Goal: Task Accomplishment & Management: Use online tool/utility

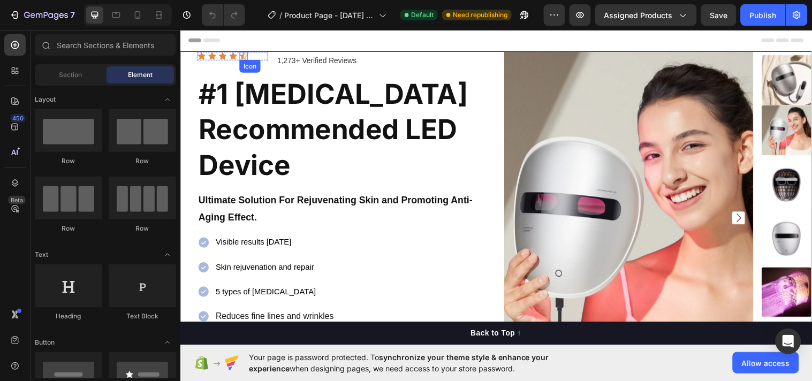
click at [244, 58] on icon at bounding box center [244, 55] width 7 height 7
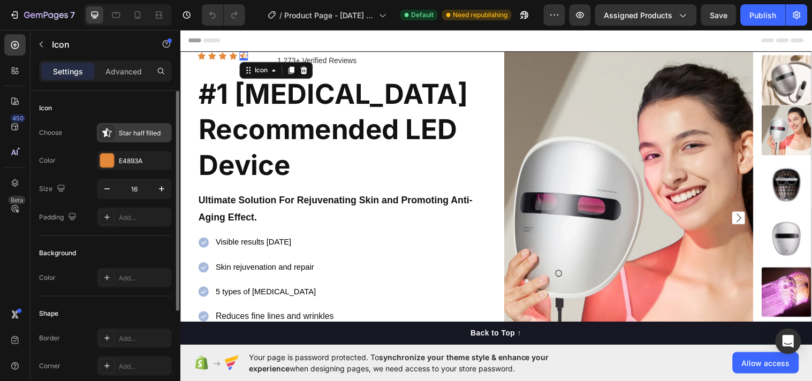
click at [103, 131] on icon at bounding box center [106, 132] width 9 height 9
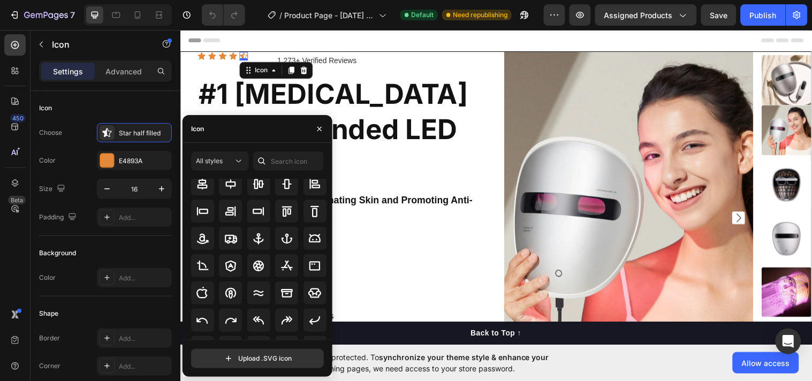
scroll to position [117, 0]
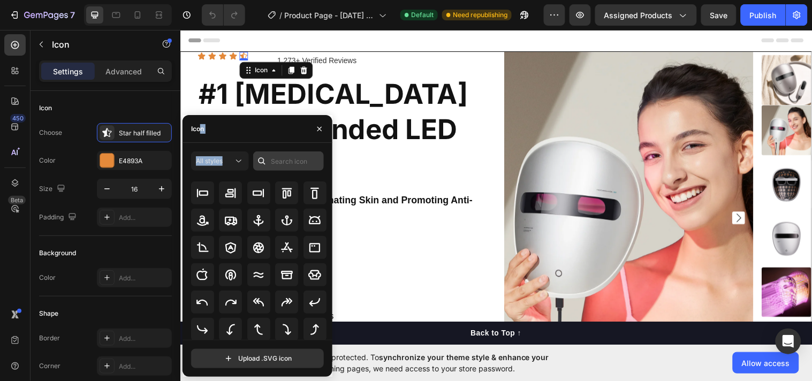
drag, startPoint x: 199, startPoint y: 135, endPoint x: 286, endPoint y: 160, distance: 90.7
click at [286, 160] on div "Icon All styles All icons Upload .SVG icon" at bounding box center [258, 246] width 150 height 262
click at [285, 158] on input "text" at bounding box center [288, 160] width 71 height 19
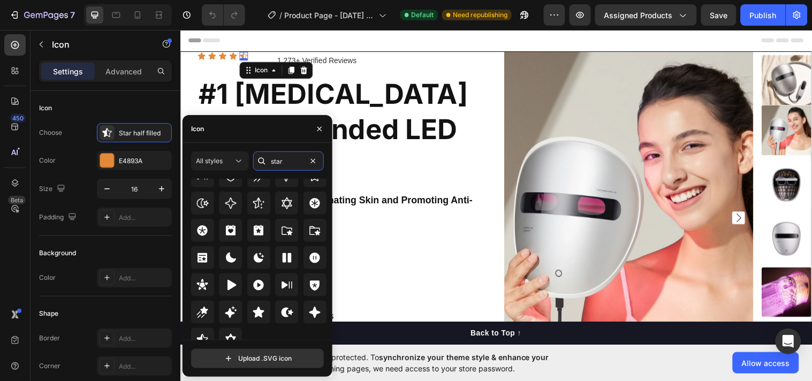
scroll to position [324, 0]
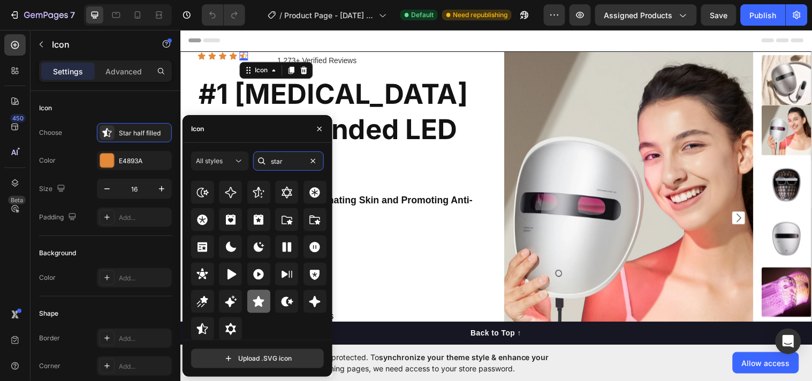
type input "star"
click at [255, 302] on icon at bounding box center [258, 301] width 11 height 11
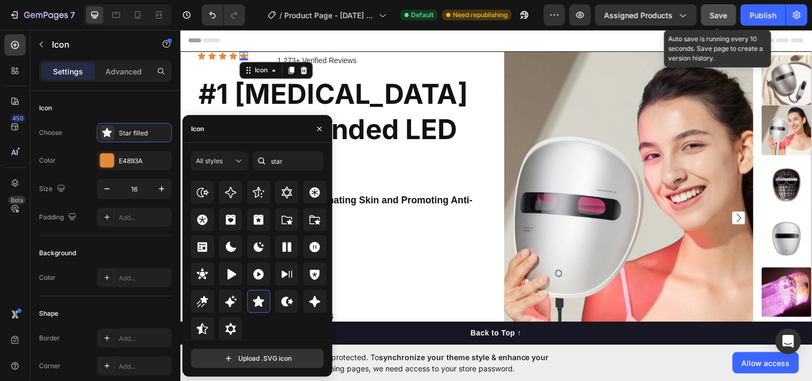
click at [719, 17] on span "Save" at bounding box center [719, 15] width 18 height 9
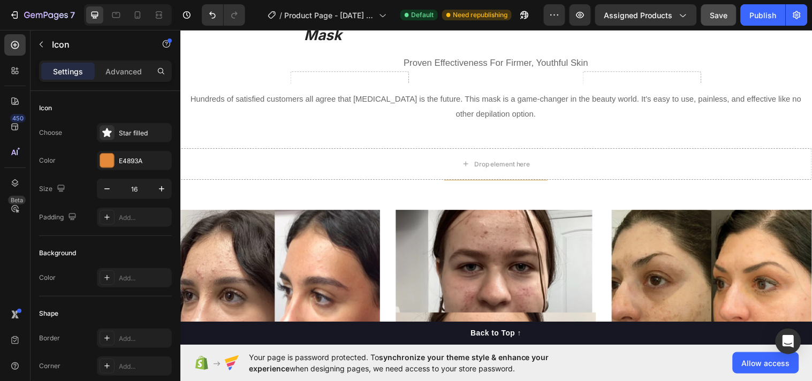
scroll to position [2863, 0]
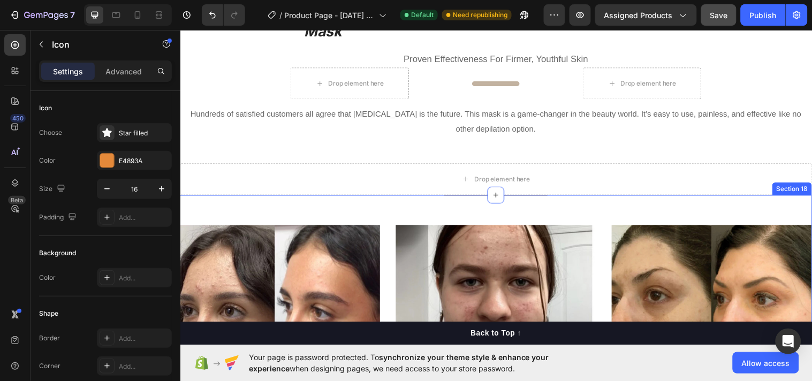
click at [486, 198] on div "Title Line Row Image Alissa - Week 8 Text block "I absolutely love my Cosari LE…" at bounding box center [501, 381] width 642 height 367
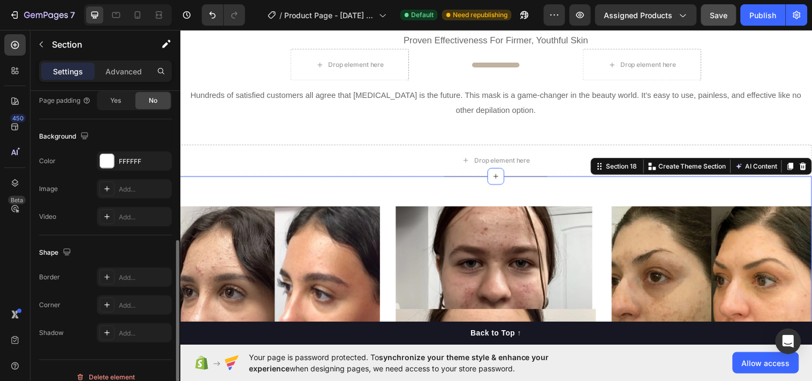
scroll to position [332, 0]
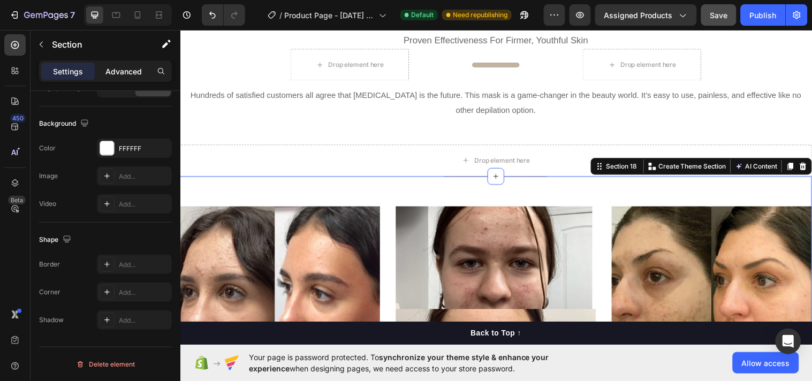
click at [124, 67] on p "Advanced" at bounding box center [123, 71] width 36 height 11
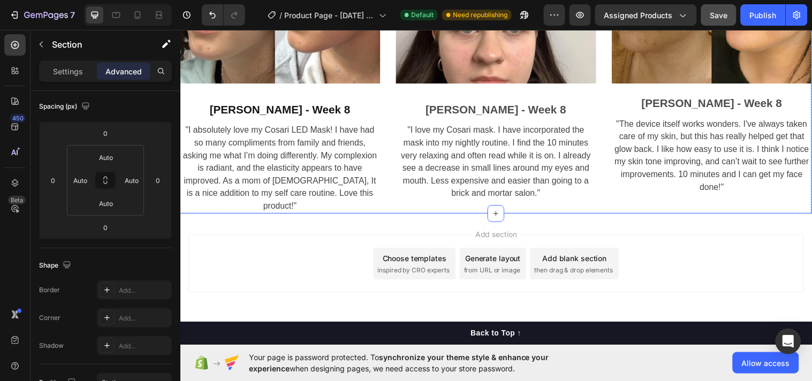
scroll to position [3192, 0]
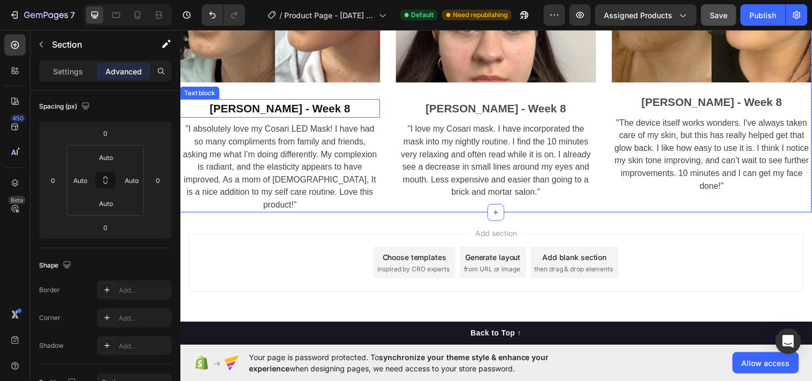
click at [296, 115] on div "[PERSON_NAME] - Week 8" at bounding box center [281, 109] width 203 height 19
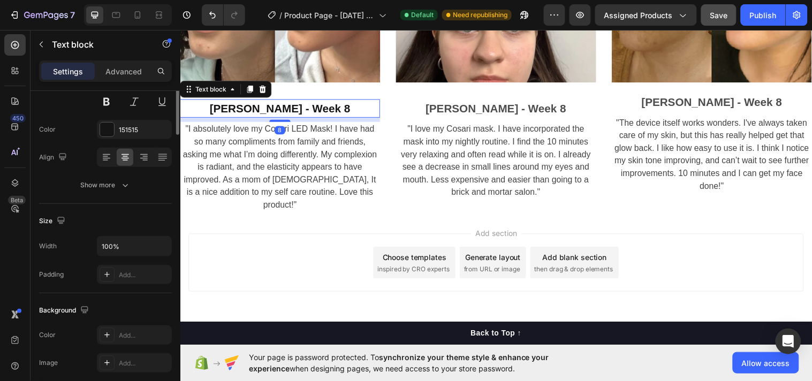
scroll to position [0, 0]
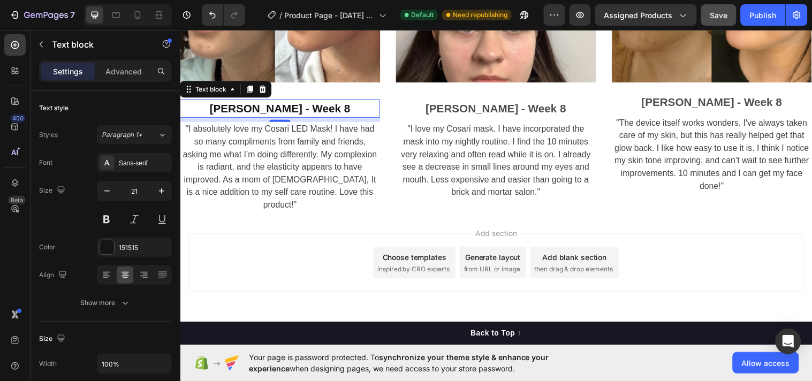
click at [358, 279] on div "Add section Choose templates inspired by CRO experts Generate layout from URL o…" at bounding box center [500, 266] width 625 height 59
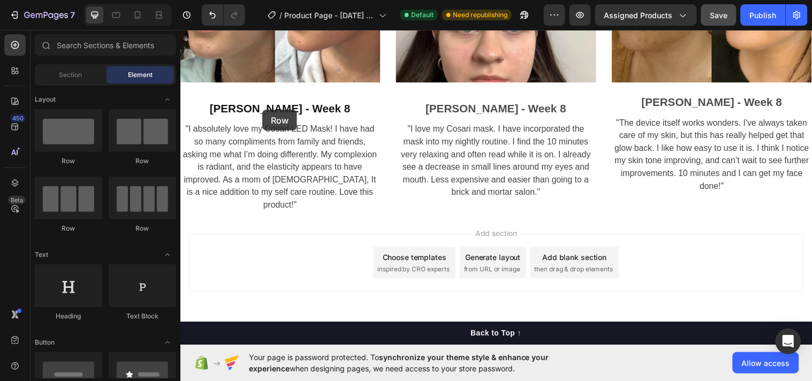
drag, startPoint x: 266, startPoint y: 181, endPoint x: 263, endPoint y: 111, distance: 70.7
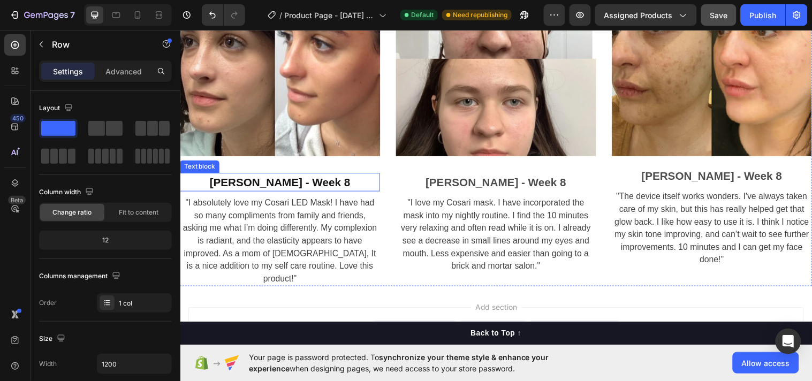
scroll to position [3267, 0]
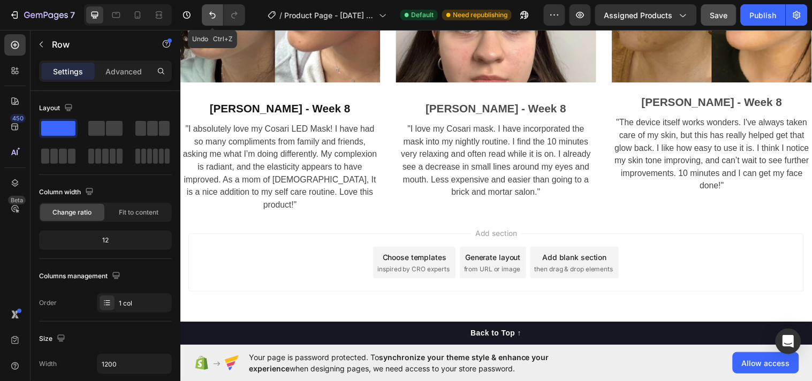
click at [213, 16] on icon "Undo/Redo" at bounding box center [212, 15] width 11 height 11
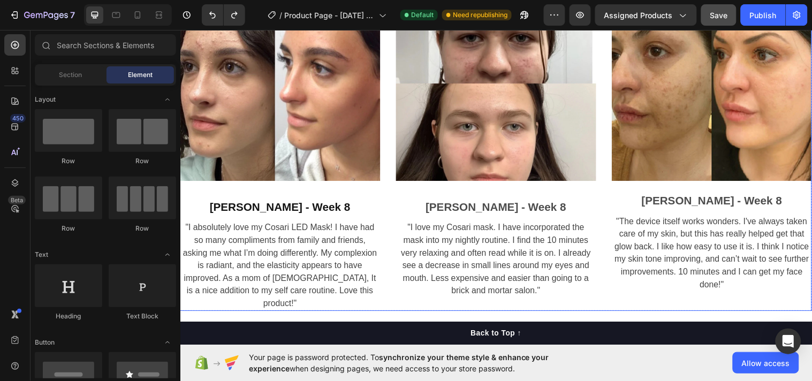
scroll to position [3196, 0]
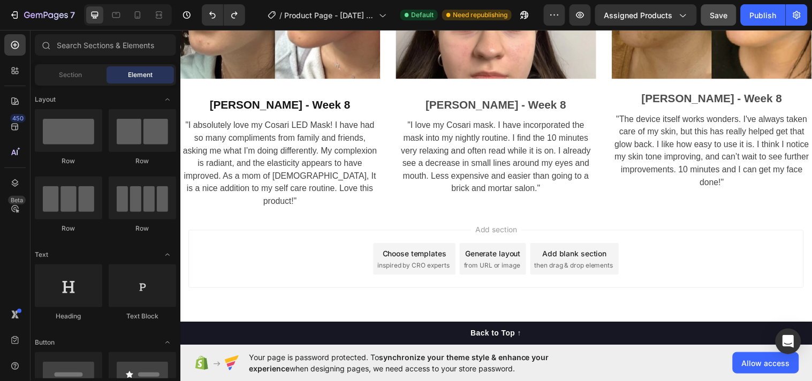
click at [418, 251] on div "Choose templates" at bounding box center [418, 256] width 65 height 11
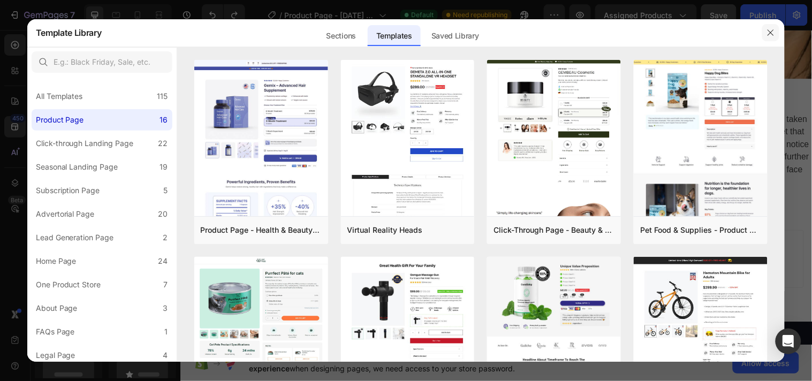
click at [774, 32] on icon "button" at bounding box center [771, 32] width 9 height 9
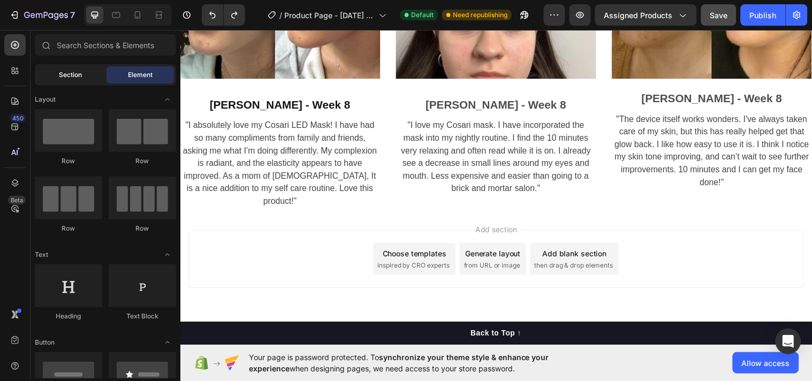
click at [51, 76] on div "Section" at bounding box center [70, 74] width 67 height 17
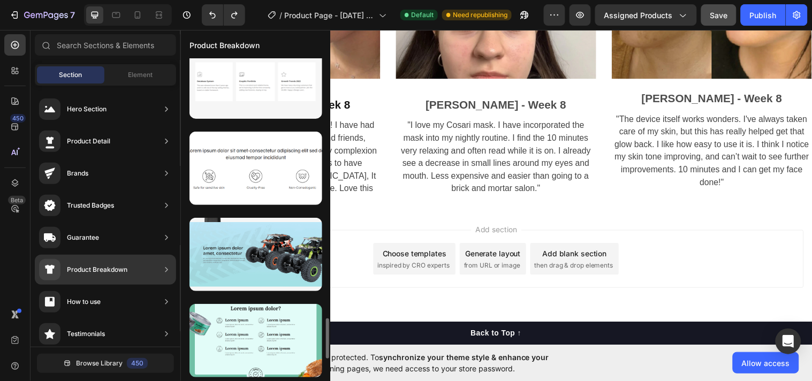
scroll to position [2070, 0]
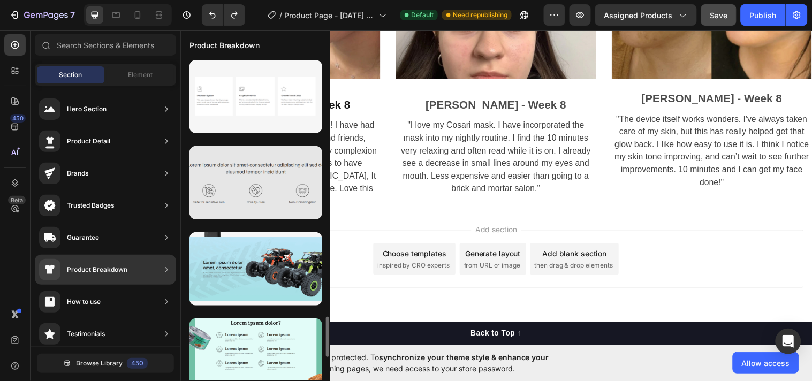
click at [244, 197] on div at bounding box center [256, 182] width 133 height 73
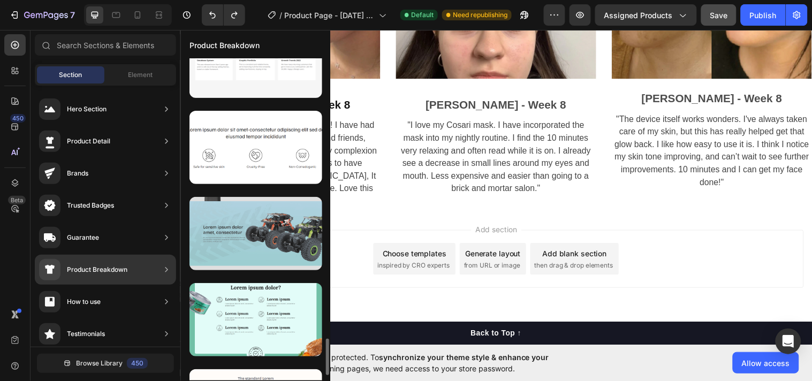
scroll to position [2058, 0]
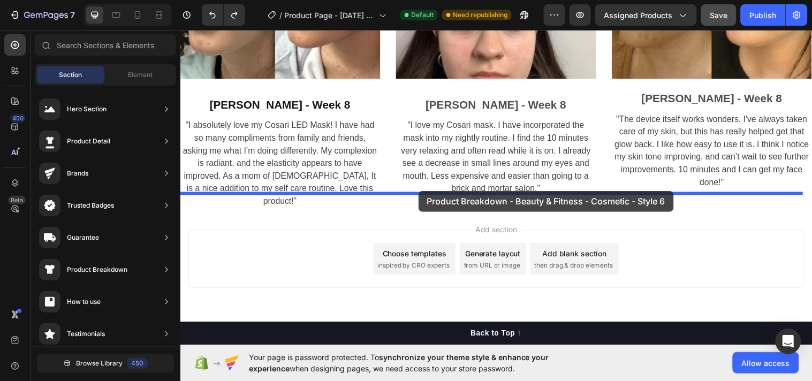
drag, startPoint x: 467, startPoint y: 241, endPoint x: 422, endPoint y: 194, distance: 65.9
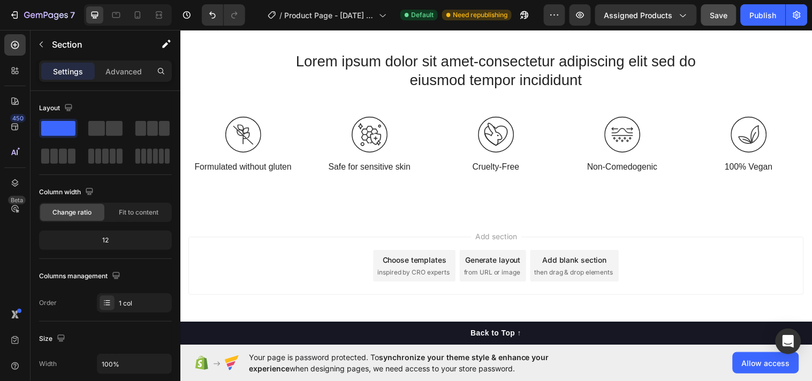
scroll to position [3372, 0]
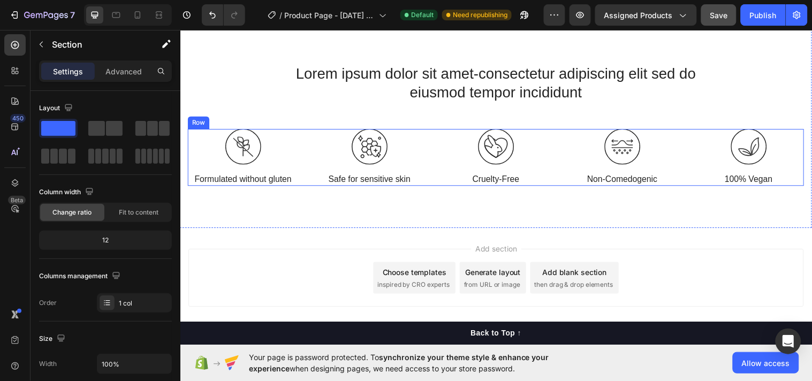
click at [723, 168] on div "Image 100% Vegan Text Block" at bounding box center [758, 159] width 112 height 58
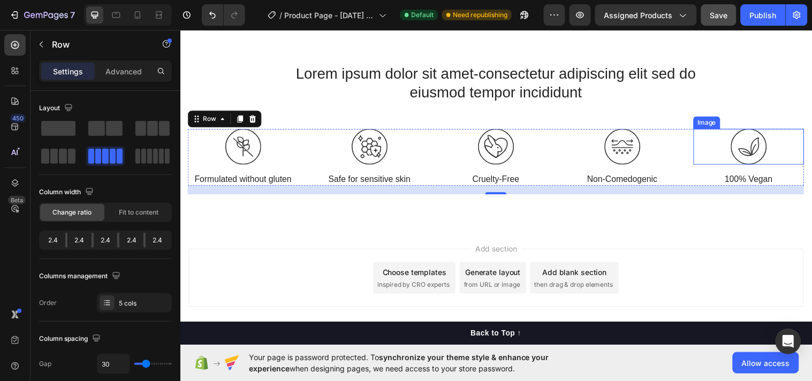
click at [745, 148] on img at bounding box center [758, 148] width 36 height 36
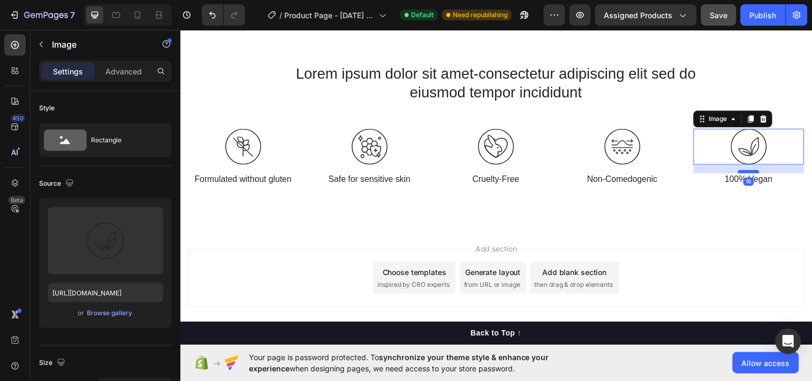
click at [747, 173] on div at bounding box center [757, 173] width 21 height 3
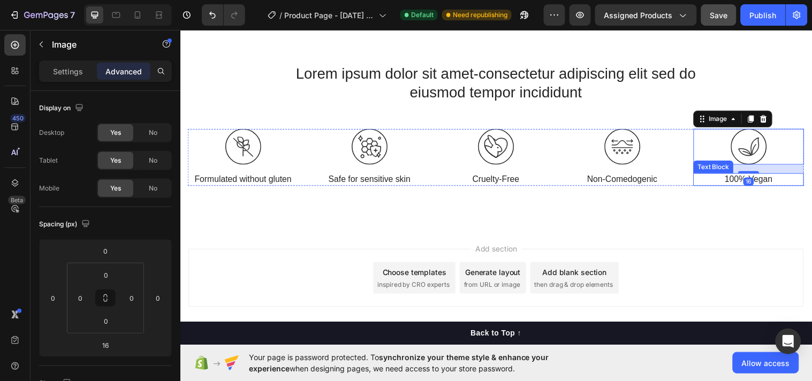
click at [731, 178] on p "100% Vegan" at bounding box center [758, 181] width 110 height 11
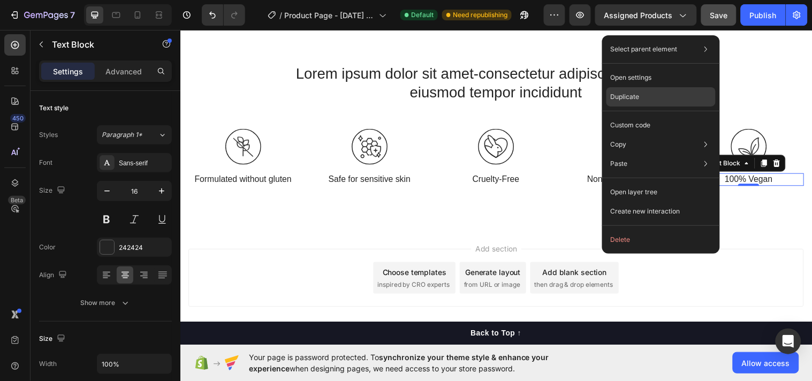
click at [635, 100] on p "Duplicate" at bounding box center [625, 97] width 29 height 10
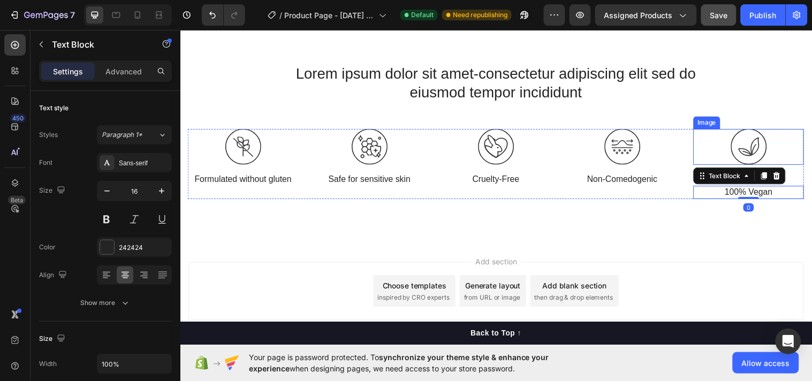
click at [746, 141] on img at bounding box center [758, 148] width 36 height 36
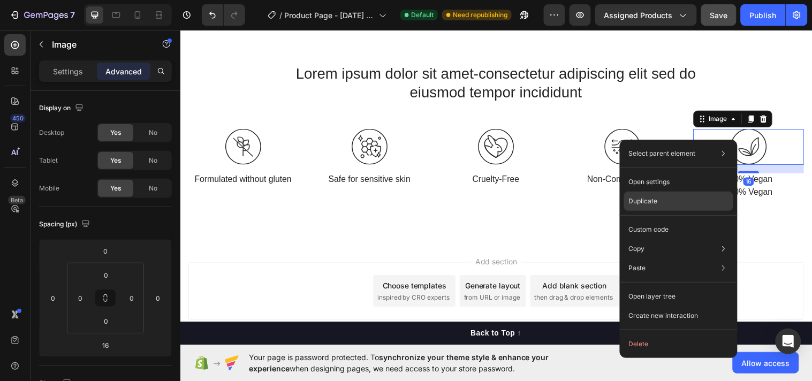
click at [657, 202] on div "Duplicate" at bounding box center [678, 201] width 109 height 19
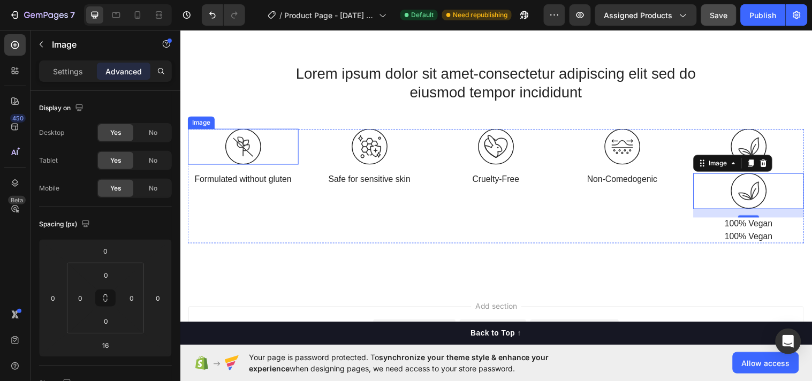
click at [295, 142] on div at bounding box center [244, 148] width 112 height 36
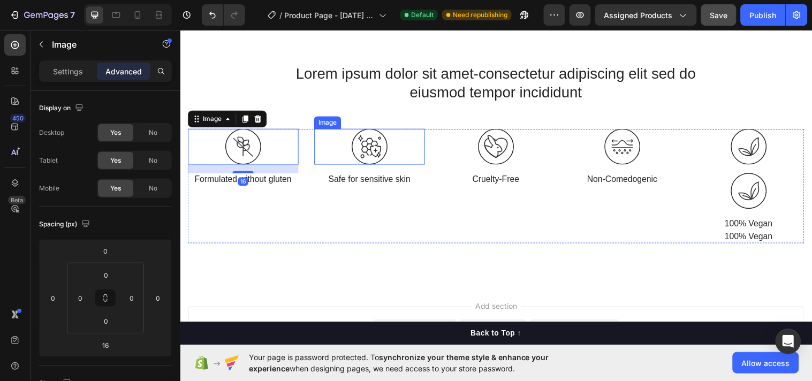
click at [316, 150] on div at bounding box center [372, 148] width 112 height 36
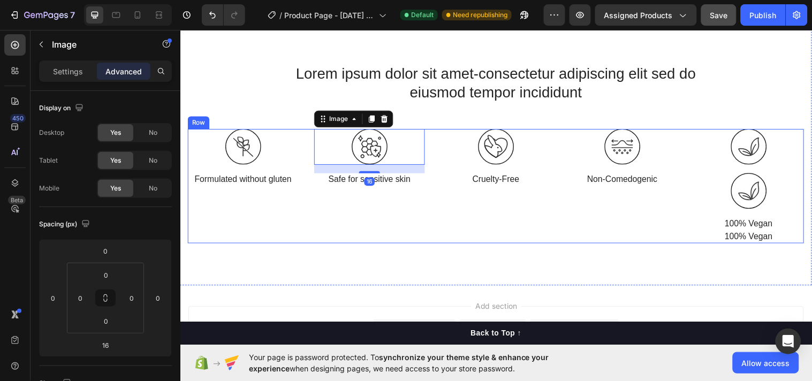
click at [304, 178] on div "Image Formulated without gluten Text Block Image 16 Safe for sensitive skin Tex…" at bounding box center [501, 188] width 626 height 117
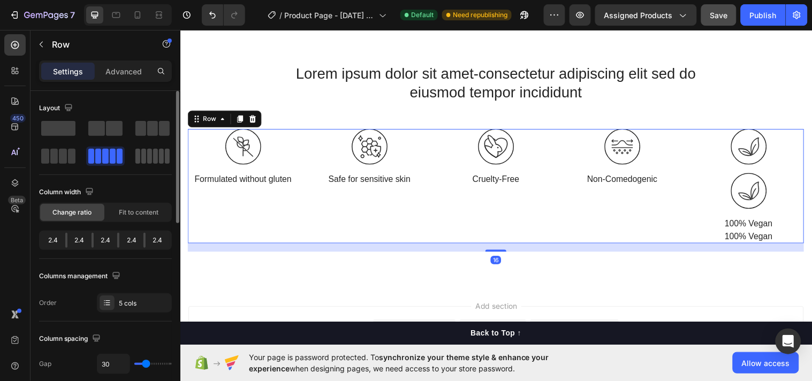
click at [146, 153] on span at bounding box center [143, 156] width 5 height 15
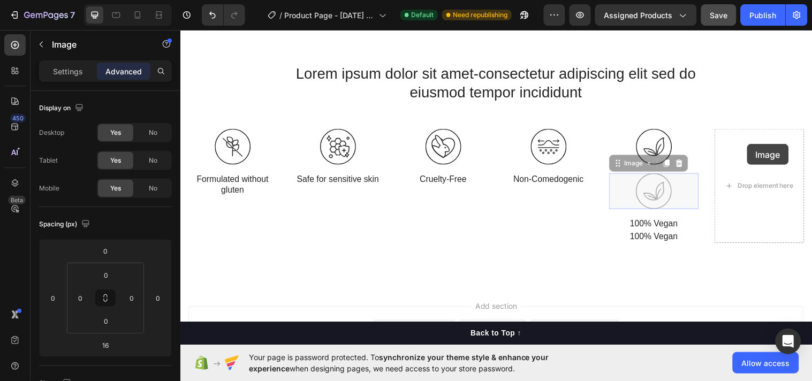
drag, startPoint x: 717, startPoint y: 172, endPoint x: 755, endPoint y: 146, distance: 45.7
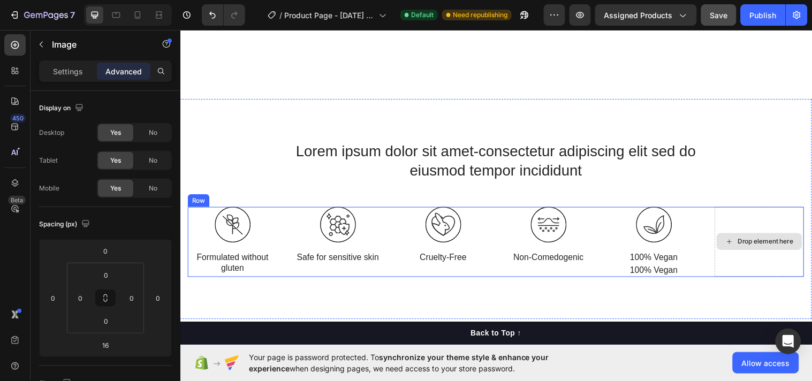
scroll to position [3451, 0]
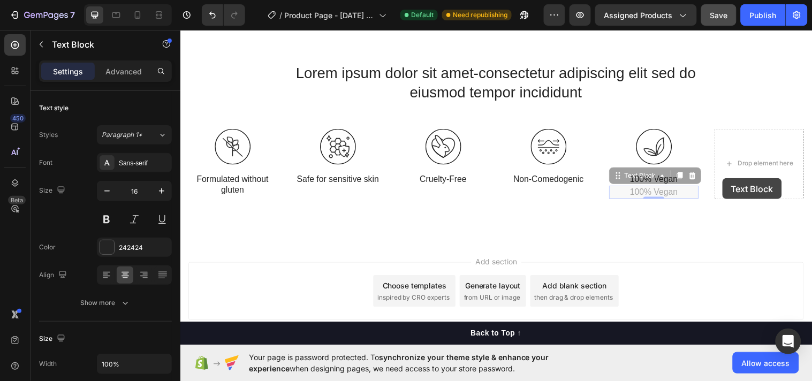
drag, startPoint x: 672, startPoint y: 190, endPoint x: 737, endPoint y: 178, distance: 66.5
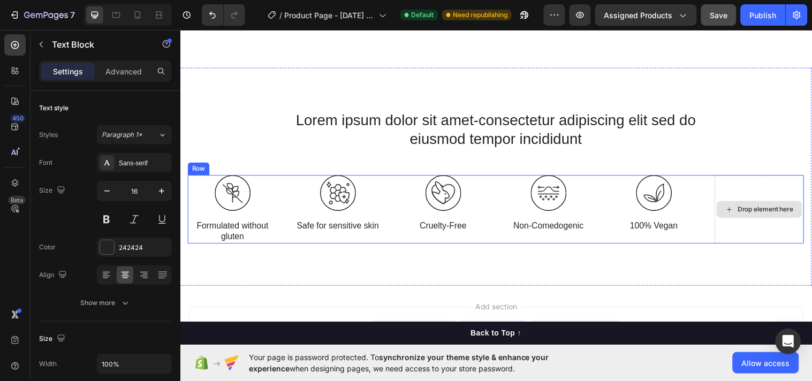
scroll to position [3498, 0]
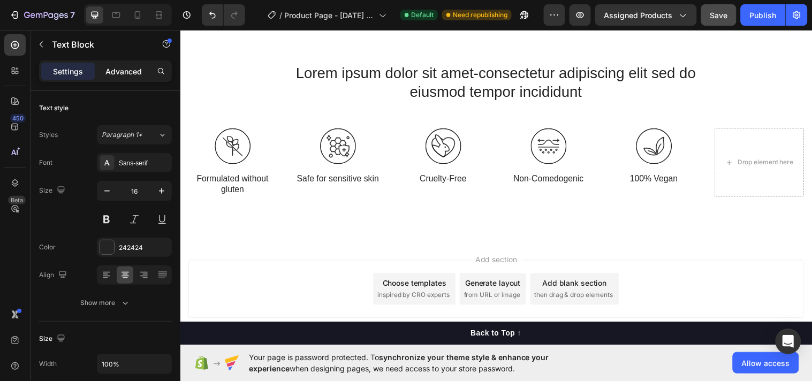
click at [131, 69] on p "Advanced" at bounding box center [123, 71] width 36 height 11
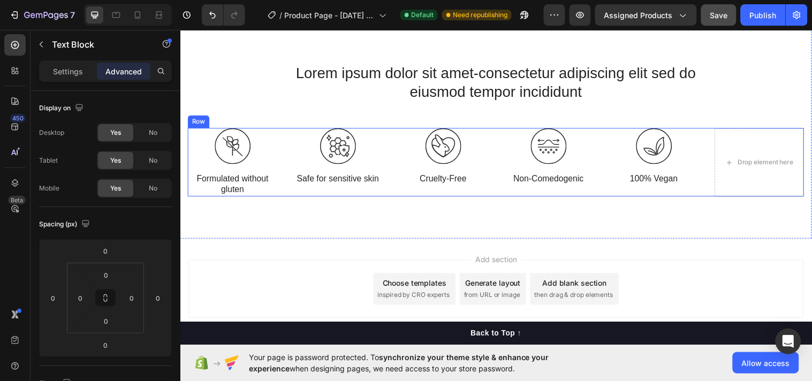
click at [284, 156] on div "Image Formulated without gluten Text Block Image Safe for sensitive skin Text B…" at bounding box center [501, 165] width 626 height 70
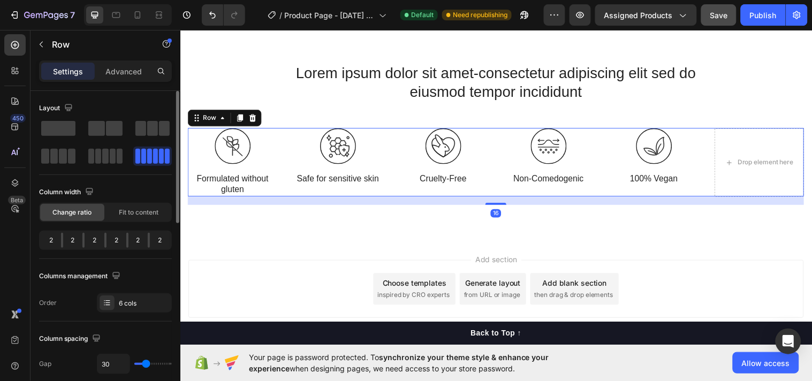
click at [151, 158] on span at bounding box center [149, 156] width 5 height 15
click at [521, 156] on div at bounding box center [554, 148] width 91 height 36
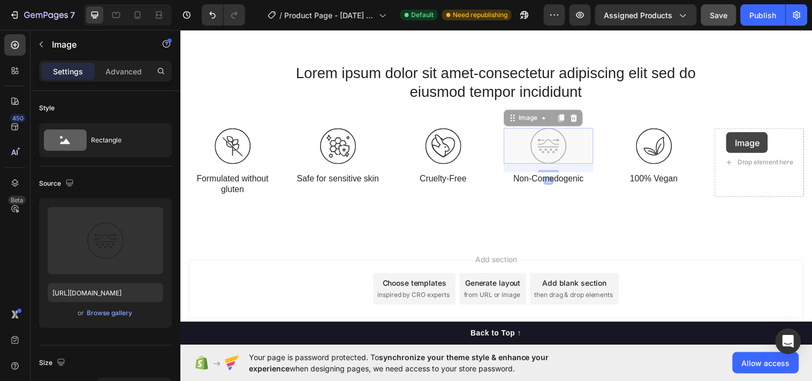
drag, startPoint x: 522, startPoint y: 155, endPoint x: 736, endPoint y: 134, distance: 214.6
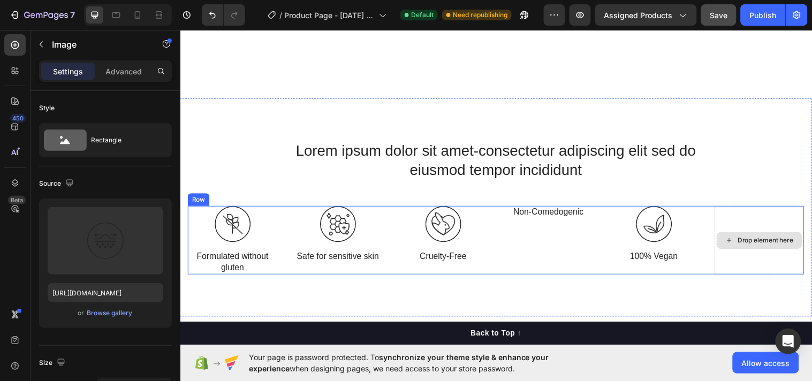
scroll to position [3578, 0]
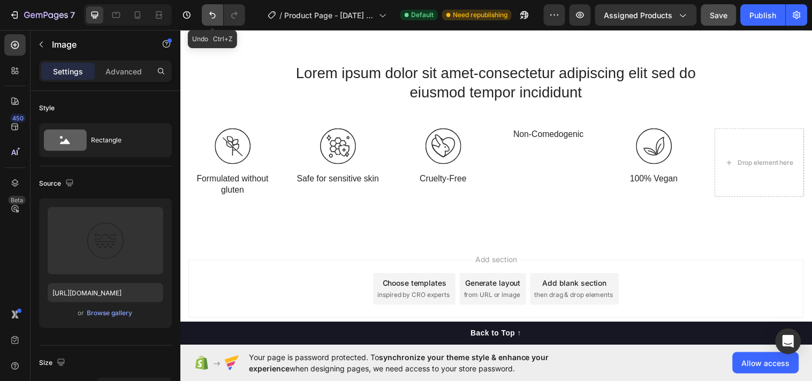
click at [216, 13] on icon "Undo/Redo" at bounding box center [212, 15] width 11 height 11
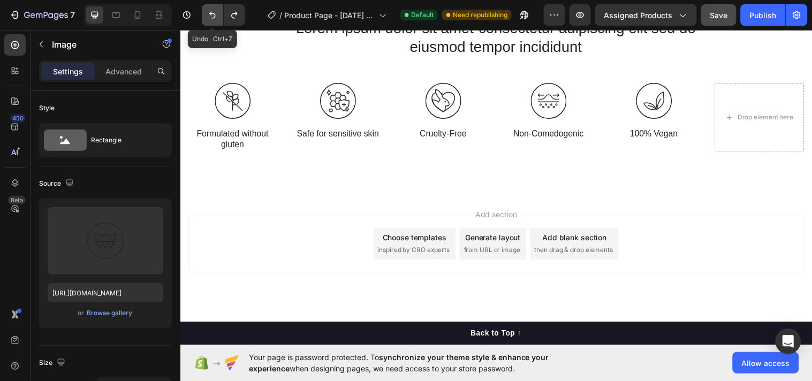
scroll to position [3498, 0]
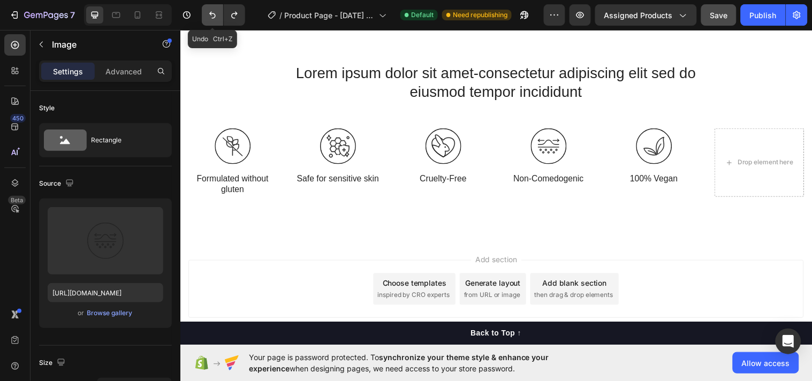
click at [216, 13] on icon "Undo/Redo" at bounding box center [212, 15] width 11 height 11
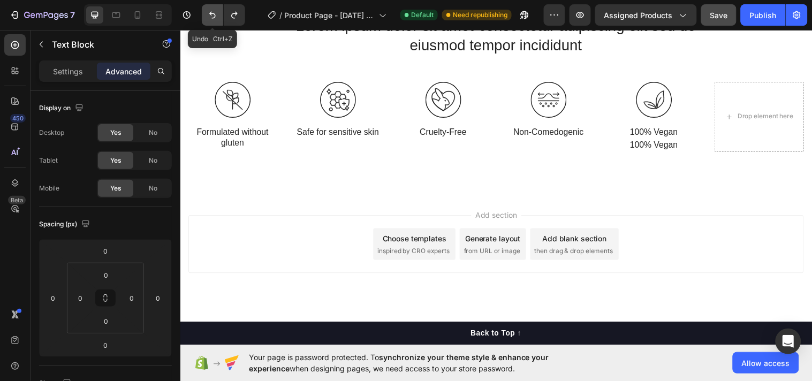
scroll to position [3451, 0]
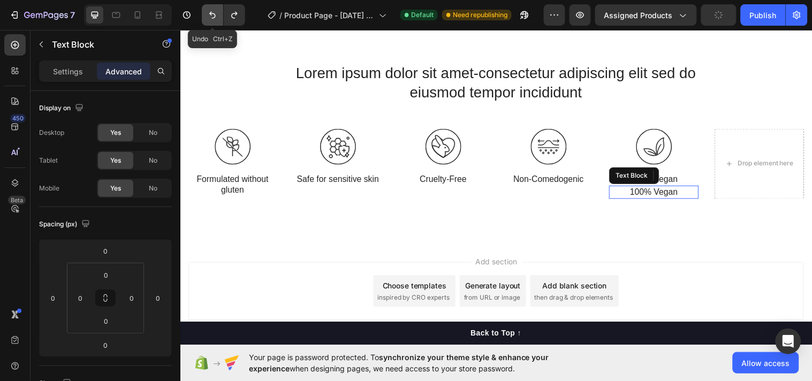
click at [216, 13] on icon "Undo/Redo" at bounding box center [212, 15] width 11 height 11
click at [215, 13] on icon "Undo/Redo" at bounding box center [212, 15] width 11 height 11
click at [67, 73] on p "Settings" at bounding box center [68, 71] width 30 height 11
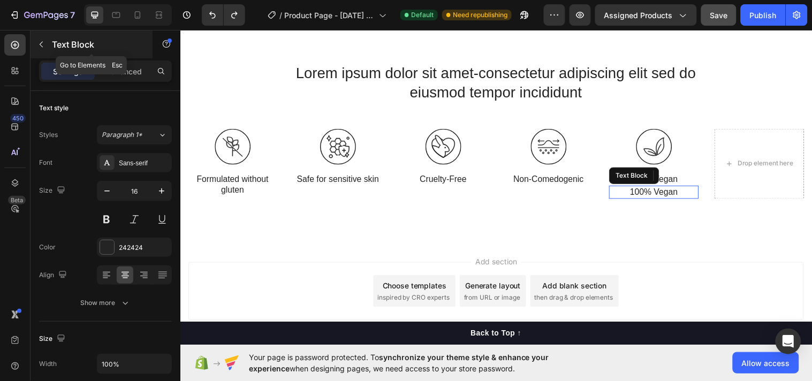
click at [41, 45] on icon "button" at bounding box center [41, 44] width 9 height 9
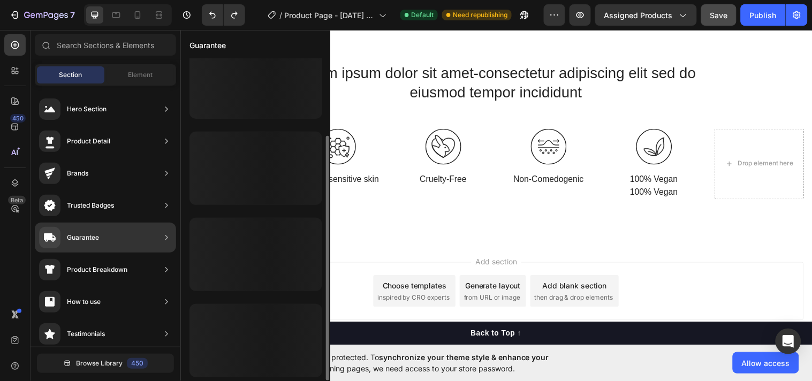
scroll to position [16, 0]
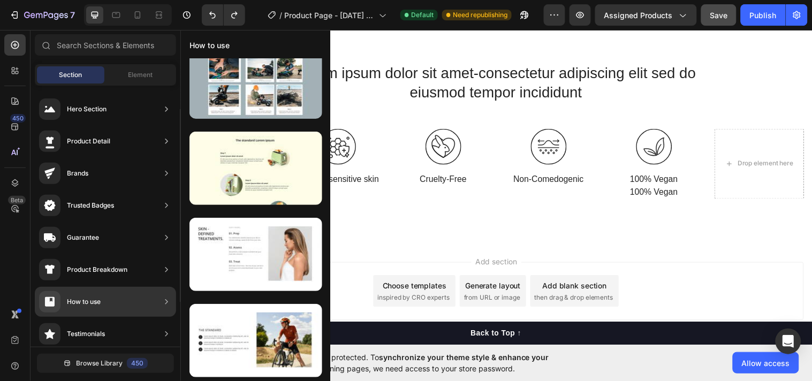
click at [142, 268] on div "Product Breakdown" at bounding box center [105, 270] width 141 height 30
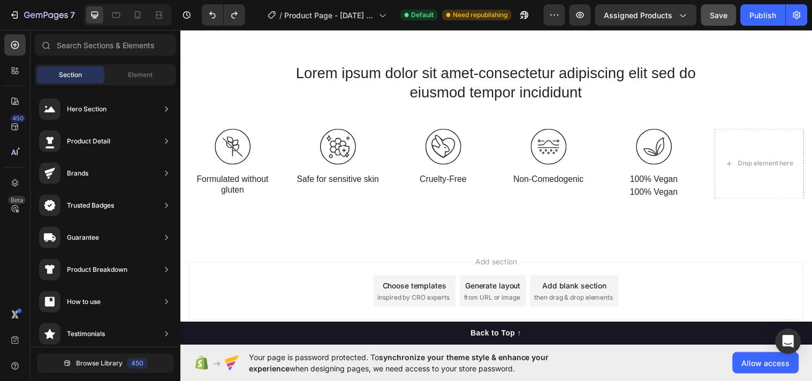
drag, startPoint x: 145, startPoint y: 261, endPoint x: 229, endPoint y: -44, distance: 317.0
click at [229, 0] on html "7 Version history / Product Page - Sep 23, 11:19:34 Default Need republishing P…" at bounding box center [406, 0] width 812 height 0
click at [158, 19] on icon at bounding box center [159, 15] width 11 height 11
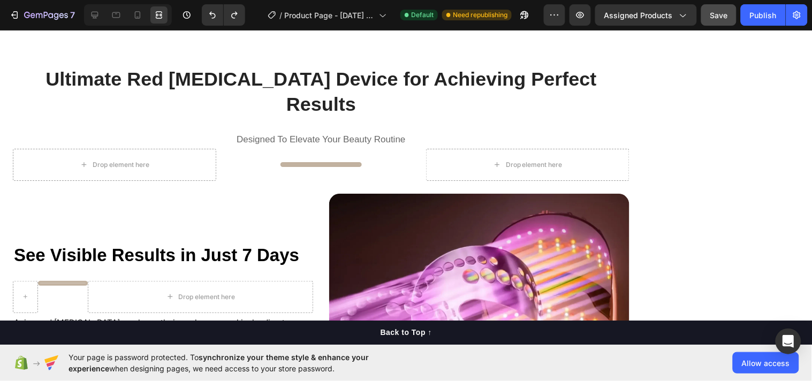
scroll to position [892, 0]
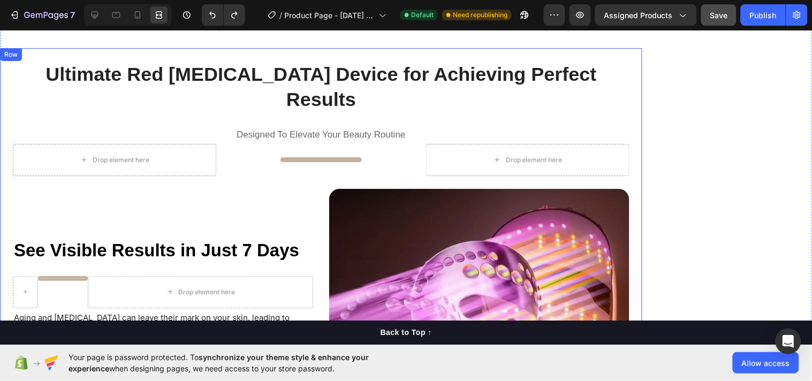
click at [92, 7] on div at bounding box center [94, 14] width 17 height 17
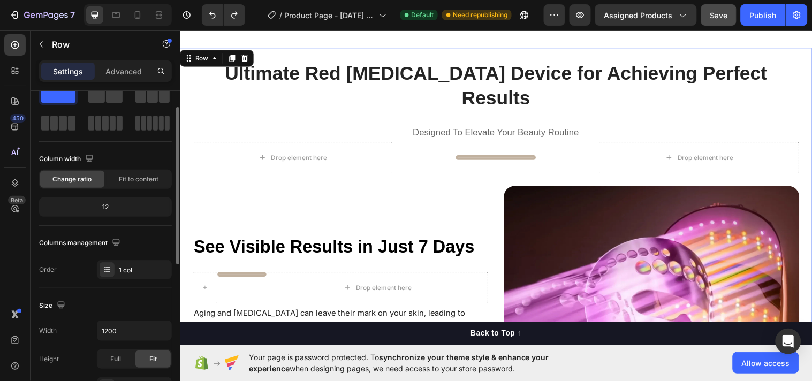
scroll to position [24, 0]
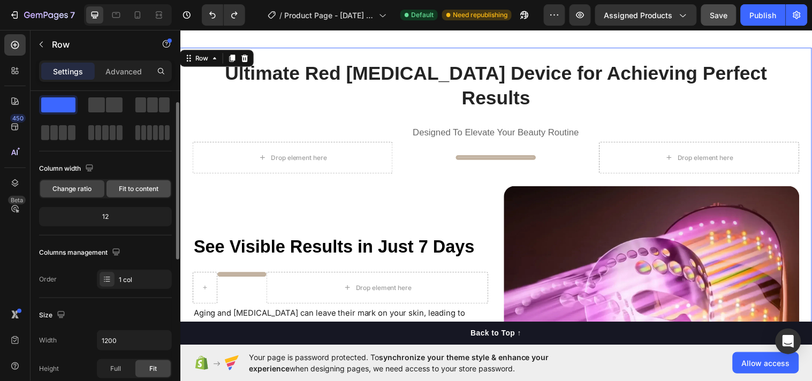
click at [140, 194] on div "Fit to content" at bounding box center [139, 188] width 64 height 17
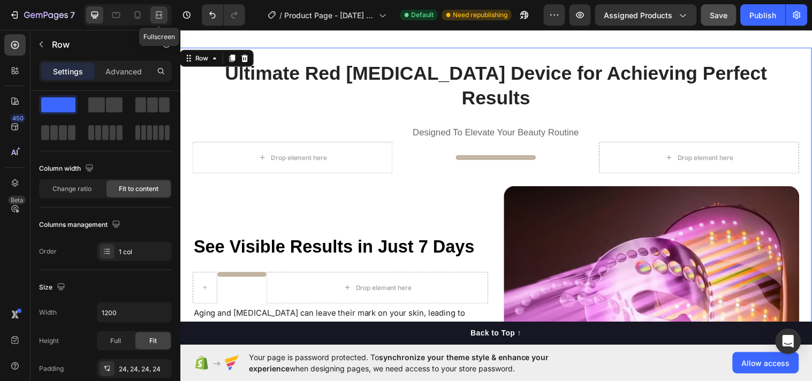
click at [161, 19] on icon at bounding box center [159, 15] width 11 height 11
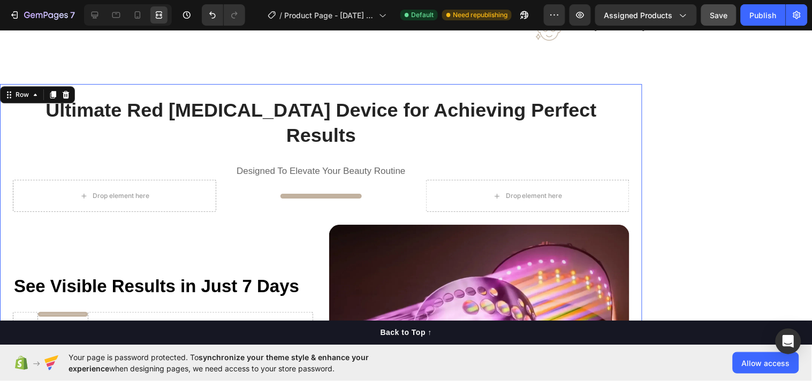
scroll to position [845, 0]
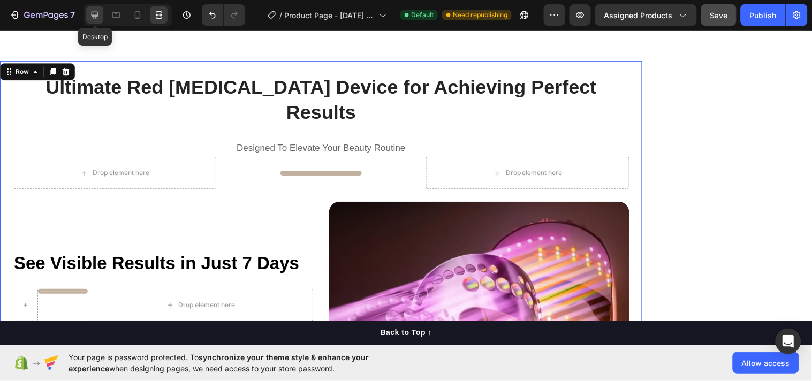
click at [94, 15] on icon at bounding box center [95, 15] width 7 height 7
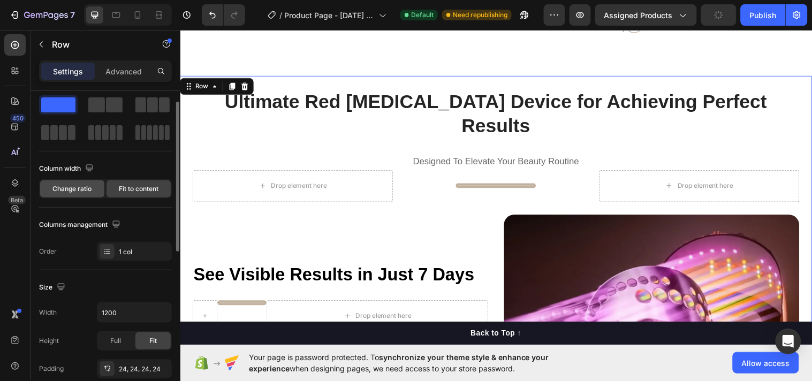
click at [84, 188] on span "Change ratio" at bounding box center [72, 189] width 39 height 10
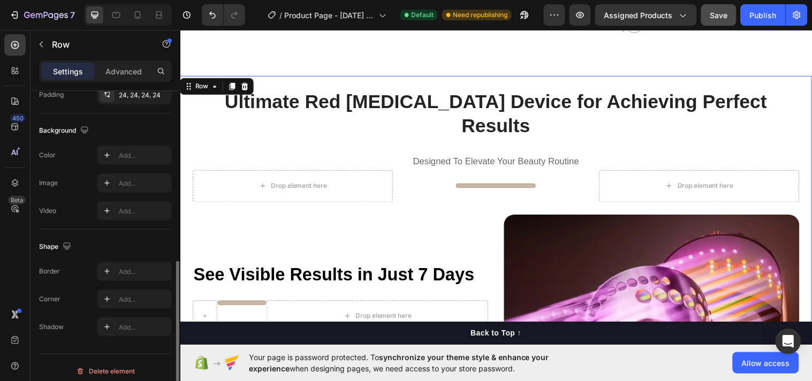
scroll to position [332, 0]
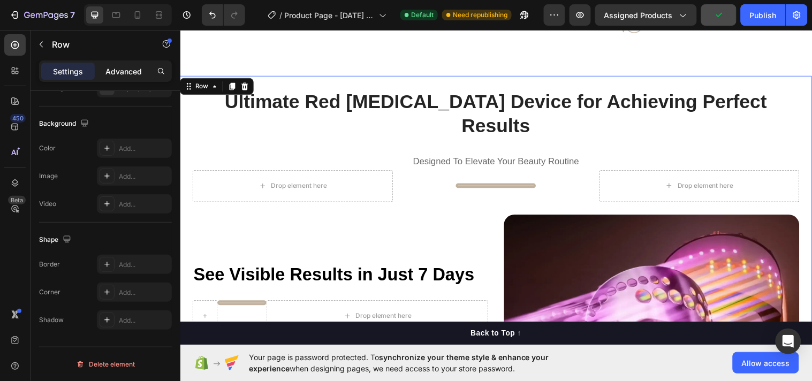
drag, startPoint x: 114, startPoint y: 280, endPoint x: 105, endPoint y: 71, distance: 209.0
click at [105, 71] on p "Advanced" at bounding box center [123, 71] width 36 height 11
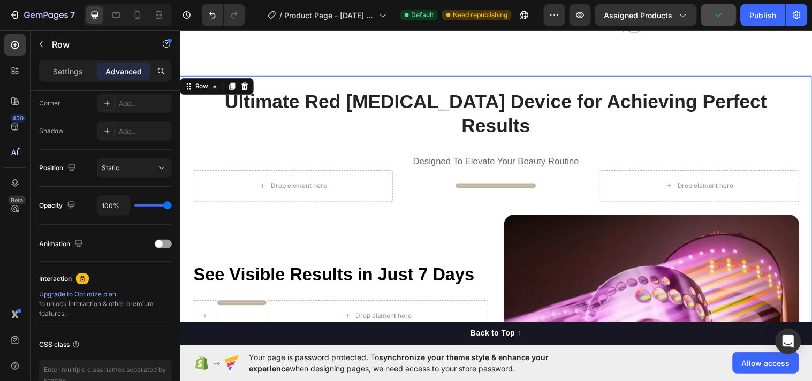
click at [105, 71] on p "Advanced" at bounding box center [123, 71] width 36 height 11
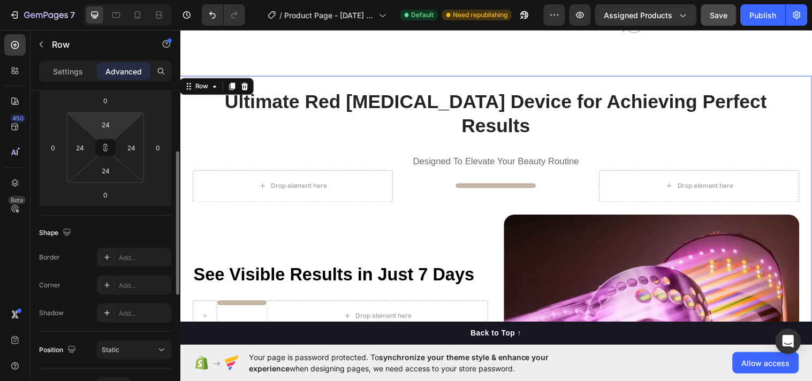
scroll to position [141, 0]
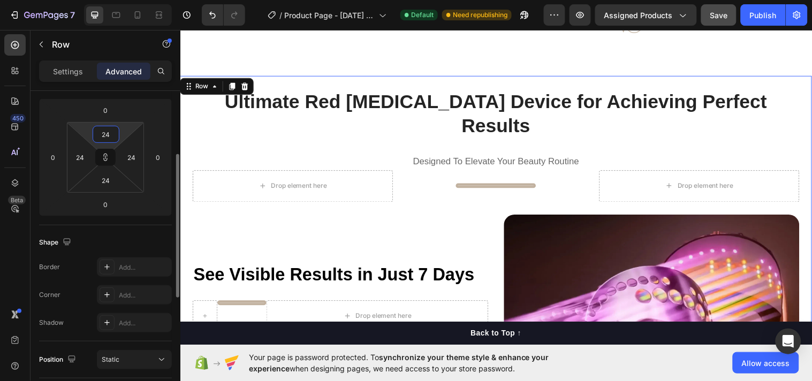
click at [115, 132] on input "24" at bounding box center [105, 134] width 21 height 16
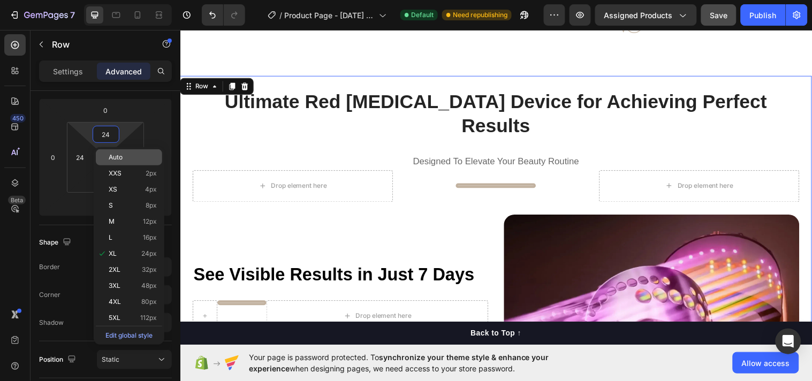
click at [115, 158] on span "Auto" at bounding box center [116, 157] width 14 height 7
type input "Auto"
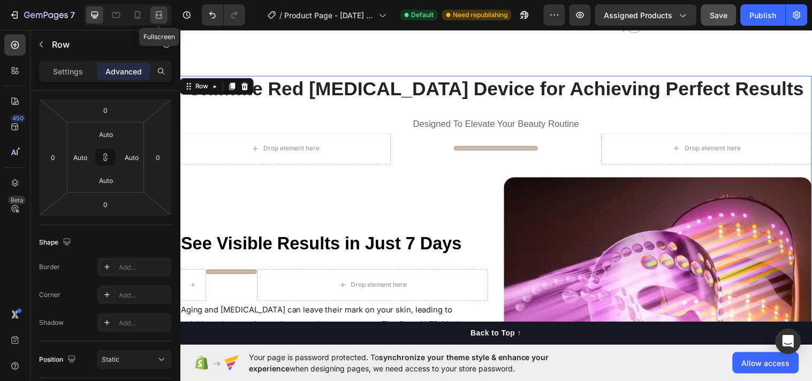
click at [160, 20] on icon at bounding box center [159, 15] width 11 height 11
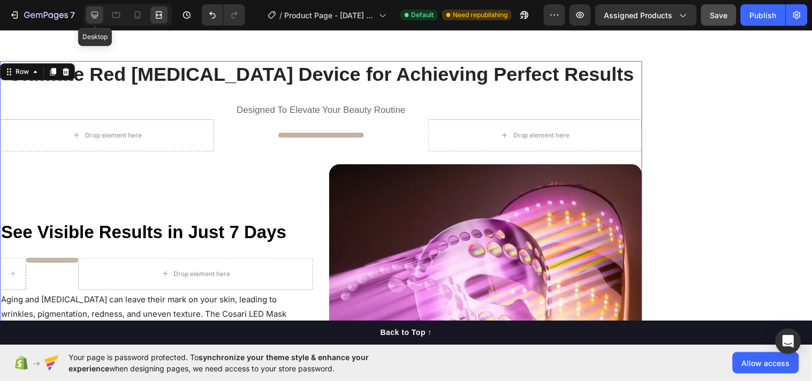
click at [93, 16] on icon at bounding box center [95, 15] width 7 height 7
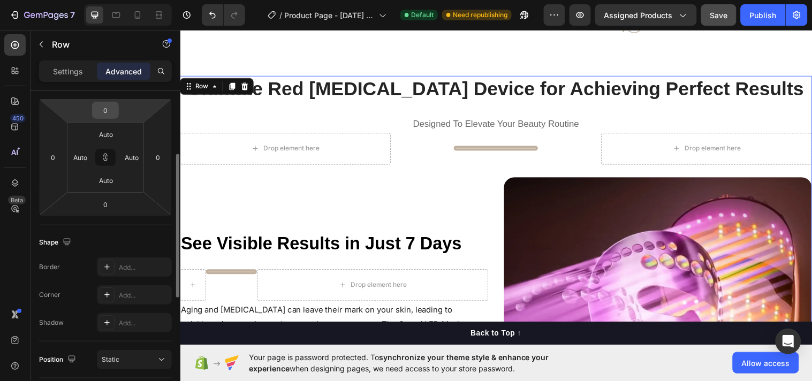
click at [112, 103] on input "0" at bounding box center [105, 110] width 21 height 16
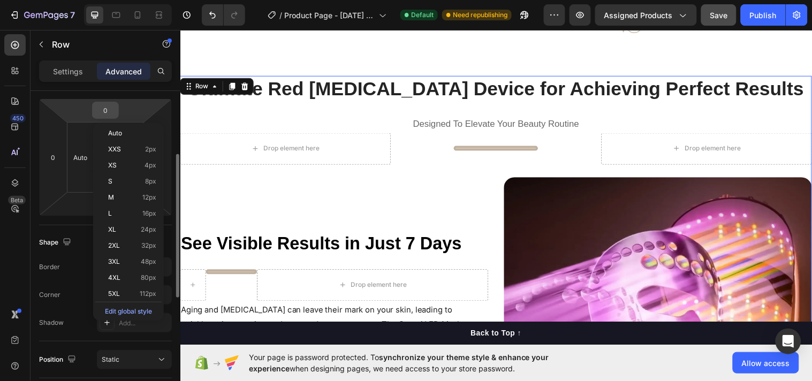
click at [110, 110] on input "0" at bounding box center [105, 110] width 21 height 16
click at [60, 0] on html "7 Version history / Product Page - Sep 23, 11:19:34 Default Need republishing P…" at bounding box center [406, 0] width 812 height 0
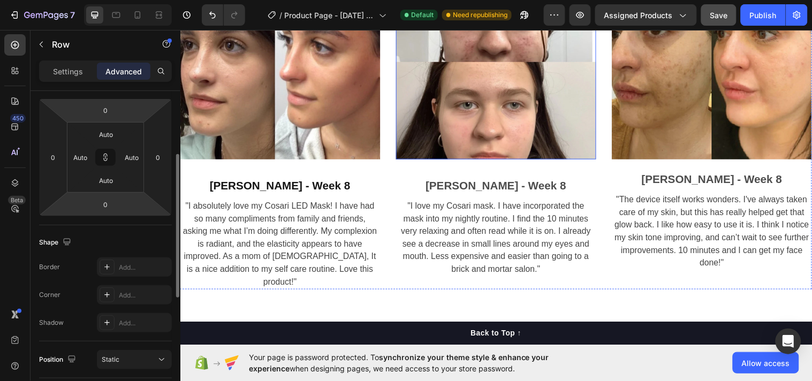
scroll to position [3205, 0]
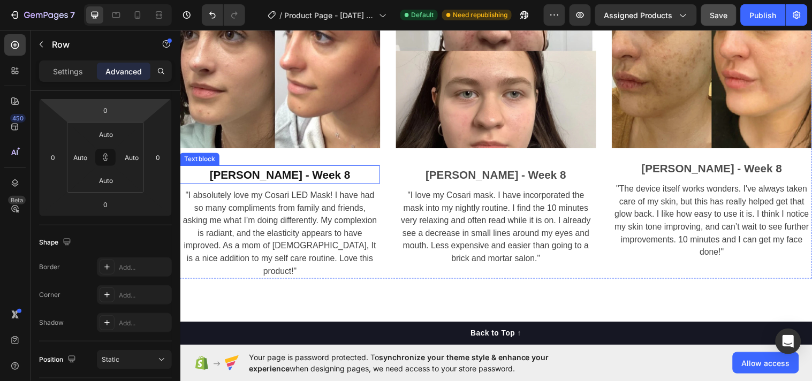
click at [254, 175] on strong "[PERSON_NAME] - Week 8" at bounding box center [281, 176] width 143 height 12
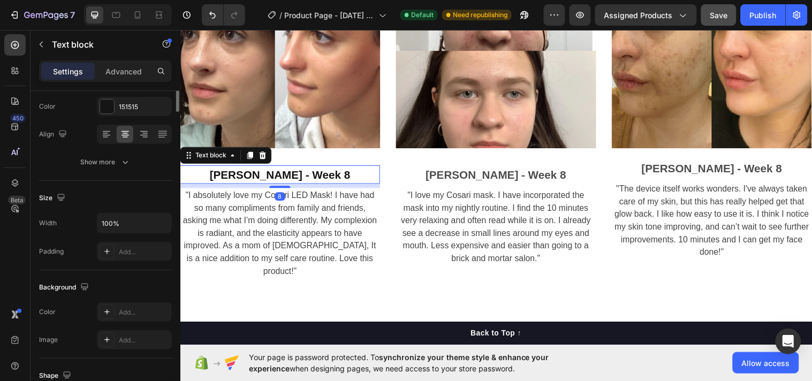
scroll to position [0, 0]
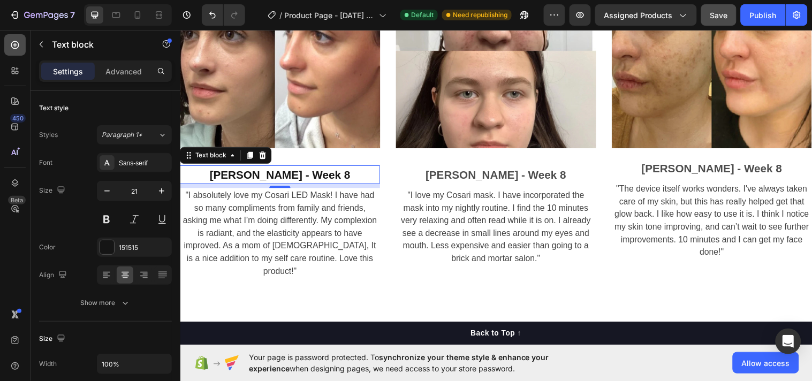
click at [15, 43] on icon at bounding box center [15, 45] width 11 height 11
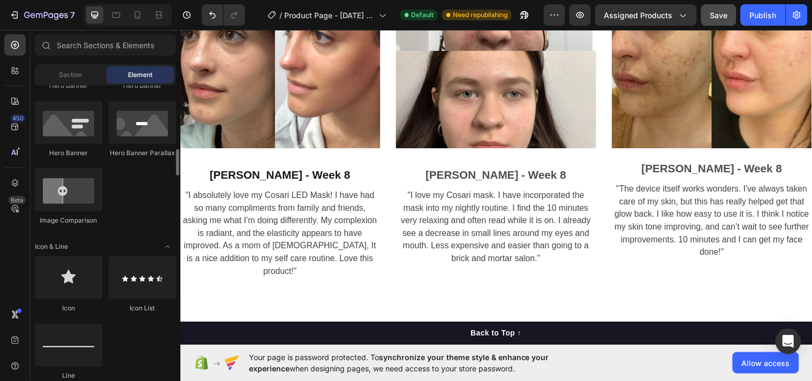
scroll to position [555, 0]
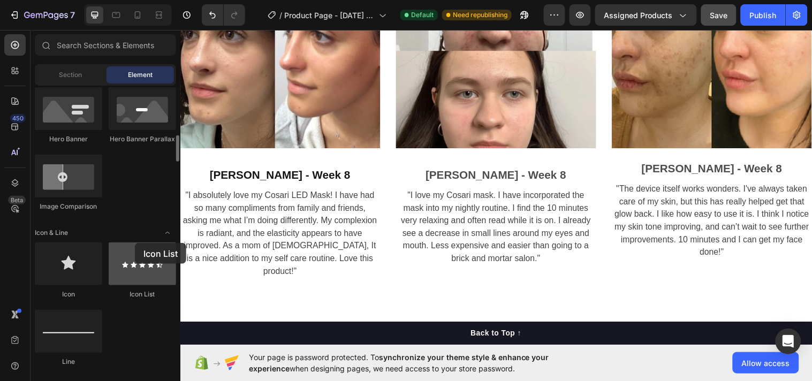
drag, startPoint x: 154, startPoint y: 270, endPoint x: 132, endPoint y: 245, distance: 33.8
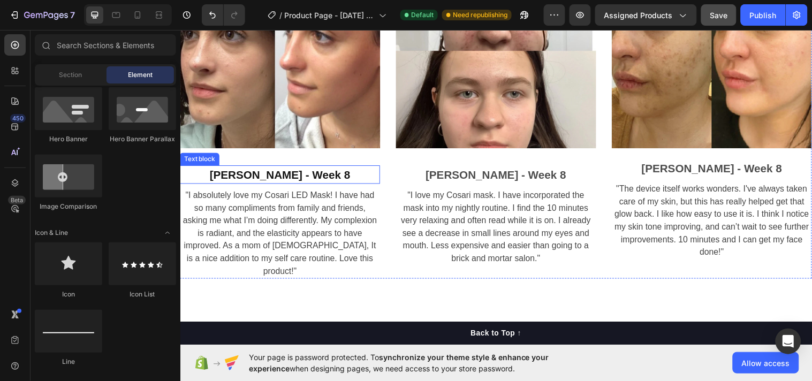
click at [259, 170] on strong "[PERSON_NAME] - Week 8" at bounding box center [281, 176] width 143 height 12
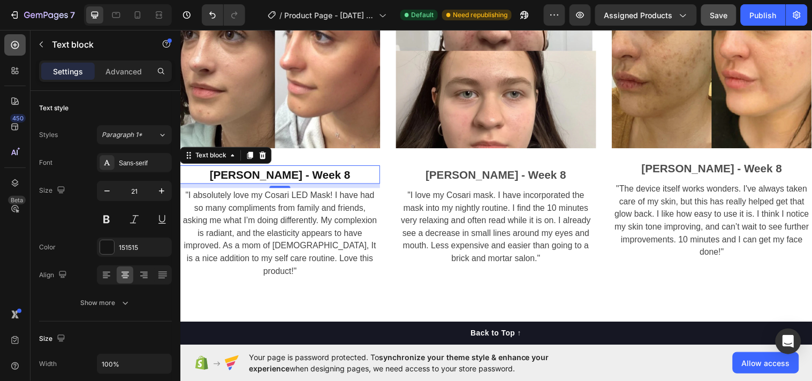
click at [12, 50] on icon at bounding box center [15, 45] width 11 height 11
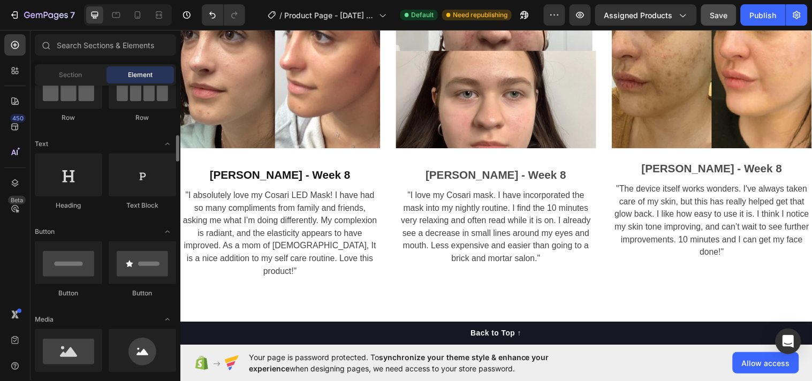
scroll to position [0, 0]
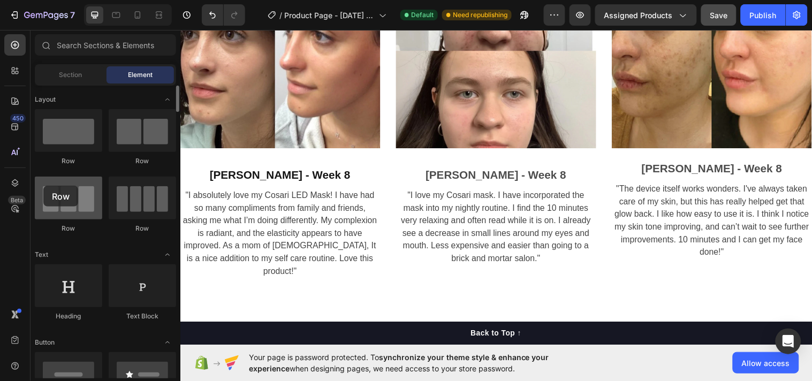
drag, startPoint x: 81, startPoint y: 215, endPoint x: 43, endPoint y: 186, distance: 48.1
click at [43, 186] on div at bounding box center [68, 198] width 67 height 43
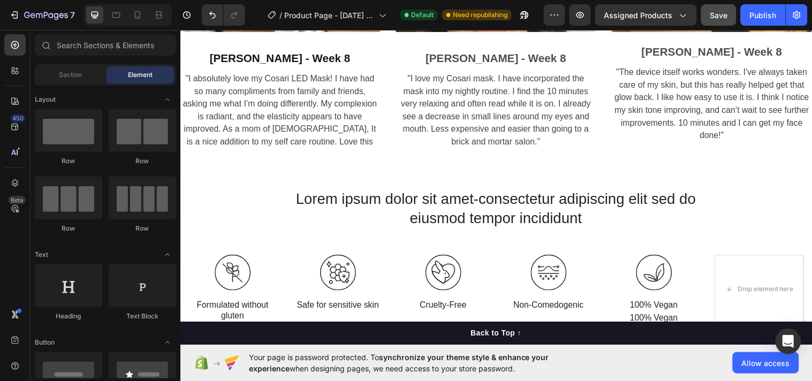
scroll to position [3319, 0]
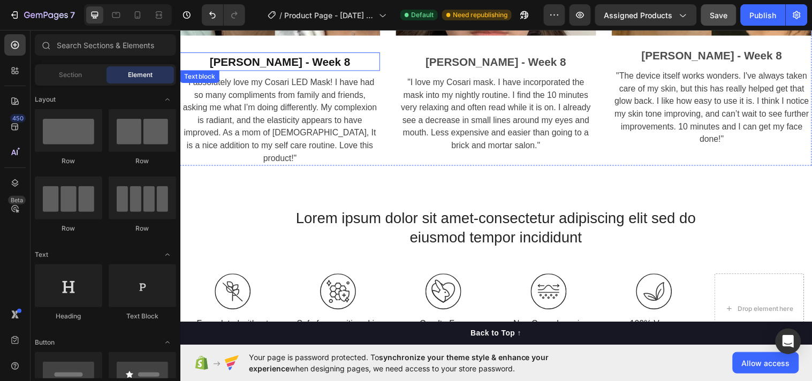
click at [285, 56] on strong "[PERSON_NAME] - Week 8" at bounding box center [281, 62] width 143 height 12
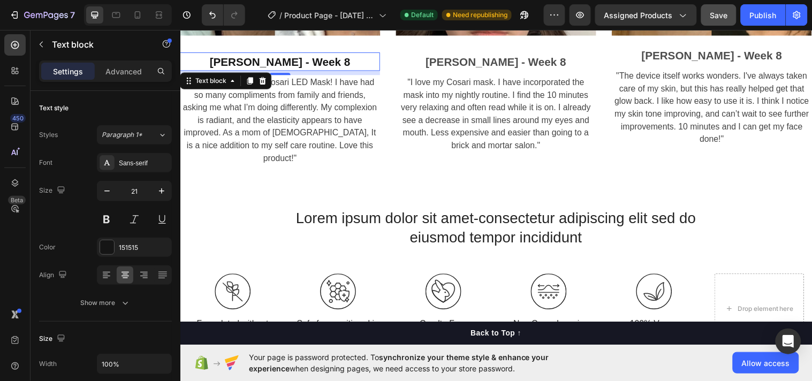
click at [292, 61] on strong "[PERSON_NAME] - Week 8" at bounding box center [281, 62] width 143 height 12
click at [235, 60] on p "[PERSON_NAME] - Week 8" at bounding box center [281, 62] width 201 height 17
click at [52, 65] on div "Settings" at bounding box center [68, 71] width 54 height 17
click at [58, 67] on p "Settings" at bounding box center [68, 71] width 30 height 11
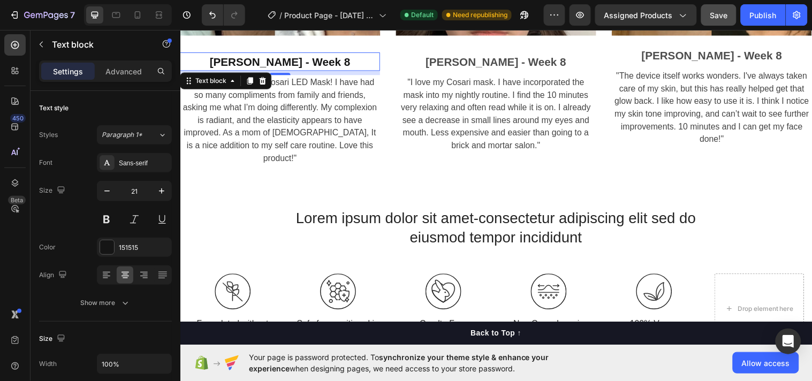
click at [59, 67] on p "Settings" at bounding box center [68, 71] width 30 height 11
click at [62, 69] on p "Settings" at bounding box center [68, 71] width 30 height 11
click at [276, 56] on strong "[PERSON_NAME] - Week 8" at bounding box center [281, 62] width 143 height 12
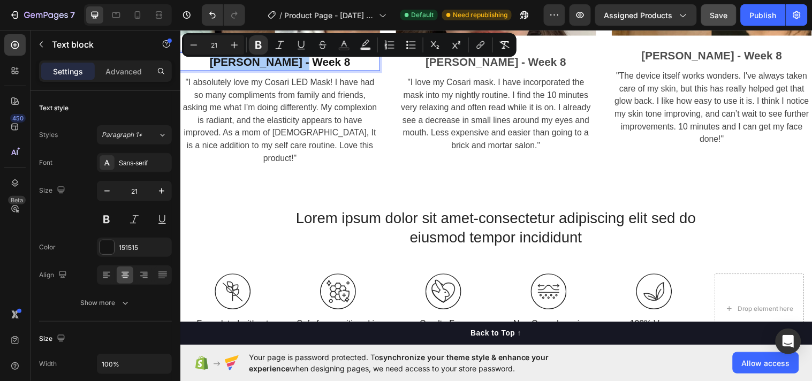
click at [275, 52] on button "Italic" at bounding box center [279, 44] width 19 height 19
click at [140, 66] on p "Advanced" at bounding box center [123, 71] width 36 height 11
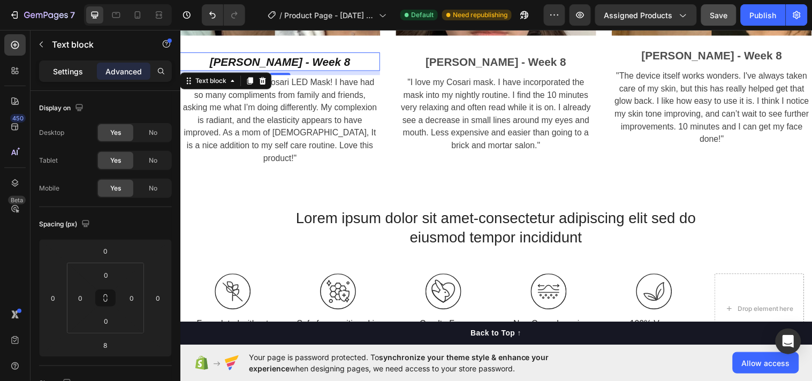
click at [78, 73] on p "Settings" at bounding box center [68, 71] width 30 height 11
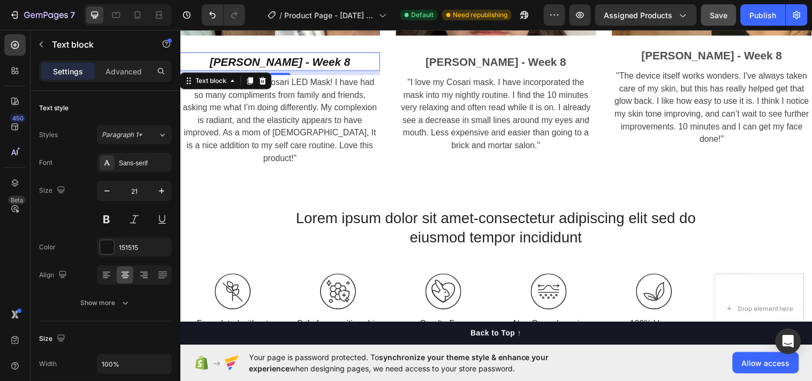
click at [65, 77] on div "Settings" at bounding box center [68, 71] width 54 height 17
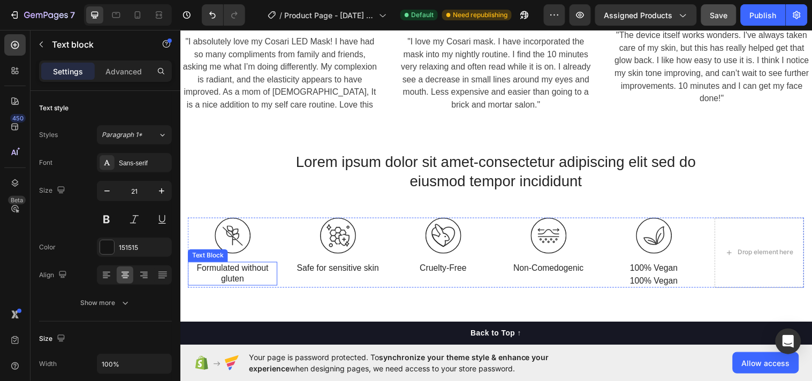
scroll to position [3221, 0]
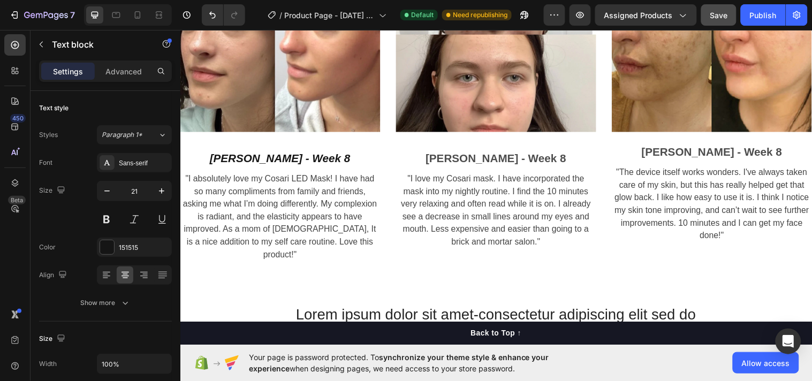
click at [299, 154] on strong "[PERSON_NAME] - Week 8" at bounding box center [281, 160] width 143 height 12
click at [332, 155] on p "[PERSON_NAME] - Week 8" at bounding box center [281, 159] width 201 height 17
click at [245, 154] on strong "[PERSON_NAME] - Week 8" at bounding box center [281, 160] width 143 height 12
drag, startPoint x: 244, startPoint y: 151, endPoint x: 264, endPoint y: 156, distance: 20.9
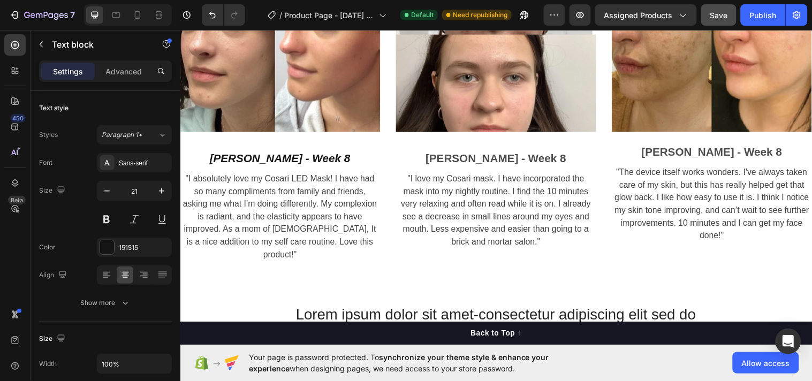
click at [245, 154] on strong "[PERSON_NAME] - Week 8" at bounding box center [281, 160] width 143 height 12
click at [267, 156] on strong "[PERSON_NAME] - Week 8" at bounding box center [281, 160] width 143 height 12
click at [270, 156] on strong "[PERSON_NAME] - Week 8" at bounding box center [281, 160] width 143 height 12
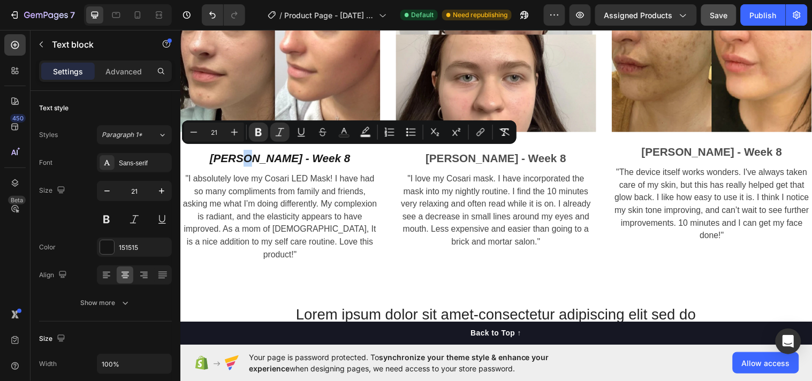
drag, startPoint x: 272, startPoint y: 154, endPoint x: 319, endPoint y: 154, distance: 46.0
click at [278, 154] on strong "[PERSON_NAME] - Week 8" at bounding box center [281, 160] width 143 height 12
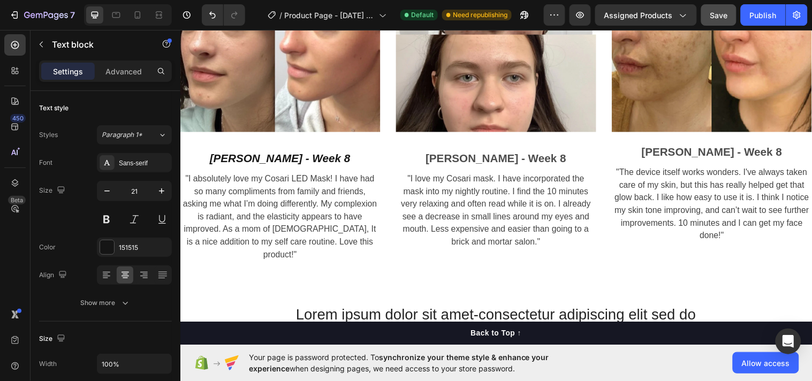
click at [325, 154] on p "[PERSON_NAME] - Week 8" at bounding box center [281, 159] width 201 height 17
click at [276, 206] on p ""I absolutely love my Cosari LED Mask! I have had so many compliments from fami…" at bounding box center [281, 220] width 201 height 90
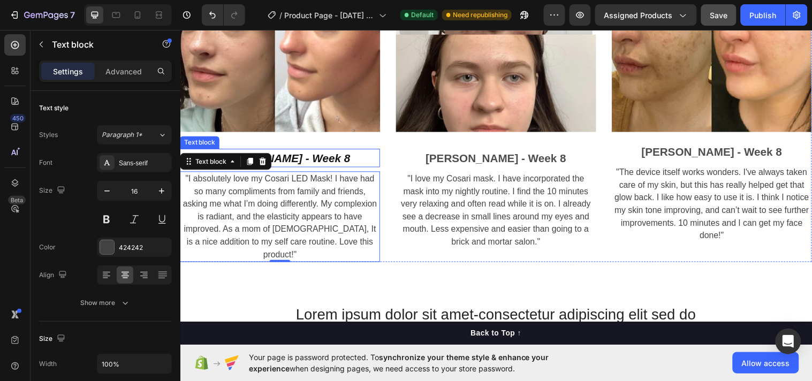
click at [305, 157] on strong "[PERSON_NAME] - Week 8" at bounding box center [281, 160] width 143 height 12
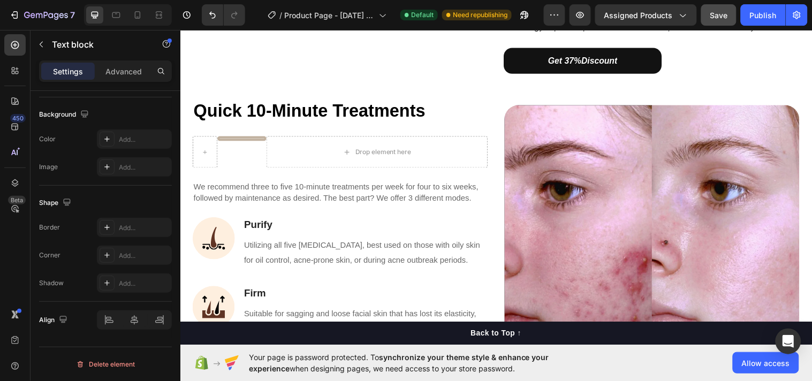
scroll to position [1642, 0]
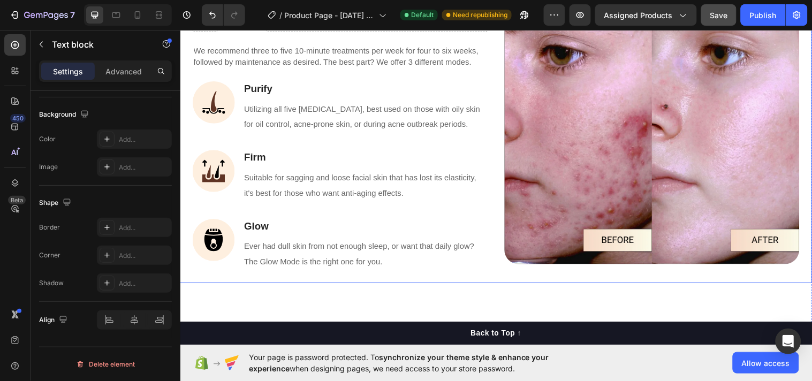
click at [492, 70] on div "Quick 10-Minute Treatments Heading Title Line Drop element here Row We recommen…" at bounding box center [501, 118] width 642 height 338
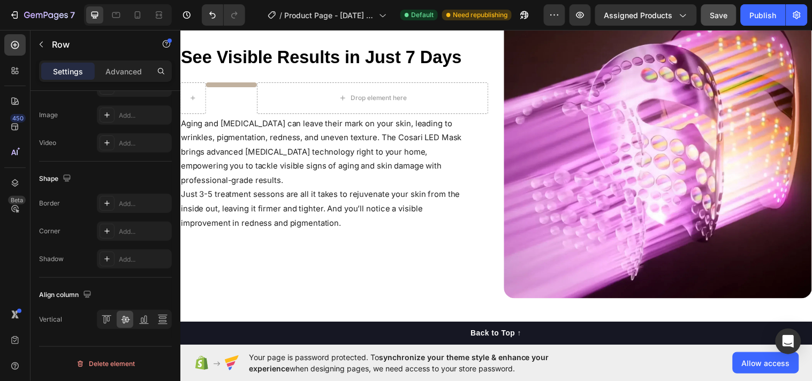
scroll to position [949, 0]
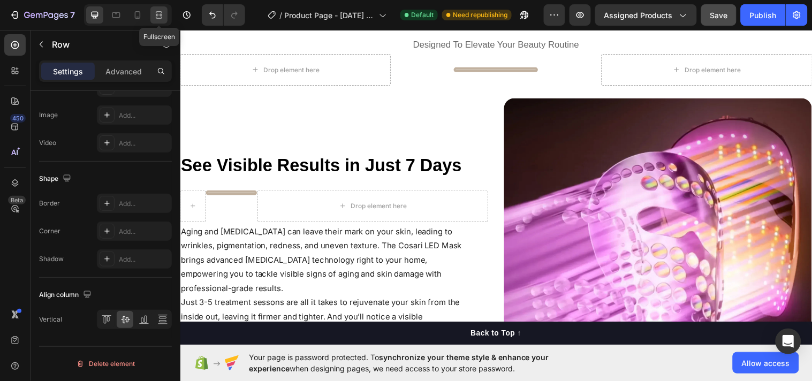
click at [158, 6] on div at bounding box center [158, 14] width 17 height 17
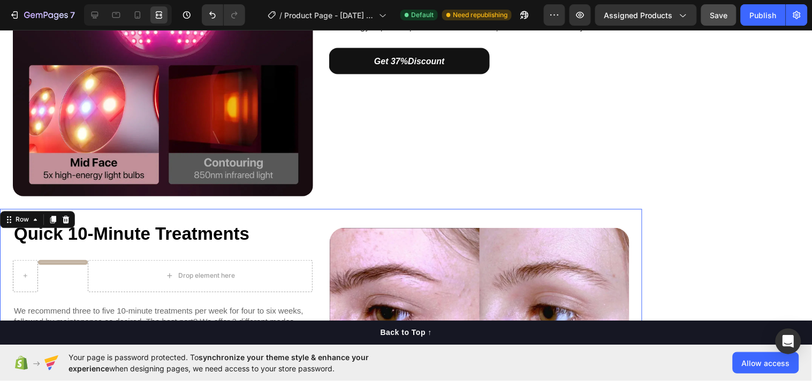
scroll to position [1782, 0]
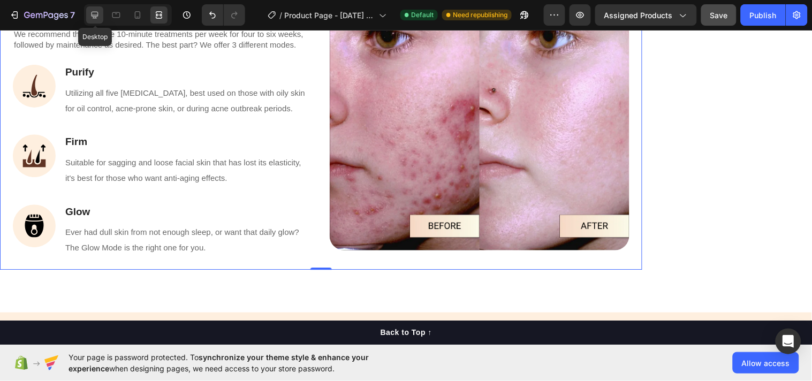
click at [94, 17] on icon at bounding box center [95, 15] width 7 height 7
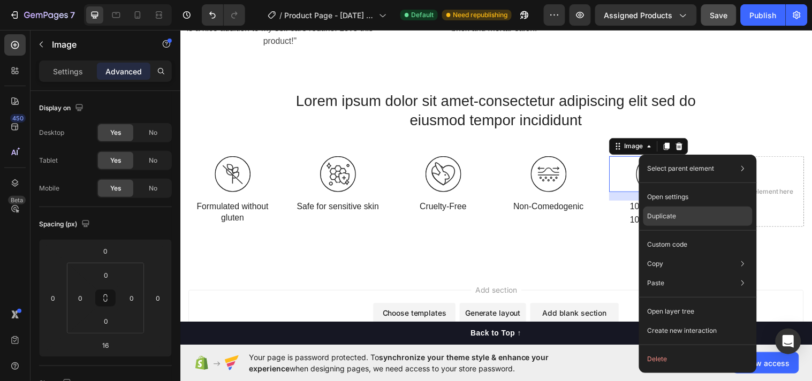
click at [656, 218] on p "Duplicate" at bounding box center [662, 216] width 29 height 10
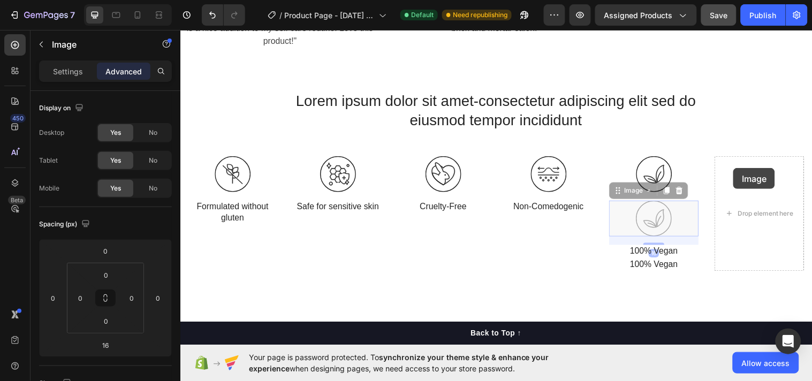
drag, startPoint x: 653, startPoint y: 219, endPoint x: 742, endPoint y: 170, distance: 101.6
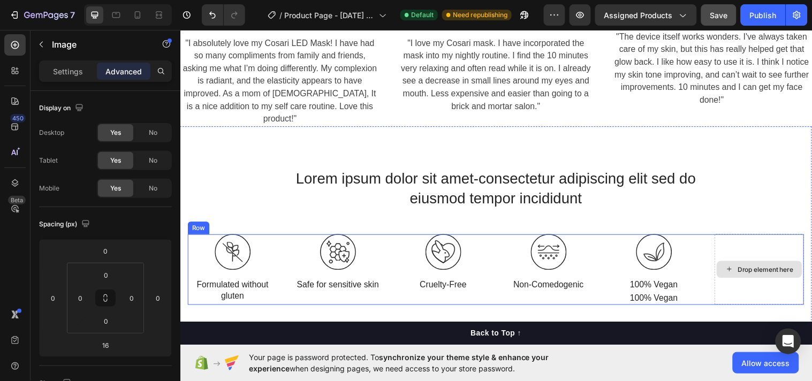
scroll to position [3518, 0]
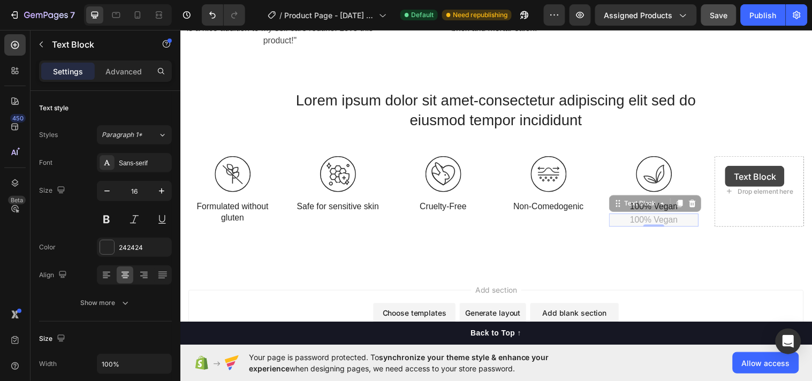
drag, startPoint x: 651, startPoint y: 208, endPoint x: 734, endPoint y: 168, distance: 91.9
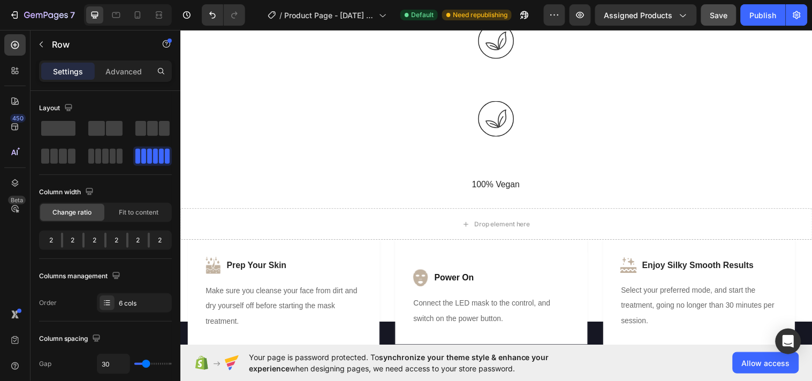
scroll to position [2455, 0]
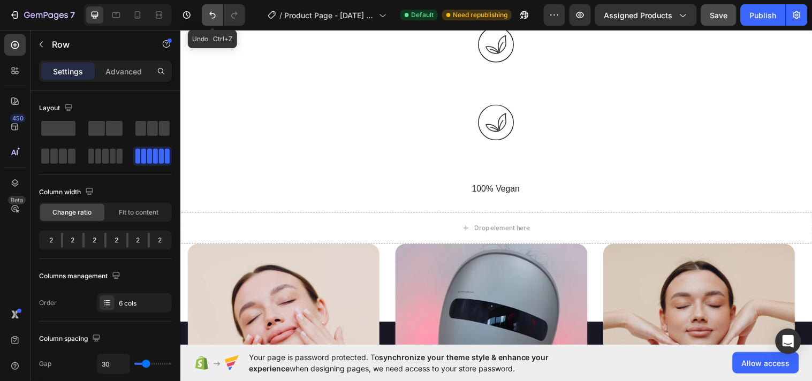
click at [213, 18] on icon "Undo/Redo" at bounding box center [212, 15] width 11 height 11
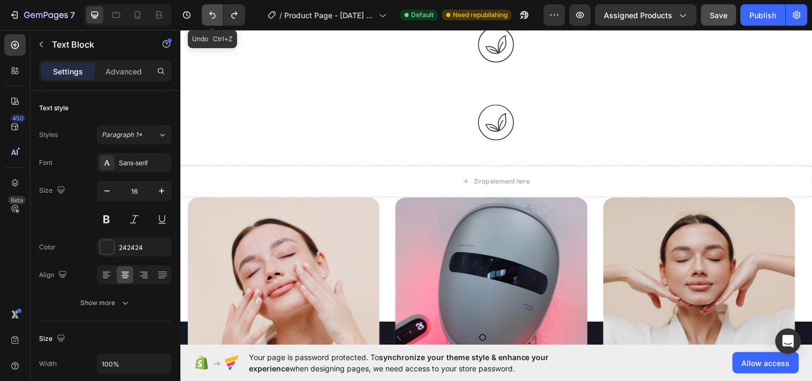
click at [213, 18] on icon "Undo/Redo" at bounding box center [212, 15] width 11 height 11
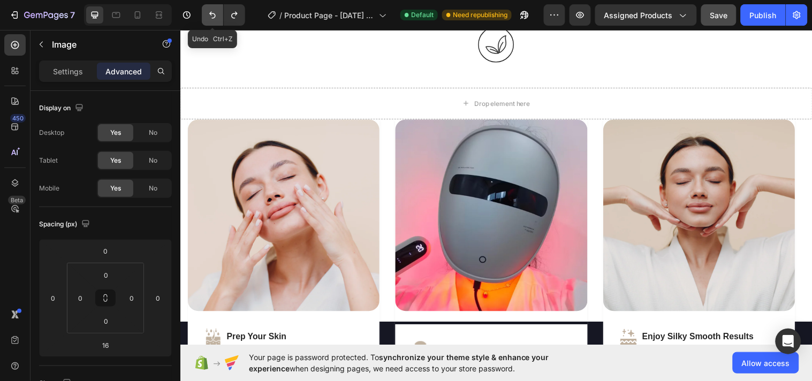
click at [213, 18] on icon "Undo/Redo" at bounding box center [212, 15] width 11 height 11
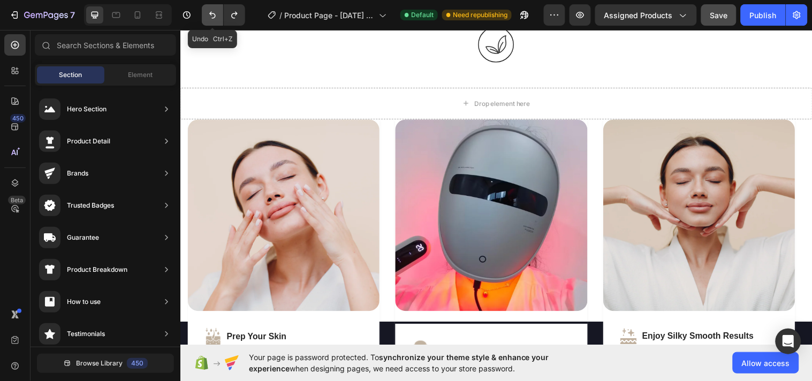
click at [213, 18] on icon "Undo/Redo" at bounding box center [212, 15] width 11 height 11
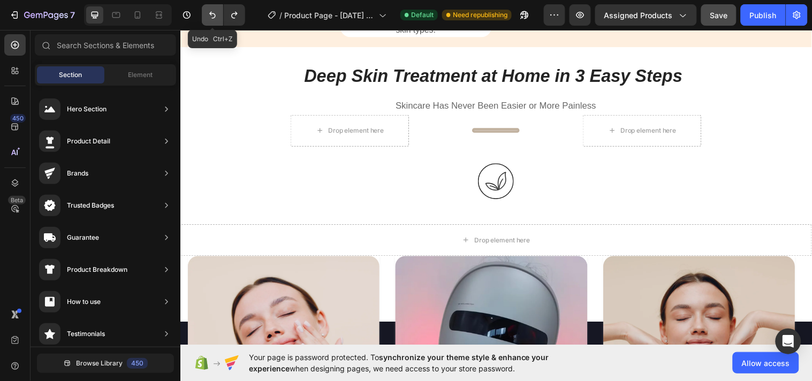
click at [206, 17] on button "Undo/Redo" at bounding box center [212, 14] width 21 height 21
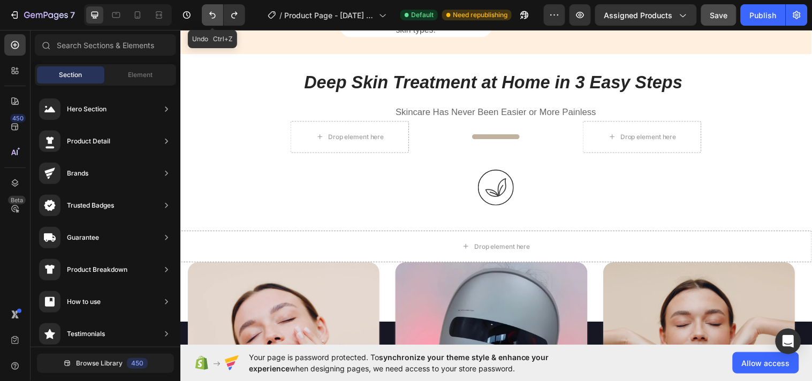
click at [206, 17] on button "Undo/Redo" at bounding box center [212, 14] width 21 height 21
click at [213, 18] on icon "Undo/Redo" at bounding box center [212, 15] width 6 height 7
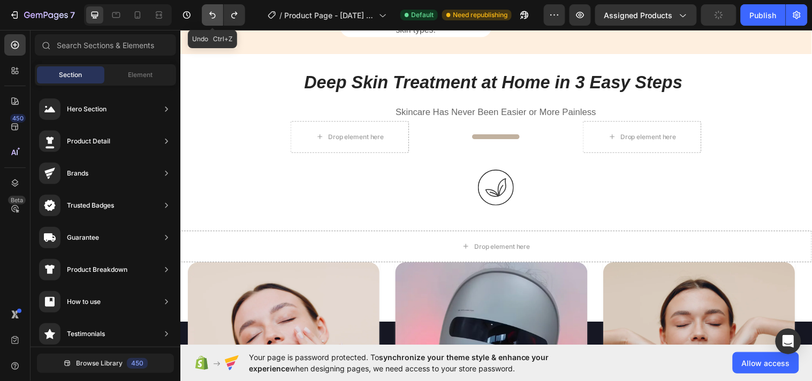
click at [212, 18] on icon "Undo/Redo" at bounding box center [212, 15] width 6 height 7
click at [211, 18] on icon "Undo/Redo" at bounding box center [212, 15] width 11 height 11
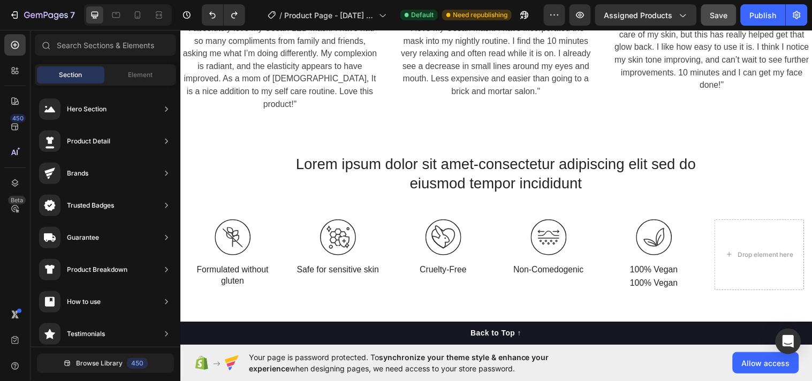
scroll to position [3423, 0]
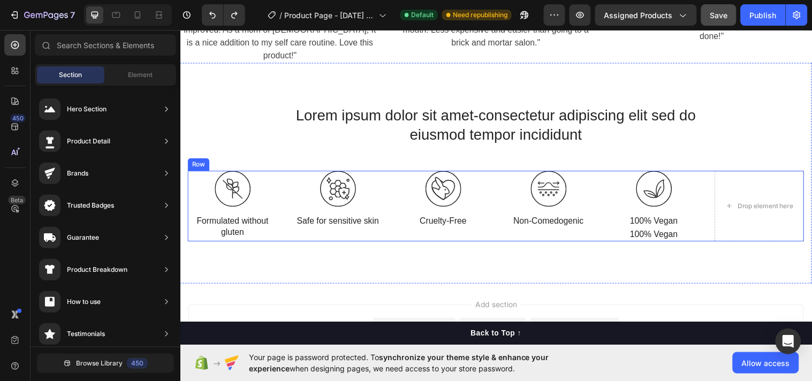
click at [392, 183] on div "Image Formulated without gluten Text Block Image Safe for sensitive skin Text B…" at bounding box center [501, 209] width 626 height 72
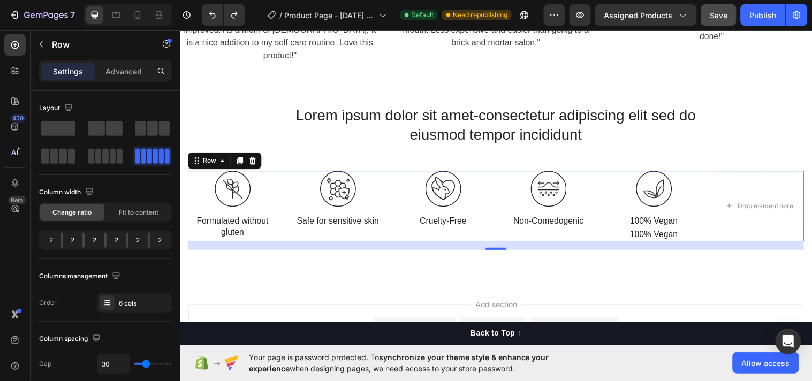
click at [52, 70] on div "Settings" at bounding box center [68, 71] width 54 height 17
click at [66, 72] on p "Settings" at bounding box center [68, 71] width 30 height 11
click at [109, 75] on p "Advanced" at bounding box center [123, 71] width 36 height 11
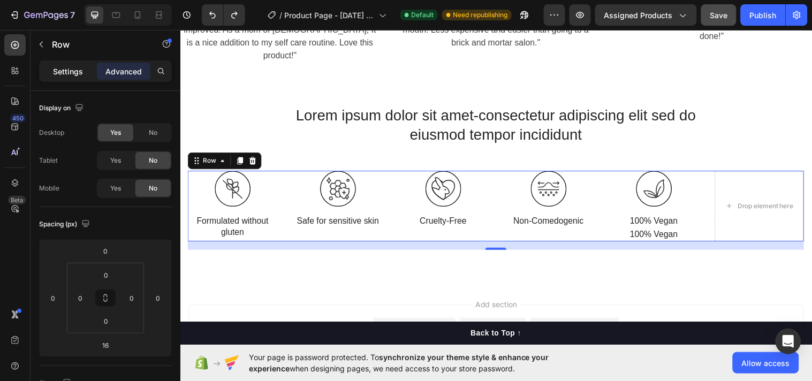
click at [75, 73] on p "Settings" at bounding box center [68, 71] width 30 height 11
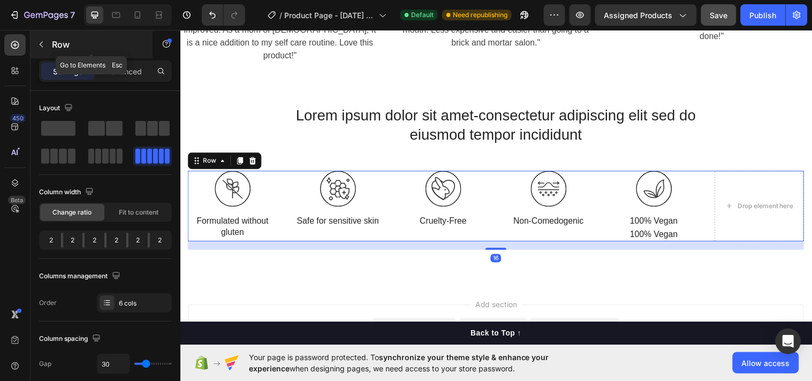
click at [41, 43] on icon "button" at bounding box center [41, 45] width 3 height 6
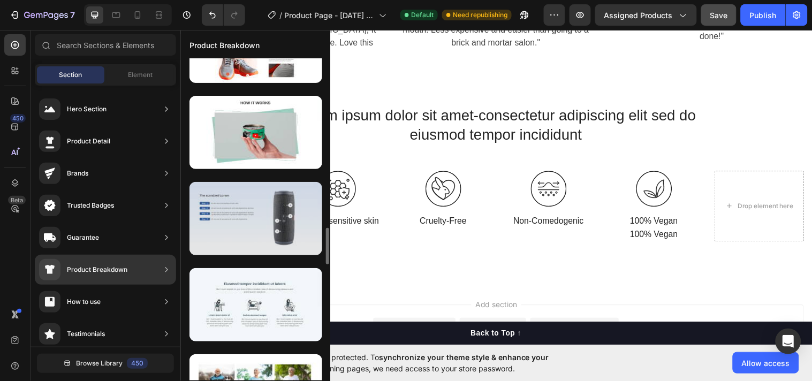
scroll to position [277, 0]
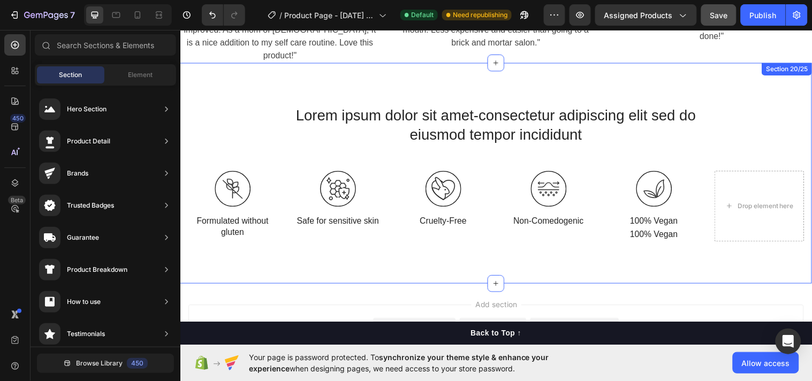
click at [254, 106] on div "Lorem ipsum dolor sit amet-consectetur adipiscing elit sed do eiusmod tempor in…" at bounding box center [501, 179] width 626 height 147
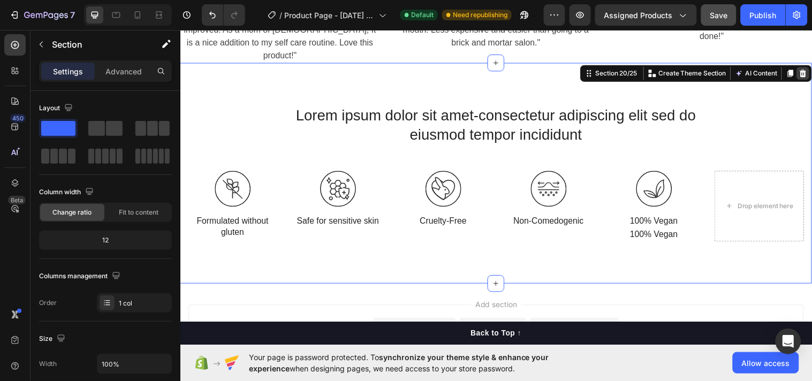
click at [807, 67] on div at bounding box center [813, 73] width 13 height 13
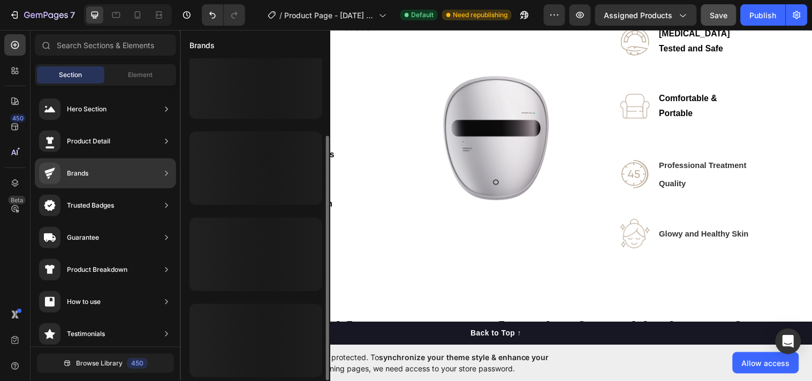
scroll to position [102, 0]
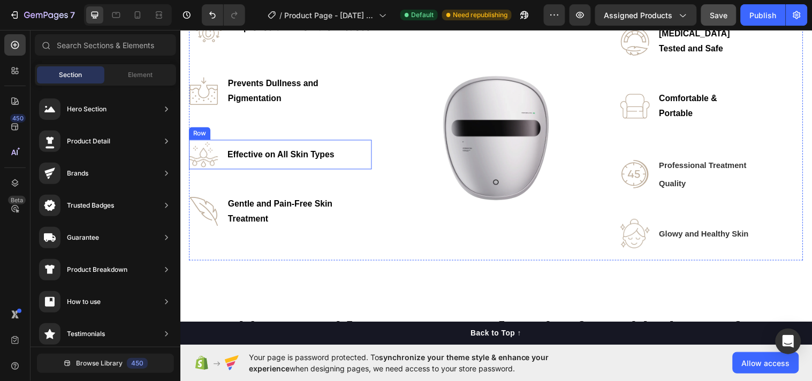
click at [300, 170] on div "Effective on All Skin Types Text block" at bounding box center [301, 155] width 148 height 29
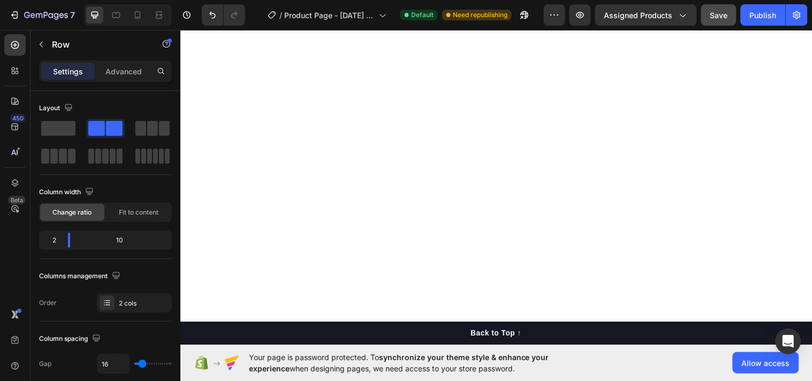
scroll to position [3275, 0]
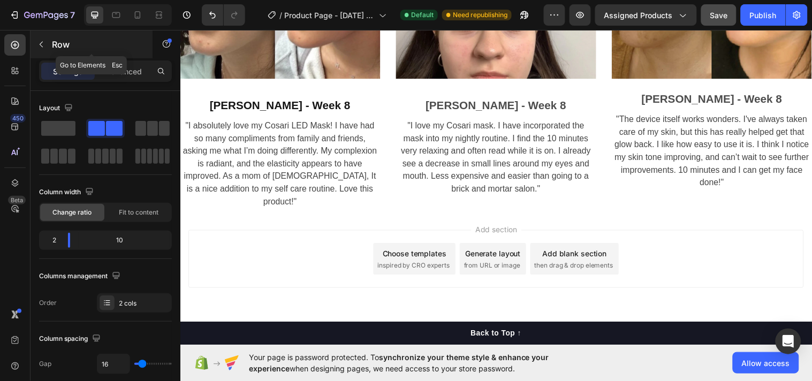
click at [44, 48] on icon "button" at bounding box center [41, 44] width 9 height 9
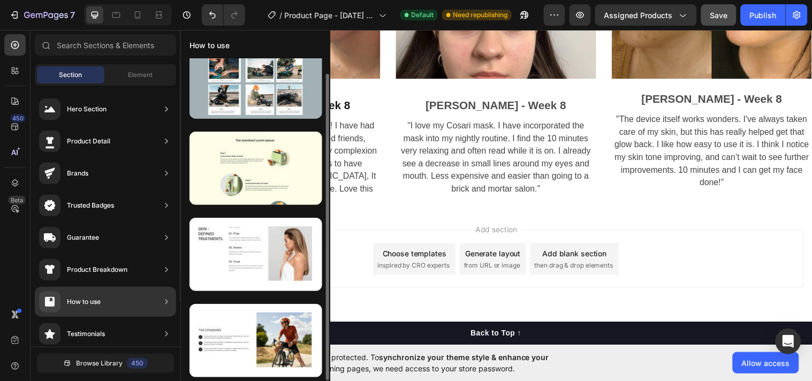
scroll to position [16, 0]
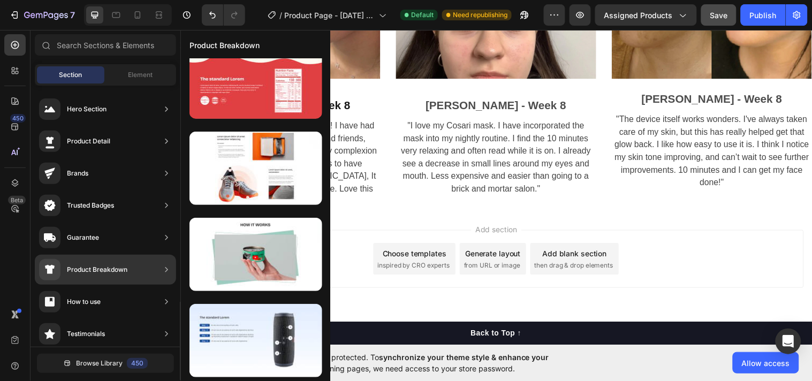
click at [126, 234] on div "Guarantee" at bounding box center [105, 238] width 141 height 30
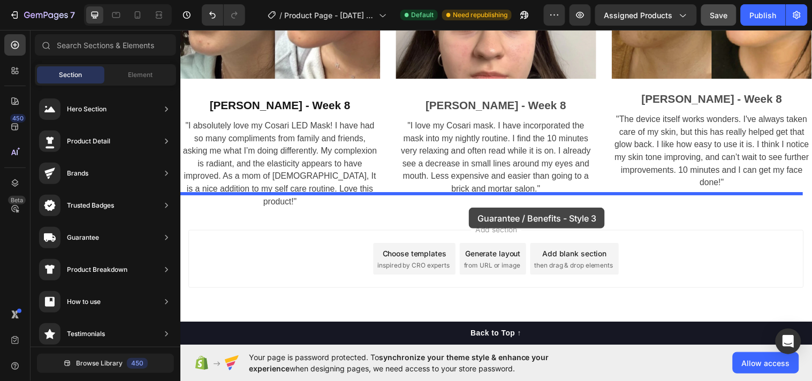
drag, startPoint x: 421, startPoint y: 213, endPoint x: 473, endPoint y: 210, distance: 51.5
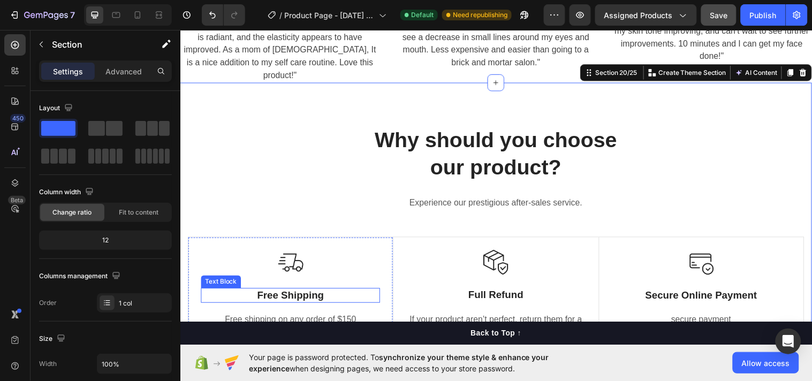
scroll to position [3542, 0]
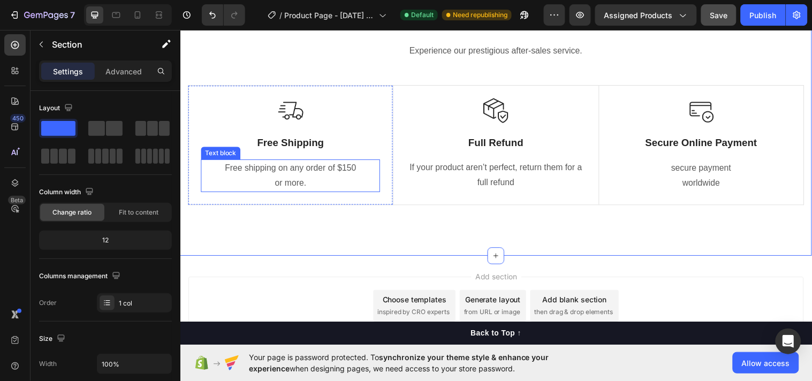
click at [300, 180] on p "or more." at bounding box center [292, 186] width 180 height 16
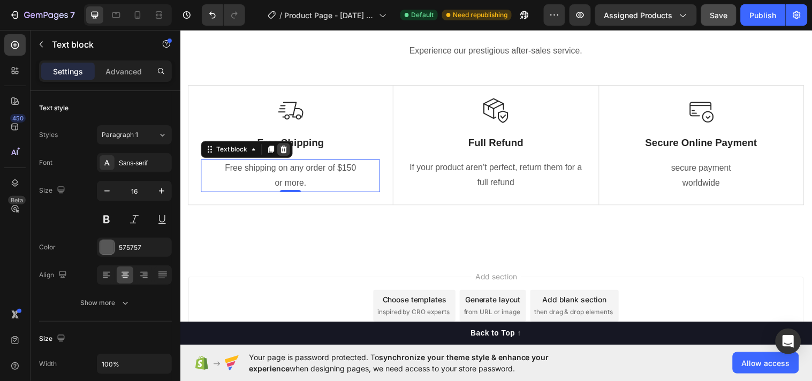
click at [287, 154] on icon at bounding box center [285, 151] width 9 height 9
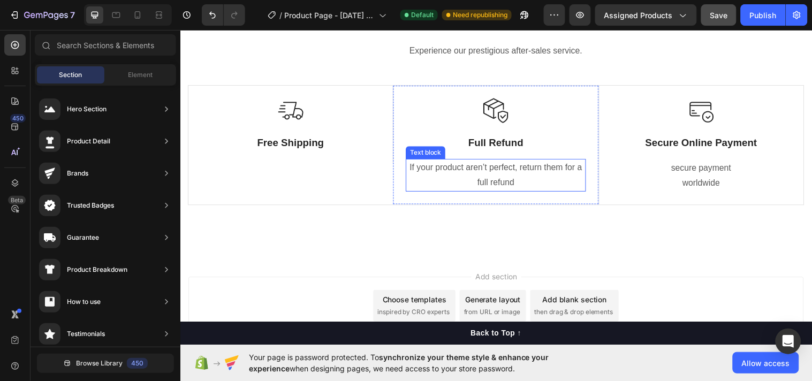
click at [448, 179] on p "If your product aren’t perfect, return them for a full refund" at bounding box center [501, 177] width 180 height 31
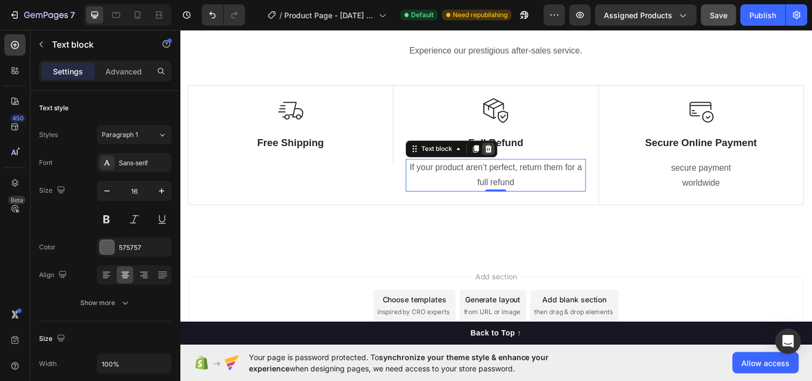
click at [492, 156] on div at bounding box center [493, 150] width 13 height 13
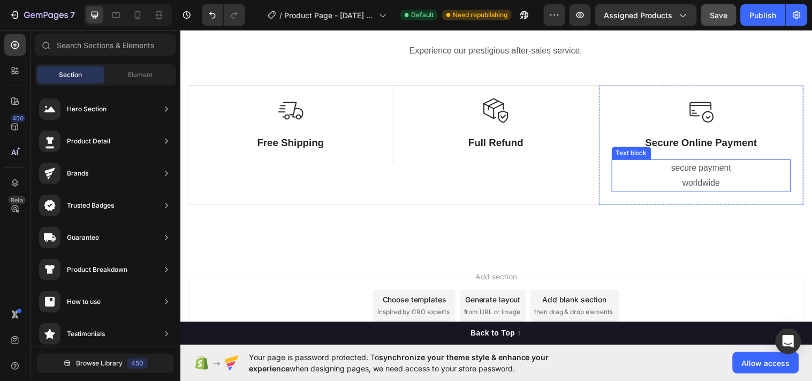
click at [659, 185] on p "secure payment worldwide" at bounding box center [710, 177] width 180 height 31
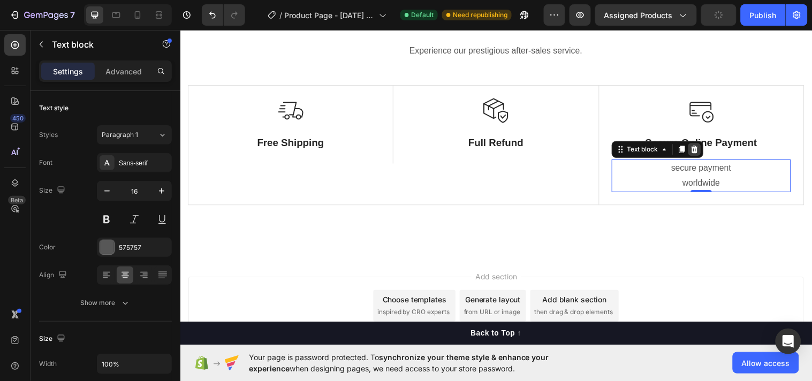
click at [699, 153] on icon at bounding box center [702, 150] width 7 height 7
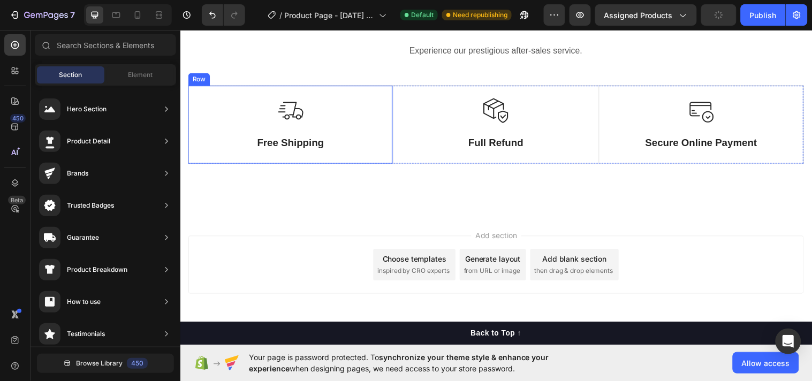
click at [379, 152] on div "Free Shipping" at bounding box center [292, 145] width 182 height 16
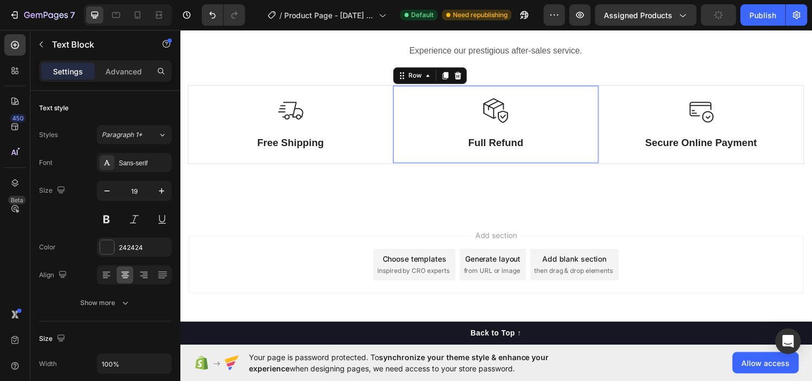
click at [425, 164] on div "Image Full Refund Text Block Row 0" at bounding box center [501, 125] width 208 height 79
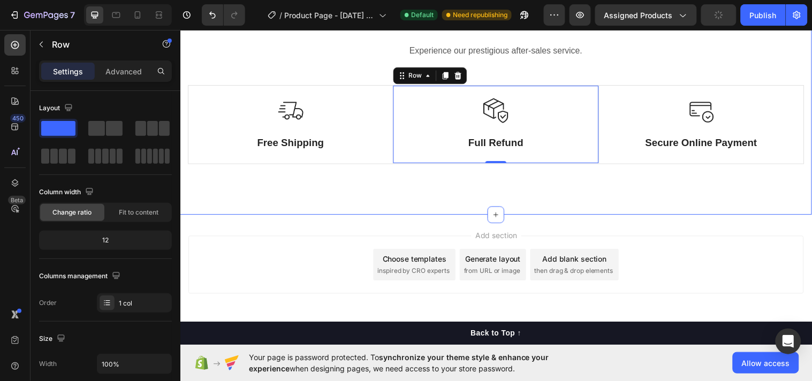
drag, startPoint x: 381, startPoint y: 176, endPoint x: 386, endPoint y: 172, distance: 6.5
click at [383, 175] on div "Why should you choose our product? Heading Experience our prestigious after-sal…" at bounding box center [501, 73] width 642 height 289
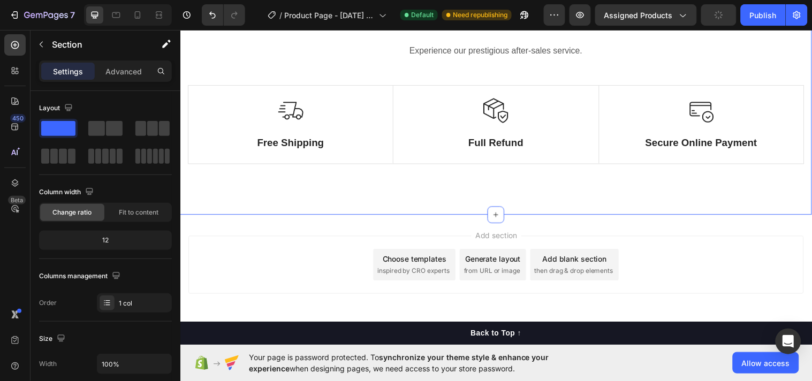
click at [397, 153] on div "Image Full Refund Text Block Row" at bounding box center [501, 125] width 208 height 79
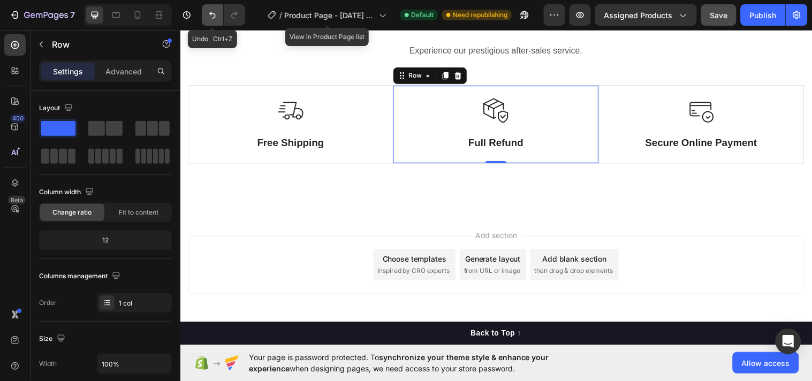
click at [210, 13] on icon "Undo/Redo" at bounding box center [212, 15] width 6 height 7
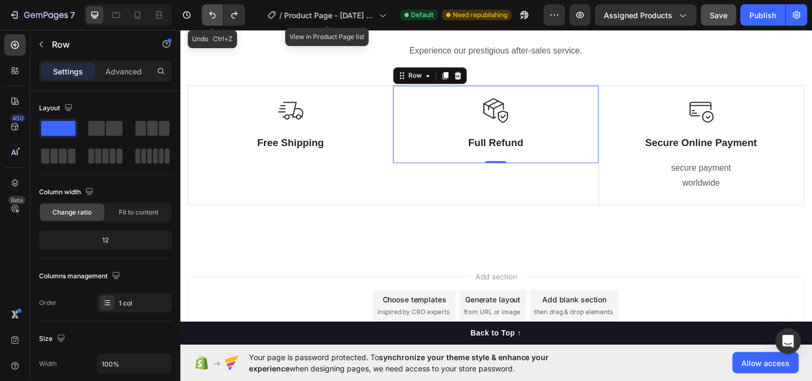
click at [210, 13] on icon "Undo/Redo" at bounding box center [212, 15] width 6 height 7
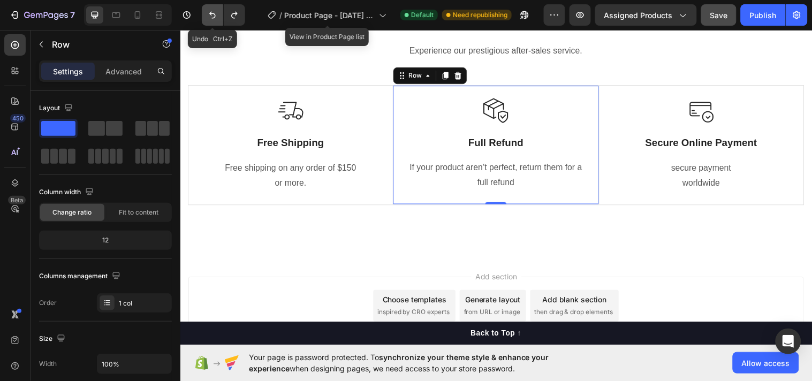
click at [210, 13] on icon "Undo/Redo" at bounding box center [212, 15] width 6 height 7
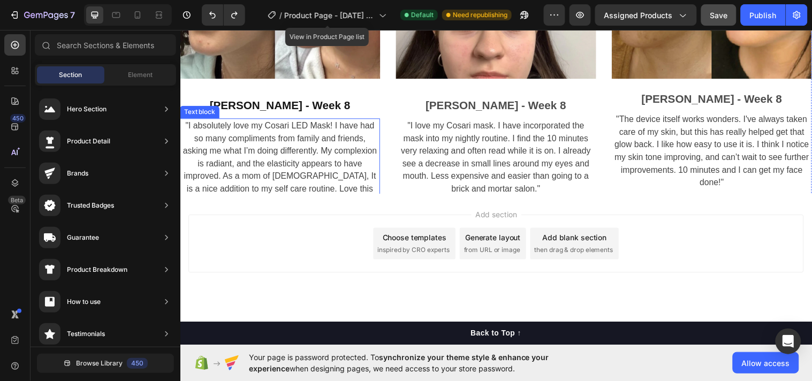
scroll to position [3275, 0]
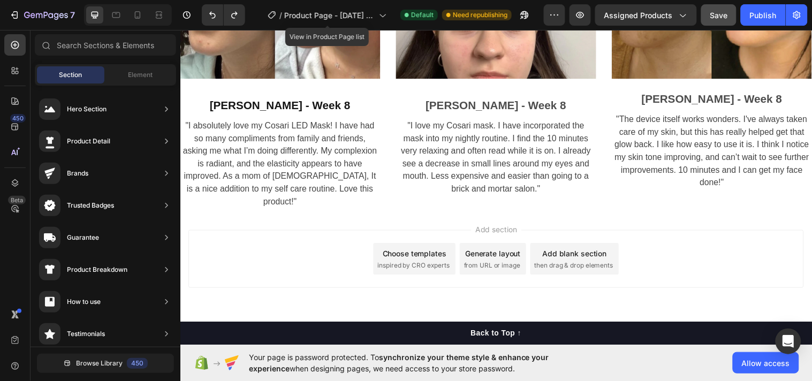
click at [421, 247] on div "Choose templates inspired by CRO experts" at bounding box center [418, 262] width 84 height 32
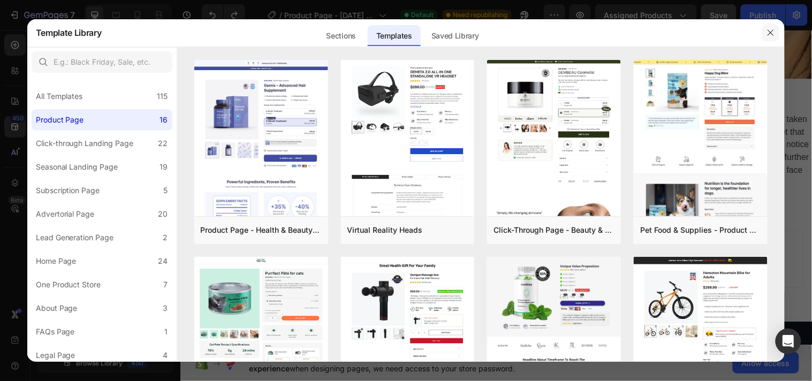
click at [778, 35] on button "button" at bounding box center [770, 32] width 17 height 17
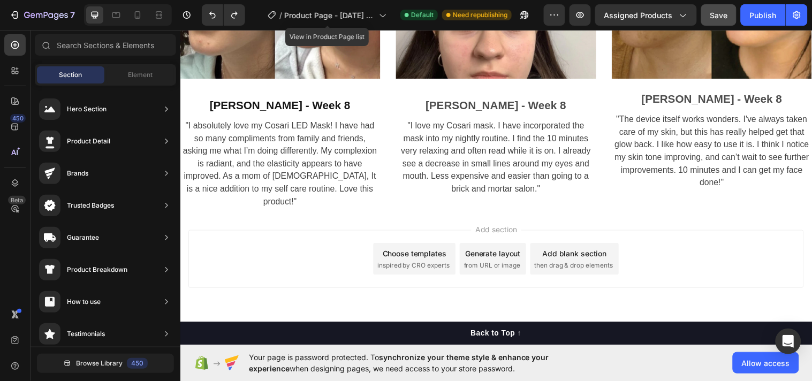
click at [404, 251] on div "Choose templates" at bounding box center [418, 256] width 65 height 11
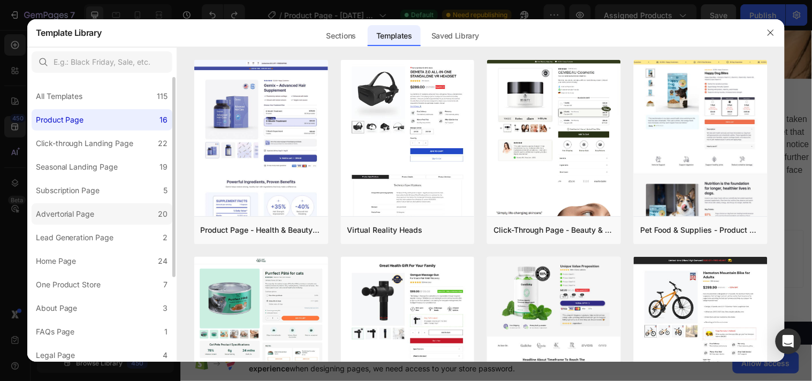
scroll to position [120, 0]
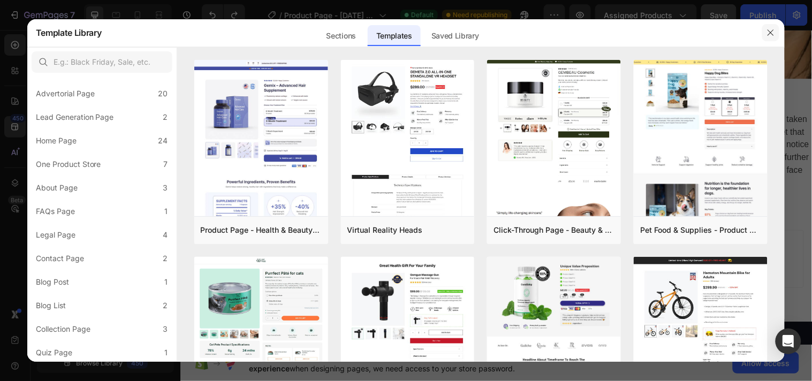
drag, startPoint x: 772, startPoint y: 31, endPoint x: 590, endPoint y: 13, distance: 182.3
click at [772, 31] on icon "button" at bounding box center [771, 32] width 9 height 9
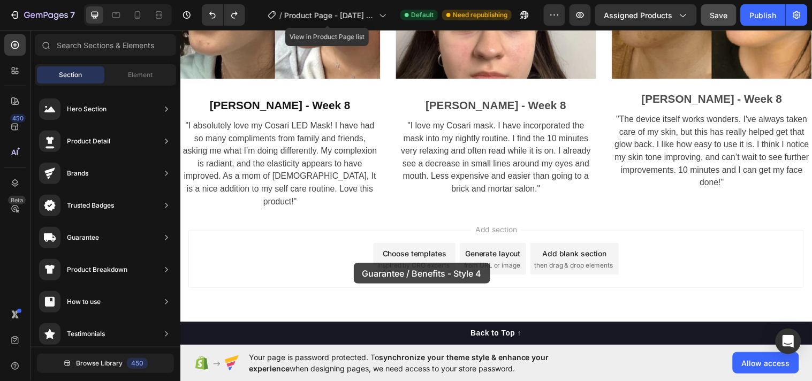
scroll to position [3277, 0]
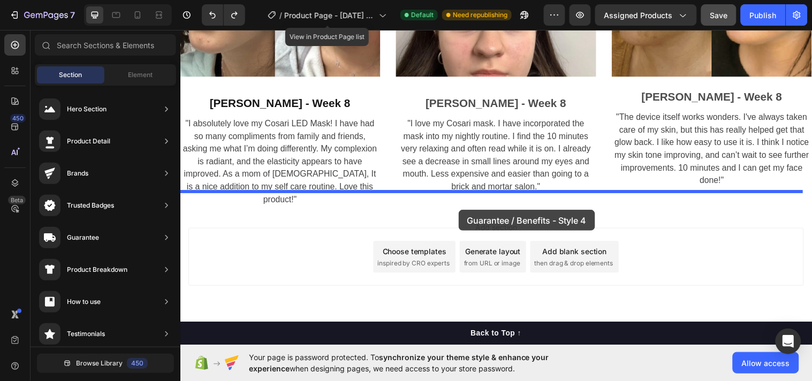
drag, startPoint x: 434, startPoint y: 368, endPoint x: 487, endPoint y: 203, distance: 173.2
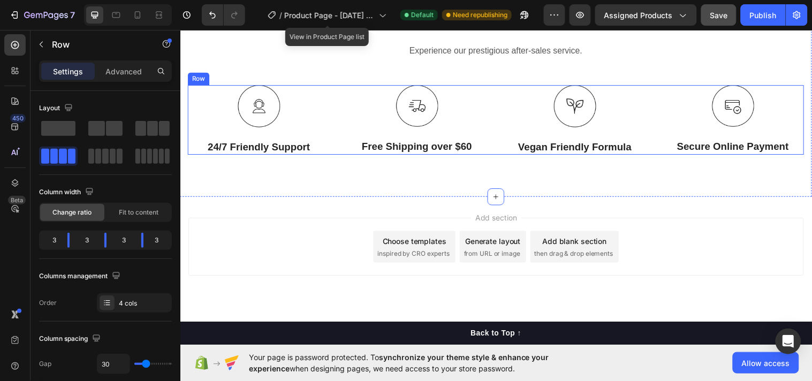
click at [651, 128] on div "Image 24/7 Friendly Support Text Block Image Free Shipping over $60 Text Block …" at bounding box center [501, 121] width 626 height 71
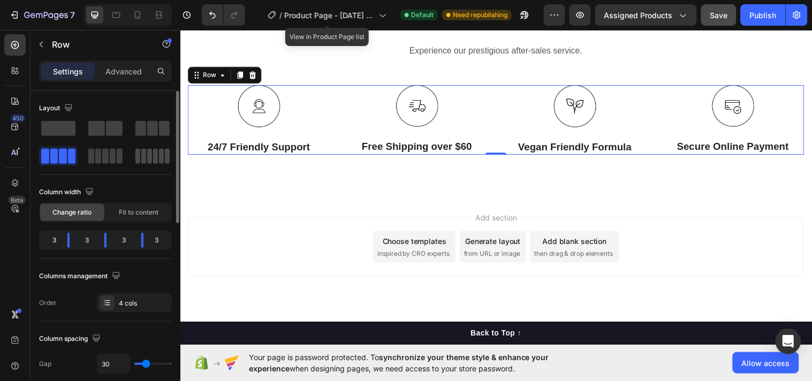
click at [147, 158] on div at bounding box center [152, 156] width 34 height 15
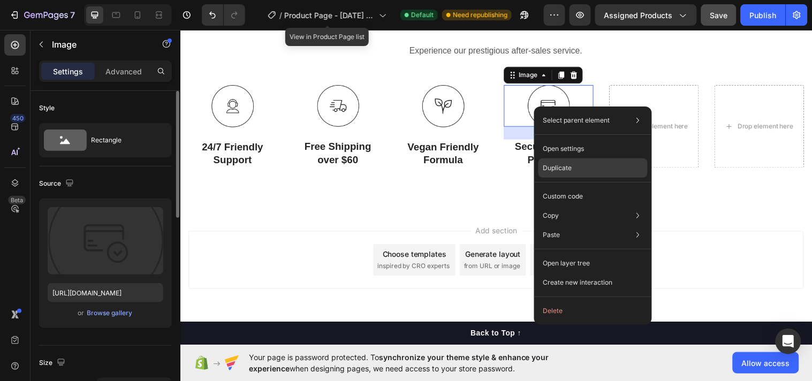
click at [566, 166] on p "Duplicate" at bounding box center [557, 168] width 29 height 10
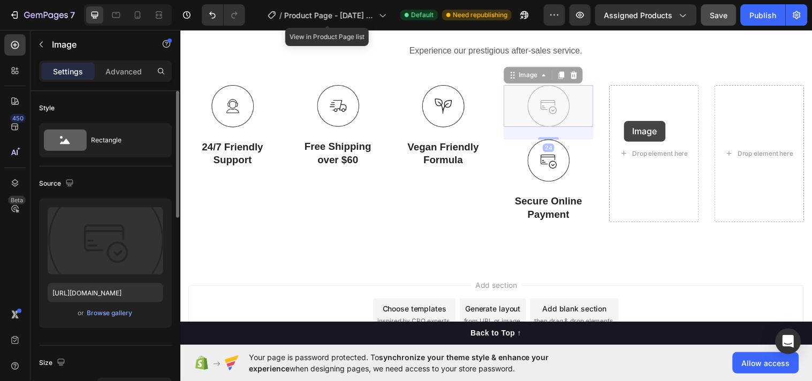
drag, startPoint x: 549, startPoint y: 110, endPoint x: 631, endPoint y: 122, distance: 82.7
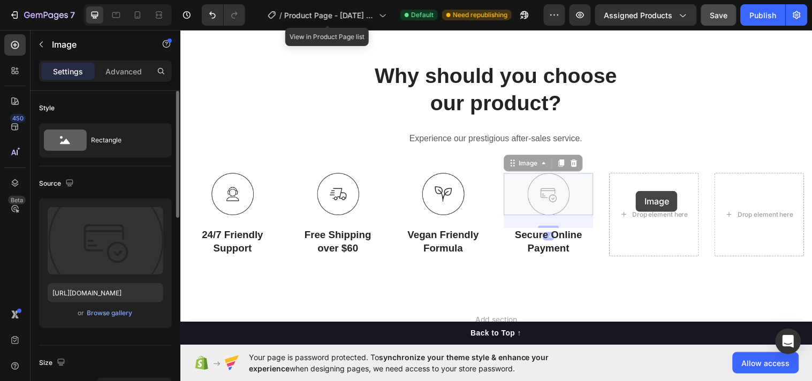
drag, startPoint x: 577, startPoint y: 193, endPoint x: 643, endPoint y: 193, distance: 66.4
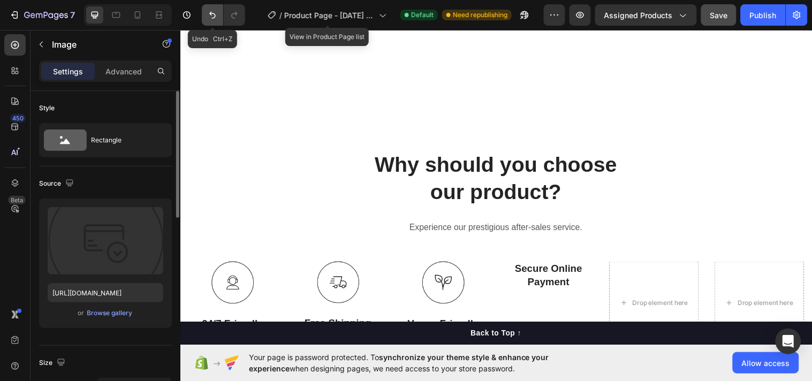
click at [206, 19] on button "Undo/Redo" at bounding box center [212, 14] width 21 height 21
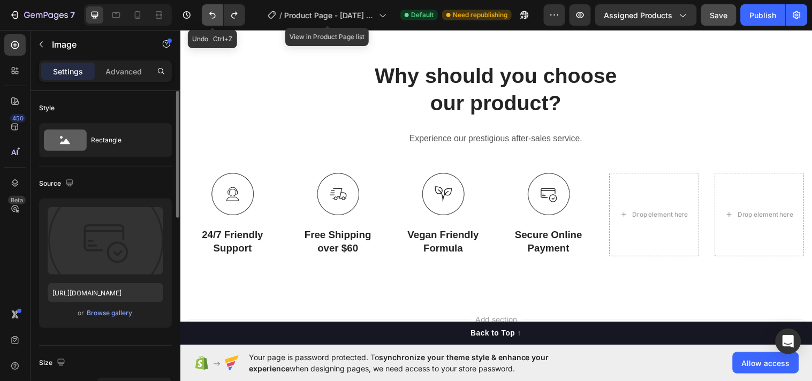
click at [210, 18] on icon "Undo/Redo" at bounding box center [212, 15] width 11 height 11
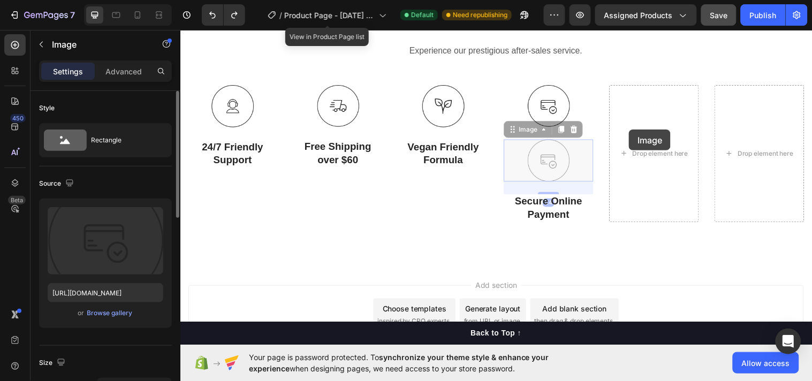
drag, startPoint x: 552, startPoint y: 161, endPoint x: 634, endPoint y: 131, distance: 87.0
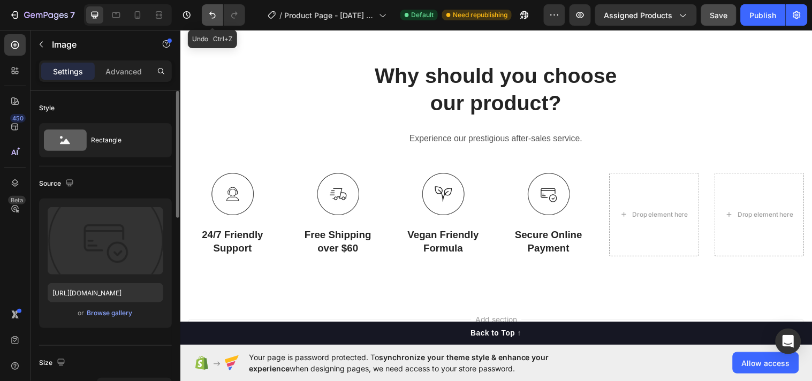
click at [211, 16] on icon "Undo/Redo" at bounding box center [212, 15] width 11 height 11
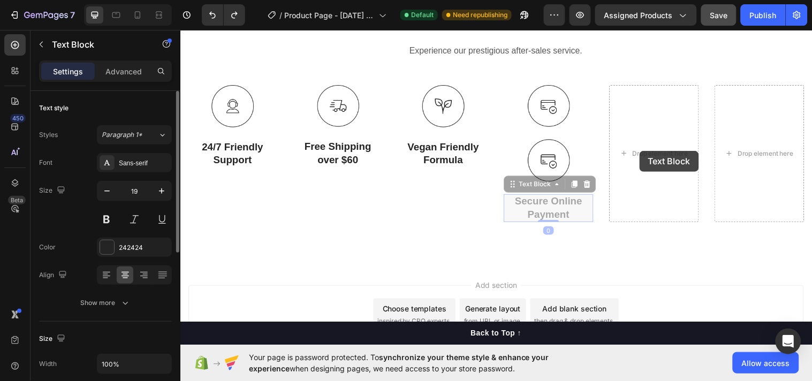
drag, startPoint x: 545, startPoint y: 210, endPoint x: 647, endPoint y: 153, distance: 116.7
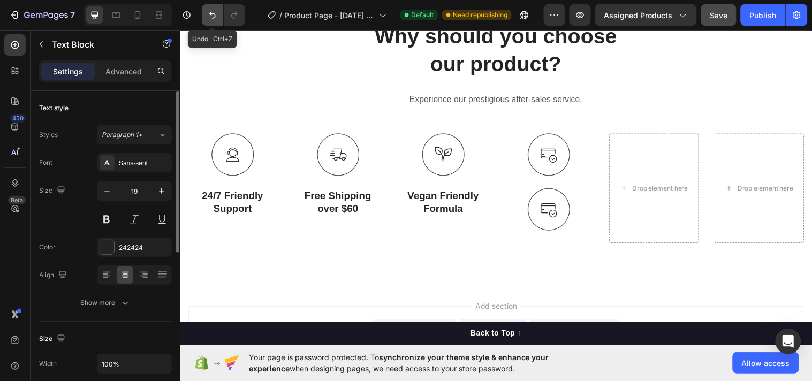
click at [208, 13] on icon "Undo/Redo" at bounding box center [212, 15] width 11 height 11
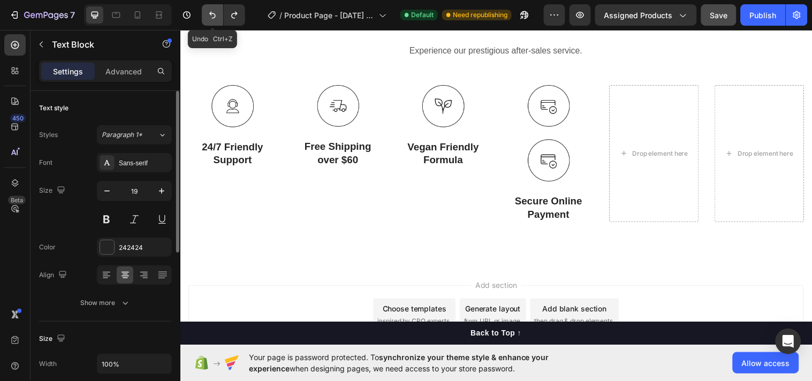
click at [212, 20] on button "Undo/Redo" at bounding box center [212, 14] width 21 height 21
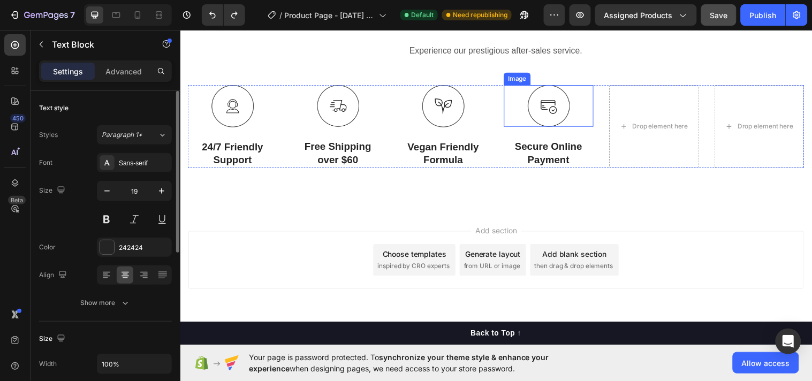
click at [557, 112] on img at bounding box center [554, 107] width 43 height 43
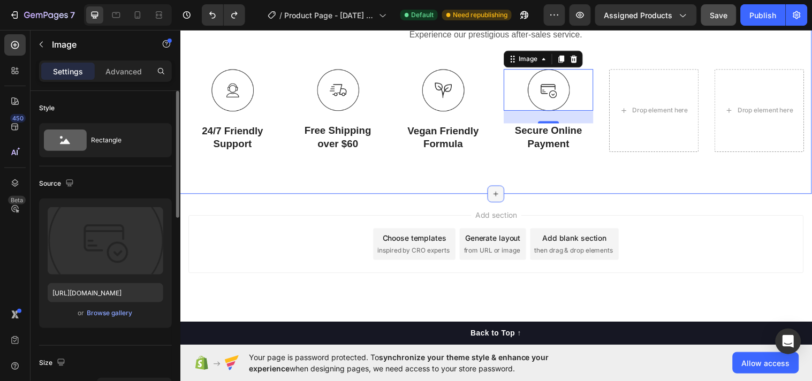
scroll to position [3559, 0]
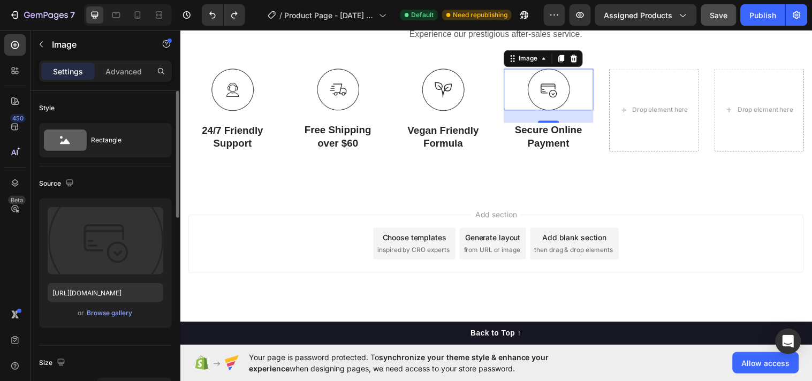
click at [542, 87] on img at bounding box center [554, 90] width 43 height 43
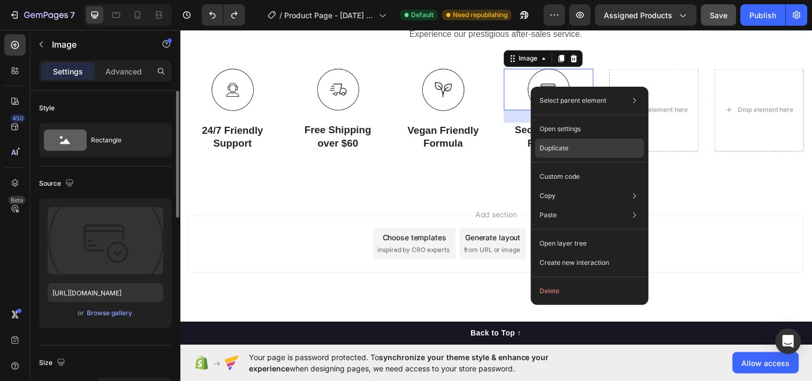
click at [559, 148] on p "Duplicate" at bounding box center [554, 148] width 29 height 10
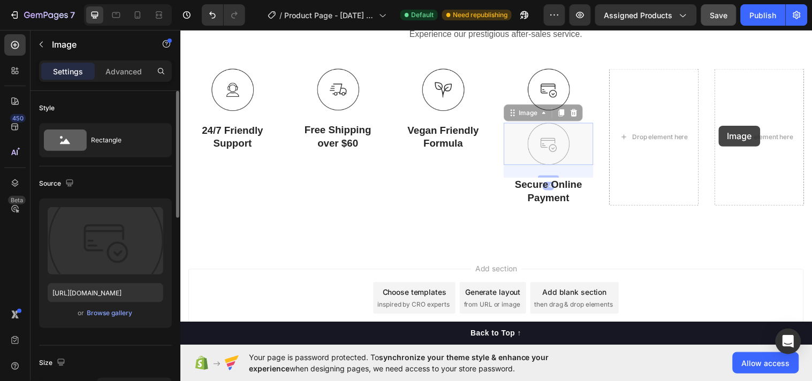
drag, startPoint x: 521, startPoint y: 145, endPoint x: 727, endPoint y: 127, distance: 206.9
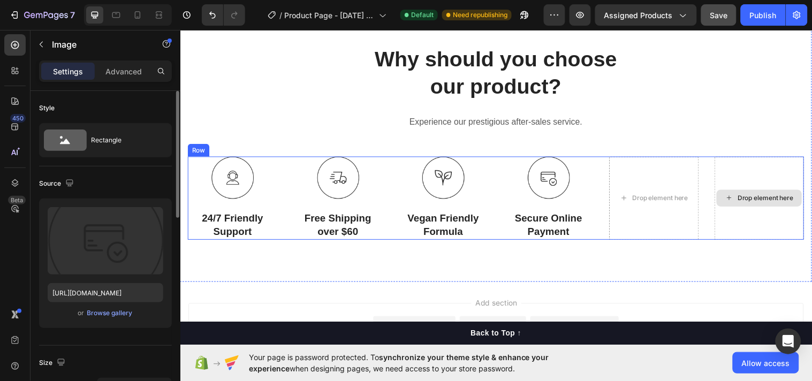
scroll to position [3648, 0]
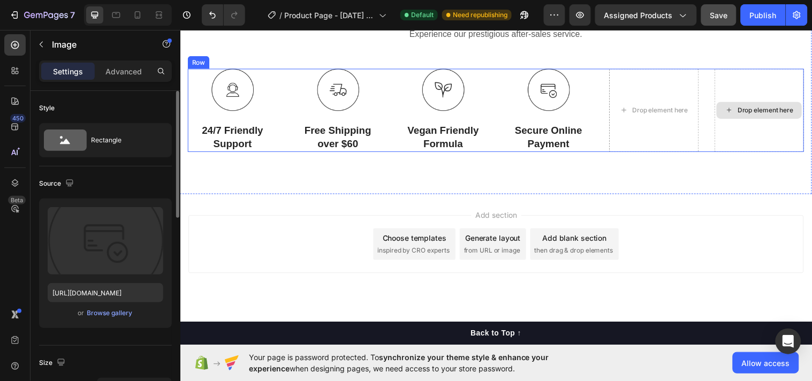
click at [727, 127] on div "Drop element here" at bounding box center [768, 111] width 91 height 84
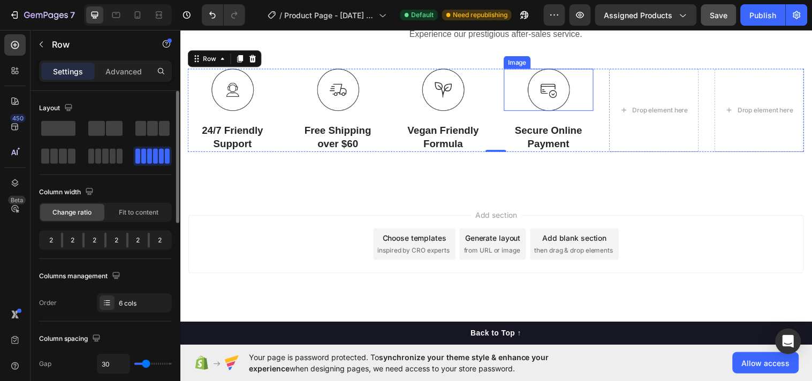
click at [534, 93] on img at bounding box center [554, 90] width 43 height 43
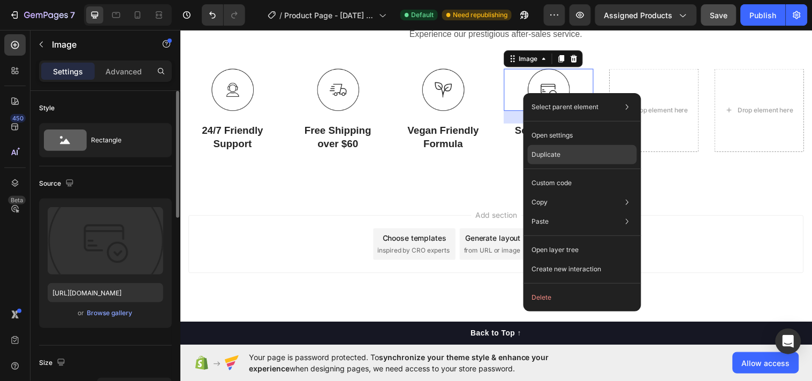
click at [545, 156] on p "Duplicate" at bounding box center [546, 155] width 29 height 10
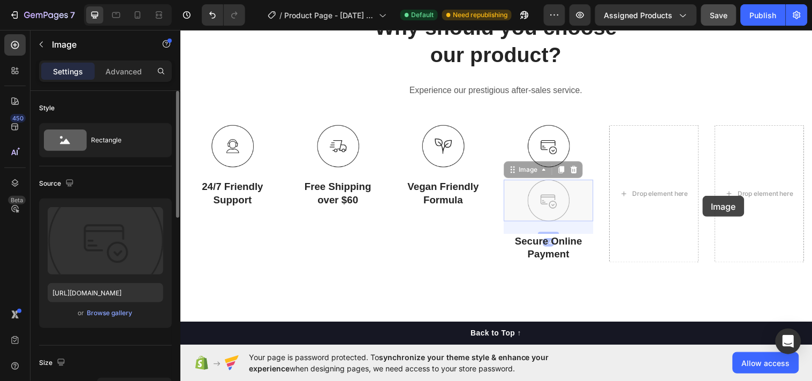
scroll to position [3579, 0]
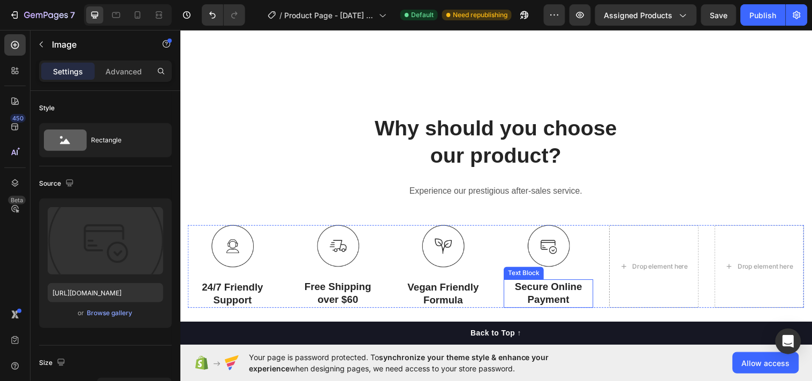
scroll to position [3669, 0]
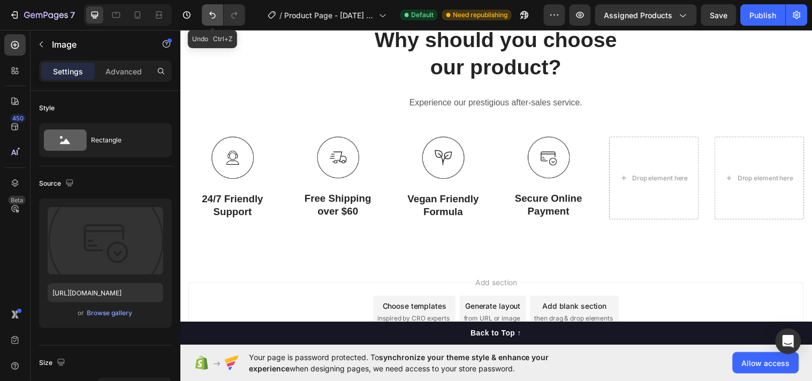
click at [213, 20] on button "Undo/Redo" at bounding box center [212, 14] width 21 height 21
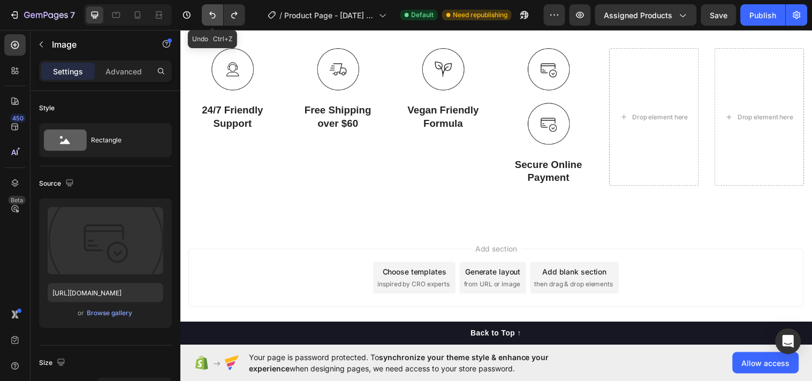
scroll to position [3579, 0]
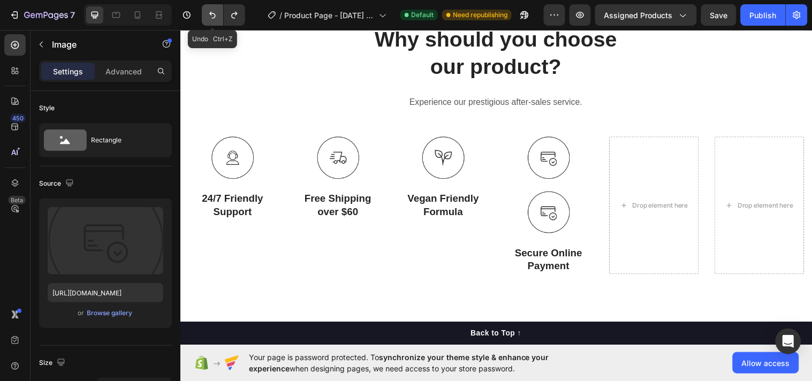
click at [213, 20] on button "Undo/Redo" at bounding box center [212, 14] width 21 height 21
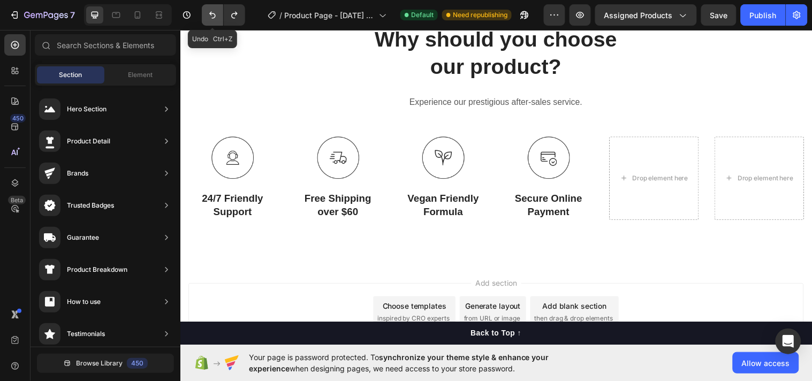
click at [213, 20] on button "Undo/Redo" at bounding box center [212, 14] width 21 height 21
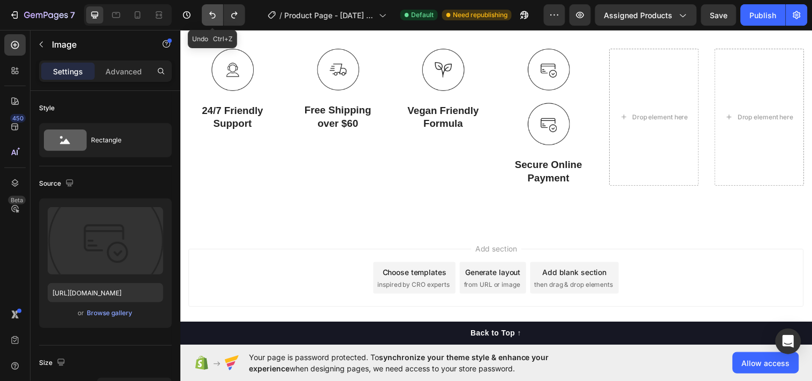
scroll to position [3489, 0]
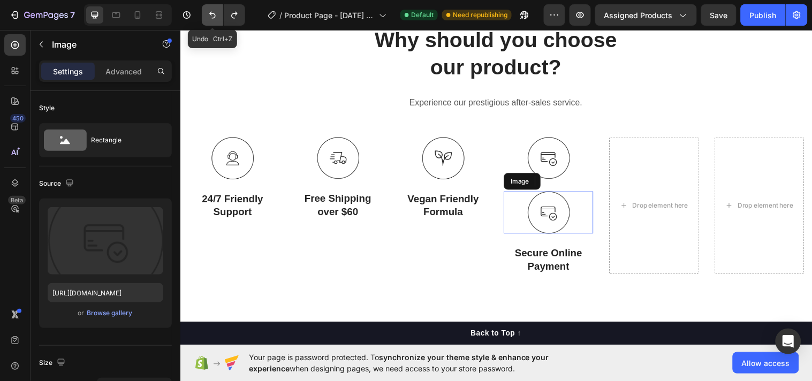
click at [213, 20] on button "Undo/Redo" at bounding box center [212, 14] width 21 height 21
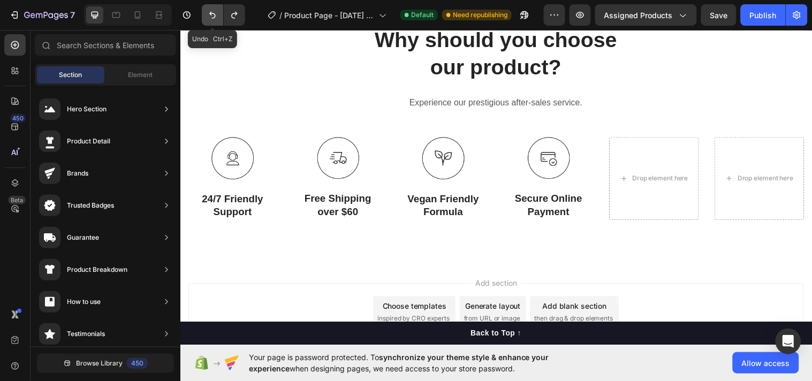
click at [215, 21] on button "Undo/Redo" at bounding box center [212, 14] width 21 height 21
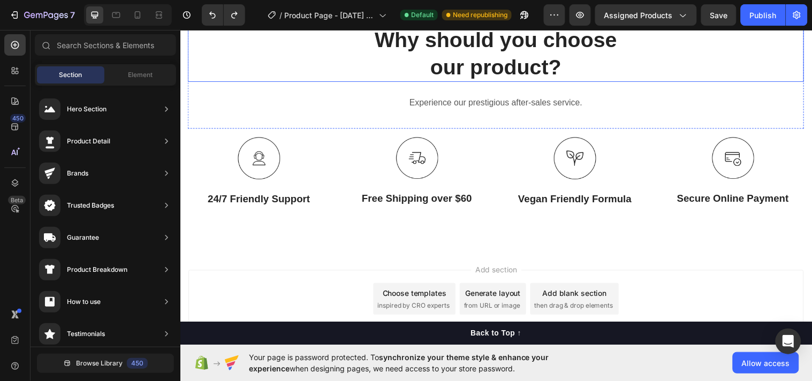
scroll to position [3351, 0]
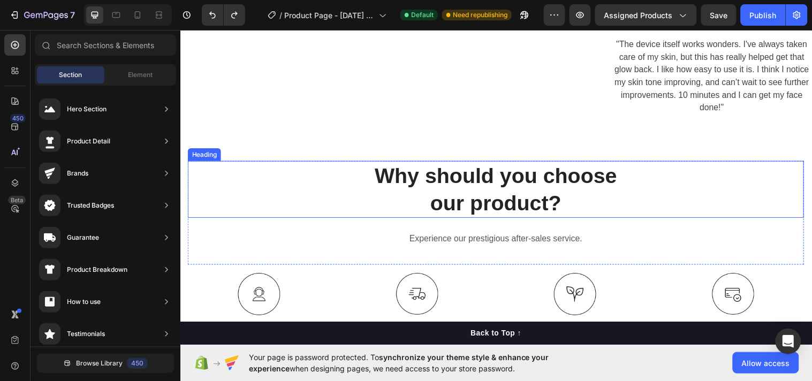
click at [477, 195] on p "Why should you choose our product?" at bounding box center [501, 192] width 624 height 56
click at [477, 193] on p "Why should you choose our product?" at bounding box center [501, 192] width 624 height 56
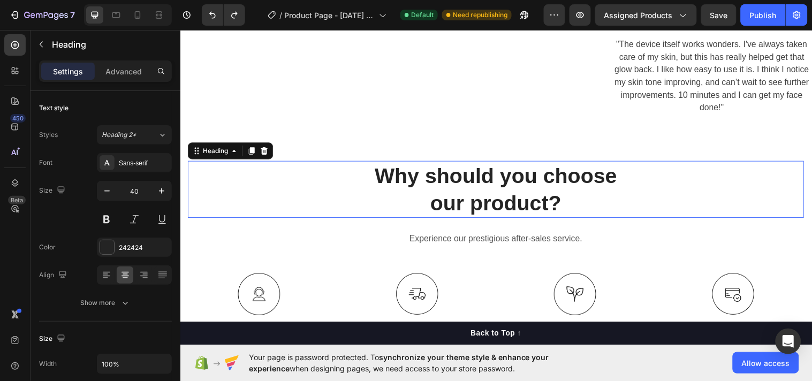
click at [477, 193] on p "Why should you choose our product?" at bounding box center [501, 192] width 624 height 56
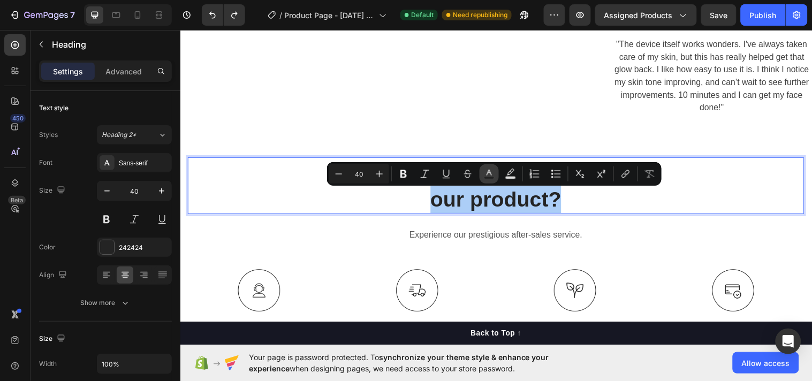
click at [486, 177] on rect "Editor contextual toolbar" at bounding box center [489, 178] width 10 height 3
type input "242424"
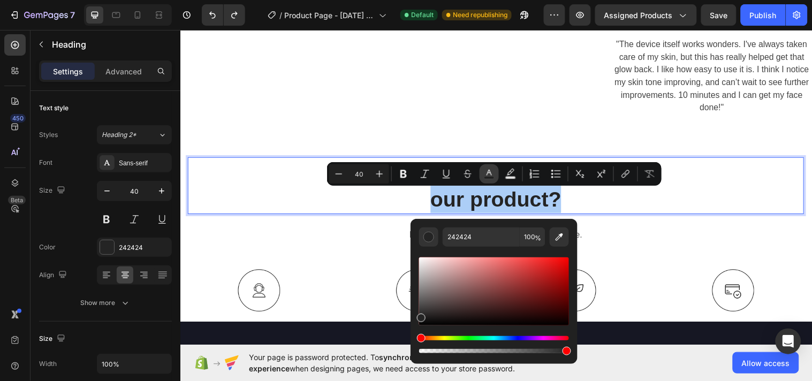
click at [486, 177] on rect "Editor contextual toolbar" at bounding box center [489, 178] width 10 height 3
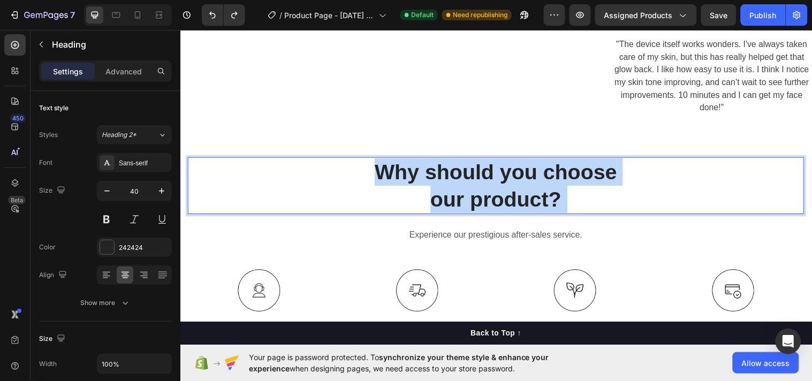
drag, startPoint x: 567, startPoint y: 205, endPoint x: 376, endPoint y: 166, distance: 194.5
click at [376, 166] on p "Why should you choose our product?" at bounding box center [501, 188] width 624 height 56
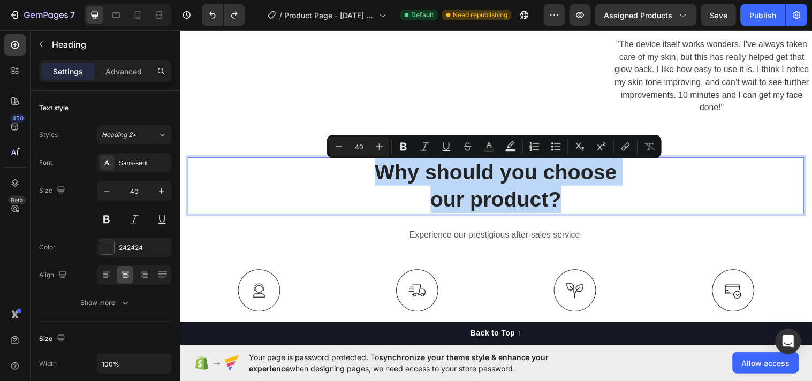
drag, startPoint x: 360, startPoint y: 165, endPoint x: 574, endPoint y: 206, distance: 217.9
click at [574, 206] on p "Why should you choose our product?" at bounding box center [501, 188] width 624 height 56
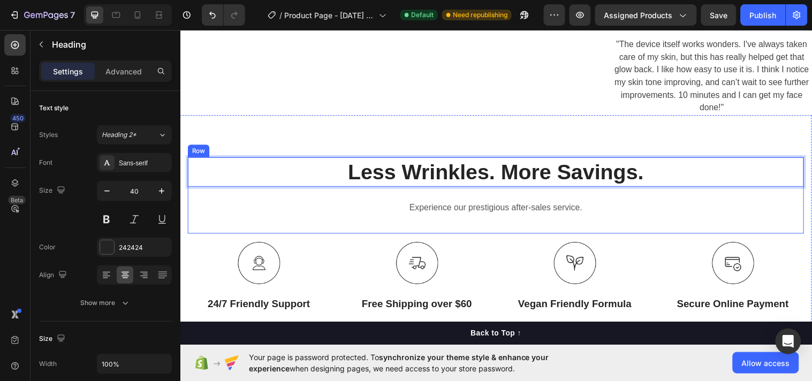
click at [460, 212] on p "Experience our prestigious after-sales service." at bounding box center [501, 211] width 624 height 16
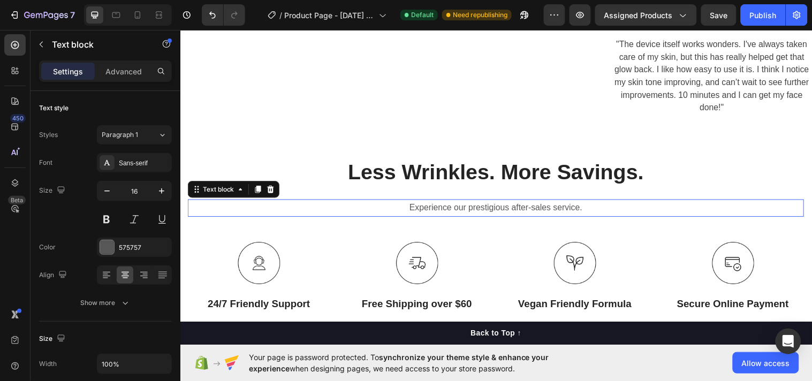
click at [460, 212] on p "Experience our prestigious after-sales service." at bounding box center [501, 211] width 624 height 16
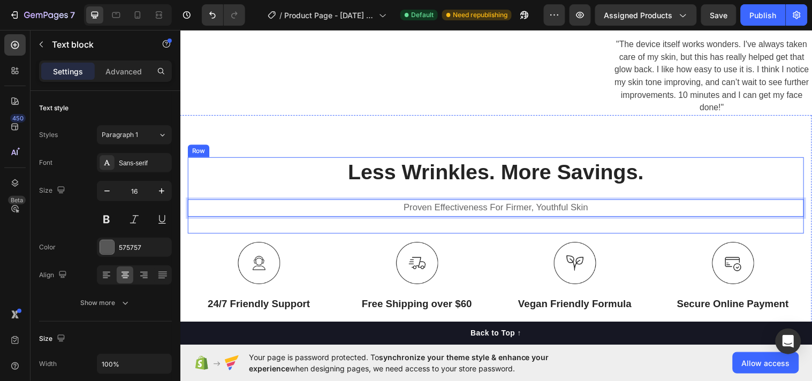
click at [478, 199] on div "⁠⁠⁠⁠⁠⁠⁠ Less Wrinkles. More Savings. Heading Proven Effectiveness For Firmer, Y…" at bounding box center [501, 198] width 626 height 78
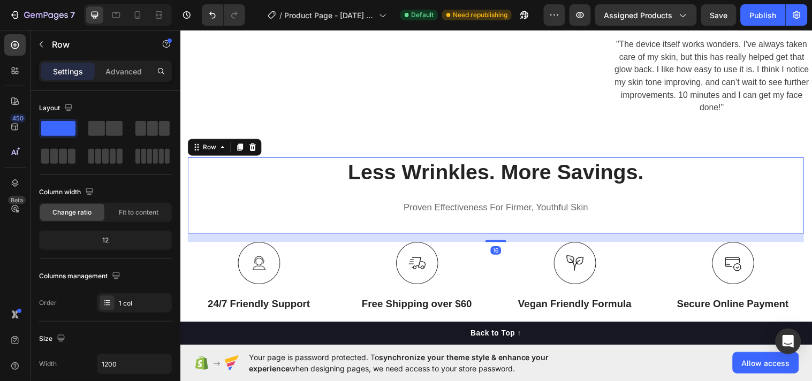
drag, startPoint x: 502, startPoint y: 205, endPoint x: 489, endPoint y: 186, distance: 22.9
click at [502, 204] on div "⁠⁠⁠⁠⁠⁠⁠ Less Wrinkles. More Savings. Heading Proven Effectiveness For Firmer, Y…" at bounding box center [501, 198] width 626 height 78
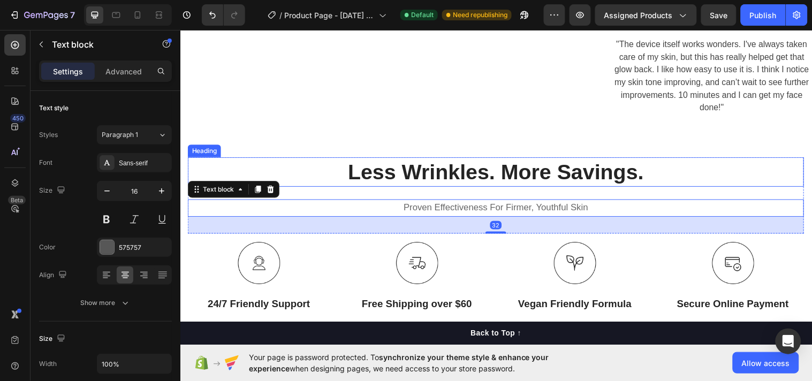
drag, startPoint x: 488, startPoint y: 186, endPoint x: 491, endPoint y: 195, distance: 9.5
click at [488, 188] on p "⁠⁠⁠⁠⁠⁠⁠ Less Wrinkles. More Savings." at bounding box center [501, 174] width 624 height 28
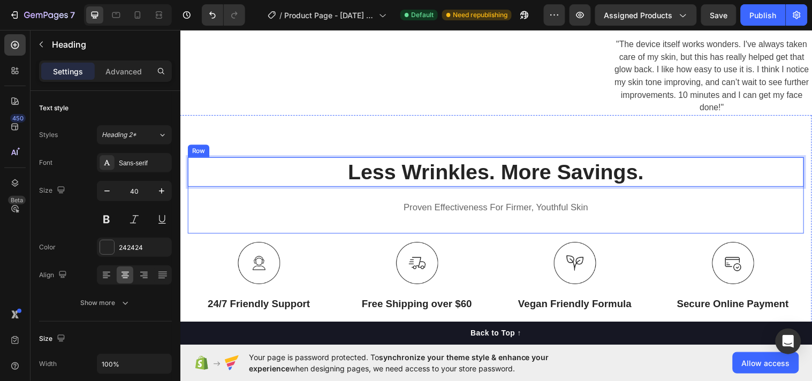
click at [496, 194] on div "Less Wrinkles. More Savings. Heading 24 Proven Effectiveness For Firmer, Youthf…" at bounding box center [501, 198] width 626 height 78
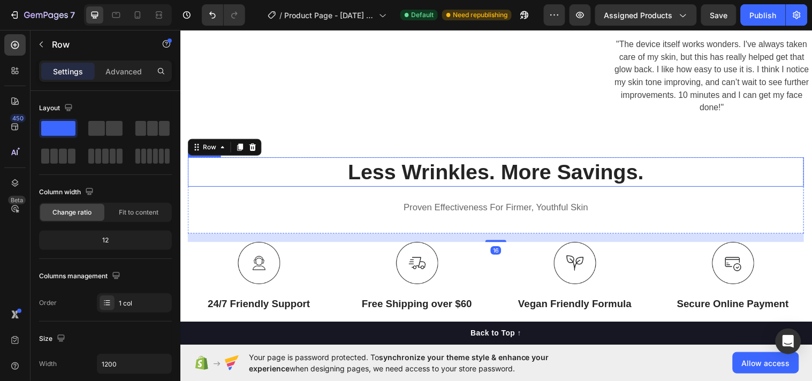
click at [494, 188] on p "⁠⁠⁠⁠⁠⁠⁠ Less Wrinkles. More Savings." at bounding box center [501, 174] width 624 height 28
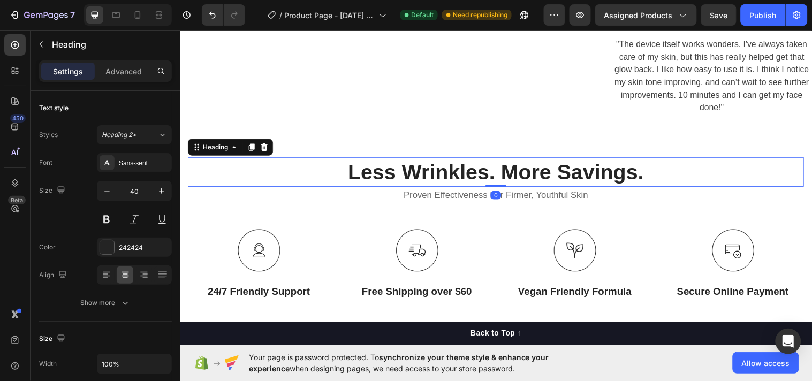
drag, startPoint x: 497, startPoint y: 205, endPoint x: 528, endPoint y: 225, distance: 36.4
click at [491, 183] on div "⁠⁠⁠⁠⁠⁠⁠ Less Wrinkles. More Savings. Heading 0" at bounding box center [501, 174] width 626 height 30
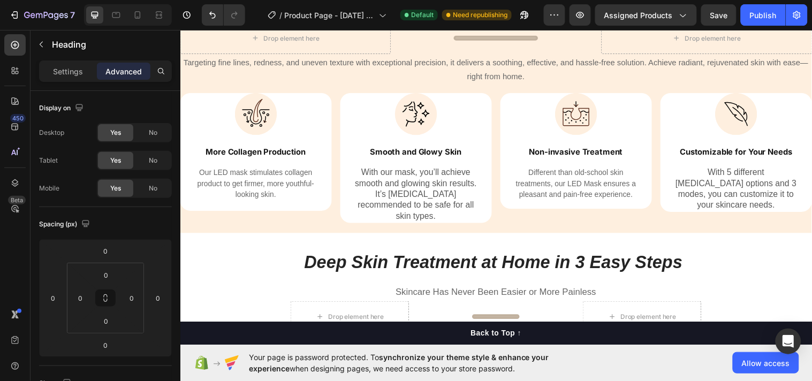
scroll to position [2021, 0]
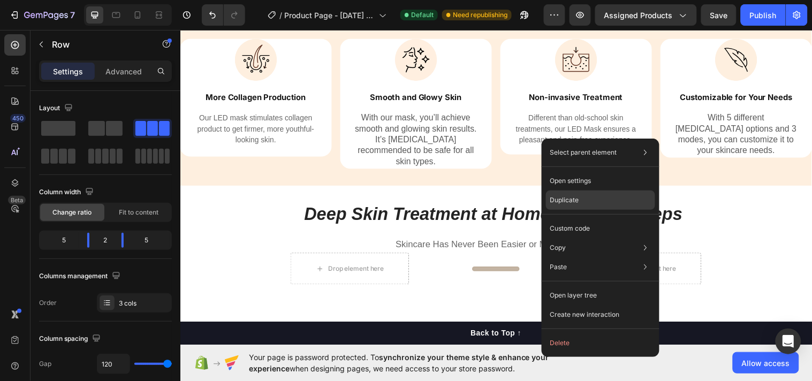
click at [560, 195] on p "Duplicate" at bounding box center [564, 200] width 29 height 10
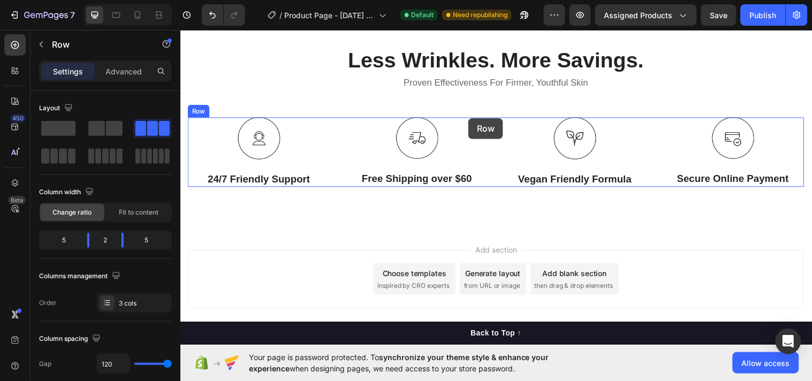
scroll to position [3486, 0]
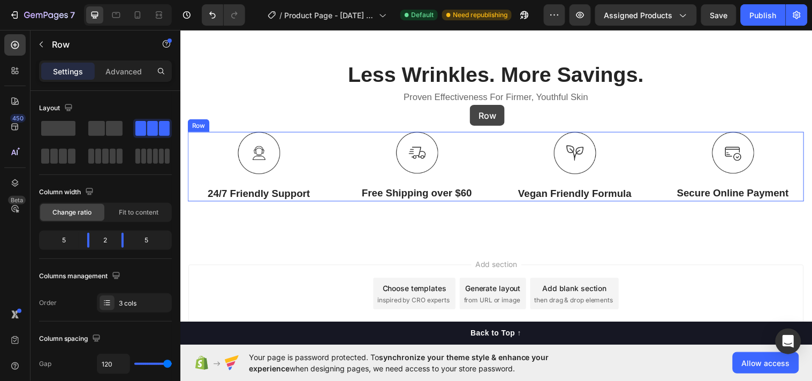
drag, startPoint x: 416, startPoint y: 176, endPoint x: 474, endPoint y: 106, distance: 90.9
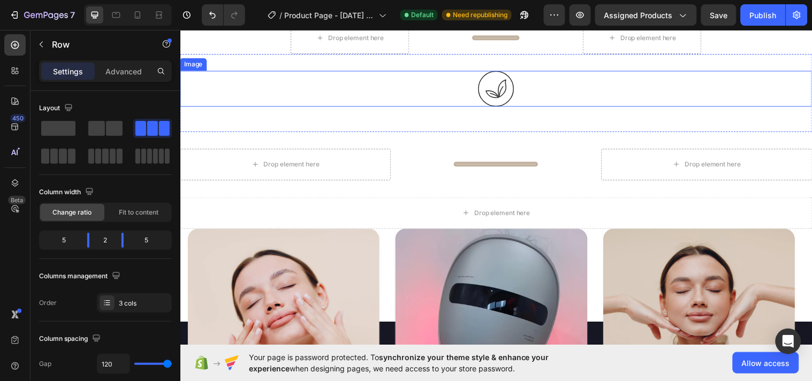
scroll to position [2304, 0]
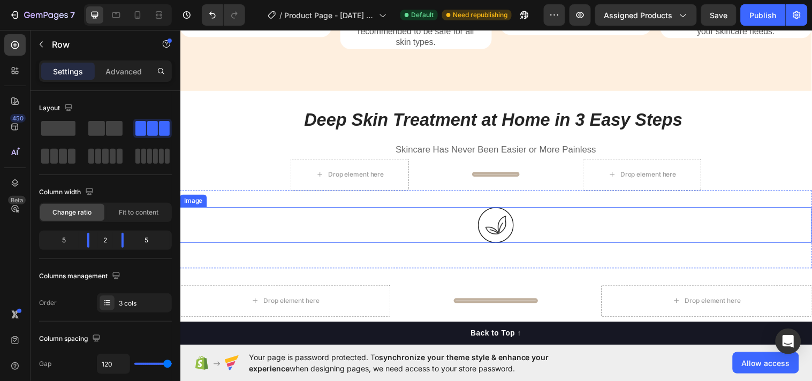
click at [613, 213] on div at bounding box center [501, 228] width 642 height 36
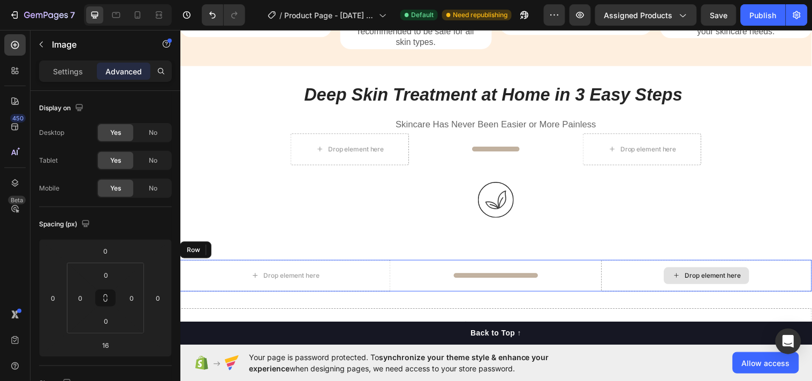
click at [703, 263] on div "Drop element here" at bounding box center [715, 279] width 214 height 32
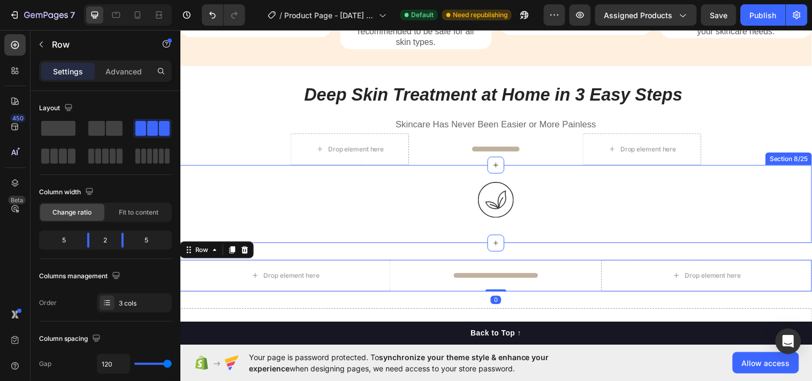
click at [729, 216] on div "Image" at bounding box center [501, 206] width 642 height 45
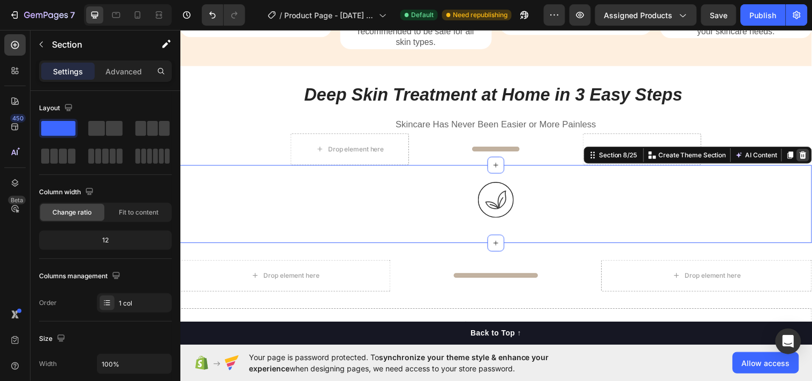
click at [810, 153] on icon at bounding box center [813, 156] width 7 height 7
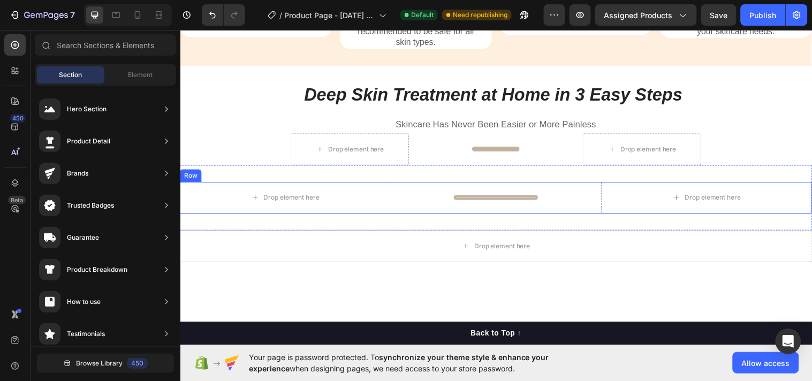
click at [596, 191] on div "Drop element here Title Line Drop element here Row" at bounding box center [501, 200] width 642 height 32
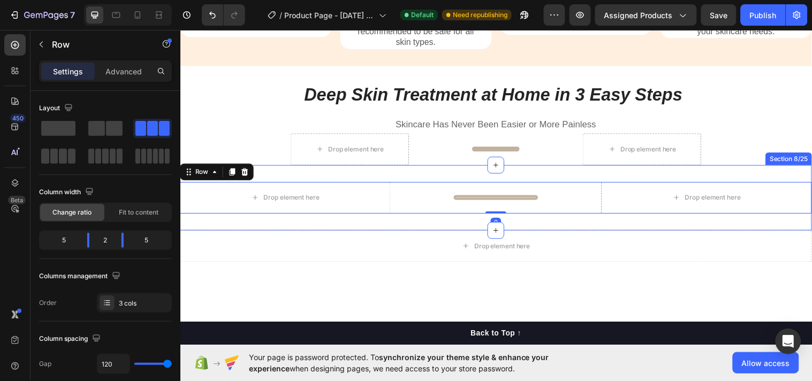
click at [552, 168] on div "Drop element here Title Line Drop element here Row 0 Section 8/25" at bounding box center [501, 200] width 642 height 66
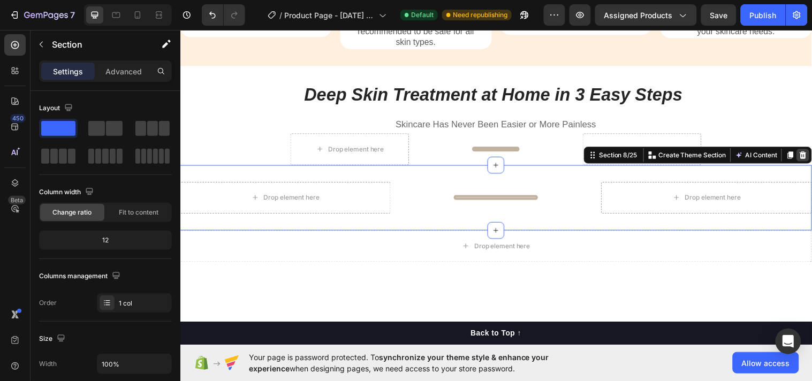
click at [809, 153] on icon at bounding box center [813, 157] width 9 height 9
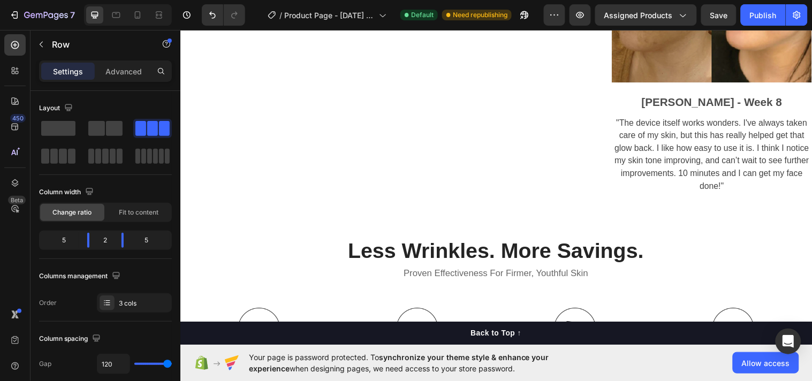
scroll to position [3331, 0]
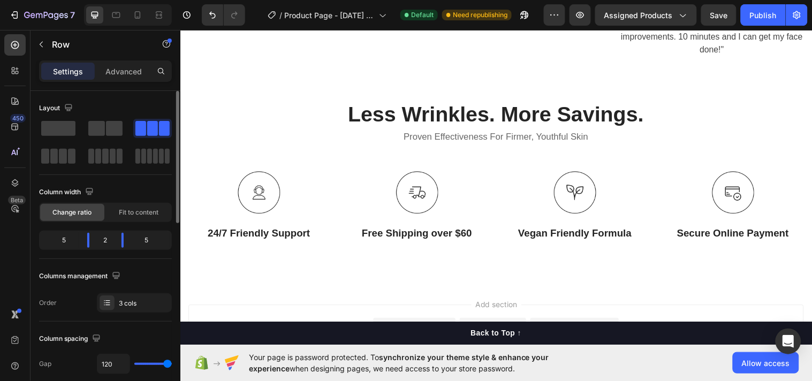
drag, startPoint x: 49, startPoint y: 125, endPoint x: 101, endPoint y: 116, distance: 52.2
click at [103, 116] on div "Layout" at bounding box center [105, 133] width 133 height 66
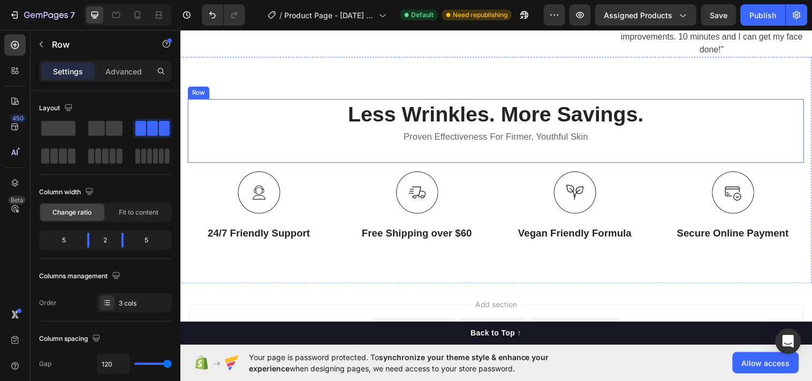
click at [451, 155] on div "Less Wrinkles. More Savings. Heading Proven Effectiveness For Firmer, Youthful …" at bounding box center [501, 132] width 626 height 65
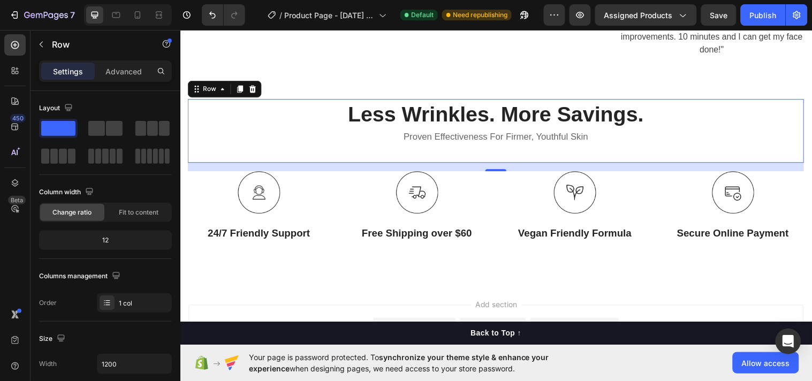
click at [65, 71] on p "Settings" at bounding box center [68, 71] width 30 height 11
click at [122, 76] on p "Advanced" at bounding box center [123, 71] width 36 height 11
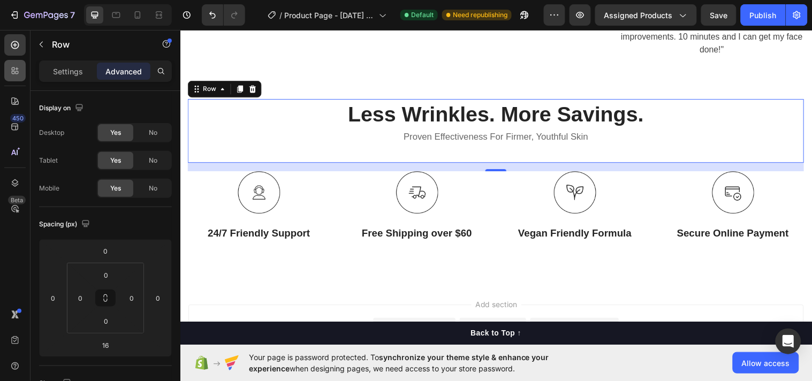
click at [70, 72] on p "Settings" at bounding box center [68, 71] width 30 height 11
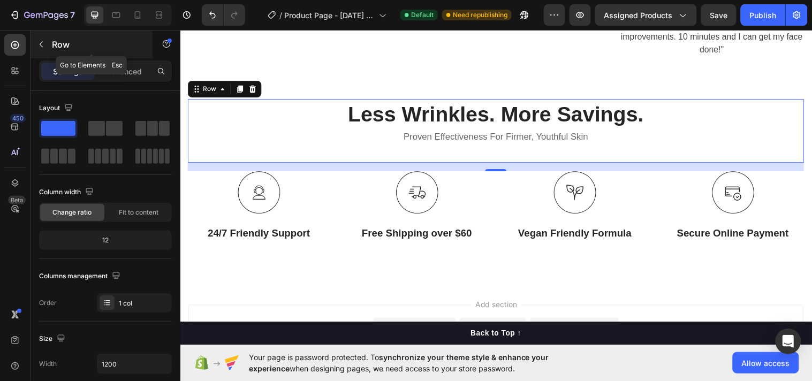
click at [40, 44] on icon "button" at bounding box center [41, 44] width 9 height 9
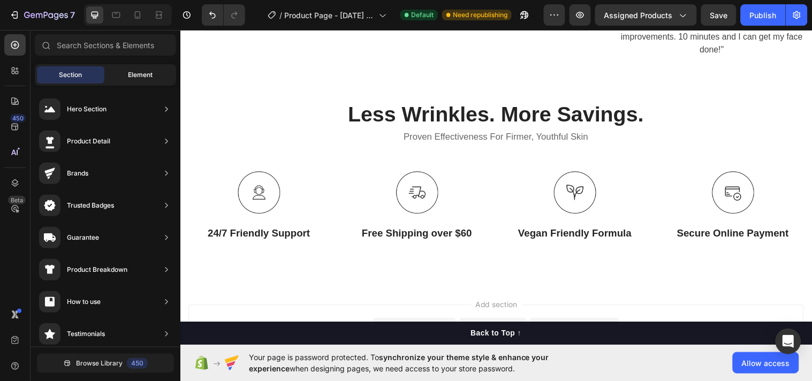
click at [141, 82] on div "Element" at bounding box center [140, 74] width 67 height 17
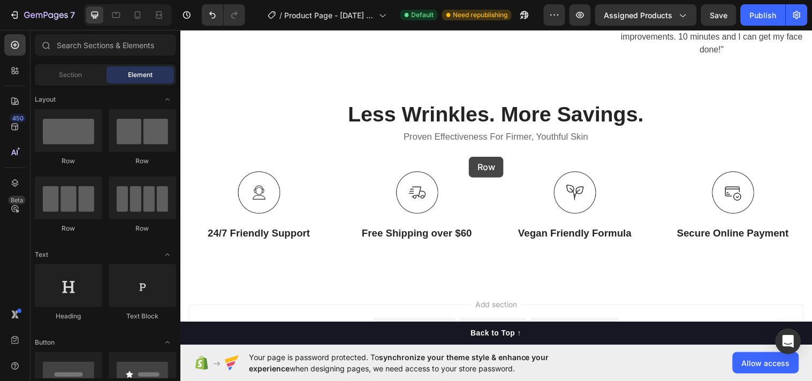
drag, startPoint x: 234, startPoint y: 165, endPoint x: 473, endPoint y: 158, distance: 239.4
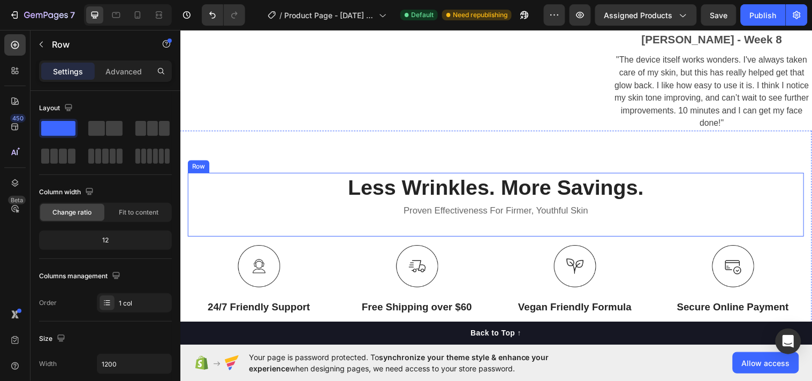
scroll to position [3406, 0]
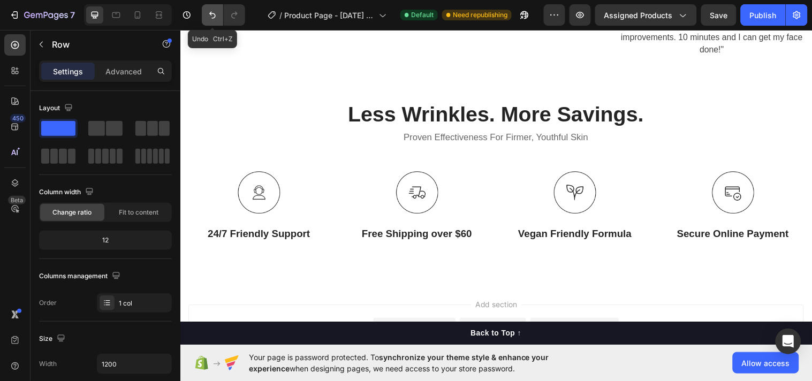
click at [216, 12] on icon "Undo/Redo" at bounding box center [212, 15] width 11 height 11
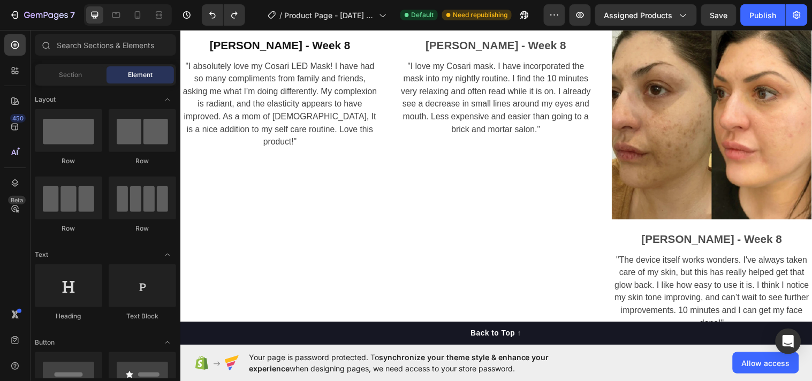
scroll to position [2776, 0]
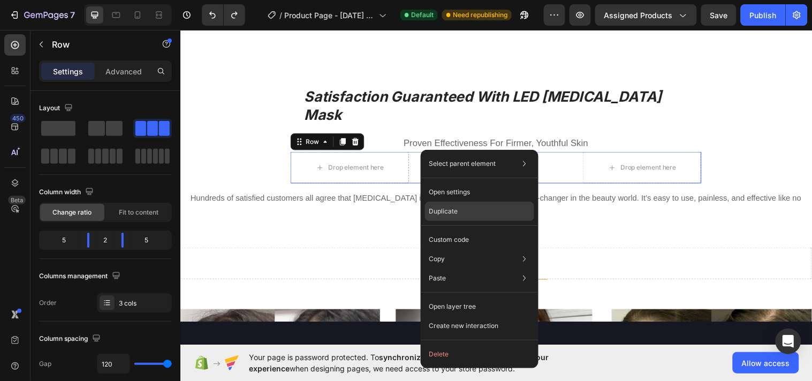
click at [452, 211] on p "Duplicate" at bounding box center [443, 212] width 29 height 10
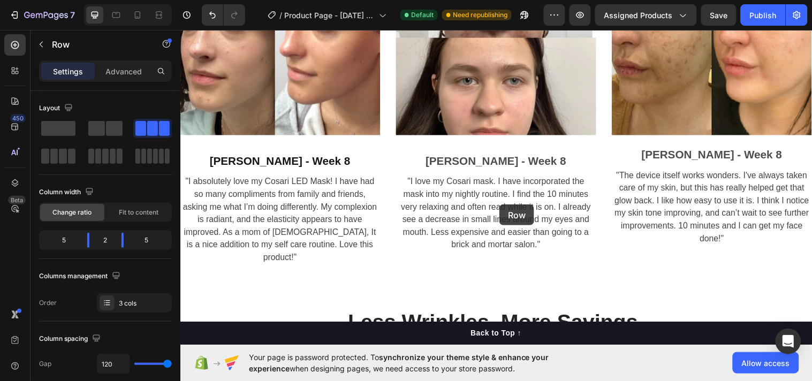
scroll to position [3307, 0]
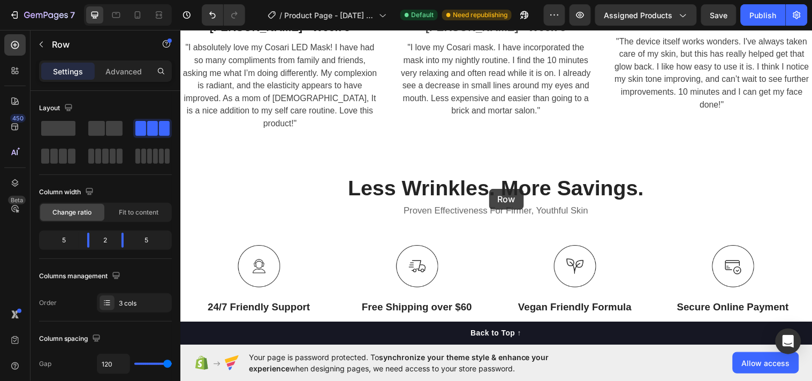
drag, startPoint x: 442, startPoint y: 188, endPoint x: 494, endPoint y: 191, distance: 51.5
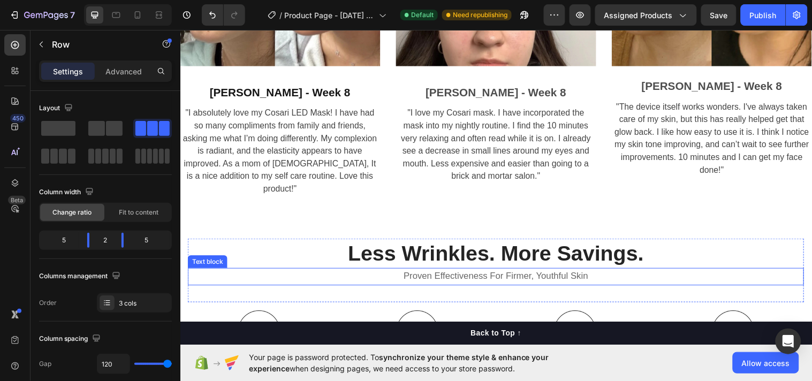
scroll to position [3374, 0]
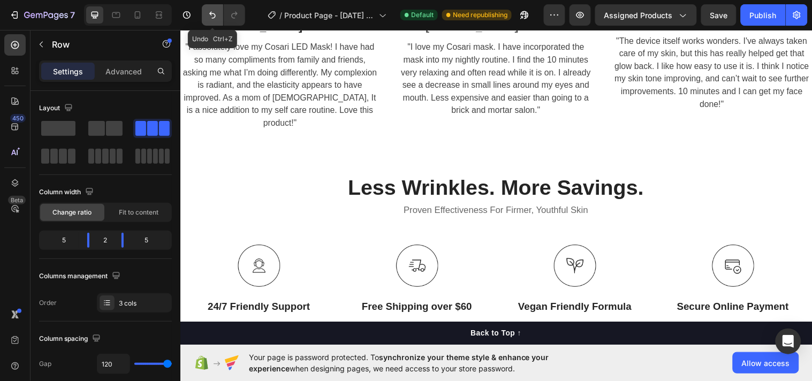
click at [215, 21] on button "Undo/Redo" at bounding box center [212, 14] width 21 height 21
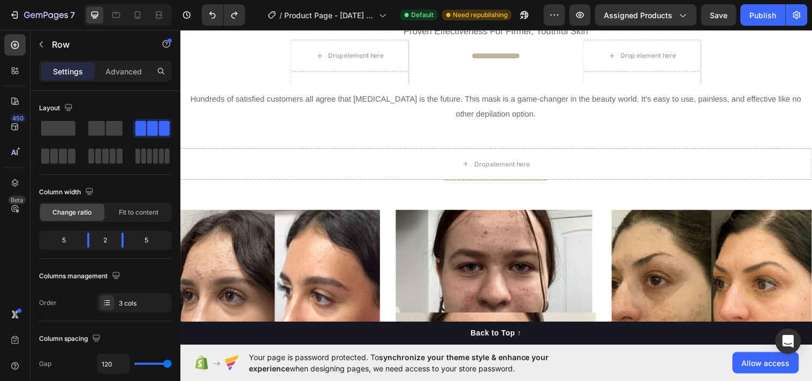
scroll to position [2752, 0]
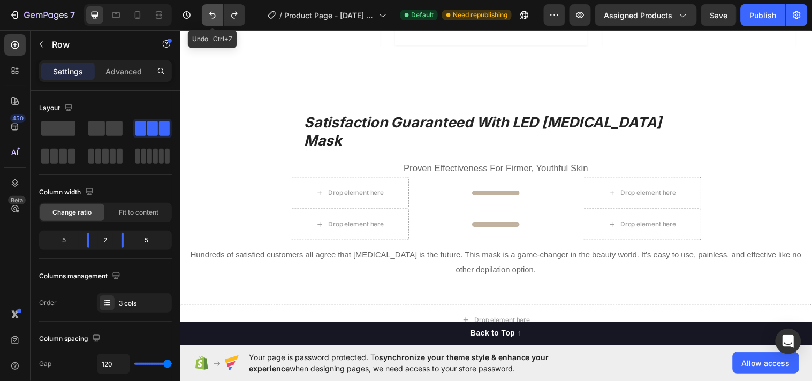
click at [211, 15] on icon "Undo/Redo" at bounding box center [212, 15] width 11 height 11
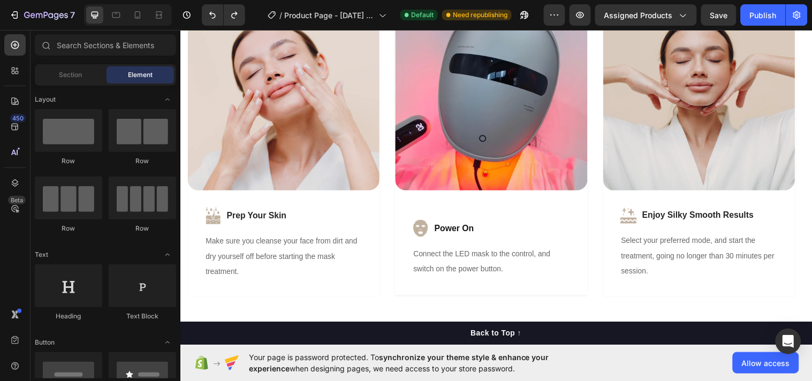
scroll to position [2776, 0]
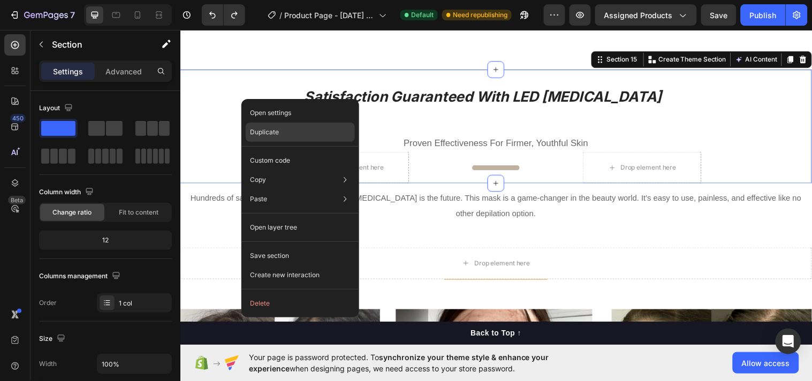
drag, startPoint x: 268, startPoint y: 124, endPoint x: 90, endPoint y: 97, distance: 179.7
click at [269, 126] on div "Duplicate" at bounding box center [300, 132] width 109 height 19
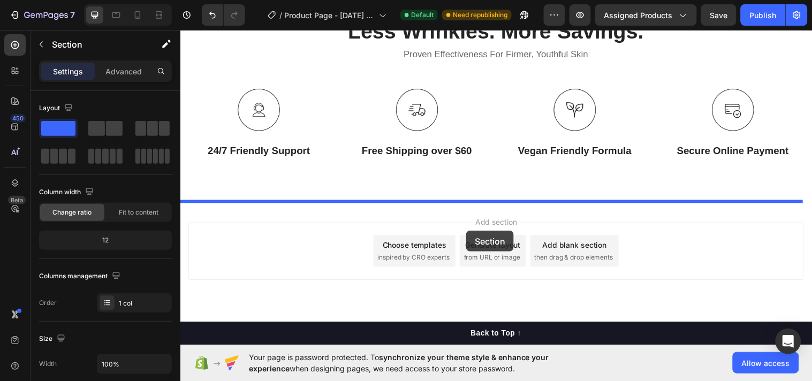
scroll to position [3523, 0]
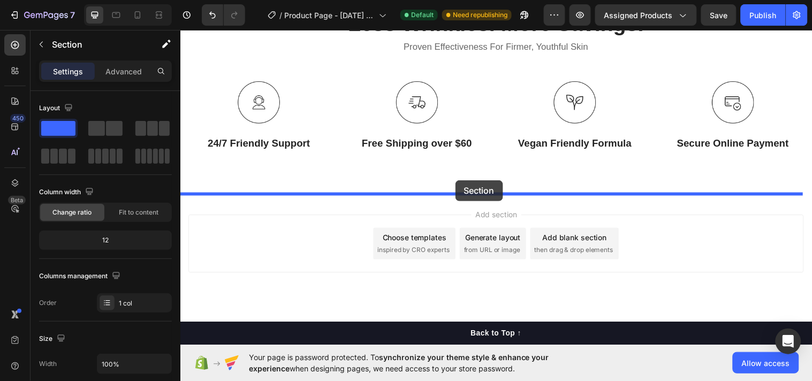
drag, startPoint x: 258, startPoint y: 189, endPoint x: 459, endPoint y: 183, distance: 201.4
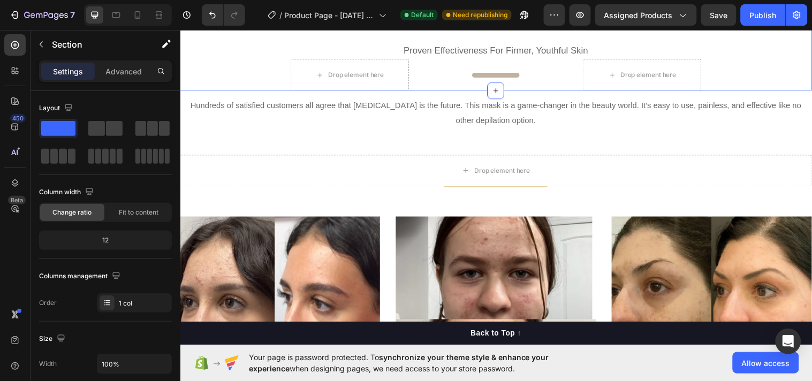
scroll to position [2733, 0]
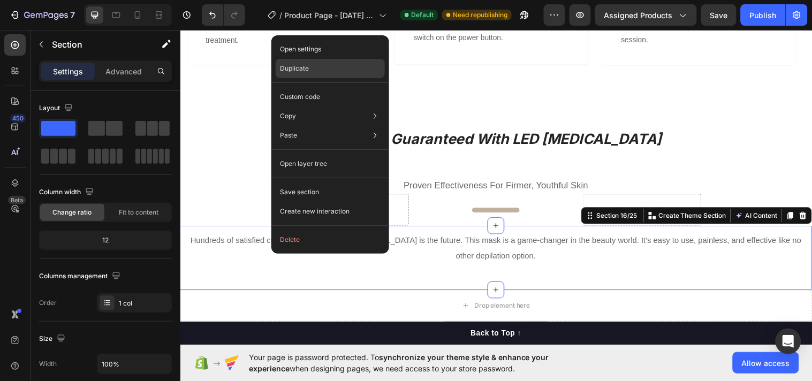
click at [298, 70] on p "Duplicate" at bounding box center [294, 69] width 29 height 10
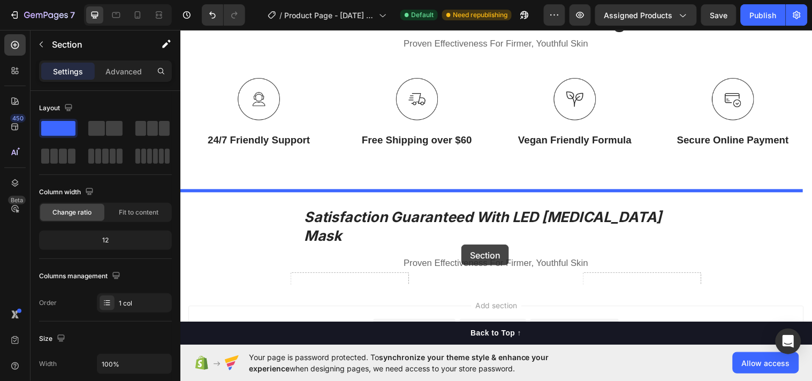
scroll to position [3536, 0]
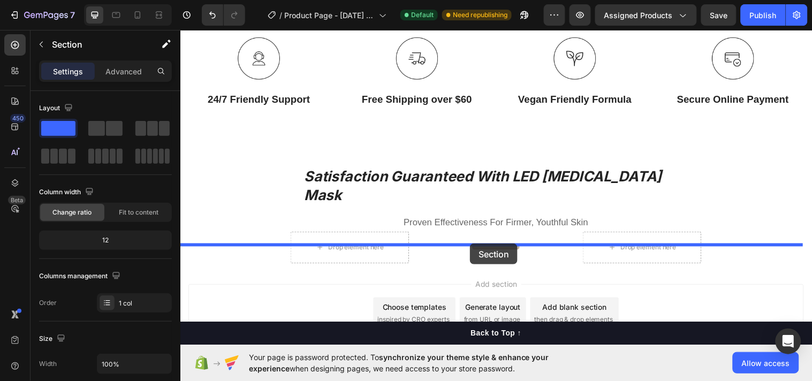
drag, startPoint x: 260, startPoint y: 276, endPoint x: 474, endPoint y: 247, distance: 216.6
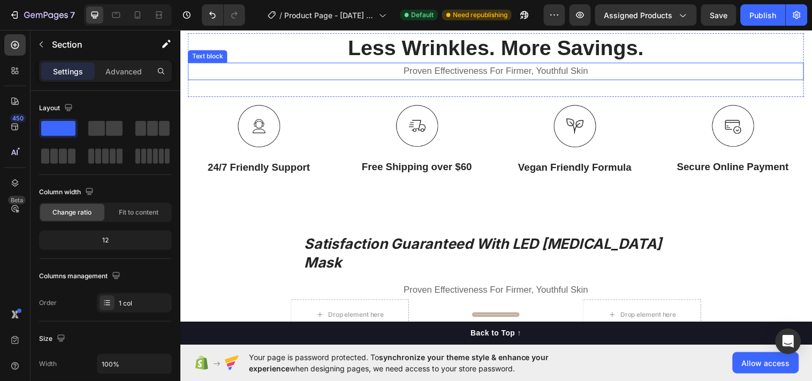
scroll to position [3332, 0]
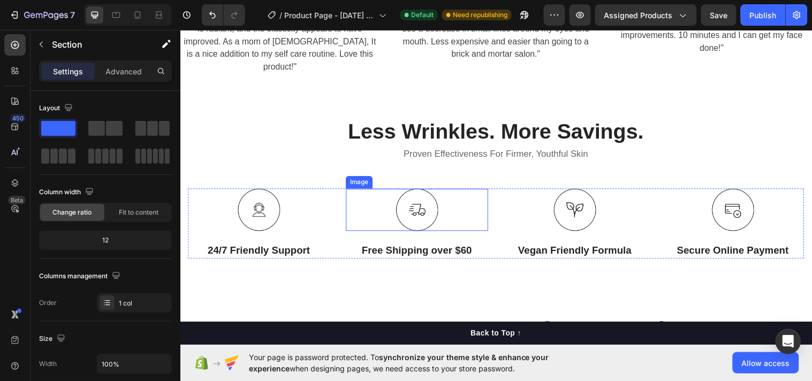
click at [349, 206] on div at bounding box center [421, 212] width 145 height 43
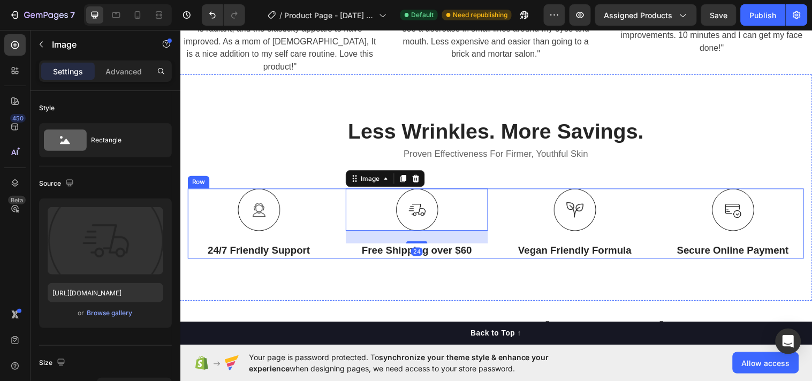
click at [339, 208] on div "Image 24/7 Friendly Support Text Block Image 24 Free Shipping over $60 Text Blo…" at bounding box center [501, 226] width 626 height 71
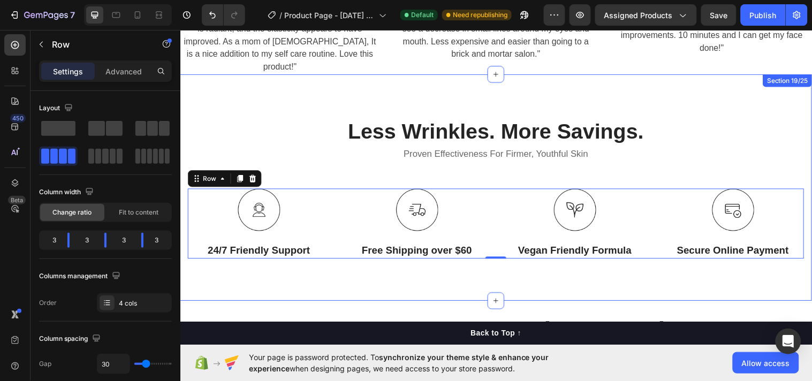
click at [351, 279] on div "Less Wrinkles. More Savings. Heading Proven Effectiveness For Firmer, Youthful …" at bounding box center [501, 190] width 642 height 230
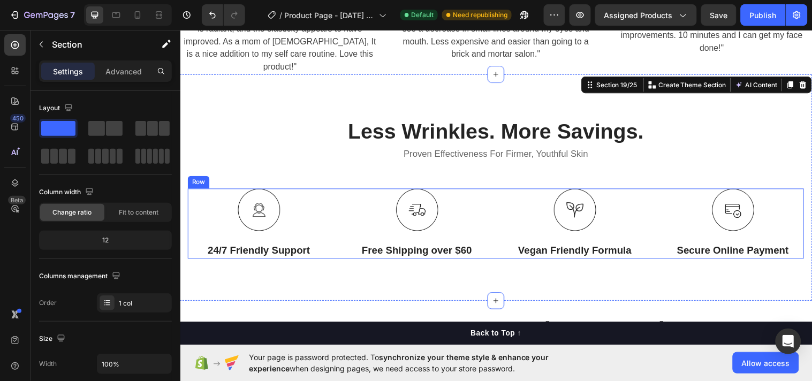
click at [339, 226] on div "Image 24/7 Friendly Support Text Block Image Free Shipping over $60 Text Block …" at bounding box center [501, 226] width 626 height 71
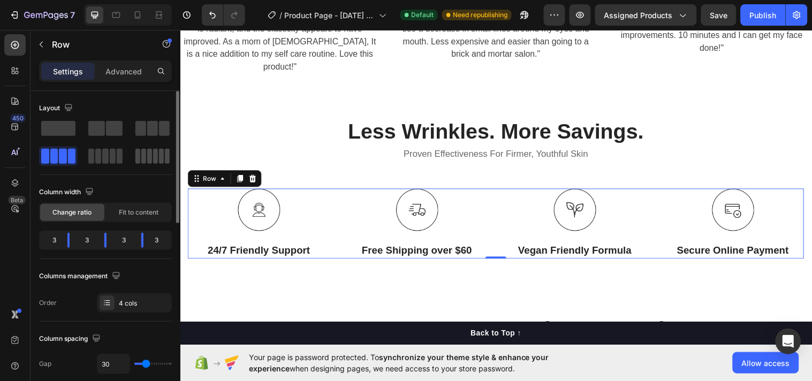
click at [141, 153] on span at bounding box center [143, 156] width 5 height 15
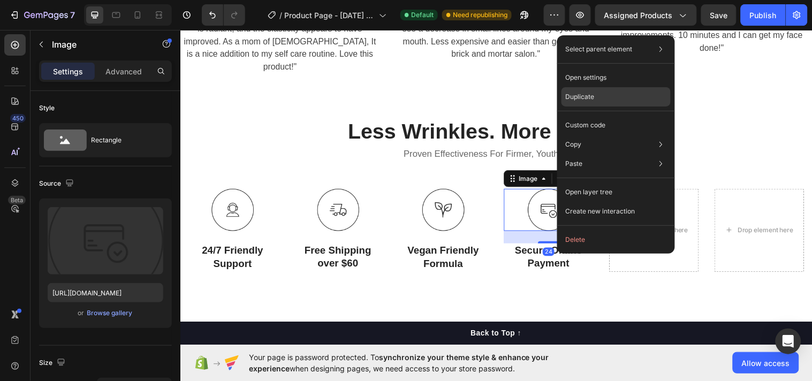
drag, startPoint x: 577, startPoint y: 94, endPoint x: 398, endPoint y: 80, distance: 179.3
click at [577, 94] on p "Duplicate" at bounding box center [580, 97] width 29 height 10
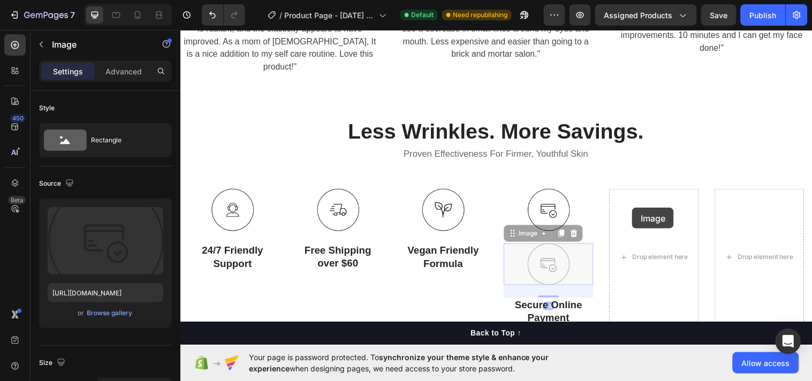
drag, startPoint x: 535, startPoint y: 262, endPoint x: 639, endPoint y: 210, distance: 116.4
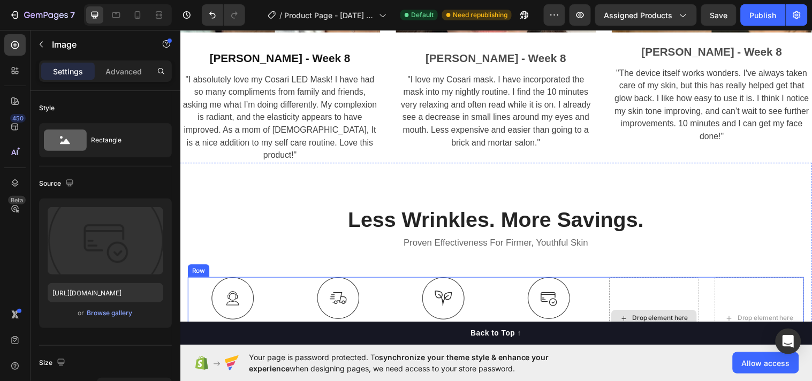
scroll to position [3422, 0]
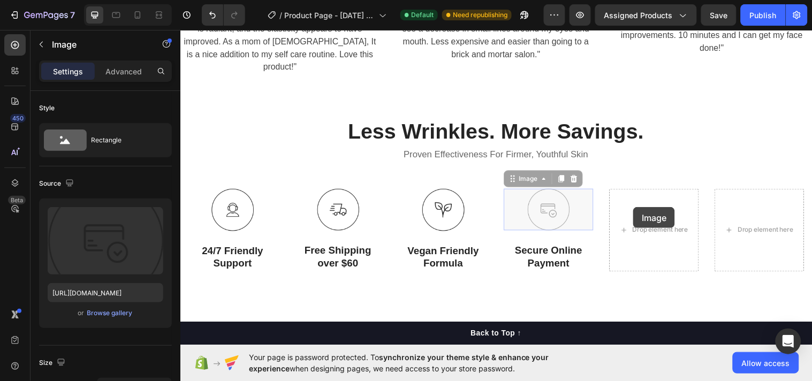
drag, startPoint x: 570, startPoint y: 204, endPoint x: 640, endPoint y: 210, distance: 70.3
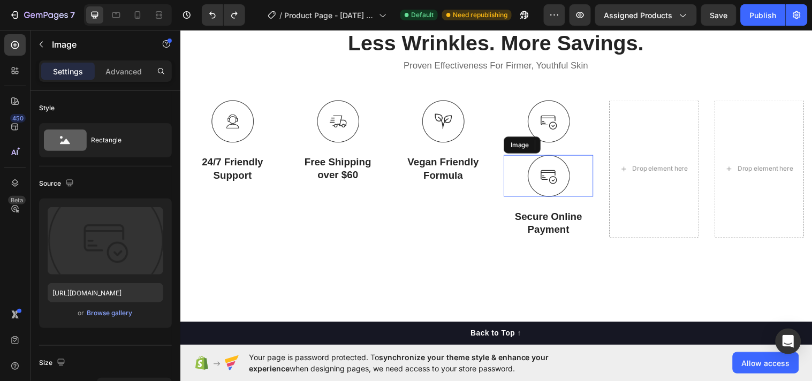
scroll to position [3332, 0]
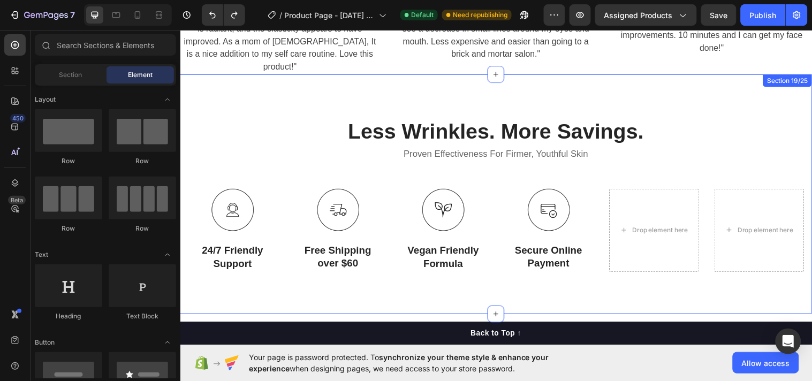
click at [507, 279] on div "Less Wrinkles. More Savings. Heading Proven Effectiveness For Firmer, Youthful …" at bounding box center [501, 196] width 642 height 243
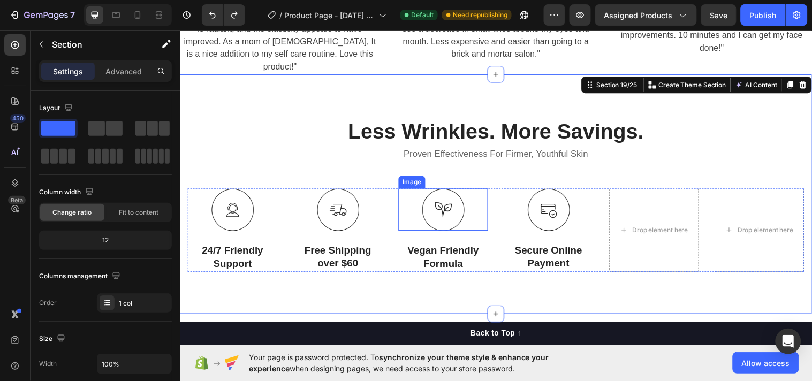
drag, startPoint x: 415, startPoint y: 201, endPoint x: 419, endPoint y: 215, distance: 13.8
click at [419, 214] on div at bounding box center [447, 212] width 91 height 43
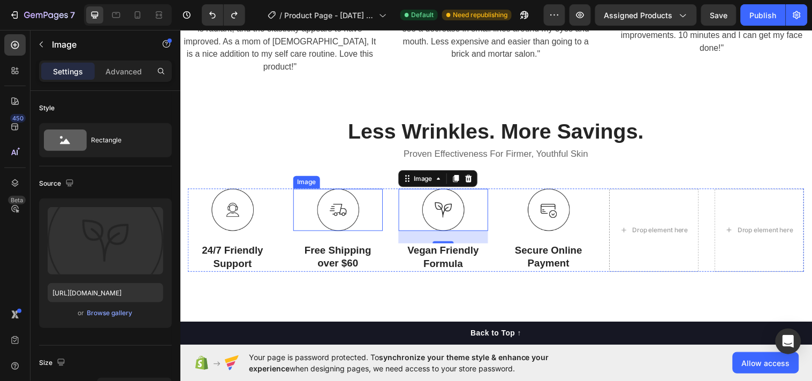
click at [378, 209] on div at bounding box center [340, 212] width 91 height 43
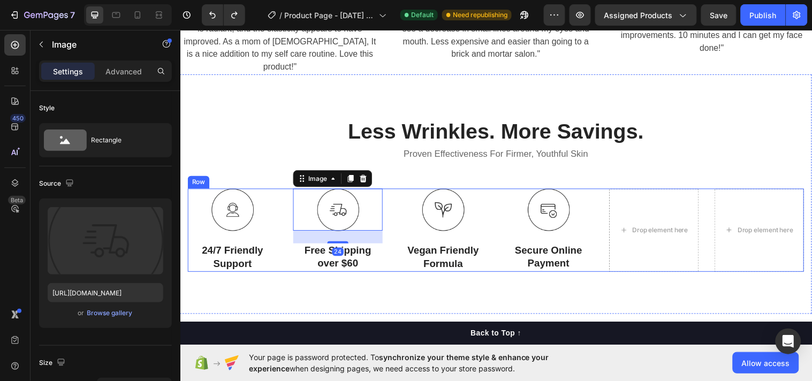
click at [389, 215] on div "Image 24/7 Friendly Support Text Block Image 24 Free Shipping over $60 Text Blo…" at bounding box center [501, 233] width 626 height 84
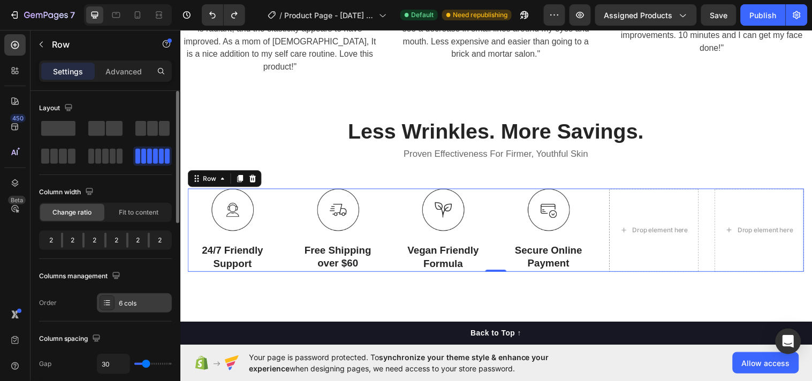
click at [105, 306] on icon at bounding box center [107, 303] width 9 height 9
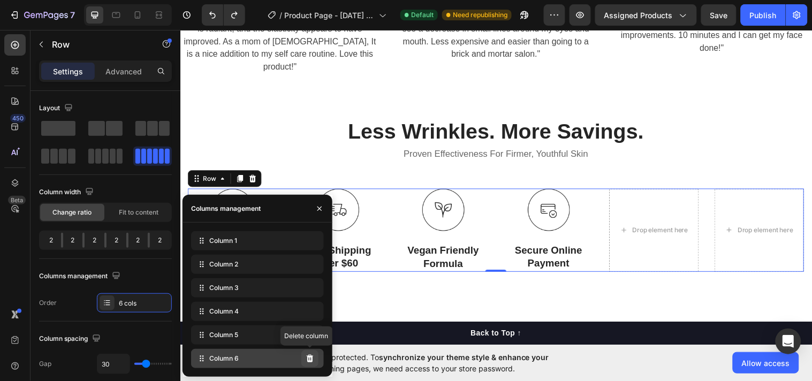
click at [313, 359] on icon at bounding box center [310, 358] width 9 height 9
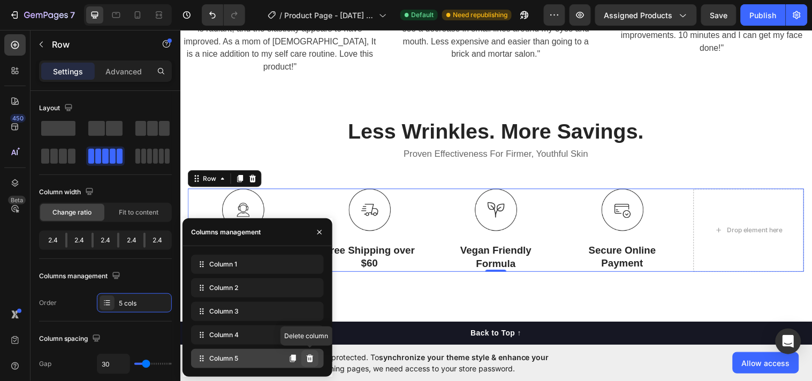
click at [309, 357] on icon at bounding box center [309, 358] width 7 height 7
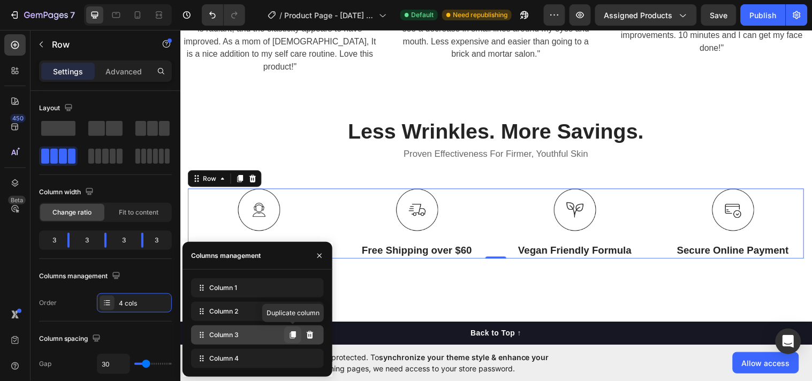
click at [297, 336] on button at bounding box center [292, 335] width 17 height 17
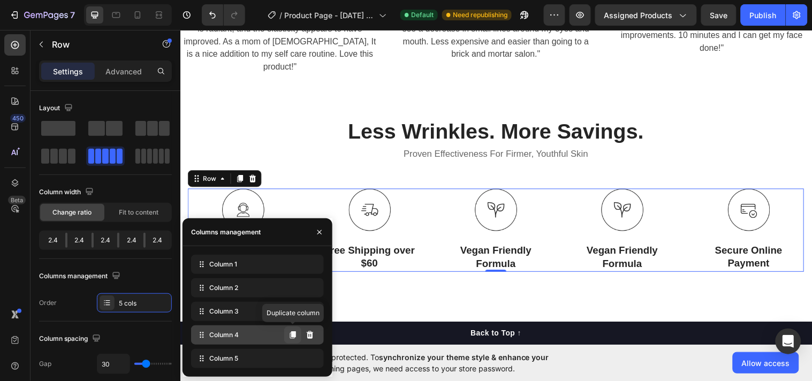
click at [290, 334] on icon at bounding box center [293, 335] width 6 height 7
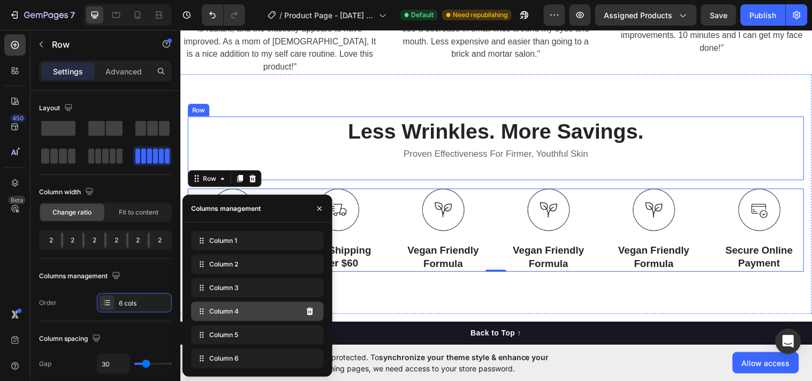
click at [353, 155] on div "Less Wrinkles. More Savings. Heading Proven Effectiveness For Firmer, Youthful …" at bounding box center [501, 150] width 626 height 65
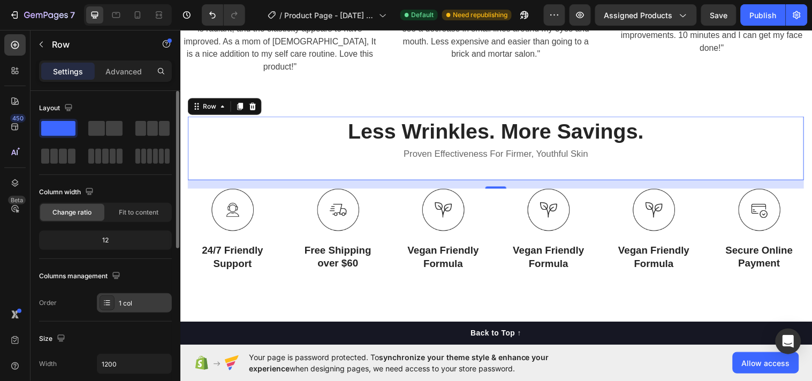
click at [119, 304] on div "1 col" at bounding box center [144, 304] width 50 height 10
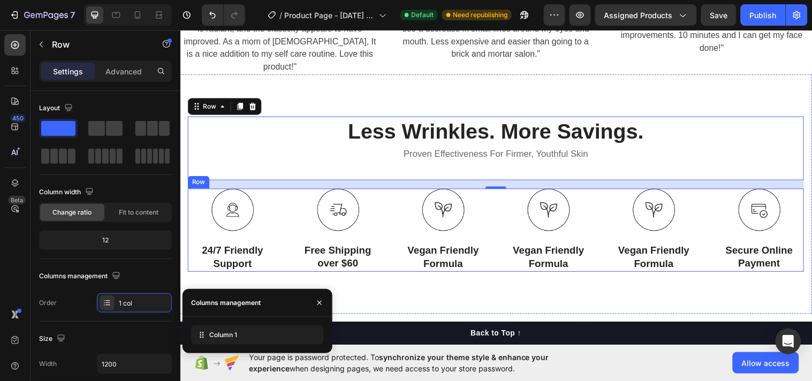
click at [287, 215] on div "Image 24/7 Friendly Support Text Block Image Free Shipping over $60 Text Block …" at bounding box center [501, 233] width 626 height 84
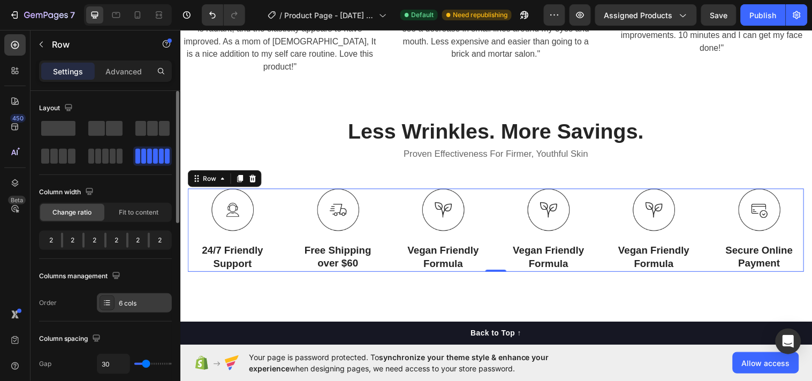
click at [109, 306] on icon at bounding box center [107, 303] width 9 height 9
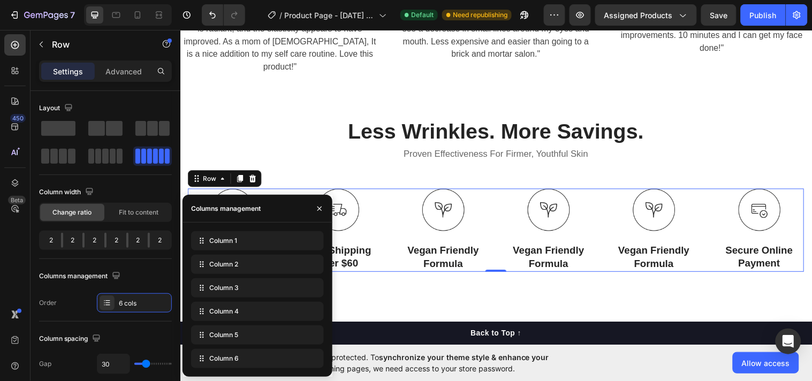
click at [380, 204] on div at bounding box center [340, 212] width 91 height 43
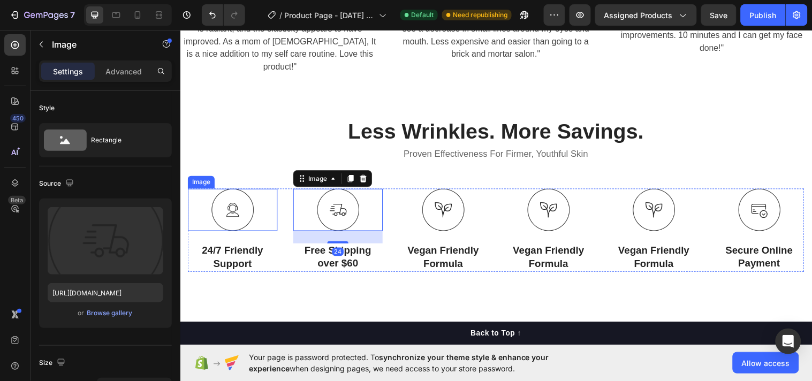
click at [224, 203] on img at bounding box center [233, 212] width 43 height 43
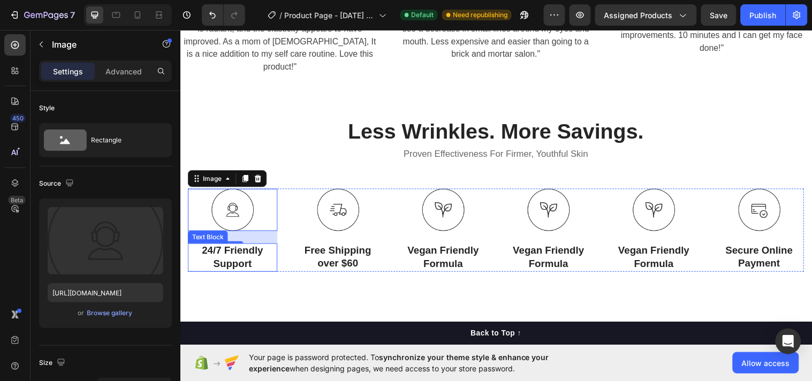
click at [223, 248] on p "24/7 Friendly Support" at bounding box center [233, 261] width 89 height 26
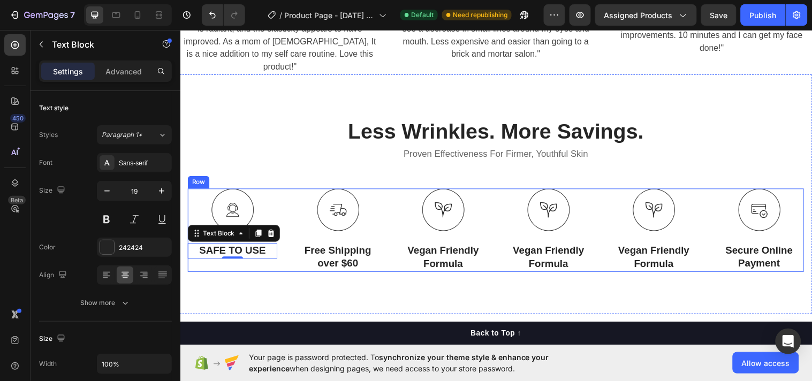
click at [345, 250] on p "Free Shipping over $60" at bounding box center [340, 261] width 89 height 26
click at [344, 250] on p "Free Shipping over $60" at bounding box center [340, 261] width 89 height 26
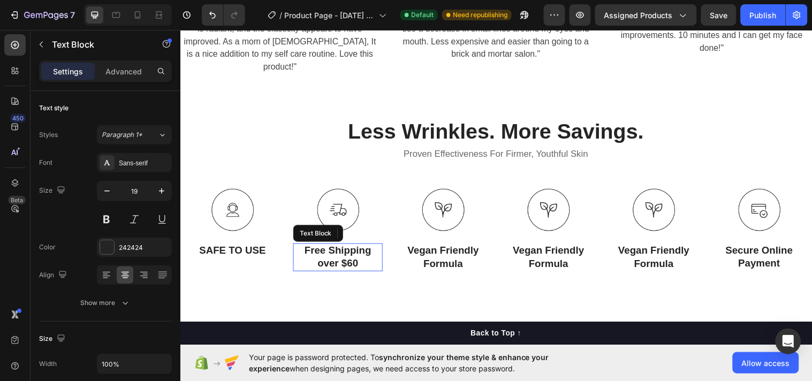
click at [344, 250] on p "Free Shipping over $60" at bounding box center [340, 261] width 89 height 26
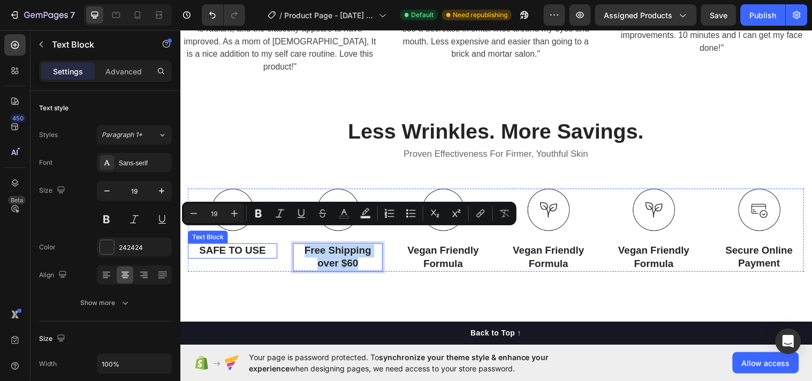
click at [220, 248] on strong "SAFE TO USE" at bounding box center [233, 253] width 67 height 11
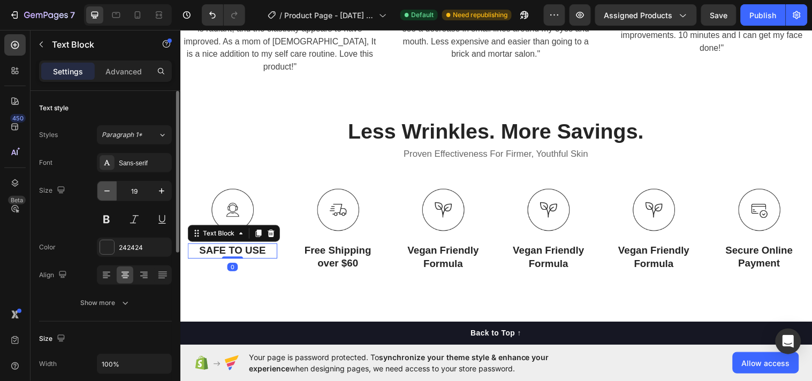
click at [110, 187] on icon "button" at bounding box center [107, 191] width 11 height 11
click at [109, 188] on icon "button" at bounding box center [107, 191] width 11 height 11
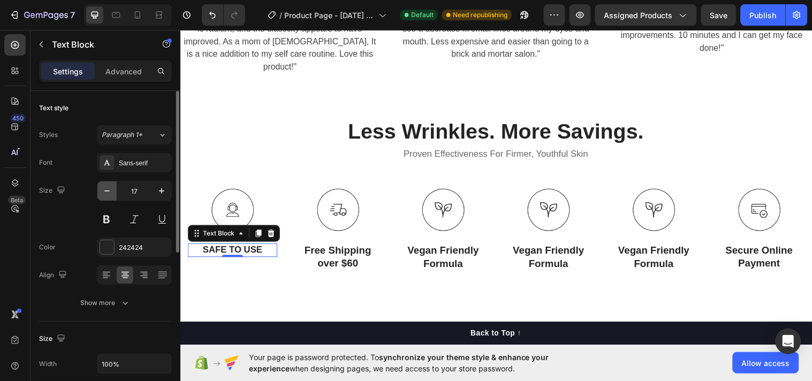
click at [109, 190] on icon "button" at bounding box center [107, 191] width 11 height 11
click at [159, 194] on icon "button" at bounding box center [161, 191] width 11 height 11
type input "14"
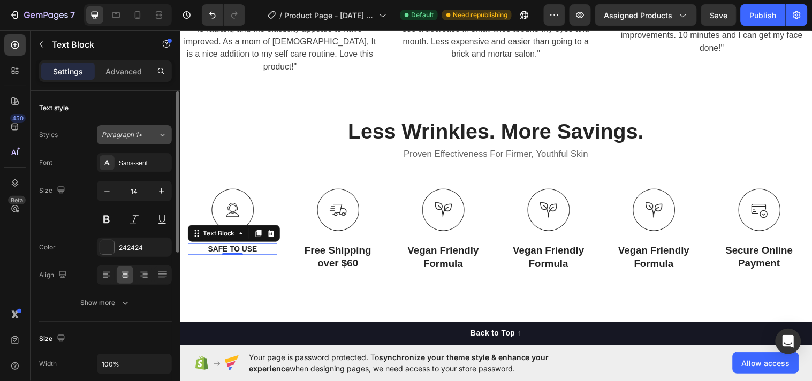
click at [164, 132] on icon at bounding box center [162, 135] width 9 height 11
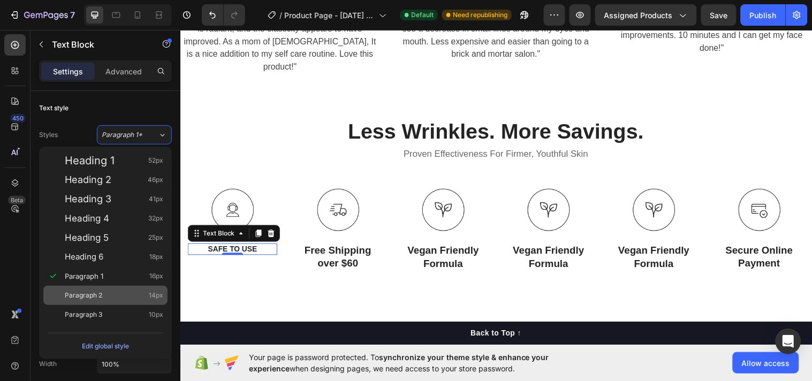
click at [121, 301] on div "Paragraph 2 14px" at bounding box center [105, 295] width 124 height 19
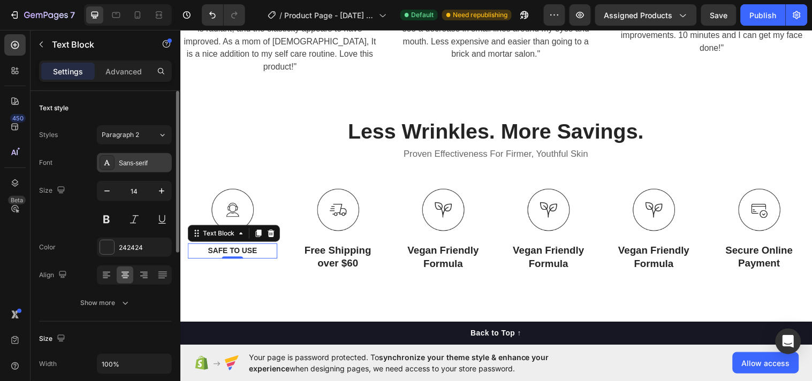
click at [129, 163] on div "Sans-serif" at bounding box center [144, 163] width 50 height 10
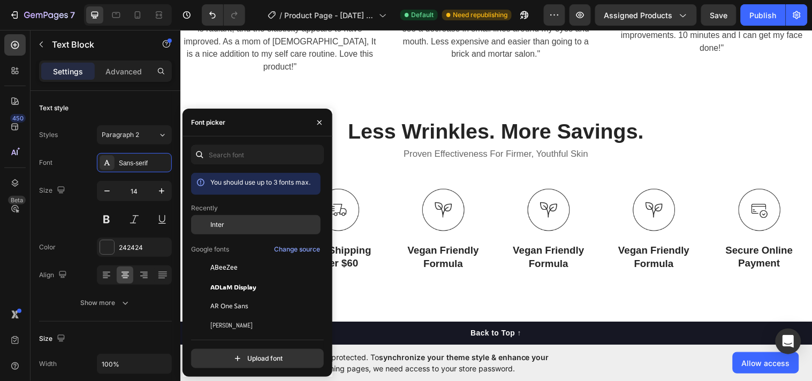
click at [229, 218] on div "Inter" at bounding box center [256, 224] width 130 height 19
click at [385, 319] on div at bounding box center [501, 367] width 642 height 96
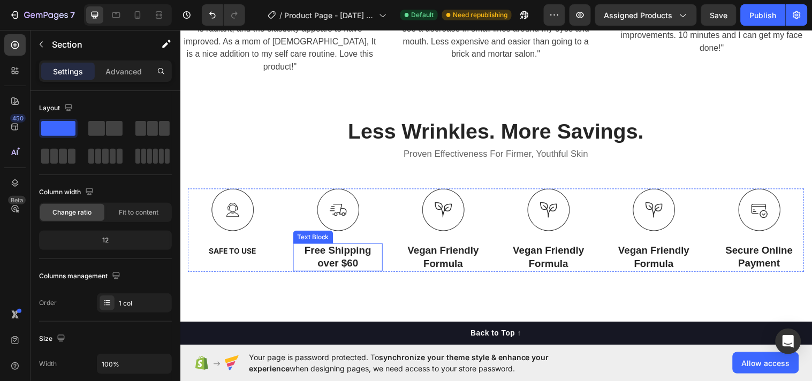
click at [330, 248] on p "Free Shipping over $60" at bounding box center [340, 261] width 89 height 26
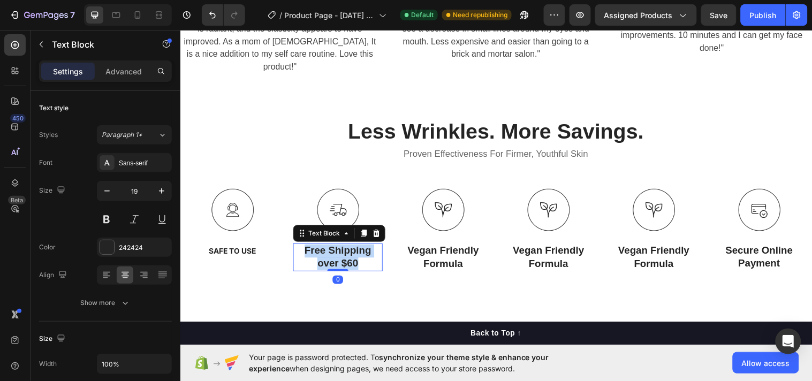
click at [330, 248] on p "Free Shipping over $60" at bounding box center [340, 261] width 89 height 26
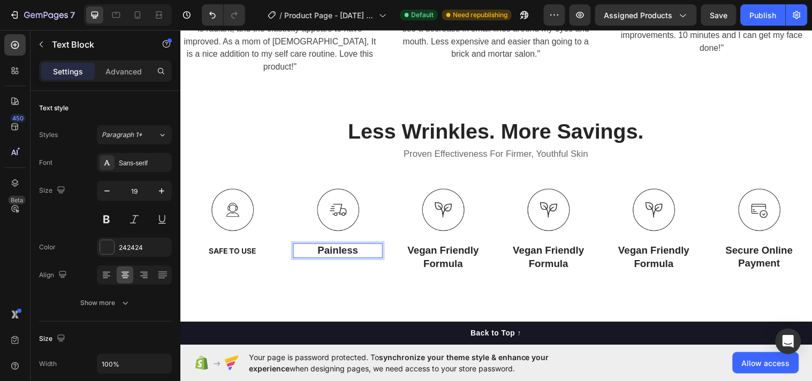
click at [339, 248] on strong "Painless" at bounding box center [340, 253] width 41 height 11
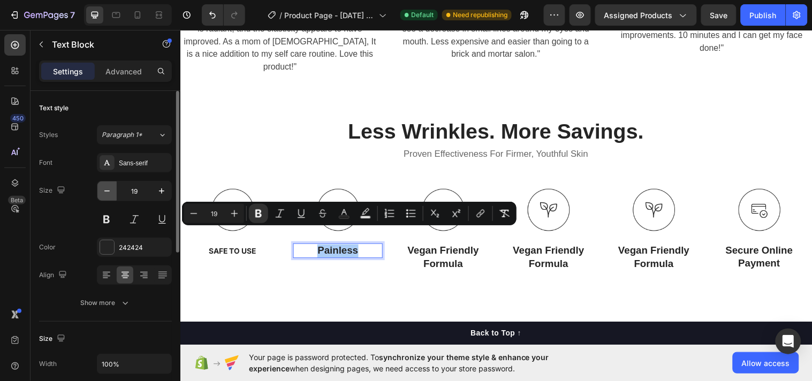
drag, startPoint x: 101, startPoint y: 186, endPoint x: 108, endPoint y: 188, distance: 7.8
click at [103, 187] on button "button" at bounding box center [106, 190] width 19 height 19
click at [109, 189] on icon "button" at bounding box center [107, 191] width 11 height 11
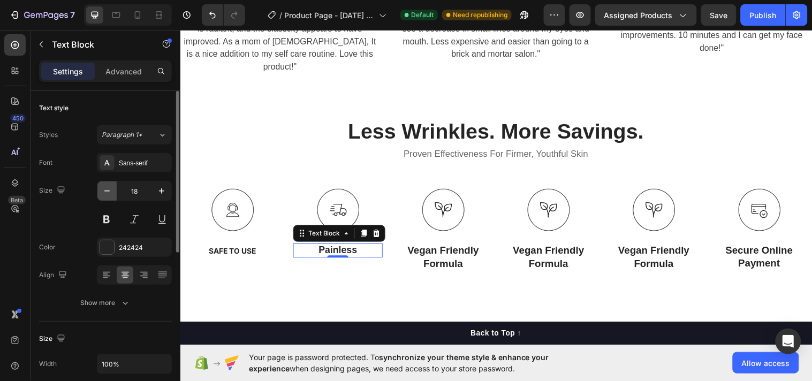
click at [109, 189] on icon "button" at bounding box center [107, 191] width 11 height 11
click at [156, 124] on div "Styles Paragraph 1* Font Sans-serif Size 13 Color 242424 Align Show more" at bounding box center [105, 218] width 133 height 190
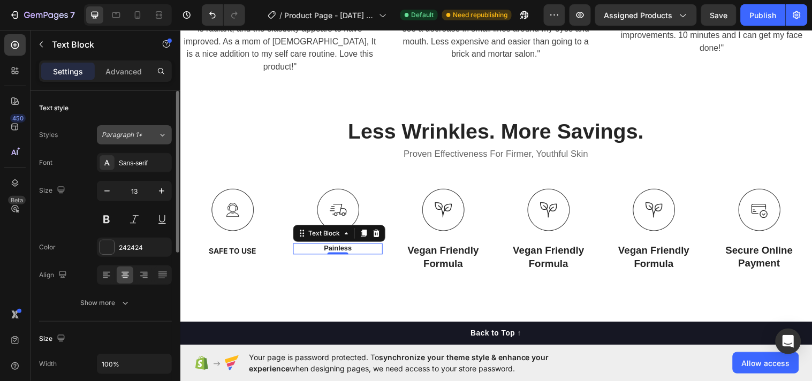
click at [154, 132] on div "Paragraph 1*" at bounding box center [130, 135] width 56 height 10
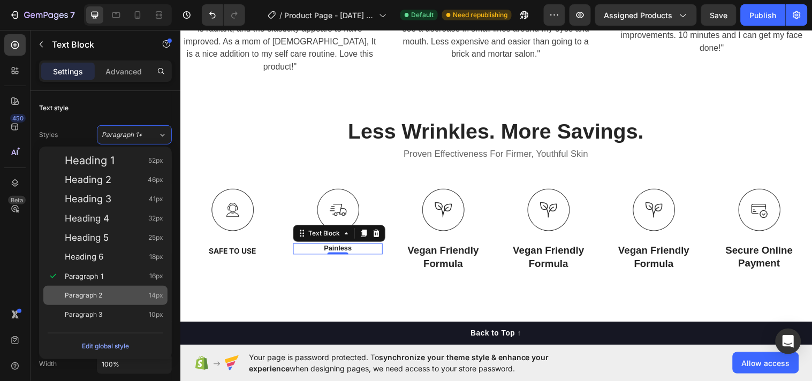
click at [109, 293] on div "Paragraph 2 14px" at bounding box center [114, 295] width 99 height 11
type input "14"
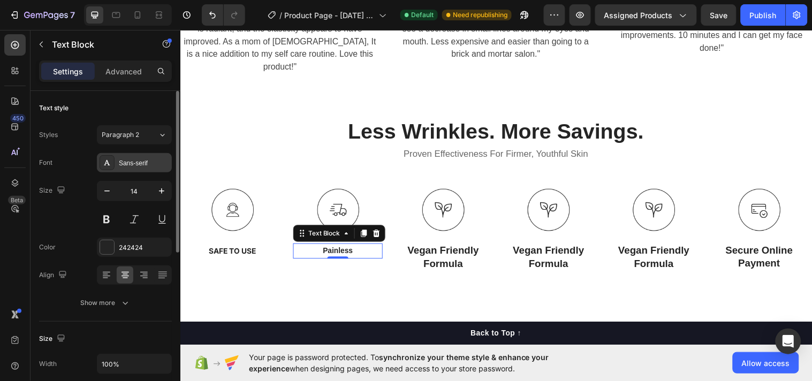
click at [132, 164] on div "Sans-serif" at bounding box center [144, 163] width 50 height 10
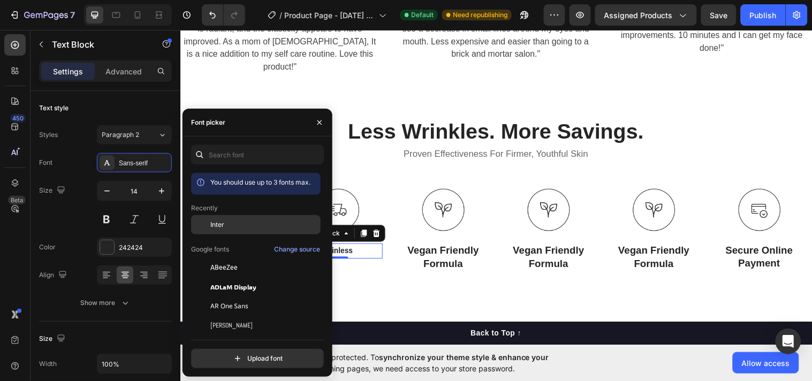
drag, startPoint x: 215, startPoint y: 226, endPoint x: 301, endPoint y: 178, distance: 98.3
click at [215, 226] on span "Inter" at bounding box center [217, 225] width 14 height 10
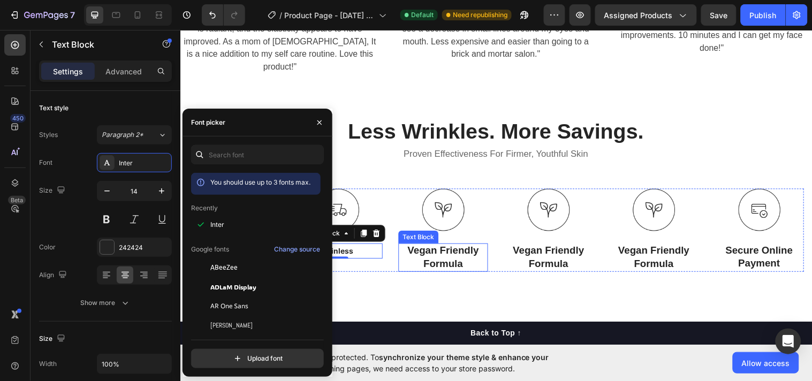
click at [435, 248] on p "Vegan Friendly Formula" at bounding box center [447, 261] width 89 height 26
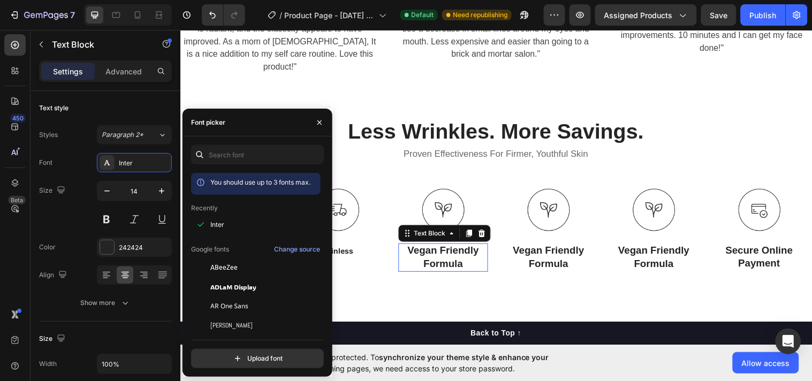
click at [435, 248] on p "Vegan Friendly Formula" at bounding box center [447, 261] width 89 height 26
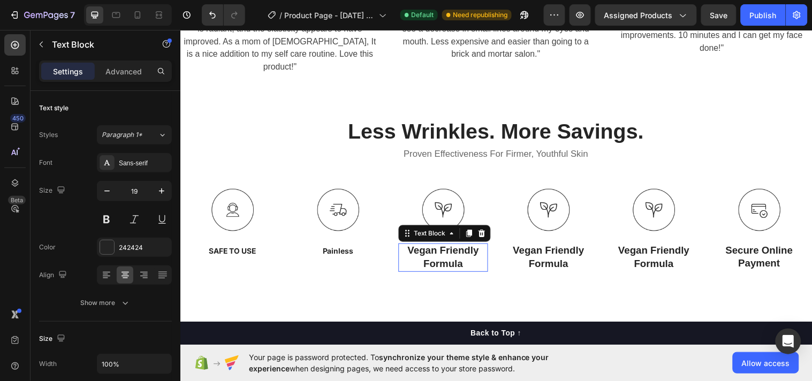
click at [435, 248] on p "Vegan Friendly Formula" at bounding box center [447, 261] width 89 height 26
click at [431, 248] on p "Non-Invasive" at bounding box center [447, 254] width 89 height 13
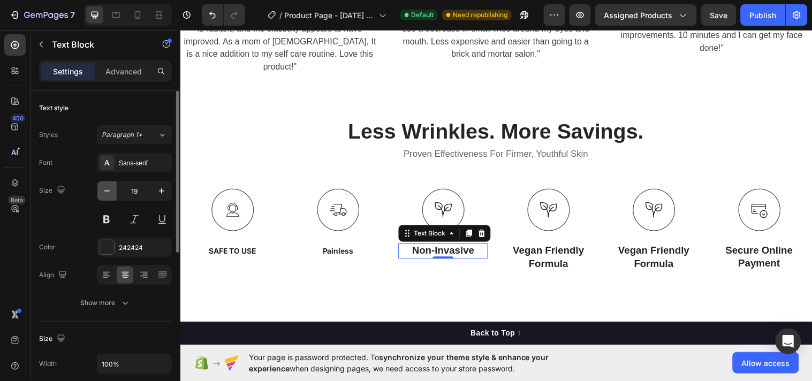
click at [110, 196] on icon "button" at bounding box center [107, 191] width 11 height 11
click at [110, 195] on icon "button" at bounding box center [107, 191] width 11 height 11
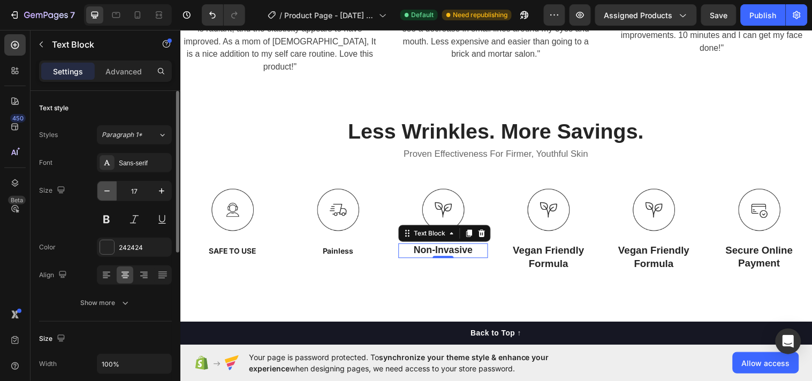
click at [110, 195] on icon "button" at bounding box center [107, 191] width 11 height 11
click at [110, 194] on icon "button" at bounding box center [107, 191] width 11 height 11
click at [127, 134] on span "Paragraph 1*" at bounding box center [122, 135] width 41 height 10
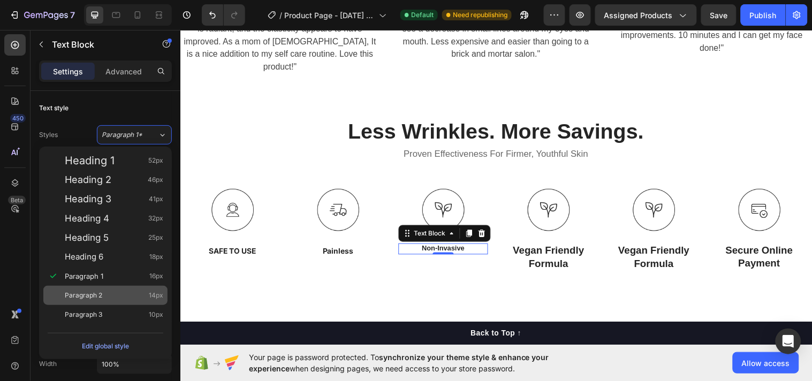
click at [122, 296] on div "Paragraph 2 14px" at bounding box center [114, 295] width 99 height 11
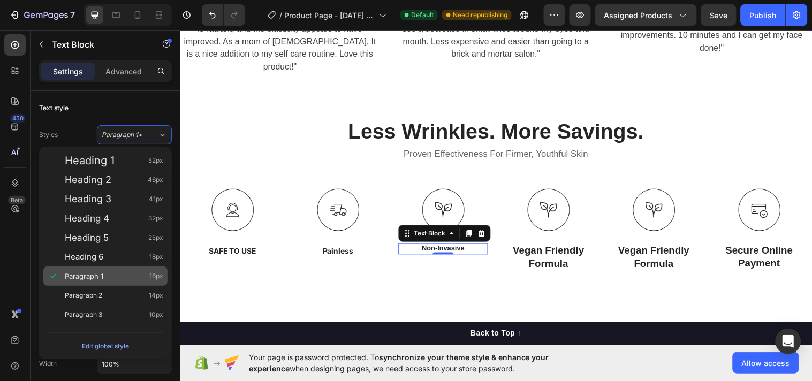
type input "14"
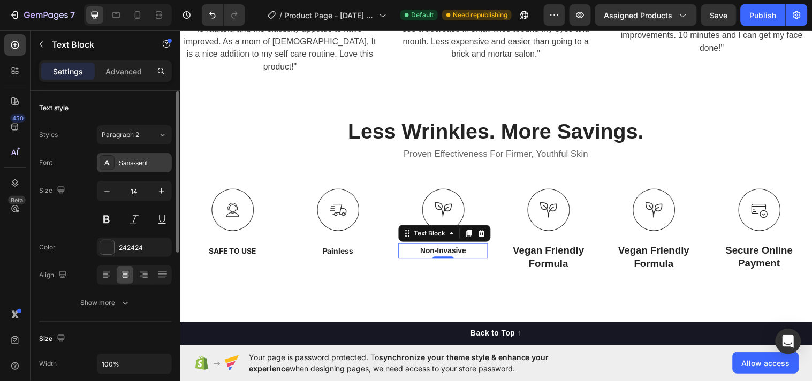
click at [129, 168] on div "Sans-serif" at bounding box center [144, 163] width 50 height 10
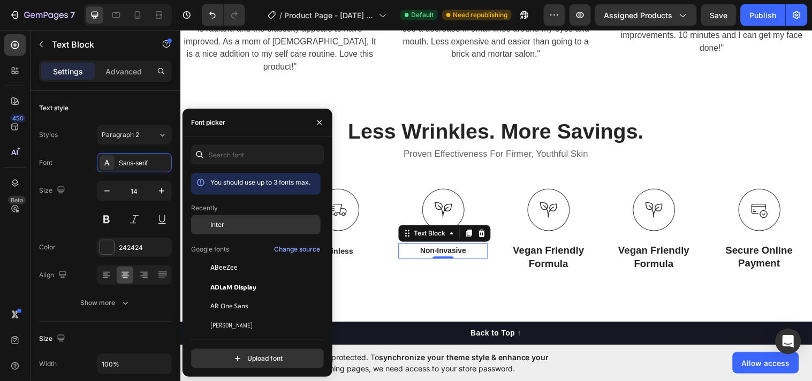
click at [216, 218] on div "Inter" at bounding box center [256, 224] width 130 height 19
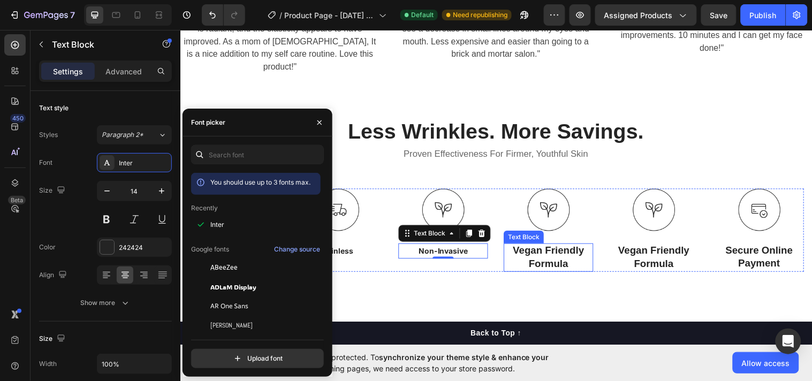
click at [534, 248] on p "Vegan Friendly Formula" at bounding box center [554, 261] width 89 height 26
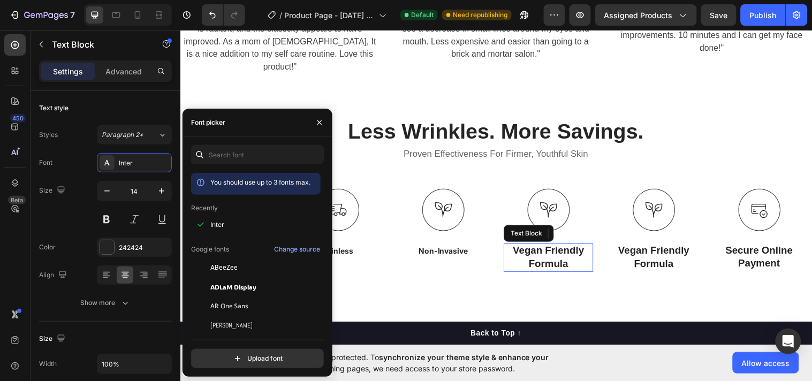
click at [534, 248] on p "Vegan Friendly Formula" at bounding box center [554, 261] width 89 height 26
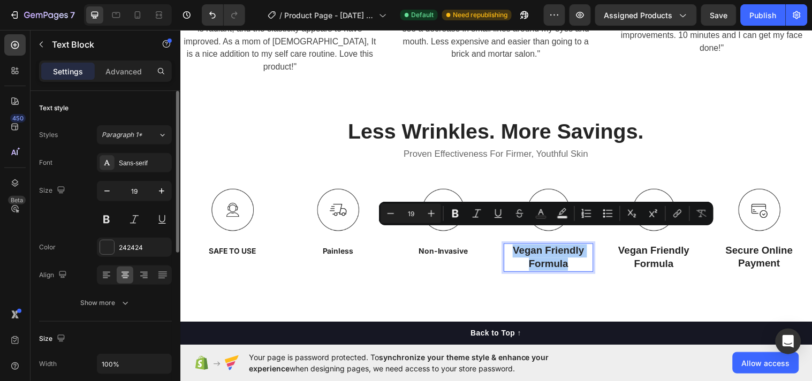
click at [122, 236] on div "Font Sans-serif Size 19 Color 242424 Align Show more" at bounding box center [105, 233] width 133 height 160
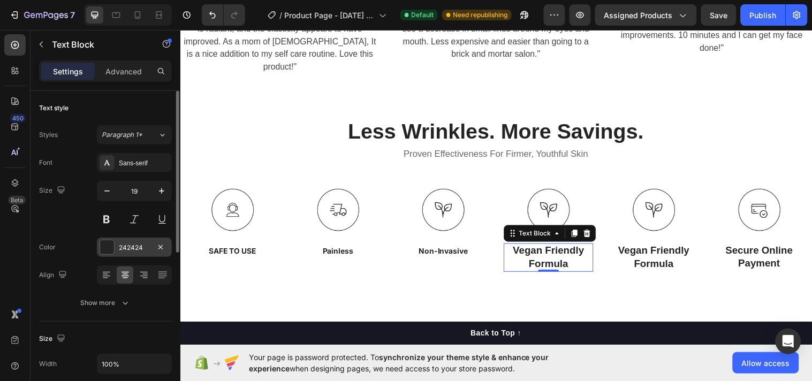
click at [115, 241] on div "242424" at bounding box center [134, 247] width 75 height 19
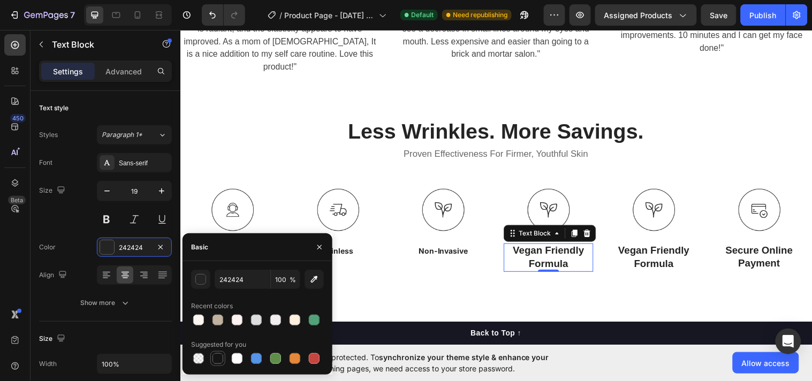
click at [217, 360] on div at bounding box center [218, 358] width 11 height 11
type input "151515"
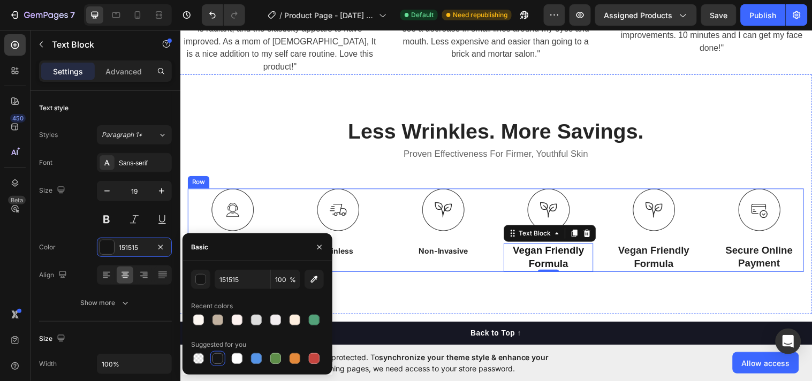
click at [428, 250] on strong "Non-Invasive" at bounding box center [448, 254] width 50 height 9
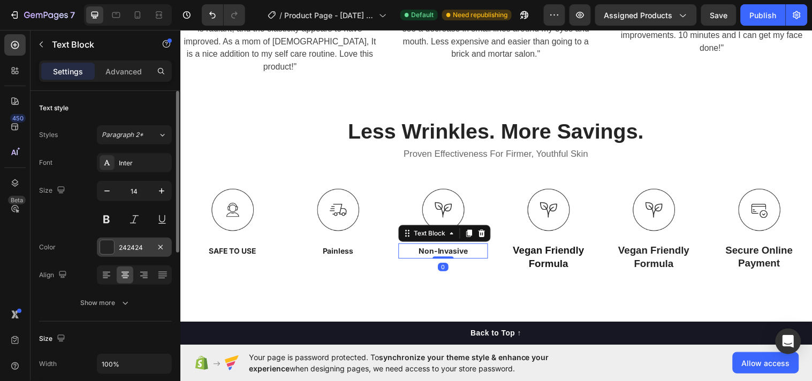
click at [104, 251] on div at bounding box center [107, 247] width 14 height 14
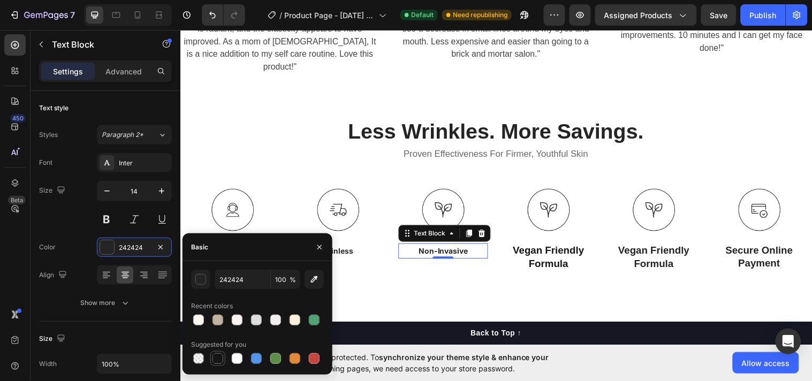
click at [213, 354] on div at bounding box center [218, 358] width 11 height 11
type input "151515"
click at [345, 250] on strong "Painless" at bounding box center [340, 254] width 31 height 9
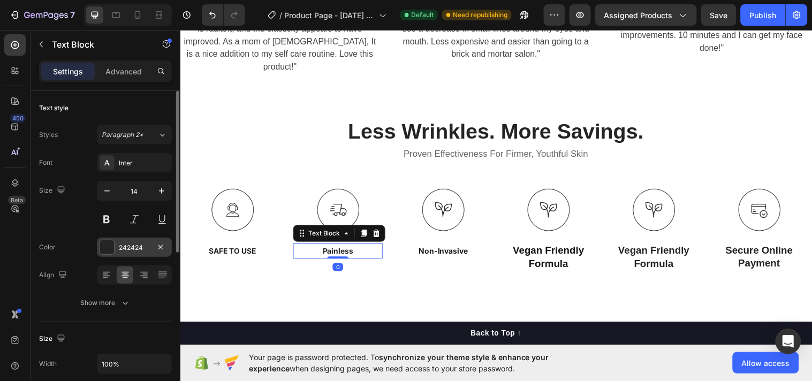
click at [105, 240] on div at bounding box center [107, 247] width 14 height 14
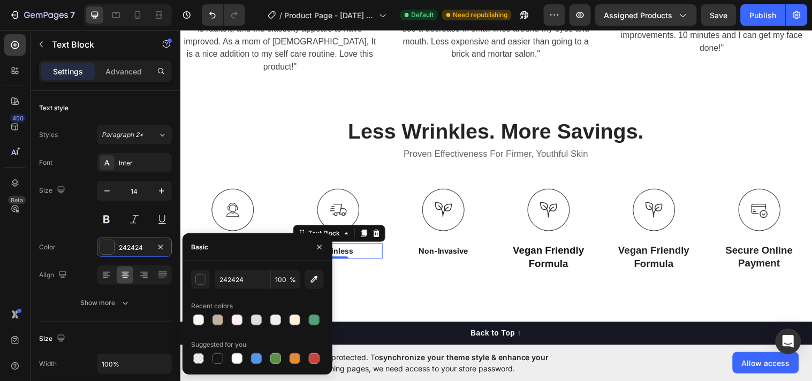
drag, startPoint x: 216, startPoint y: 360, endPoint x: 214, endPoint y: 264, distance: 95.8
click at [216, 359] on div at bounding box center [218, 358] width 11 height 11
type input "151515"
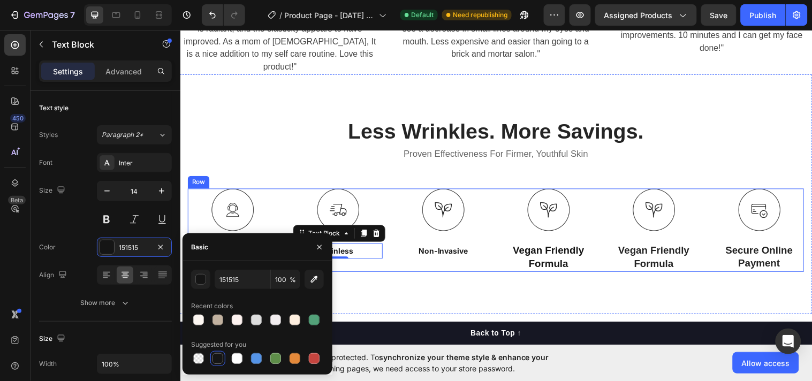
click at [244, 229] on div "Image SAFE TO USE Text Block" at bounding box center [233, 233] width 91 height 84
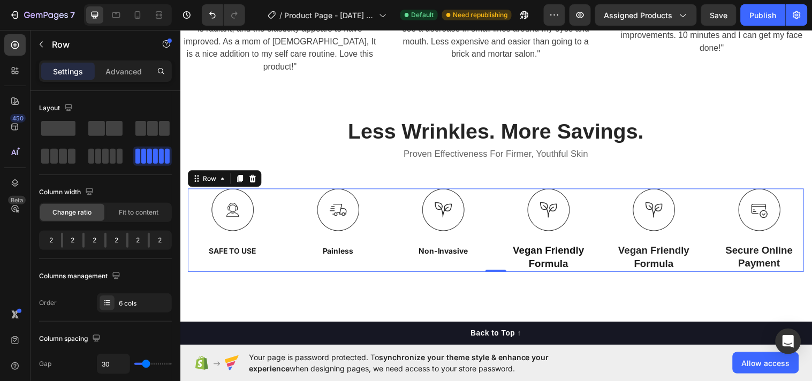
click at [230, 250] on strong "SAFE TO USE" at bounding box center [233, 254] width 48 height 9
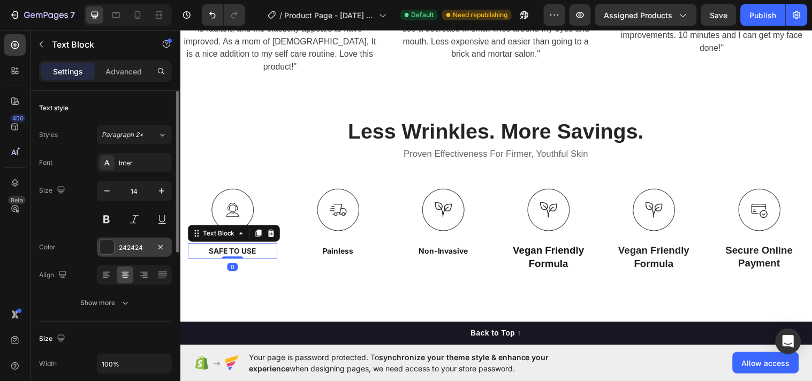
click at [103, 244] on div at bounding box center [107, 247] width 14 height 14
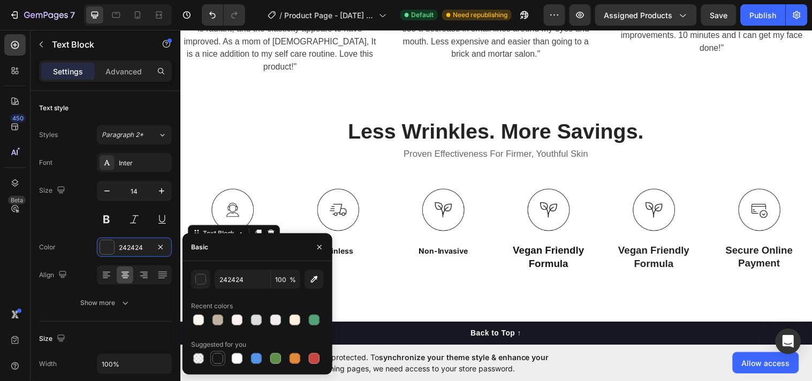
click at [219, 365] on div at bounding box center [217, 358] width 13 height 13
type input "151515"
click at [639, 248] on p "Vegan Friendly Formula" at bounding box center [661, 261] width 89 height 26
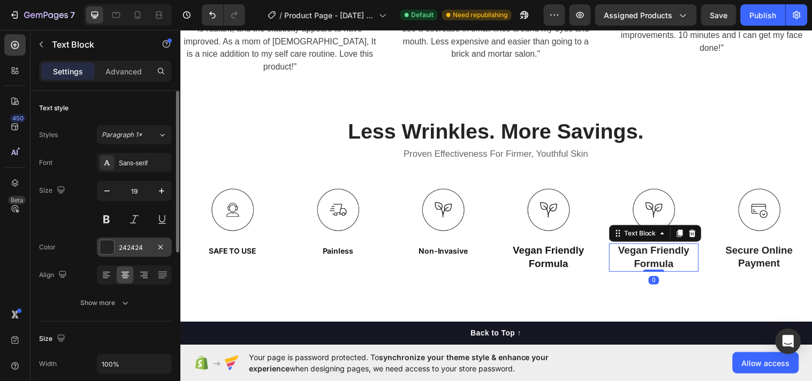
click at [104, 247] on div at bounding box center [107, 247] width 14 height 14
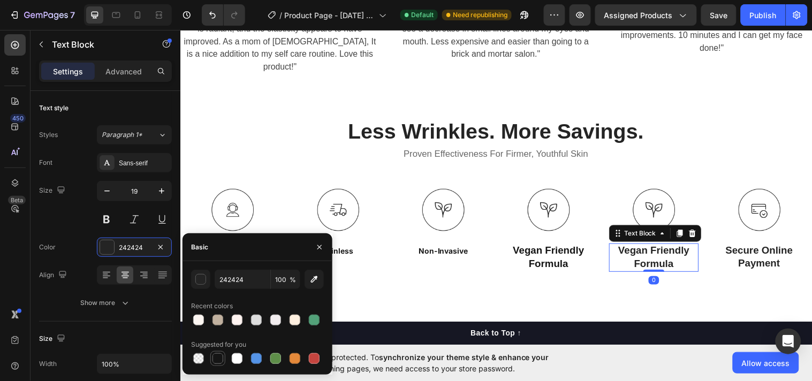
click at [216, 360] on div at bounding box center [218, 358] width 11 height 11
type input "151515"
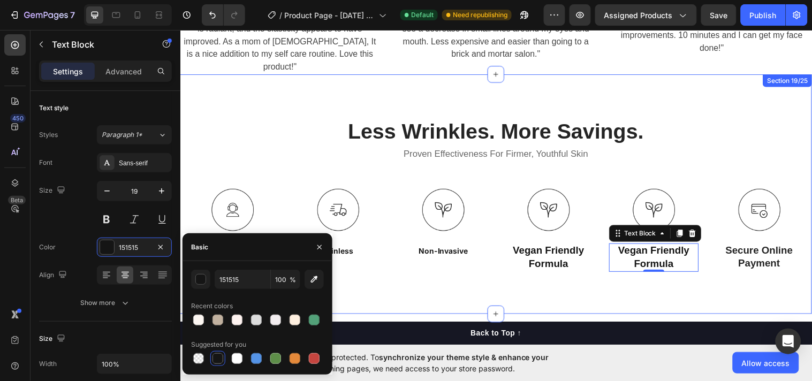
click at [739, 262] on div "Less Wrinkles. More Savings. Heading Proven Effectiveness For Firmer, Youthful …" at bounding box center [501, 196] width 642 height 243
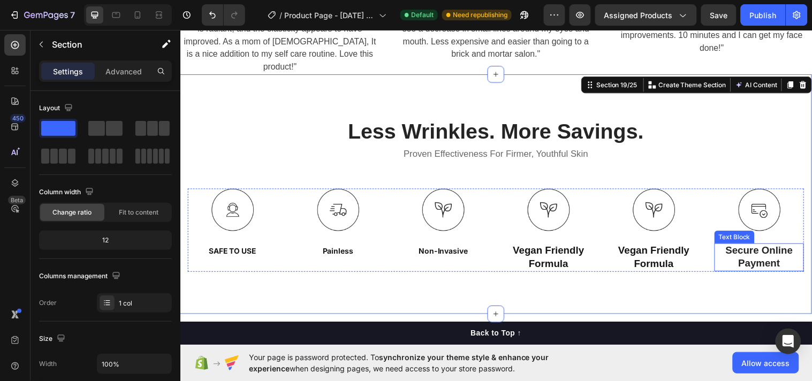
drag, startPoint x: 772, startPoint y: 230, endPoint x: 758, endPoint y: 242, distance: 19.0
click at [772, 230] on div "Image Secure Online Payment Text Block" at bounding box center [768, 233] width 91 height 84
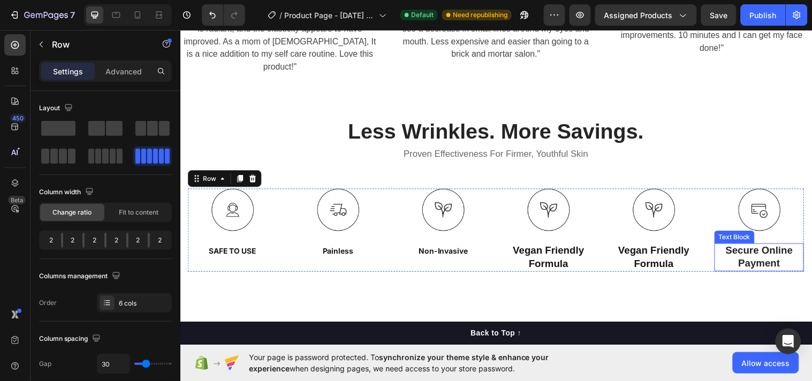
click at [758, 248] on p "Secure Online Payment" at bounding box center [768, 261] width 89 height 26
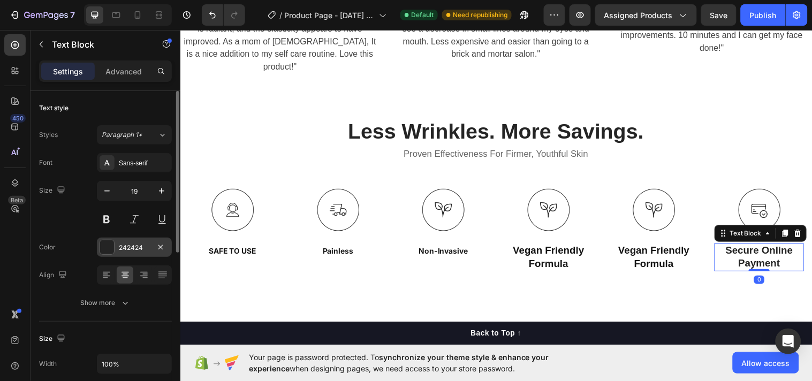
click at [103, 248] on div at bounding box center [107, 247] width 14 height 14
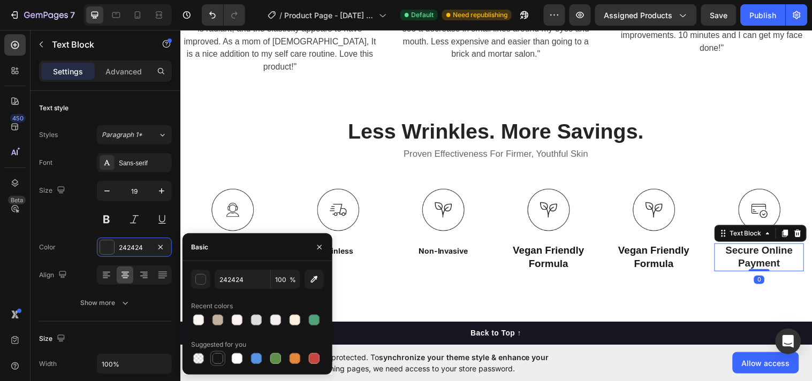
click at [218, 365] on div at bounding box center [217, 358] width 13 height 13
type input "151515"
click at [527, 251] on p "Vegan Friendly Formula" at bounding box center [554, 261] width 89 height 26
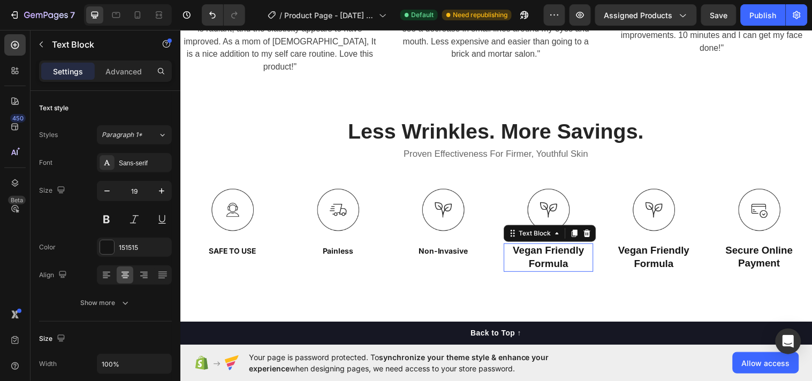
click at [525, 250] on p "Vegan Friendly Formula" at bounding box center [554, 261] width 89 height 26
click at [515, 248] on p "Vegan Friendly Formula" at bounding box center [554, 261] width 89 height 26
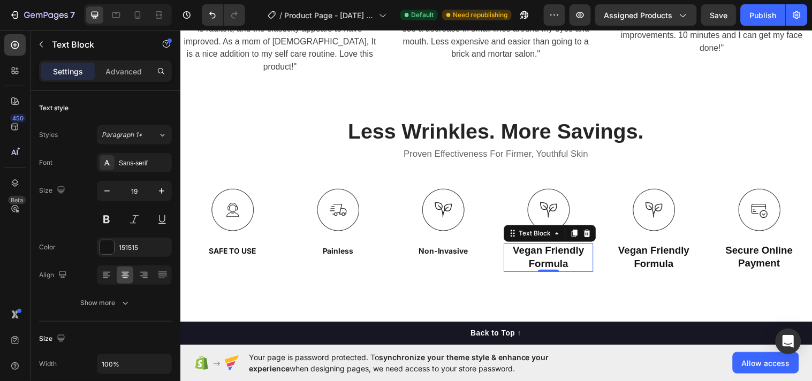
click at [515, 248] on p "Vegan Friendly Formula" at bounding box center [554, 261] width 89 height 26
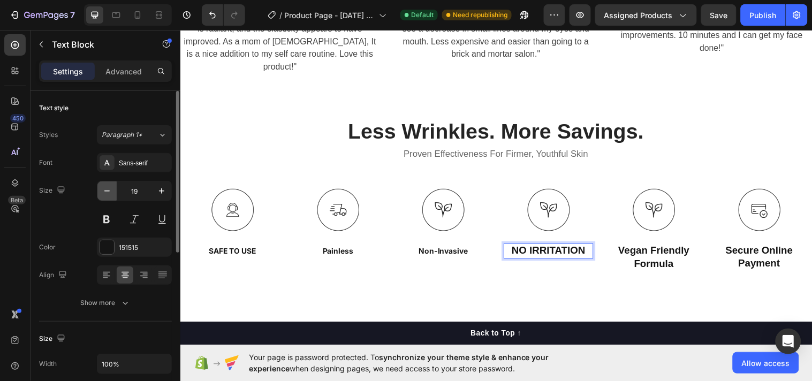
click at [105, 187] on icon "button" at bounding box center [107, 191] width 11 height 11
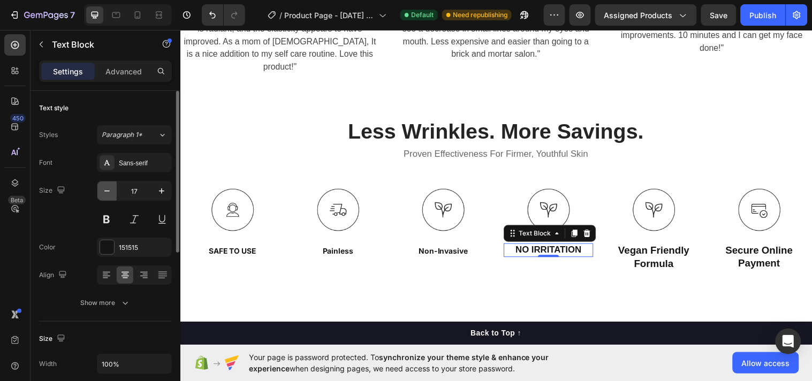
click at [105, 187] on icon "button" at bounding box center [107, 191] width 11 height 11
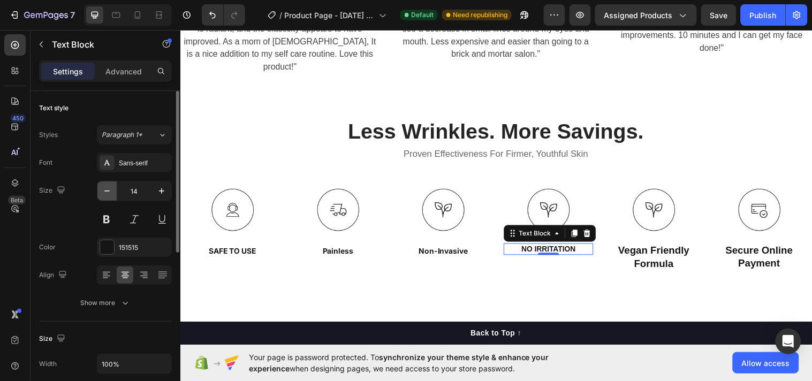
click at [105, 187] on icon "button" at bounding box center [107, 191] width 11 height 11
click at [163, 193] on icon "button" at bounding box center [161, 191] width 11 height 11
type input "14"
click at [160, 135] on icon at bounding box center [162, 135] width 9 height 11
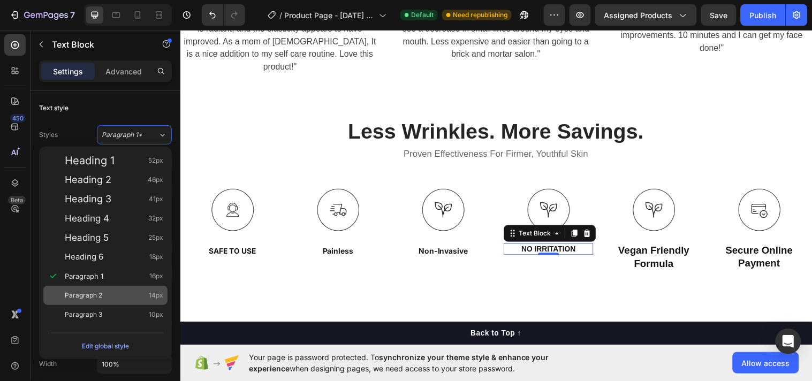
click at [112, 290] on div "Paragraph 2 14px" at bounding box center [114, 295] width 99 height 11
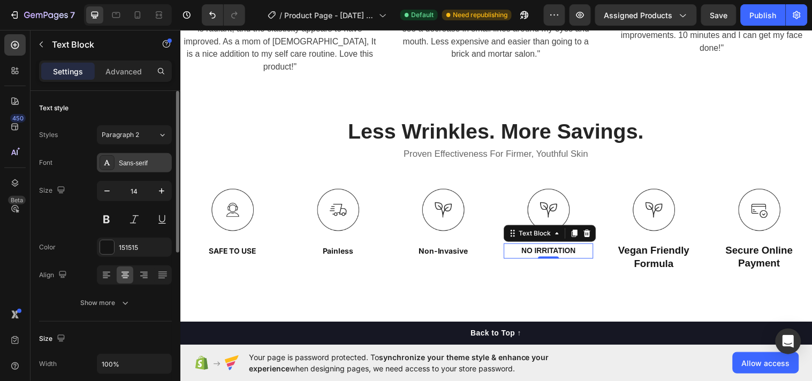
click at [108, 165] on icon at bounding box center [107, 162] width 6 height 5
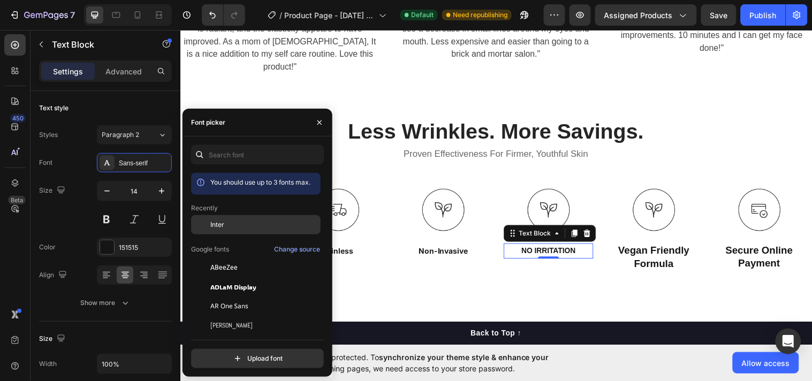
click at [233, 221] on div "Inter" at bounding box center [264, 225] width 108 height 10
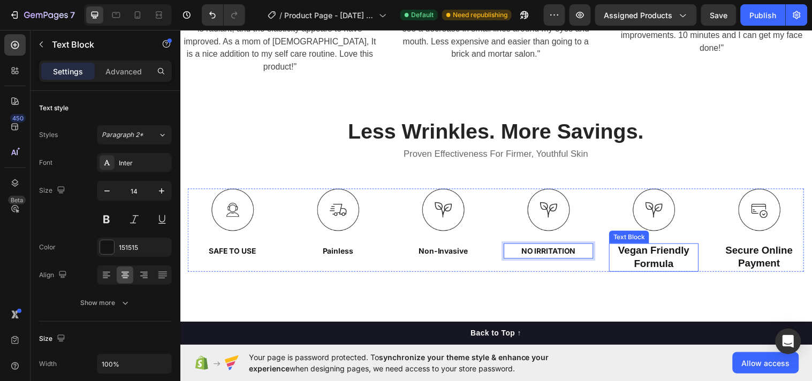
click at [642, 248] on p "Vegan Friendly Formula" at bounding box center [661, 261] width 89 height 26
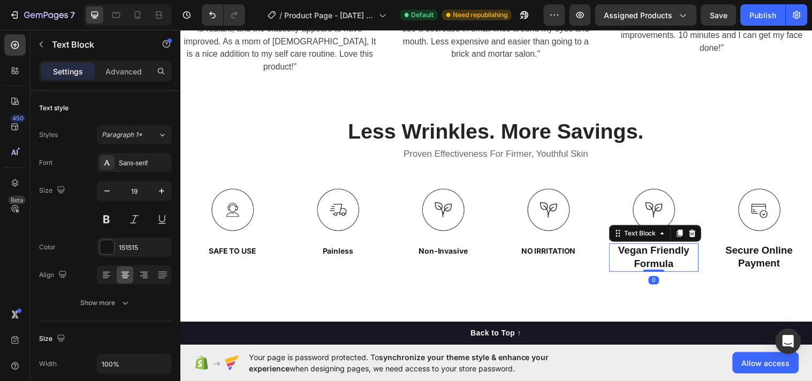
click at [642, 248] on p "Vegan Friendly Formula" at bounding box center [661, 261] width 89 height 26
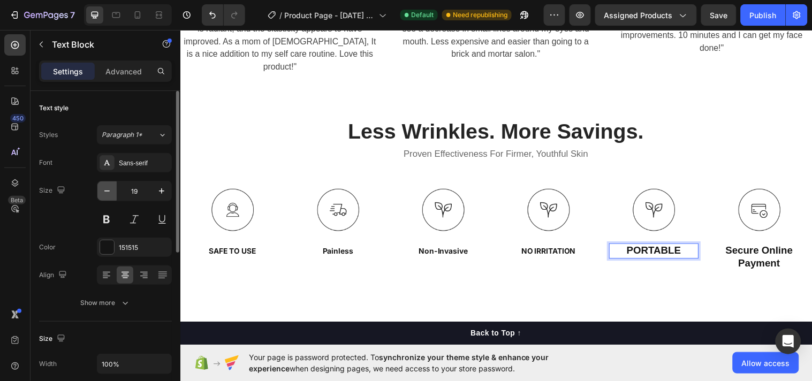
click at [104, 197] on button "button" at bounding box center [106, 190] width 19 height 19
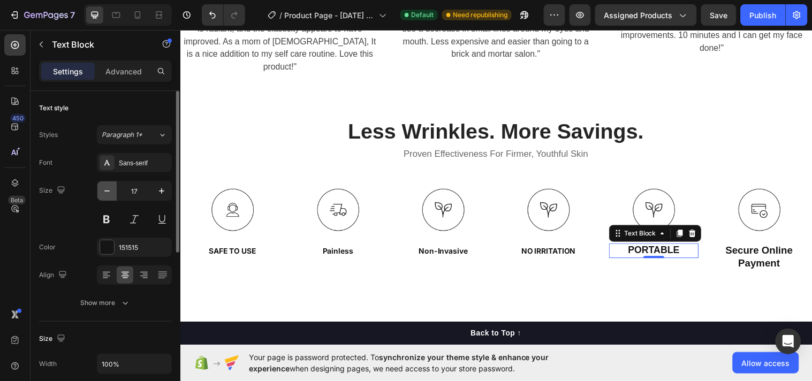
click at [104, 197] on button "button" at bounding box center [106, 190] width 19 height 19
type input "14"
click at [167, 134] on button "Paragraph 1*" at bounding box center [134, 134] width 75 height 19
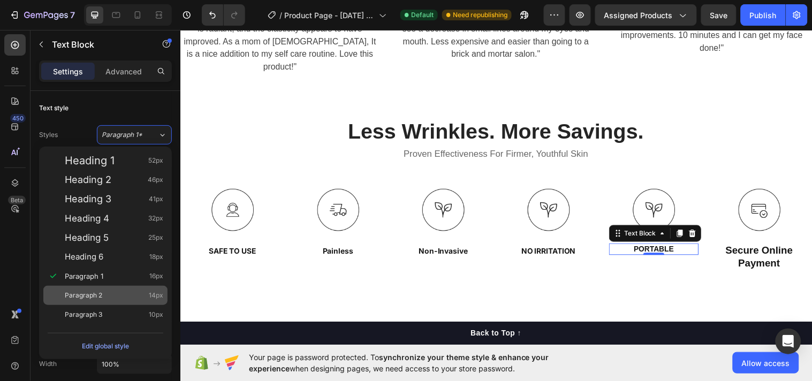
click at [159, 292] on span "14px" at bounding box center [156, 295] width 14 height 11
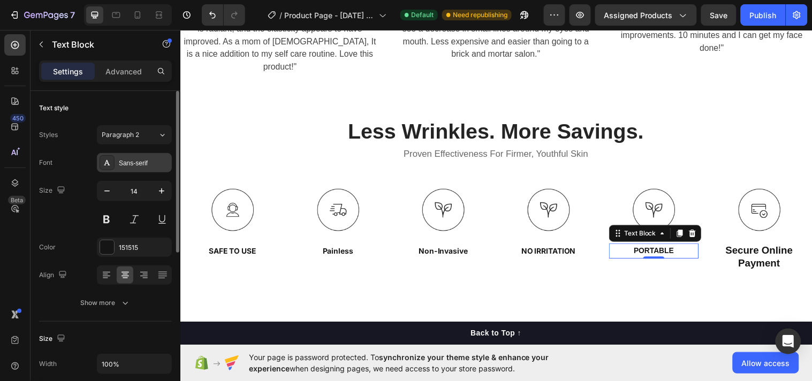
click at [129, 154] on div "Sans-serif" at bounding box center [134, 162] width 75 height 19
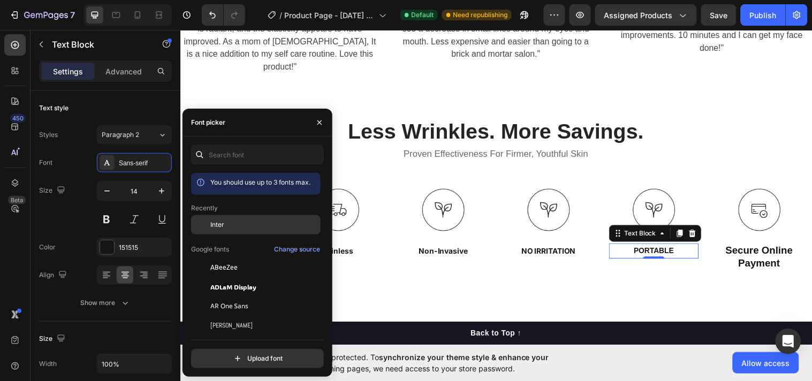
click at [213, 225] on span "Inter" at bounding box center [217, 225] width 14 height 10
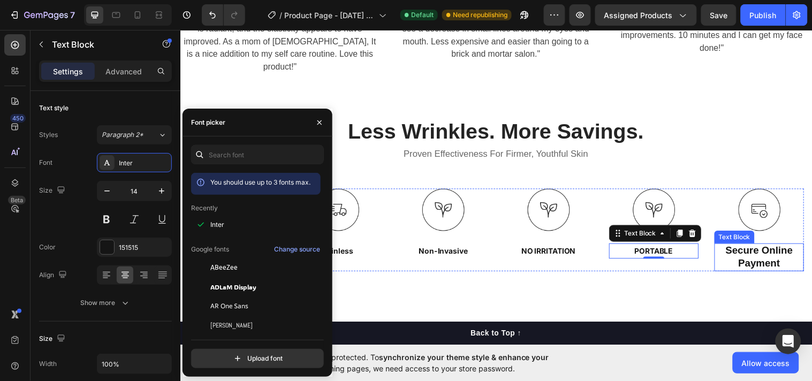
click at [769, 248] on p "Secure Online Payment" at bounding box center [768, 261] width 89 height 26
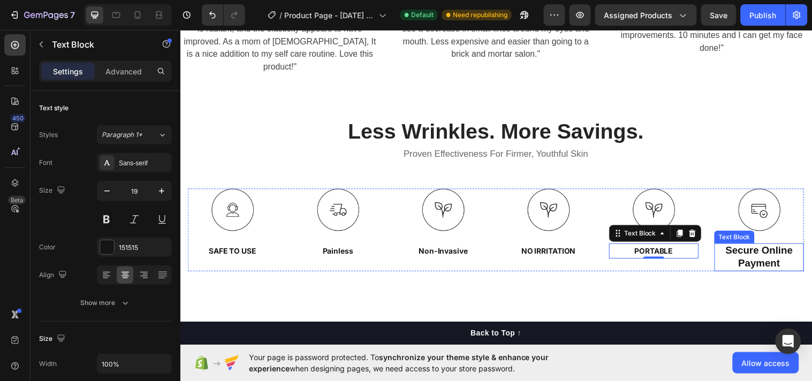
click at [769, 248] on p "Secure Online Payment" at bounding box center [768, 261] width 89 height 26
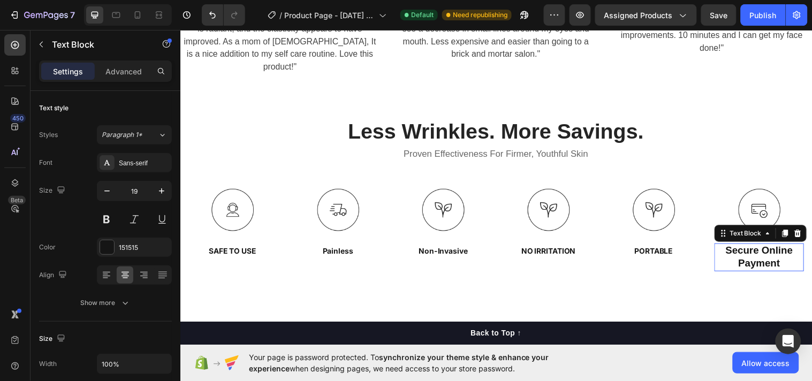
click at [769, 248] on p "Secure Online Payment" at bounding box center [768, 261] width 89 height 26
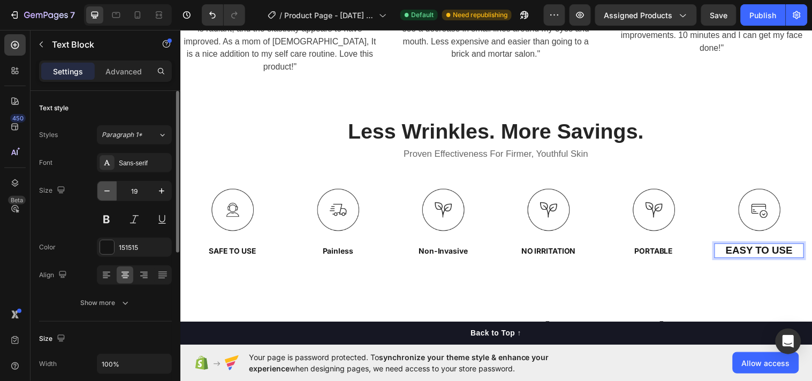
click at [106, 189] on icon "button" at bounding box center [107, 191] width 11 height 11
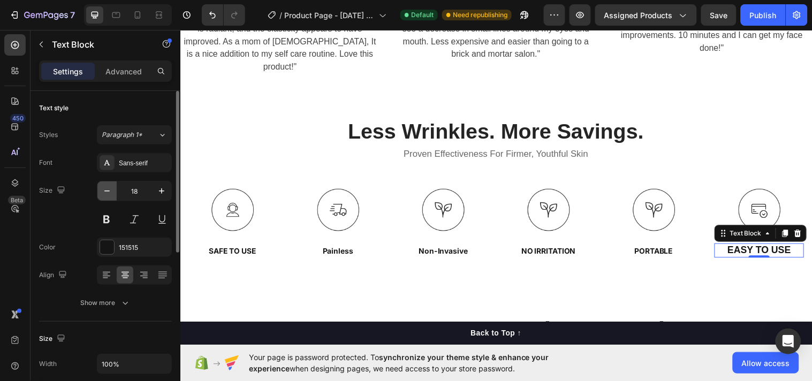
click at [106, 189] on icon "button" at bounding box center [107, 191] width 11 height 11
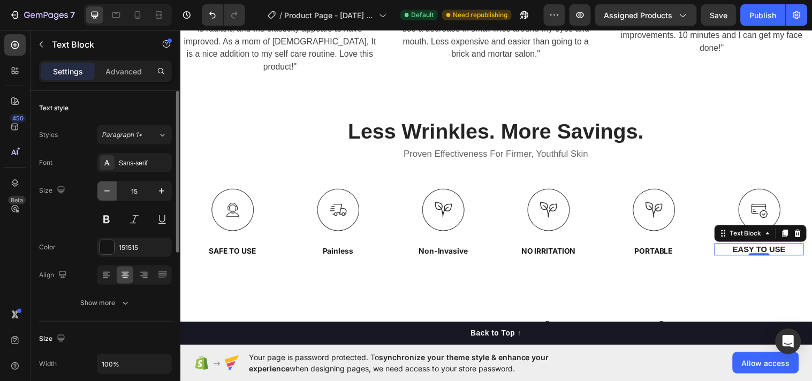
click at [106, 189] on icon "button" at bounding box center [107, 191] width 11 height 11
click at [156, 142] on button "Paragraph 1*" at bounding box center [134, 134] width 75 height 19
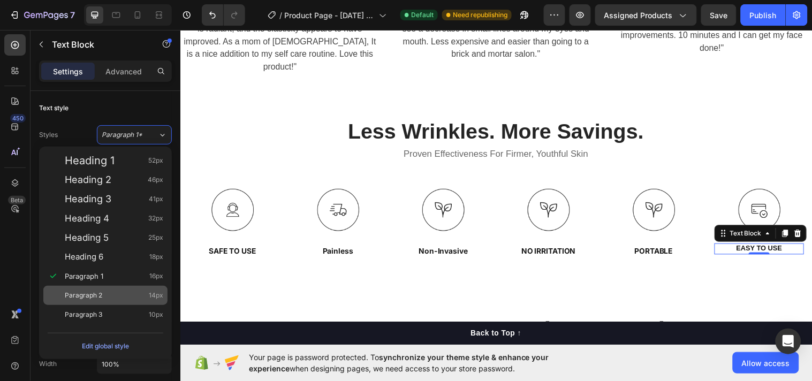
click at [136, 300] on div "Paragraph 2 14px" at bounding box center [114, 295] width 99 height 11
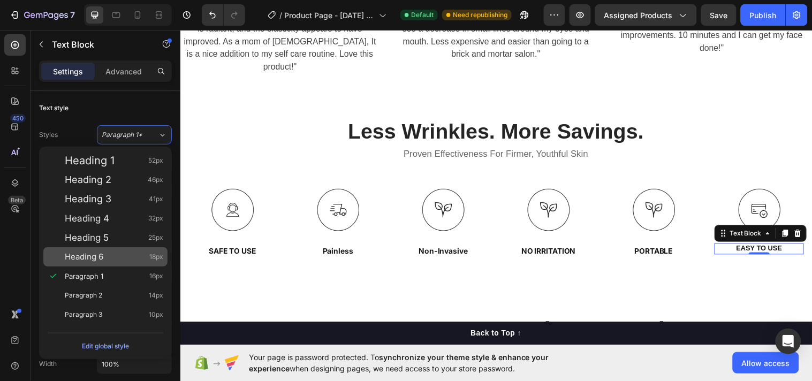
type input "14"
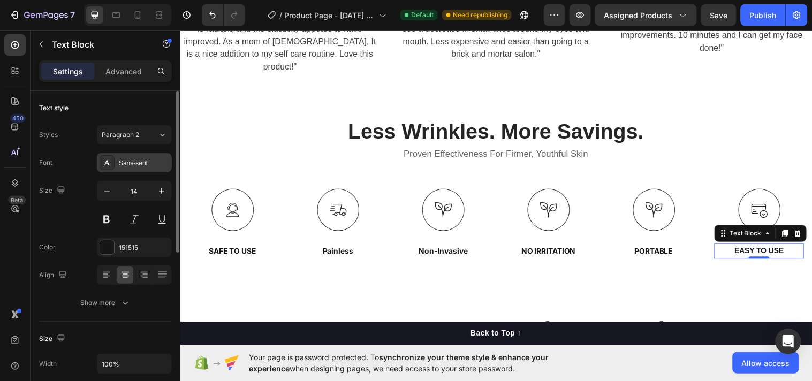
click at [105, 163] on icon at bounding box center [107, 162] width 9 height 9
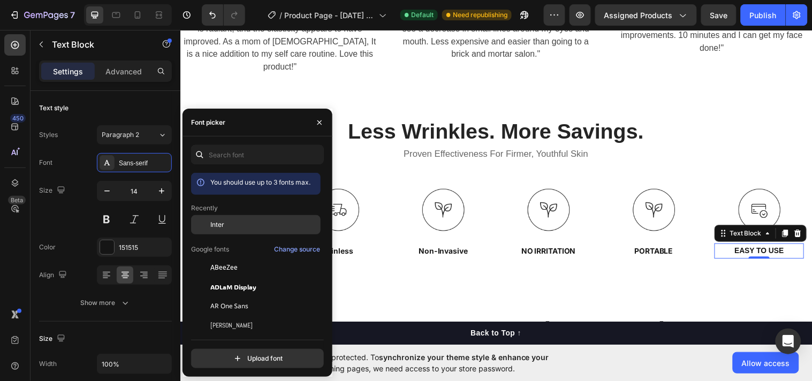
drag, startPoint x: 238, startPoint y: 209, endPoint x: 234, endPoint y: 218, distance: 9.6
click at [238, 213] on div "Recently" at bounding box center [256, 208] width 130 height 10
click at [232, 222] on div "Inter" at bounding box center [264, 225] width 108 height 10
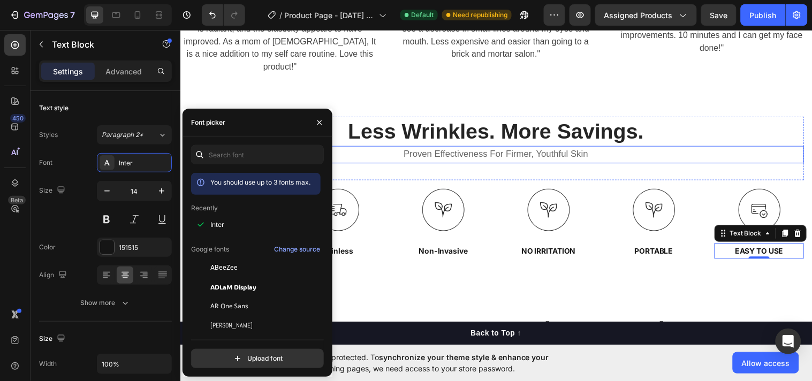
click at [453, 149] on p "Proven Effectiveness For Firmer, Youthful Skin" at bounding box center [501, 157] width 624 height 16
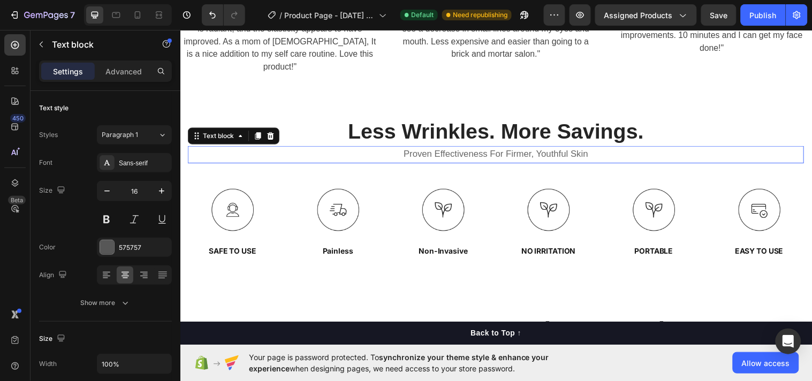
click at [453, 149] on p "Proven Effectiveness For Firmer, Youthful Skin" at bounding box center [501, 157] width 624 height 16
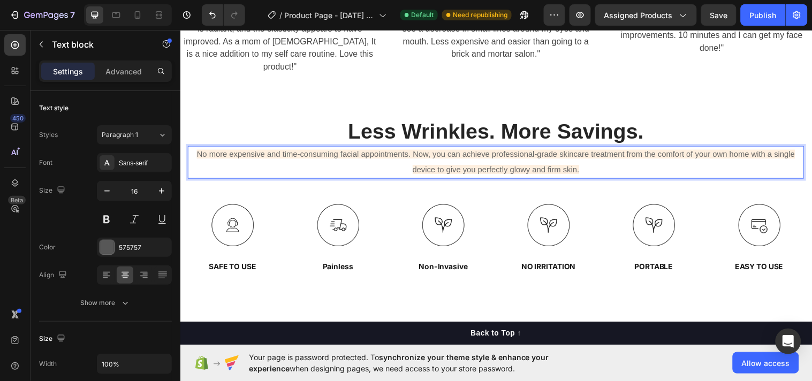
click at [325, 151] on span "No more expensive and time-consuming facial appointments. Now, you can achieve …" at bounding box center [501, 163] width 608 height 25
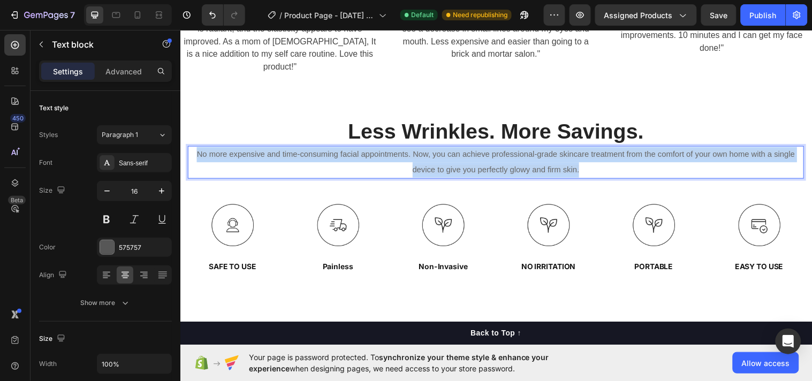
click at [325, 151] on span "No more expensive and time-consuming facial appointments. Now, you can achieve …" at bounding box center [501, 163] width 608 height 25
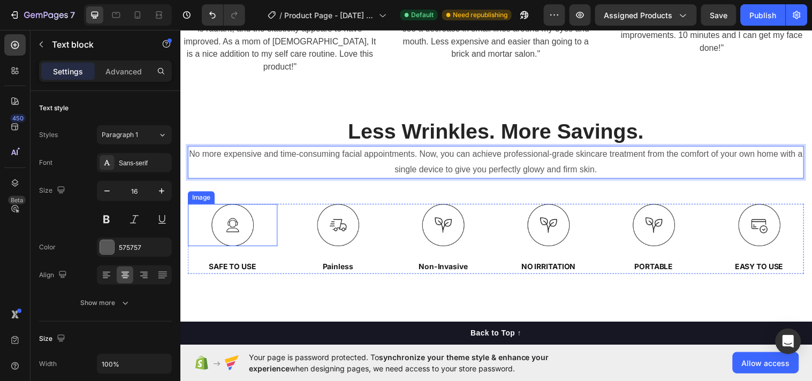
click at [206, 212] on div at bounding box center [233, 228] width 91 height 43
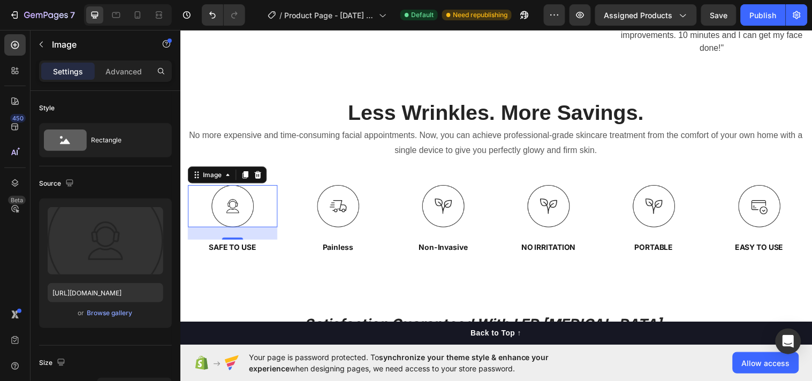
scroll to position [3332, 0]
click at [93, 307] on div "or Browse gallery" at bounding box center [106, 313] width 116 height 13
click at [92, 314] on div "Browse gallery" at bounding box center [110, 313] width 46 height 10
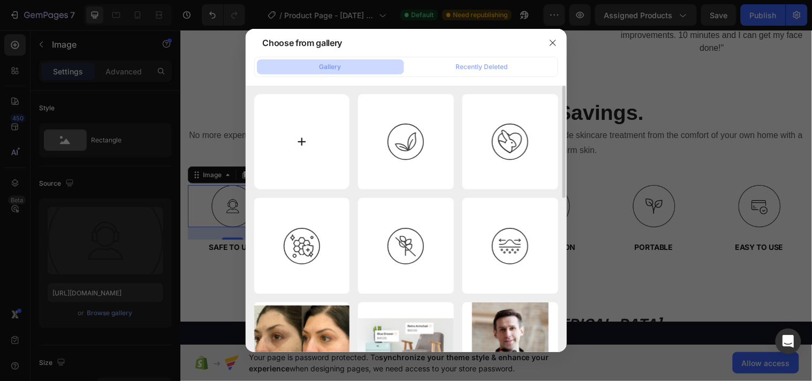
click at [320, 138] on input "file" at bounding box center [302, 142] width 96 height 96
type input "C:\fakepath\imgi_45_Safe.svg"
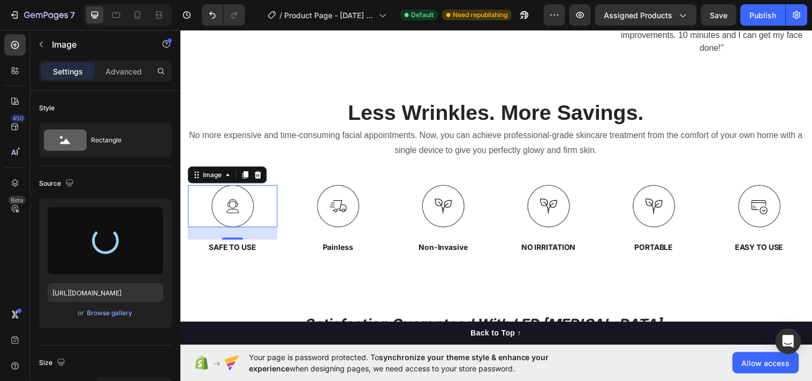
type input "[URL][DOMAIN_NAME]"
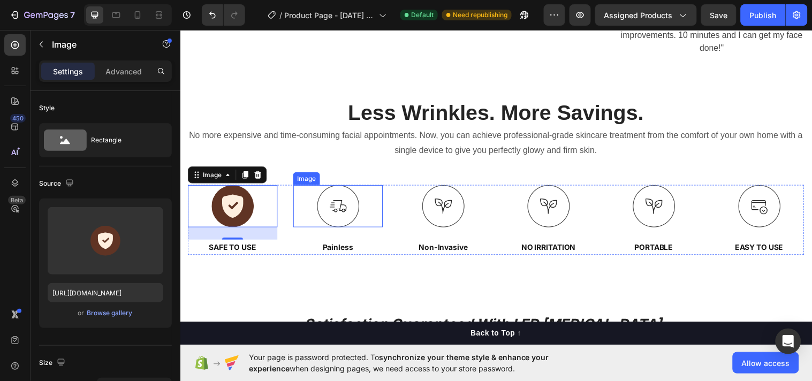
click at [327, 219] on img at bounding box center [340, 208] width 43 height 43
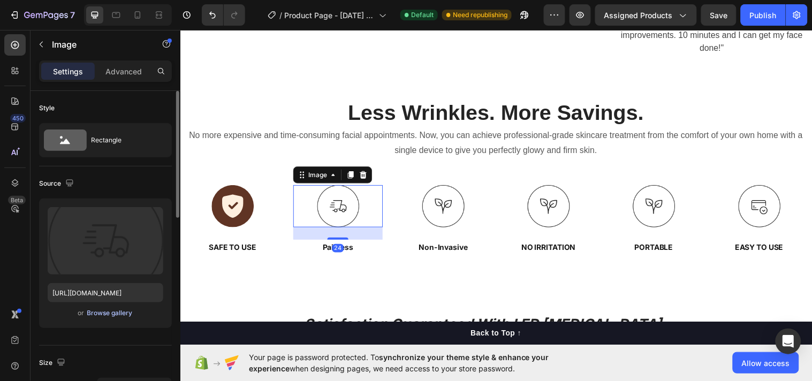
click at [92, 313] on div "Browse gallery" at bounding box center [110, 313] width 46 height 10
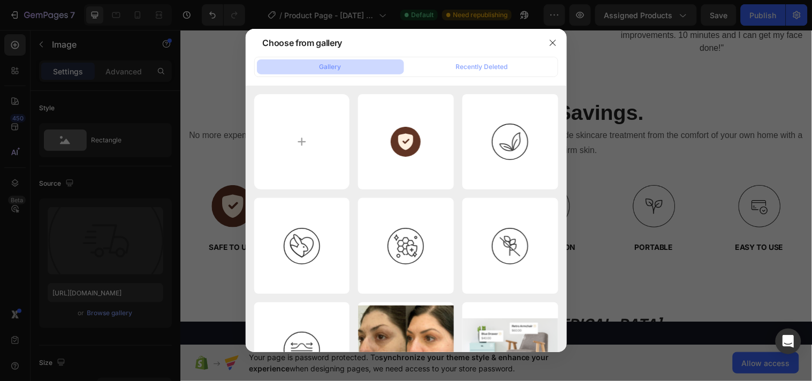
click at [296, 71] on button "Gallery" at bounding box center [330, 66] width 147 height 15
click at [286, 70] on button "Gallery" at bounding box center [330, 66] width 147 height 15
click at [298, 139] on input "file" at bounding box center [302, 142] width 96 height 96
type input "C:\fakepath\imgi_46_Painless.svg"
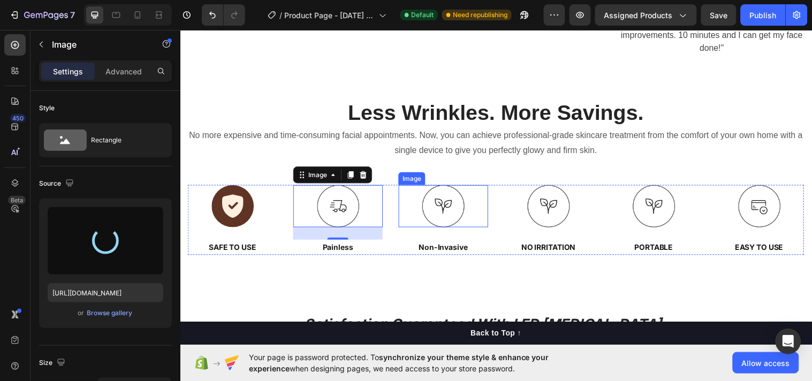
click at [442, 225] on img at bounding box center [447, 208] width 43 height 43
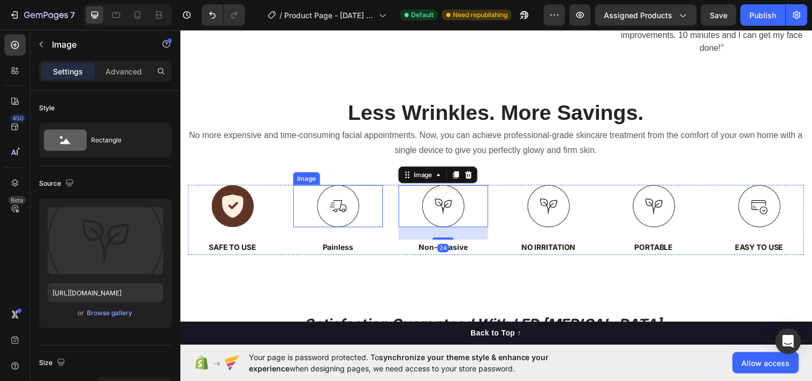
click at [302, 210] on div at bounding box center [340, 208] width 91 height 43
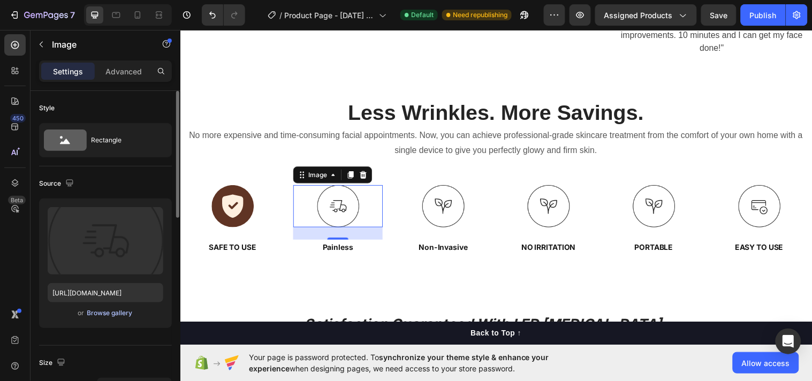
click at [106, 309] on div "Browse gallery" at bounding box center [110, 313] width 46 height 10
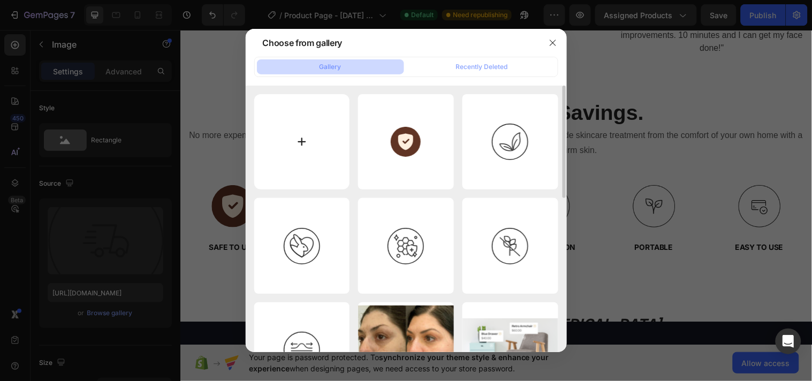
click at [298, 141] on input "file" at bounding box center [302, 142] width 96 height 96
type input "C:\fakepath\imgi_46_Painless.svg"
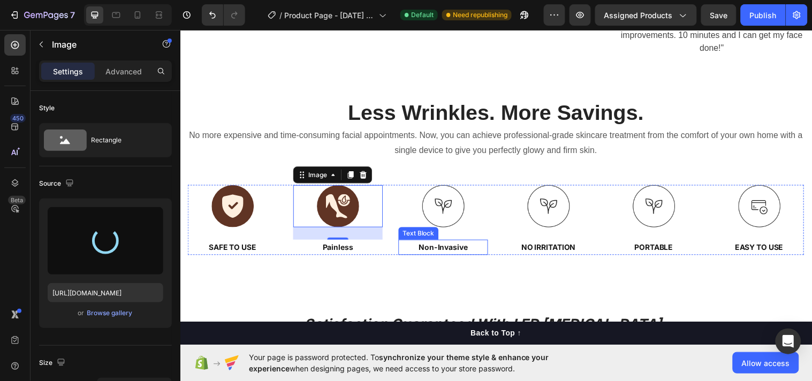
type input "[URL][DOMAIN_NAME]"
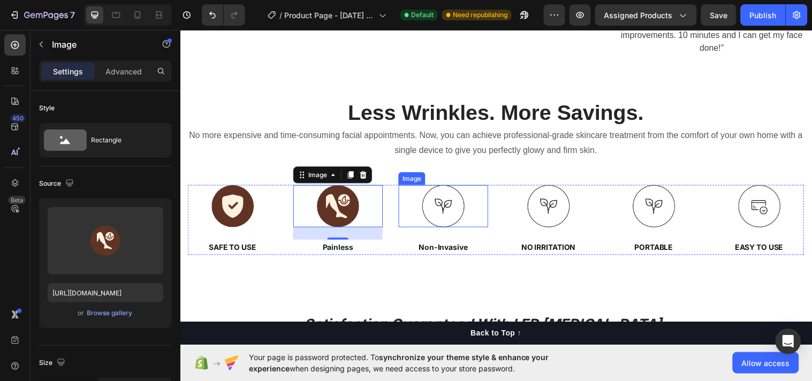
click at [446, 213] on img at bounding box center [447, 208] width 43 height 43
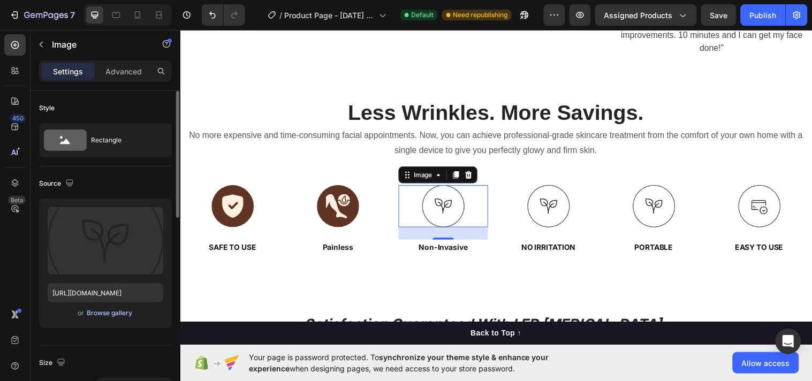
click at [123, 317] on div "Browse gallery" at bounding box center [110, 313] width 46 height 10
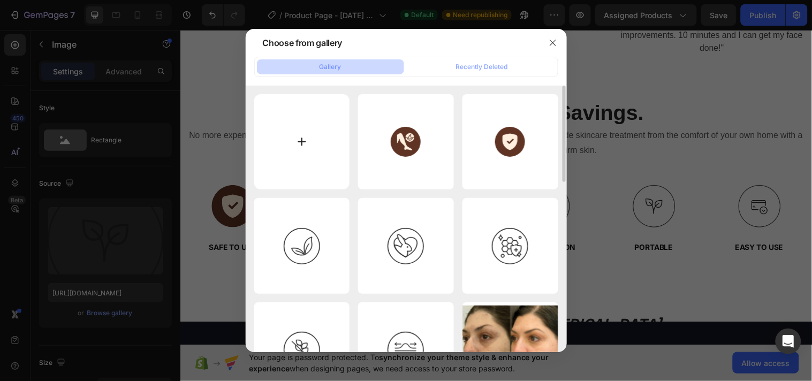
click at [291, 145] on input "file" at bounding box center [302, 142] width 96 height 96
type input "C:\fakepath\imgi_47_Precise.svg"
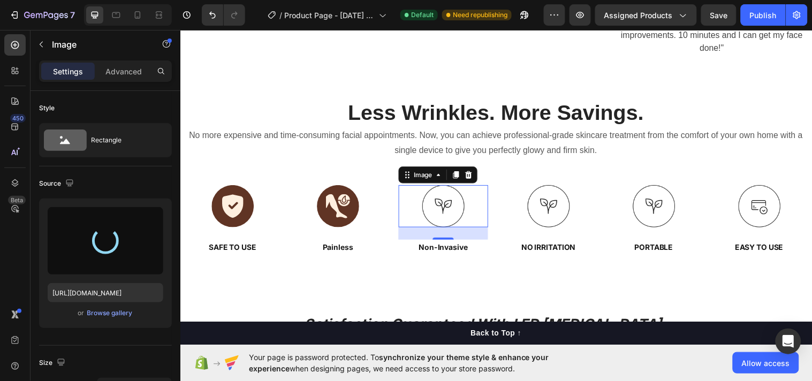
type input "[URL][DOMAIN_NAME]"
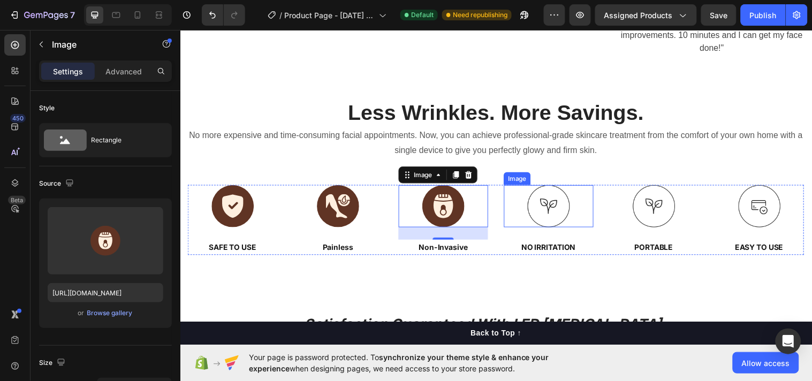
click at [535, 204] on img at bounding box center [554, 208] width 43 height 43
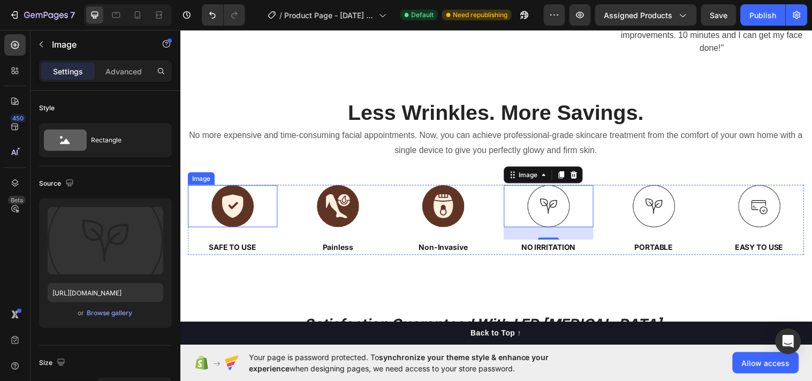
click at [227, 200] on img at bounding box center [233, 208] width 43 height 43
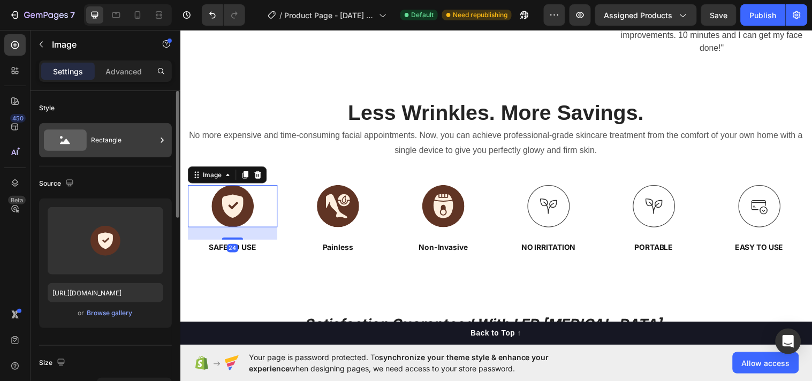
click at [163, 141] on icon at bounding box center [162, 140] width 11 height 11
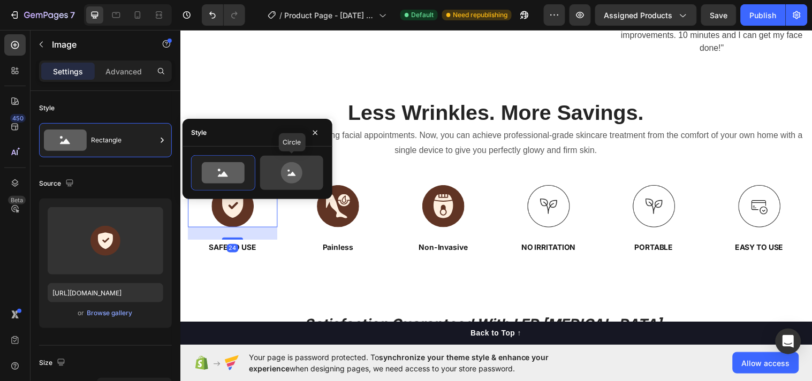
click at [275, 167] on icon at bounding box center [292, 172] width 50 height 21
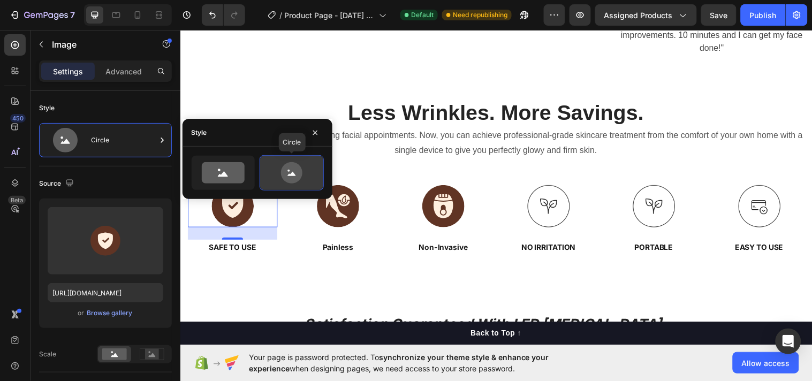
click at [276, 169] on icon at bounding box center [292, 172] width 50 height 21
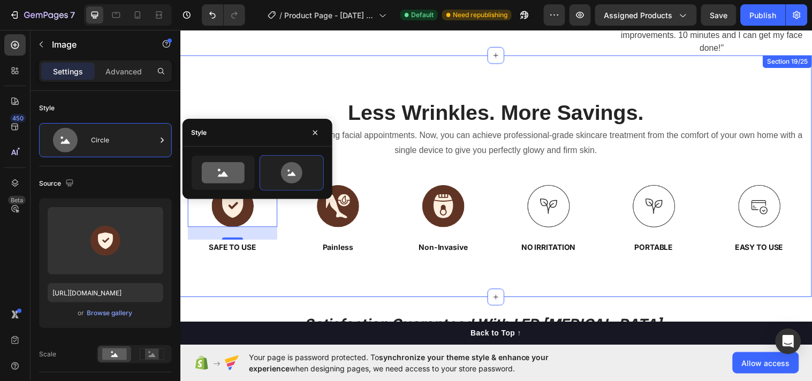
click at [346, 204] on img at bounding box center [340, 208] width 43 height 43
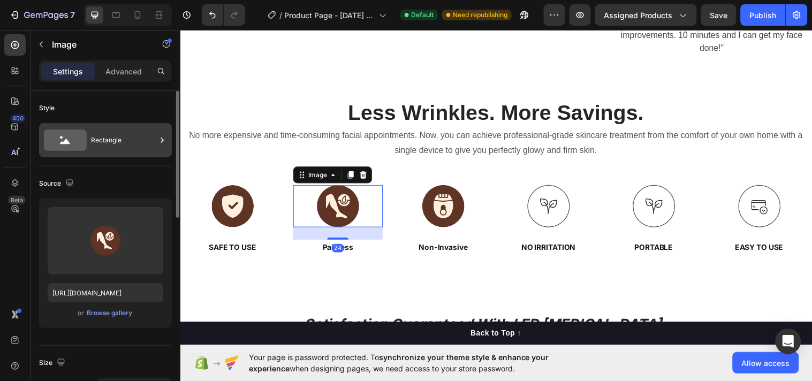
click at [167, 143] on icon at bounding box center [162, 140] width 11 height 11
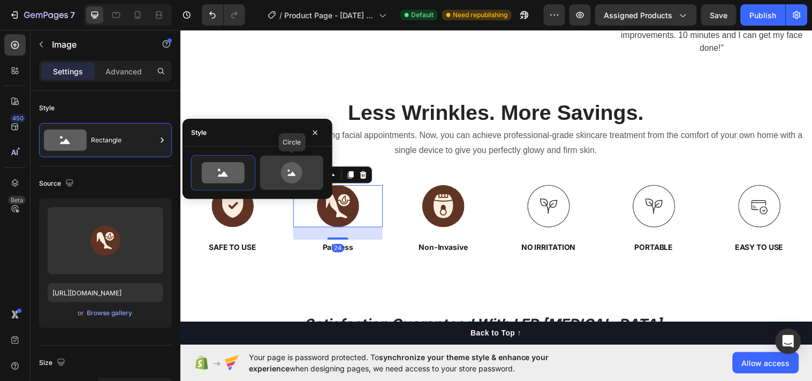
click at [291, 176] on icon at bounding box center [291, 174] width 8 height 4
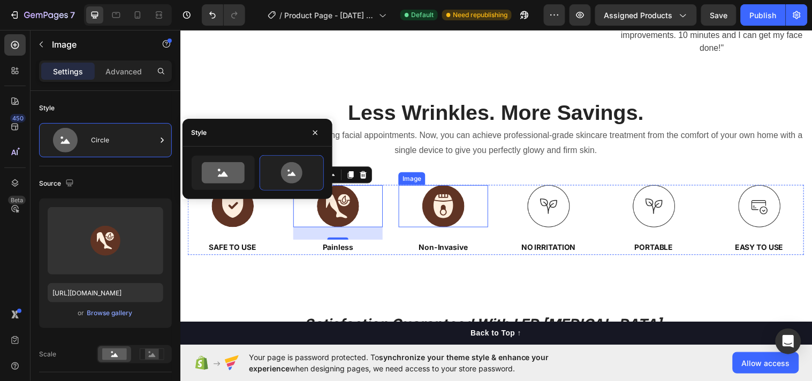
click at [465, 218] on img at bounding box center [447, 208] width 43 height 43
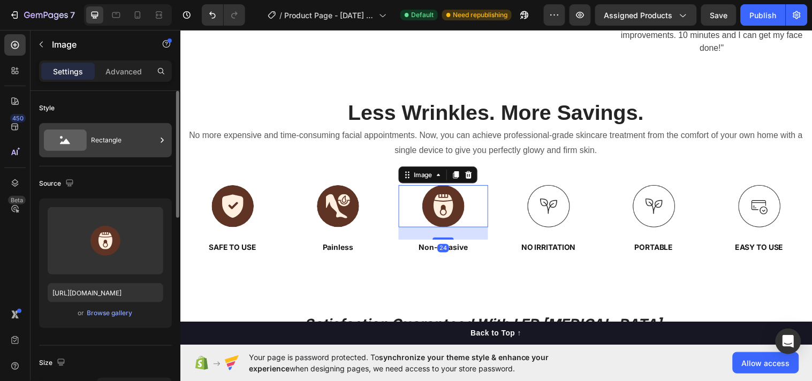
click at [157, 133] on div at bounding box center [162, 140] width 11 height 34
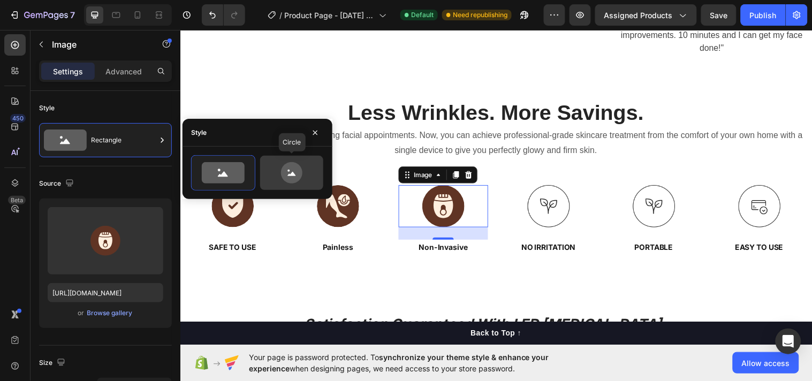
click at [279, 165] on icon at bounding box center [292, 172] width 50 height 21
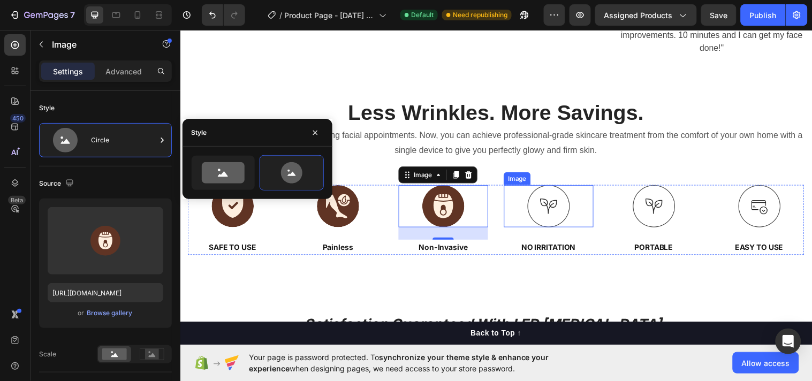
click at [543, 210] on img at bounding box center [554, 208] width 43 height 43
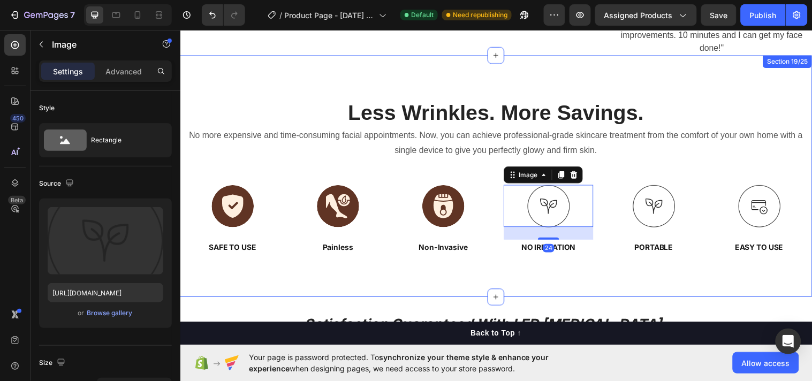
click at [231, 189] on div "Less Wrinkles. More Savings. Heading No more expensive and time-consuming facia…" at bounding box center [501, 179] width 626 height 160
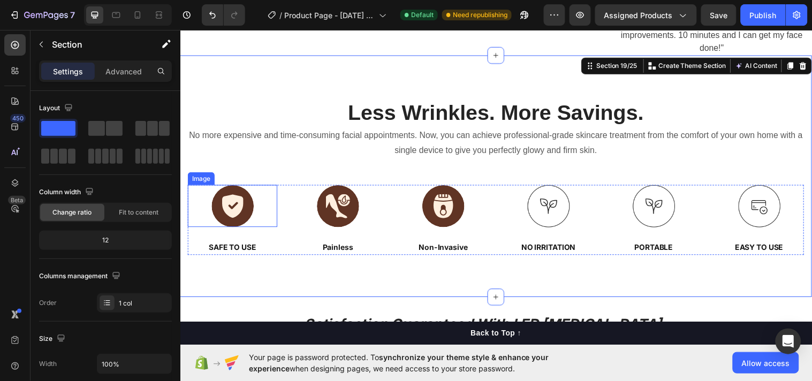
click at [227, 202] on img at bounding box center [233, 208] width 43 height 43
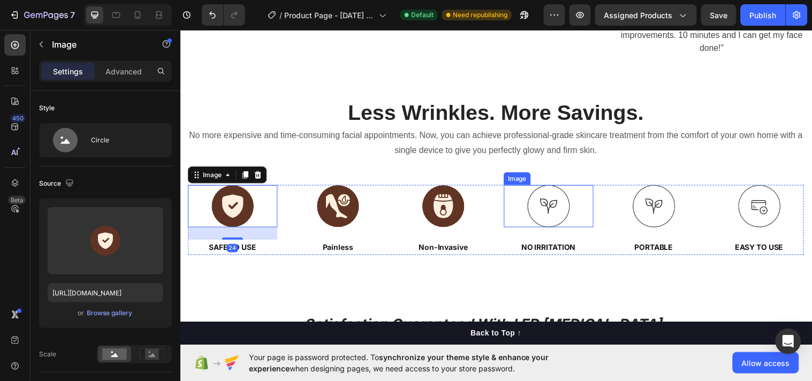
click at [533, 222] on img at bounding box center [554, 208] width 43 height 43
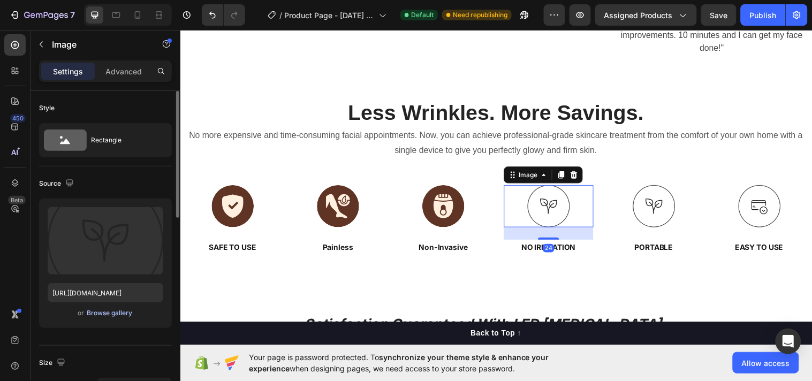
click at [113, 316] on div "Browse gallery" at bounding box center [110, 313] width 46 height 10
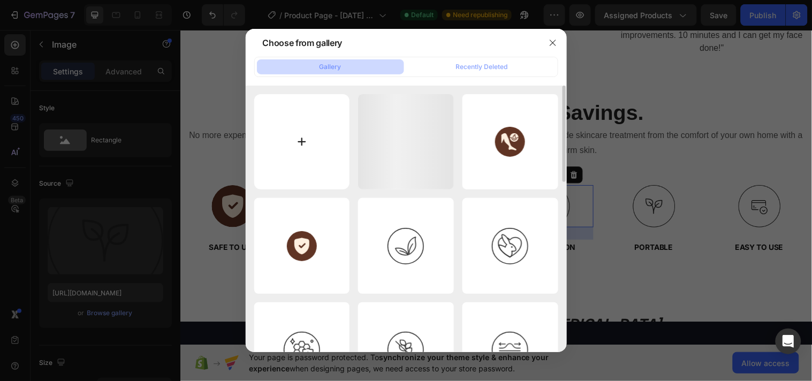
click at [302, 141] on input "file" at bounding box center [302, 142] width 96 height 96
type input "C:\fakepath\imgi_48_Irritation.svg"
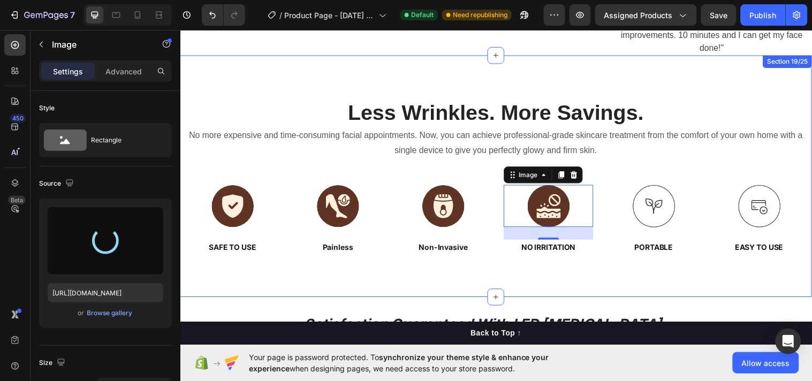
type input "https://cdn.shopify.com/s/files/1/0633/8271/6477/files/gempages_585511557723587…"
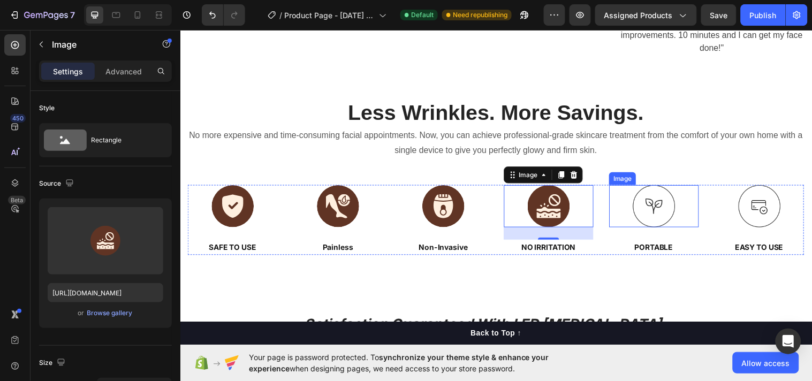
click at [647, 223] on img at bounding box center [661, 208] width 43 height 43
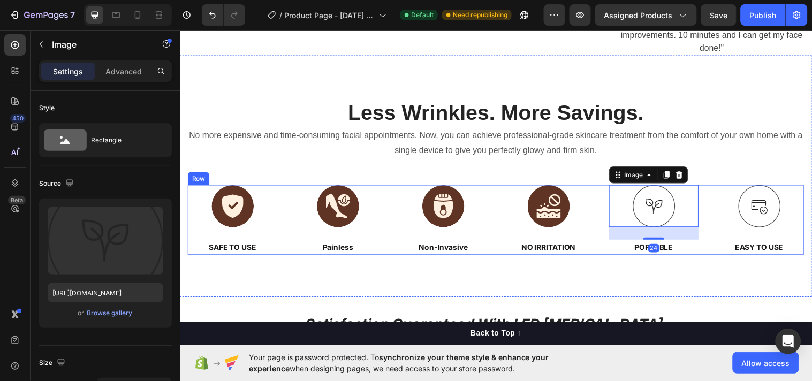
click at [526, 219] on div at bounding box center [554, 208] width 91 height 43
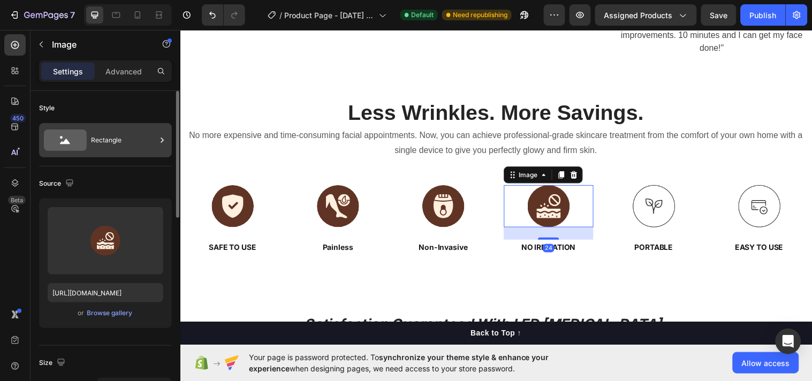
click at [161, 138] on icon at bounding box center [162, 140] width 3 height 5
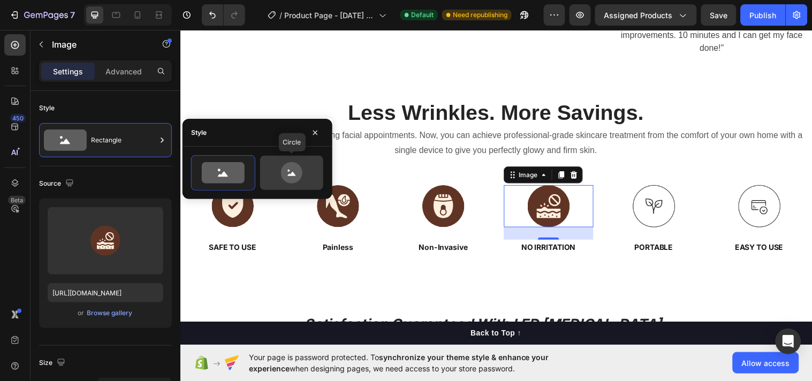
click at [290, 173] on icon at bounding box center [291, 172] width 21 height 21
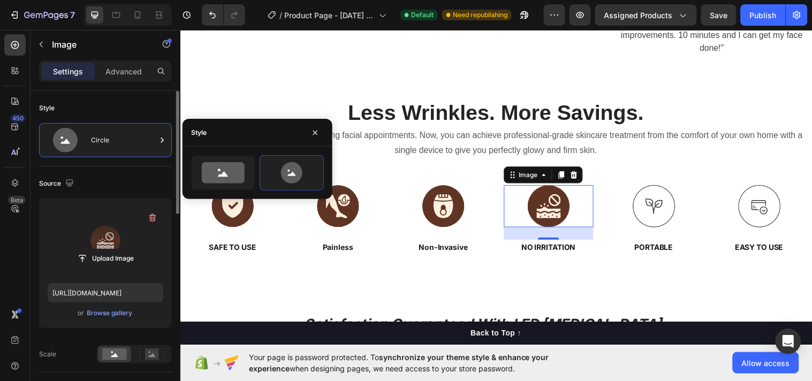
scroll to position [277, 0]
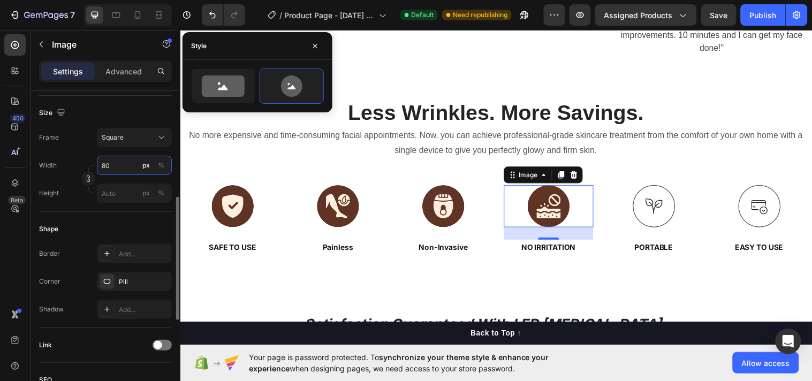
click at [113, 163] on input "80" at bounding box center [134, 165] width 75 height 19
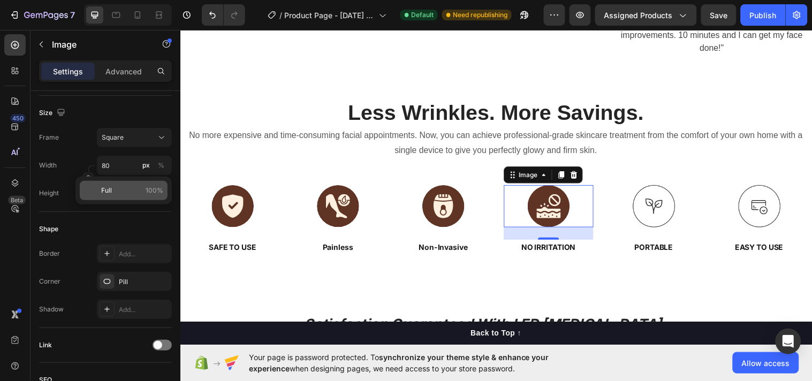
click at [123, 194] on p "Full 100%" at bounding box center [132, 191] width 62 height 10
type input "100"
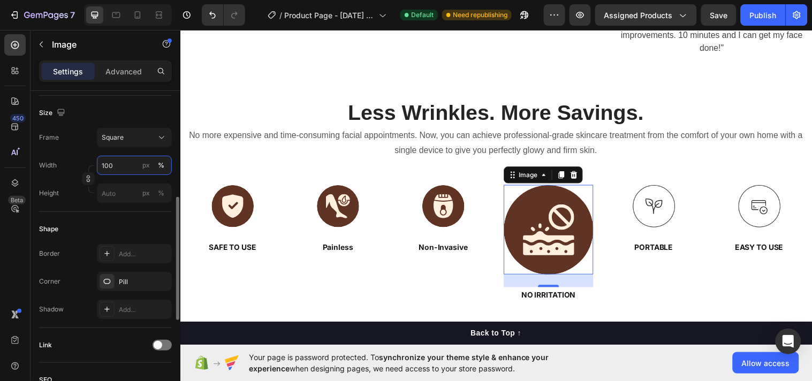
click at [118, 163] on input "100" at bounding box center [134, 165] width 75 height 19
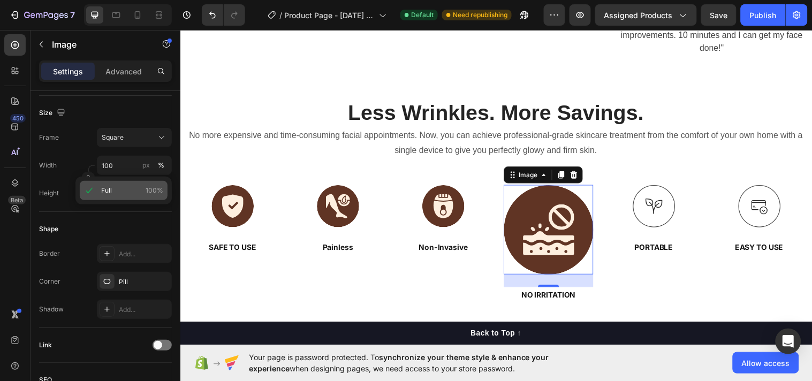
click at [98, 188] on div "Full 100%" at bounding box center [124, 190] width 88 height 19
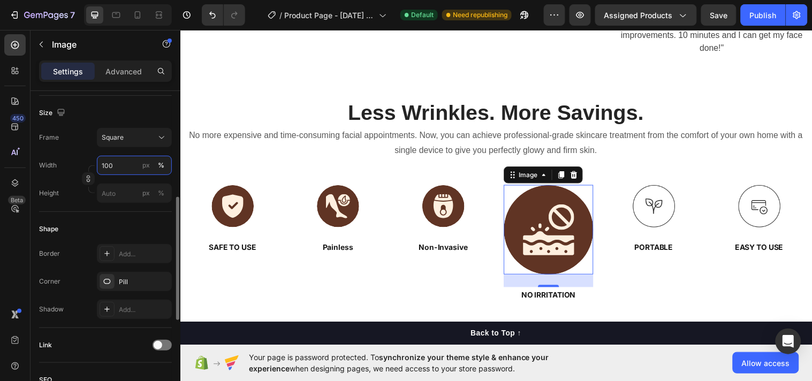
click at [121, 161] on input "100" at bounding box center [134, 165] width 75 height 19
click at [156, 136] on icon at bounding box center [161, 137] width 11 height 11
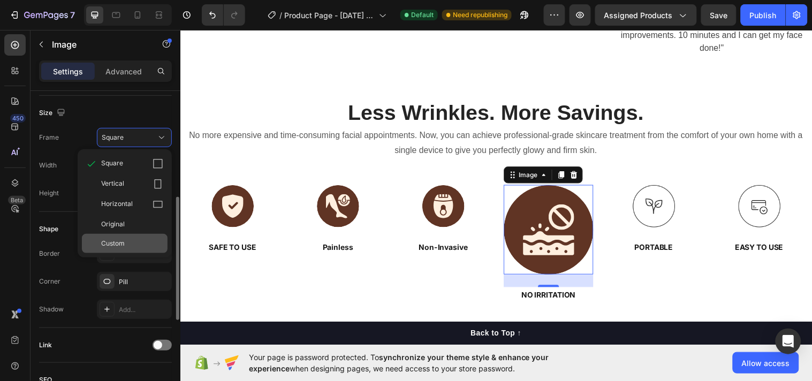
click at [131, 249] on div "Custom" at bounding box center [125, 243] width 86 height 19
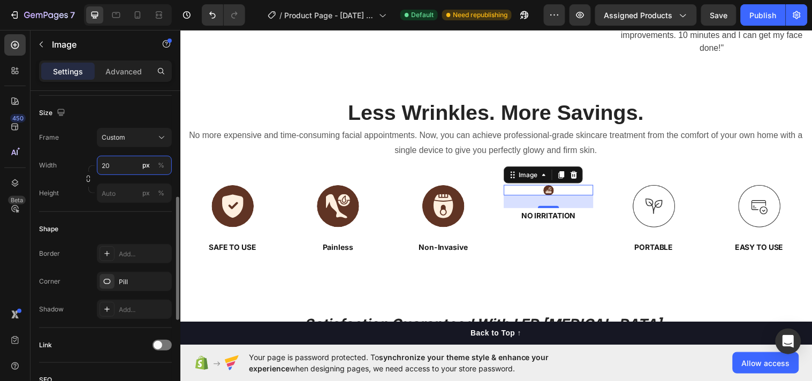
type input "2"
type input "50"
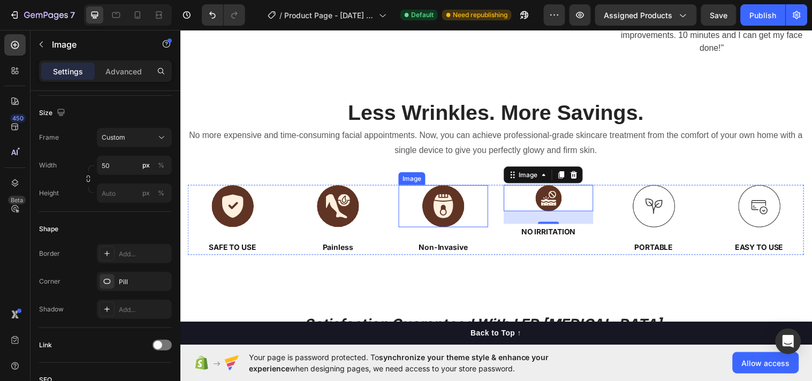
click at [426, 214] on img at bounding box center [447, 208] width 43 height 43
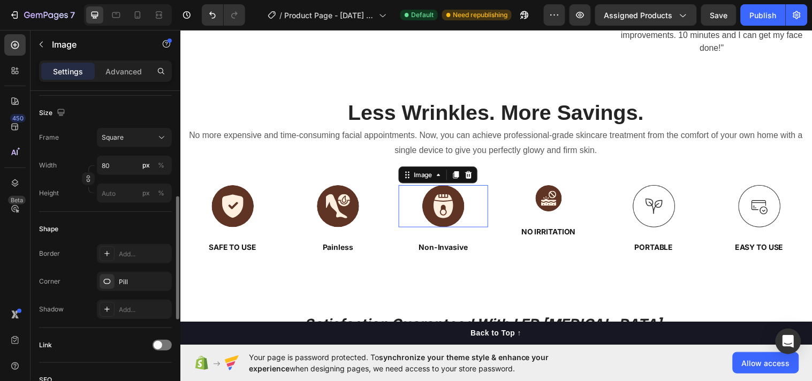
scroll to position [276, 0]
click at [157, 135] on icon at bounding box center [161, 138] width 11 height 11
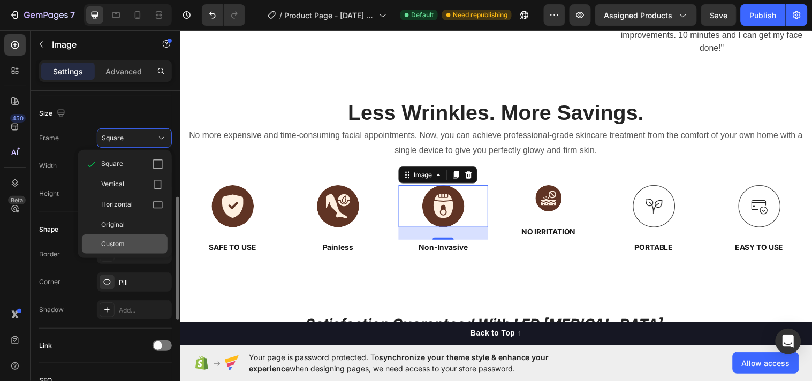
click at [130, 244] on div "Custom" at bounding box center [132, 244] width 62 height 10
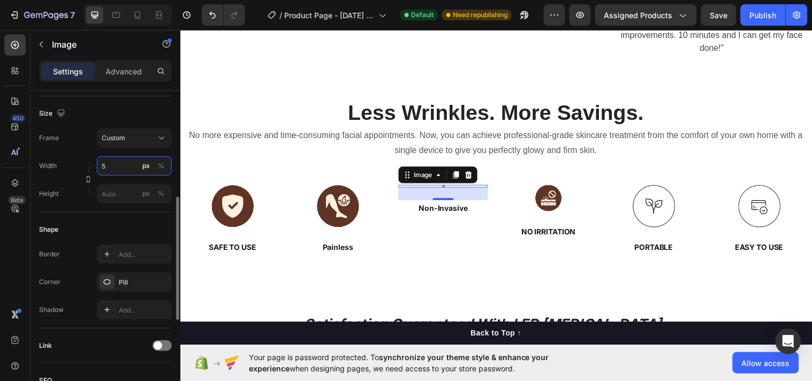
type input "50"
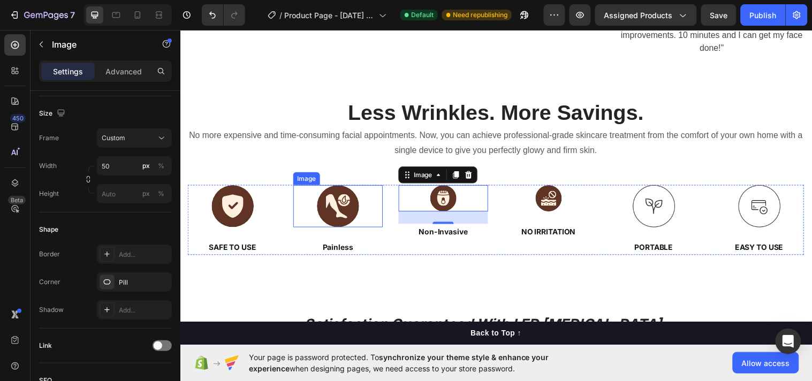
click at [319, 217] on img at bounding box center [340, 208] width 43 height 43
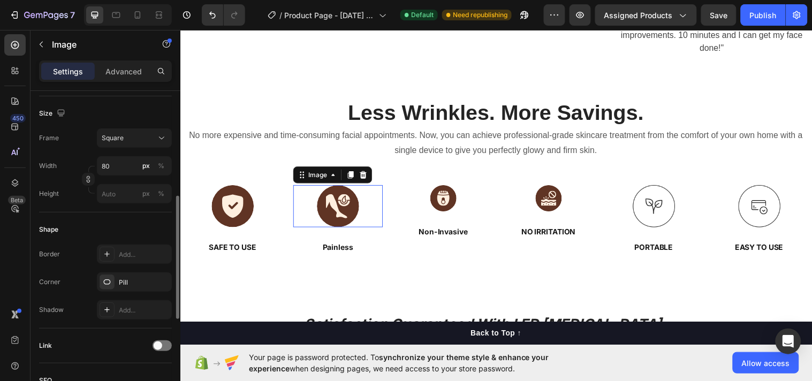
scroll to position [276, 0]
click at [168, 132] on button "Square" at bounding box center [134, 138] width 75 height 19
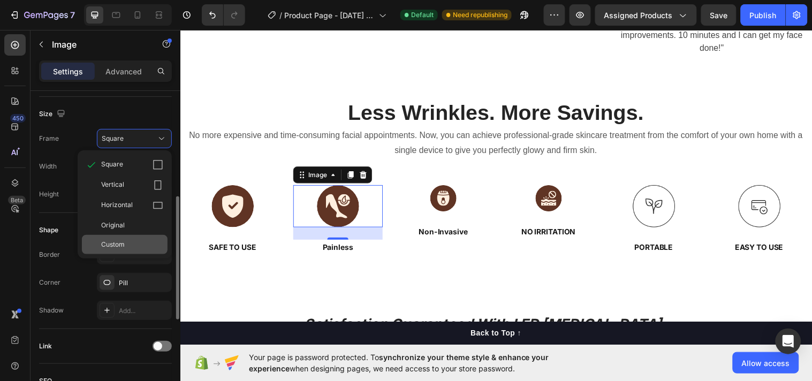
click at [111, 242] on span "Custom" at bounding box center [113, 245] width 24 height 10
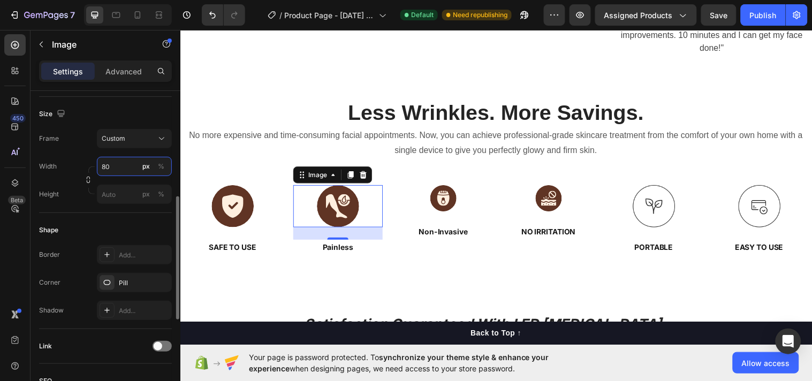
click at [115, 164] on input "80" at bounding box center [134, 166] width 75 height 19
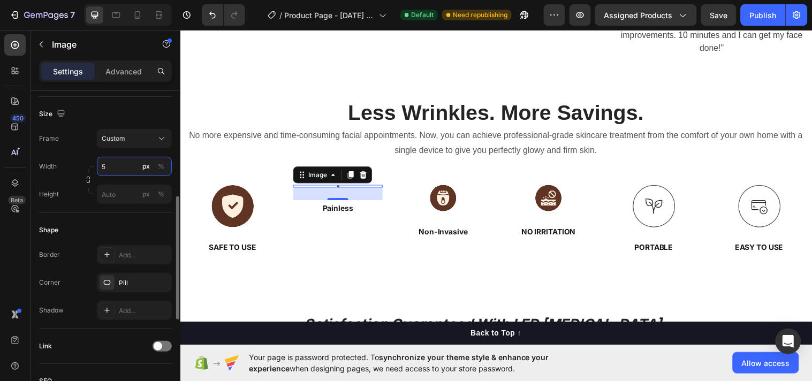
type input "50"
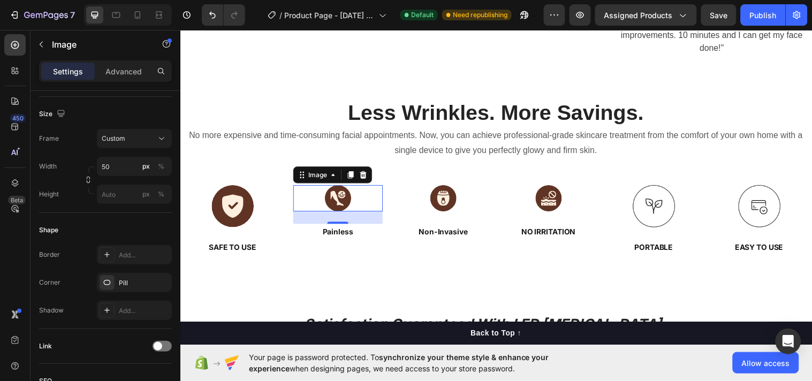
click at [199, 210] on div at bounding box center [233, 208] width 91 height 43
click at [209, 210] on div at bounding box center [233, 208] width 91 height 43
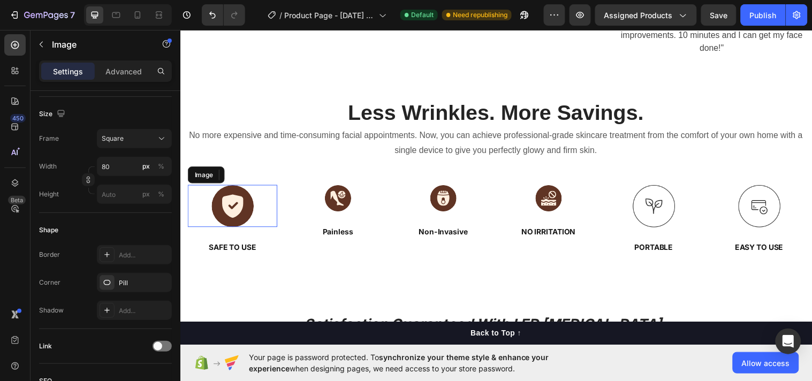
click at [233, 210] on img at bounding box center [233, 208] width 43 height 43
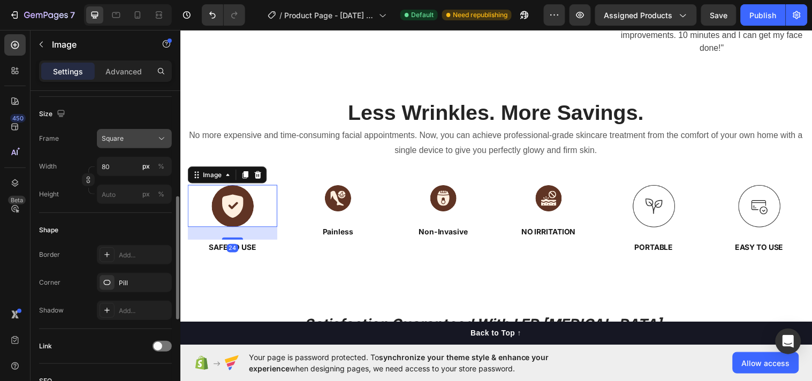
click at [166, 135] on icon at bounding box center [161, 138] width 11 height 11
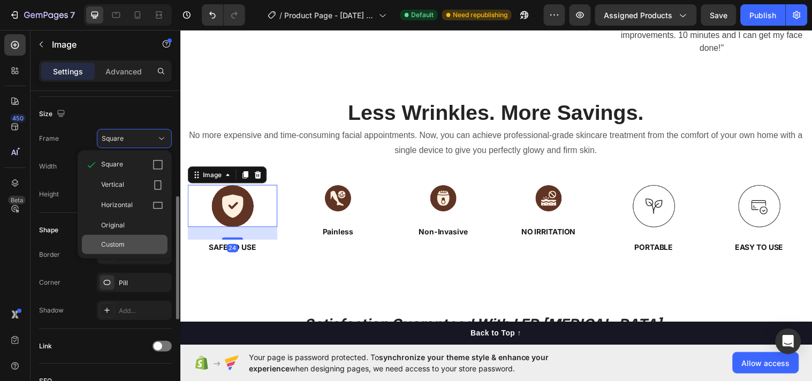
click at [137, 242] on div "Custom" at bounding box center [132, 245] width 62 height 10
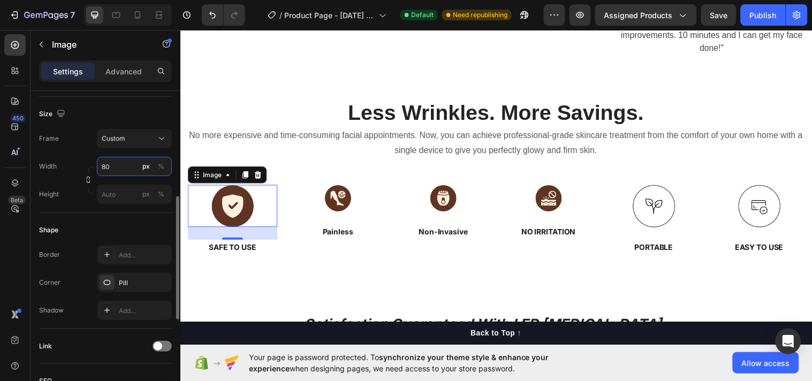
click at [111, 166] on input "80" at bounding box center [134, 166] width 75 height 19
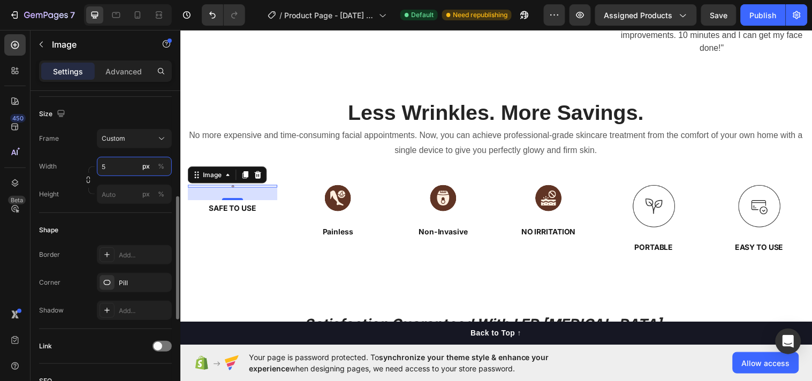
type input "50"
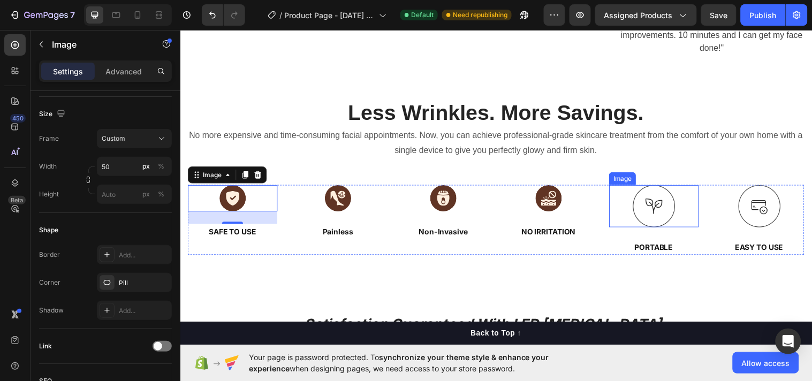
click at [649, 213] on img at bounding box center [661, 208] width 43 height 43
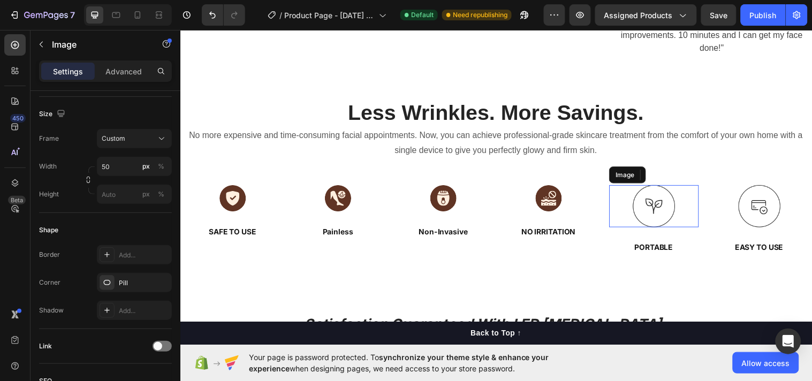
click at [648, 214] on img at bounding box center [661, 208] width 43 height 43
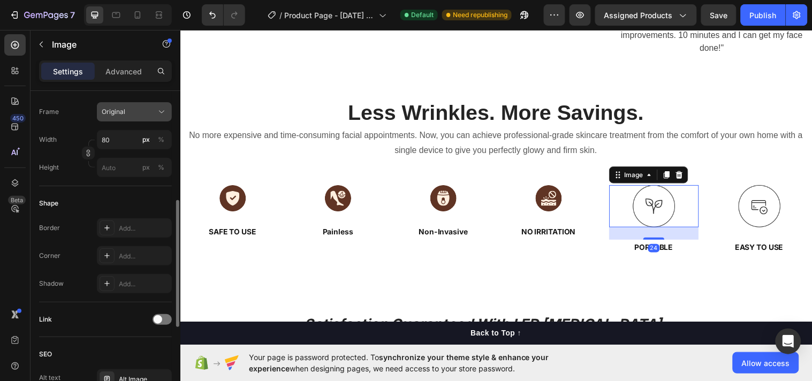
click at [157, 112] on icon at bounding box center [161, 112] width 11 height 11
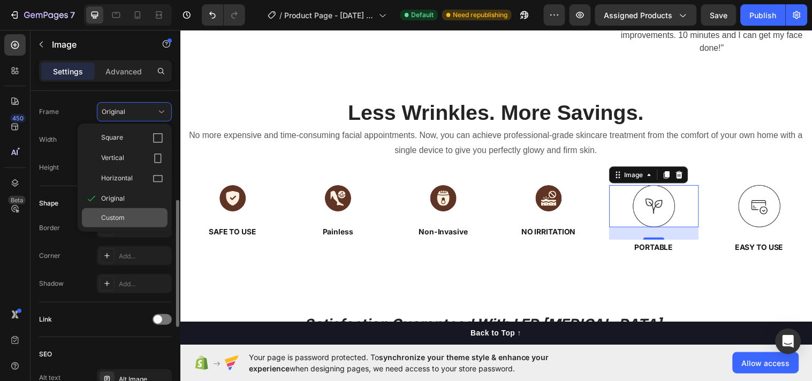
click at [129, 221] on div "Custom" at bounding box center [132, 218] width 62 height 10
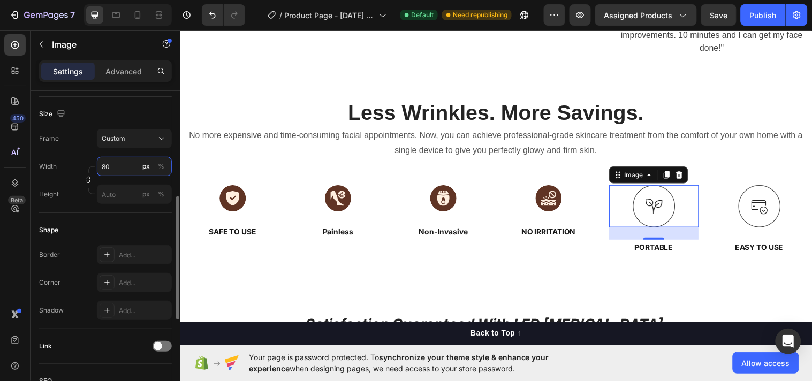
click at [124, 162] on input "80" at bounding box center [134, 166] width 75 height 19
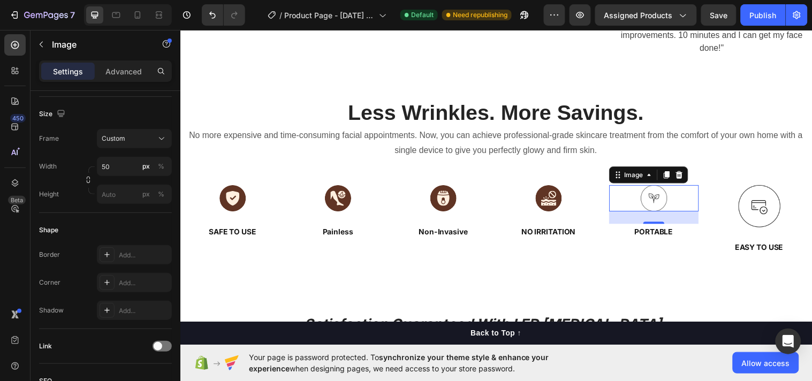
click at [626, 201] on div at bounding box center [661, 200] width 91 height 27
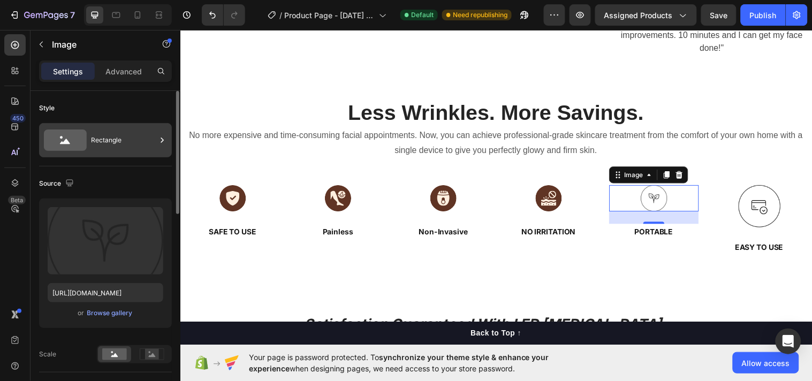
click at [164, 137] on icon at bounding box center [162, 140] width 11 height 11
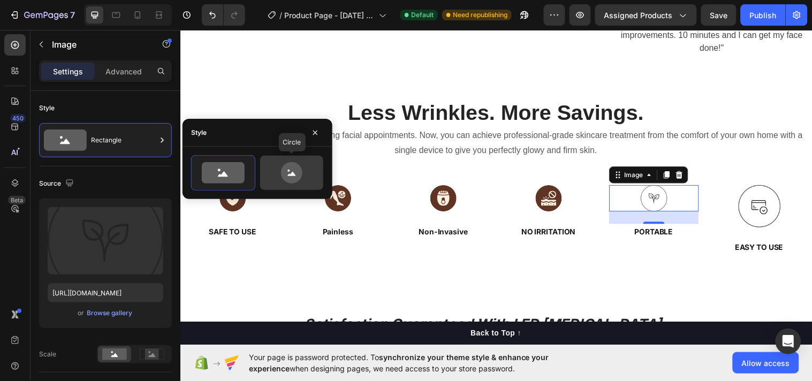
click at [285, 173] on icon at bounding box center [291, 172] width 21 height 21
type input "80"
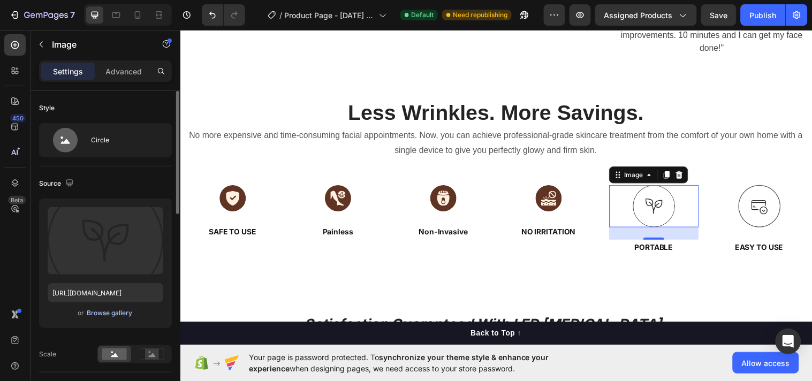
click at [113, 313] on div "Browse gallery" at bounding box center [110, 313] width 46 height 10
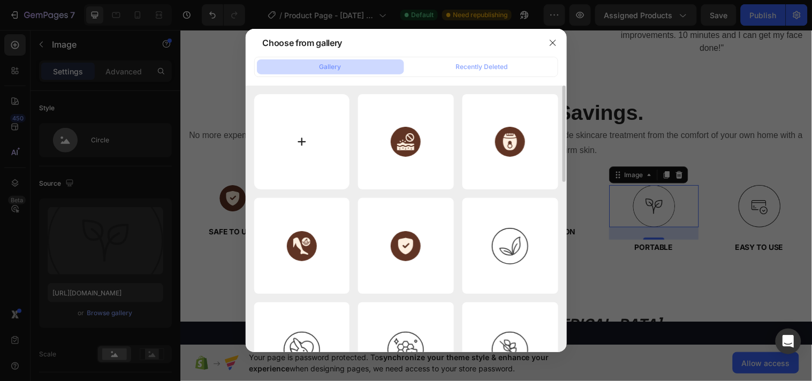
click at [298, 137] on input "file" at bounding box center [302, 142] width 96 height 96
type input "C:\fakepath\imgi_49_Portable.svg"
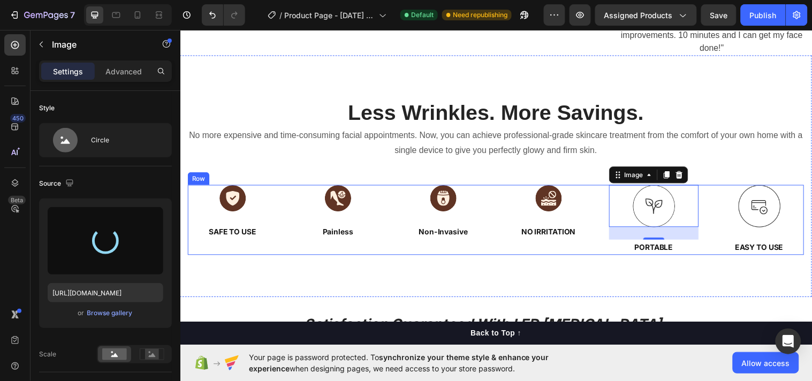
type input "https://cdn.shopify.com/s/files/1/0633/8271/6477/files/gempages_585511557723587…"
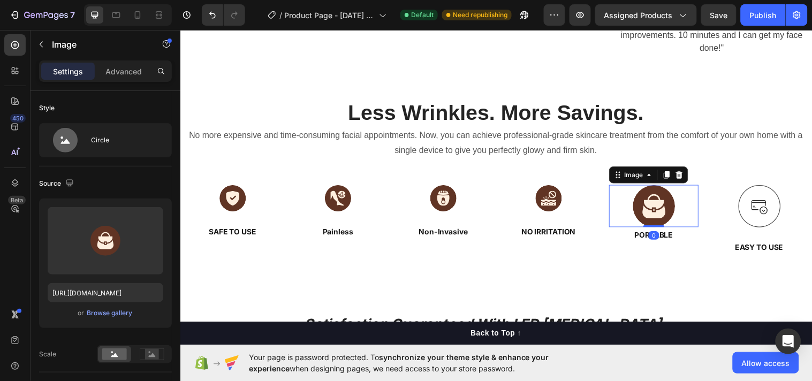
drag, startPoint x: 655, startPoint y: 246, endPoint x: 645, endPoint y: 200, distance: 47.0
click at [645, 200] on div "Image 0" at bounding box center [661, 208] width 91 height 43
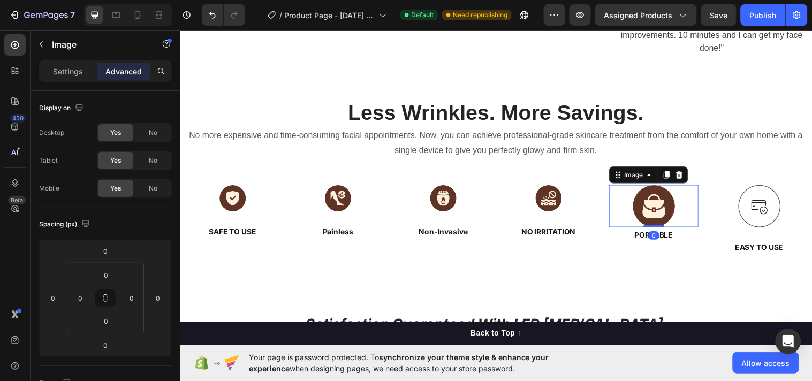
click at [640, 217] on img at bounding box center [661, 208] width 43 height 43
click at [65, 69] on p "Settings" at bounding box center [68, 71] width 30 height 11
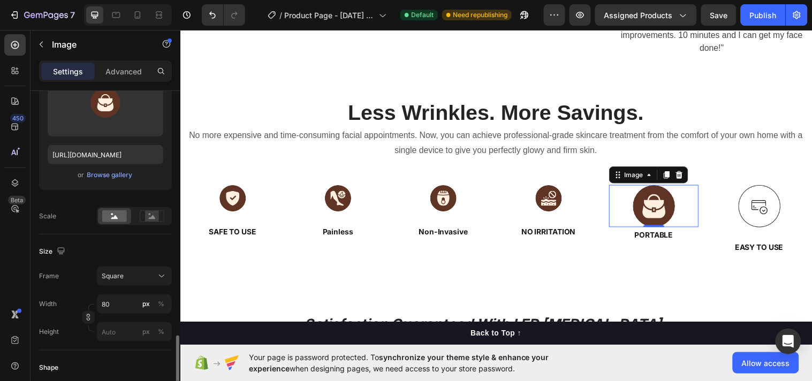
scroll to position [277, 0]
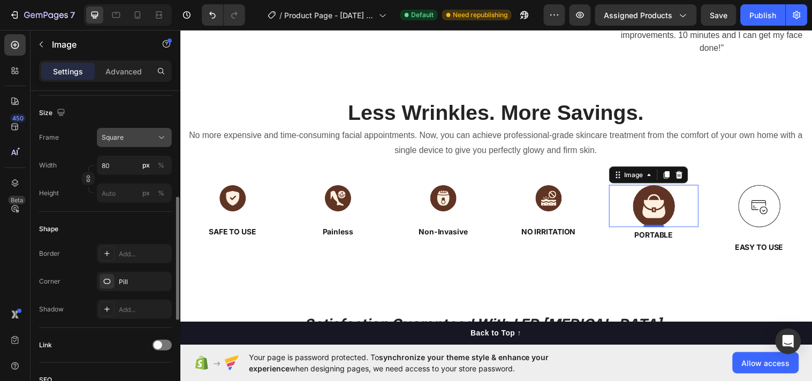
click at [162, 140] on icon at bounding box center [161, 137] width 11 height 11
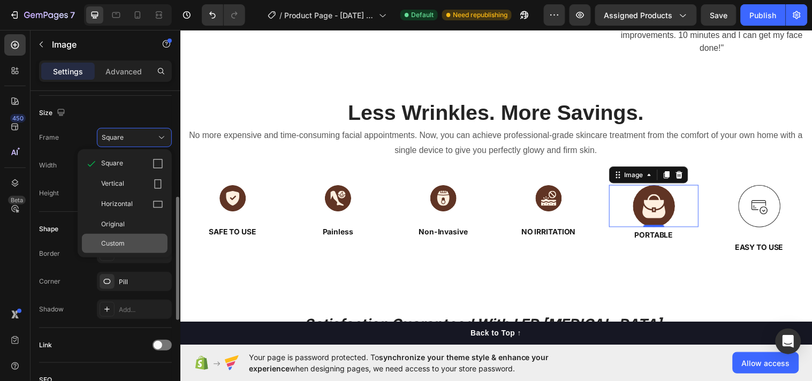
click at [124, 239] on span "Custom" at bounding box center [113, 244] width 24 height 10
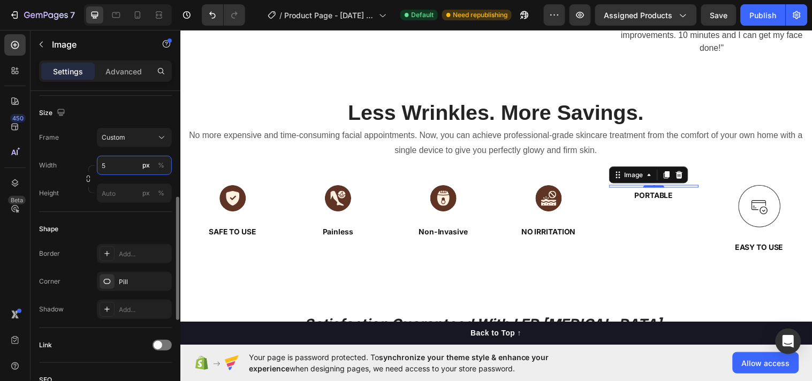
type input "50"
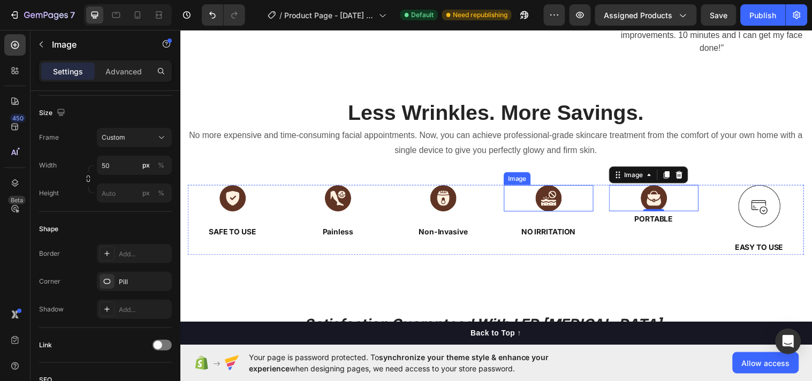
click at [538, 213] on div at bounding box center [554, 200] width 91 height 27
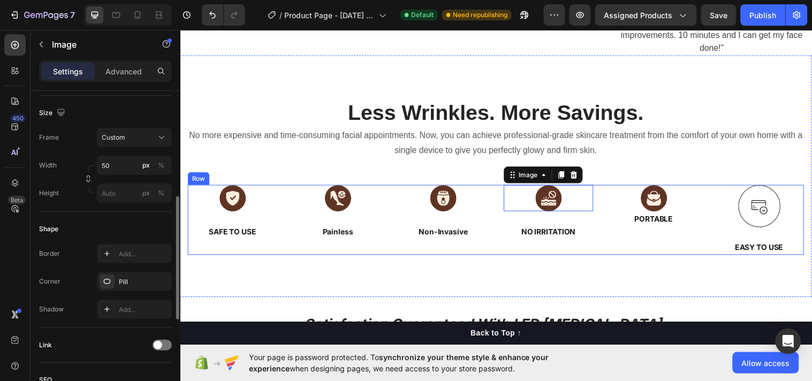
scroll to position [276, 0]
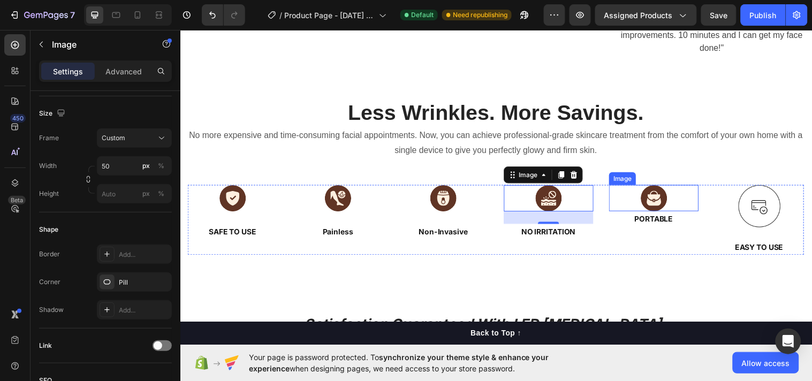
click at [657, 202] on img at bounding box center [661, 200] width 27 height 27
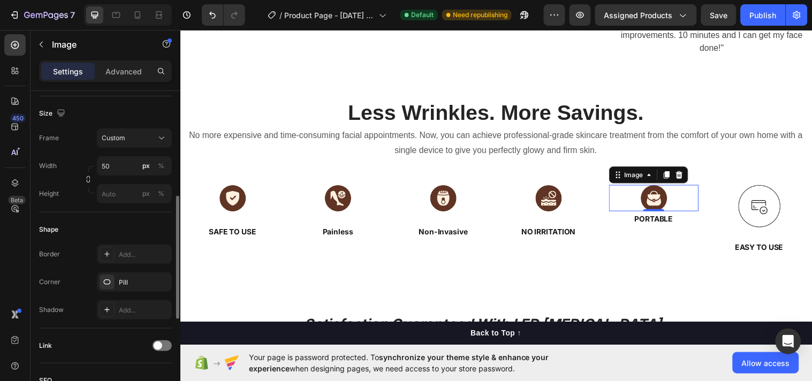
scroll to position [276, 0]
drag, startPoint x: 651, startPoint y: 215, endPoint x: 649, endPoint y: 228, distance: 13.5
click at [651, 228] on div at bounding box center [661, 225] width 21 height 3
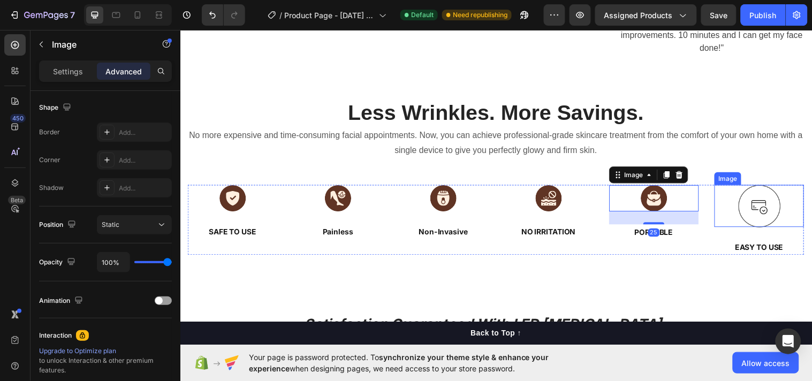
click at [751, 219] on img at bounding box center [768, 208] width 43 height 43
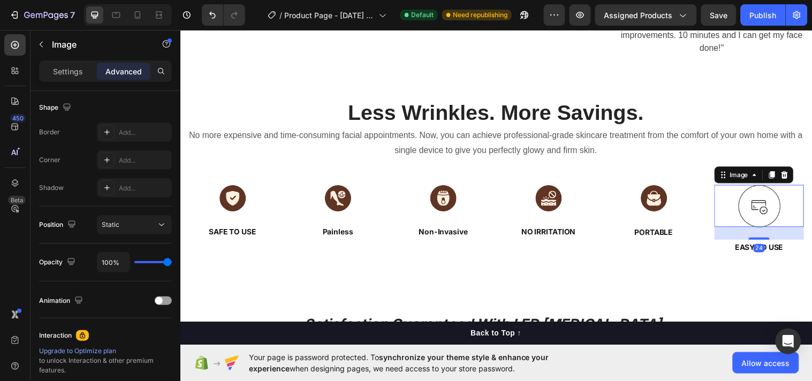
click at [750, 218] on img at bounding box center [768, 208] width 43 height 43
click at [67, 74] on p "Settings" at bounding box center [68, 71] width 30 height 11
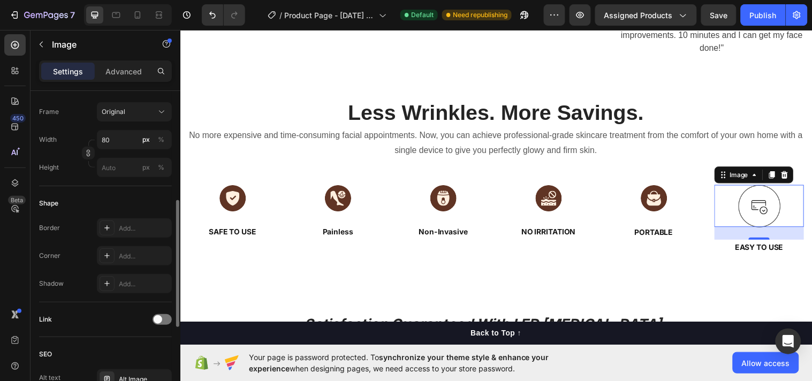
scroll to position [0, 0]
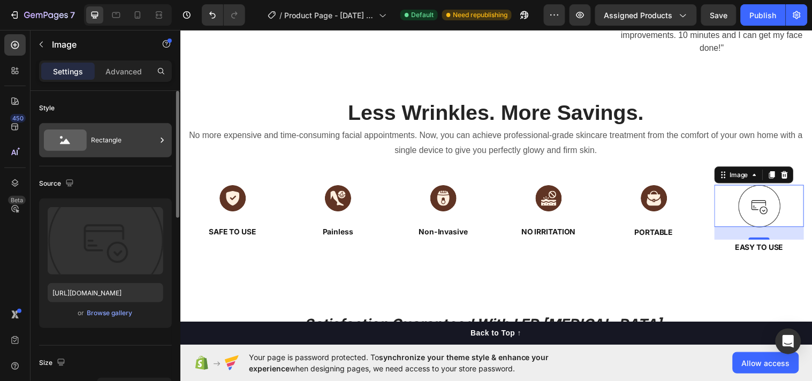
click at [161, 141] on icon at bounding box center [162, 140] width 11 height 11
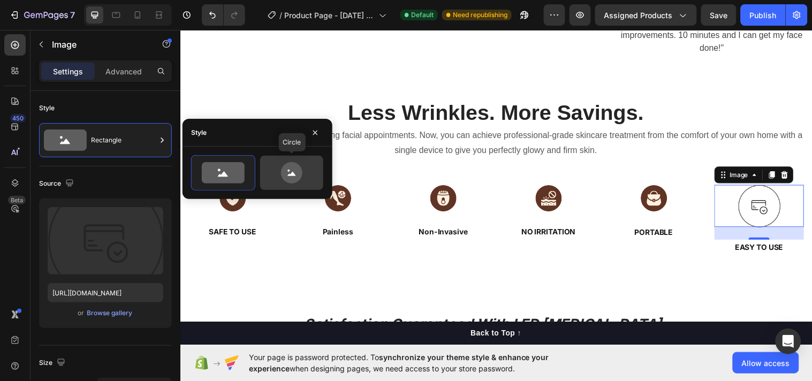
click at [278, 185] on div at bounding box center [291, 173] width 63 height 34
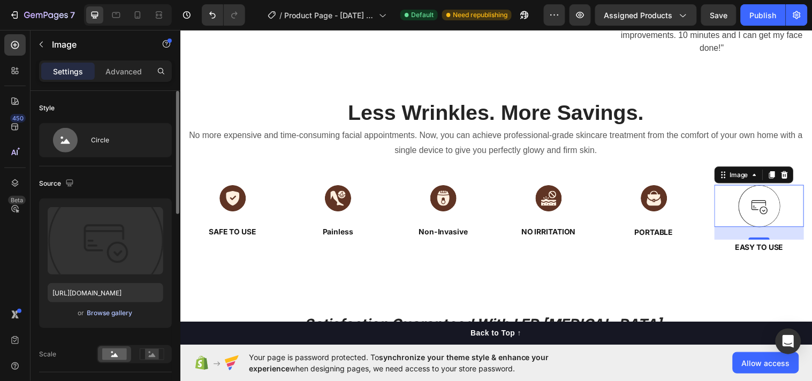
click at [101, 311] on div "Browse gallery" at bounding box center [110, 313] width 46 height 10
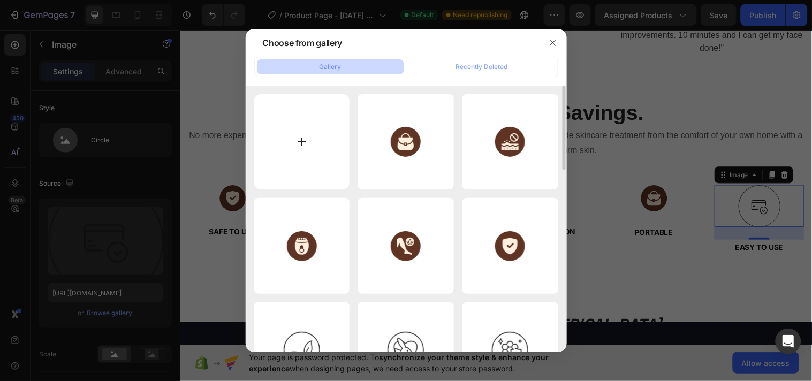
click at [300, 137] on input "file" at bounding box center [302, 142] width 96 height 96
type input "C:\fakepath\imgi_50_Easy_to_Use.svg"
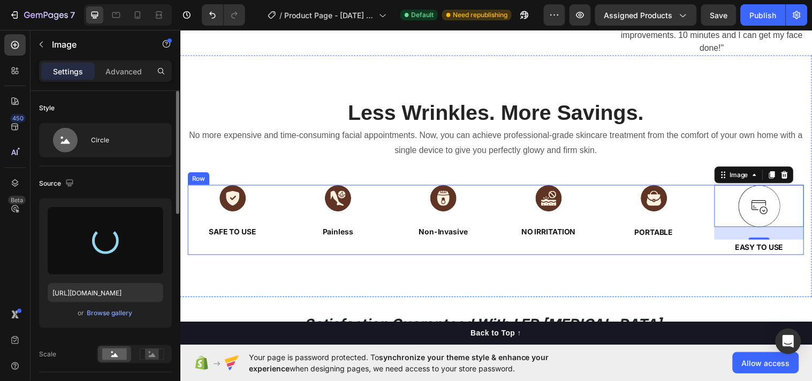
type input "https://cdn.shopify.com/s/files/1/0633/8271/6477/files/gempages_585511557723587…"
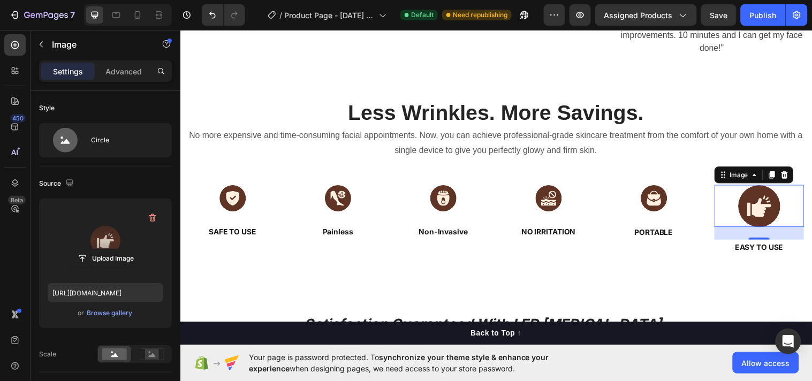
scroll to position [277, 0]
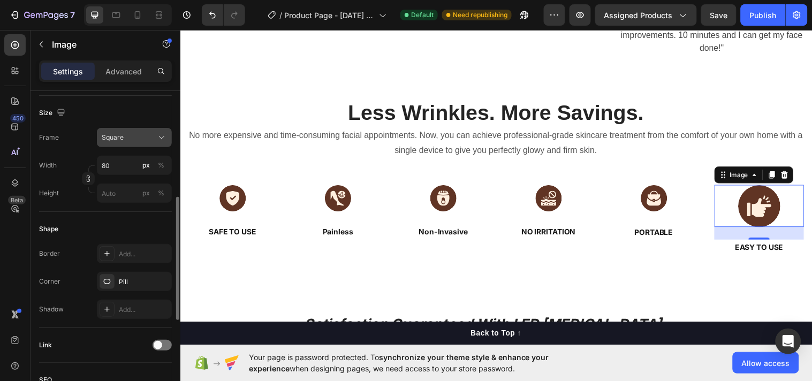
click at [131, 133] on div "Square" at bounding box center [128, 138] width 52 height 10
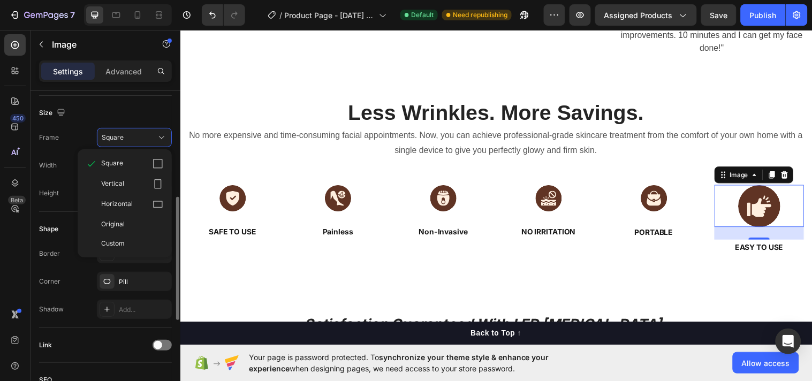
drag, startPoint x: 130, startPoint y: 244, endPoint x: 121, endPoint y: 238, distance: 10.8
click at [130, 243] on div "Custom" at bounding box center [132, 244] width 62 height 10
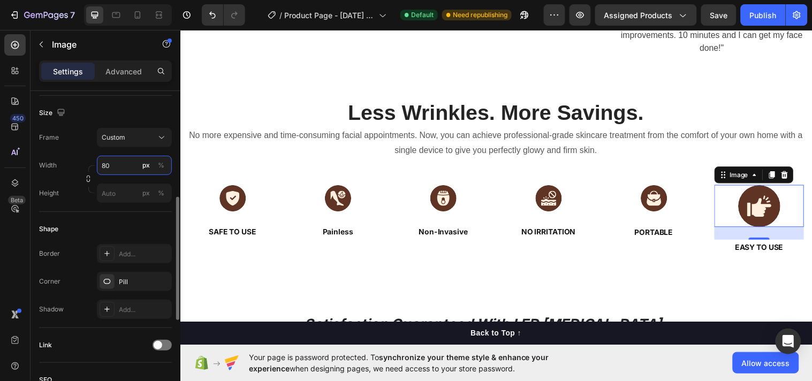
click at [127, 165] on input "80" at bounding box center [134, 165] width 75 height 19
click at [127, 164] on input "80" at bounding box center [134, 165] width 75 height 19
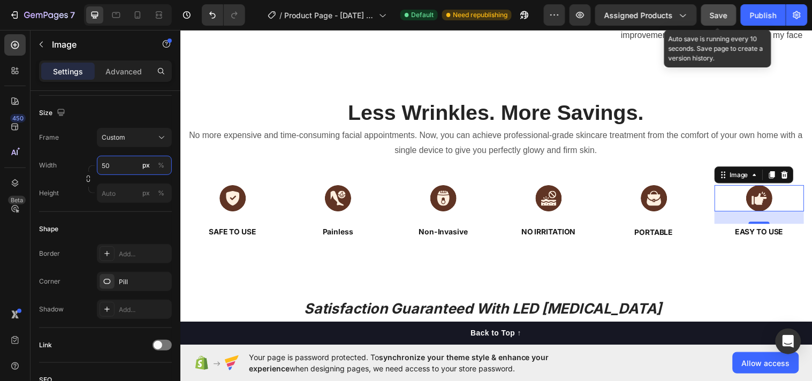
type input "50"
click at [729, 17] on button "Save" at bounding box center [718, 14] width 35 height 21
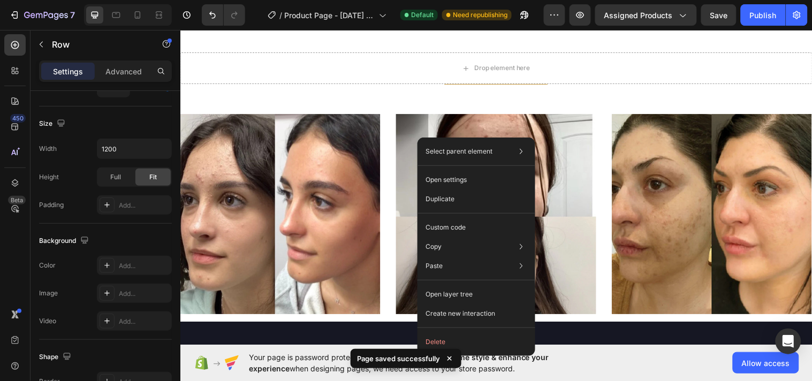
scroll to position [0, 0]
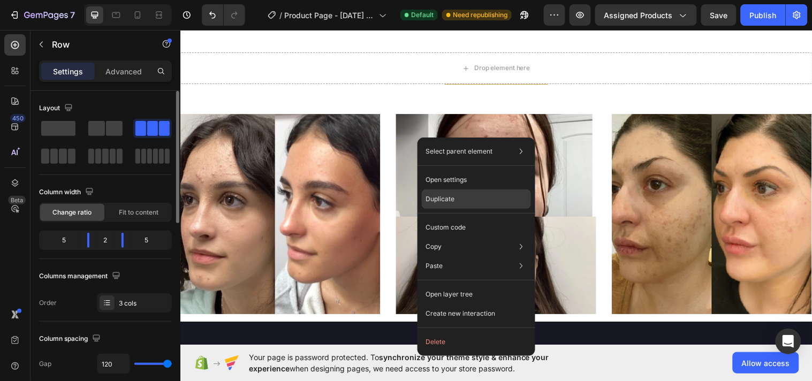
click at [448, 196] on p "Duplicate" at bounding box center [440, 199] width 29 height 10
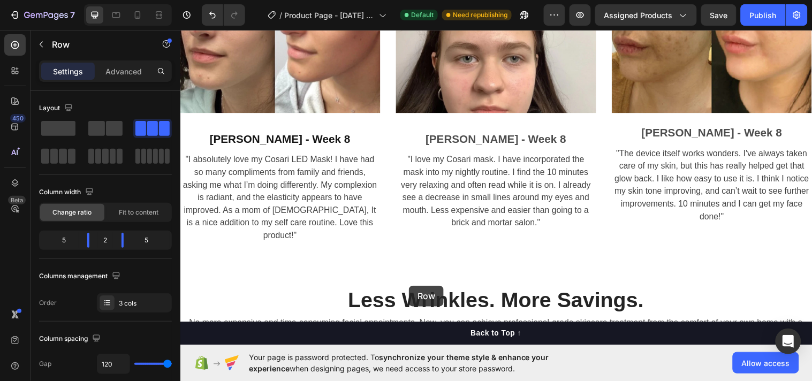
scroll to position [3332, 0]
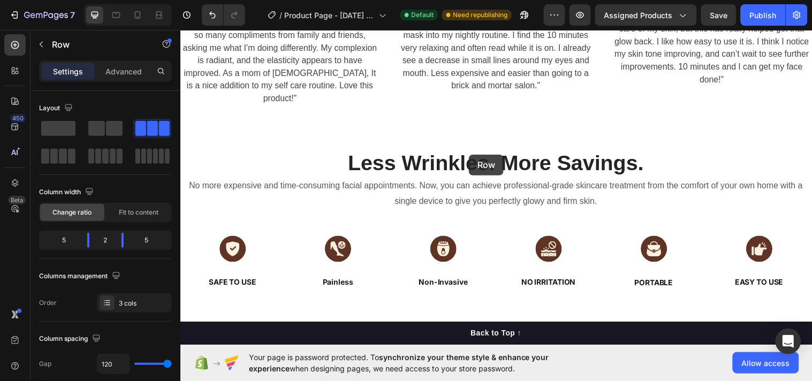
drag, startPoint x: 399, startPoint y: 182, endPoint x: 473, endPoint y: 156, distance: 78.2
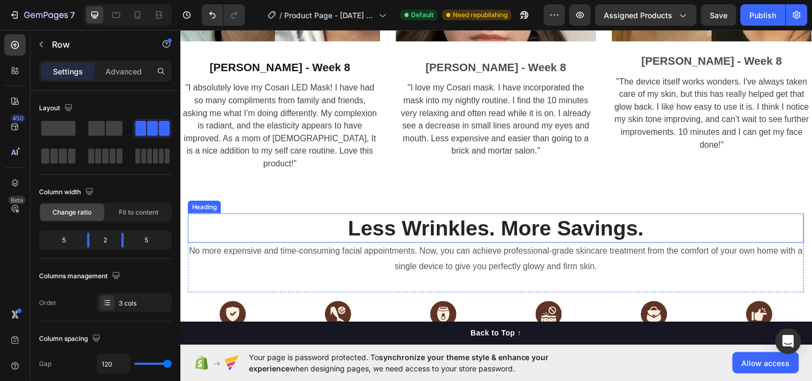
scroll to position [3399, 0]
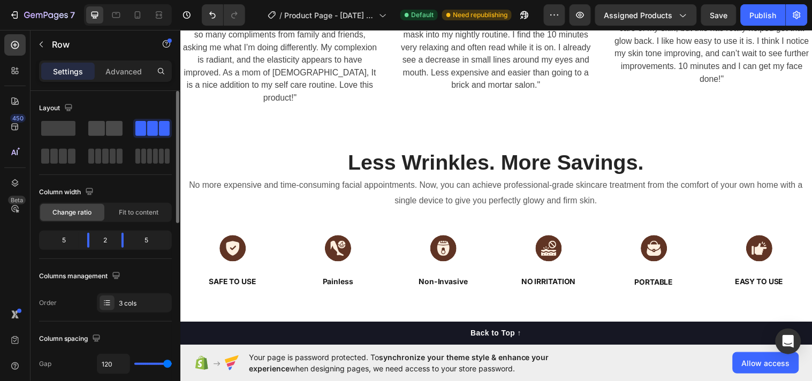
drag, startPoint x: 109, startPoint y: 126, endPoint x: 227, endPoint y: 150, distance: 120.2
click at [109, 126] on span at bounding box center [114, 128] width 17 height 15
click at [103, 124] on span at bounding box center [96, 128] width 17 height 15
click at [55, 123] on span at bounding box center [58, 128] width 34 height 15
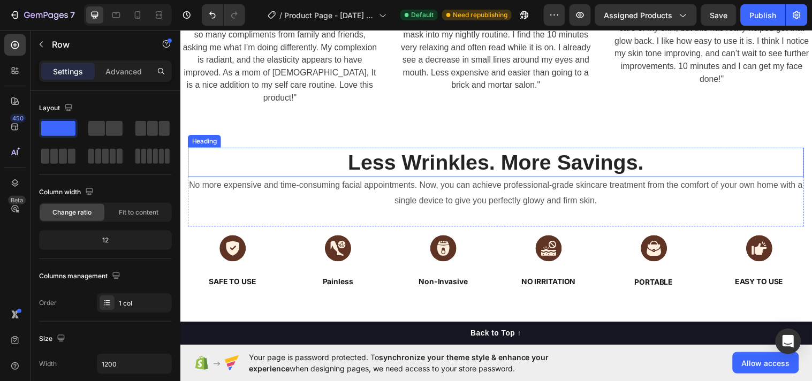
click at [297, 155] on h2 "Less Wrinkles. More Savings." at bounding box center [501, 164] width 626 height 30
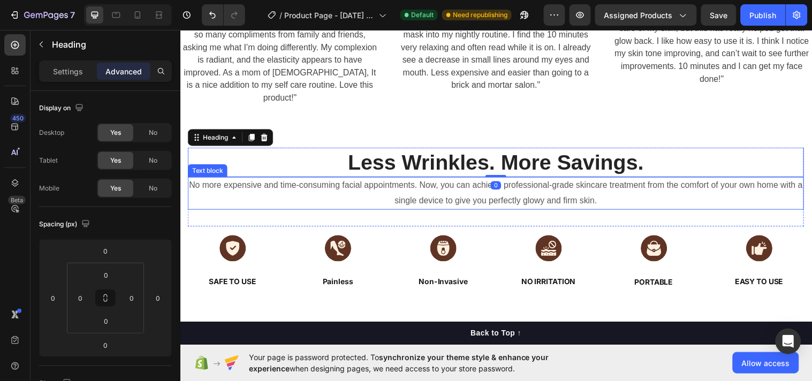
click at [295, 180] on p "No more expensive and time-consuming facial appointments. Now, you can achieve …" at bounding box center [501, 195] width 624 height 31
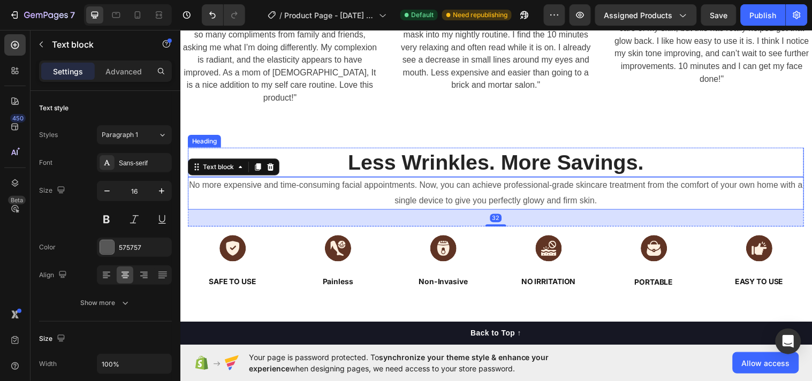
click at [310, 149] on h2 "Less Wrinkles. More Savings." at bounding box center [501, 164] width 626 height 30
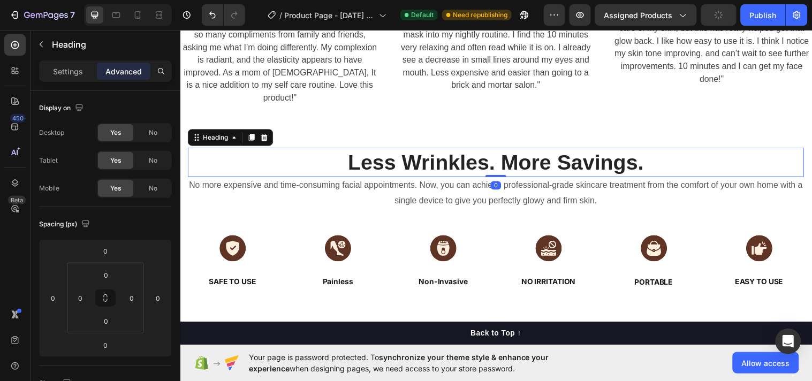
click at [799, 149] on h2 "Less Wrinkles. More Savings." at bounding box center [501, 164] width 626 height 30
click at [799, 180] on p "No more expensive and time-consuming facial appointments. Now, you can achieve …" at bounding box center [501, 195] width 624 height 31
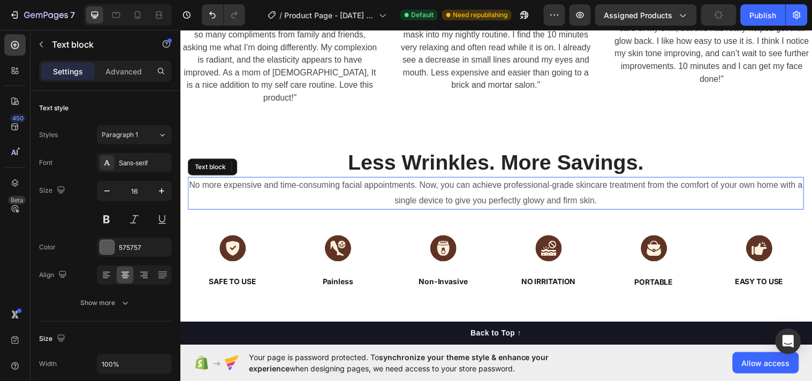
click at [800, 193] on p "No more expensive and time-consuming facial appointments. Now, you can achieve …" at bounding box center [501, 195] width 624 height 31
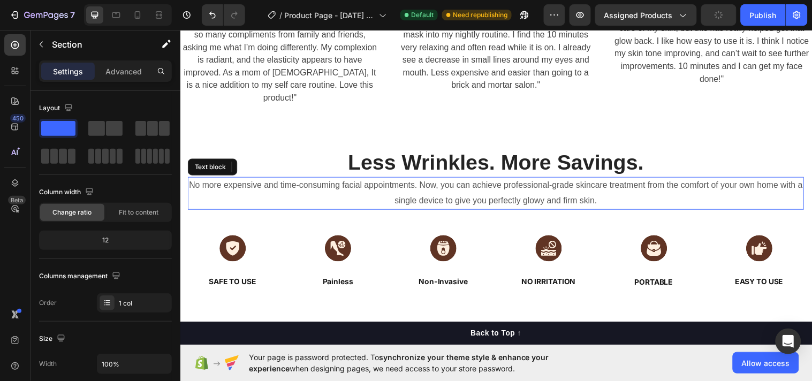
click at [807, 143] on div "⁠⁠⁠⁠⁠⁠⁠ Less Wrinkles. More Savings. Heading 0 No more expensive and time-consu…" at bounding box center [501, 222] width 642 height 230
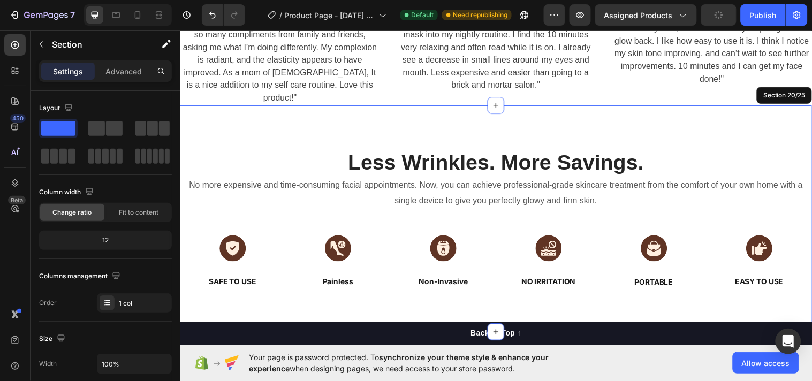
drag, startPoint x: 807, startPoint y: 143, endPoint x: 774, endPoint y: 149, distance: 33.2
click at [804, 140] on div "⁠⁠⁠⁠⁠⁠⁠ Less Wrinkles. More Savings. Heading No more expensive and time-consumi…" at bounding box center [501, 222] width 642 height 230
click at [799, 150] on p "⁠⁠⁠⁠⁠⁠⁠ Less Wrinkles. More Savings." at bounding box center [501, 164] width 624 height 28
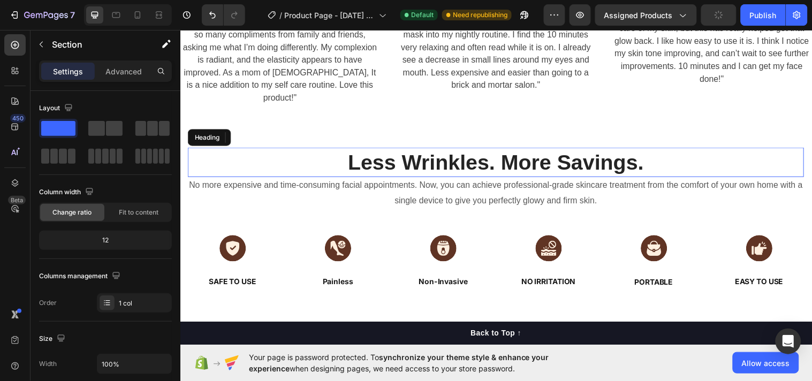
click at [799, 120] on div "⁠⁠⁠⁠⁠⁠⁠ Less Wrinkles. More Savings. Heading No more expensive and time-consumi…" at bounding box center [501, 222] width 642 height 230
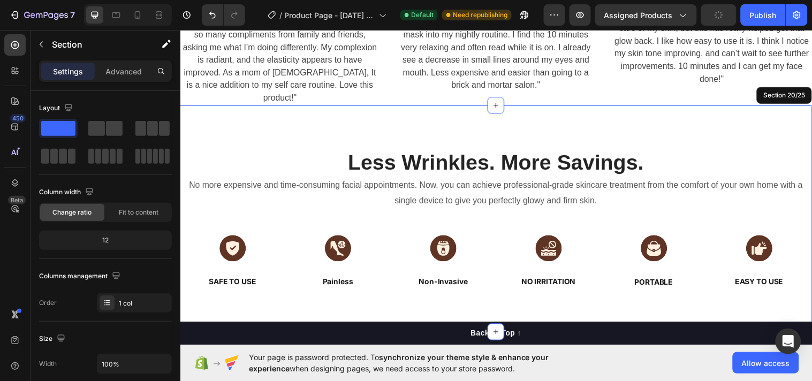
click at [799, 120] on div "⁠⁠⁠⁠⁠⁠⁠ Less Wrinkles. More Savings. Heading No more expensive and time-consumi…" at bounding box center [501, 222] width 642 height 230
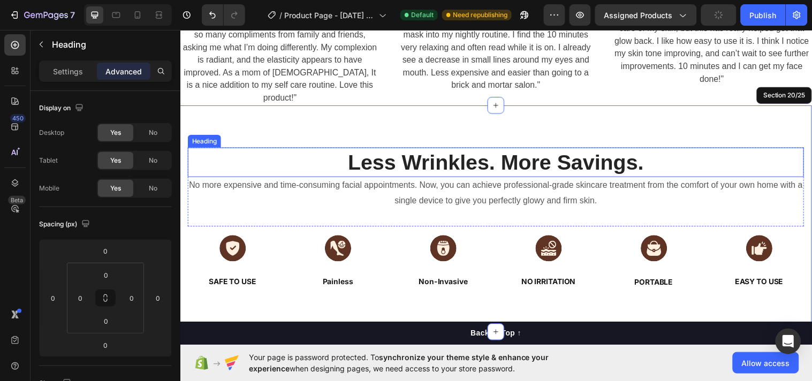
click at [723, 150] on p "⁠⁠⁠⁠⁠⁠⁠ Less Wrinkles. More Savings." at bounding box center [501, 164] width 624 height 28
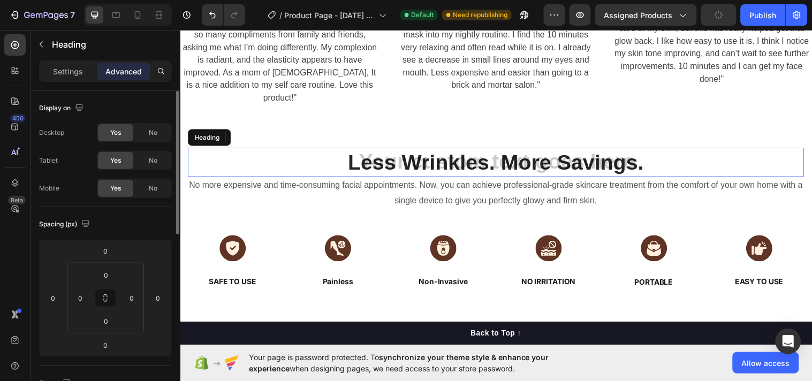
click at [70, 70] on p "Settings" at bounding box center [68, 71] width 30 height 11
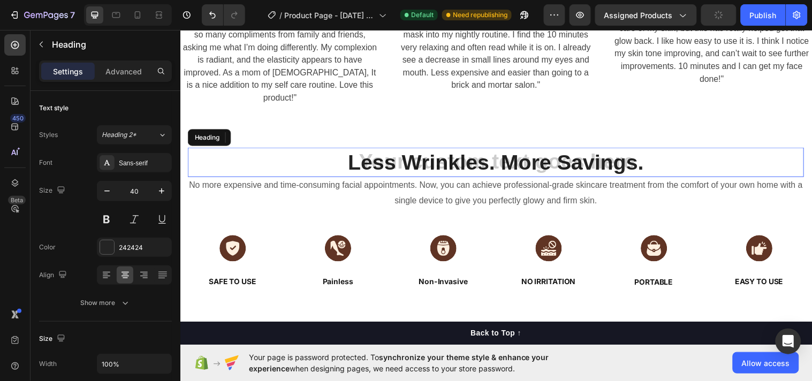
click at [297, 149] on h2 "Less Wrinkles. More Savings." at bounding box center [501, 164] width 626 height 30
click at [211, 19] on icon "Undo/Redo" at bounding box center [212, 15] width 11 height 11
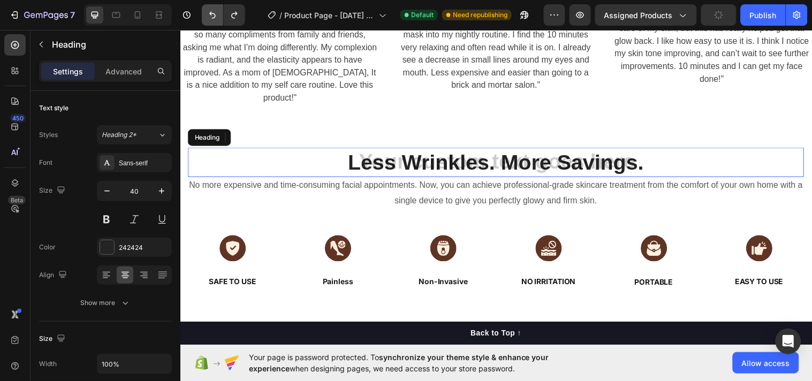
click at [211, 19] on icon "Undo/Redo" at bounding box center [212, 15] width 11 height 11
click at [378, 182] on p "No more expensive and time-consuming facial appointments. Now, you can achieve …" at bounding box center [501, 195] width 624 height 31
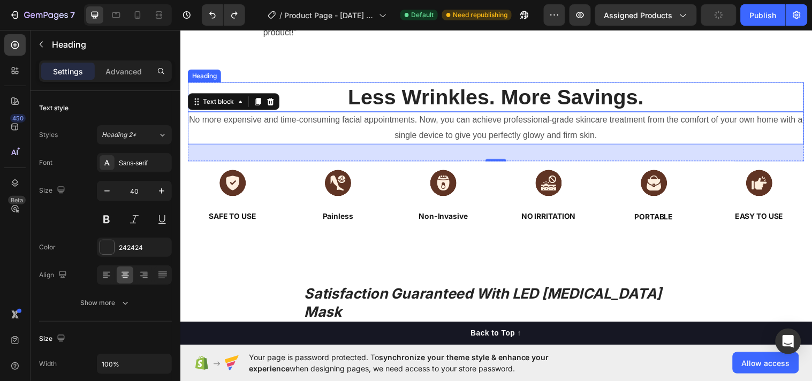
click at [410, 110] on strong "Less Wrinkles. More Savings." at bounding box center [501, 98] width 301 height 24
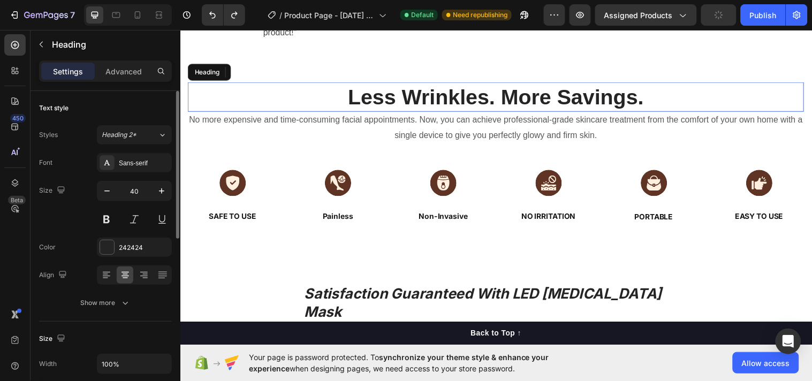
click at [81, 71] on p "Settings" at bounding box center [68, 71] width 30 height 11
click at [125, 66] on p "Advanced" at bounding box center [123, 71] width 36 height 11
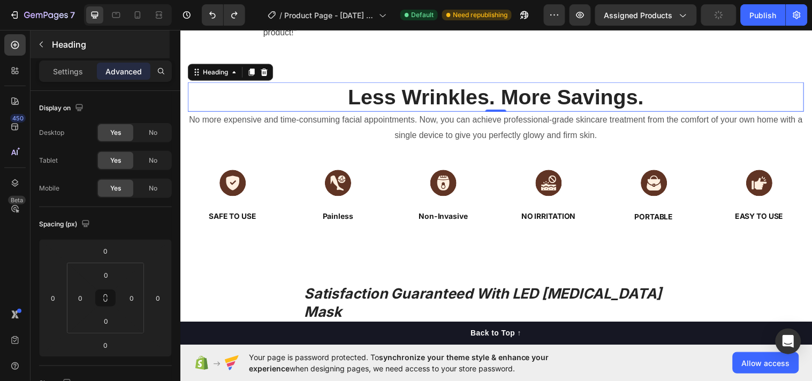
click at [61, 74] on p "Settings" at bounding box center [68, 71] width 30 height 11
click at [42, 47] on icon "button" at bounding box center [41, 44] width 9 height 9
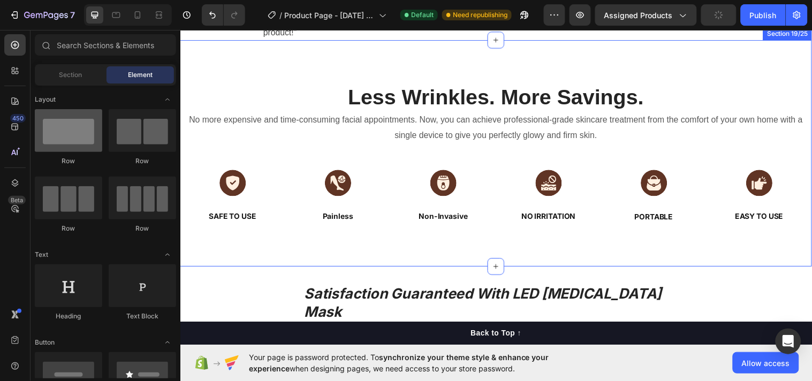
drag, startPoint x: 64, startPoint y: 127, endPoint x: 66, endPoint y: 135, distance: 7.7
click at [66, 135] on div at bounding box center [68, 130] width 67 height 43
drag, startPoint x: 273, startPoint y: 160, endPoint x: 319, endPoint y: 104, distance: 71.9
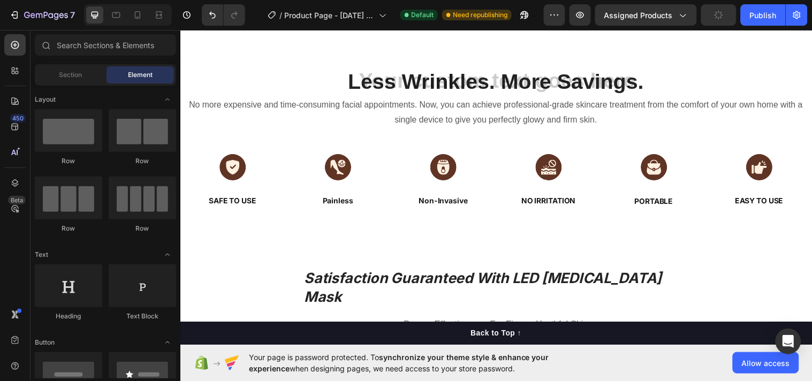
scroll to position [0, 0]
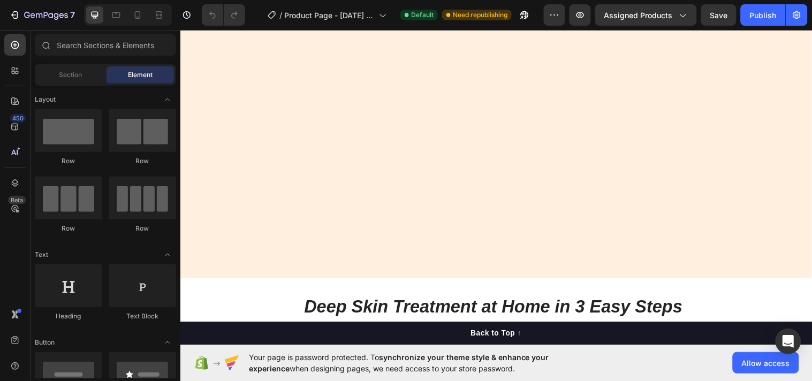
scroll to position [2359, 0]
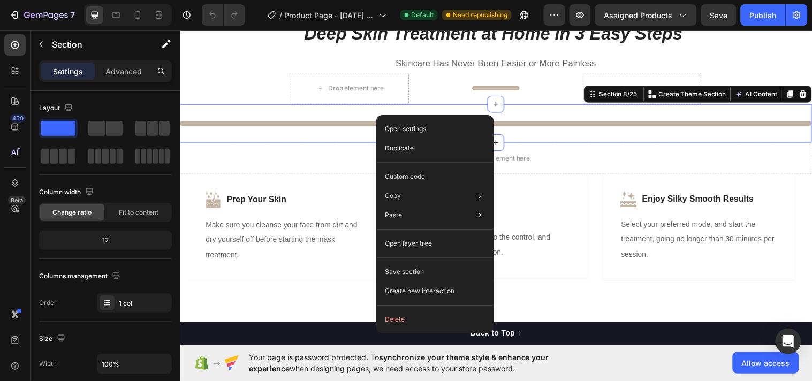
drag, startPoint x: 802, startPoint y: 96, endPoint x: 792, endPoint y: 95, distance: 10.7
click at [809, 95] on icon at bounding box center [813, 94] width 9 height 9
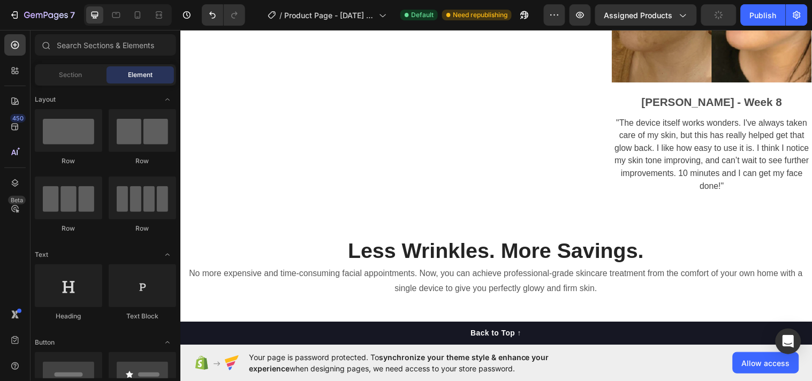
scroll to position [3331, 0]
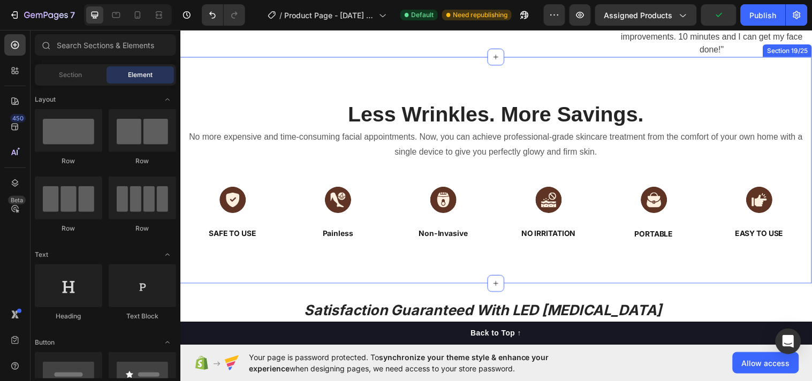
click at [298, 90] on div "Less Wrinkles. More Savings. Heading No more expensive and time-consuming facia…" at bounding box center [501, 172] width 642 height 230
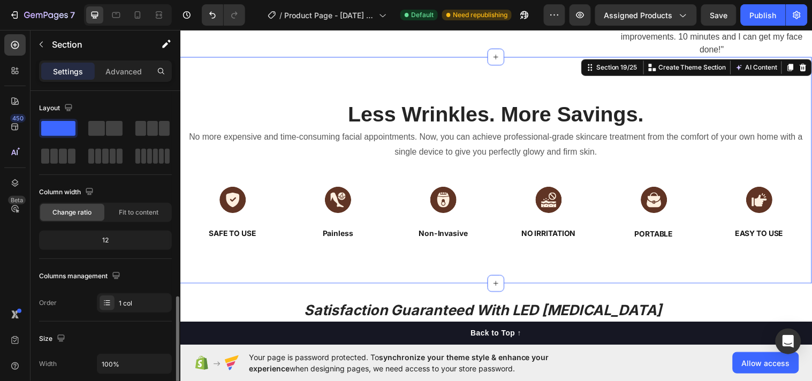
scroll to position [277, 0]
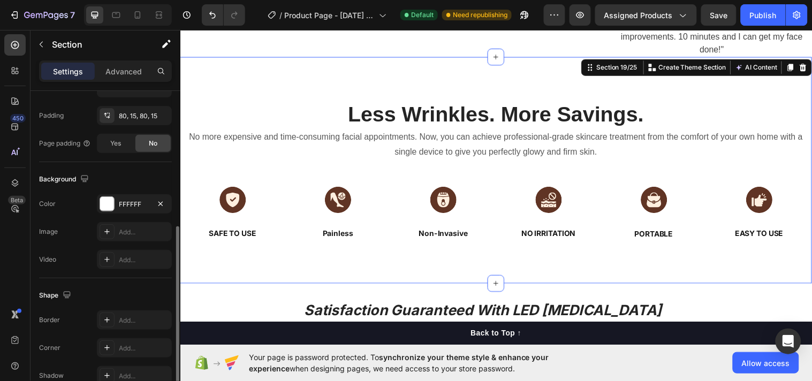
click at [97, 209] on div "FFFFFF" at bounding box center [134, 203] width 75 height 19
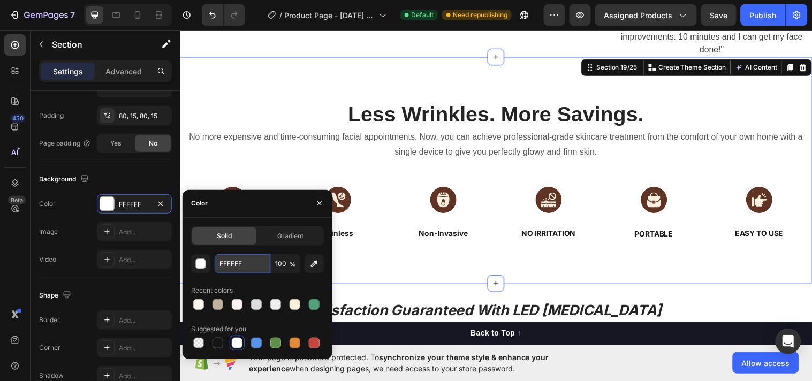
click at [252, 264] on input "FFFFFF" at bounding box center [243, 263] width 56 height 19
paste input "#FEEFD"
type input "#FEEFDF"
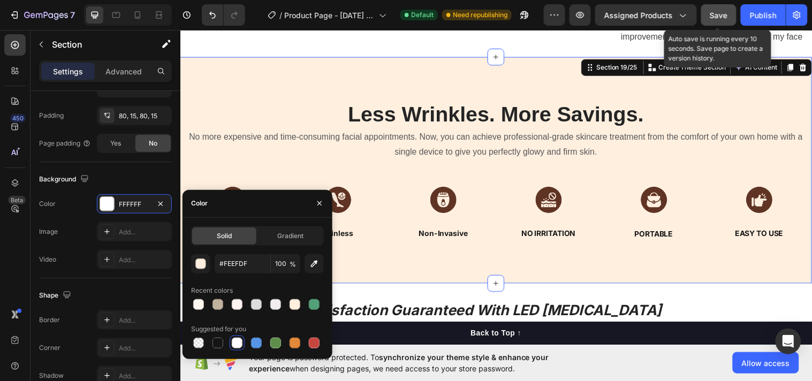
click at [720, 17] on span "Save" at bounding box center [719, 15] width 18 height 9
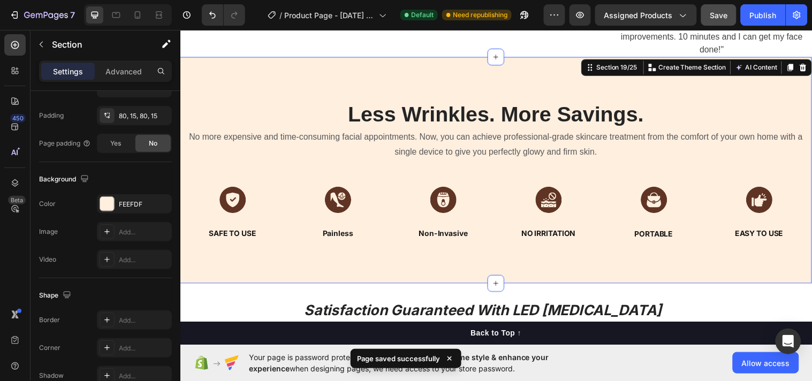
scroll to position [0, 0]
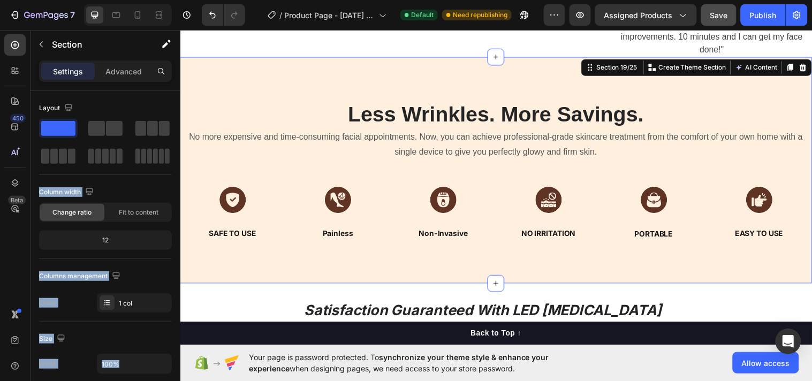
drag, startPoint x: 223, startPoint y: 156, endPoint x: 398, endPoint y: 100, distance: 183.5
drag, startPoint x: 366, startPoint y: 106, endPoint x: 309, endPoint y: 119, distance: 58.3
click at [342, 117] on h2 "Less Wrinkles. More Savings." at bounding box center [501, 115] width 626 height 30
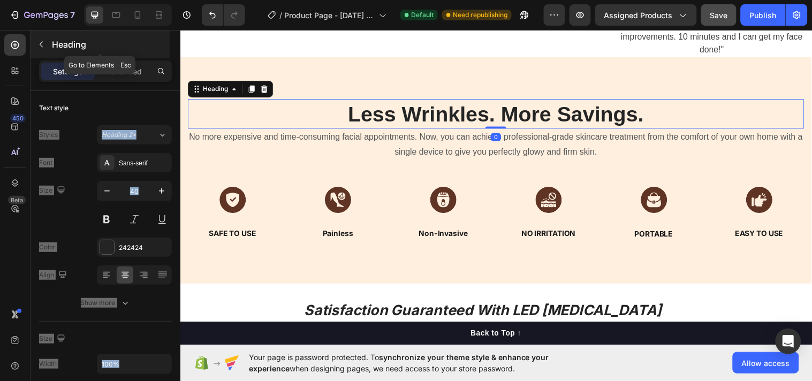
click at [39, 46] on icon "button" at bounding box center [41, 44] width 9 height 9
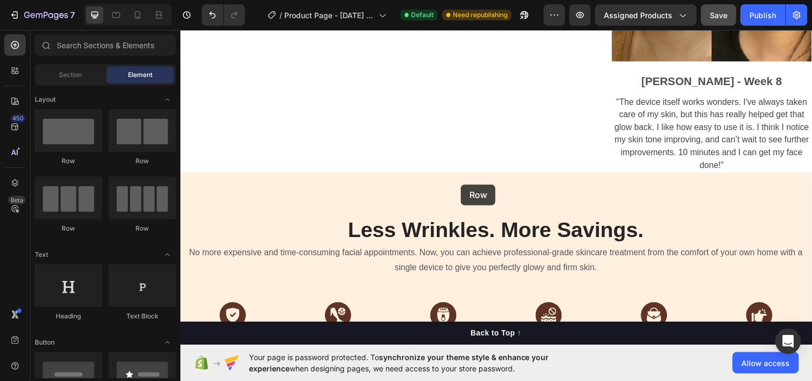
scroll to position [3175, 0]
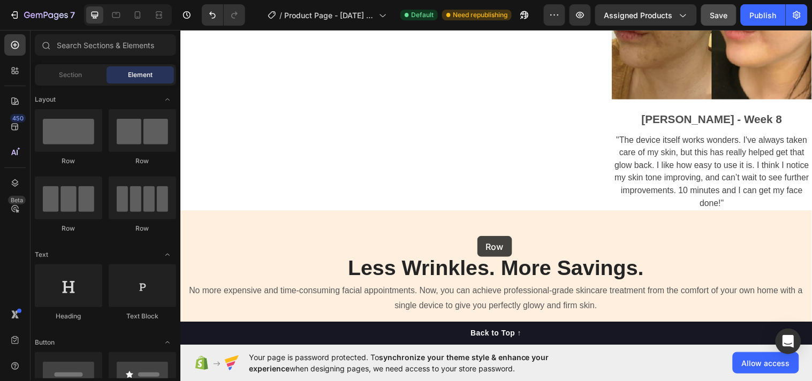
drag, startPoint x: 243, startPoint y: 172, endPoint x: 482, endPoint y: 239, distance: 248.6
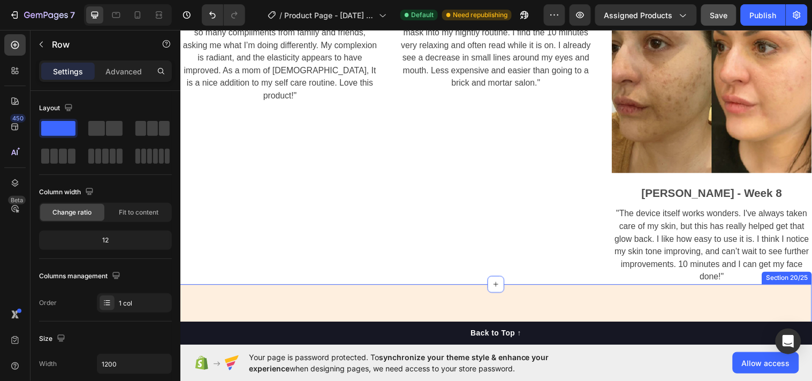
scroll to position [3250, 0]
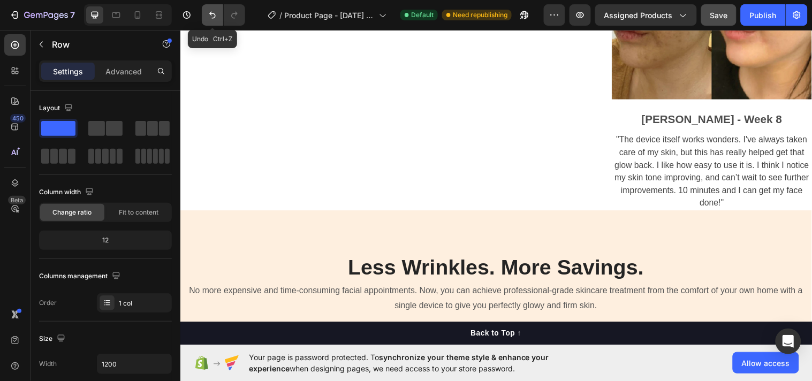
click at [216, 19] on icon "Undo/Redo" at bounding box center [212, 15] width 11 height 11
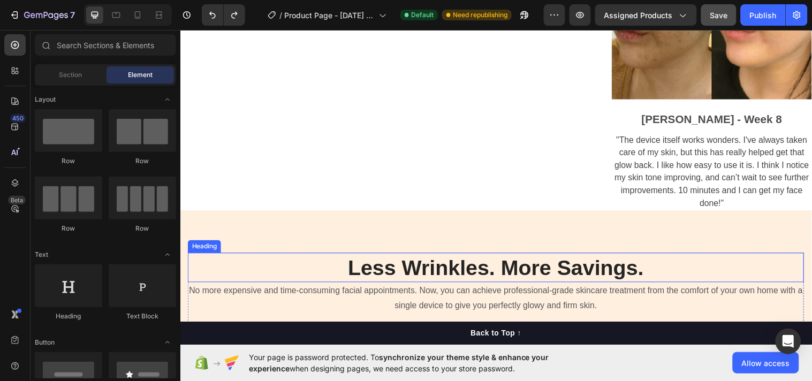
click at [444, 274] on strong "Less Wrinkles. More Savings." at bounding box center [501, 271] width 301 height 24
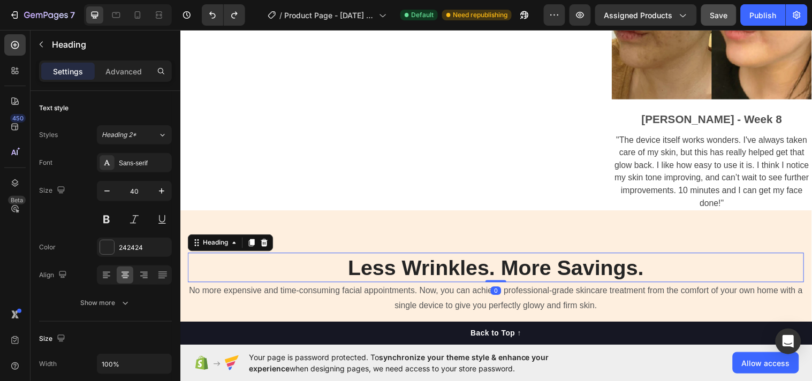
scroll to position [3314, 0]
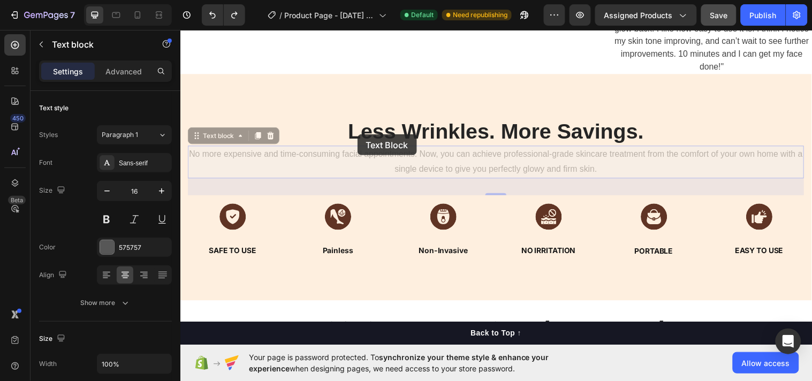
drag, startPoint x: 423, startPoint y: 172, endPoint x: 360, endPoint y: 136, distance: 73.4
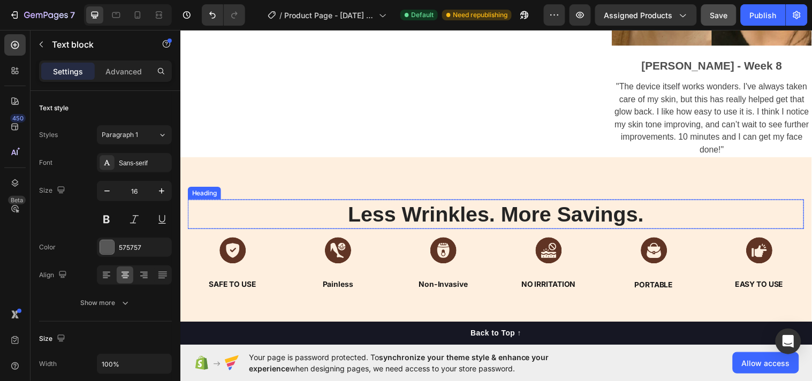
scroll to position [3398, 0]
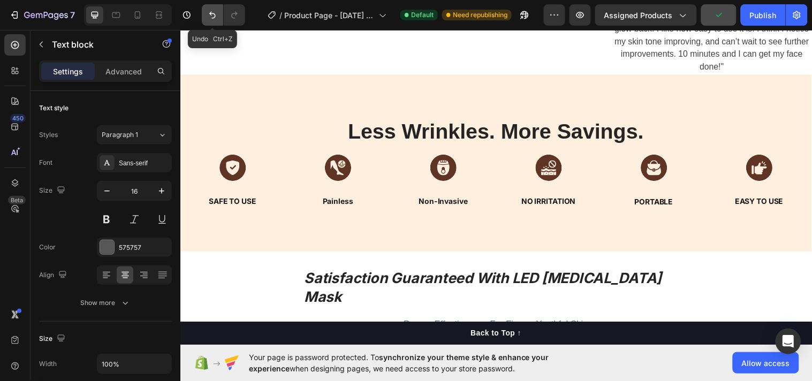
drag, startPoint x: 212, startPoint y: 12, endPoint x: 83, endPoint y: 17, distance: 129.1
click at [212, 12] on icon "Undo/Redo" at bounding box center [212, 15] width 11 height 11
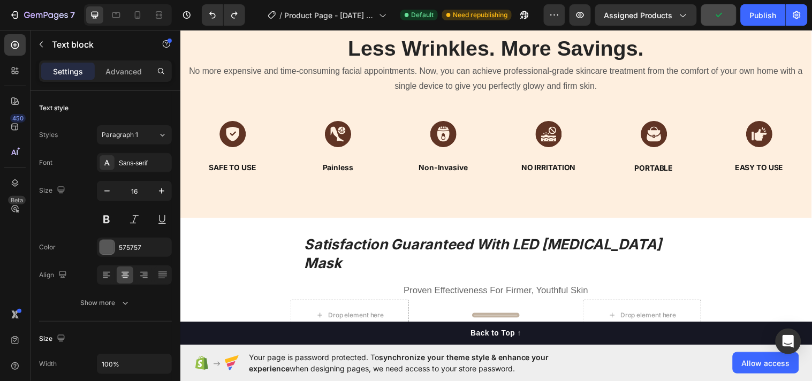
scroll to position [3314, 0]
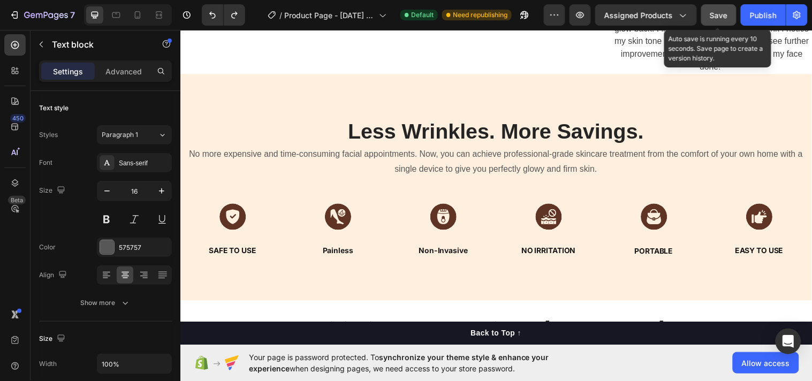
click at [723, 17] on span "Save" at bounding box center [719, 15] width 18 height 9
click at [723, 17] on icon "button" at bounding box center [719, 15] width 10 height 10
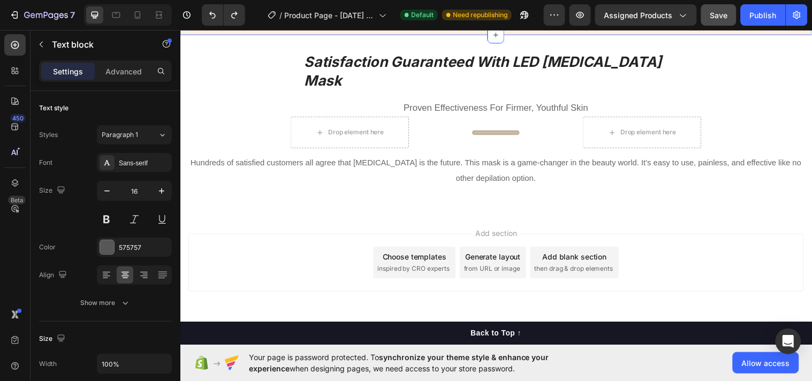
scroll to position [3449, 0]
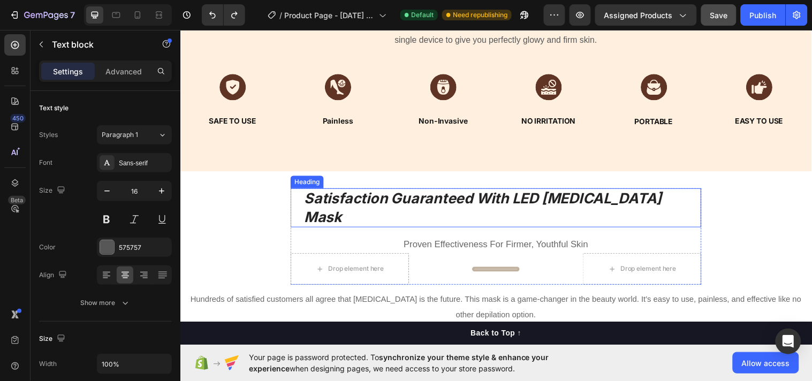
click at [350, 205] on strong "Satisfaction Guaranteed With LED [MEDICAL_DATA] Mask" at bounding box center [487, 210] width 363 height 36
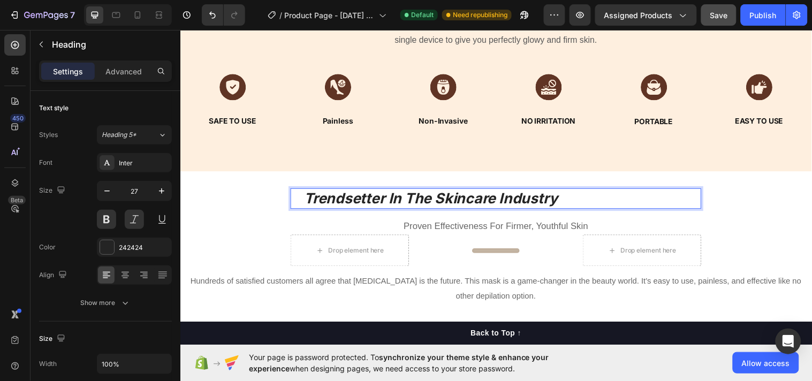
click at [296, 195] on div "Trendsetter In The Skincare Industry Heading 16" at bounding box center [501, 201] width 418 height 21
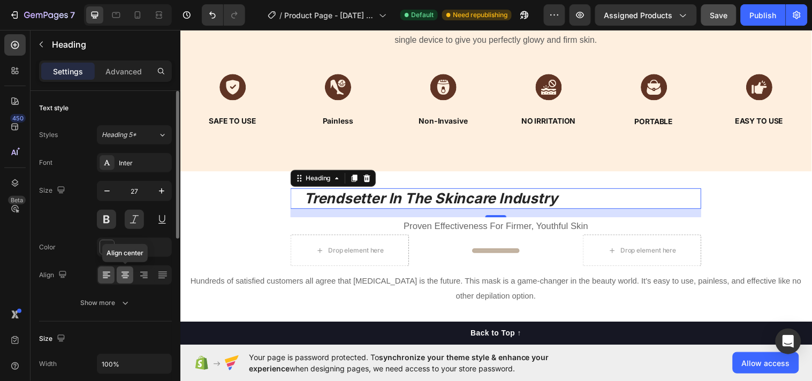
click at [126, 281] on div at bounding box center [125, 275] width 17 height 17
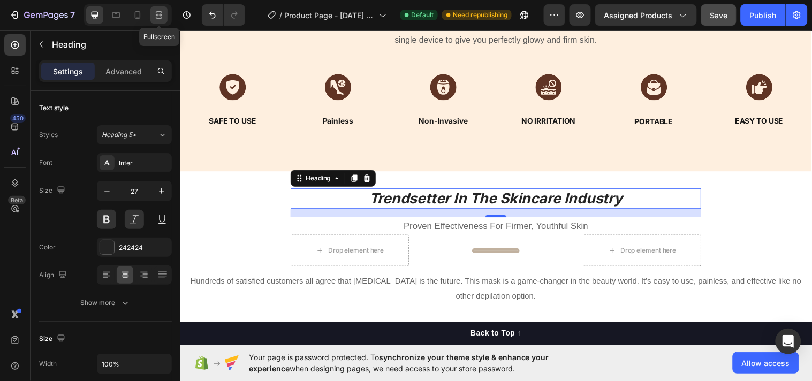
click at [162, 10] on icon at bounding box center [159, 15] width 11 height 11
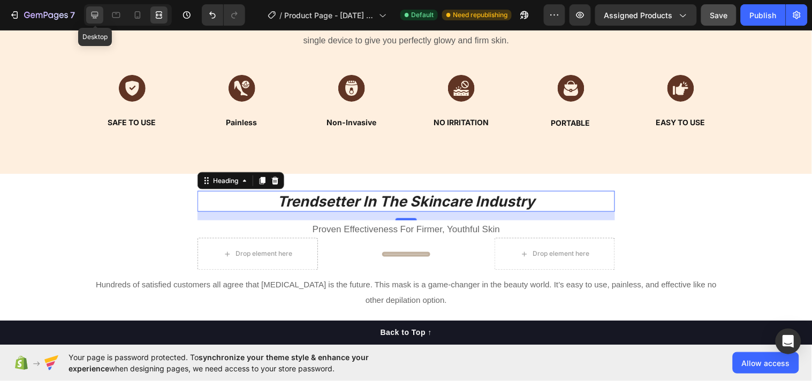
click at [100, 16] on icon at bounding box center [94, 15] width 11 height 11
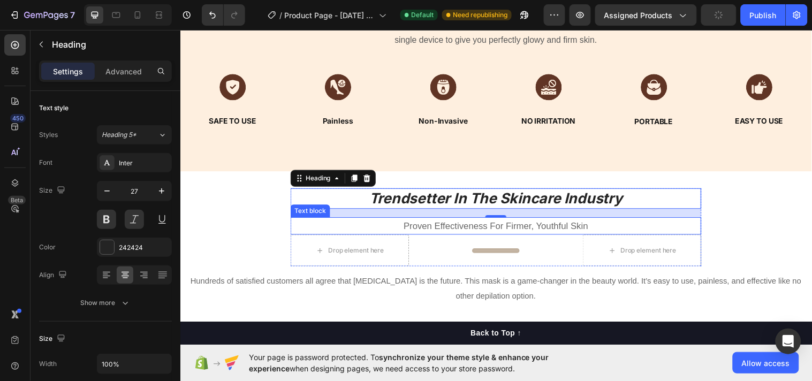
click at [514, 232] on span "Proven Effectiveness For Firmer, Youthful Skin" at bounding box center [500, 229] width 187 height 10
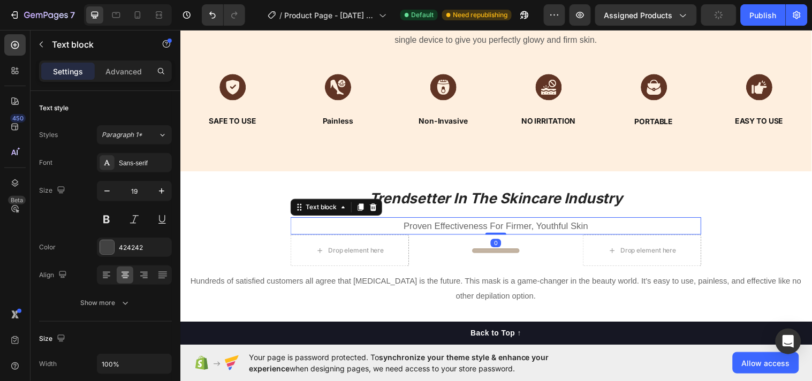
click at [514, 232] on span "Proven Effectiveness For Firmer, Youthful Skin" at bounding box center [500, 229] width 187 height 10
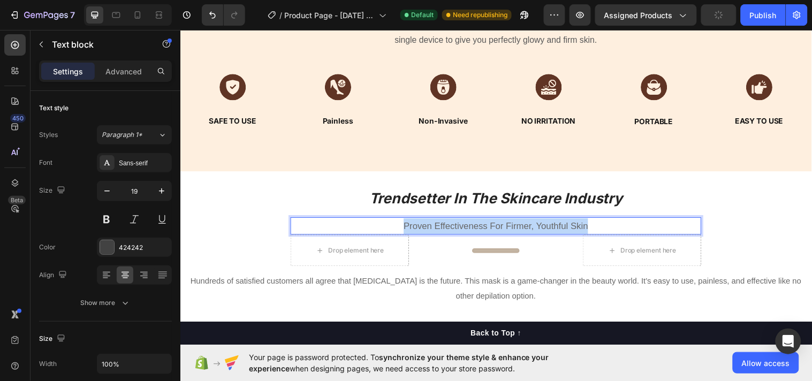
click at [514, 232] on span "Proven Effectiveness For Firmer, Youthful Skin" at bounding box center [500, 229] width 187 height 10
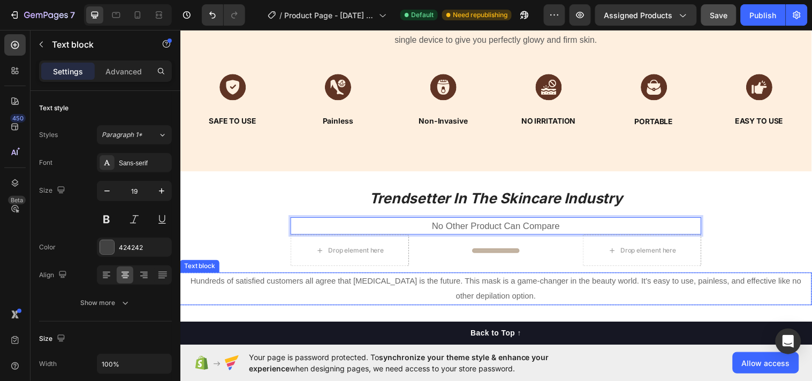
click at [389, 306] on p "Hundreds of satisfied customers all agree that [MEDICAL_DATA] is the future. Th…" at bounding box center [501, 292] width 640 height 31
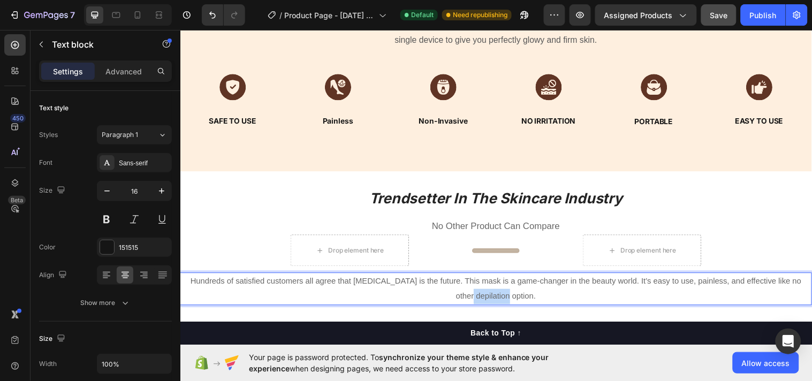
click at [388, 305] on p "Hundreds of satisfied customers all agree that [MEDICAL_DATA] is the future. Th…" at bounding box center [501, 292] width 640 height 31
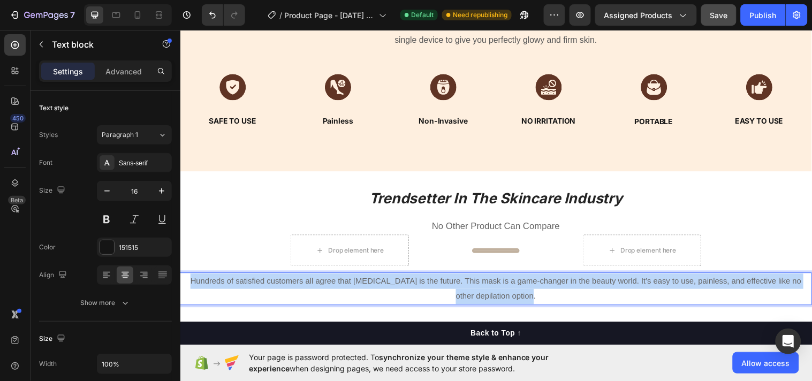
click at [388, 305] on p "Hundreds of satisfied customers all agree that [MEDICAL_DATA] is the future. Th…" at bounding box center [501, 292] width 640 height 31
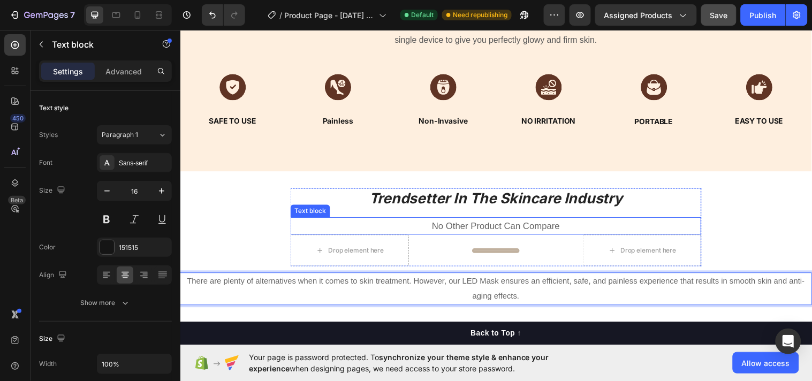
click at [450, 218] on div "⁠⁠⁠⁠⁠⁠⁠ Trendsetter In The Skincare Industry Heading No Other Product Can Compa…" at bounding box center [501, 231] width 418 height 80
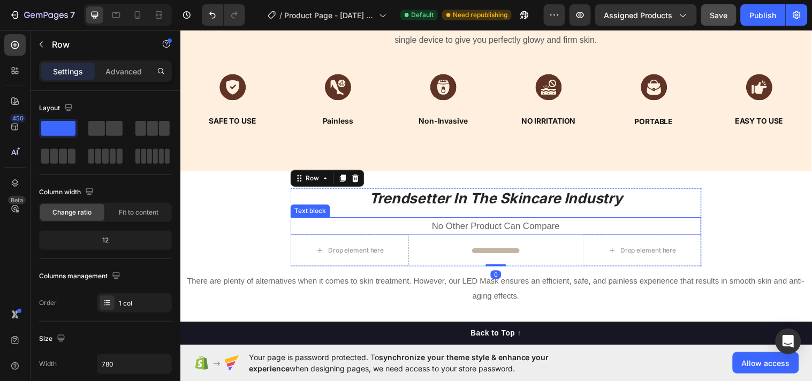
click at [452, 229] on span "No Other Product Can Compare" at bounding box center [501, 229] width 130 height 10
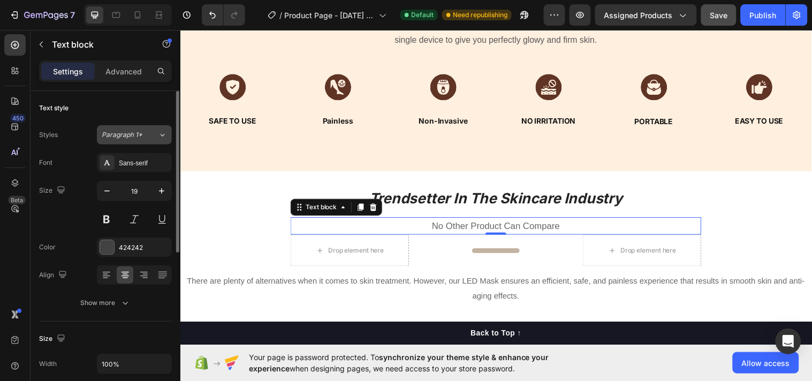
click at [154, 138] on div "Paragraph 1*" at bounding box center [130, 135] width 56 height 10
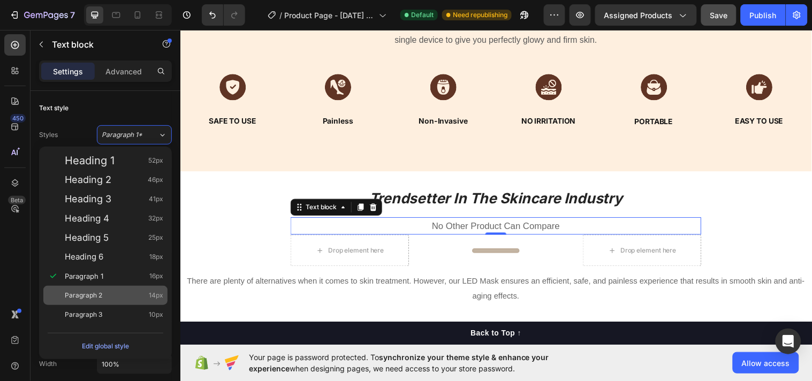
click at [118, 298] on div "Paragraph 2 14px" at bounding box center [114, 295] width 99 height 11
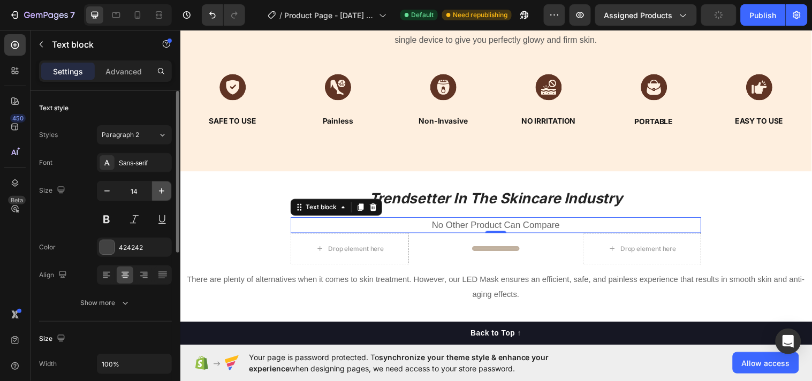
click at [156, 190] on icon "button" at bounding box center [161, 191] width 11 height 11
type input "16"
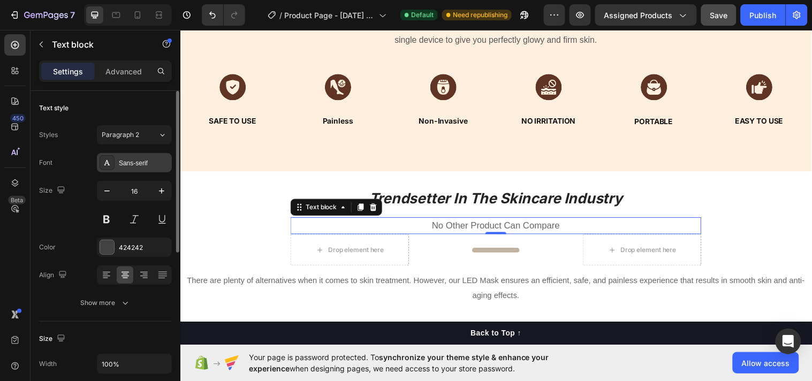
click at [127, 158] on div "Sans-serif" at bounding box center [144, 163] width 50 height 10
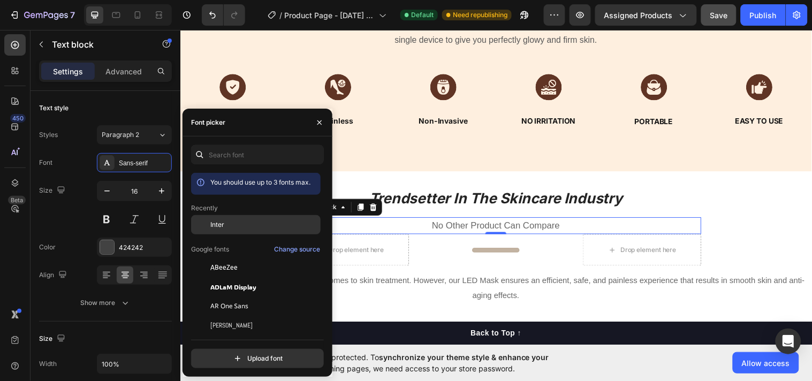
click at [254, 222] on div "Inter" at bounding box center [264, 225] width 108 height 10
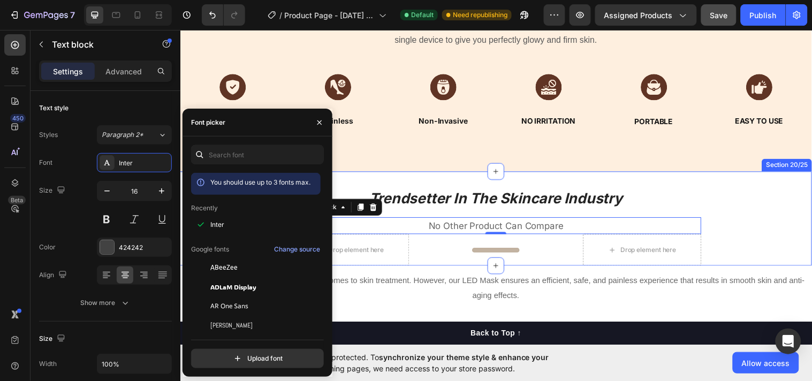
click at [412, 185] on div "⁠⁠⁠⁠⁠⁠⁠ Trendsetter In The Skincare Industry Heading No Other Product Can Compa…" at bounding box center [501, 221] width 642 height 96
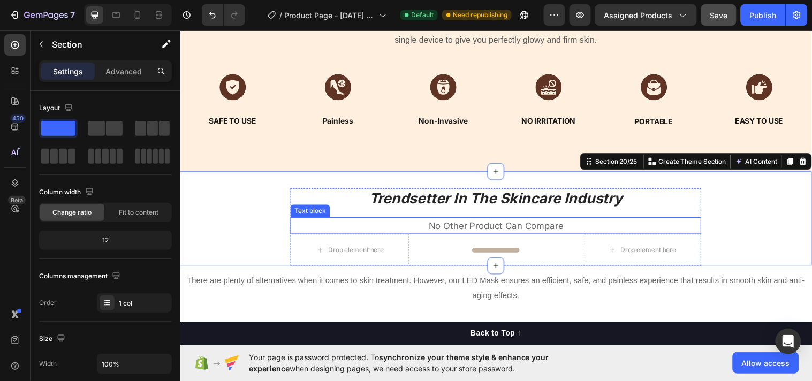
click at [472, 224] on span "No Other Product Can Compare" at bounding box center [501, 228] width 137 height 11
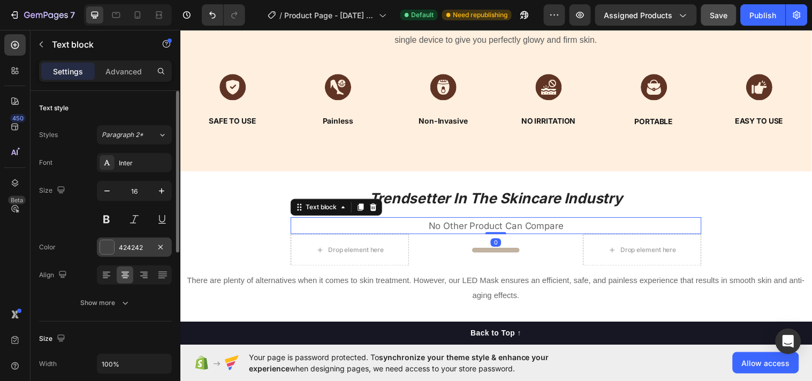
click at [105, 248] on div at bounding box center [107, 247] width 14 height 14
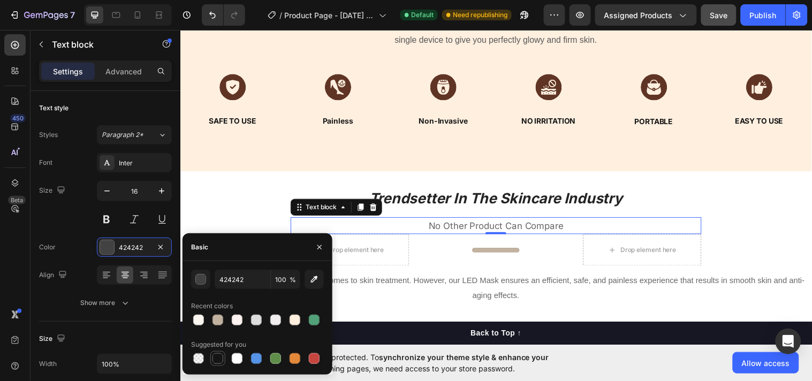
click at [211, 358] on div at bounding box center [217, 358] width 13 height 13
type input "151515"
click at [215, 186] on div "⁠⁠⁠⁠⁠⁠⁠ Trendsetter In The Skincare Industry Heading No Other Product Can Compa…" at bounding box center [501, 221] width 642 height 96
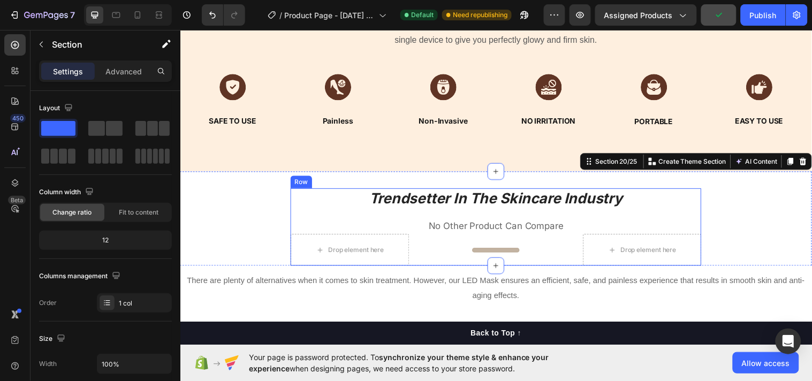
scroll to position [3587, 0]
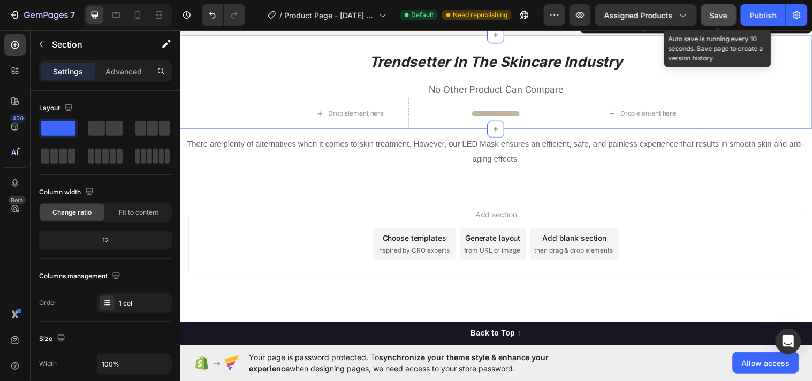
click at [724, 13] on span "Save" at bounding box center [719, 15] width 18 height 9
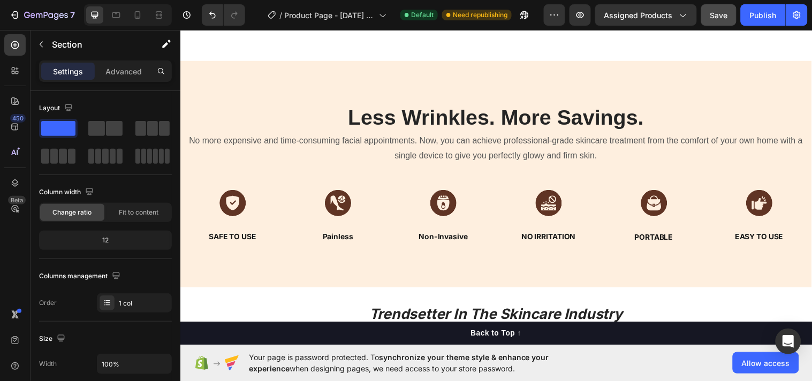
scroll to position [3588, 0]
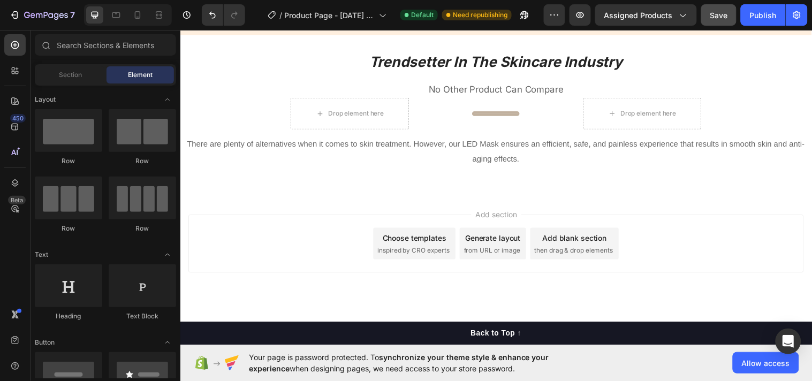
click at [413, 256] on span "inspired by CRO experts" at bounding box center [417, 254] width 73 height 10
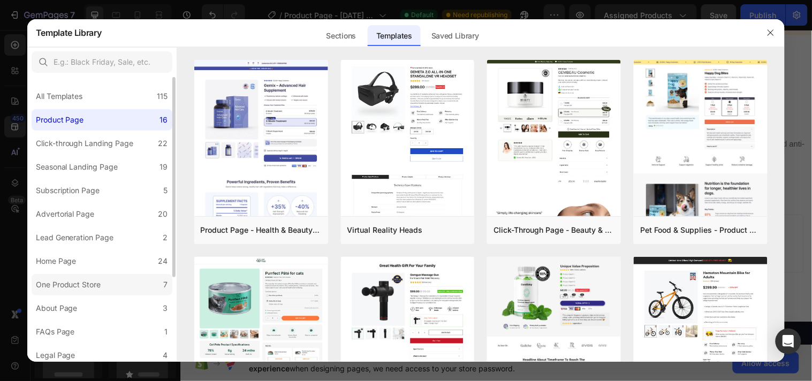
click at [118, 284] on label "One Product Store 7" at bounding box center [102, 284] width 141 height 21
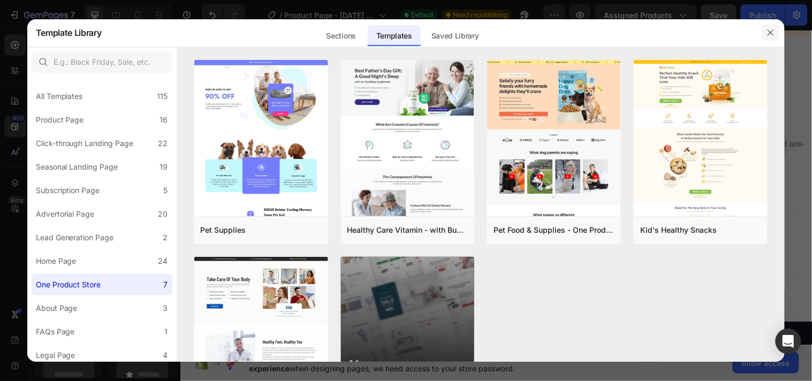
click at [769, 33] on icon "button" at bounding box center [771, 32] width 9 height 9
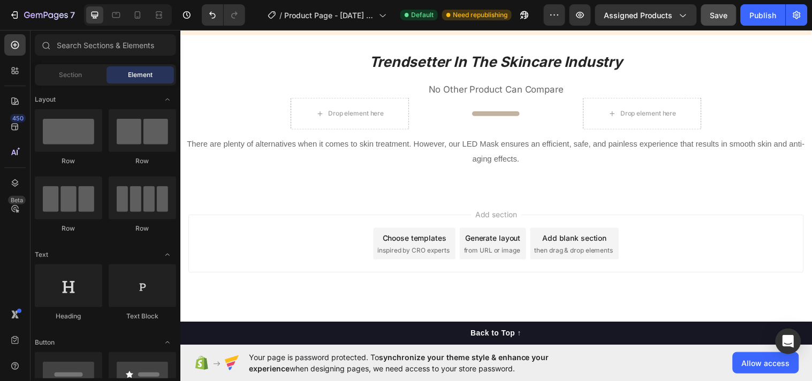
click at [71, 65] on div "Section Element" at bounding box center [105, 74] width 141 height 21
click at [71, 73] on span "Section" at bounding box center [70, 75] width 23 height 10
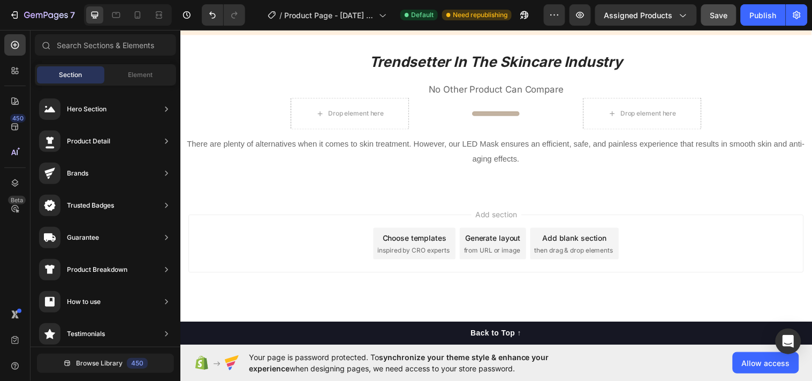
click at [404, 245] on div "Choose templates" at bounding box center [418, 241] width 65 height 11
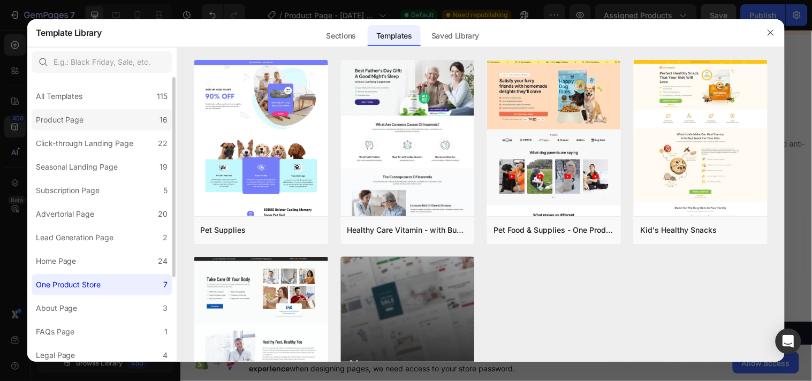
click at [104, 110] on label "Product Page 16" at bounding box center [102, 119] width 141 height 21
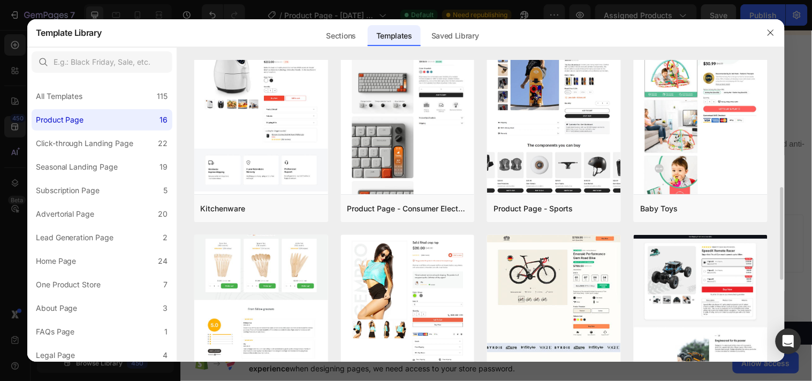
scroll to position [682, 0]
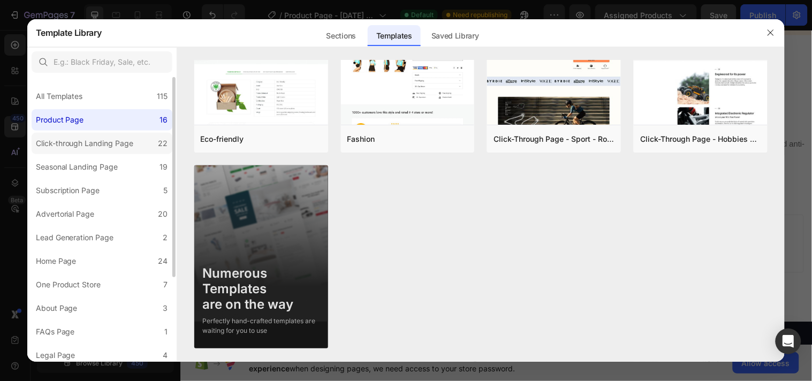
click at [95, 147] on div "Click-through Landing Page" at bounding box center [85, 143] width 98 height 13
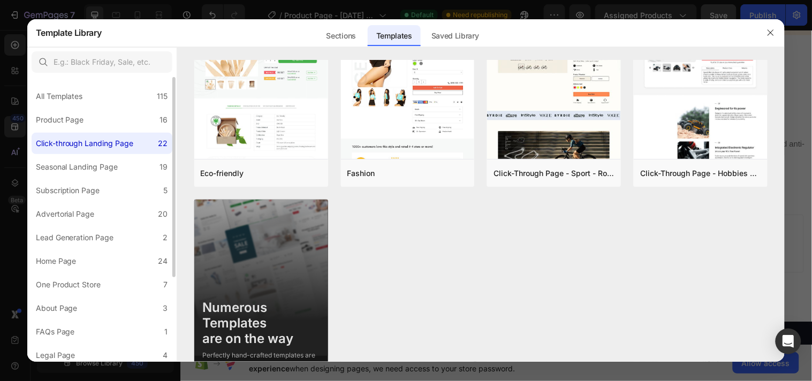
scroll to position [0, 0]
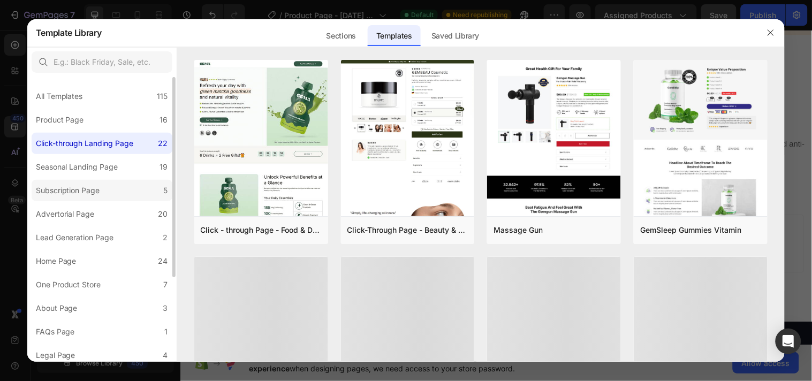
drag, startPoint x: 96, startPoint y: 172, endPoint x: 92, endPoint y: 183, distance: 11.0
click at [92, 181] on div "All Templates 115 Product Page 16 Click-through Landing Page 22 Seasonal Landin…" at bounding box center [101, 280] width 149 height 407
click at [85, 194] on div "Subscription Page" at bounding box center [68, 190] width 64 height 13
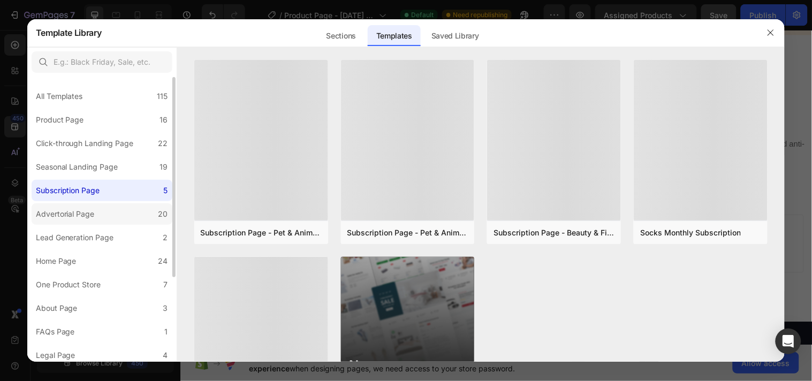
click at [86, 214] on div "Advertorial Page" at bounding box center [65, 214] width 59 height 13
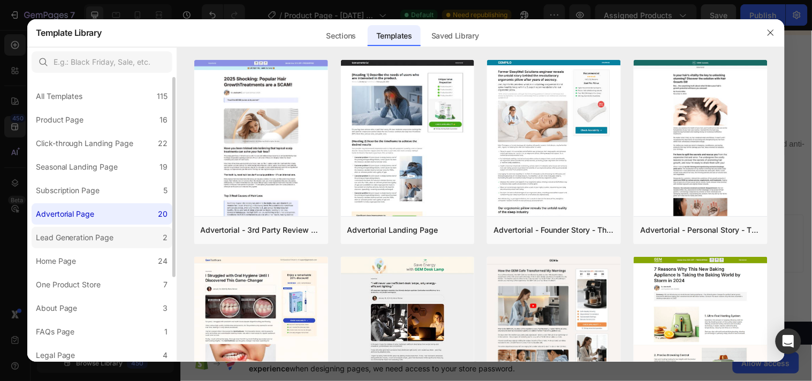
click at [67, 236] on div "Lead Generation Page" at bounding box center [75, 237] width 78 height 13
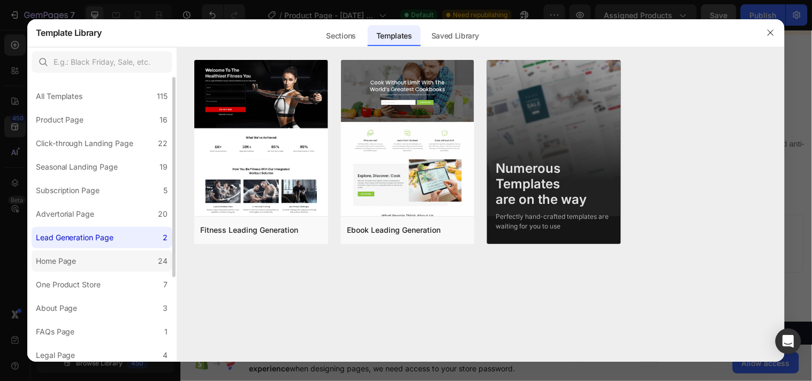
click at [70, 269] on label "Home Page 24" at bounding box center [102, 261] width 141 height 21
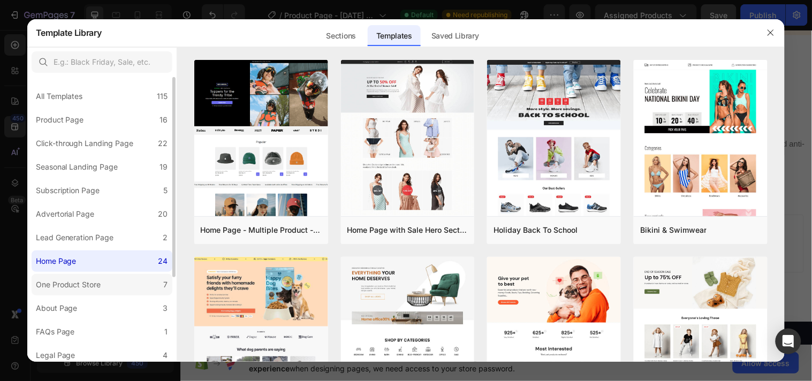
click at [113, 282] on label "One Product Store 7" at bounding box center [102, 284] width 141 height 21
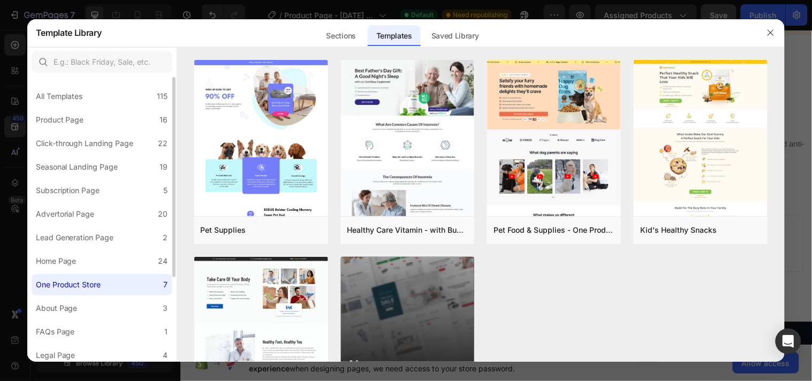
scroll to position [120, 0]
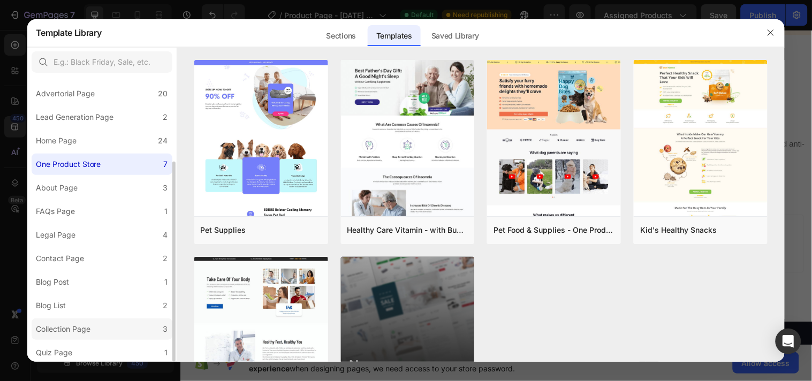
click at [92, 330] on div "Collection Page" at bounding box center [65, 329] width 59 height 13
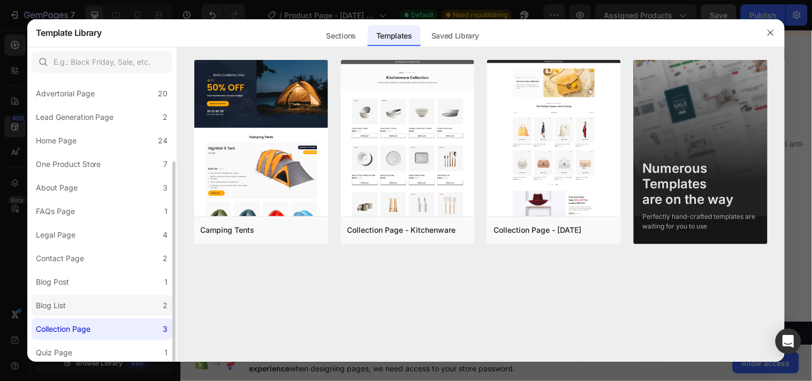
click at [97, 309] on label "Blog List 2" at bounding box center [102, 305] width 141 height 21
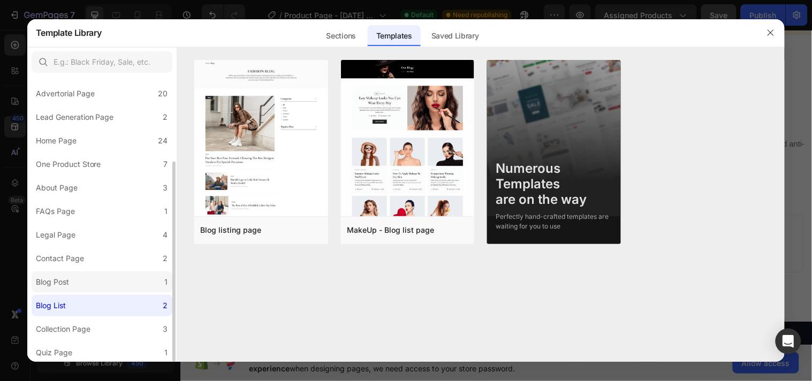
click at [96, 282] on label "Blog Post 1" at bounding box center [102, 281] width 141 height 21
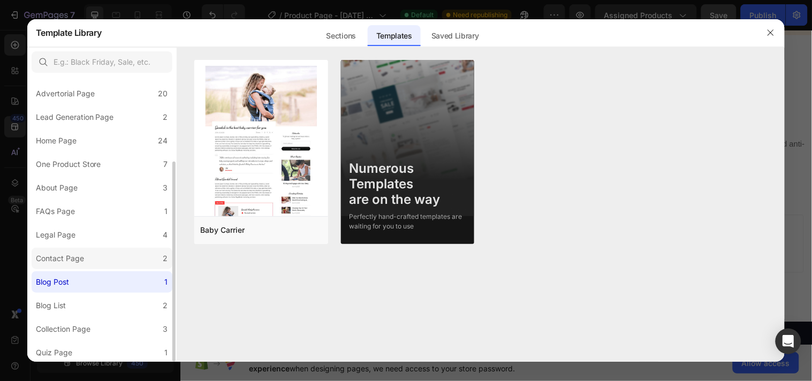
click at [44, 259] on div "Contact Page" at bounding box center [60, 258] width 48 height 13
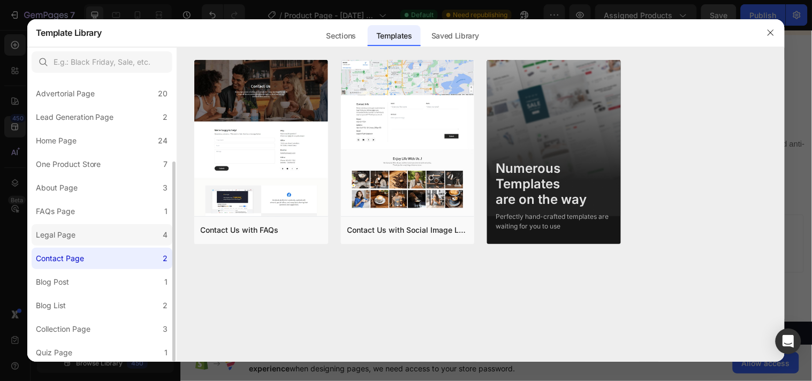
click at [92, 228] on label "Legal Page 4" at bounding box center [102, 234] width 141 height 21
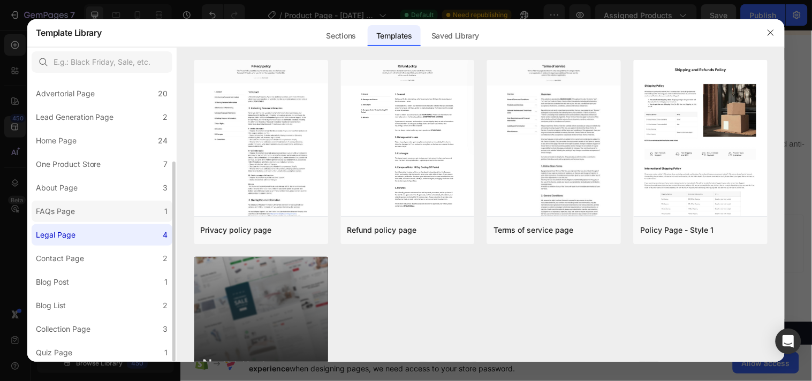
click at [100, 216] on label "FAQs Page 1" at bounding box center [102, 211] width 141 height 21
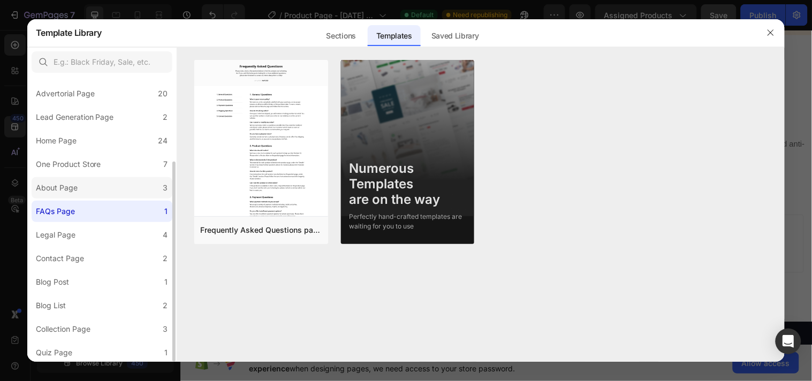
click at [106, 188] on label "About Page 3" at bounding box center [102, 187] width 141 height 21
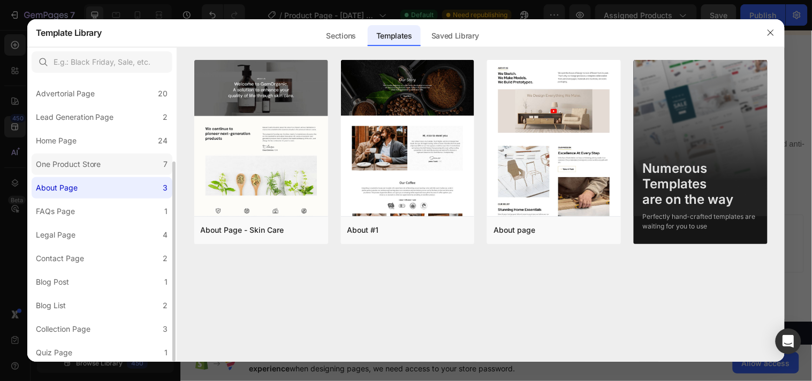
click at [52, 163] on div "One Product Store" at bounding box center [68, 164] width 65 height 13
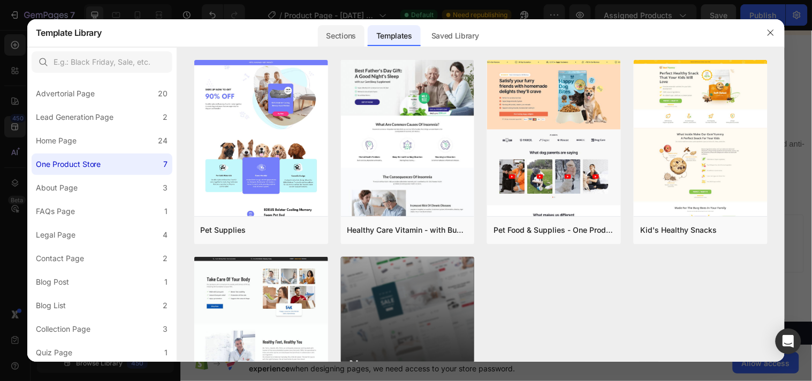
click at [331, 36] on div "Sections" at bounding box center [341, 35] width 47 height 21
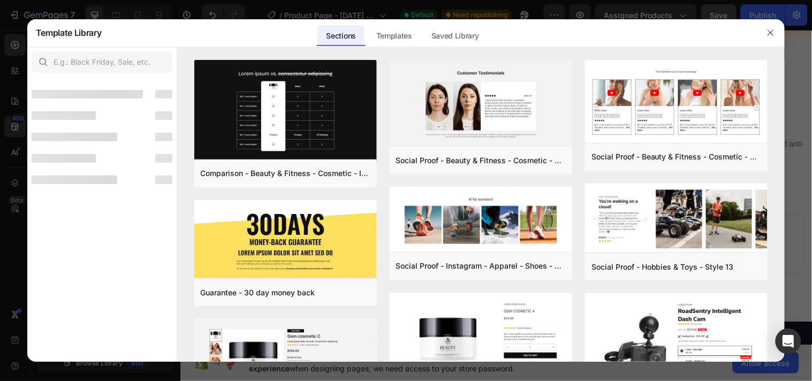
scroll to position [0, 0]
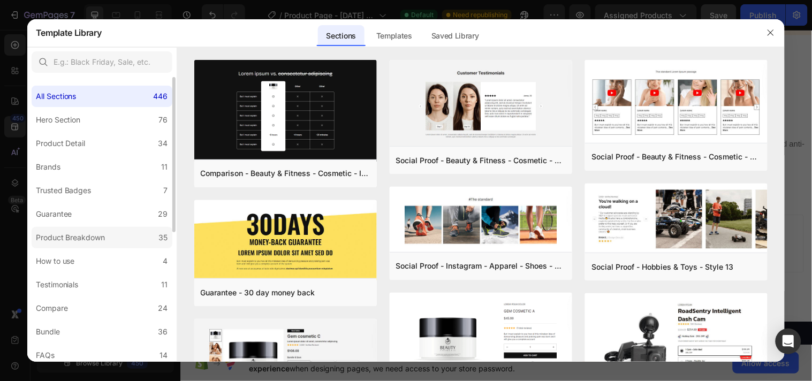
click at [89, 239] on div "Product Breakdown" at bounding box center [71, 237] width 70 height 13
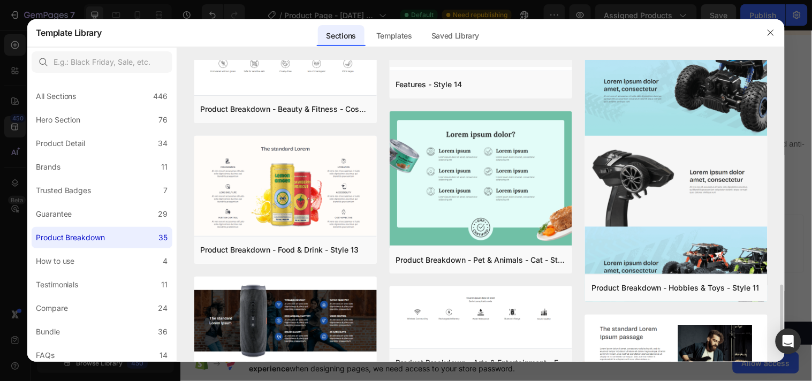
scroll to position [1378, 0]
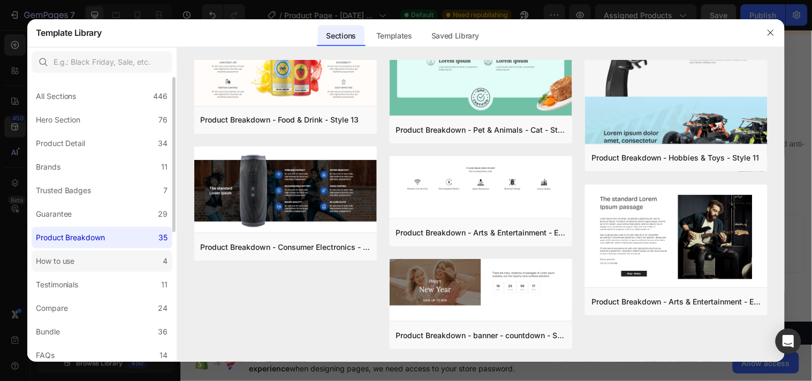
click at [103, 264] on label "How to use 4" at bounding box center [102, 261] width 141 height 21
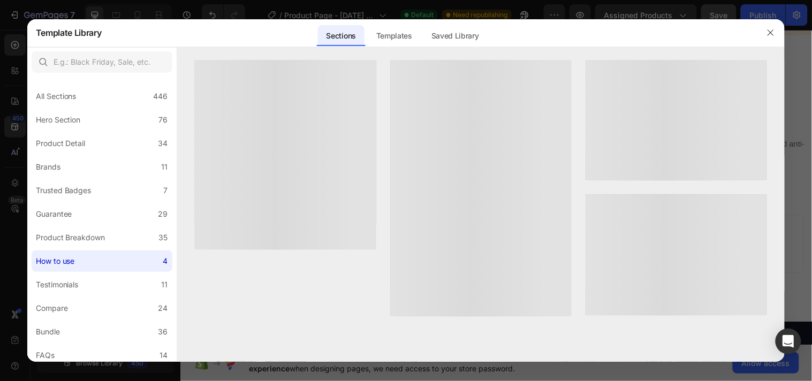
scroll to position [0, 0]
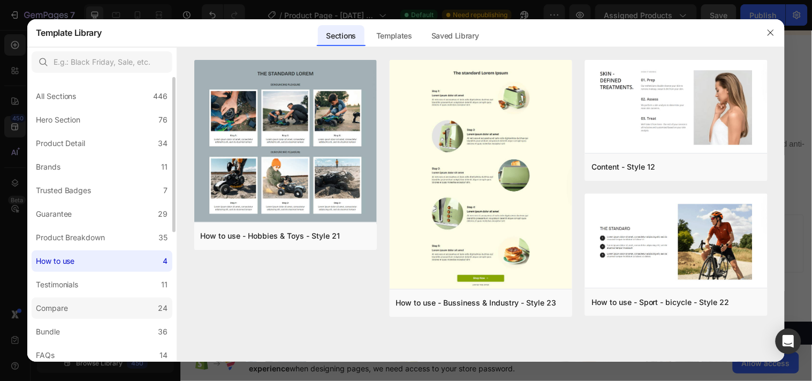
click at [98, 304] on label "Compare 24" at bounding box center [102, 308] width 141 height 21
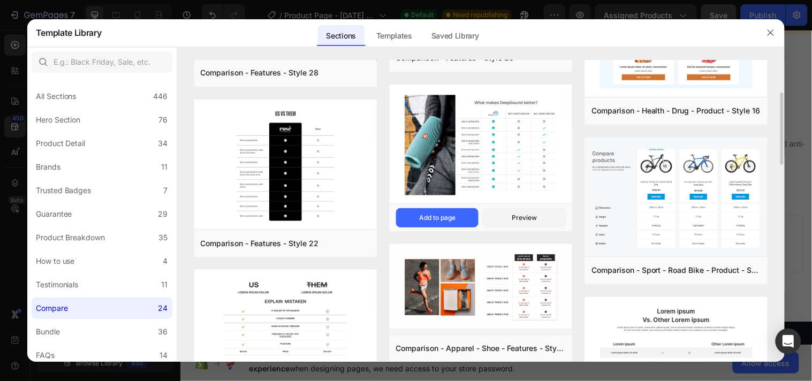
scroll to position [277, 0]
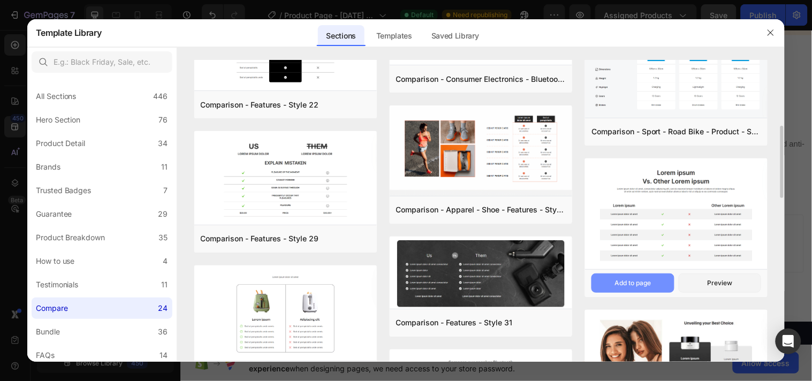
click at [634, 276] on button "Add to page" at bounding box center [633, 283] width 83 height 19
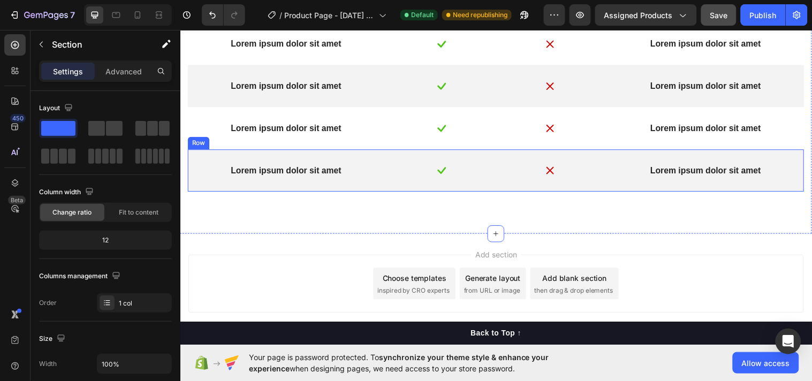
scroll to position [3892, 0]
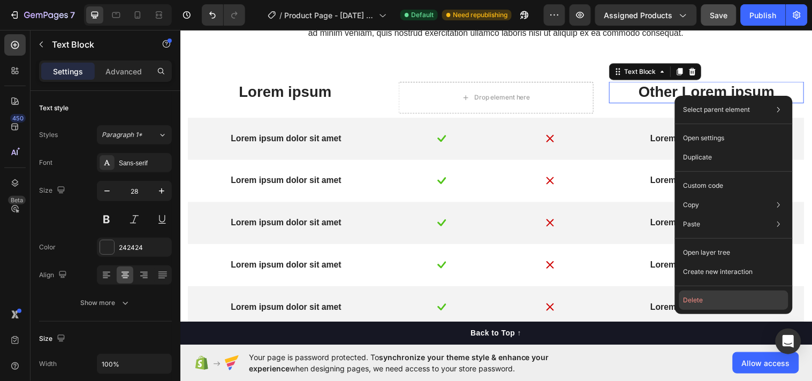
click at [701, 297] on button "Delete" at bounding box center [733, 300] width 109 height 19
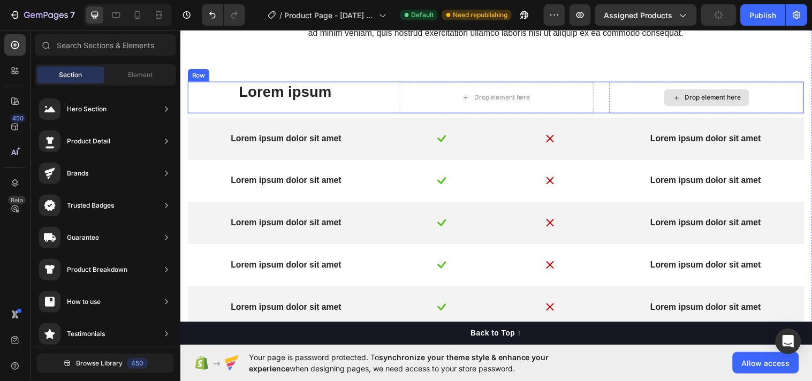
click at [750, 104] on div "Drop element here" at bounding box center [715, 98] width 87 height 17
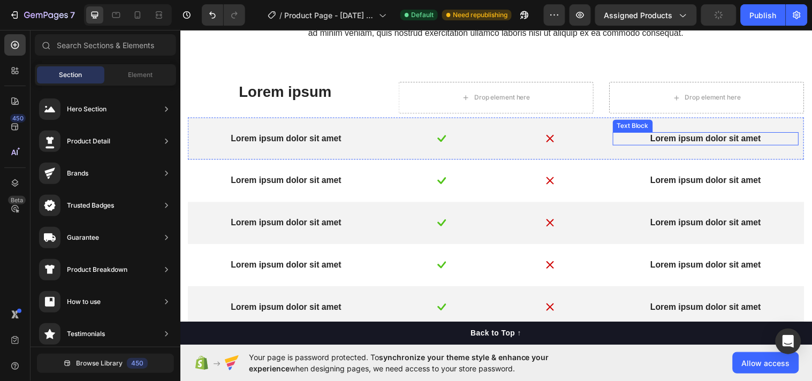
click at [734, 136] on p "Lorem ipsum dolor sit amet" at bounding box center [714, 140] width 187 height 11
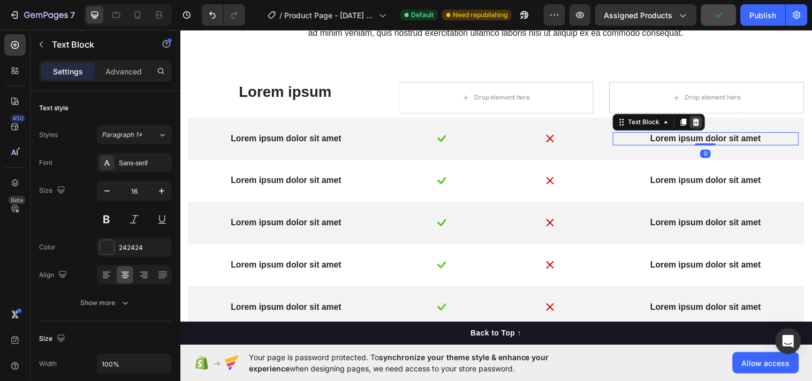
click at [701, 125] on icon at bounding box center [704, 123] width 7 height 7
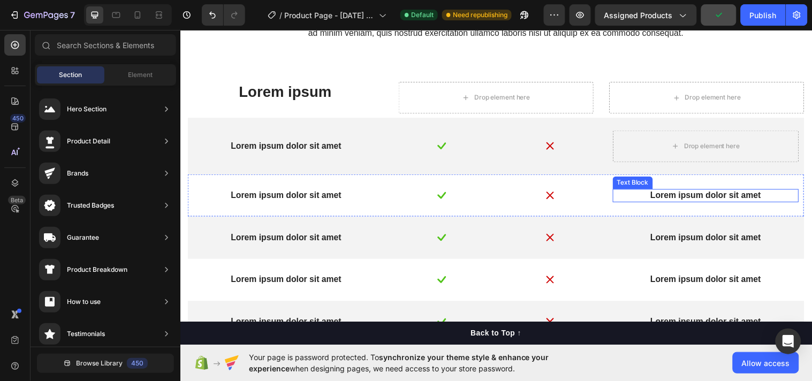
click at [683, 195] on p "Lorem ipsum dolor sit amet" at bounding box center [714, 198] width 187 height 11
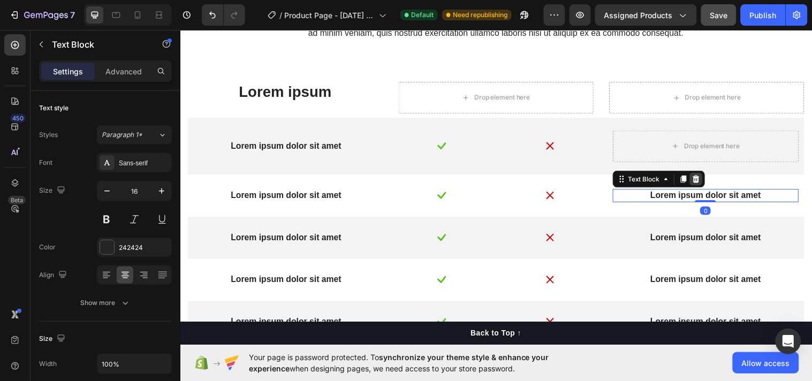
click at [698, 176] on div at bounding box center [704, 181] width 13 height 13
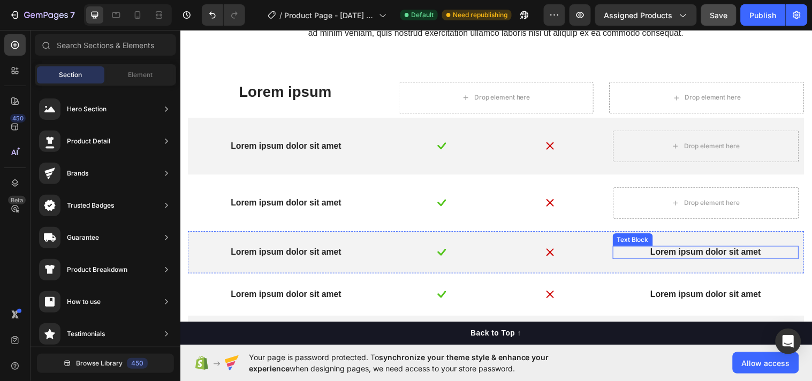
click at [678, 254] on p "Lorem ipsum dolor sit amet" at bounding box center [714, 256] width 187 height 11
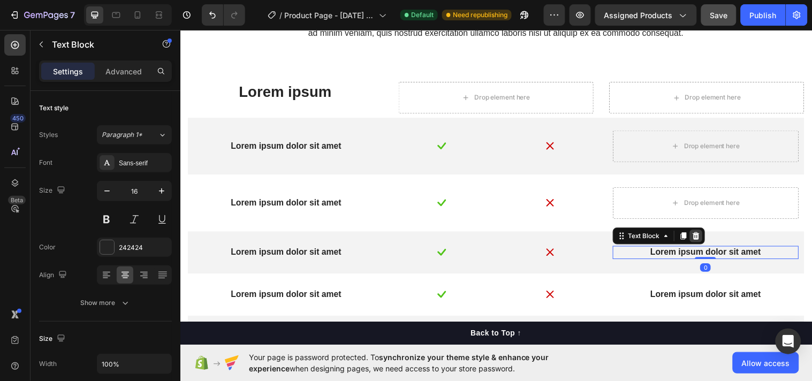
click at [700, 239] on icon at bounding box center [704, 239] width 9 height 9
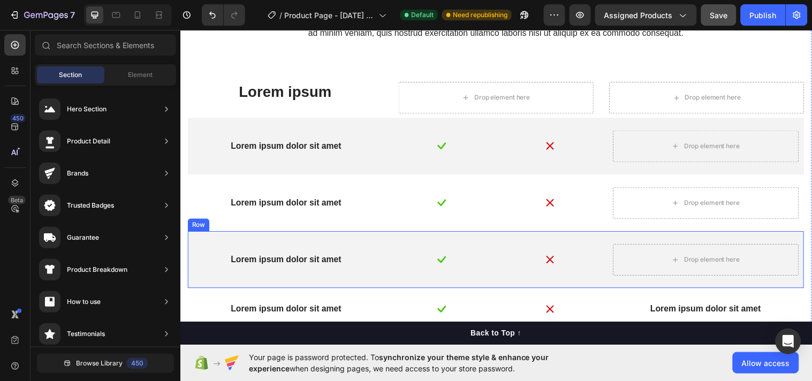
scroll to position [4032, 0]
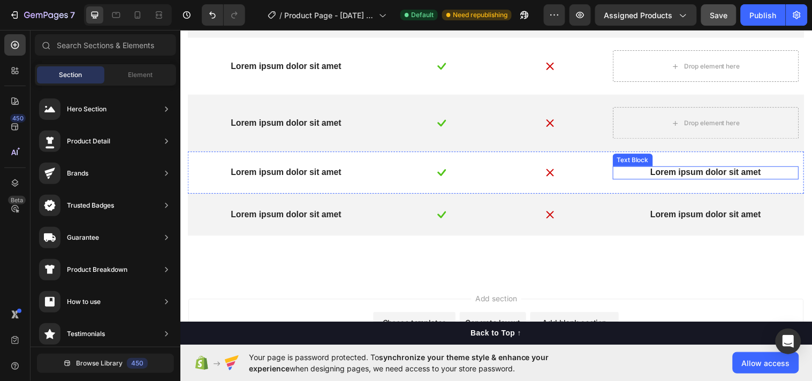
click at [699, 181] on div "Lorem ipsum dolor sit amet" at bounding box center [714, 174] width 189 height 13
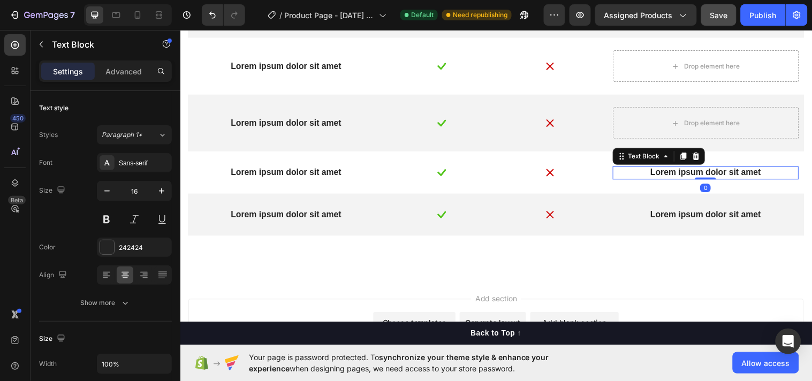
click at [707, 155] on div "Text Block" at bounding box center [667, 157] width 94 height 17
click at [701, 161] on icon at bounding box center [704, 157] width 7 height 7
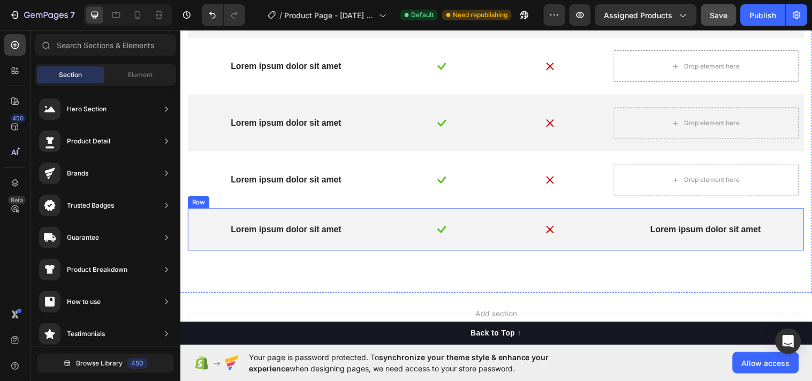
click at [673, 241] on div "Lorem ipsum dolor sit amet Text Block" at bounding box center [714, 232] width 189 height 17
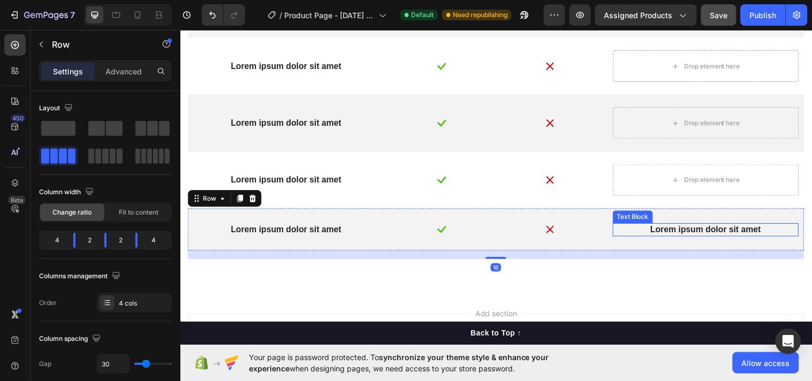
click at [679, 231] on p "Lorem ipsum dolor sit amet" at bounding box center [714, 232] width 187 height 11
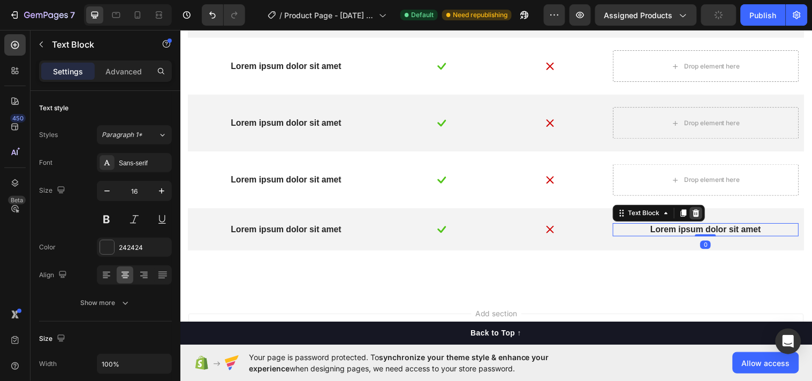
click at [701, 217] on icon at bounding box center [704, 215] width 7 height 7
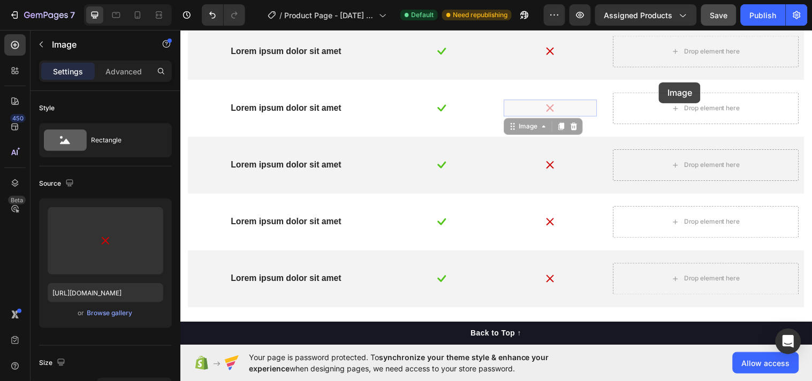
scroll to position [3984, 0]
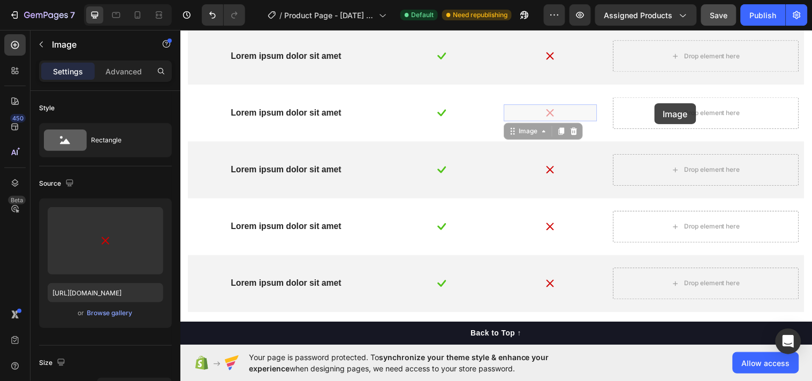
drag, startPoint x: 551, startPoint y: 67, endPoint x: 662, endPoint y: 104, distance: 116.5
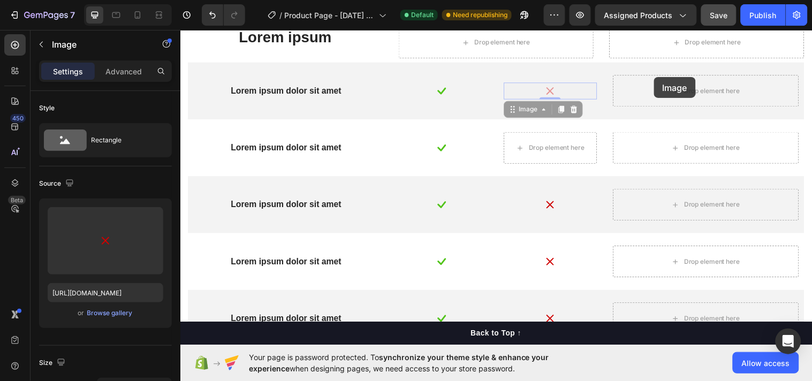
scroll to position [3982, 0]
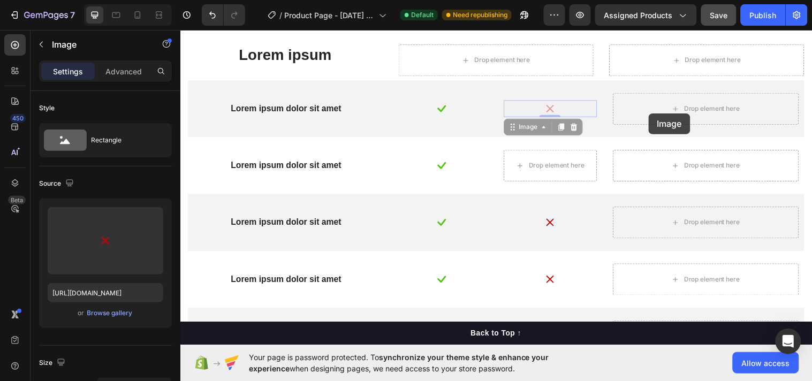
drag, startPoint x: 548, startPoint y: 57, endPoint x: 656, endPoint y: 115, distance: 122.4
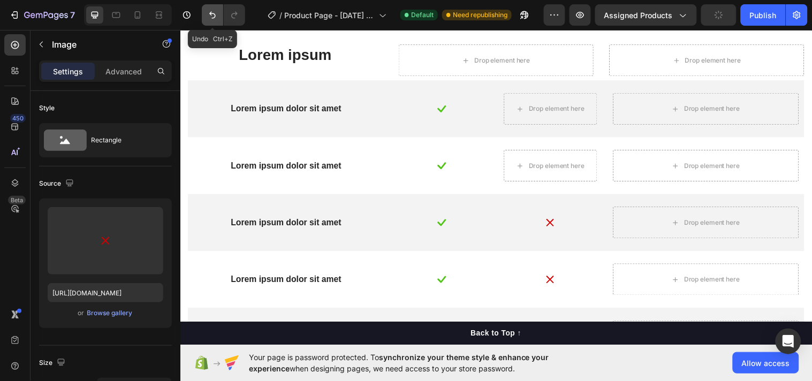
click at [210, 16] on icon "Undo/Redo" at bounding box center [212, 15] width 11 height 11
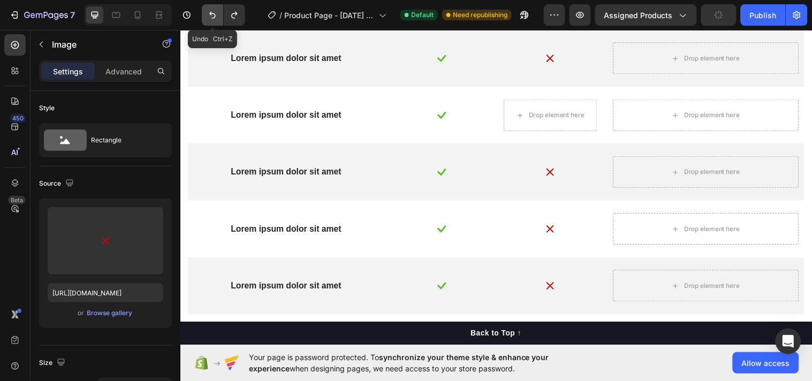
scroll to position [3982, 0]
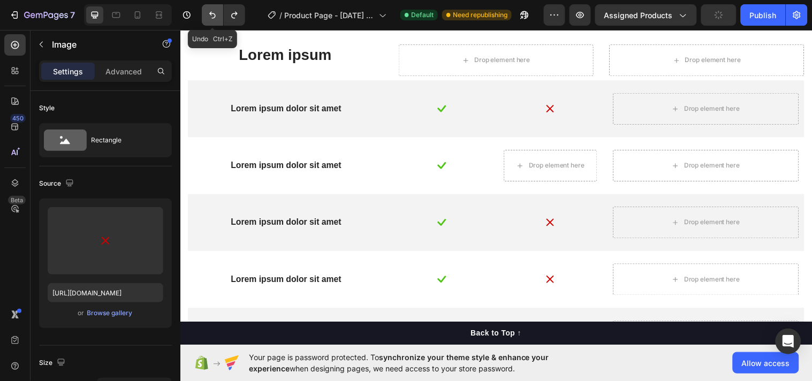
click at [211, 16] on icon "Undo/Redo" at bounding box center [212, 15] width 11 height 11
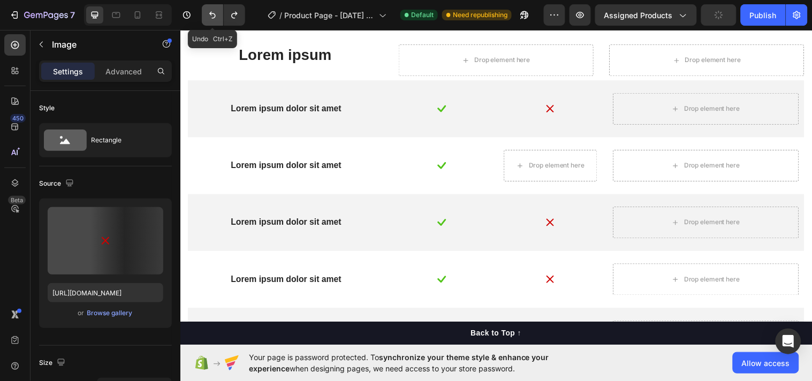
click at [213, 15] on icon "Undo/Redo" at bounding box center [212, 15] width 11 height 11
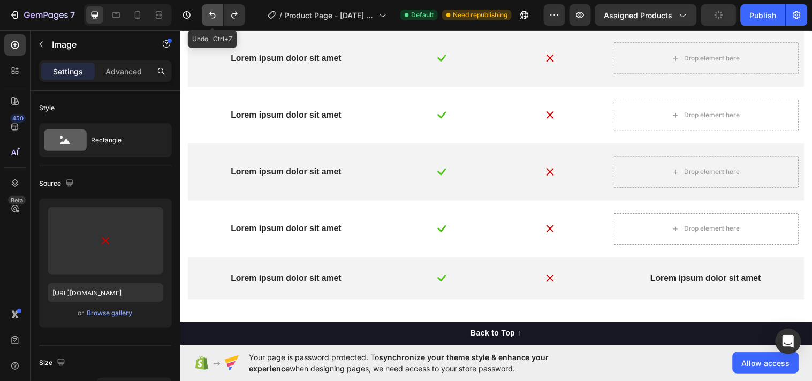
scroll to position [3930, 0]
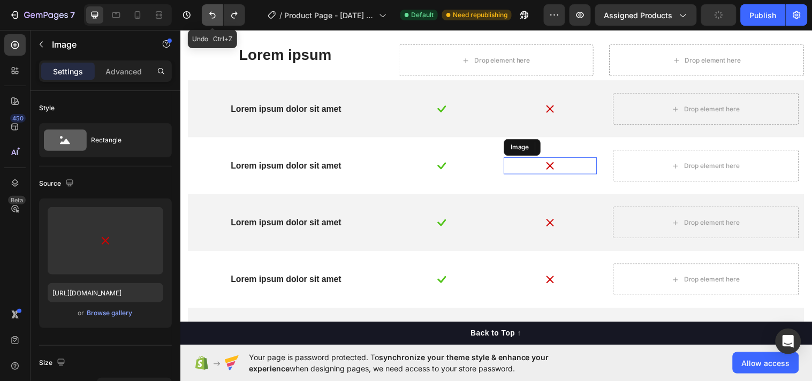
click at [213, 15] on icon "Undo/Redo" at bounding box center [212, 15] width 11 height 11
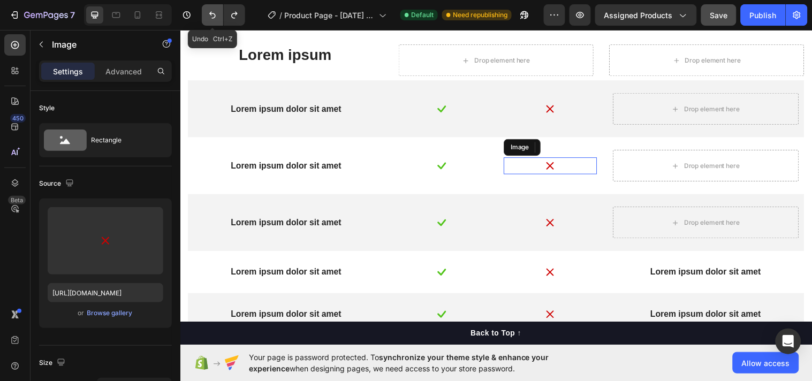
click at [213, 15] on icon "Undo/Redo" at bounding box center [212, 15] width 11 height 11
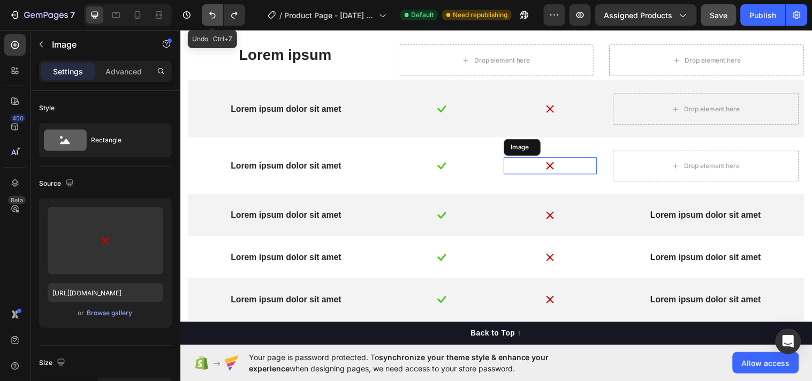
click at [213, 15] on icon "Undo/Redo" at bounding box center [212, 15] width 11 height 11
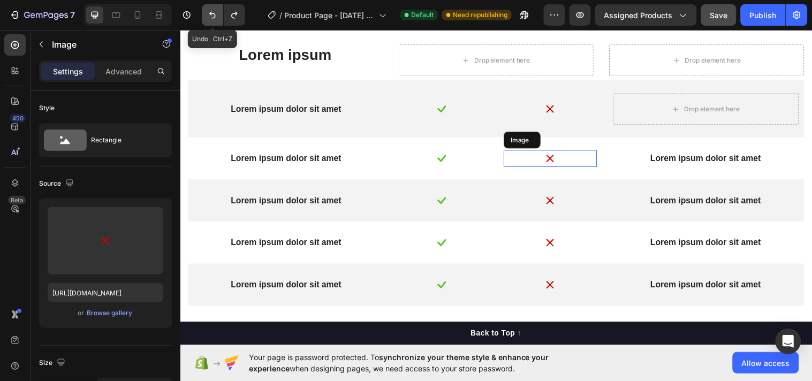
click at [213, 15] on icon "Undo/Redo" at bounding box center [212, 15] width 11 height 11
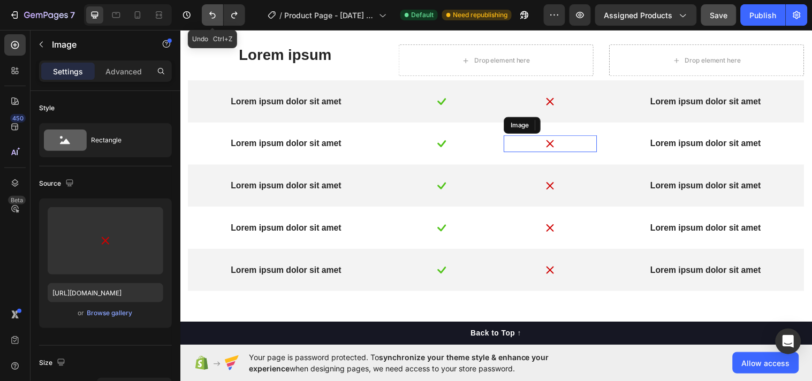
click at [213, 15] on icon "Undo/Redo" at bounding box center [212, 15] width 11 height 11
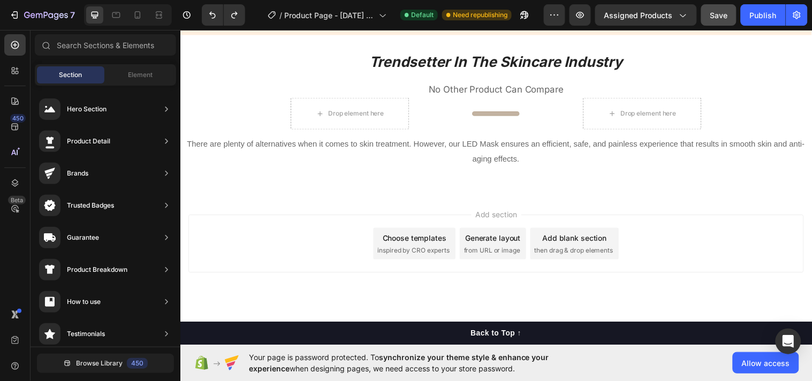
click at [414, 249] on span "inspired by CRO experts" at bounding box center [417, 254] width 73 height 10
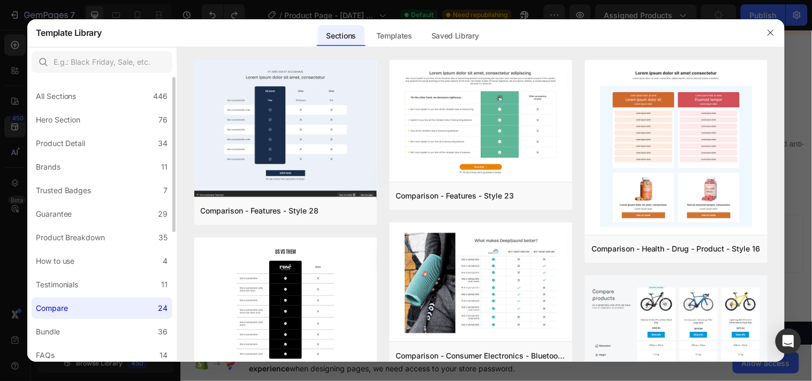
scroll to position [138, 0]
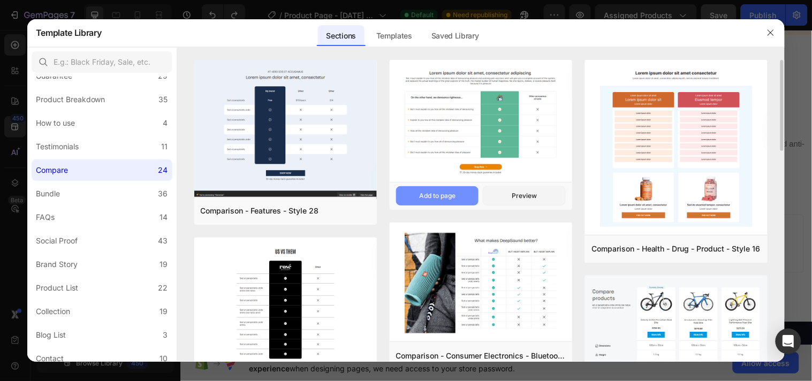
click at [443, 198] on div "Add to page" at bounding box center [437, 196] width 36 height 10
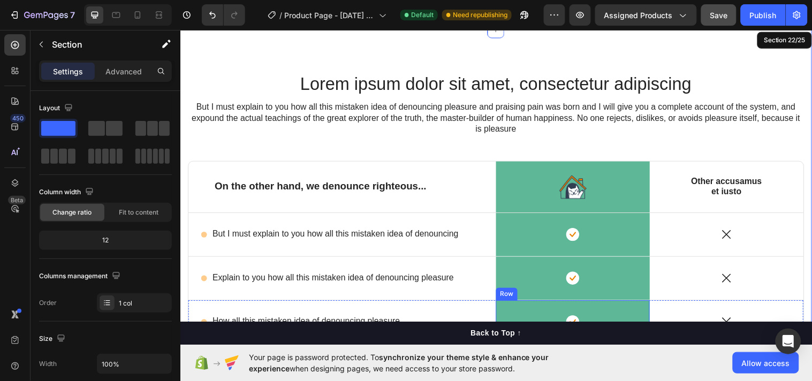
scroll to position [4031, 0]
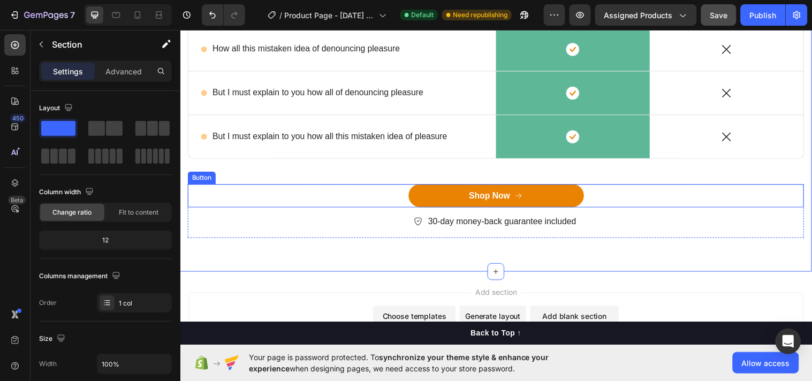
click at [390, 209] on div "Shop Now Button" at bounding box center [501, 198] width 626 height 24
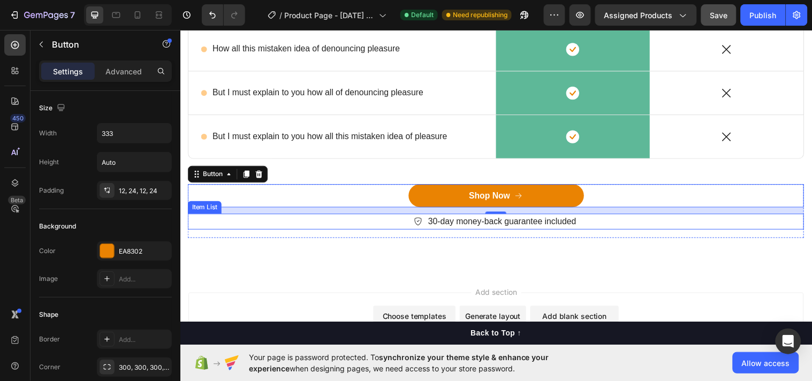
click at [336, 222] on div "30-day money-back guarantee included" at bounding box center [501, 224] width 626 height 16
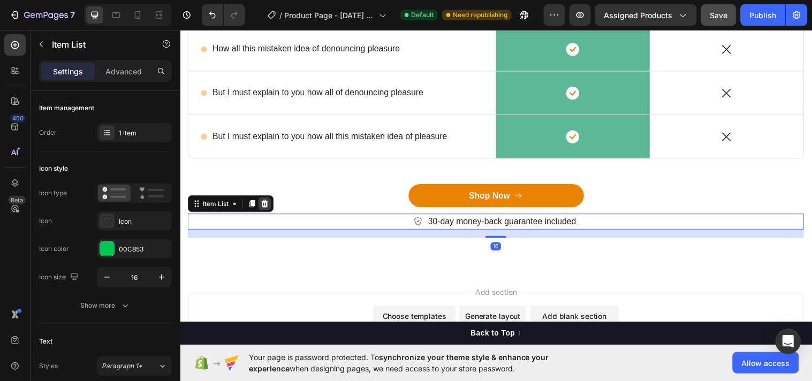
click at [267, 201] on div at bounding box center [266, 206] width 13 height 13
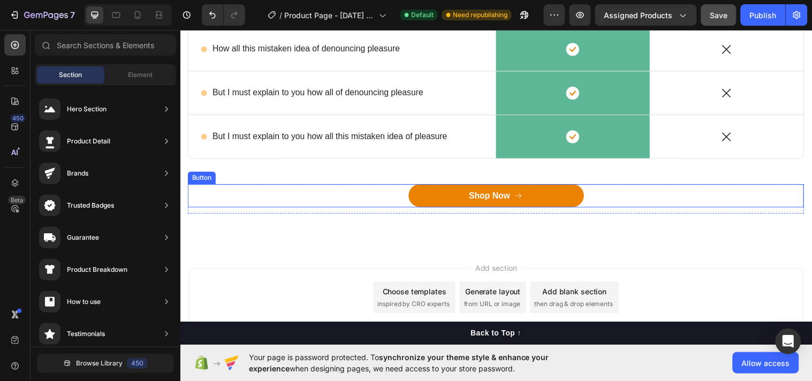
click at [296, 203] on div "Shop Now Button" at bounding box center [501, 198] width 626 height 24
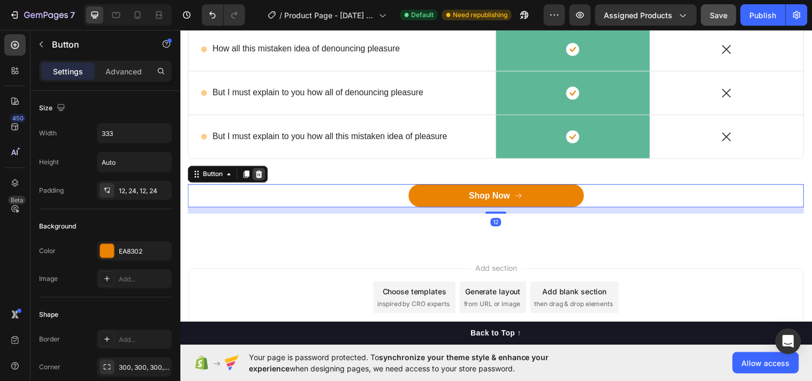
click at [266, 180] on div at bounding box center [260, 176] width 13 height 13
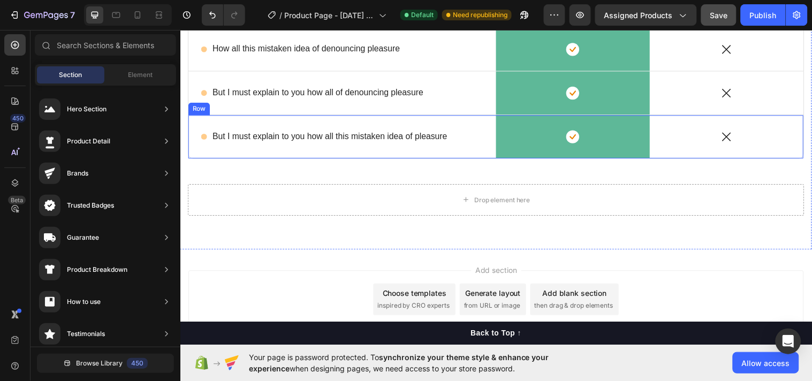
scroll to position [3892, 0]
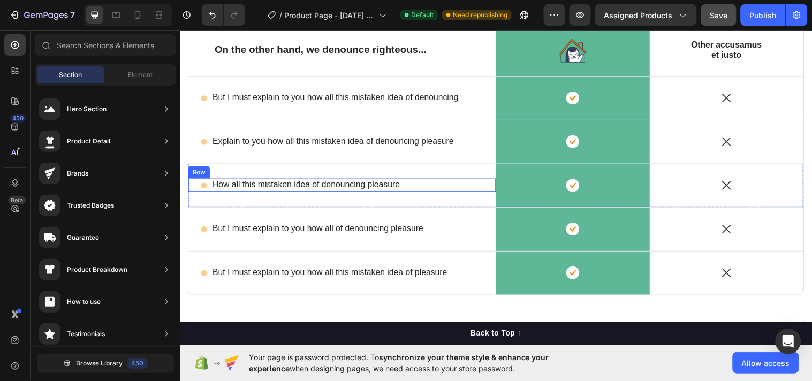
click at [204, 192] on div "Icon" at bounding box center [204, 187] width 6 height 13
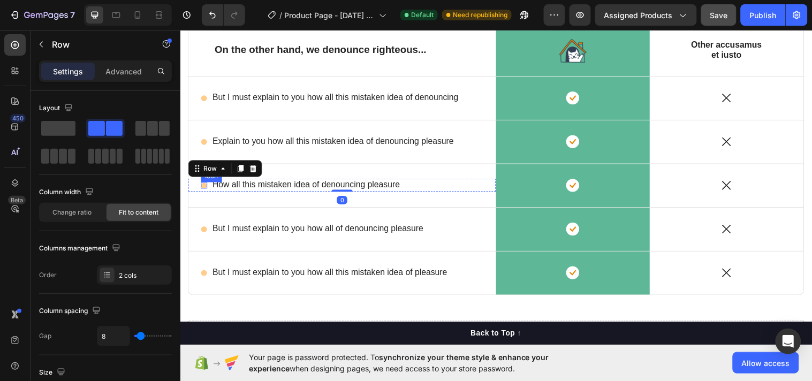
click at [202, 188] on circle at bounding box center [204, 188] width 6 height 6
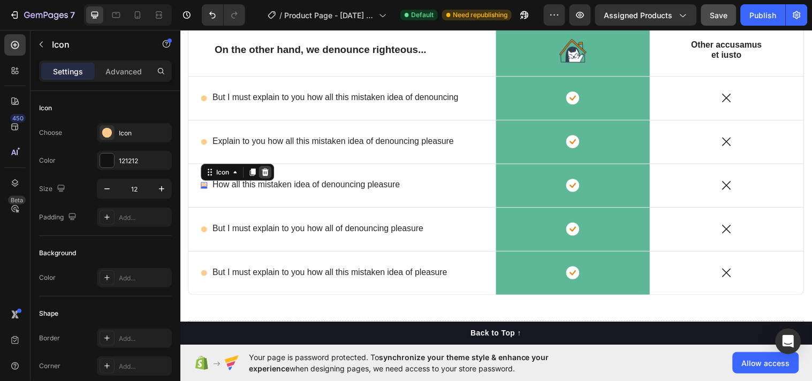
click at [270, 172] on icon at bounding box center [266, 174] width 9 height 9
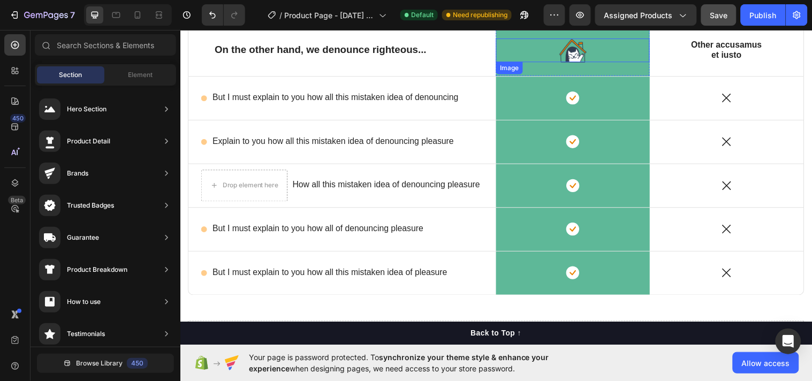
click at [569, 49] on img at bounding box center [579, 51] width 28 height 24
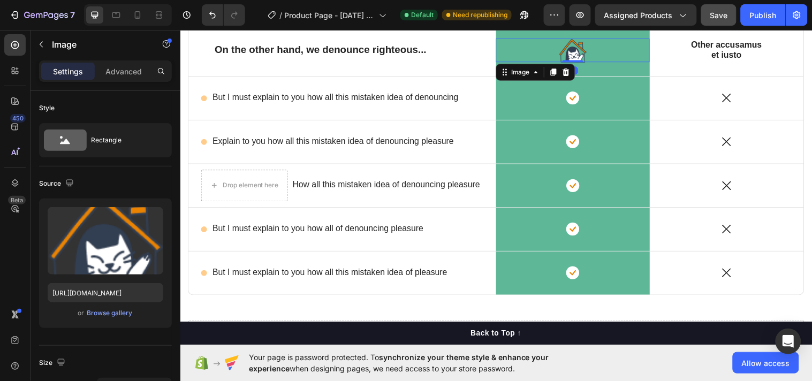
drag, startPoint x: 567, startPoint y: 71, endPoint x: 573, endPoint y: 95, distance: 25.3
click at [569, 70] on icon at bounding box center [572, 72] width 7 height 7
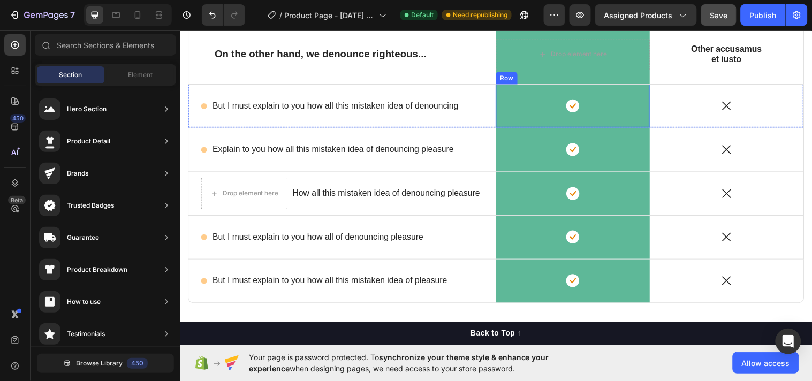
scroll to position [3896, 0]
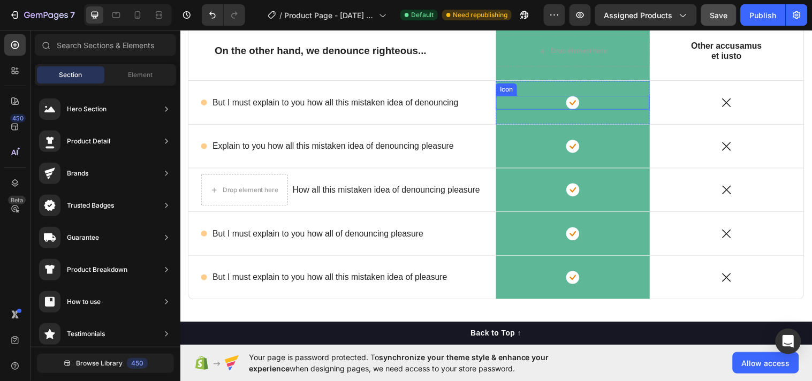
click at [573, 100] on rect at bounding box center [579, 103] width 13 height 13
click at [585, 47] on div "Drop element here" at bounding box center [585, 51] width 57 height 9
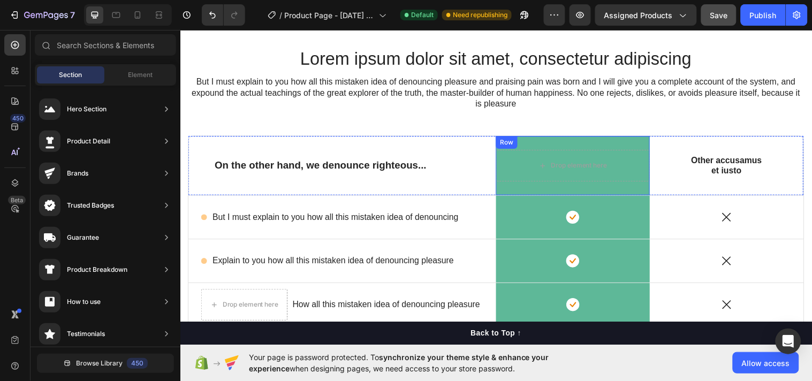
scroll to position [3758, 0]
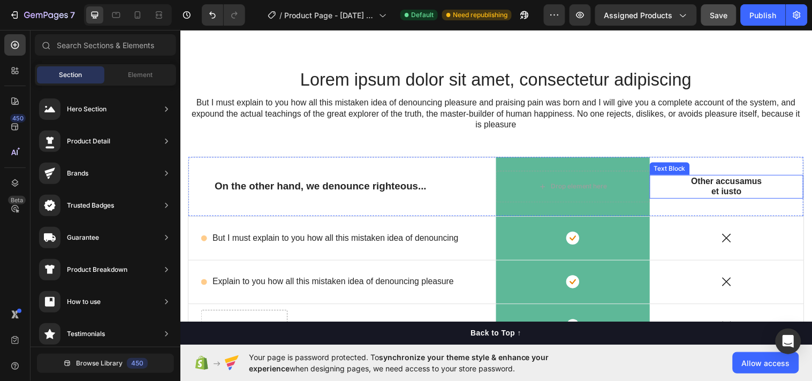
click at [675, 178] on div "Other accusamus et iusto Text Block" at bounding box center [735, 189] width 156 height 25
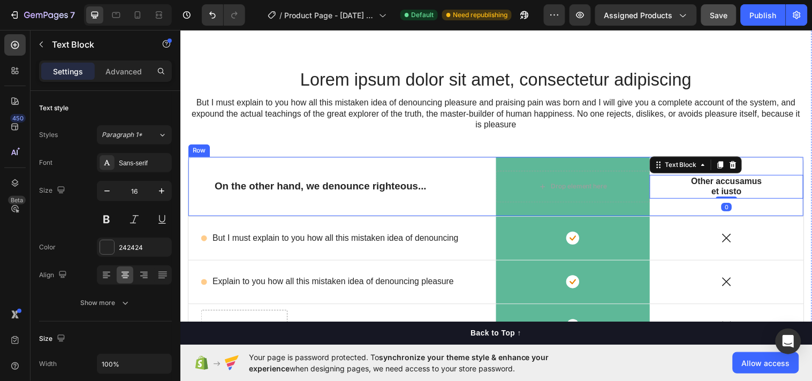
click at [459, 170] on div "On the other hand, we denounce righteous... Text Block" at bounding box center [344, 189] width 313 height 60
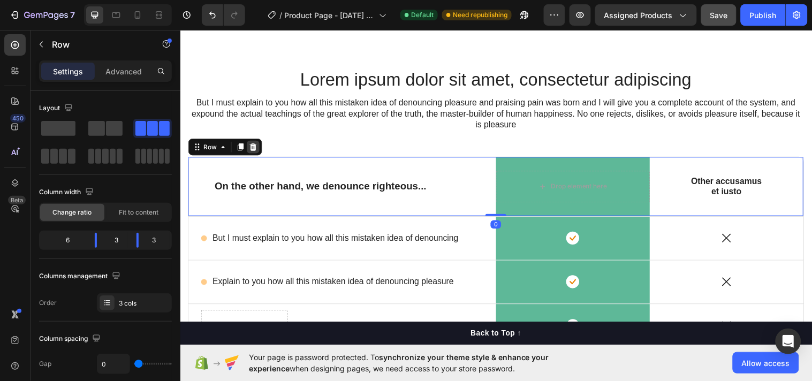
click at [258, 149] on icon at bounding box center [254, 149] width 9 height 9
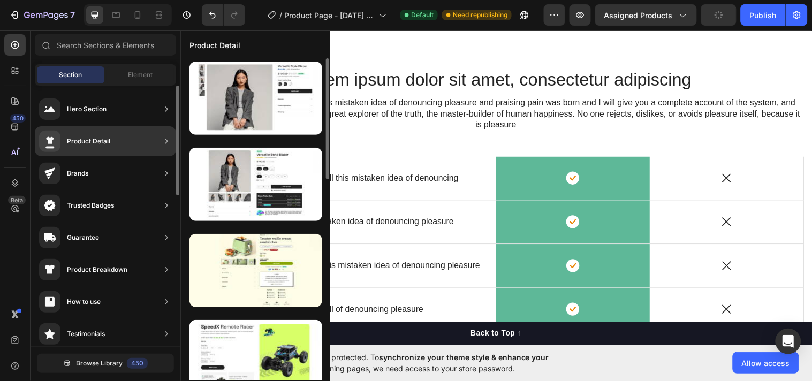
scroll to position [3896, 0]
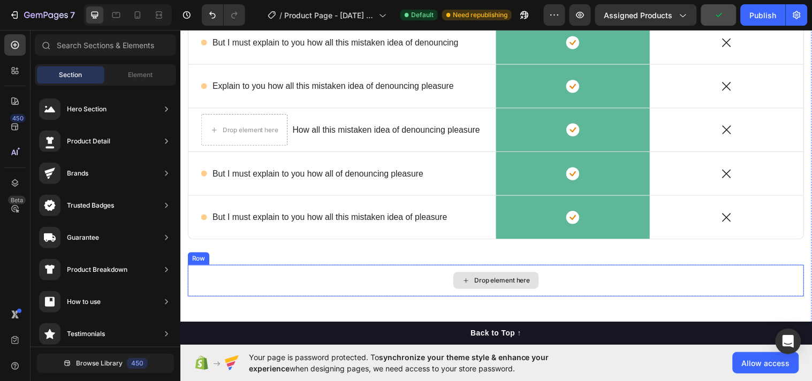
click at [387, 275] on div "Drop element here" at bounding box center [501, 284] width 626 height 32
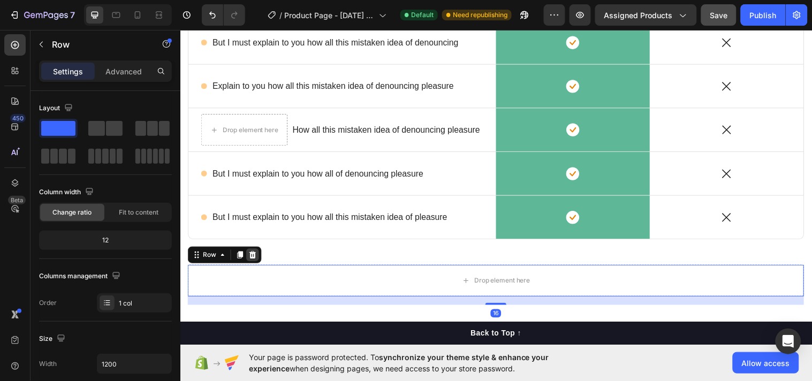
click at [252, 261] on icon at bounding box center [254, 257] width 7 height 7
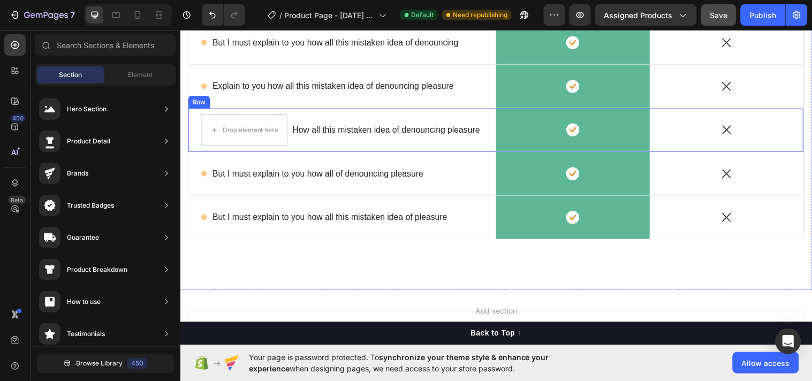
scroll to position [3619, 0]
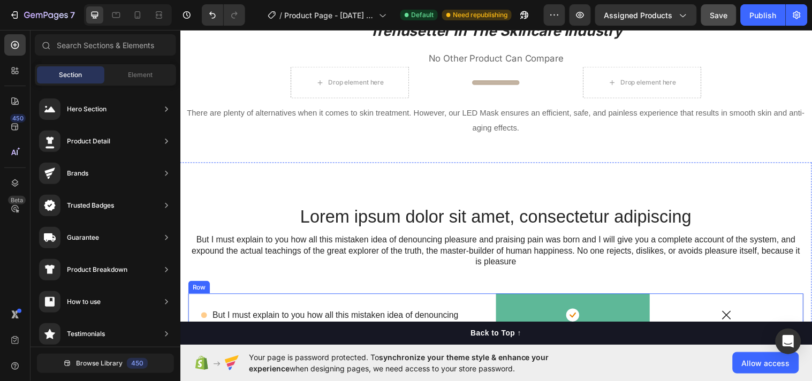
click at [763, 304] on div "Icon" at bounding box center [735, 320] width 156 height 44
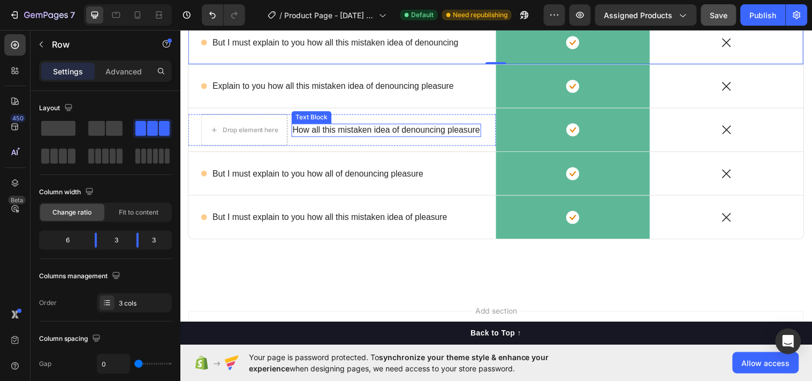
scroll to position [3758, 0]
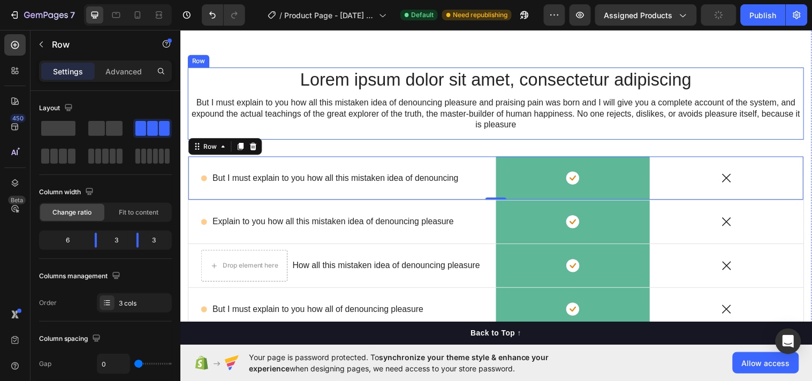
click at [787, 138] on div "Lorem ipsum dolor sit amet, consectetur adipiscing Heading But I must explain t…" at bounding box center [501, 104] width 626 height 73
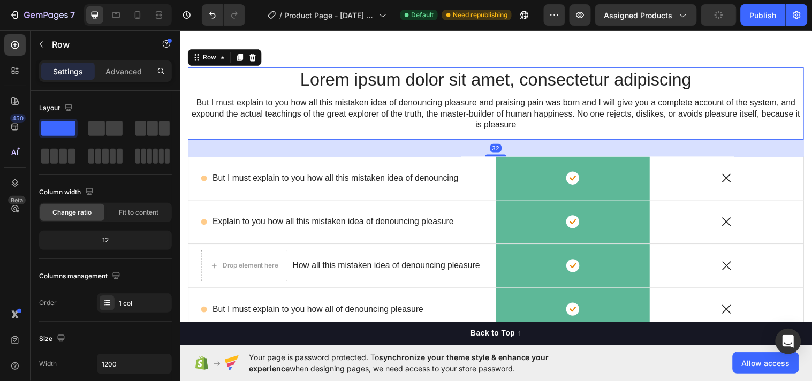
click at [802, 149] on div "32" at bounding box center [501, 149] width 626 height 17
click at [803, 156] on div "32" at bounding box center [501, 149] width 626 height 17
click at [801, 57] on div "Lorem ipsum dolor sit amet, consectetur adipiscing Heading But I must explain t…" at bounding box center [501, 228] width 642 height 407
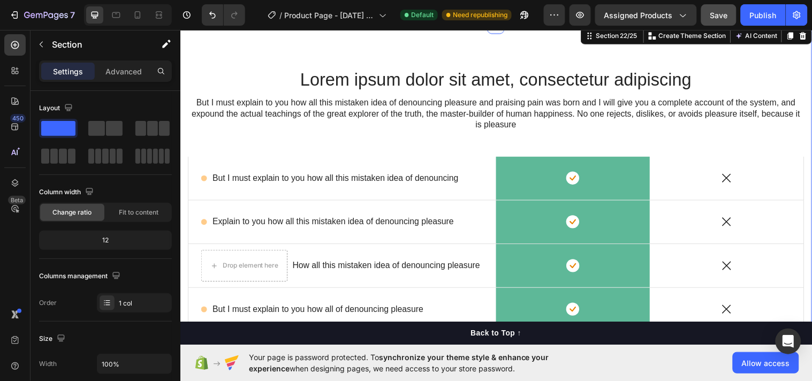
click at [605, 146] on div "Lorem ipsum dolor sit amet, consectetur adipiscing Heading But I must explain t…" at bounding box center [501, 237] width 626 height 338
click at [592, 161] on div "Icon Row" at bounding box center [579, 180] width 156 height 44
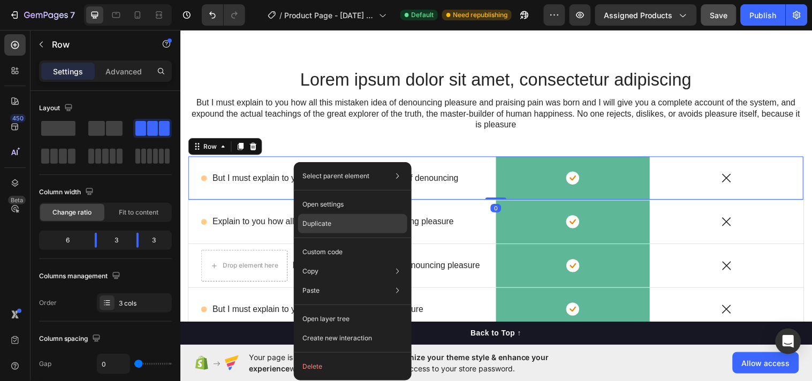
click at [322, 227] on p "Duplicate" at bounding box center [316, 224] width 29 height 10
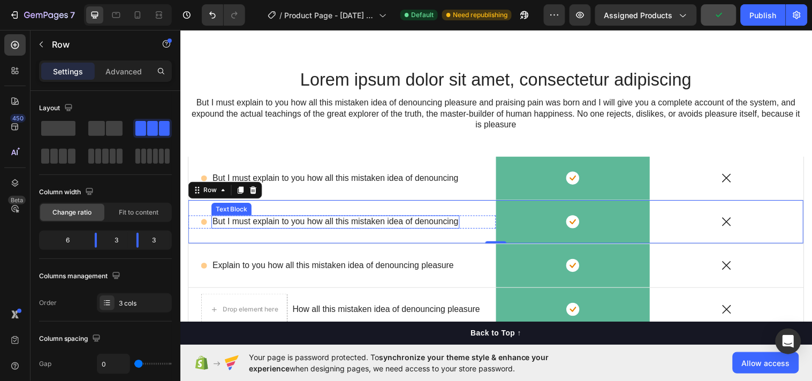
scroll to position [3896, 0]
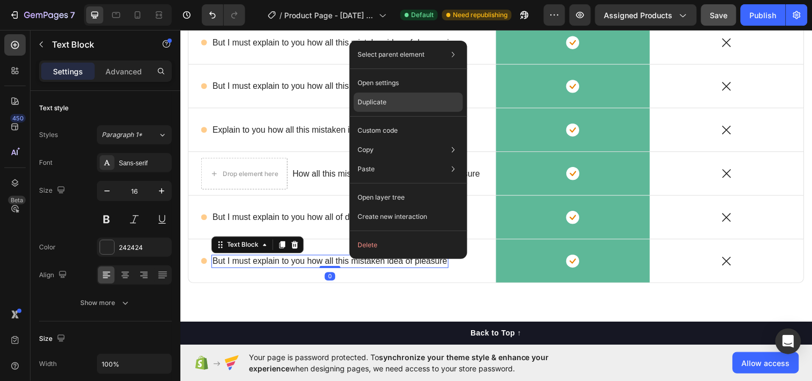
drag, startPoint x: 385, startPoint y: 107, endPoint x: 210, endPoint y: 78, distance: 177.4
click at [385, 107] on p "Duplicate" at bounding box center [372, 102] width 29 height 10
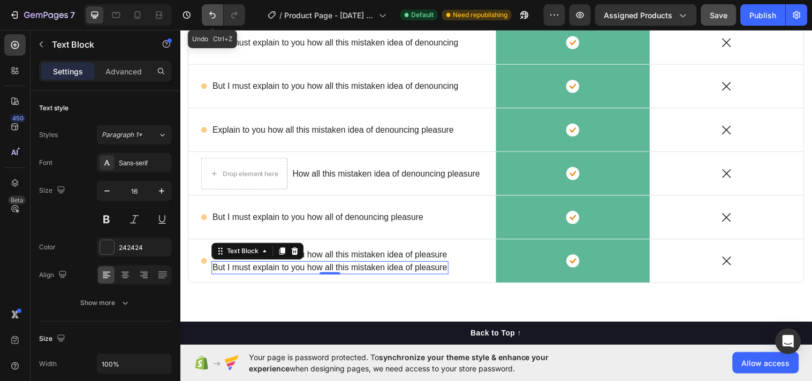
click at [218, 17] on button "Undo/Redo" at bounding box center [212, 14] width 21 height 21
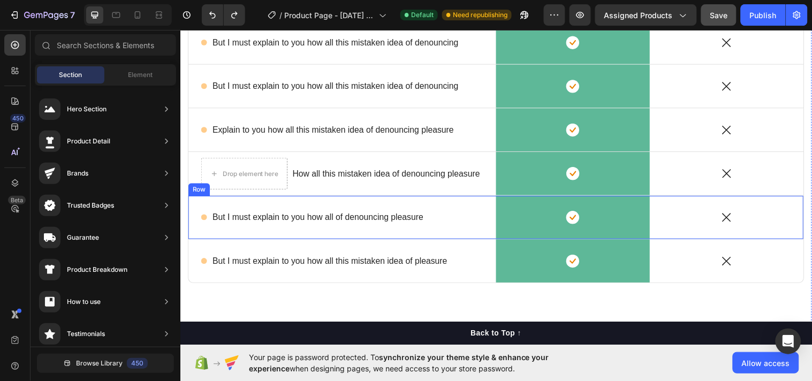
click at [458, 204] on div "Icon But I must explain to you how all of denouncing pleasure Text Block Row" at bounding box center [344, 220] width 313 height 44
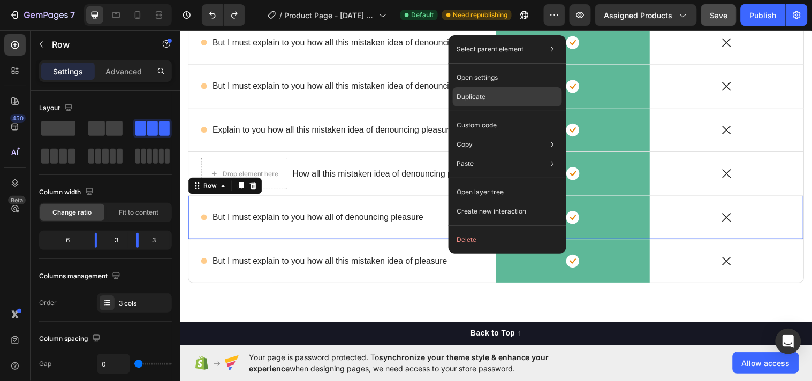
drag, startPoint x: 468, startPoint y: 100, endPoint x: 296, endPoint y: 72, distance: 175.1
click at [468, 100] on p "Duplicate" at bounding box center [471, 97] width 29 height 10
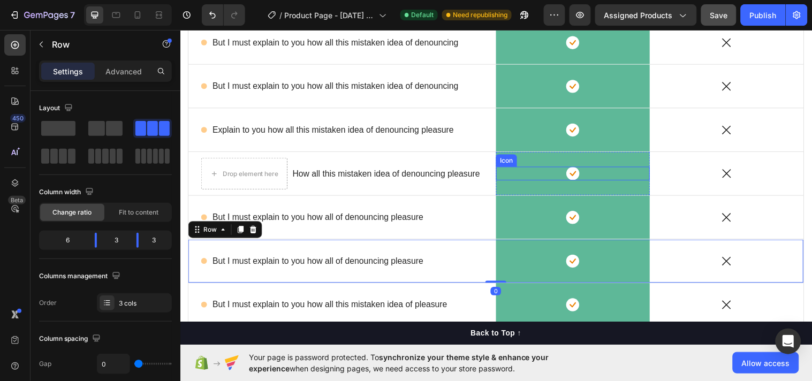
scroll to position [3758, 0]
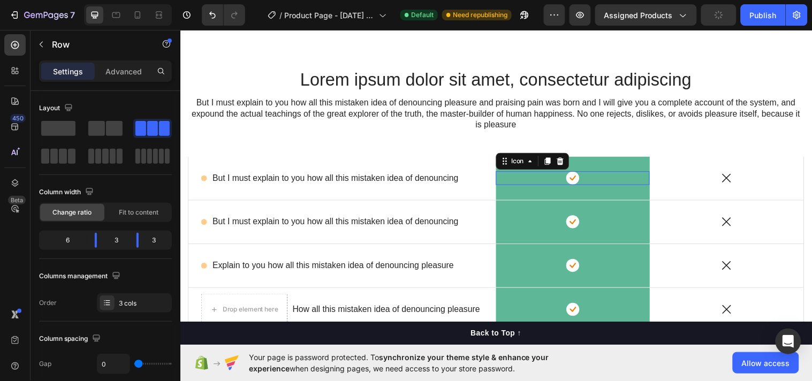
click at [522, 176] on div "Icon 0" at bounding box center [579, 180] width 156 height 14
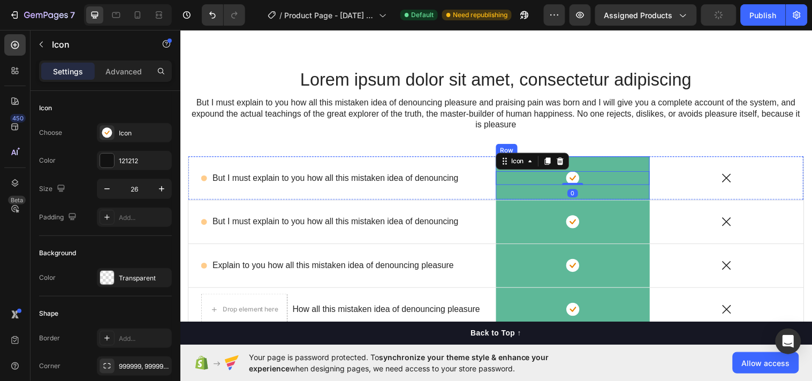
click at [512, 196] on div "Icon 0 Row" at bounding box center [579, 180] width 156 height 44
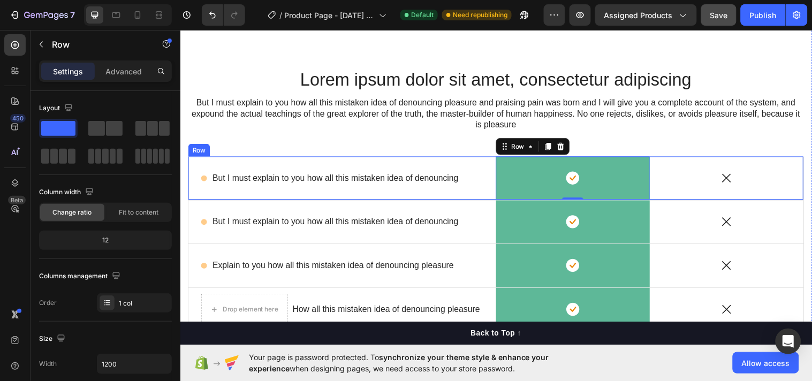
click at [343, 170] on div "Icon But I must explain to you how all this mistaken idea of denouncing Text Bl…" at bounding box center [344, 180] width 313 height 44
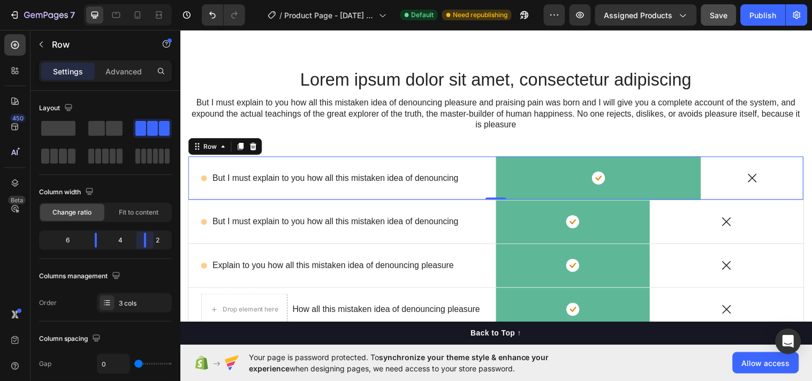
drag, startPoint x: 135, startPoint y: 239, endPoint x: 156, endPoint y: 238, distance: 20.3
click at [156, 0] on body "7 Version history / Product Page - Sep 23, 11:19:34 Default Need republishing P…" at bounding box center [406, 0] width 812 height 0
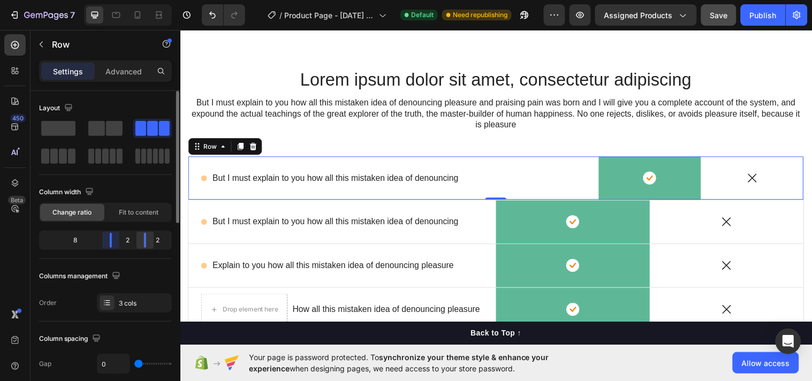
drag, startPoint x: 98, startPoint y: 237, endPoint x: 141, endPoint y: 233, distance: 43.5
click at [137, 0] on body "7 Version history / Product Page - Sep 23, 11:19:34 Default Need republishing P…" at bounding box center [406, 0] width 812 height 0
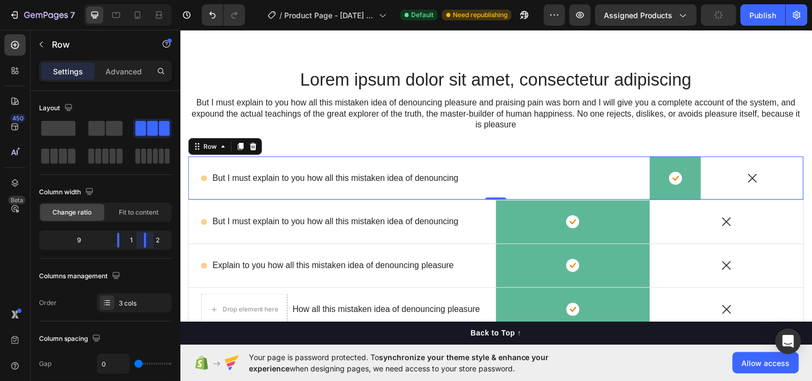
drag, startPoint x: 147, startPoint y: 242, endPoint x: 128, endPoint y: 239, distance: 18.9
click at [128, 0] on body "7 Version history / Product Page - Sep 23, 11:19:34 Default Need republishing P…" at bounding box center [406, 0] width 812 height 0
drag, startPoint x: 142, startPoint y: 237, endPoint x: 129, endPoint y: 237, distance: 13.4
click at [129, 0] on body "7 Version history / Product Page - Sep 23, 11:19:34 Default Need republishing P…" at bounding box center [406, 0] width 812 height 0
click at [139, 0] on body "7 Version history / Product Page - Sep 23, 11:19:34 Default Need republishing P…" at bounding box center [406, 0] width 812 height 0
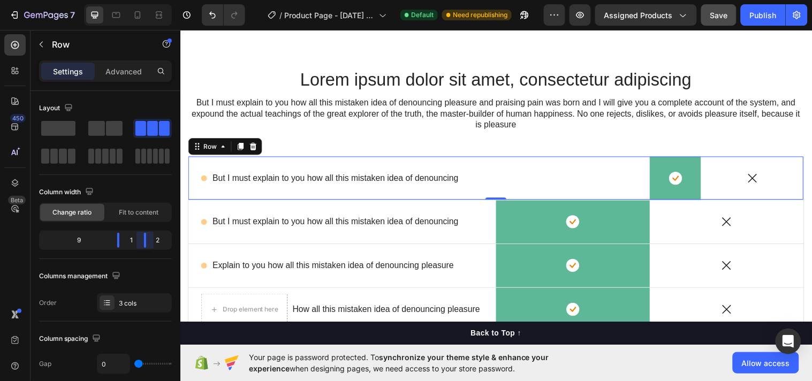
drag, startPoint x: 143, startPoint y: 238, endPoint x: 129, endPoint y: 239, distance: 14.5
click at [129, 0] on body "7 Version history / Product Page - Sep 23, 11:19:34 Default Need republishing P…" at bounding box center [406, 0] width 812 height 0
click at [155, 238] on div "2" at bounding box center [162, 240] width 15 height 15
click at [250, 191] on div "Icon But I must explain to you how all this mistaken idea of denouncing Text Bl…" at bounding box center [422, 180] width 469 height 44
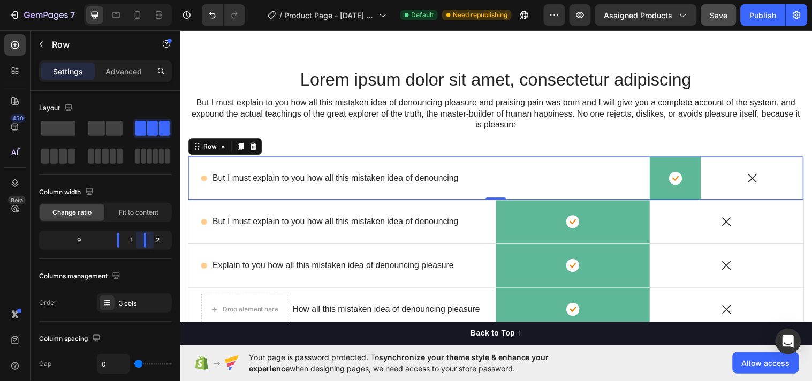
drag, startPoint x: 145, startPoint y: 246, endPoint x: 128, endPoint y: 238, distance: 18.7
click at [128, 0] on body "7 Version history / Product Page - Sep 23, 11:19:34 Default Need republishing P…" at bounding box center [406, 0] width 812 height 0
click at [104, 238] on div "9" at bounding box center [74, 240] width 67 height 15
click at [63, 212] on span "Change ratio" at bounding box center [72, 213] width 39 height 10
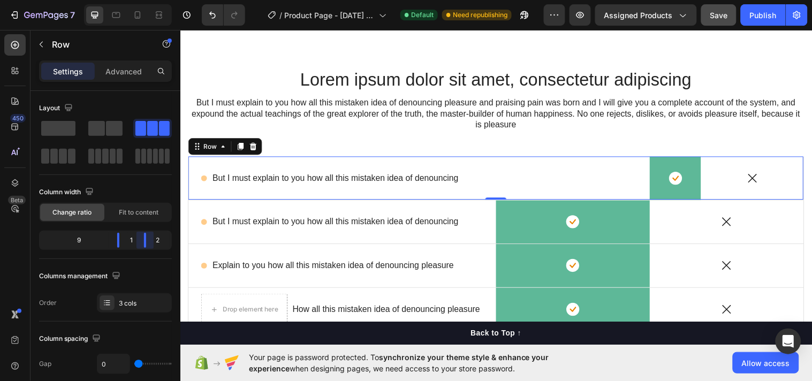
drag, startPoint x: 143, startPoint y: 240, endPoint x: 122, endPoint y: 233, distance: 22.9
click at [122, 0] on body "7 Version history / Product Page - Sep 23, 11:19:34 Default Need republishing P…" at bounding box center [406, 0] width 812 height 0
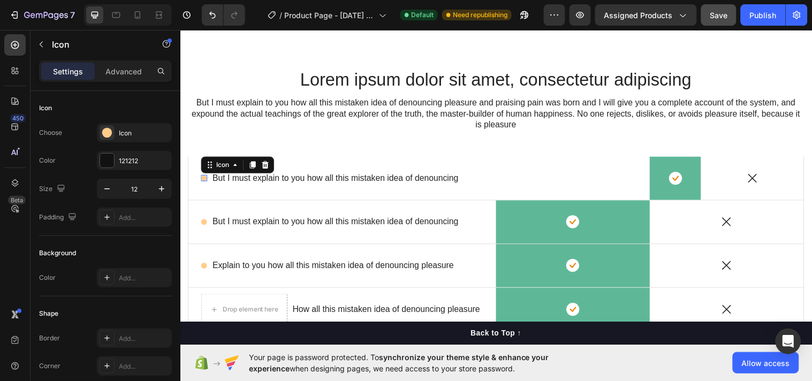
click at [201, 178] on icon at bounding box center [204, 180] width 6 height 6
click at [267, 164] on icon at bounding box center [266, 166] width 7 height 7
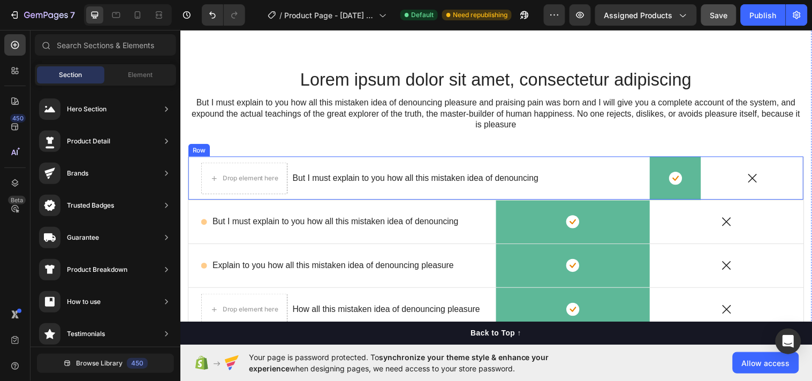
click at [735, 194] on div "Icon" at bounding box center [761, 180] width 104 height 44
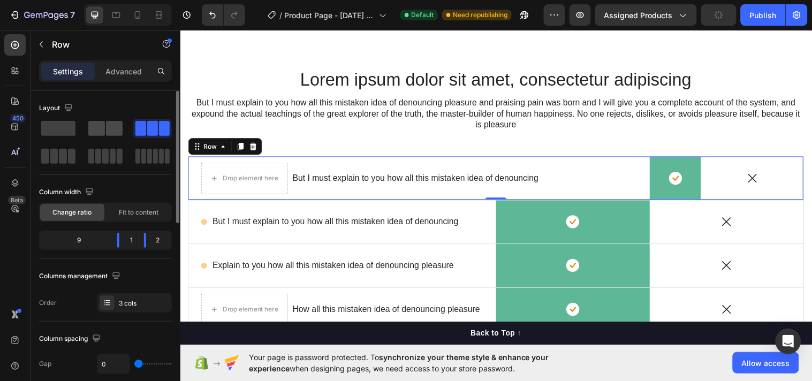
click at [108, 127] on span at bounding box center [114, 128] width 17 height 15
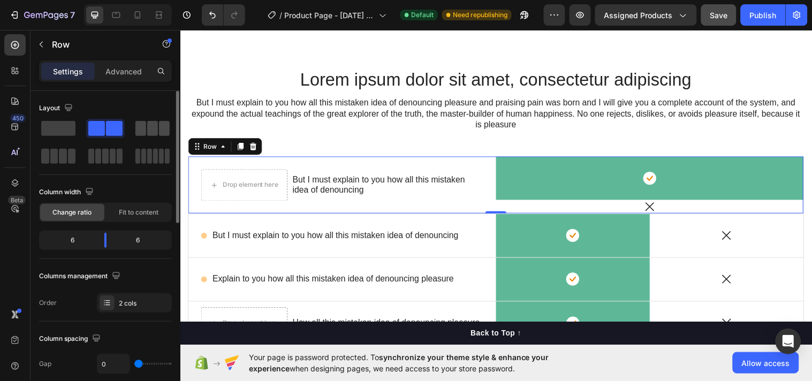
click at [156, 126] on span at bounding box center [152, 128] width 11 height 15
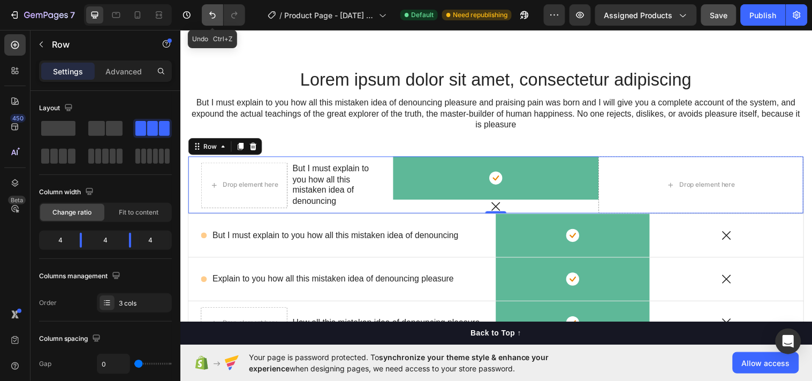
click at [209, 14] on icon "Undo/Redo" at bounding box center [212, 15] width 11 height 11
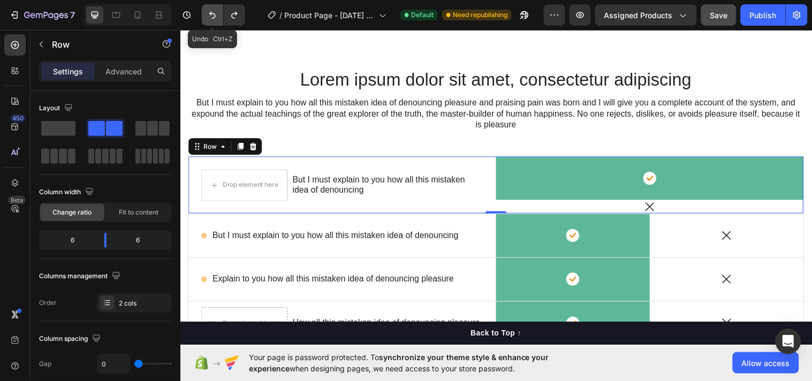
click at [209, 14] on icon "Undo/Redo" at bounding box center [212, 15] width 11 height 11
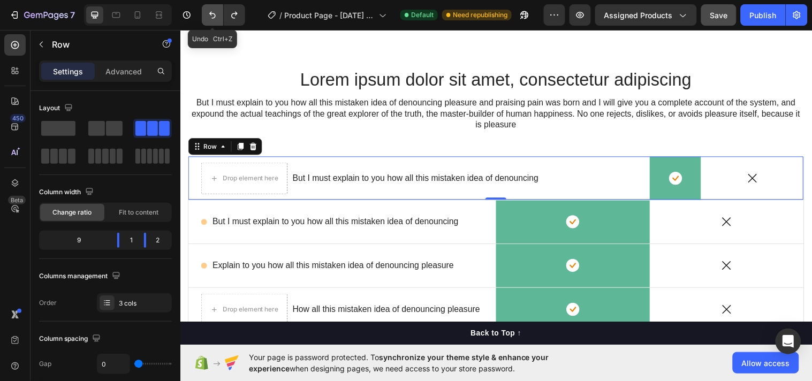
click at [209, 17] on icon "Undo/Redo" at bounding box center [212, 15] width 11 height 11
click at [214, 19] on icon "Undo/Redo" at bounding box center [212, 15] width 11 height 11
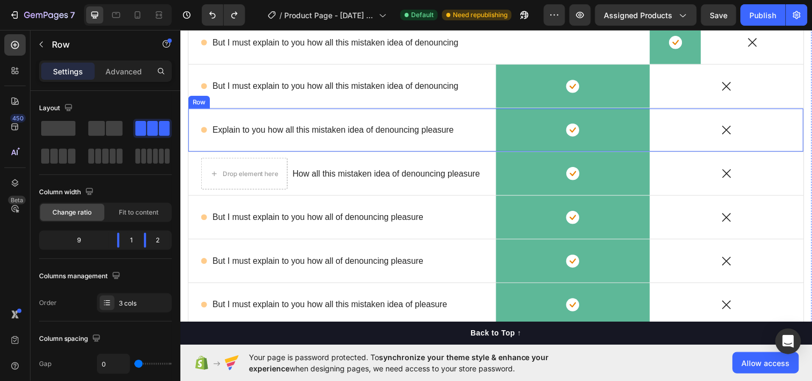
scroll to position [3758, 0]
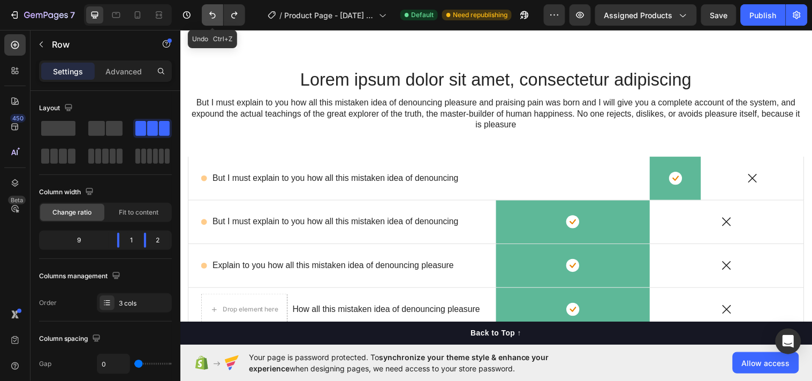
click at [214, 9] on button "Undo/Redo" at bounding box center [212, 14] width 21 height 21
drag, startPoint x: 214, startPoint y: 9, endPoint x: 161, endPoint y: 43, distance: 63.6
click at [214, 9] on button "Undo/Redo" at bounding box center [212, 14] width 21 height 21
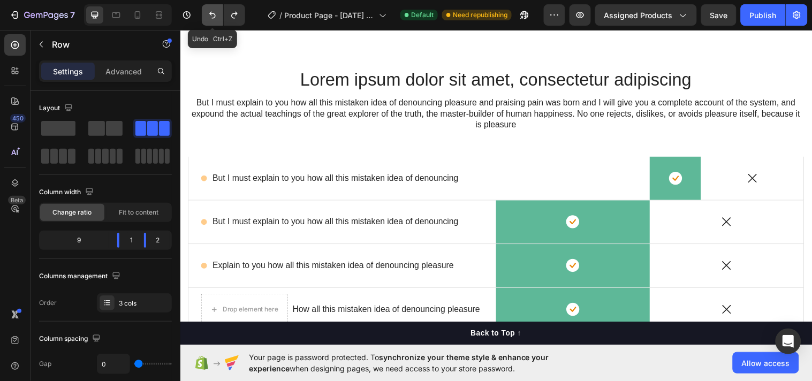
click at [214, 11] on icon "Undo/Redo" at bounding box center [212, 15] width 11 height 11
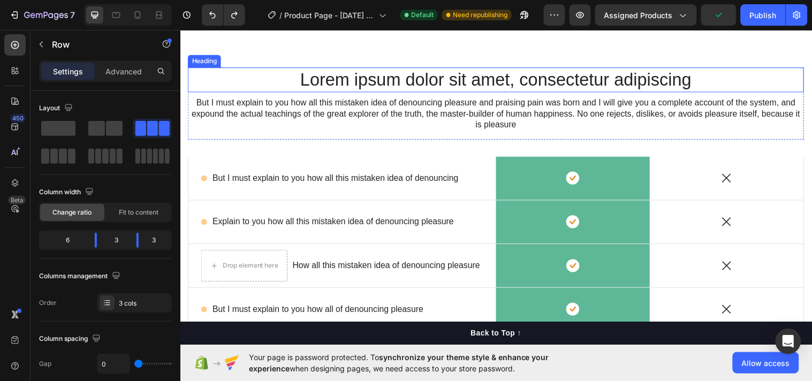
click at [221, 77] on h2 "Lorem ipsum dolor sit amet, consectetur adipiscing" at bounding box center [501, 80] width 626 height 25
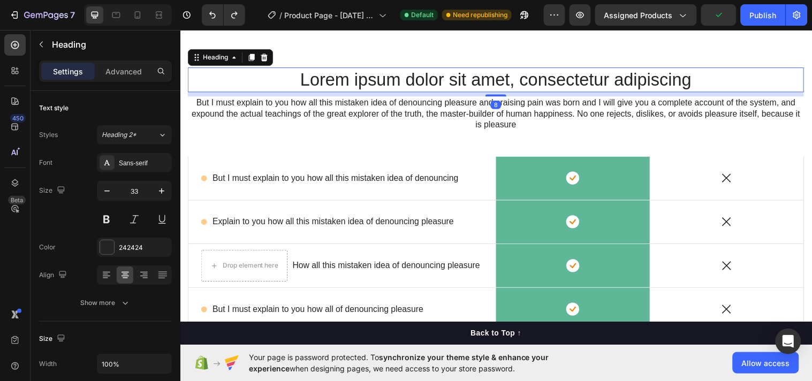
click at [241, 92] on h2 "Lorem ipsum dolor sit amet, consectetur adipiscing" at bounding box center [501, 80] width 626 height 25
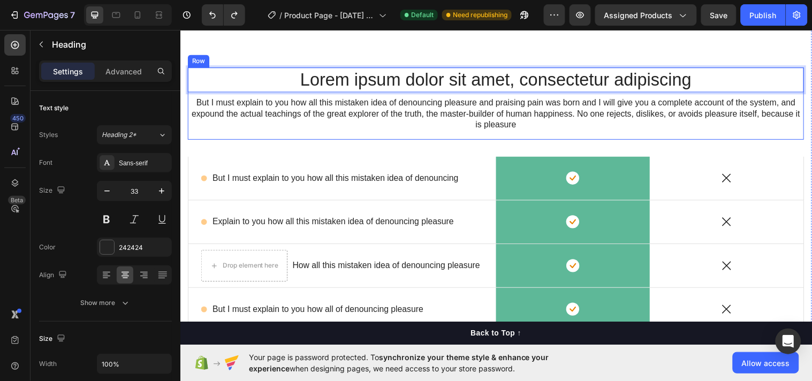
click at [801, 138] on div "Lorem ipsum dolor sit amet, consectetur adipiscing Heading 8 But I must explain…" at bounding box center [501, 104] width 626 height 73
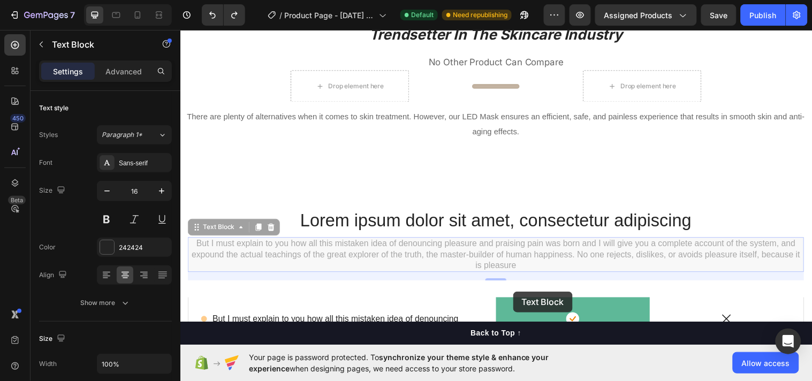
scroll to position [3644, 0]
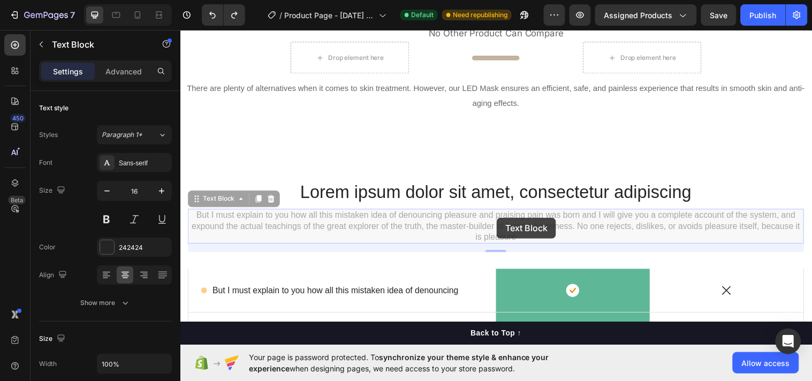
drag, startPoint x: 772, startPoint y: 133, endPoint x: 502, endPoint y: 221, distance: 284.8
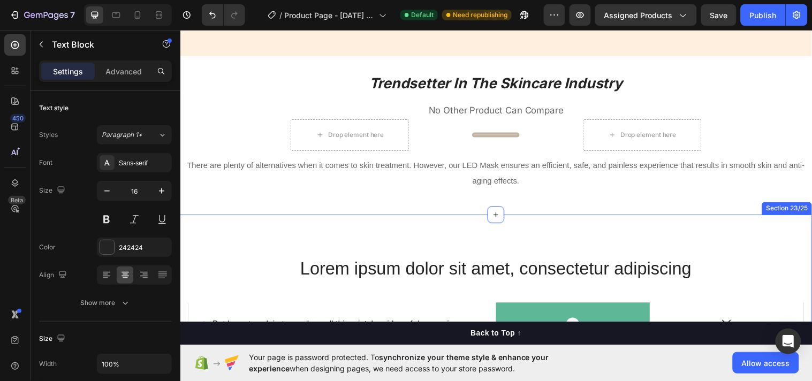
scroll to position [3723, 0]
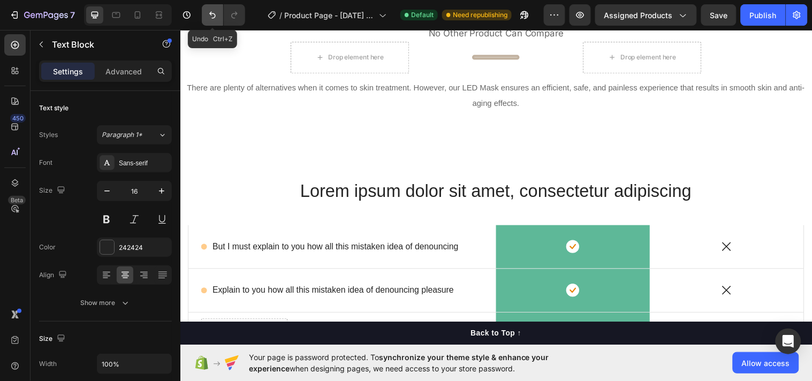
click at [213, 15] on icon "Undo/Redo" at bounding box center [212, 15] width 11 height 11
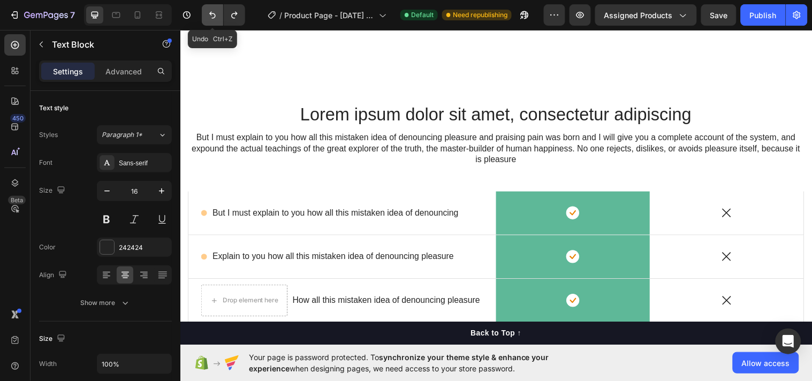
scroll to position [3644, 0]
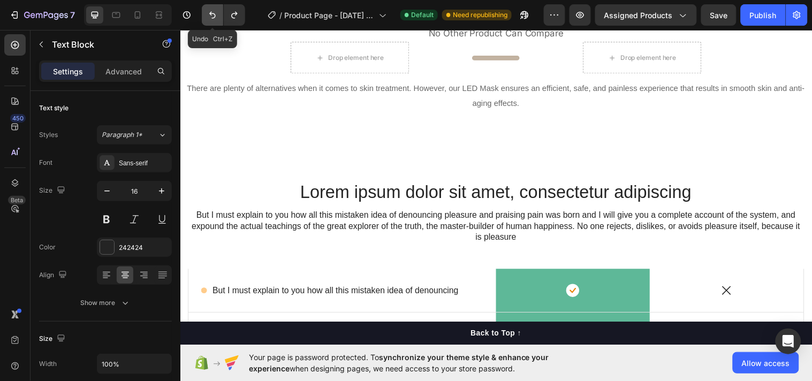
click at [213, 16] on icon "Undo/Redo" at bounding box center [212, 15] width 11 height 11
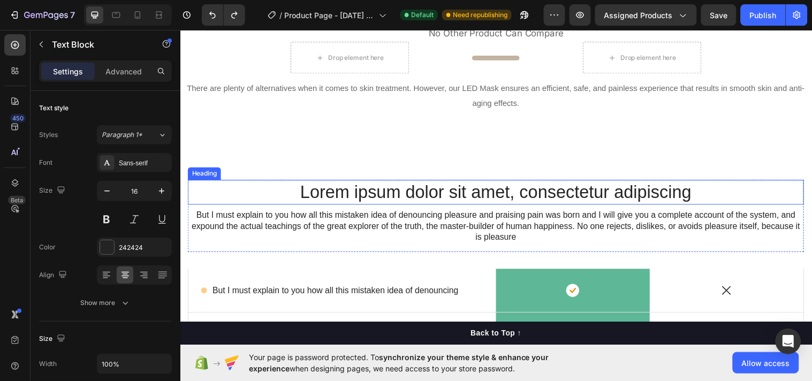
click at [257, 195] on p "Lorem ipsum dolor sit amet, consectetur adipiscing" at bounding box center [501, 194] width 624 height 23
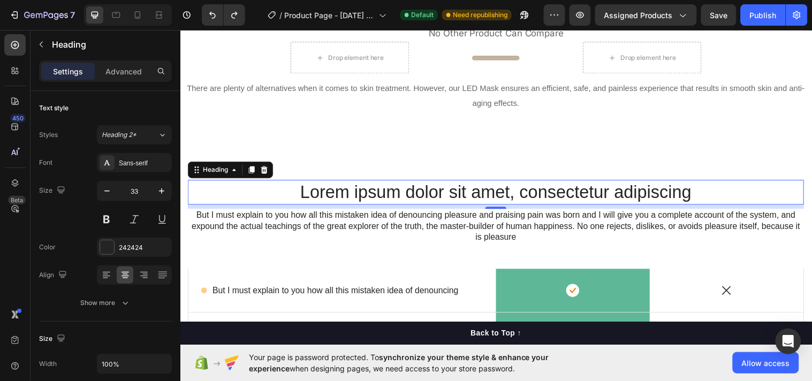
click at [807, 192] on div "Lorem ipsum dolor sit amet, consectetur adipiscing Heading 8 But I must explain…" at bounding box center [501, 363] width 642 height 448
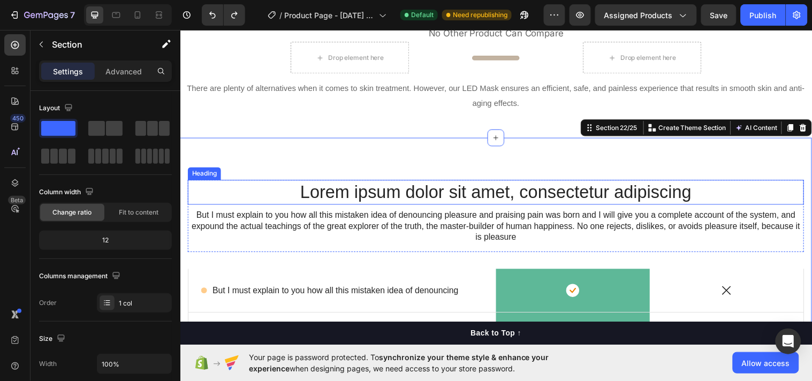
click at [791, 192] on p "Lorem ipsum dolor sit amet, consectetur adipiscing" at bounding box center [501, 194] width 624 height 23
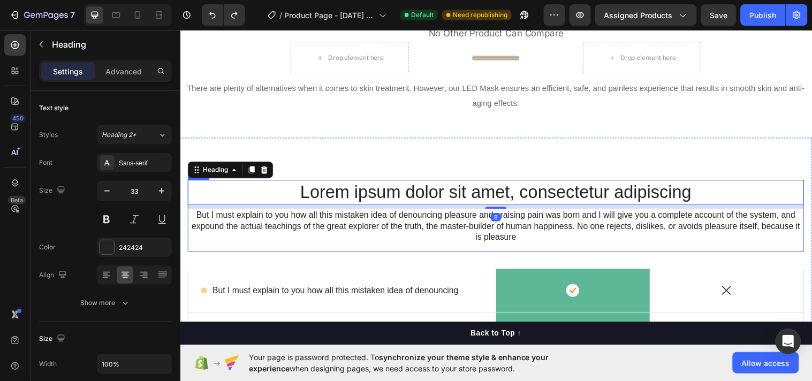
click at [798, 250] on div "Lorem ipsum dolor sit amet, consectetur adipiscing Heading 8 But I must explain…" at bounding box center [501, 218] width 626 height 73
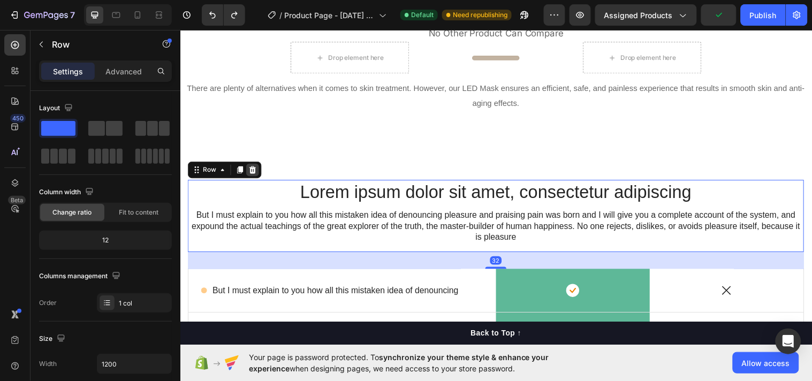
click at [252, 172] on icon at bounding box center [253, 172] width 9 height 9
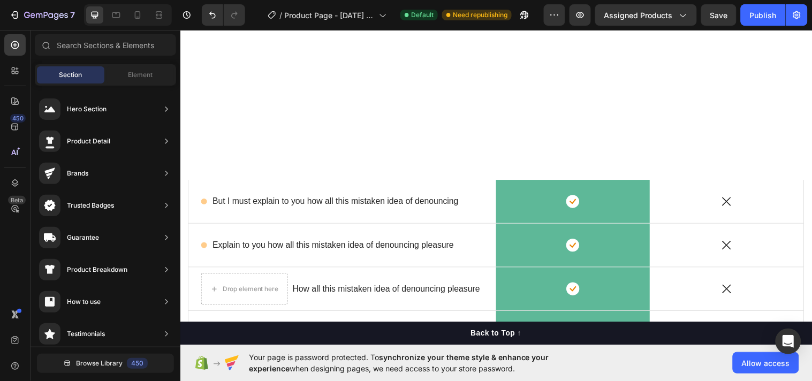
scroll to position [3783, 0]
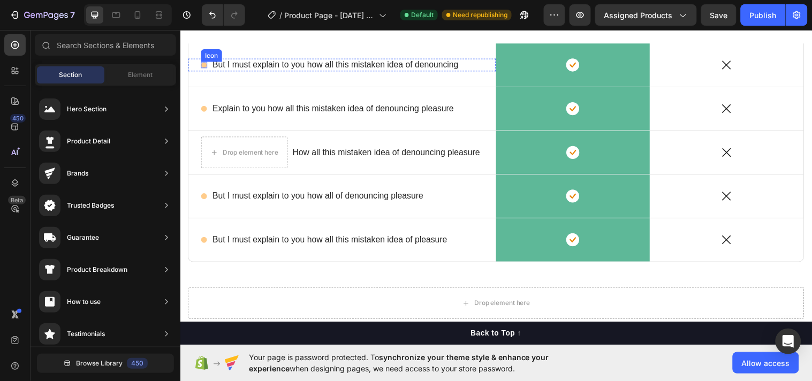
click at [201, 65] on icon at bounding box center [204, 65] width 6 height 6
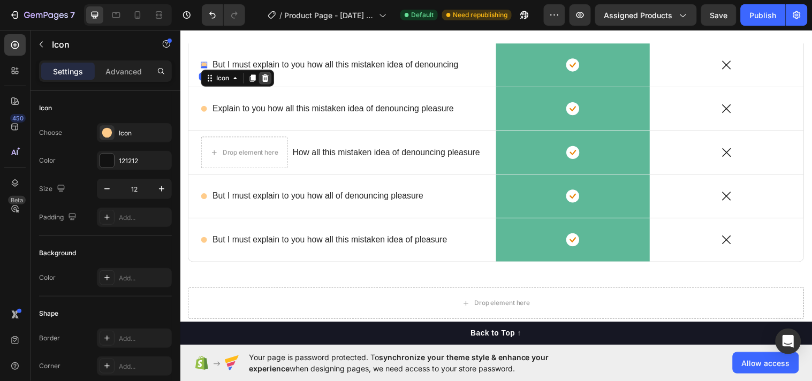
click at [271, 78] on icon at bounding box center [266, 78] width 9 height 9
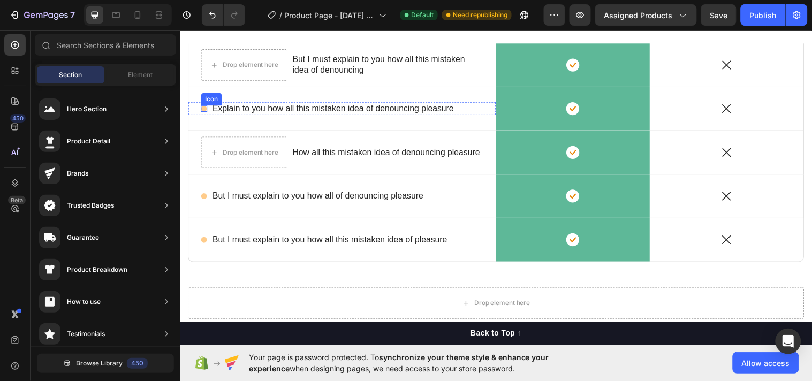
click at [204, 110] on circle at bounding box center [204, 110] width 6 height 6
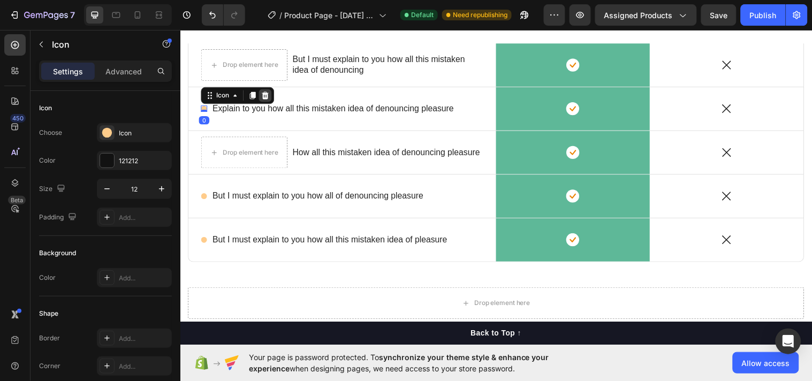
click at [263, 97] on icon at bounding box center [266, 96] width 9 height 9
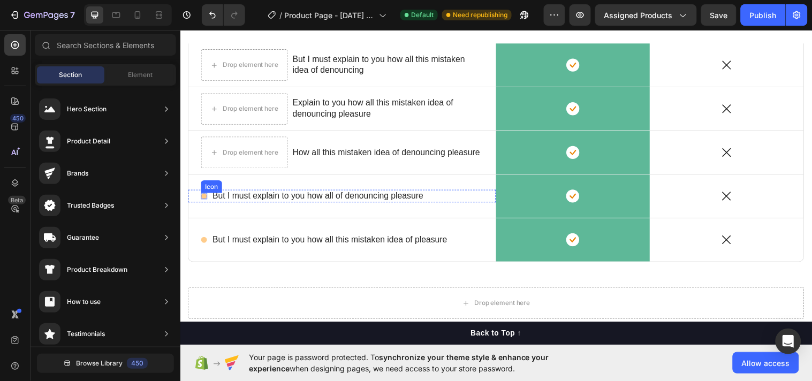
click at [201, 199] on span at bounding box center [204, 198] width 6 height 6
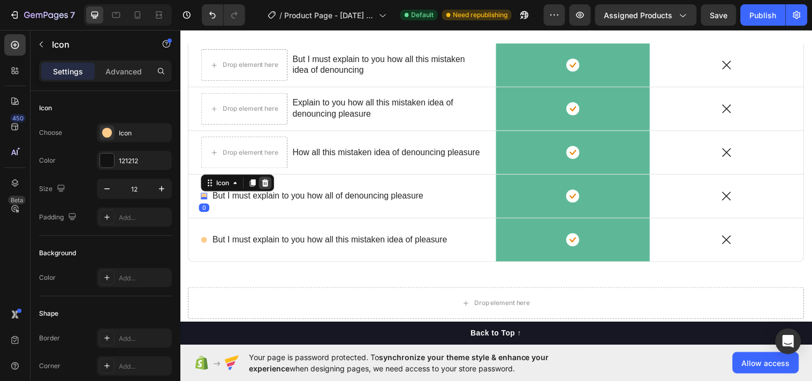
click at [267, 185] on icon at bounding box center [266, 184] width 7 height 7
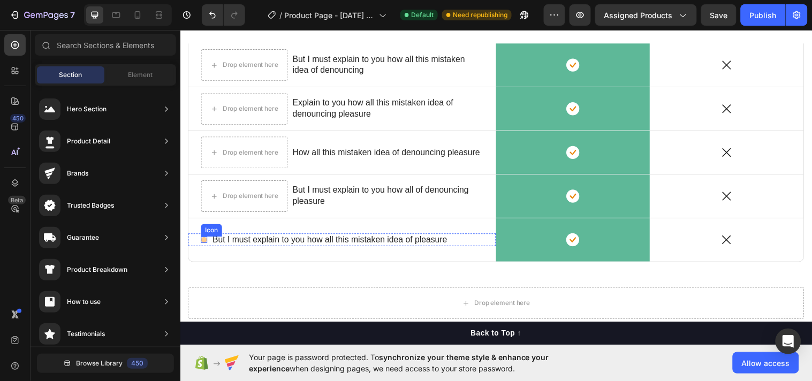
click at [205, 243] on circle at bounding box center [204, 243] width 6 height 6
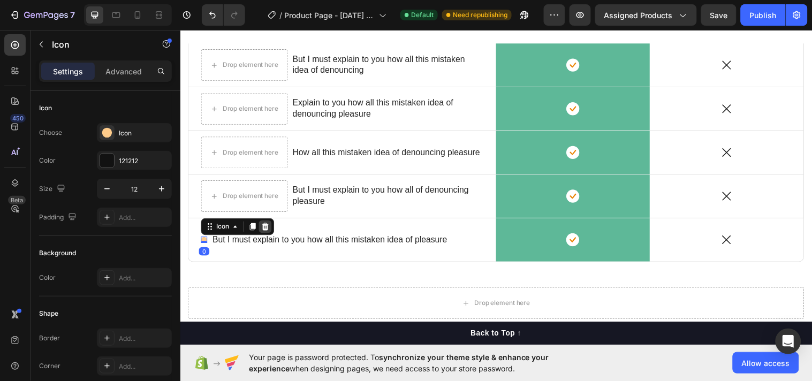
click at [268, 229] on icon at bounding box center [266, 229] width 7 height 7
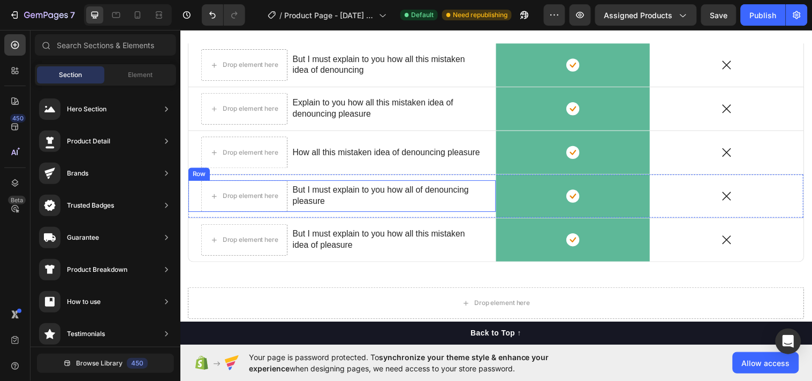
click at [347, 191] on p "But I must explain to you how all of denouncing pleasure" at bounding box center [390, 198] width 193 height 22
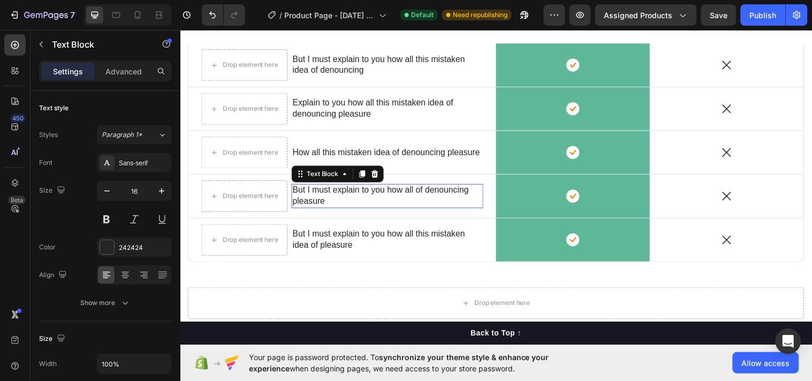
click at [347, 191] on p "But I must explain to you how all of denouncing pleasure" at bounding box center [390, 198] width 193 height 22
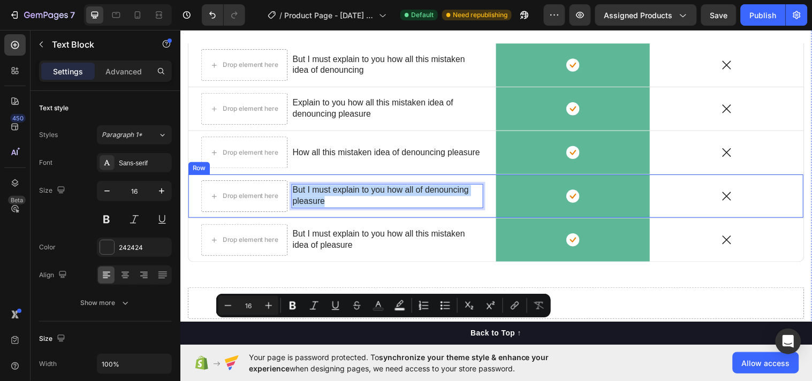
scroll to position [3644, 0]
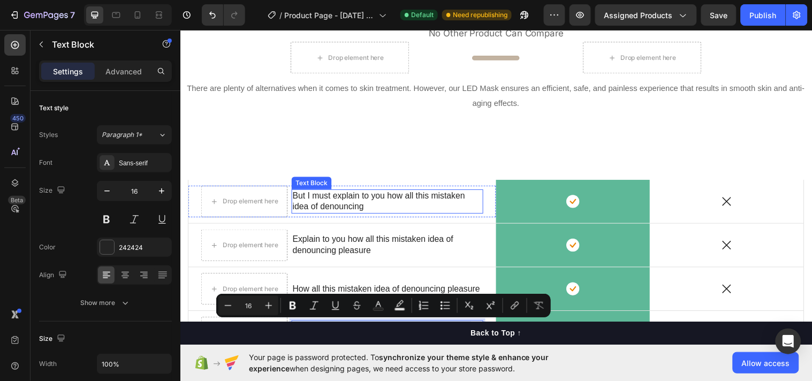
click at [385, 194] on p "But I must explain to you how all this mistaken idea of denouncing" at bounding box center [390, 204] width 193 height 22
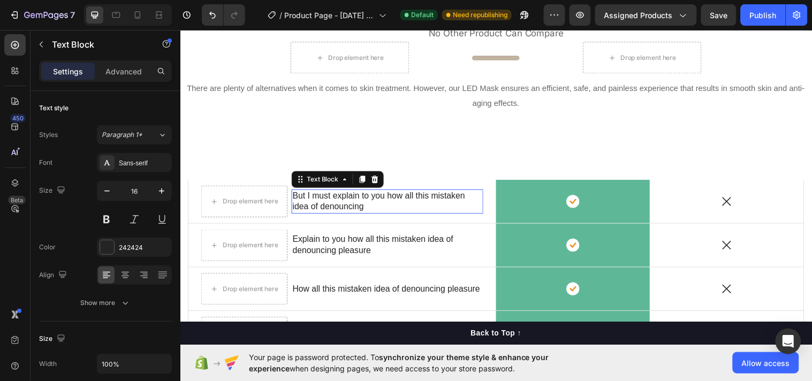
click at [385, 194] on p "But I must explain to you how all this mistaken idea of denouncing" at bounding box center [390, 204] width 193 height 22
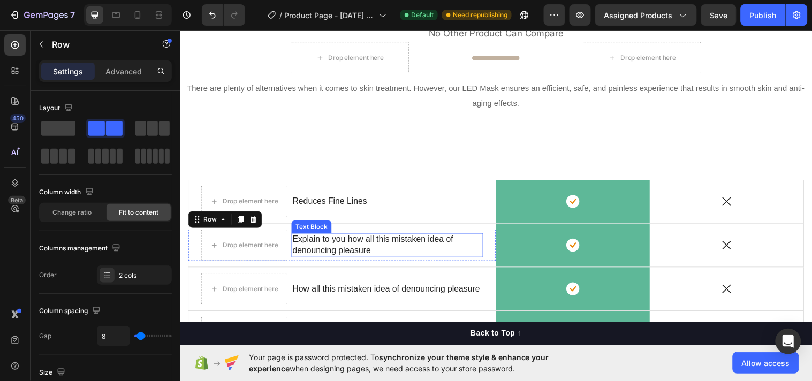
click at [361, 252] on p "Explain to you how all this mistaken idea of denouncing pleasure" at bounding box center [390, 248] width 193 height 22
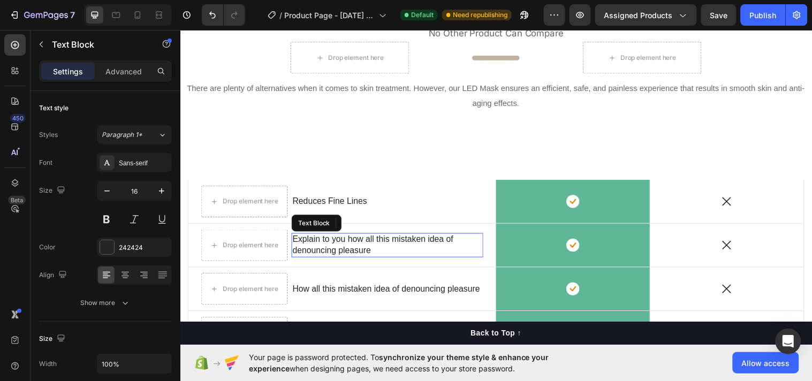
click at [361, 252] on p "Explain to you how all this mistaken idea of denouncing pleasure" at bounding box center [390, 248] width 193 height 22
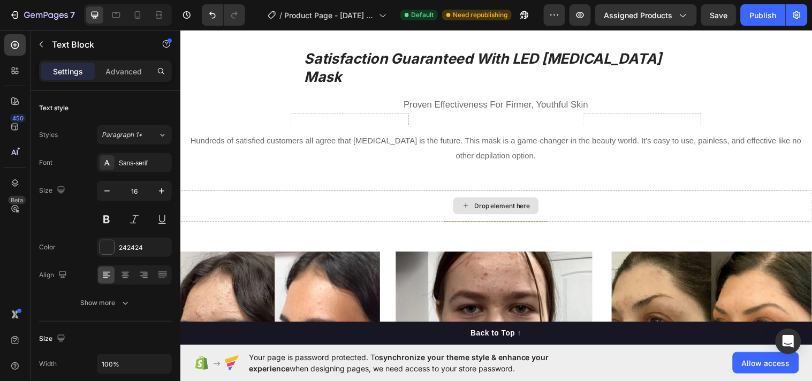
scroll to position [2678, 0]
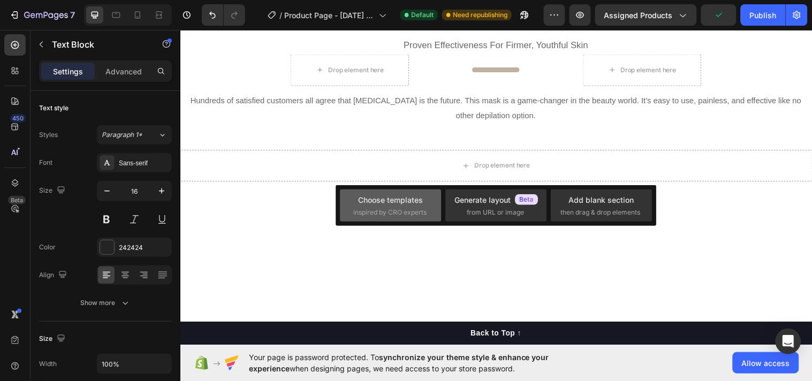
click at [397, 200] on div "Choose templates" at bounding box center [391, 199] width 65 height 11
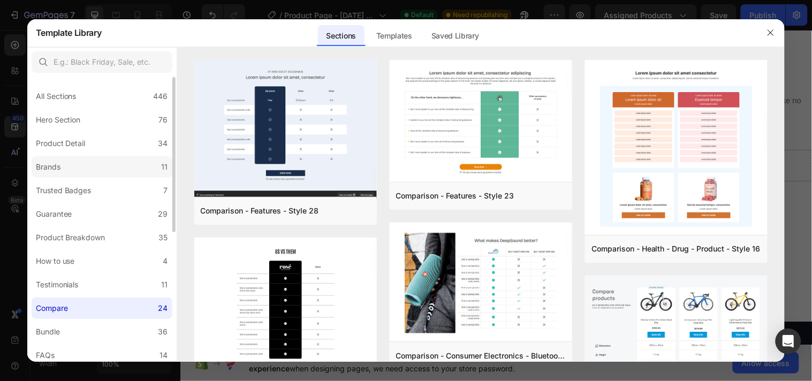
click at [63, 161] on div "Brands" at bounding box center [50, 167] width 29 height 13
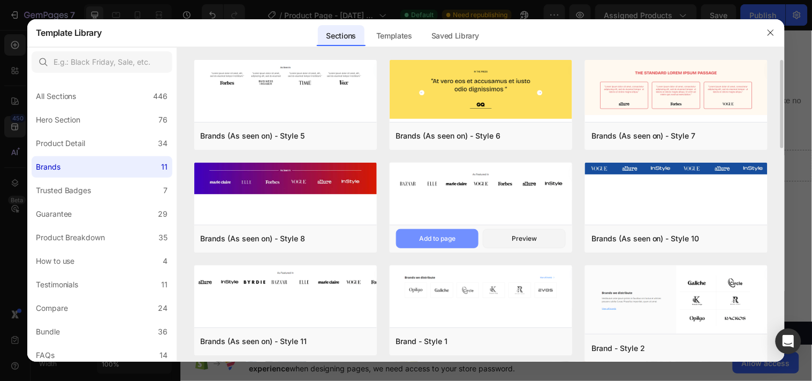
click at [432, 234] on div "Add to page" at bounding box center [437, 239] width 36 height 10
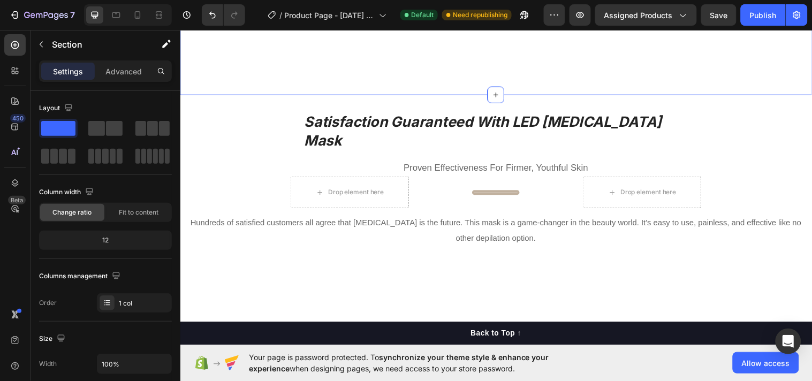
scroll to position [2818, 0]
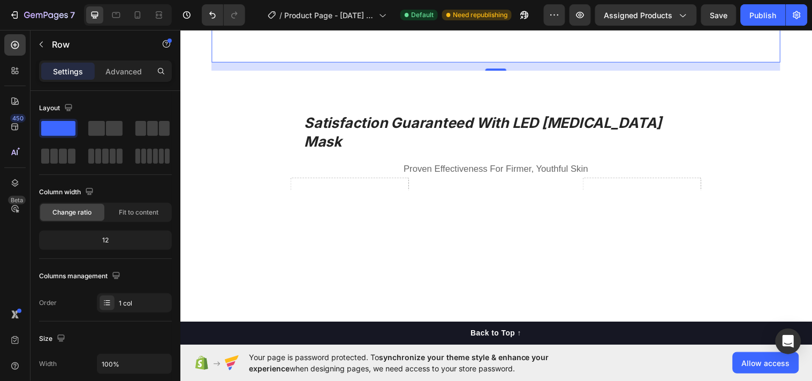
scroll to position [2679, 0]
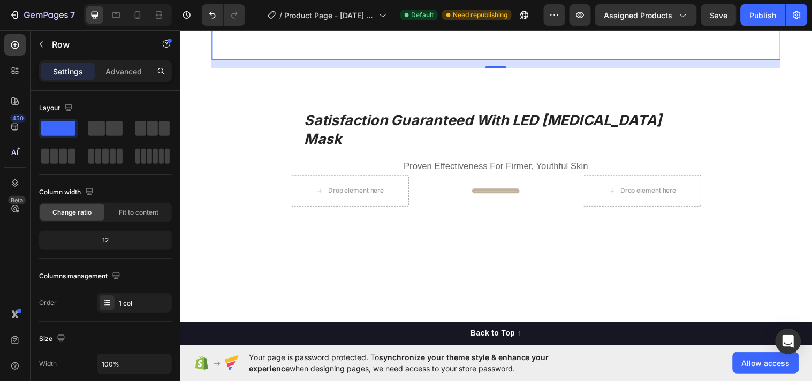
click at [280, 6] on icon at bounding box center [278, 1] width 7 height 7
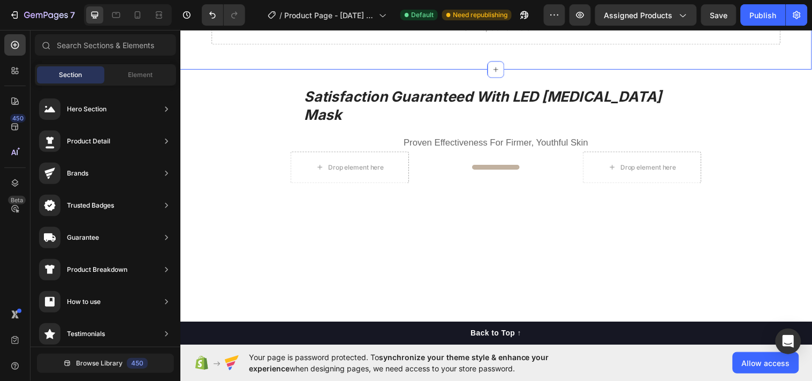
click at [787, 70] on div "Drop element here Section 15/25" at bounding box center [501, 19] width 642 height 101
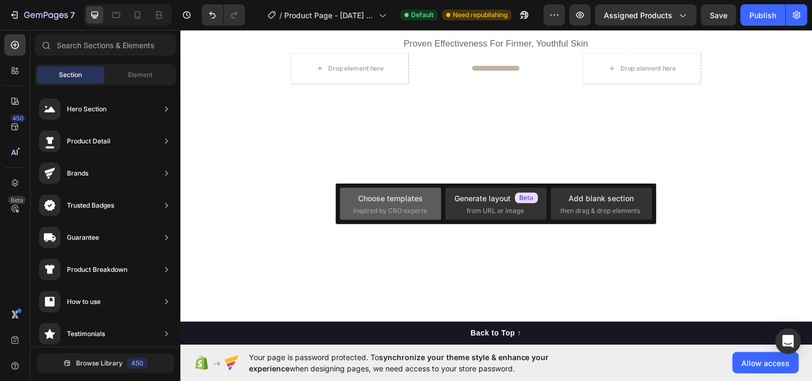
click at [426, 198] on div "Choose templates inspired by CRO experts" at bounding box center [390, 204] width 75 height 23
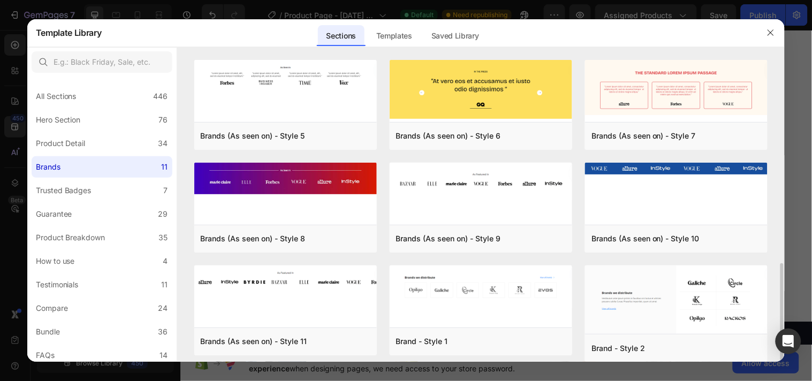
scroll to position [118, 0]
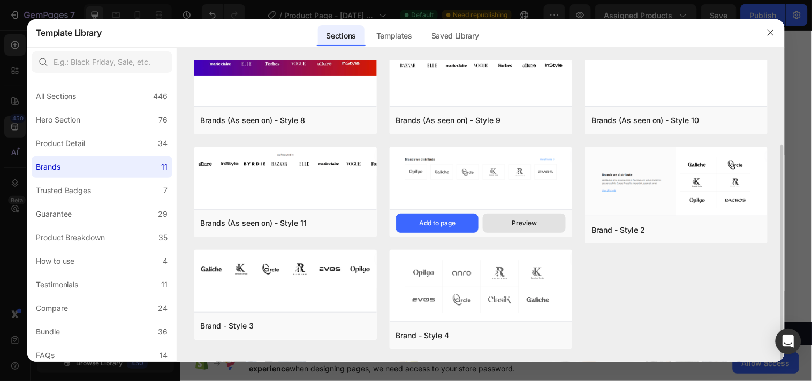
click at [528, 217] on button "Preview" at bounding box center [524, 223] width 83 height 19
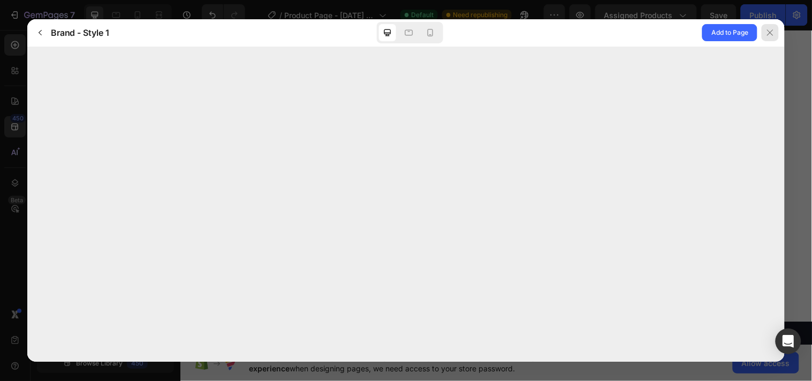
click at [771, 25] on div at bounding box center [770, 32] width 17 height 17
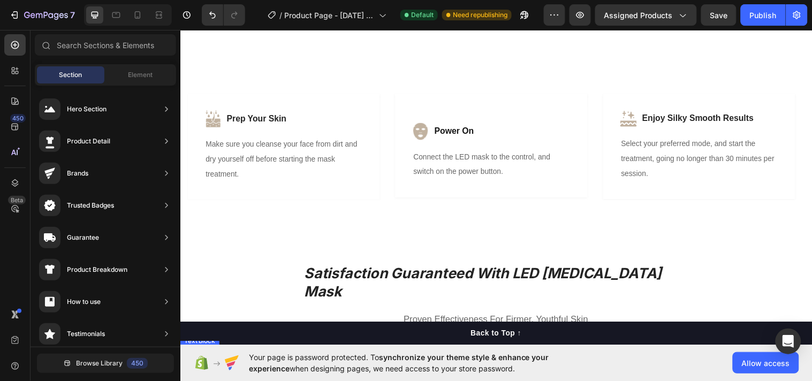
scroll to position [2679, 0]
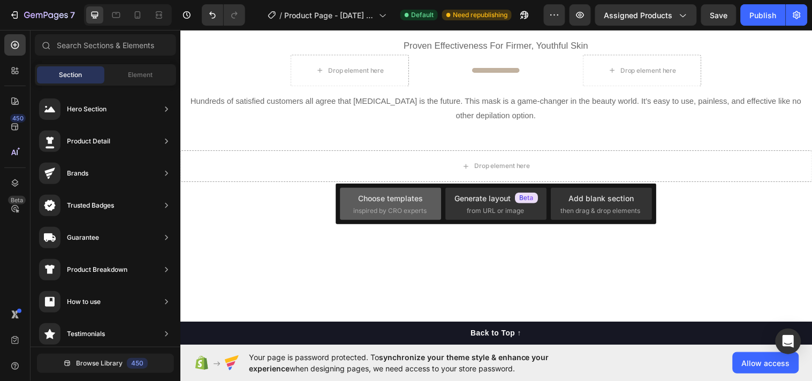
click at [420, 204] on div "Choose templates inspired by CRO experts" at bounding box center [390, 204] width 75 height 23
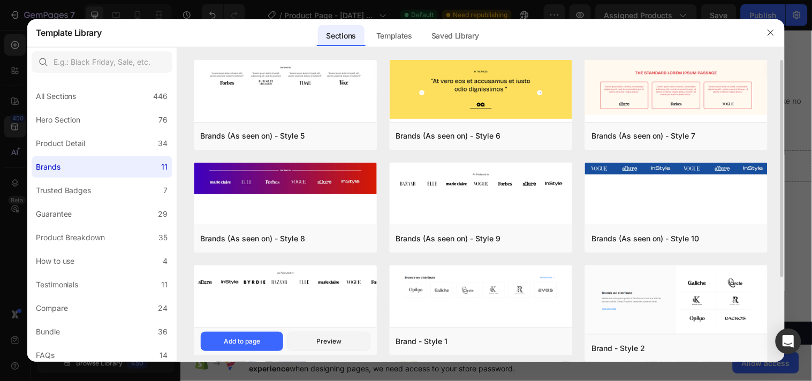
scroll to position [118, 0]
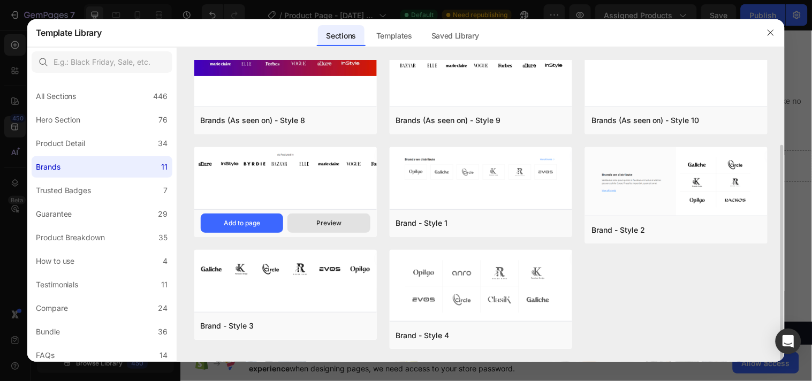
click at [336, 223] on div "Preview" at bounding box center [328, 223] width 25 height 10
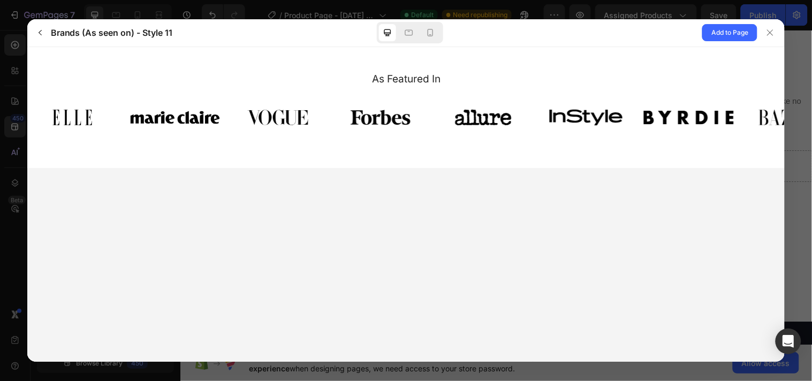
scroll to position [0, 0]
click at [736, 30] on span "Add to Page" at bounding box center [729, 32] width 37 height 13
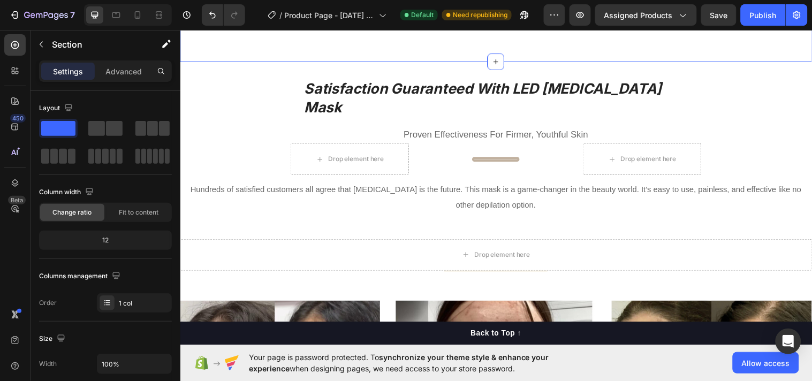
scroll to position [2818, 0]
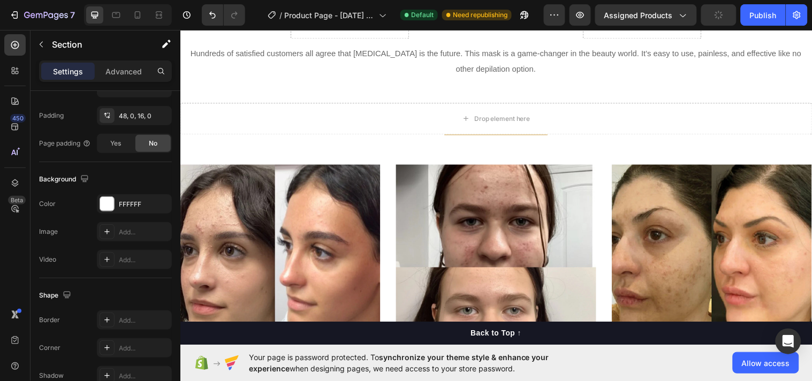
scroll to position [2679, 0]
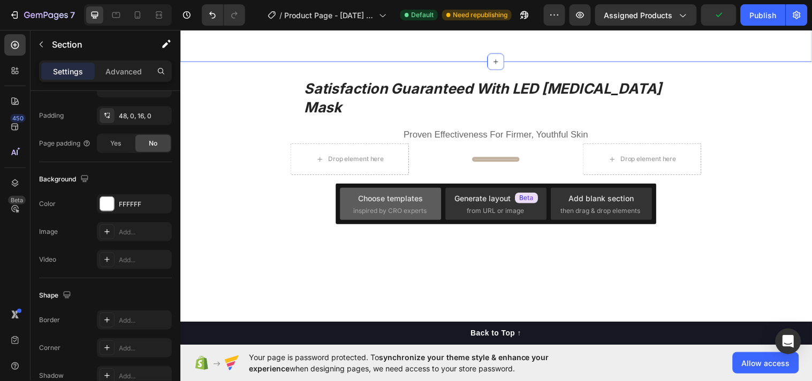
click at [400, 203] on div "Choose templates" at bounding box center [391, 198] width 65 height 11
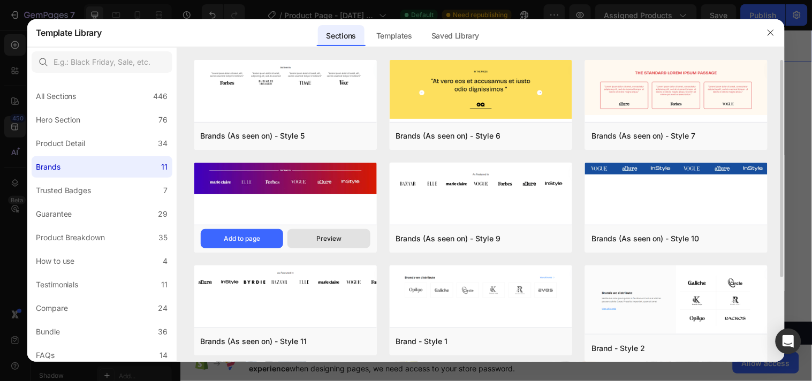
click at [322, 239] on div "Preview" at bounding box center [328, 239] width 25 height 10
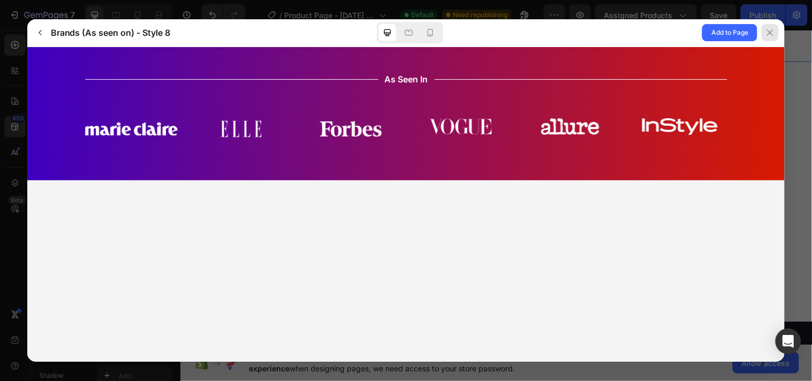
scroll to position [0, 0]
click at [771, 33] on icon at bounding box center [770, 32] width 9 height 9
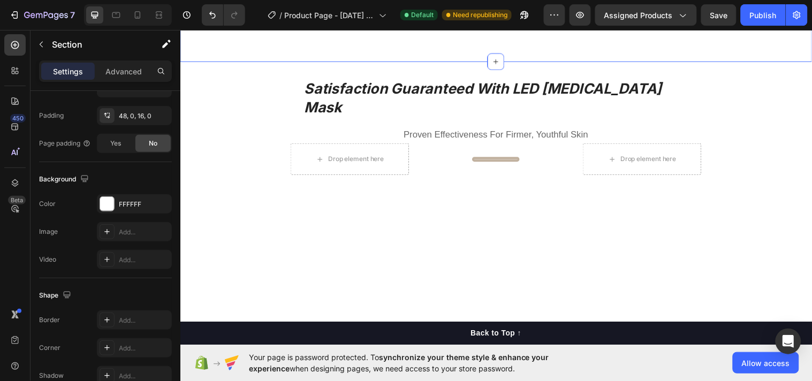
click at [486, 62] on div "As Featured In Heading Image Image Image Image Image Image Image Image Carousel…" at bounding box center [501, 17] width 642 height 90
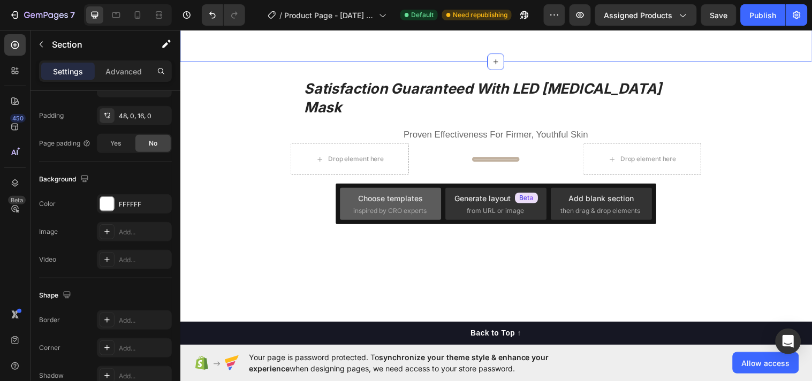
click at [387, 195] on div "Choose templates" at bounding box center [391, 198] width 65 height 11
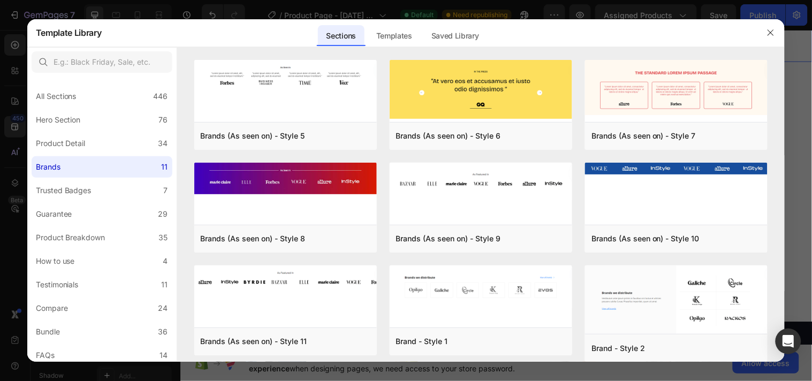
drag, startPoint x: 368, startPoint y: 157, endPoint x: 279, endPoint y: 22, distance: 161.4
click at [279, 22] on div "Sections Templates Existing pages Saved Library Templates Saved Library" at bounding box center [402, 33] width 602 height 28
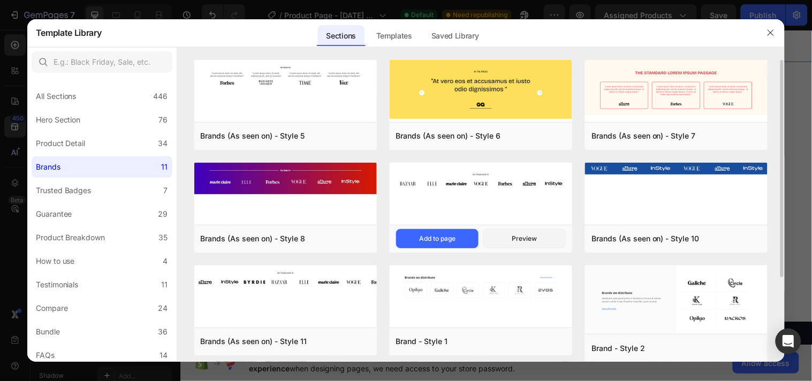
scroll to position [118, 0]
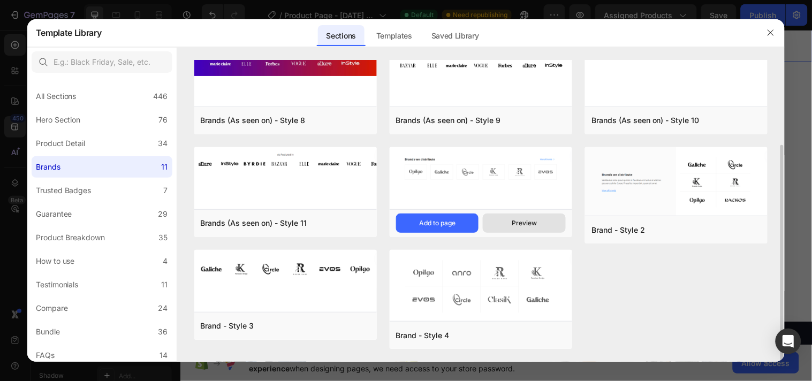
click at [522, 224] on div "Preview" at bounding box center [524, 223] width 25 height 10
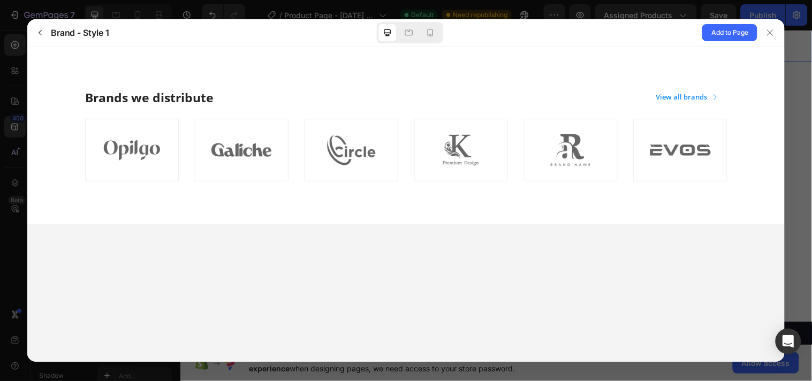
drag, startPoint x: 535, startPoint y: 199, endPoint x: 619, endPoint y: 41, distance: 178.6
click at [619, 41] on div "Add to Page" at bounding box center [630, 32] width 308 height 27
click at [770, 37] on div at bounding box center [770, 32] width 17 height 17
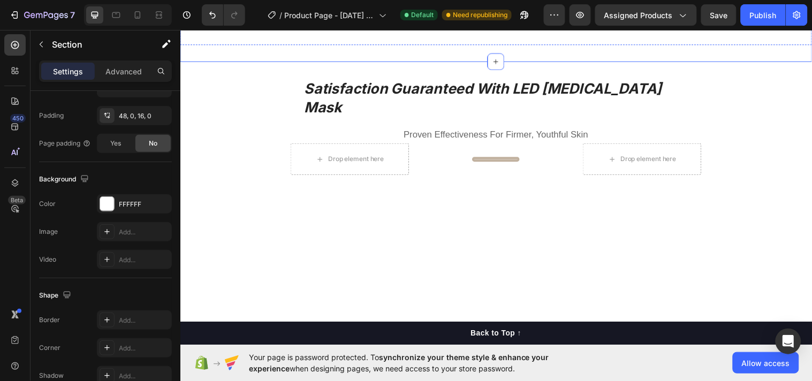
click at [556, 13] on h2 "As Featured In" at bounding box center [501, 5] width 626 height 16
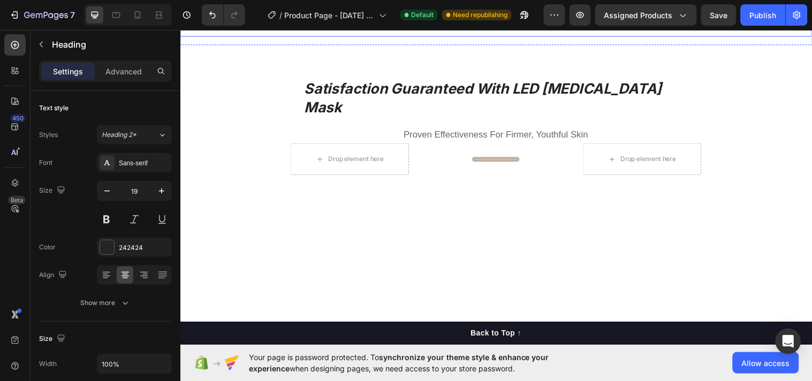
click at [518, 36] on div "Image Image Image Image Image Image Image Image Carousel" at bounding box center [501, 27] width 642 height 17
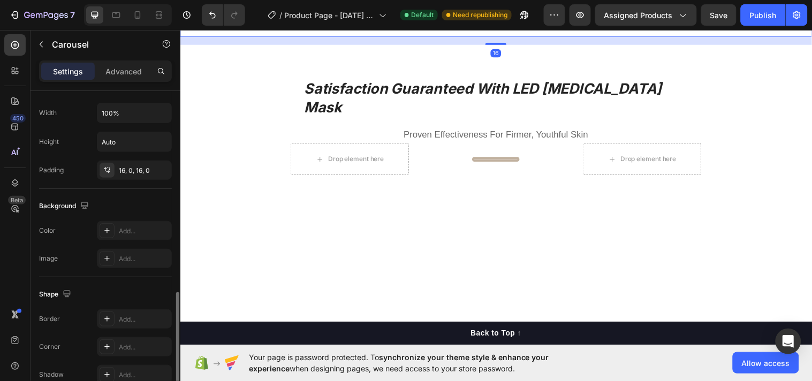
scroll to position [785, 0]
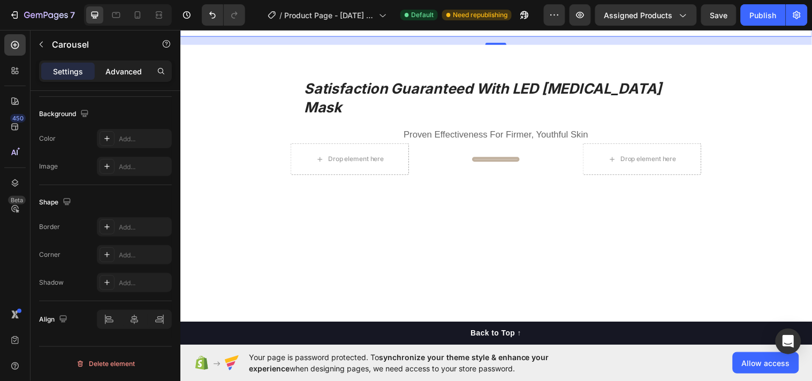
click at [125, 64] on div "Advanced" at bounding box center [124, 71] width 54 height 17
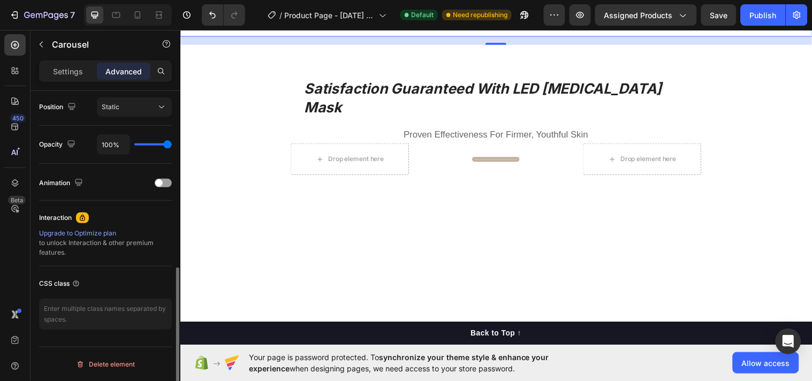
scroll to position [393, 0]
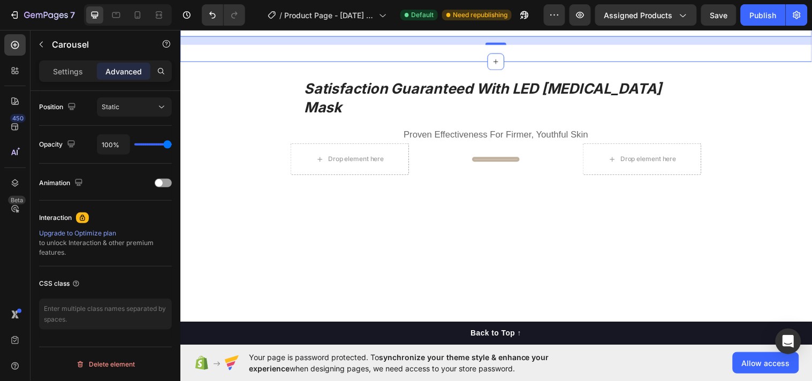
click at [696, 62] on div "As Featured In Heading Image Image Image Image Image Image Image Image Carousel…" at bounding box center [501, 17] width 642 height 90
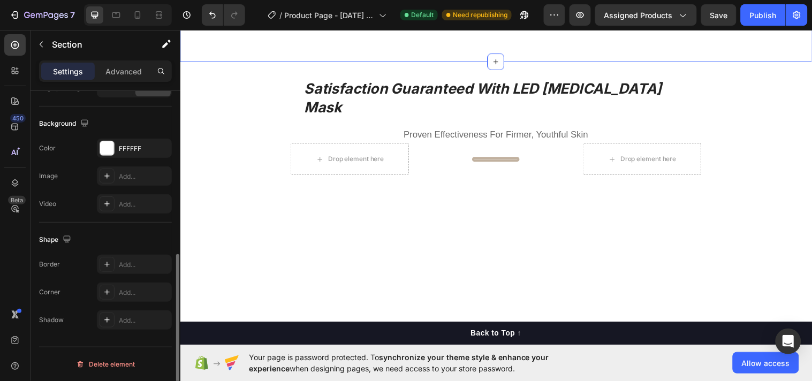
scroll to position [0, 0]
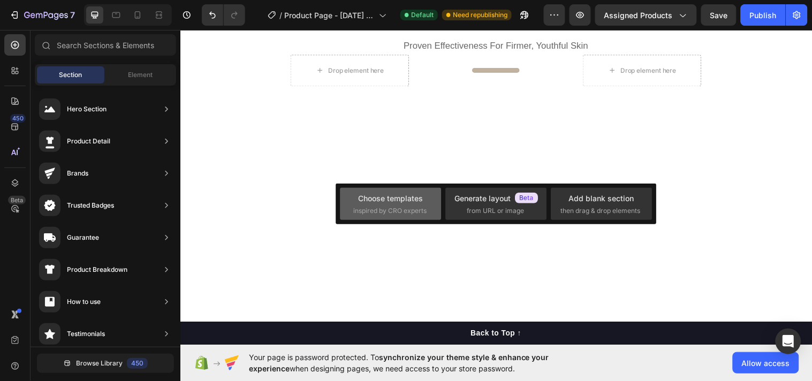
click at [415, 202] on div "Choose templates" at bounding box center [391, 198] width 65 height 11
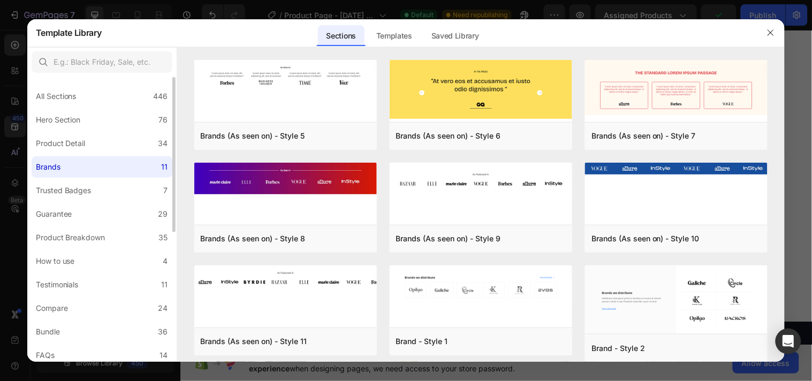
click at [59, 161] on div "Brands" at bounding box center [48, 167] width 25 height 13
click at [91, 217] on label "Guarantee 29" at bounding box center [102, 213] width 141 height 21
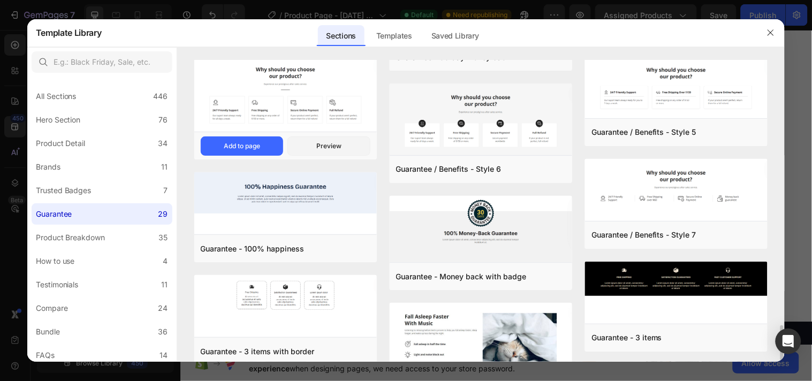
scroll to position [451, 0]
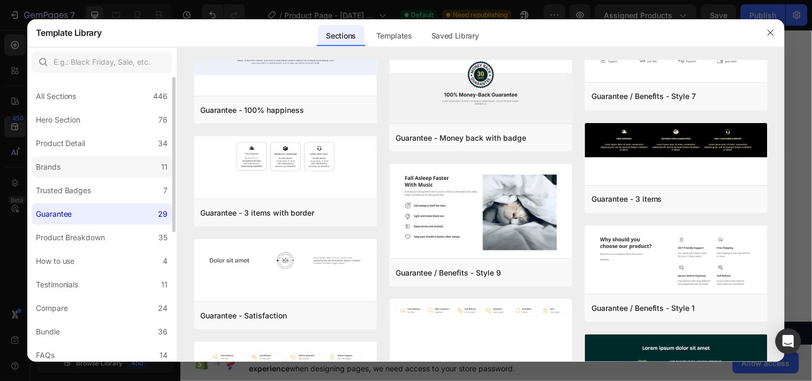
click at [52, 158] on label "Brands 11" at bounding box center [102, 166] width 141 height 21
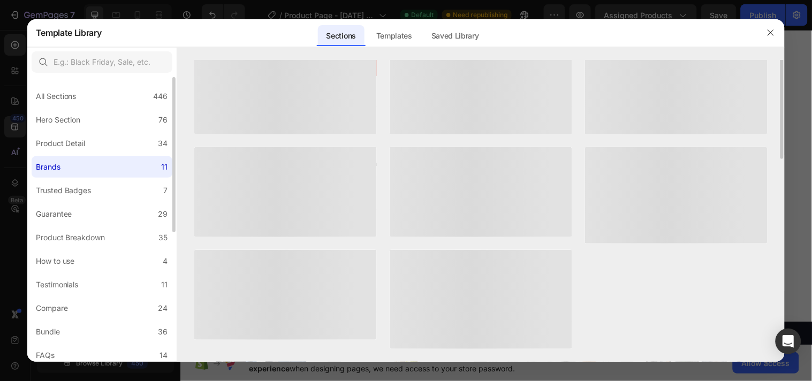
scroll to position [0, 0]
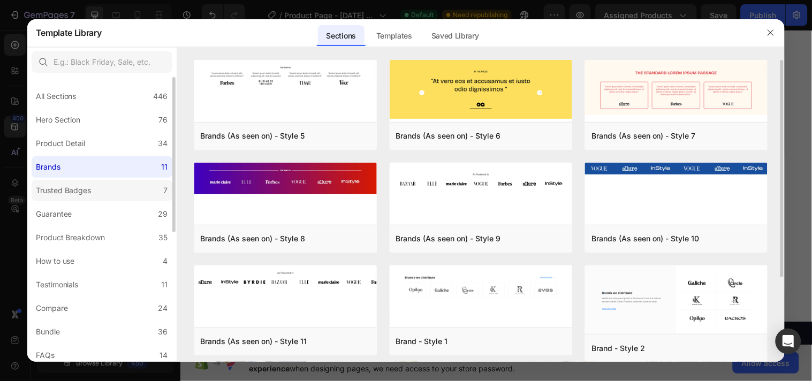
click at [75, 190] on div "Trusted Badges" at bounding box center [64, 190] width 56 height 13
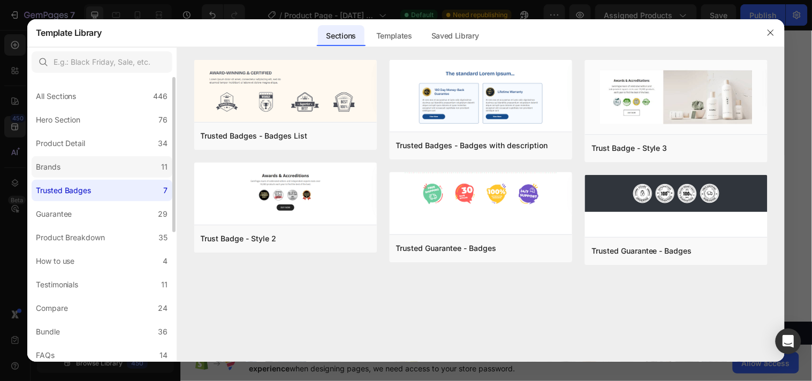
click at [81, 159] on label "Brands 11" at bounding box center [102, 166] width 141 height 21
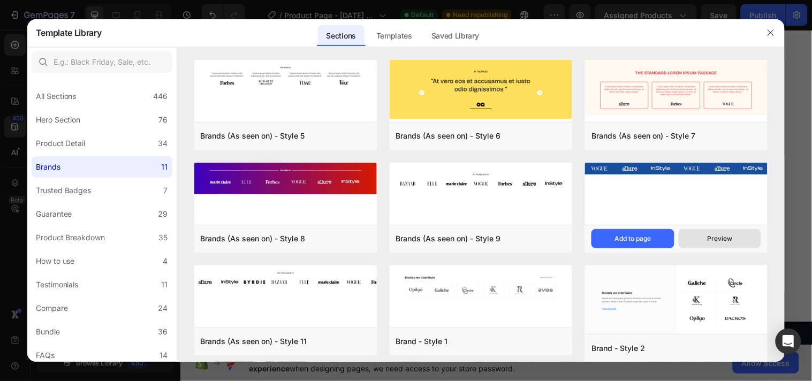
click at [711, 231] on button "Preview" at bounding box center [720, 238] width 83 height 19
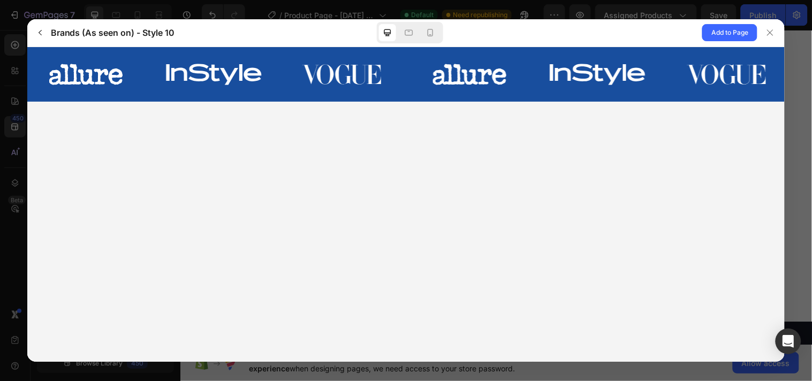
click at [674, 86] on img at bounding box center [726, 73] width 117 height 37
click at [773, 29] on icon at bounding box center [770, 32] width 9 height 9
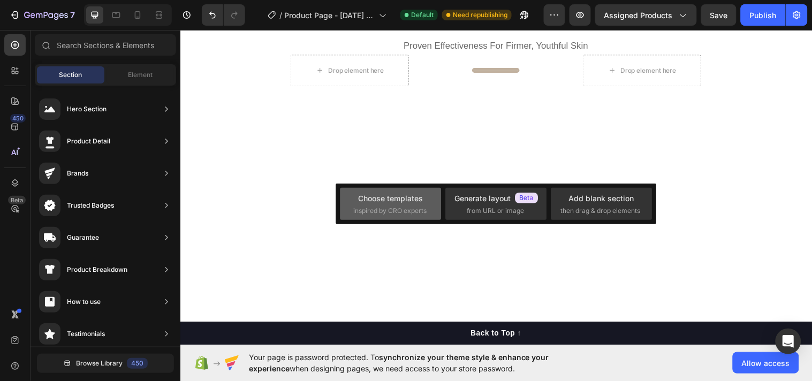
click at [407, 206] on span "inspired by CRO experts" at bounding box center [389, 211] width 73 height 10
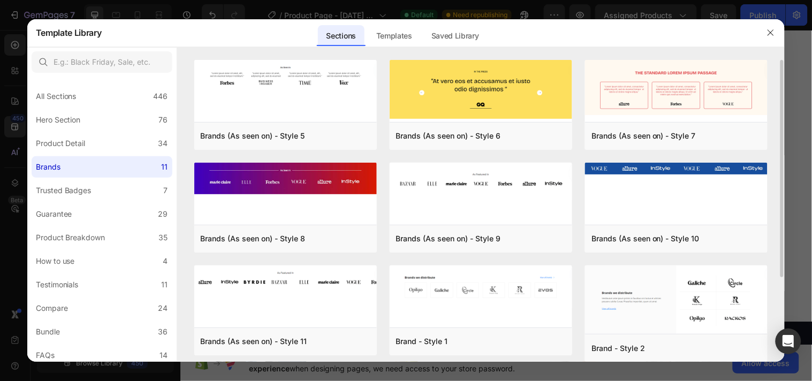
scroll to position [118, 0]
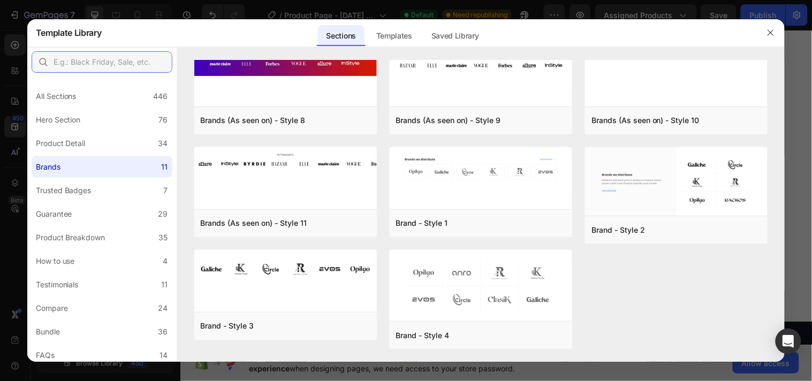
click at [97, 56] on input "text" at bounding box center [102, 61] width 141 height 21
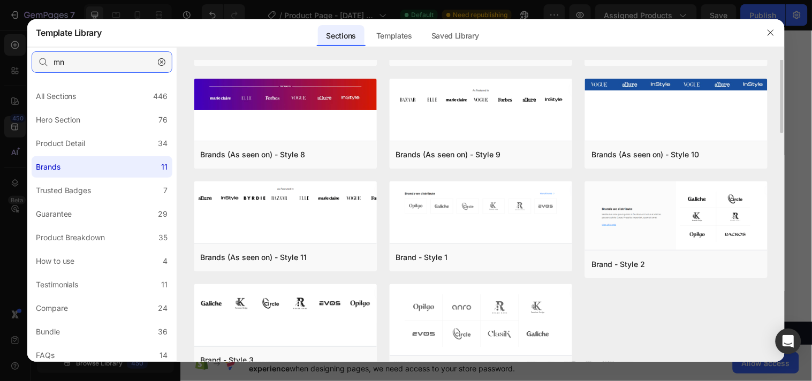
scroll to position [0, 0]
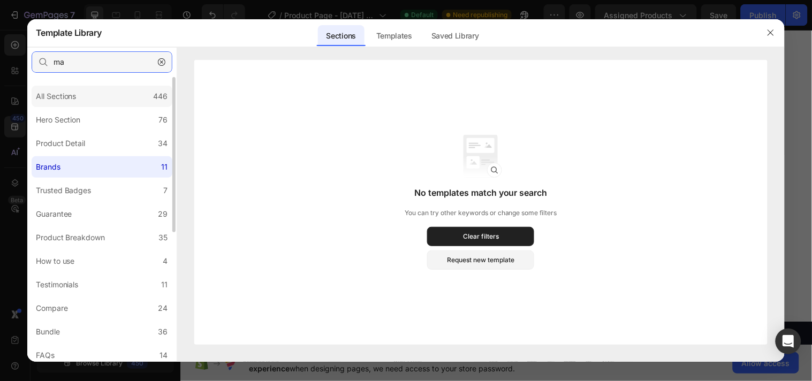
type input "m"
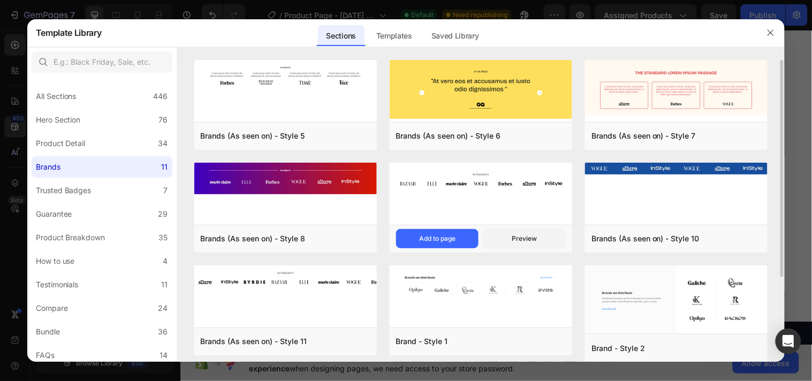
click at [511, 179] on img at bounding box center [481, 181] width 183 height 37
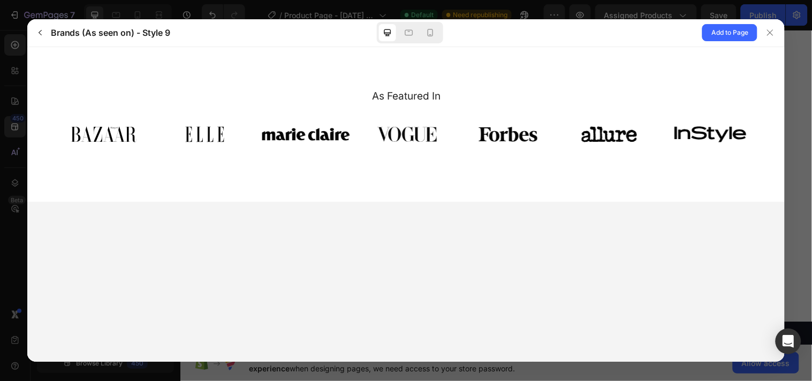
click at [424, 143] on img at bounding box center [406, 134] width 88 height 33
click at [424, 134] on img at bounding box center [406, 134] width 88 height 33
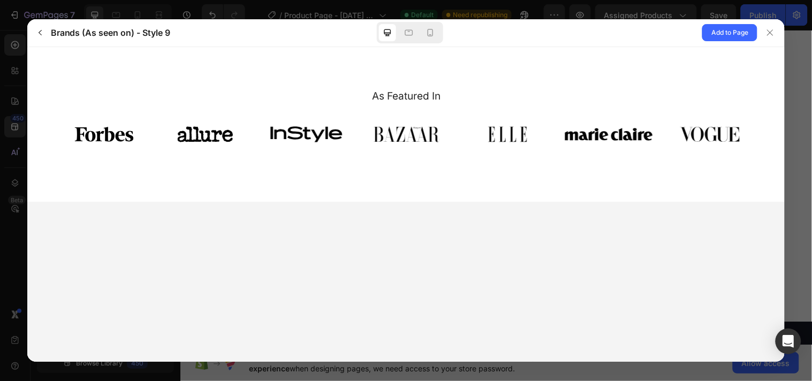
drag, startPoint x: 424, startPoint y: 134, endPoint x: 812, endPoint y: 243, distance: 402.5
click at [785, 201] on html "As Featured In" at bounding box center [406, 124] width 758 height 155
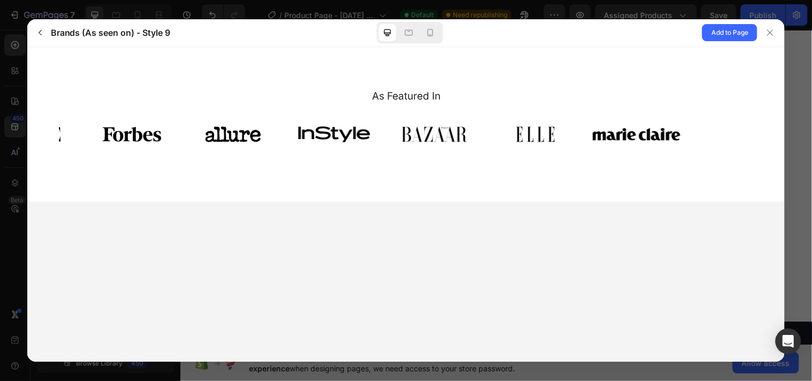
drag, startPoint x: 705, startPoint y: 134, endPoint x: -1, endPoint y: 95, distance: 706.6
click at [27, 95] on html "As Featured In" at bounding box center [406, 124] width 758 height 155
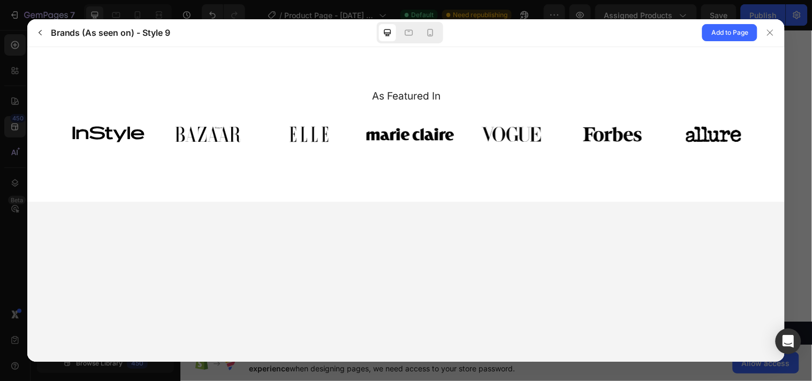
drag, startPoint x: 505, startPoint y: 117, endPoint x: 37, endPoint y: 113, distance: 467.9
click at [39, 113] on div "As Featured In" at bounding box center [406, 124] width 758 height 155
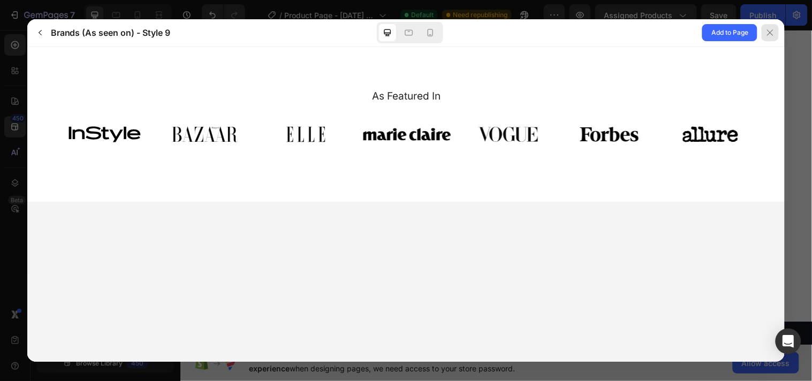
click at [766, 29] on div at bounding box center [770, 32] width 17 height 17
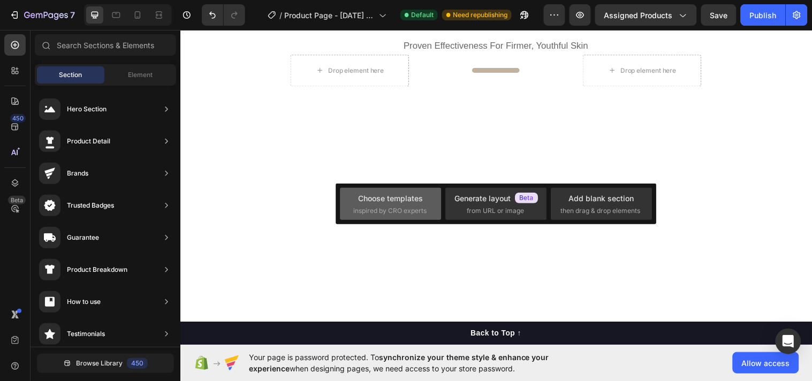
click at [411, 202] on div "Choose templates" at bounding box center [391, 198] width 65 height 11
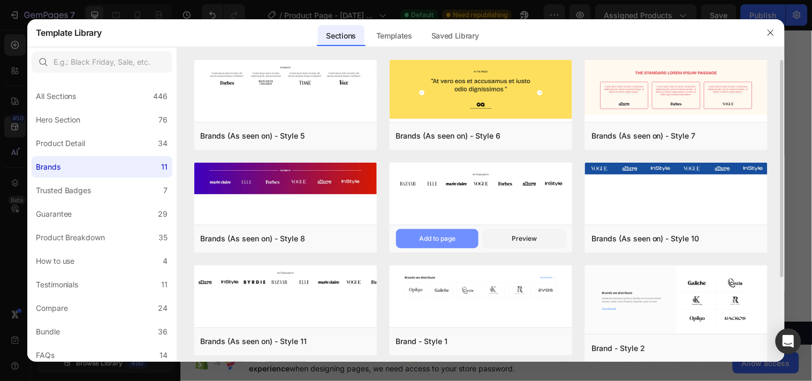
click at [459, 231] on button "Add to page" at bounding box center [437, 238] width 83 height 19
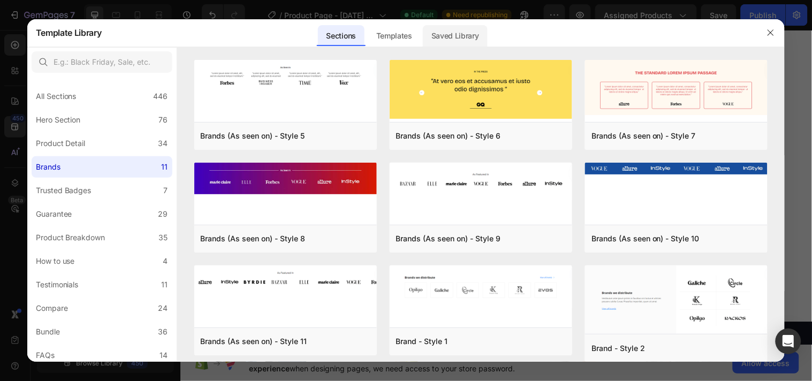
click at [448, 27] on div "Saved Library" at bounding box center [455, 35] width 65 height 21
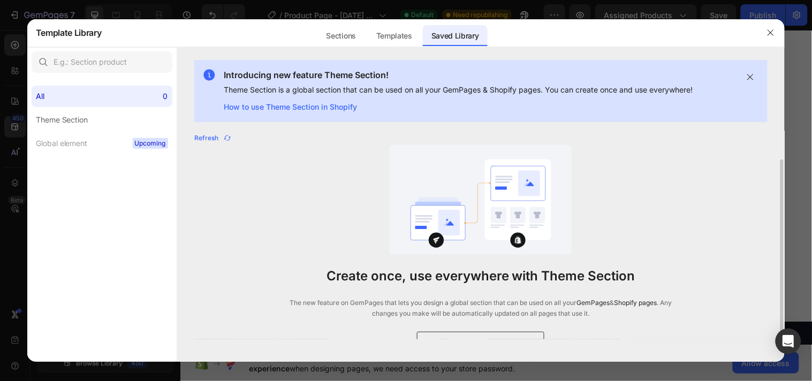
scroll to position [15, 0]
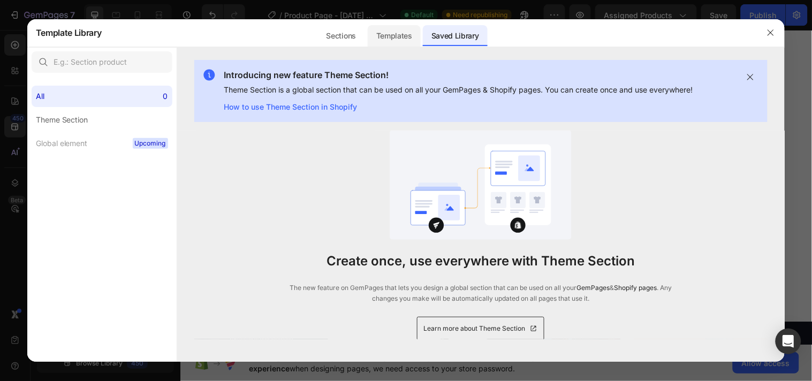
click at [399, 37] on div "Templates" at bounding box center [394, 35] width 53 height 21
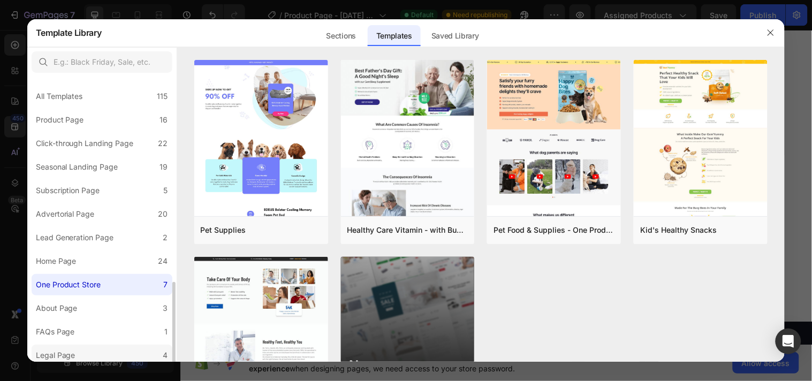
scroll to position [120, 0]
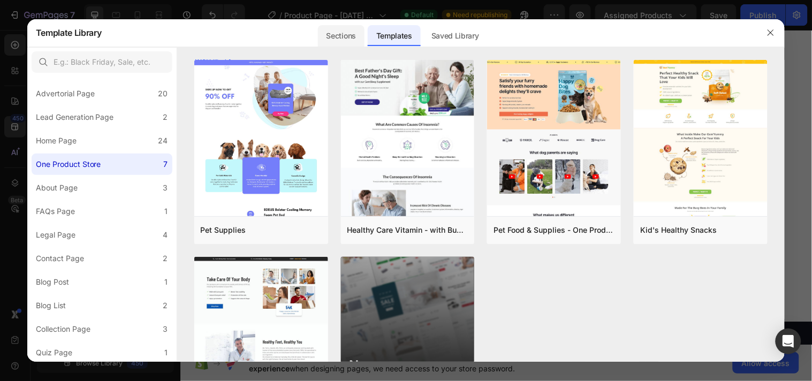
click at [361, 35] on div "Sections" at bounding box center [341, 35] width 47 height 21
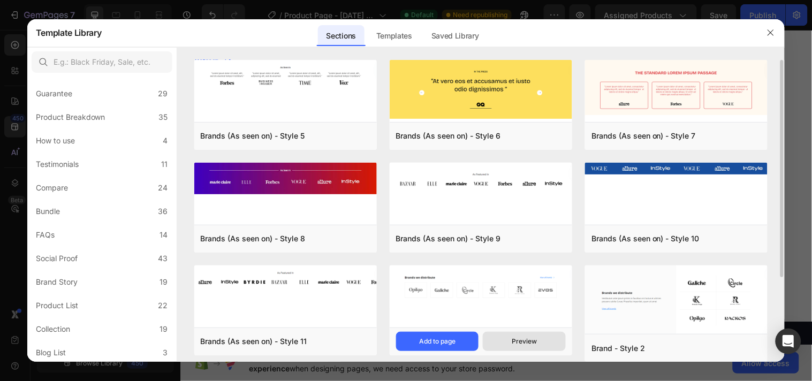
click at [531, 338] on div "Preview" at bounding box center [524, 342] width 25 height 10
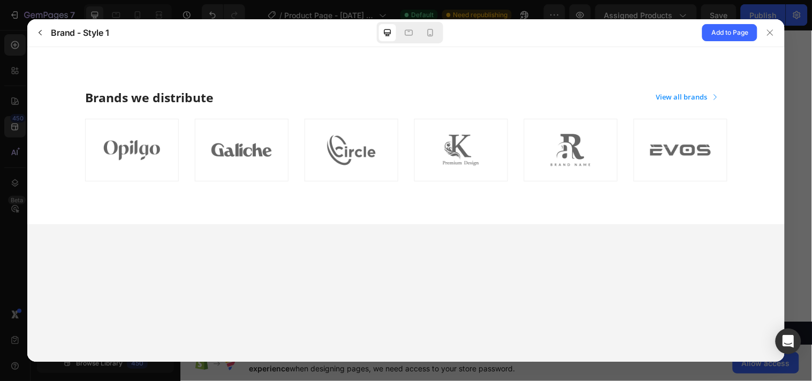
scroll to position [0, 0]
click at [774, 26] on div at bounding box center [770, 32] width 17 height 17
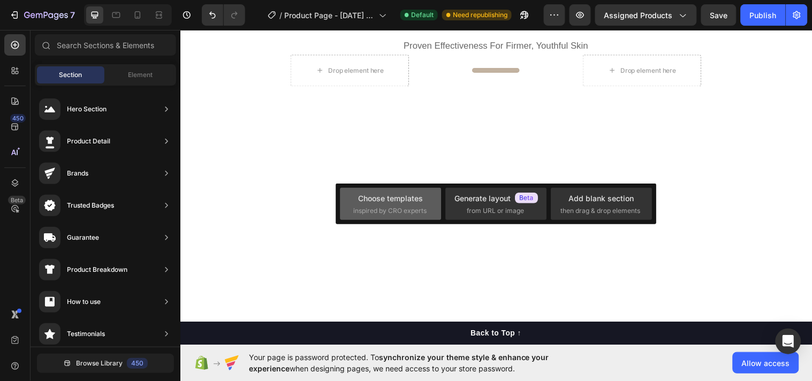
click at [423, 200] on div "Choose templates" at bounding box center [391, 198] width 65 height 11
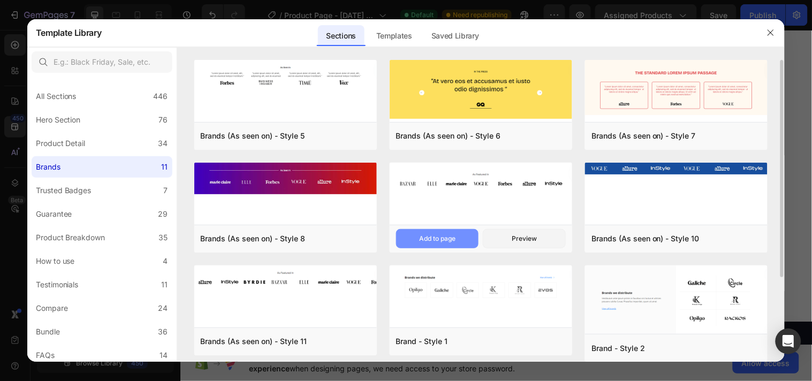
click at [445, 231] on button "Add to page" at bounding box center [437, 238] width 83 height 19
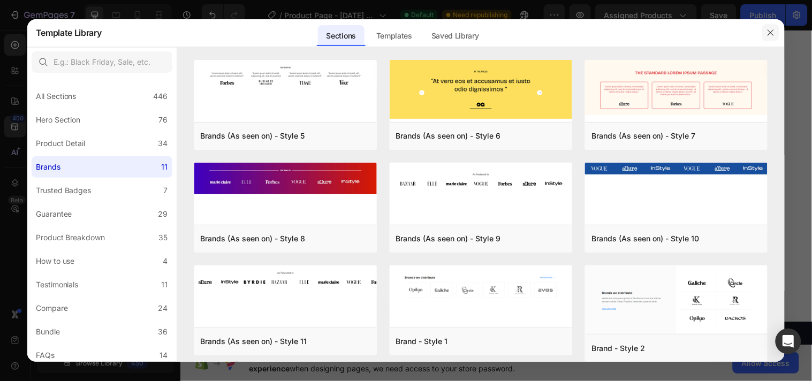
click at [774, 32] on icon "button" at bounding box center [771, 32] width 9 height 9
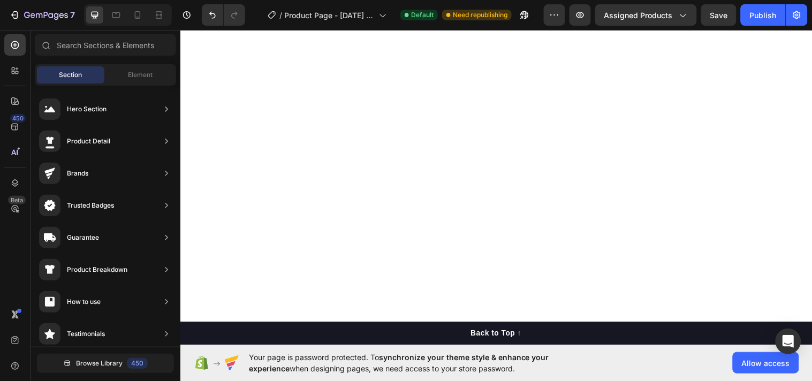
scroll to position [3944, 0]
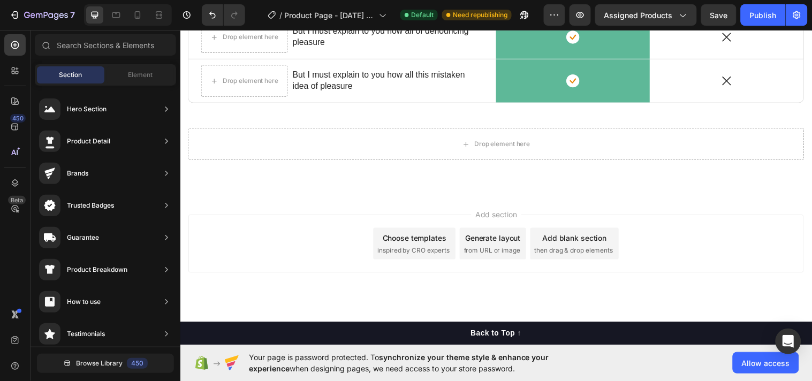
click at [411, 238] on div "Choose templates" at bounding box center [418, 241] width 65 height 11
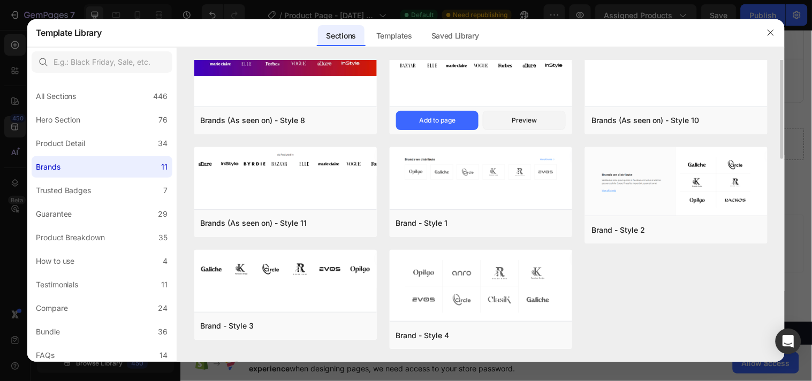
scroll to position [0, 0]
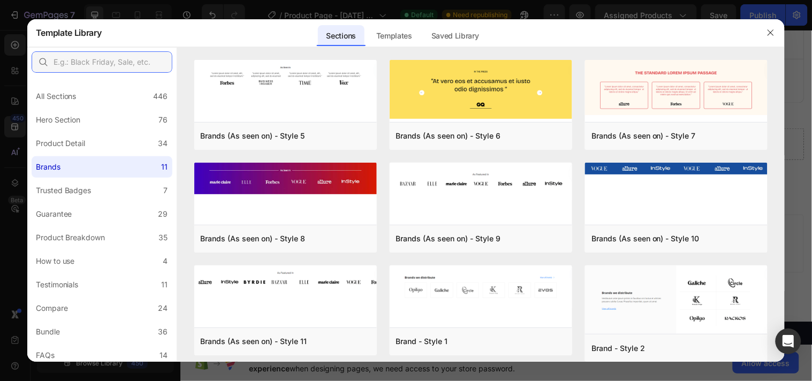
click at [109, 65] on input "text" at bounding box center [102, 61] width 141 height 21
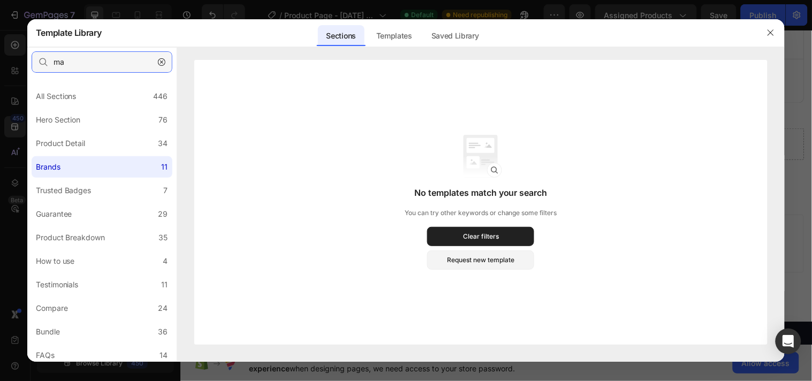
type input "m"
type input "s"
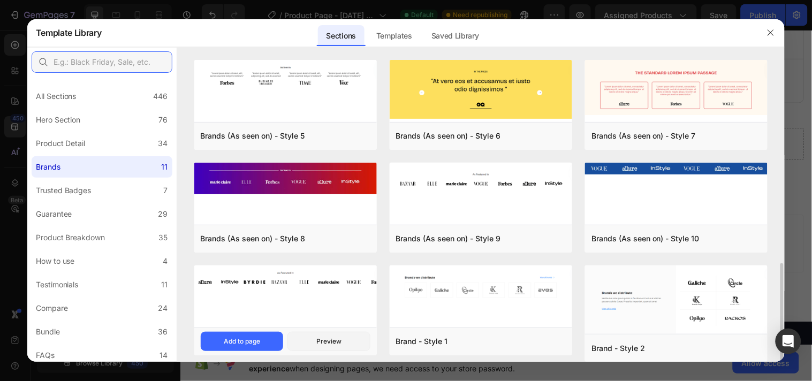
scroll to position [118, 0]
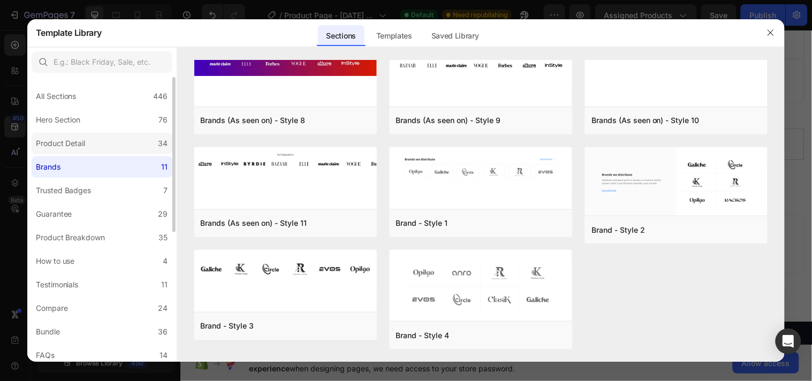
click at [66, 143] on div "Product Detail" at bounding box center [61, 143] width 50 height 13
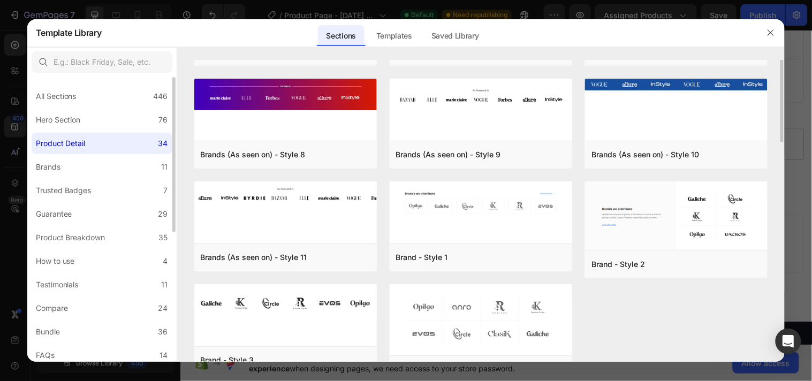
scroll to position [0, 0]
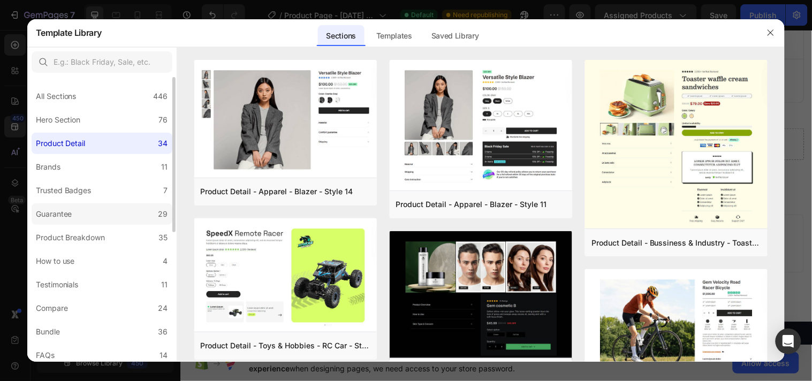
click at [67, 222] on label "Guarantee 29" at bounding box center [102, 213] width 141 height 21
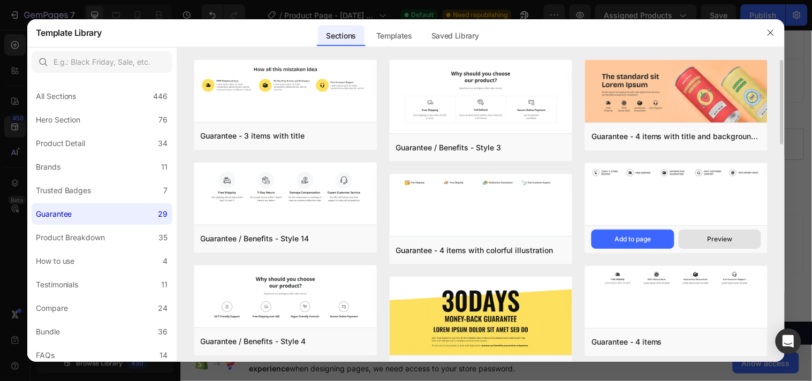
click at [737, 237] on button "Preview" at bounding box center [720, 239] width 83 height 19
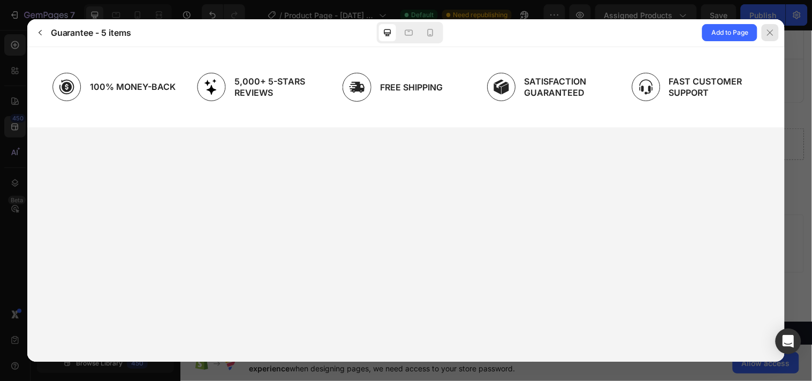
click at [774, 34] on icon at bounding box center [770, 32] width 9 height 9
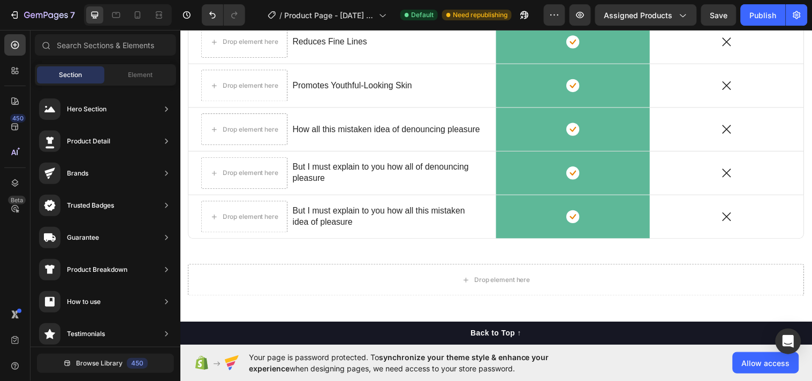
scroll to position [3944, 0]
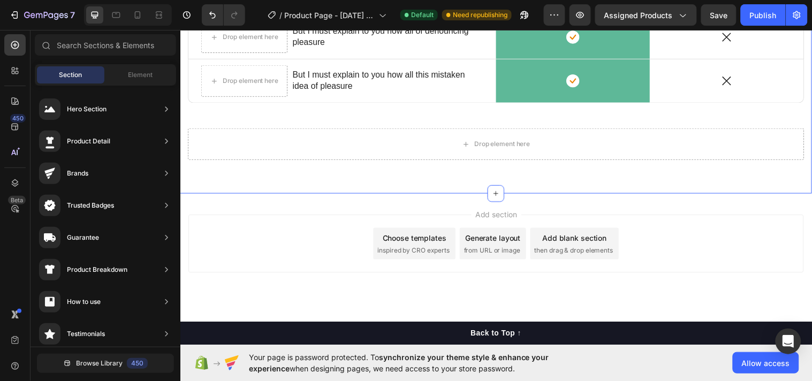
click at [638, 168] on div "Drop element here Reduces Fine Lines Text Block Row Icon Row Icon Row Drop elem…" at bounding box center [501, 26] width 626 height 289
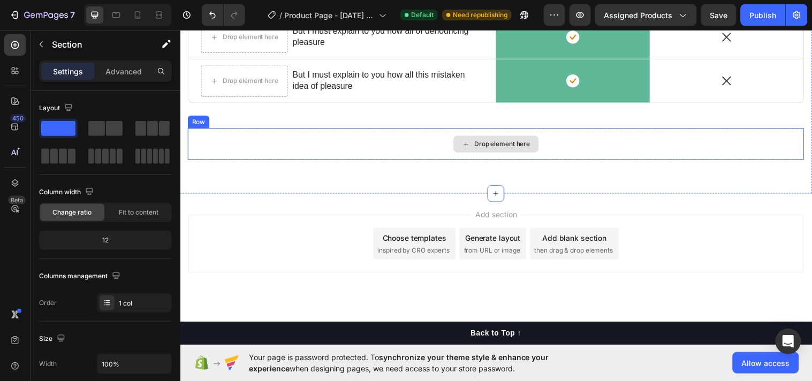
click at [510, 143] on div "Drop element here" at bounding box center [507, 145] width 57 height 9
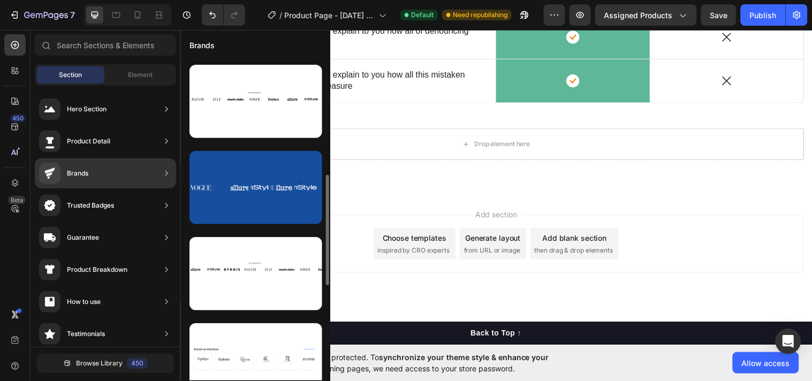
scroll to position [203, 0]
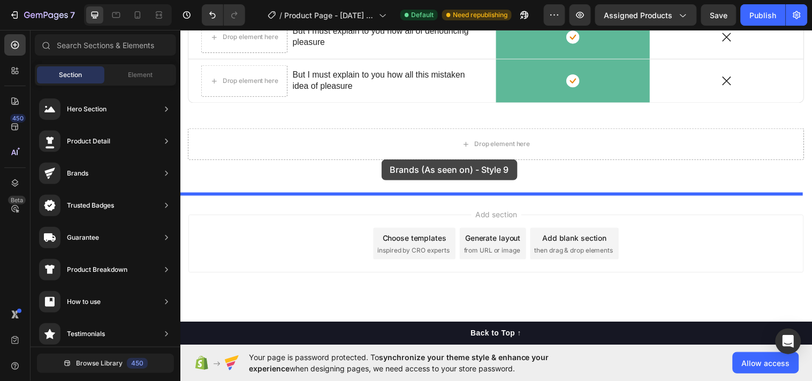
drag, startPoint x: 421, startPoint y: 274, endPoint x: 383, endPoint y: 162, distance: 117.7
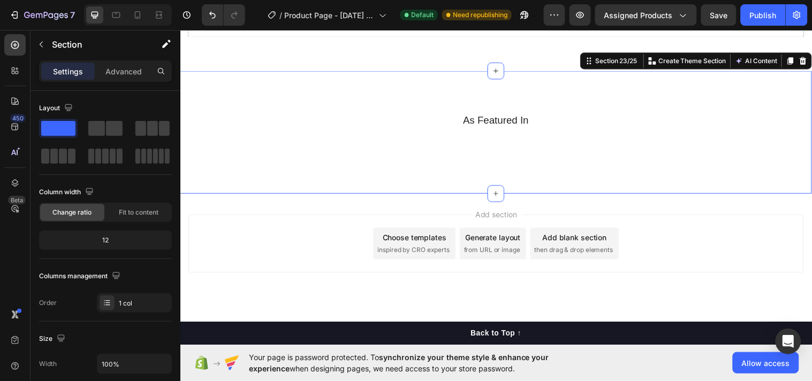
scroll to position [4095, 0]
click at [319, 114] on h2 "As Featured In" at bounding box center [501, 122] width 578 height 16
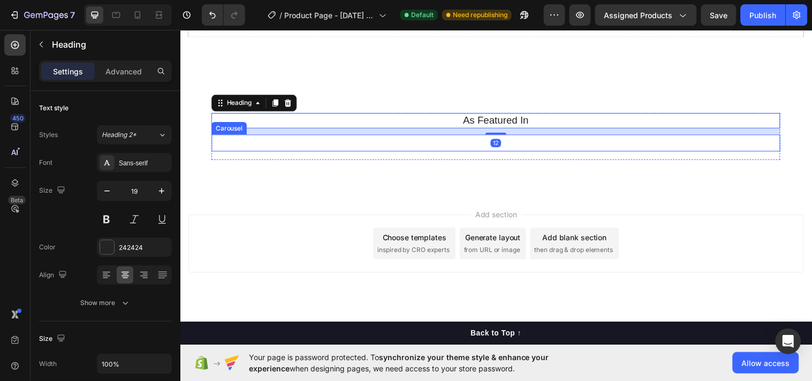
click at [281, 144] on div "Image Image Image Image Image Image Image Carousel" at bounding box center [501, 144] width 578 height 17
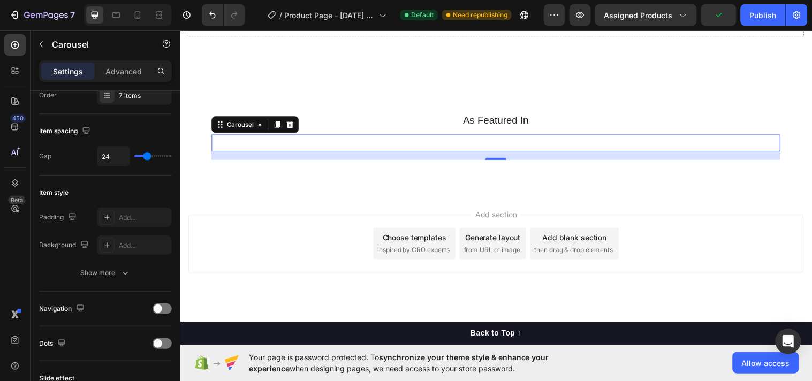
scroll to position [0, 0]
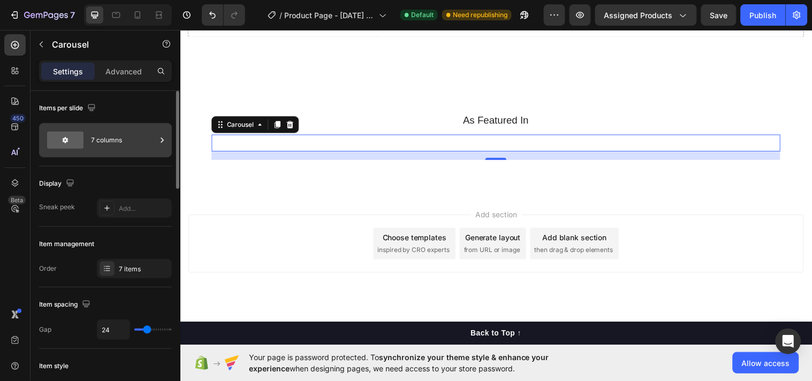
click at [60, 143] on div at bounding box center [65, 140] width 36 height 17
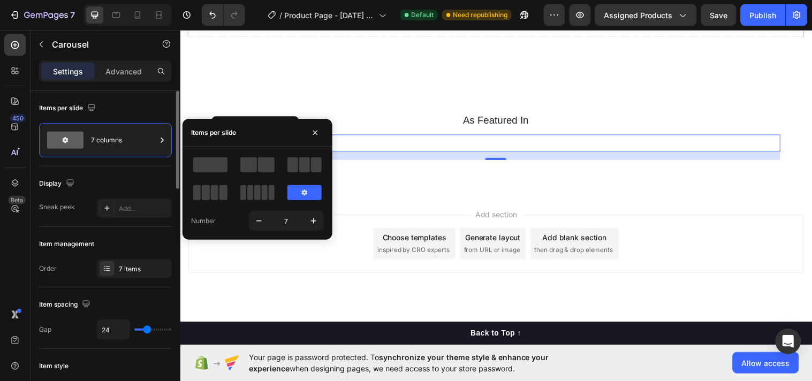
click at [142, 104] on div "Items per slide" at bounding box center [105, 108] width 133 height 17
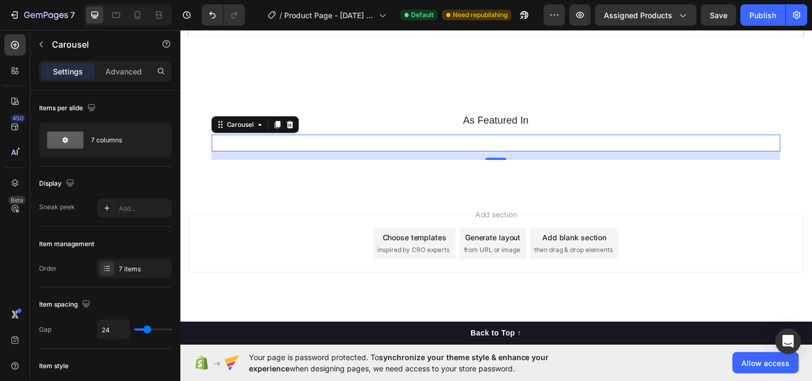
click at [115, 61] on div "Settings Advanced" at bounding box center [105, 70] width 133 height 21
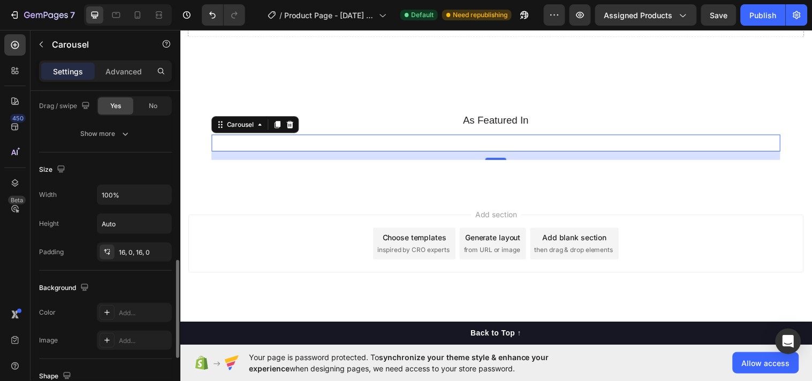
scroll to position [728, 0]
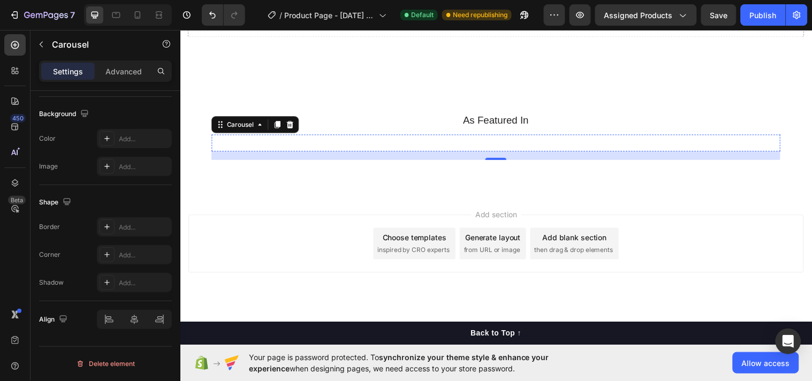
click at [333, 145] on img at bounding box center [330, 145] width 70 height 0
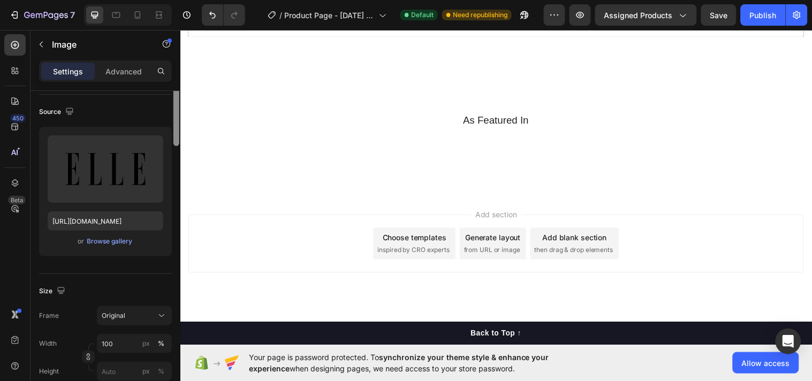
scroll to position [0, 0]
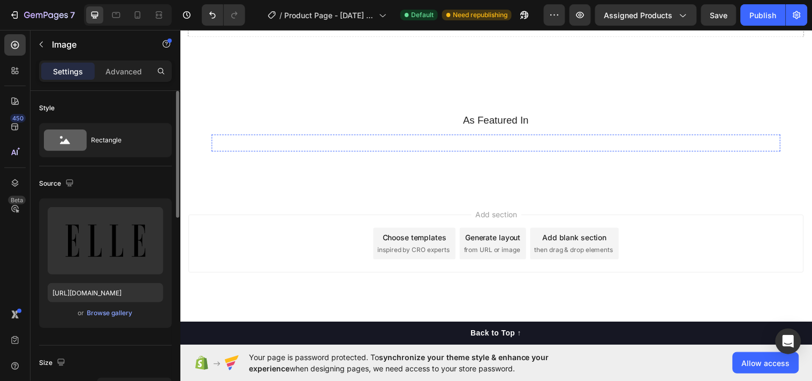
click at [246, 145] on img at bounding box center [247, 145] width 70 height 0
click at [297, 148] on div "Image 0 Image Image Image Image Image Image Carousel" at bounding box center [501, 144] width 578 height 17
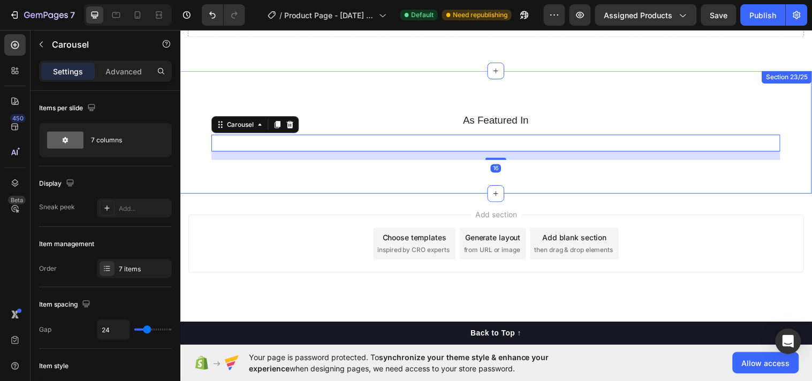
click at [291, 169] on div "As Featured In Heading Image Image Image Image Image Image Image Carousel 16 Row" at bounding box center [501, 142] width 578 height 56
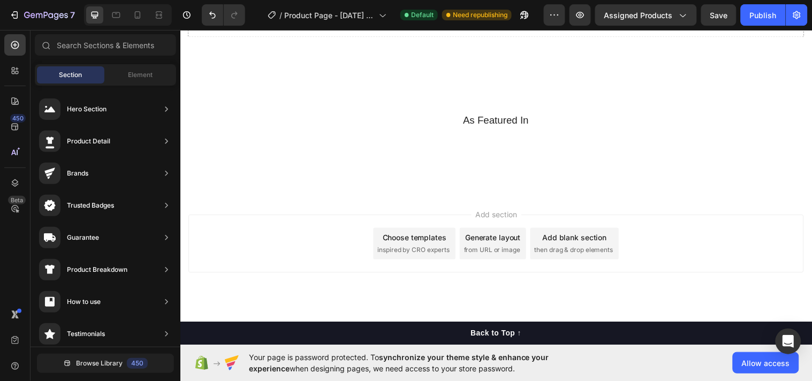
scroll to position [4093, 0]
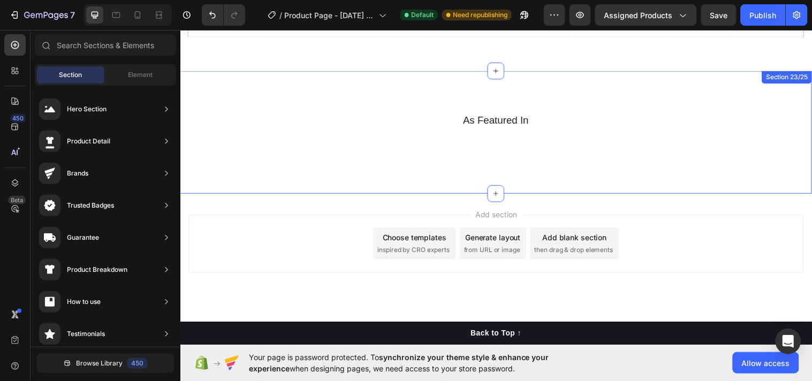
click at [760, 177] on div "As Featured In Heading Image Image Image Image Image Image Image Carousel Row S…" at bounding box center [501, 133] width 642 height 125
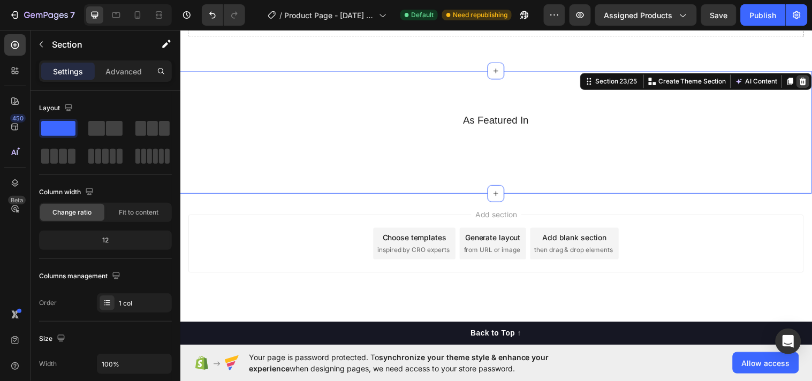
click at [809, 78] on icon at bounding box center [813, 82] width 9 height 9
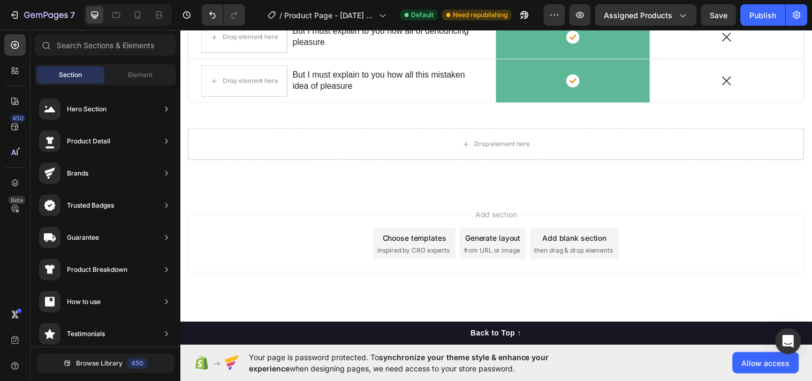
scroll to position [3944, 0]
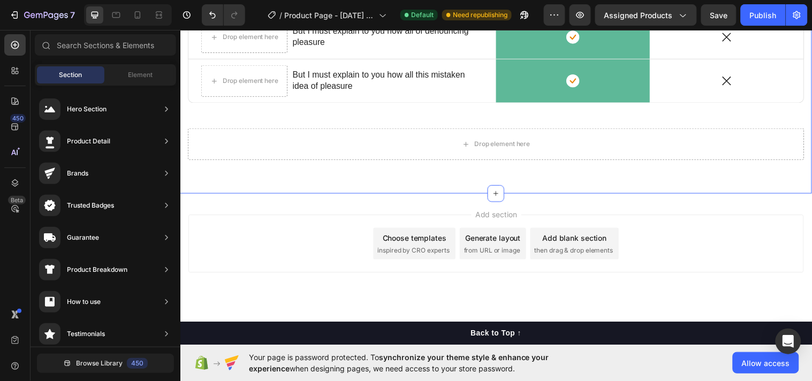
click at [779, 169] on div "Drop element here Reduces Fine Lines Text Block Row Icon Row Icon Row Drop elem…" at bounding box center [501, 26] width 626 height 289
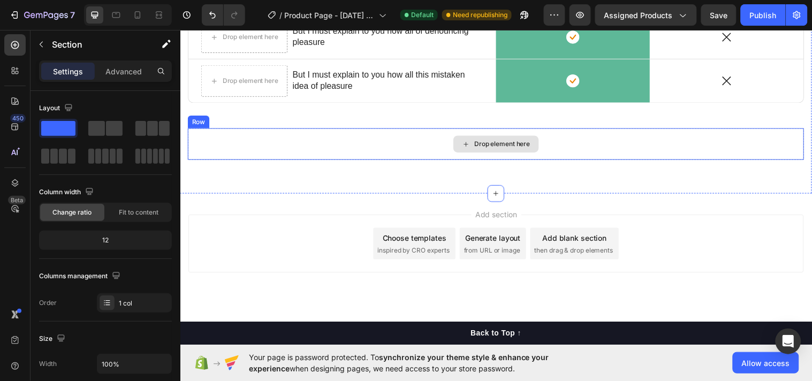
click at [411, 137] on div "Drop element here" at bounding box center [501, 146] width 626 height 32
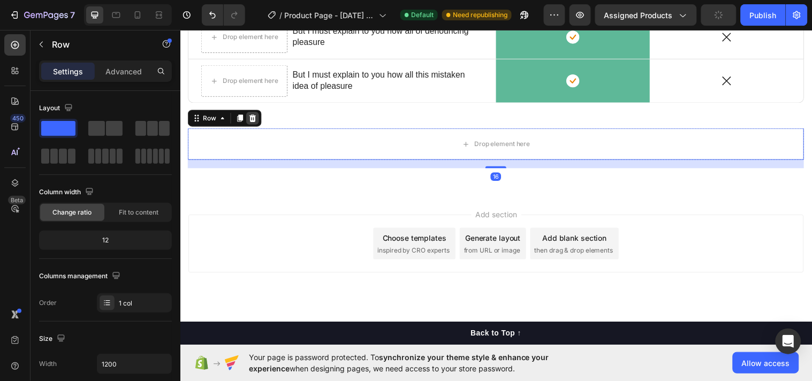
click at [254, 113] on div at bounding box center [253, 119] width 13 height 13
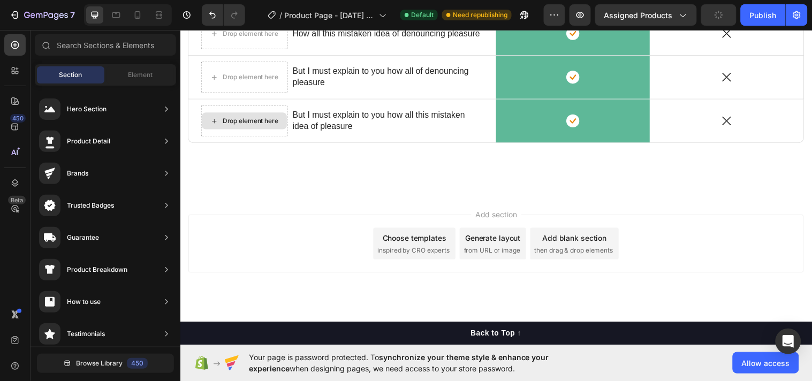
scroll to position [3904, 0]
click at [435, 241] on div "Choose templates" at bounding box center [418, 241] width 65 height 11
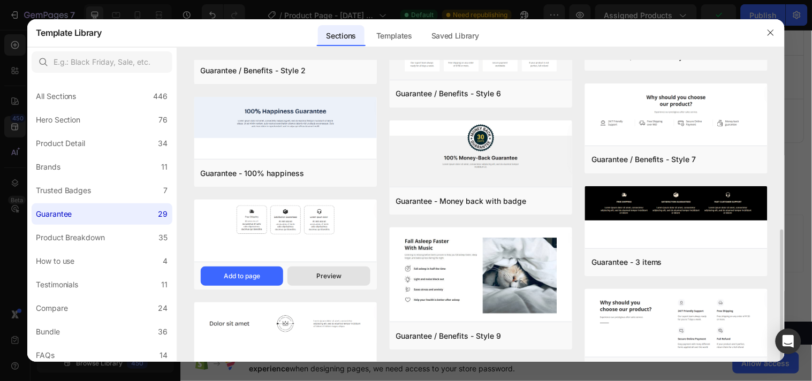
scroll to position [527, 0]
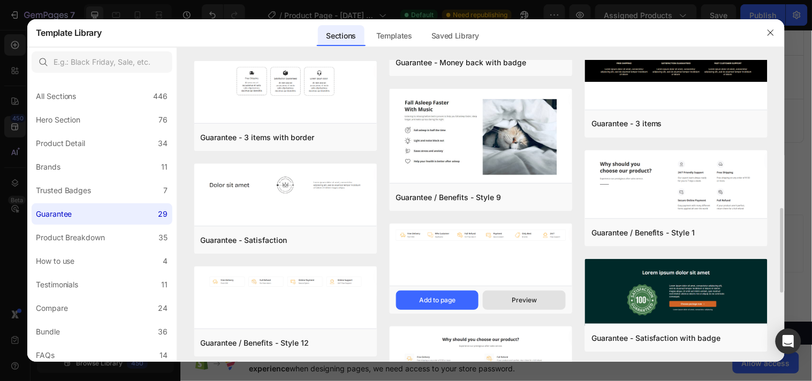
click at [509, 296] on button "Preview" at bounding box center [524, 300] width 83 height 19
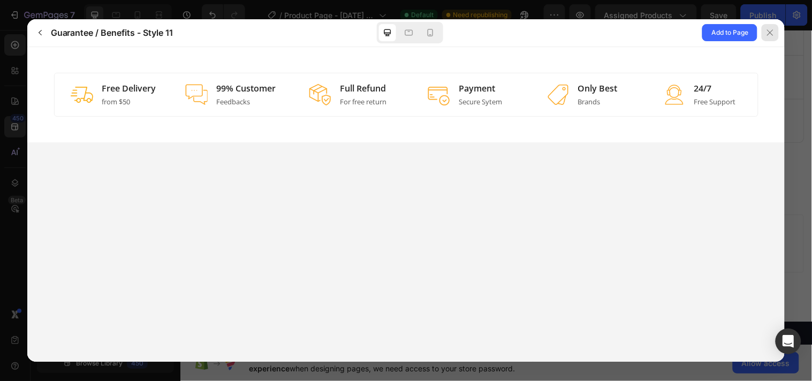
scroll to position [0, 0]
drag, startPoint x: 512, startPoint y: 81, endPoint x: 603, endPoint y: 255, distance: 196.8
click at [710, 373] on div at bounding box center [406, 190] width 812 height 381
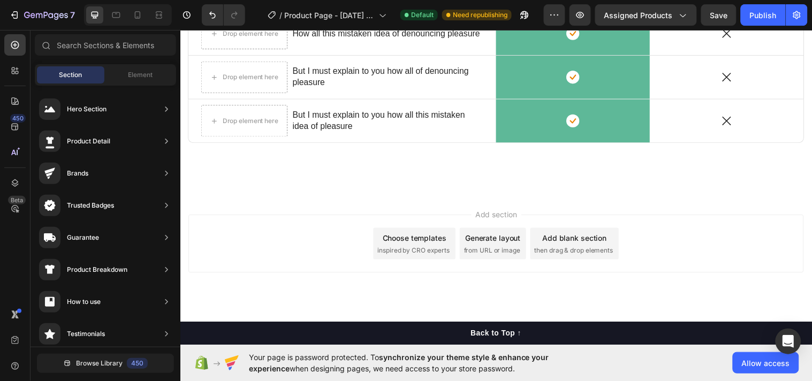
click at [710, 373] on div "Your page is password protected. To synchronize your theme style & enhance your…" at bounding box center [496, 363] width 632 height 36
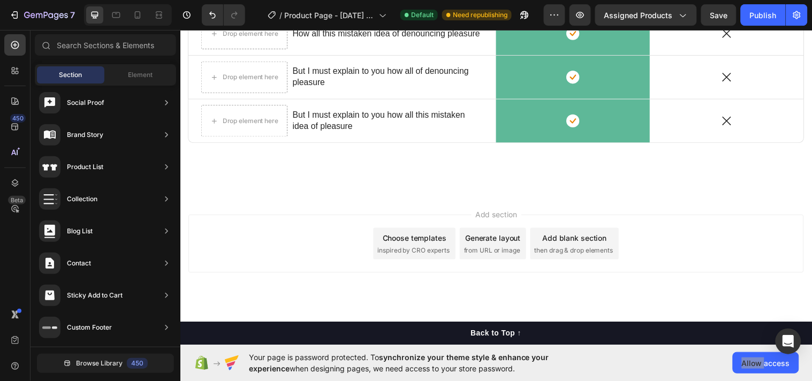
click at [426, 246] on div "Choose templates" at bounding box center [418, 241] width 65 height 11
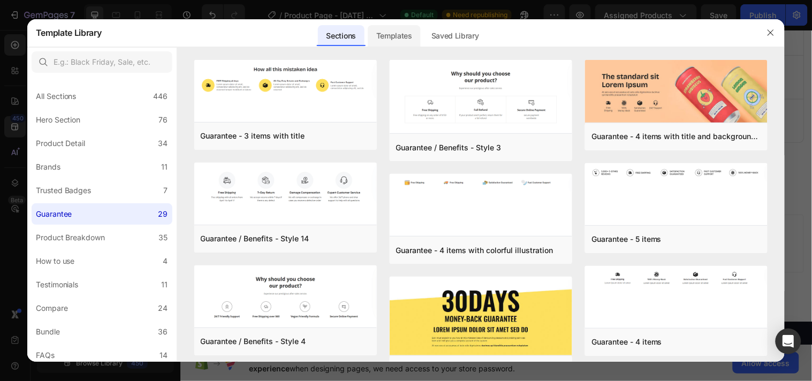
click at [389, 39] on div "Templates" at bounding box center [394, 35] width 53 height 21
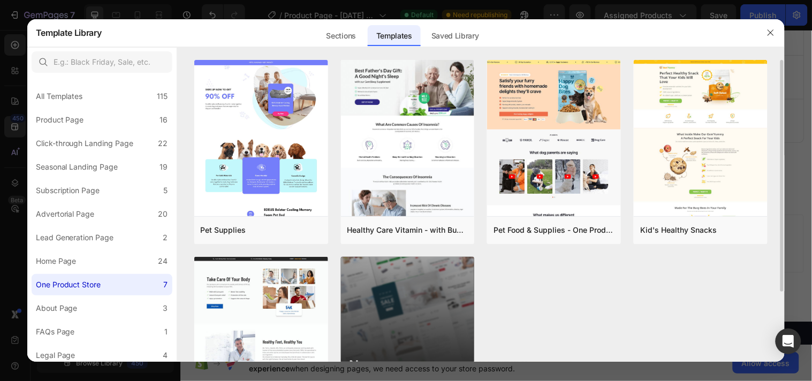
scroll to position [92, 0]
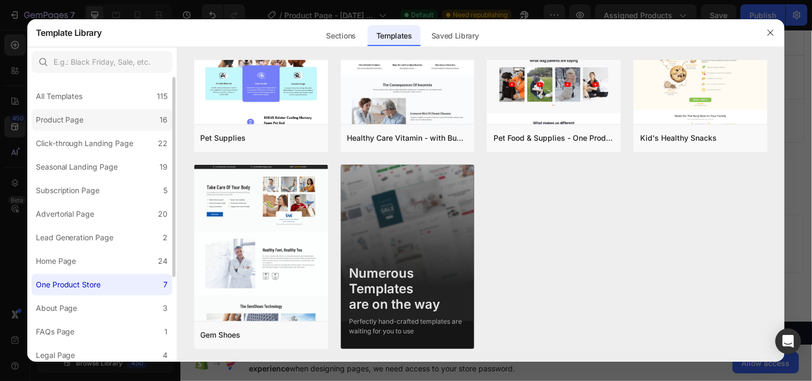
click at [47, 119] on div "Product Page" at bounding box center [60, 119] width 48 height 13
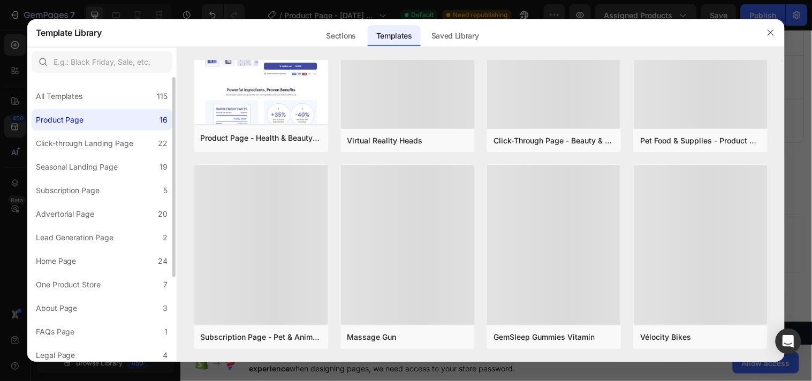
scroll to position [0, 0]
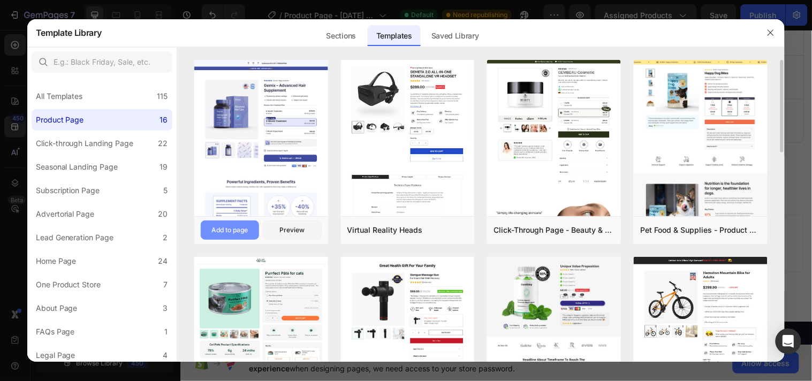
click at [233, 231] on div "Add to page" at bounding box center [229, 230] width 36 height 10
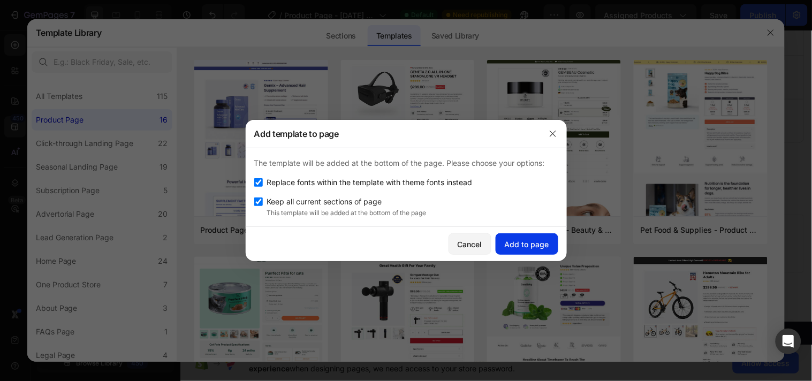
click at [529, 247] on div "Add to page" at bounding box center [527, 244] width 44 height 11
click at [469, 244] on div "Virtual Reality Heads Add to page Preview" at bounding box center [408, 230] width 134 height 28
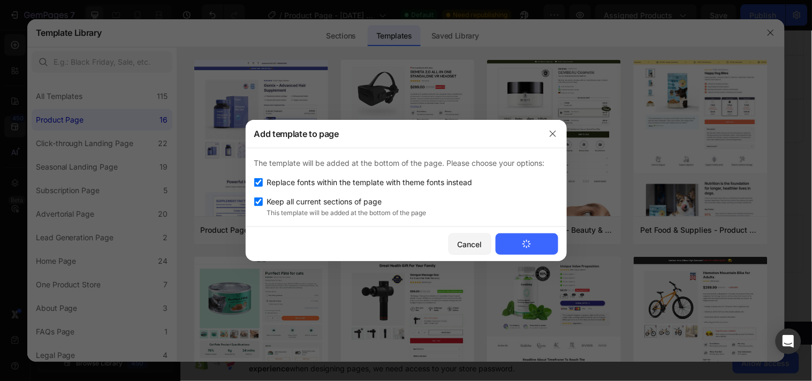
click at [469, 244] on div "Virtual Reality Heads Add to page Preview" at bounding box center [408, 230] width 134 height 28
click at [552, 133] on img at bounding box center [554, 348] width 134 height 576
click at [138, 13] on div at bounding box center [406, 190] width 812 height 381
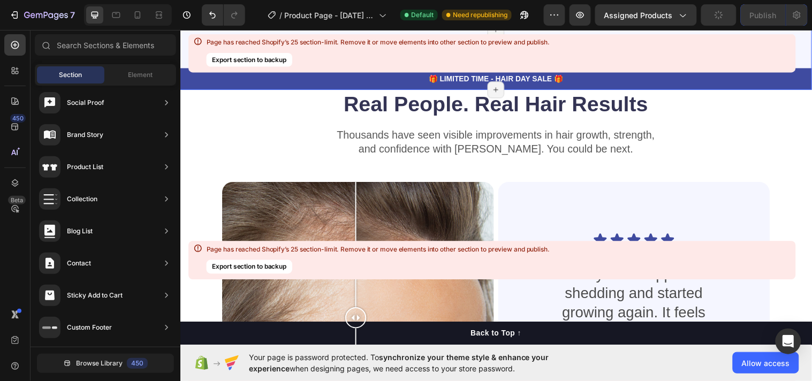
scroll to position [6450, 0]
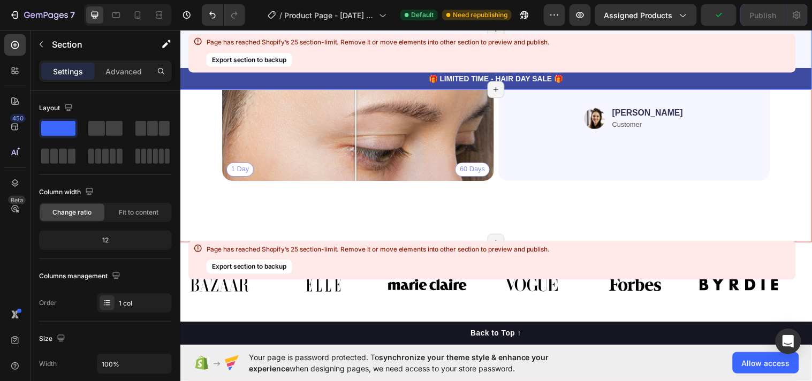
click at [550, 193] on div "Real People. Real Hair Results Heading Thousands have seen visible improvements…" at bounding box center [501, 29] width 642 height 433
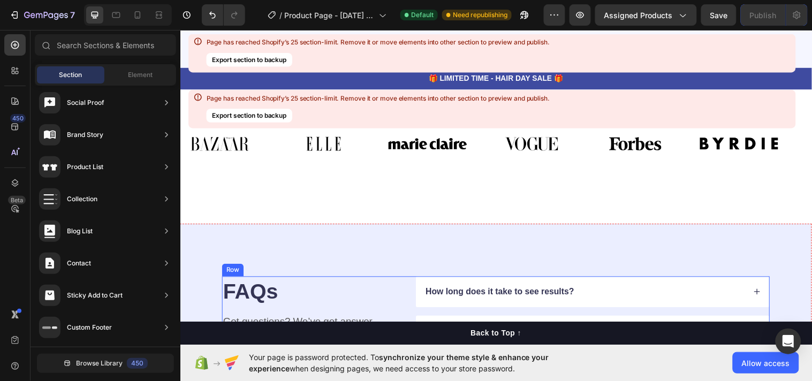
scroll to position [6299, 0]
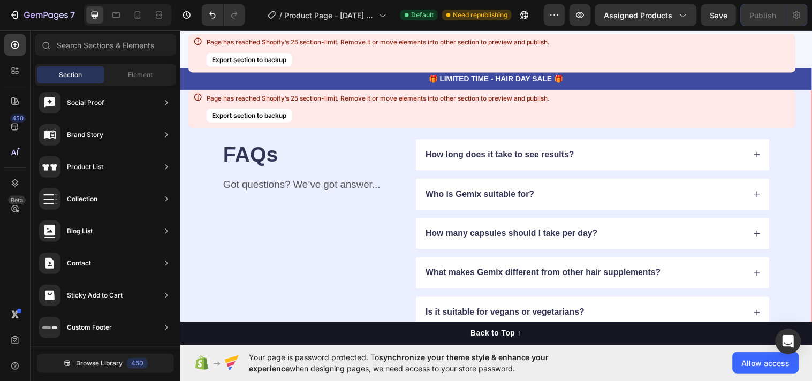
click at [201, 204] on div "FAQs Heading Got questions? We’ve got answer... Text Block How long does it tak…" at bounding box center [501, 256] width 642 height 339
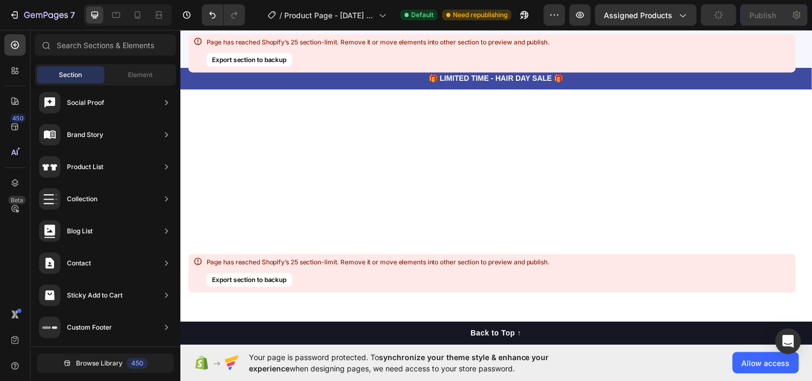
scroll to position [5744, 0]
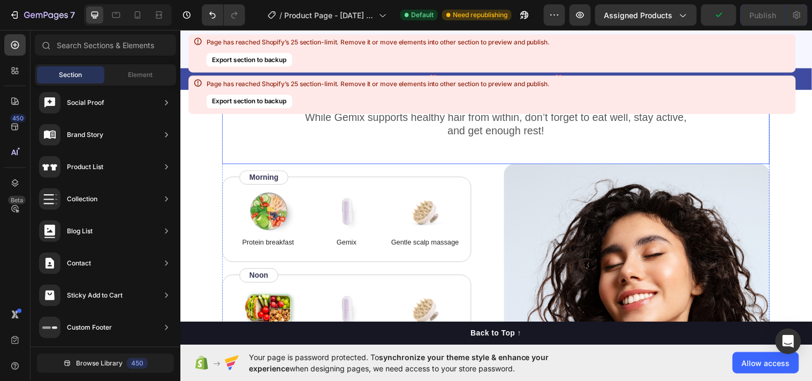
click at [567, 154] on div "While Gemix supports healthy hair from within, don’t forget to eat well, stay a…" at bounding box center [501, 138] width 557 height 56
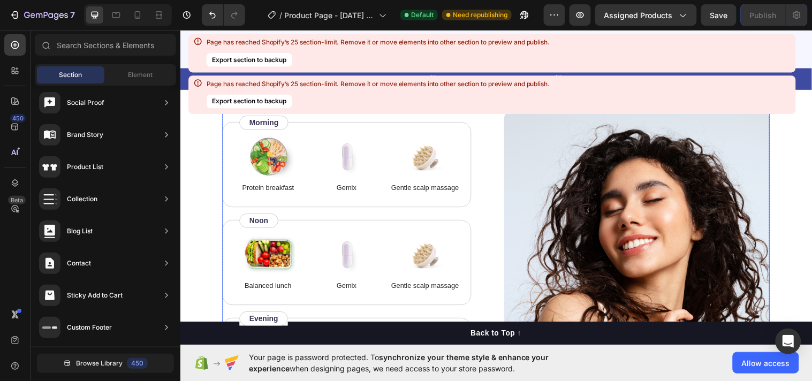
click at [490, 150] on div "Image Protein breakfast Text Block Image Gemix Text Block Image Gentle scalp ma…" at bounding box center [501, 259] width 557 height 298
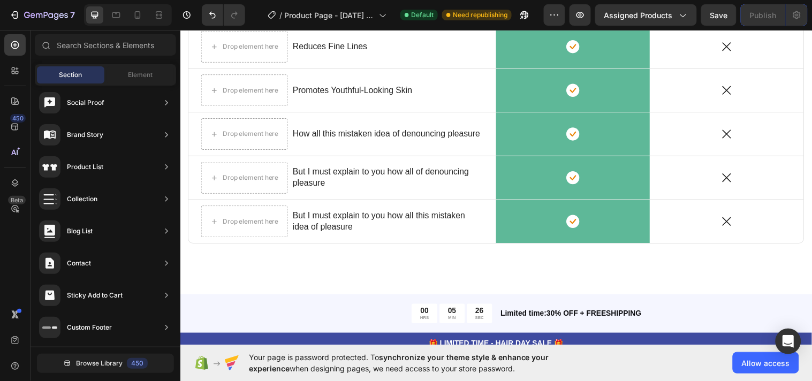
scroll to position [3940, 0]
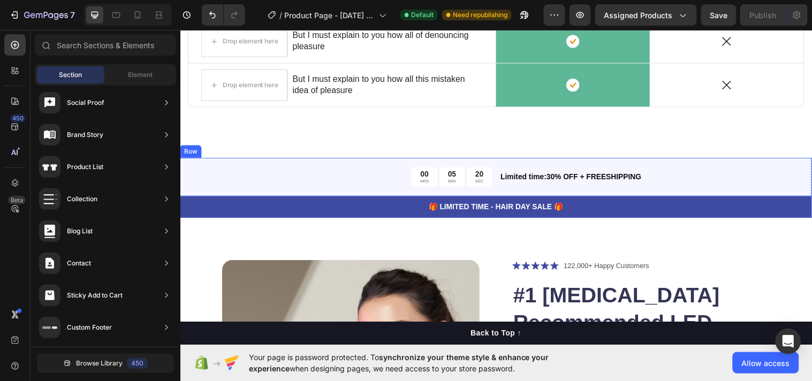
click at [186, 191] on div "00 HRS 05 MIN 20 SEC Countdown Timer Limited time:30% OFF + FREESHIPPING Text B…" at bounding box center [501, 179] width 642 height 39
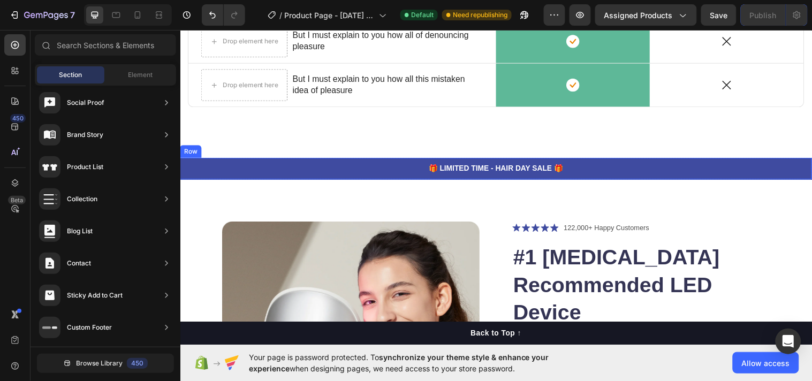
click at [191, 180] on div "🎁 LIMITED TIME - HAIR DAY SALE 🎁 Text Block Row" at bounding box center [501, 171] width 642 height 22
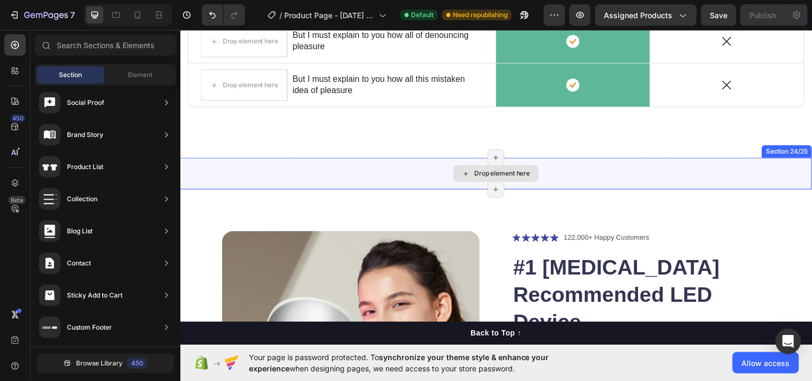
click at [211, 177] on div "Drop element here" at bounding box center [501, 176] width 642 height 32
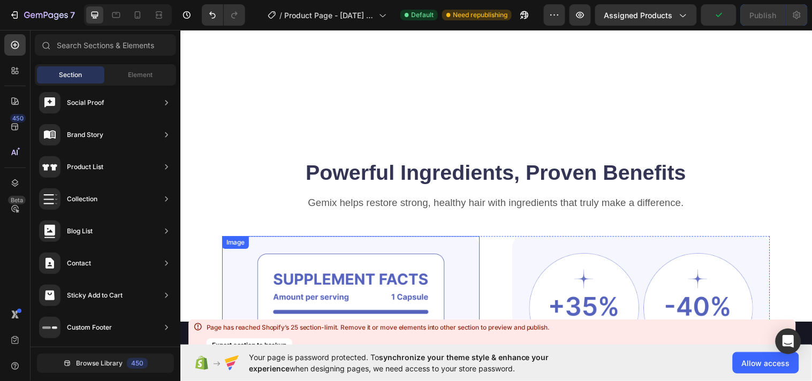
scroll to position [4356, 0]
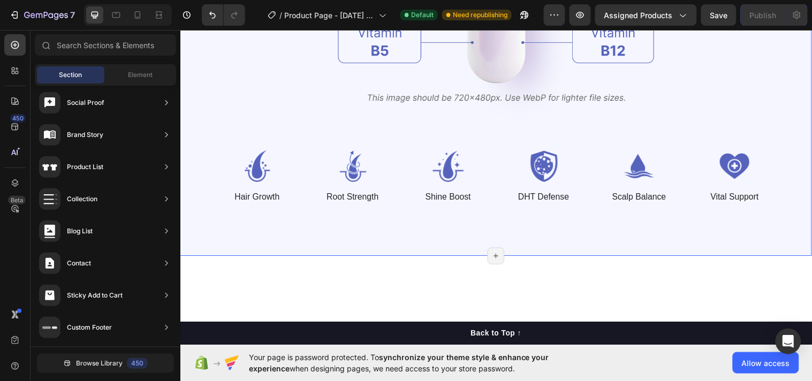
scroll to position [3922, 0]
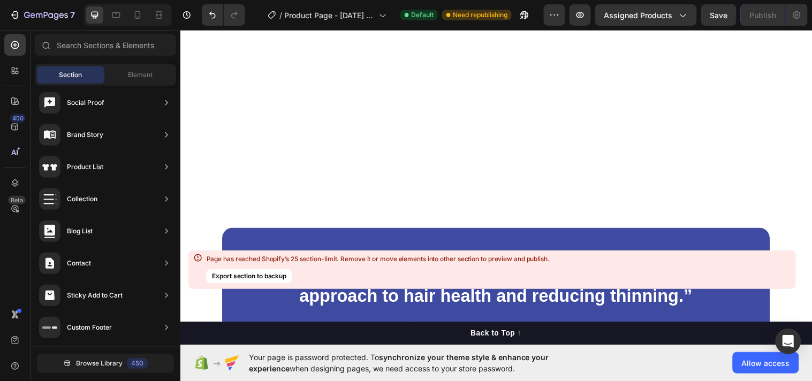
scroll to position [4200, 0]
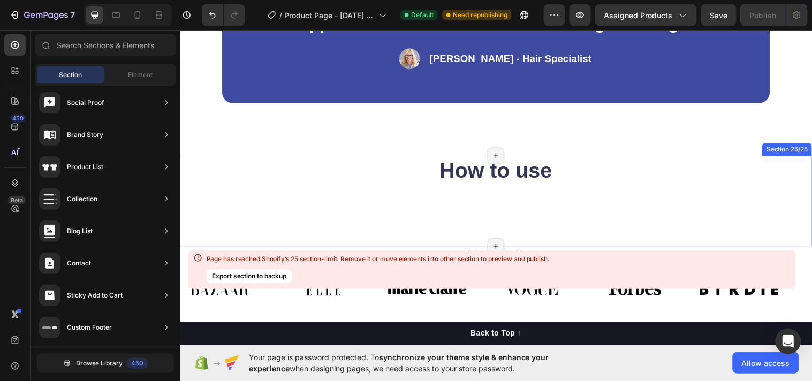
click at [258, 196] on div "How to use Heading Row Section 25/25 Page has reached Shopify’s 25 section-limi…" at bounding box center [501, 203] width 642 height 92
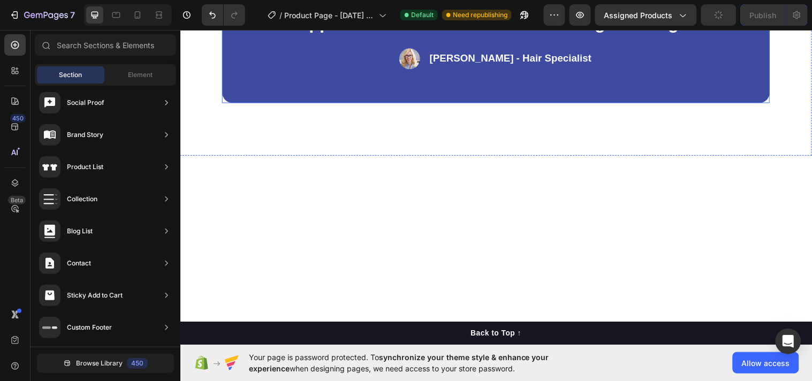
scroll to position [3922, 0]
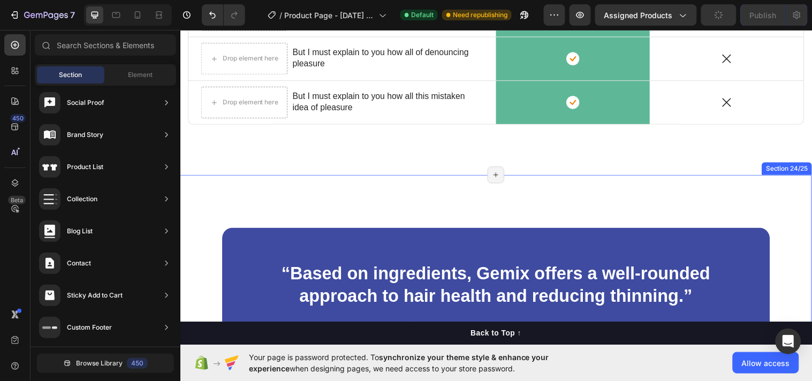
click at [206, 242] on div "“Based on ingredients, Gemix offers a well-rounded approach to hair health and …" at bounding box center [501, 306] width 642 height 258
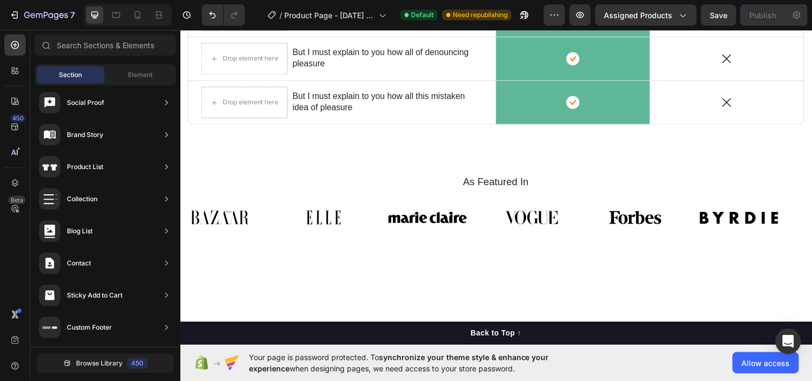
scroll to position [4061, 0]
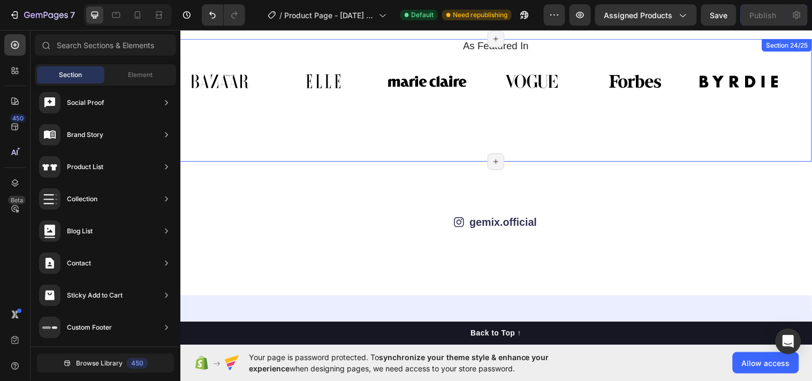
click at [496, 103] on div "Image Image Image Image Image Image Image Image Image Image Image Image Marquee" at bounding box center [501, 84] width 642 height 49
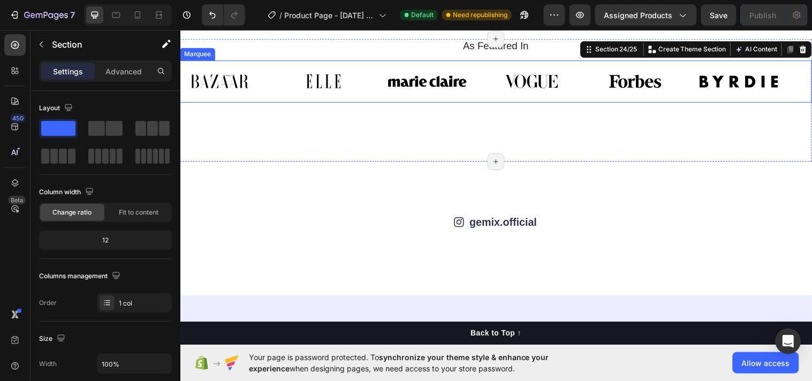
click at [379, 83] on div "Image" at bounding box center [338, 81] width 105 height 29
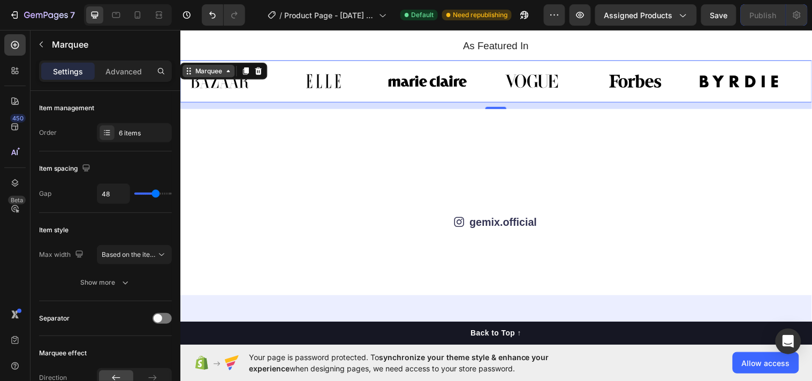
click at [227, 73] on icon at bounding box center [229, 71] width 9 height 9
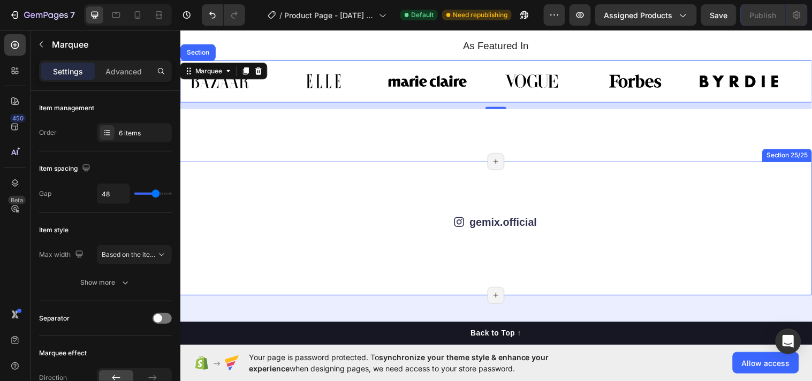
click at [604, 209] on div "Icon gemix.official Text Block Row Image Image Image Image Image Image Image Im…" at bounding box center [501, 231] width 642 height 136
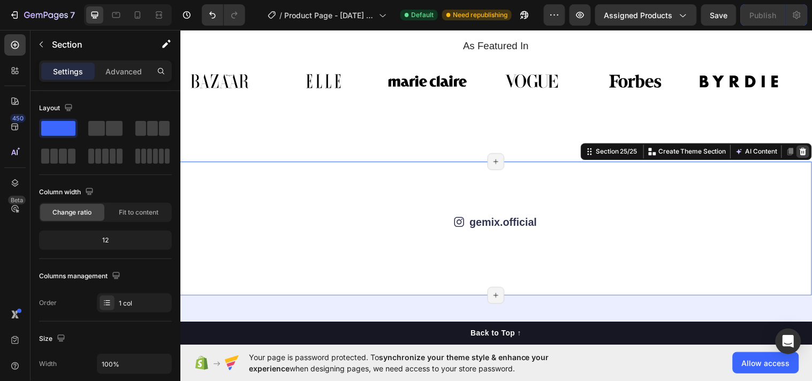
click at [810, 150] on icon at bounding box center [813, 152] width 7 height 7
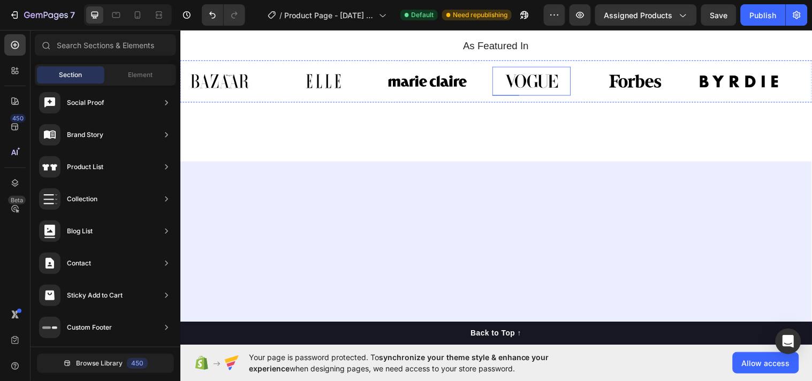
click at [572, 82] on img at bounding box center [537, 81] width 80 height 29
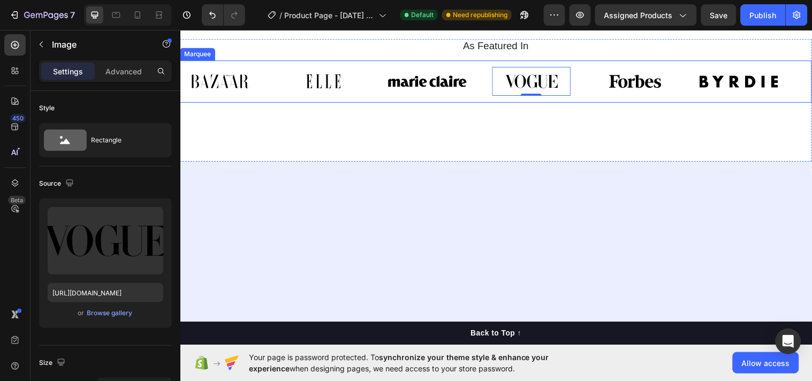
click at [476, 100] on div "Image Image Image Image 0 Image Image Image Image Image Image 0 Image Image Mar…" at bounding box center [501, 81] width 642 height 43
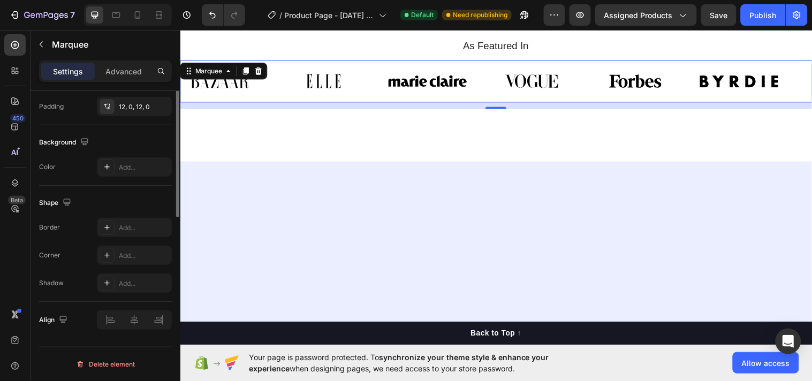
scroll to position [333, 0]
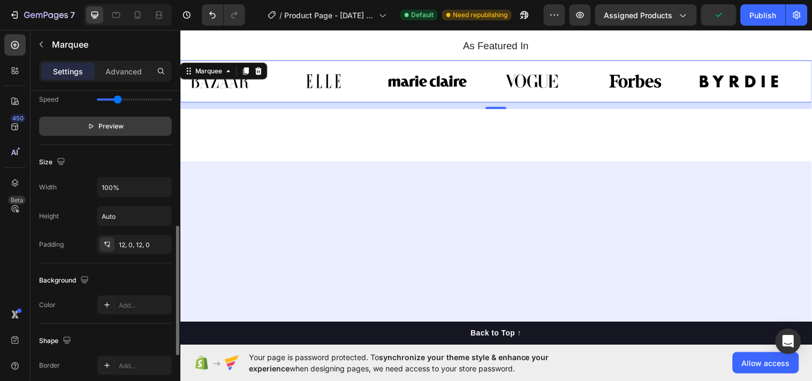
click at [103, 125] on span "Preview" at bounding box center [111, 126] width 25 height 11
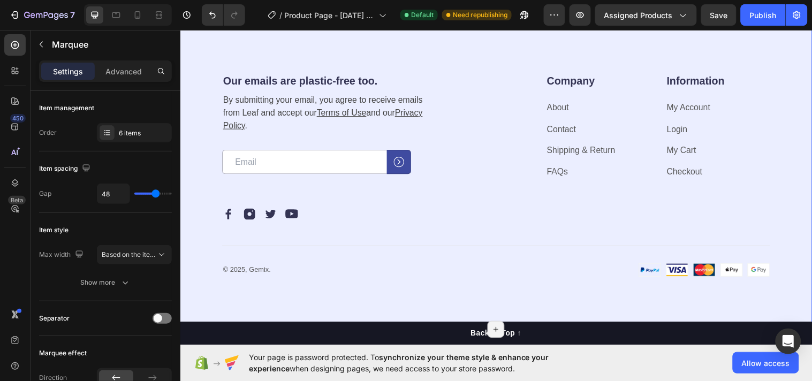
scroll to position [4065, 0]
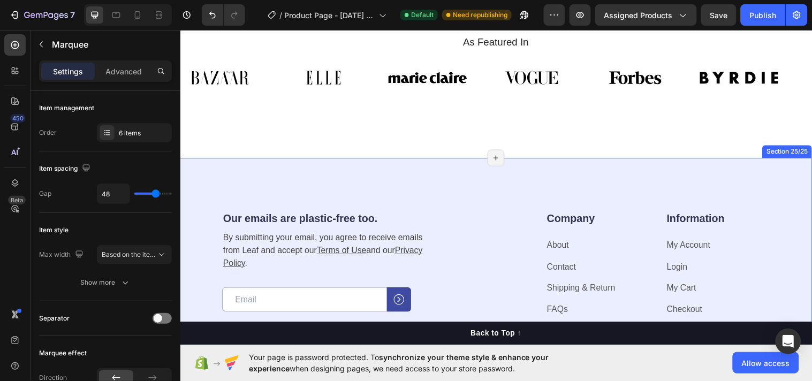
click at [500, 185] on div "Our emails are plastic-free too. Heading By submitting your email, you agree to…" at bounding box center [501, 317] width 642 height 315
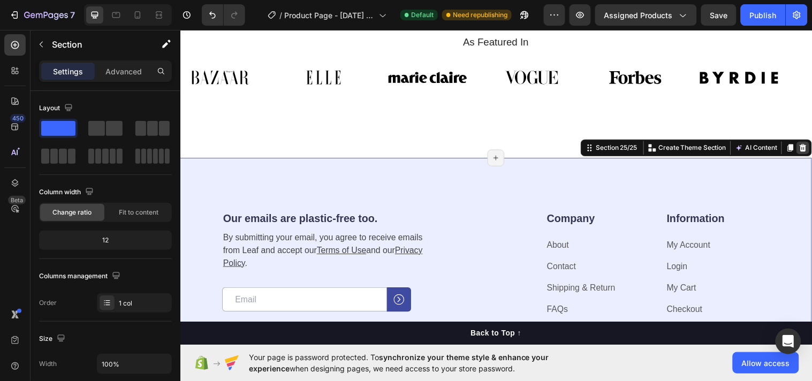
click at [807, 143] on div at bounding box center [813, 149] width 13 height 13
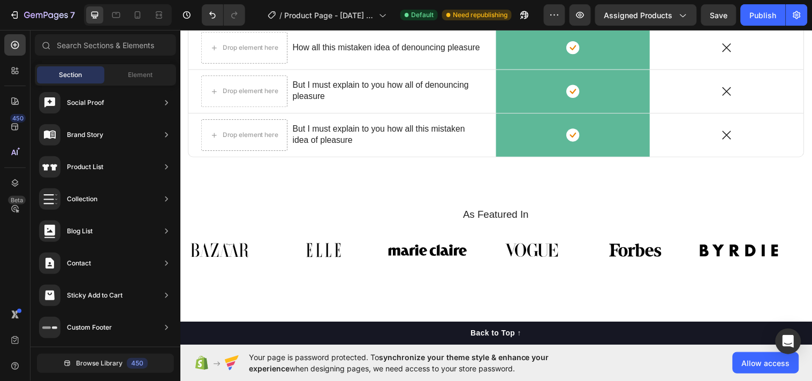
scroll to position [4028, 0]
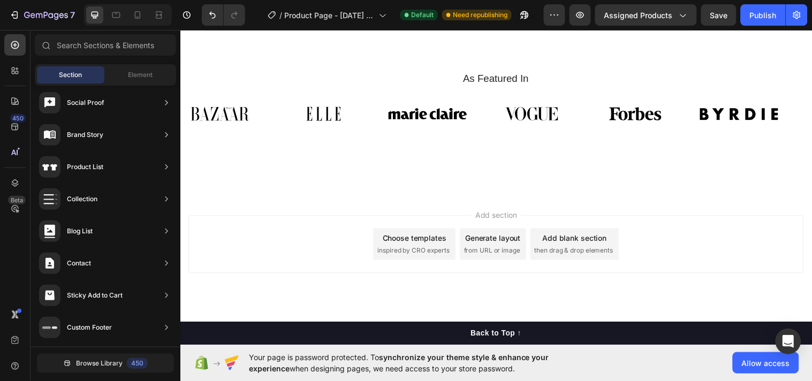
click at [421, 241] on div "Choose templates" at bounding box center [418, 241] width 65 height 11
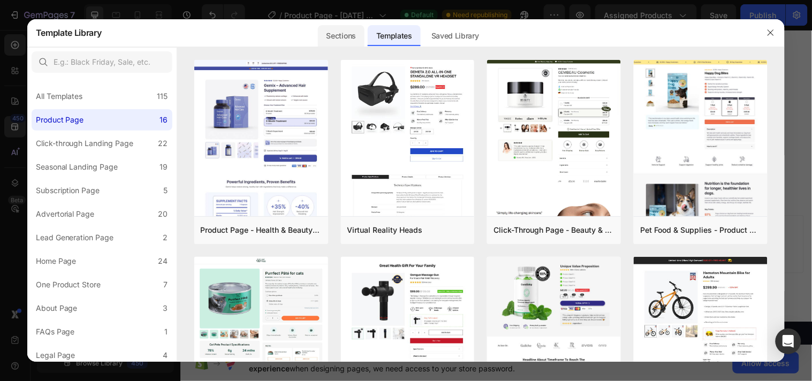
click at [339, 33] on div "Sections" at bounding box center [341, 35] width 47 height 21
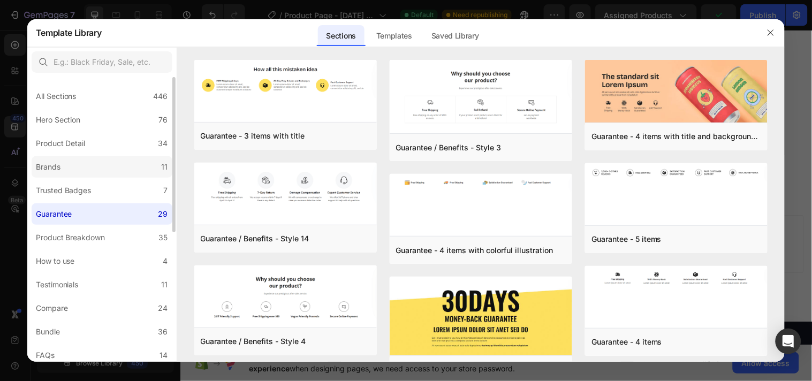
click at [52, 161] on div "Brands" at bounding box center [48, 167] width 25 height 13
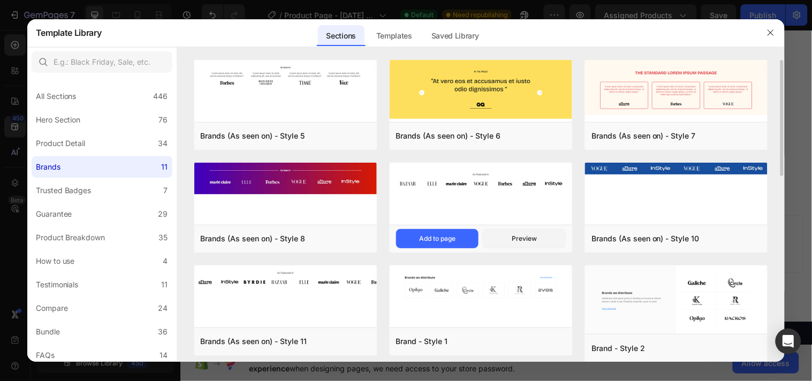
click at [505, 198] on img at bounding box center [481, 181] width 183 height 37
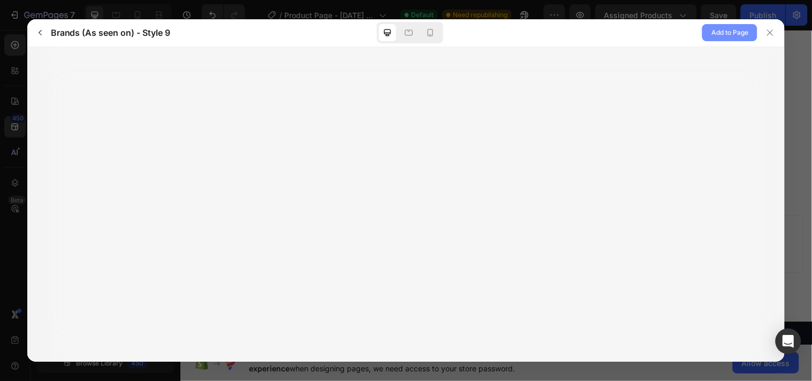
click at [733, 26] on span "Add to Page" at bounding box center [729, 32] width 37 height 13
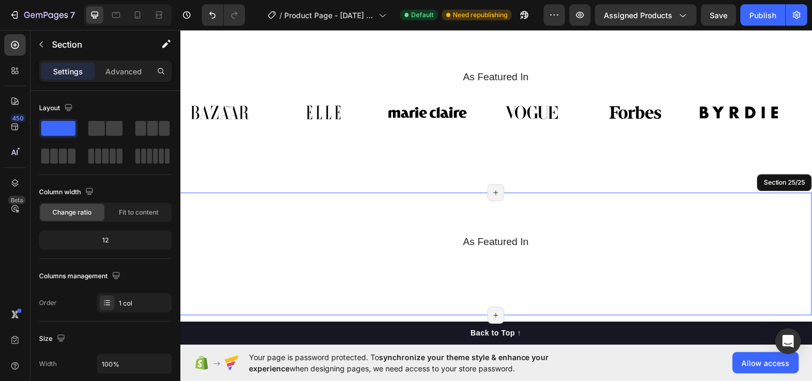
scroll to position [4178, 0]
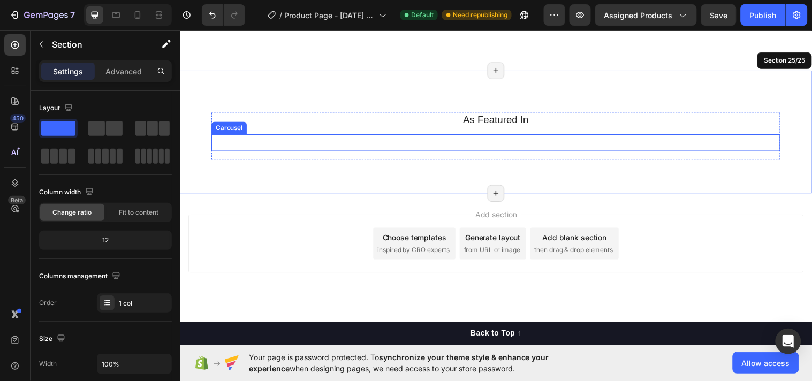
click at [375, 144] on div "Image Image Image Image Image Image Image Carousel" at bounding box center [501, 144] width 578 height 17
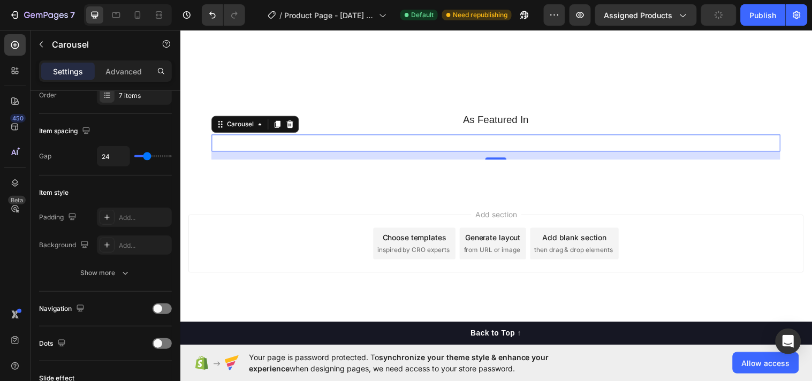
scroll to position [3900, 0]
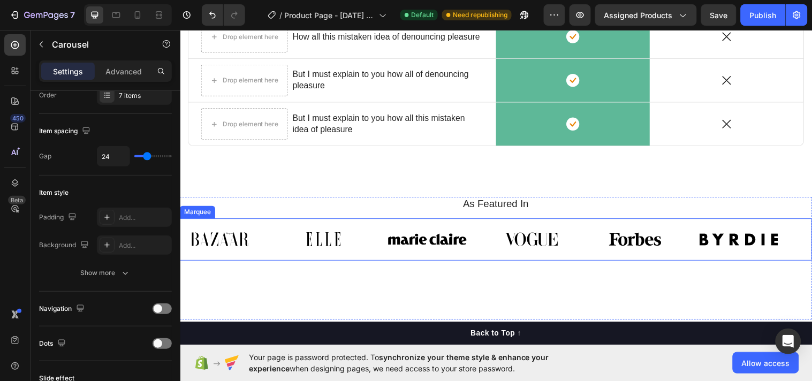
click at [378, 242] on div "Image" at bounding box center [338, 242] width 105 height 29
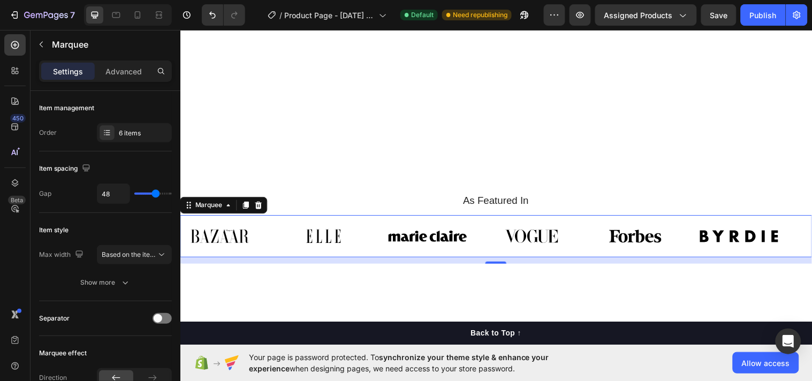
scroll to position [4178, 0]
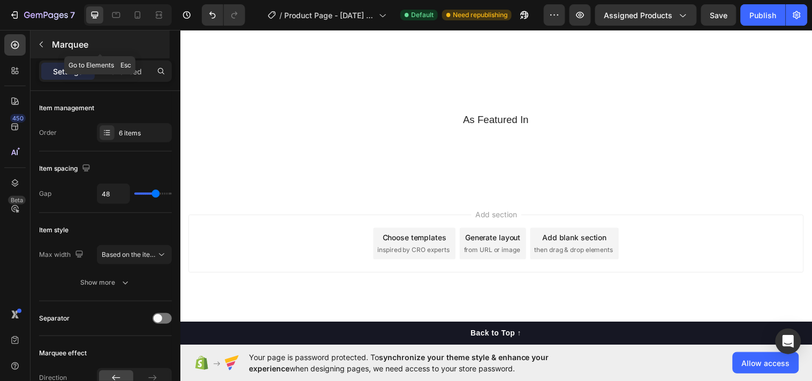
click at [46, 45] on button "button" at bounding box center [41, 44] width 17 height 17
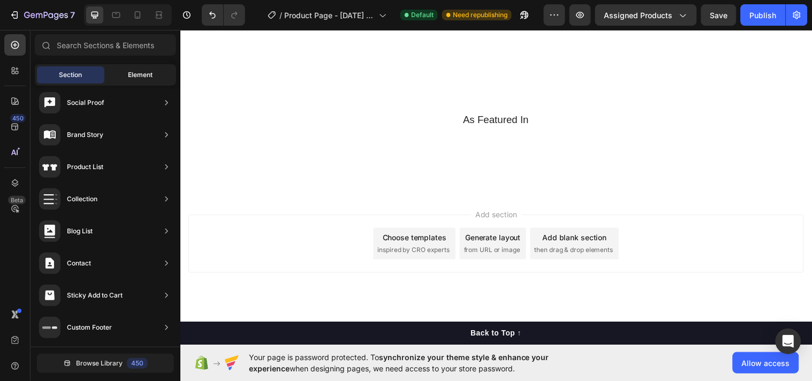
click at [148, 71] on span "Element" at bounding box center [140, 75] width 25 height 10
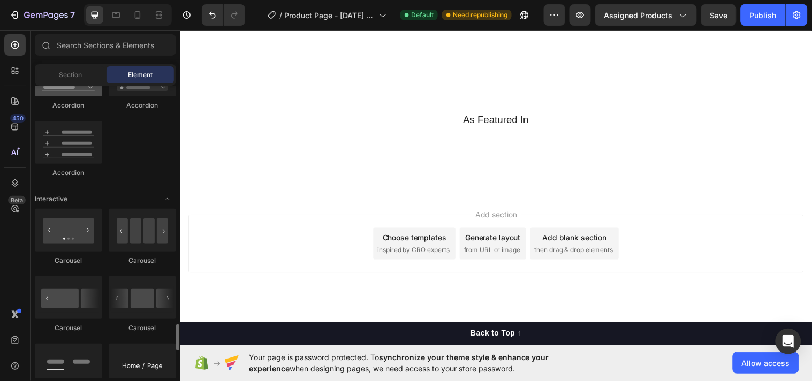
scroll to position [1109, 0]
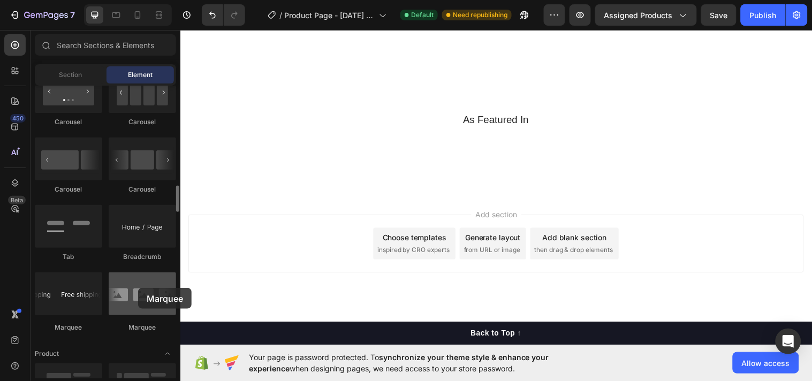
drag, startPoint x: 141, startPoint y: 296, endPoint x: 138, endPoint y: 288, distance: 8.2
click at [138, 288] on div at bounding box center [142, 293] width 67 height 43
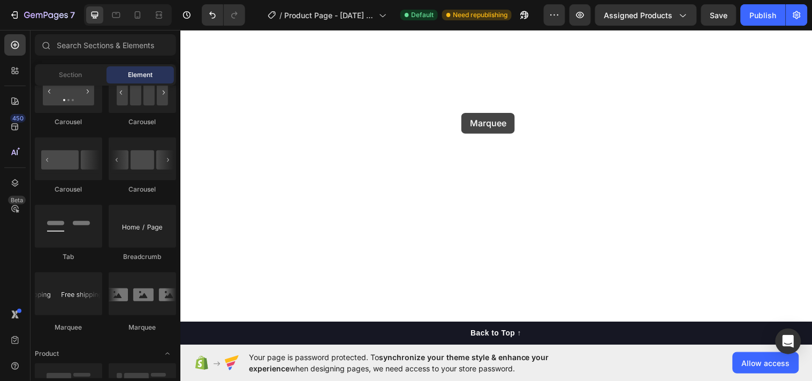
scroll to position [2513, 0]
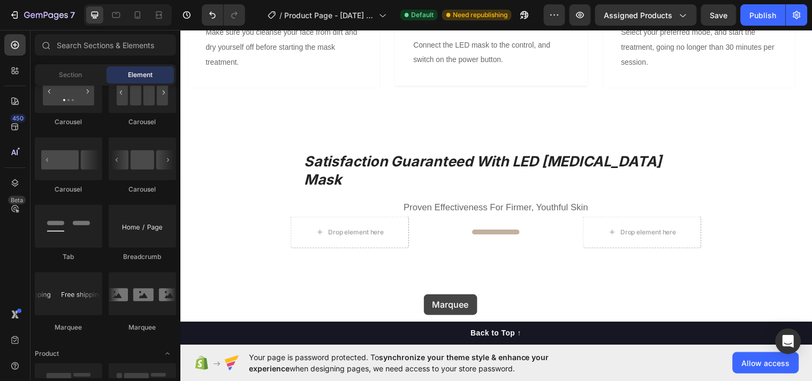
drag, startPoint x: 240, startPoint y: 324, endPoint x: 427, endPoint y: 298, distance: 189.2
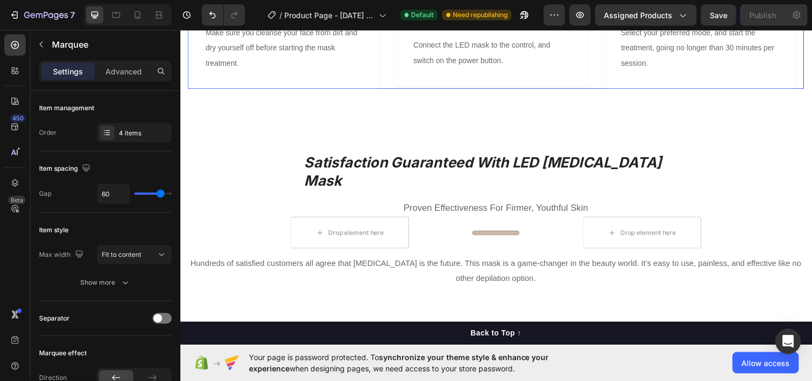
scroll to position [2729, 0]
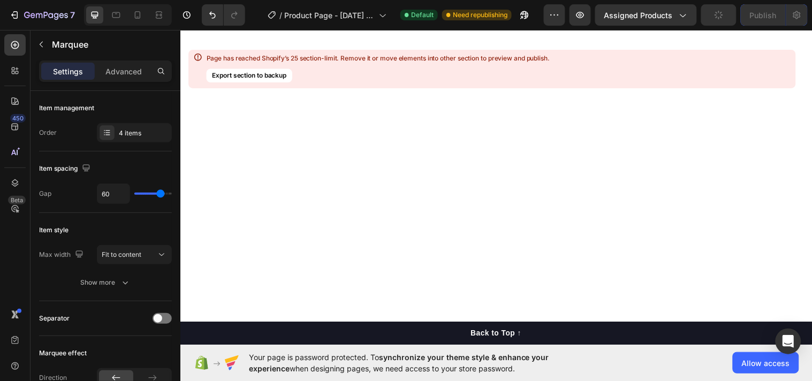
scroll to position [4117, 0]
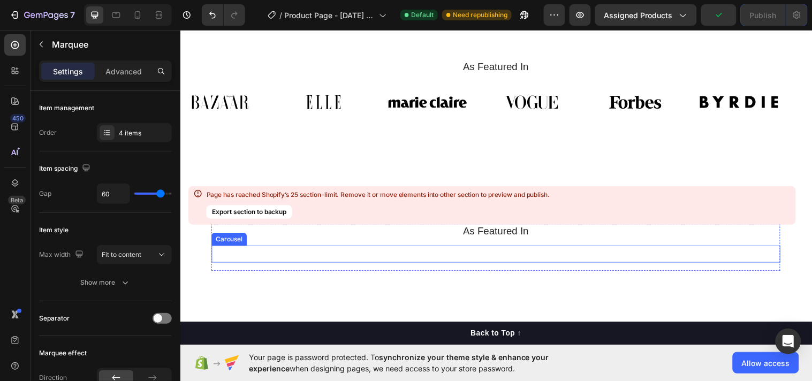
click at [367, 257] on div "Image Image Image Image Image Image Image" at bounding box center [501, 257] width 578 height 0
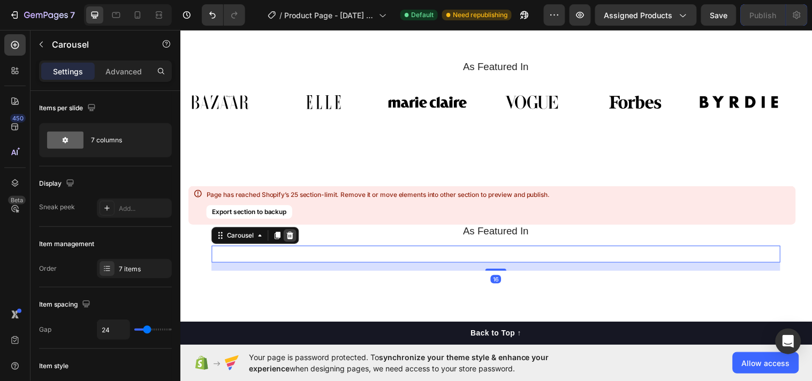
click at [294, 236] on icon at bounding box center [292, 238] width 7 height 7
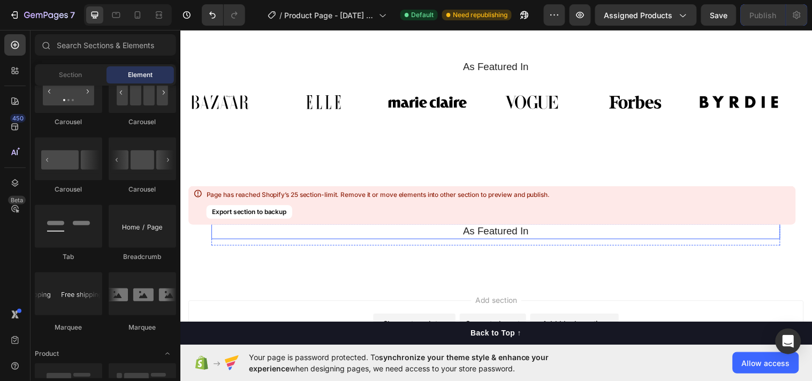
click at [612, 232] on h2 "As Featured In" at bounding box center [501, 235] width 578 height 16
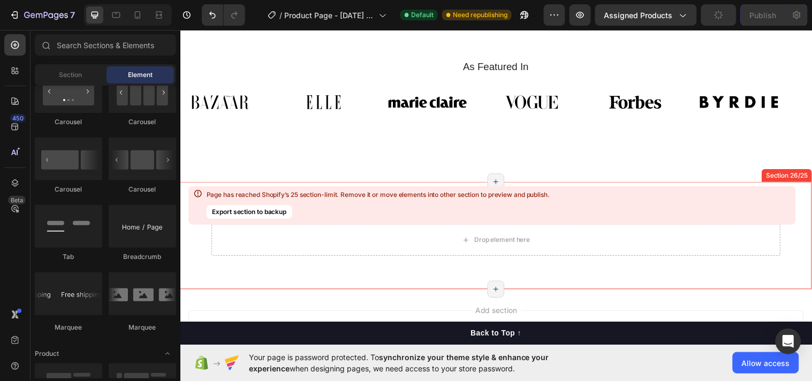
click at [581, 286] on div "Drop element here Row Section 26/25 Page has reached Shopify’s 25 section-limit…" at bounding box center [501, 238] width 642 height 109
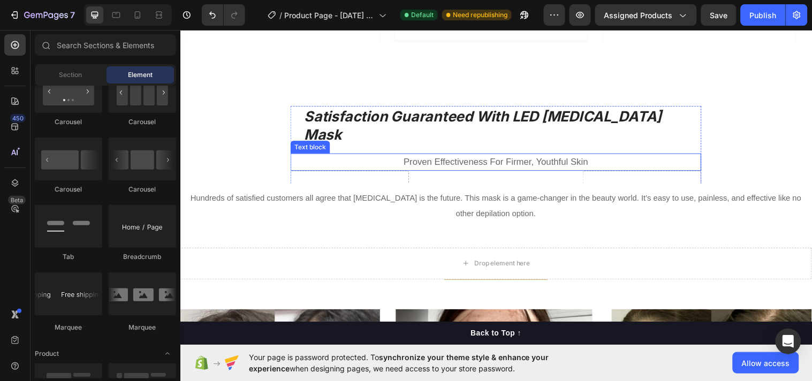
scroll to position [2776, 0]
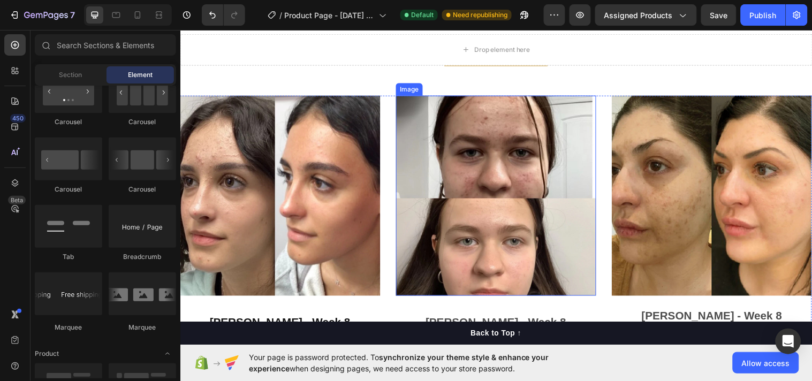
scroll to position [2914, 0]
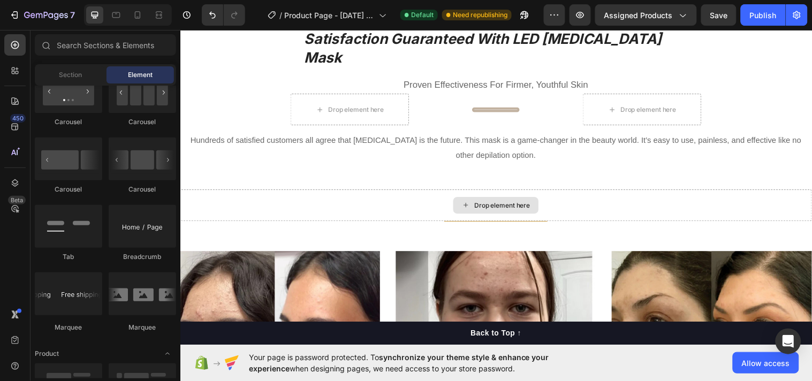
click at [645, 192] on div "Drop element here" at bounding box center [501, 208] width 642 height 32
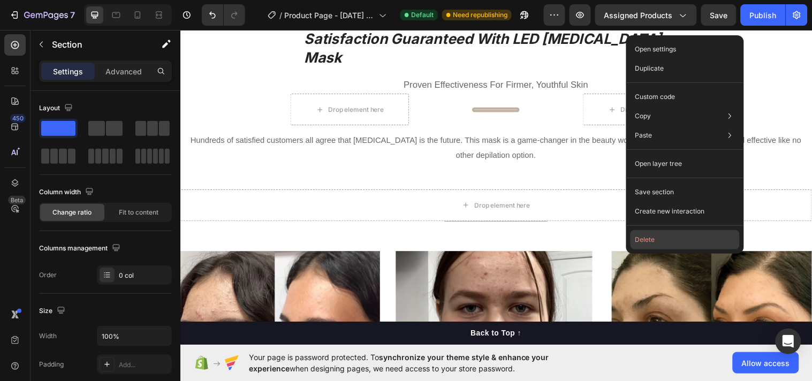
click at [650, 234] on button "Delete" at bounding box center [685, 239] width 109 height 19
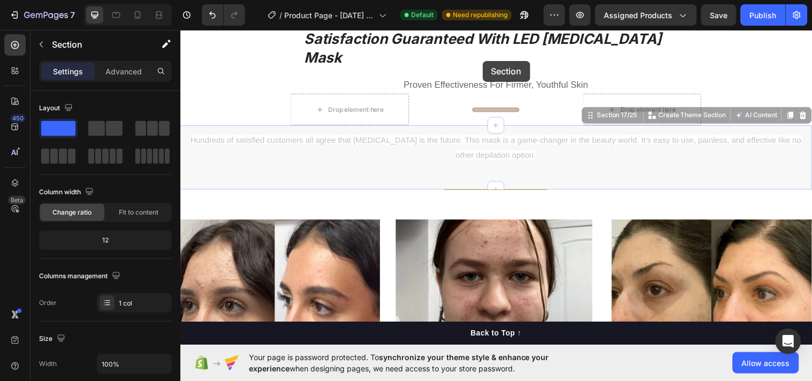
scroll to position [2894, 0]
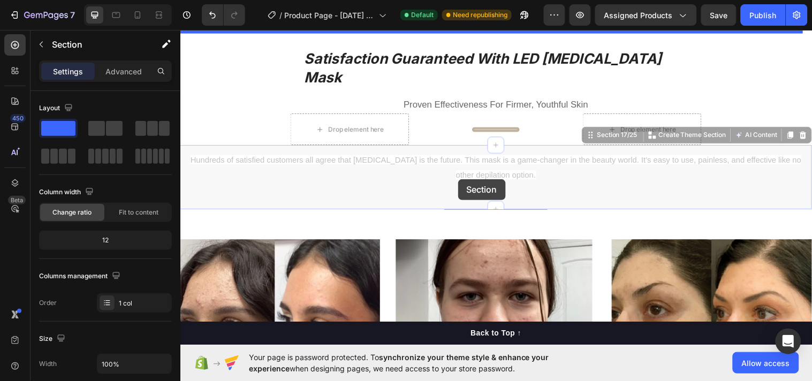
drag, startPoint x: 442, startPoint y: 154, endPoint x: 451, endPoint y: 232, distance: 78.8
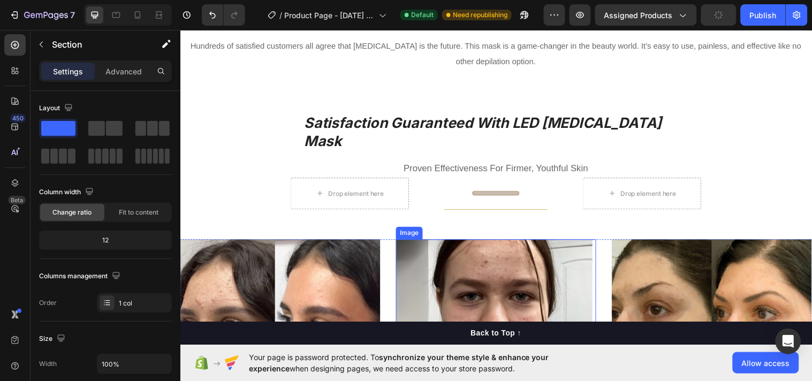
scroll to position [2892, 0]
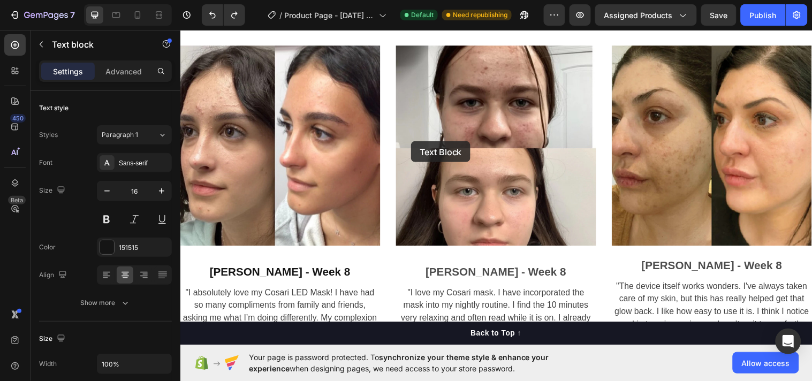
drag, startPoint x: 366, startPoint y: 159, endPoint x: 411, endPoint y: 142, distance: 48.1
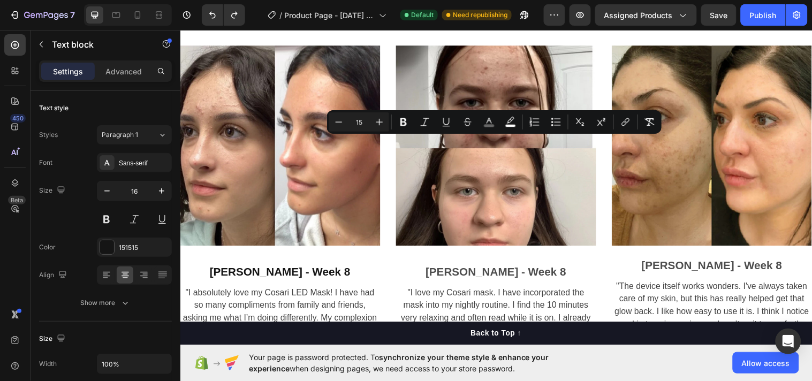
copy span "Hundreds of satisfied customers all agree that [MEDICAL_DATA] is the future. Th…"
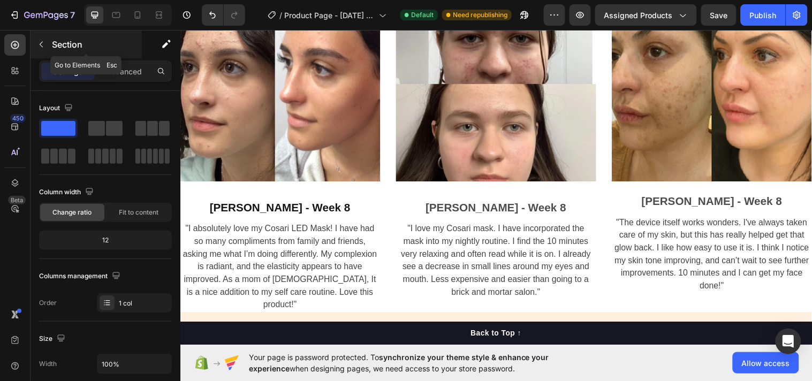
click at [43, 47] on icon "button" at bounding box center [41, 44] width 9 height 9
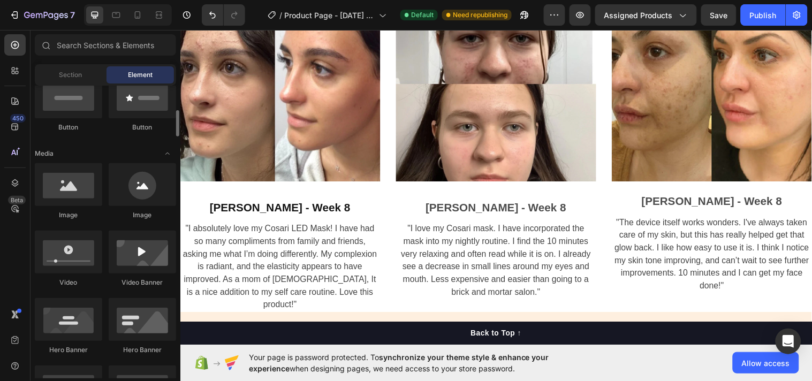
scroll to position [0, 0]
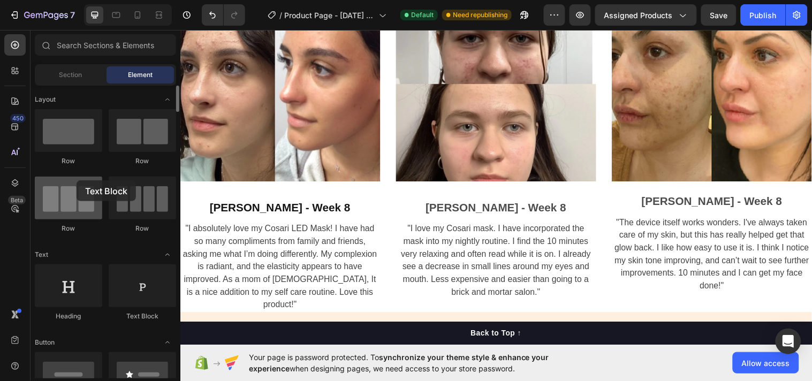
drag, startPoint x: 147, startPoint y: 287, endPoint x: 86, endPoint y: 188, distance: 116.3
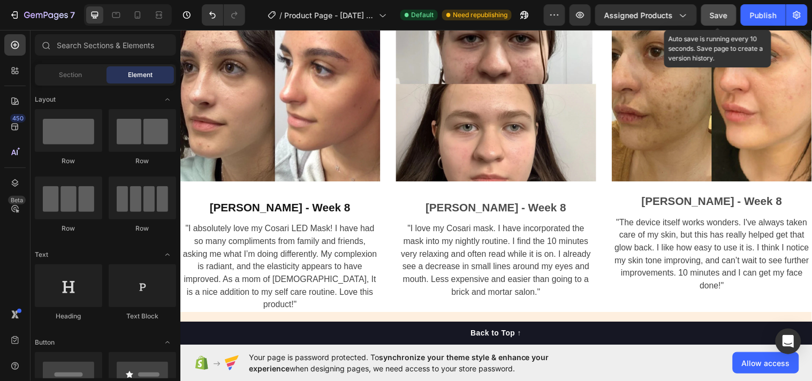
click at [710, 11] on span "Save" at bounding box center [719, 15] width 18 height 9
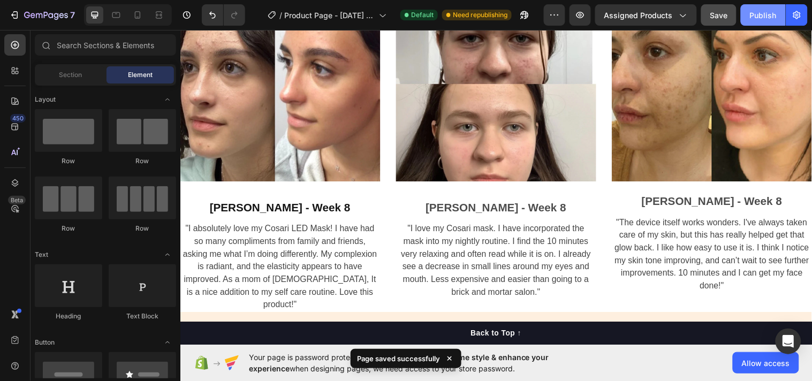
click at [763, 10] on div "Publish" at bounding box center [763, 15] width 27 height 11
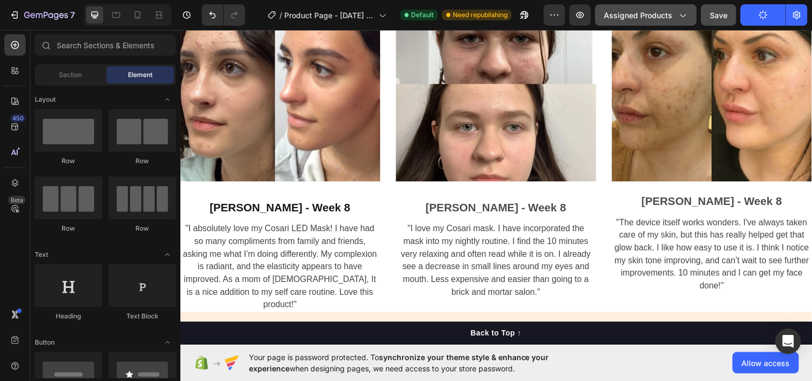
click at [680, 18] on icon "button" at bounding box center [682, 15] width 11 height 11
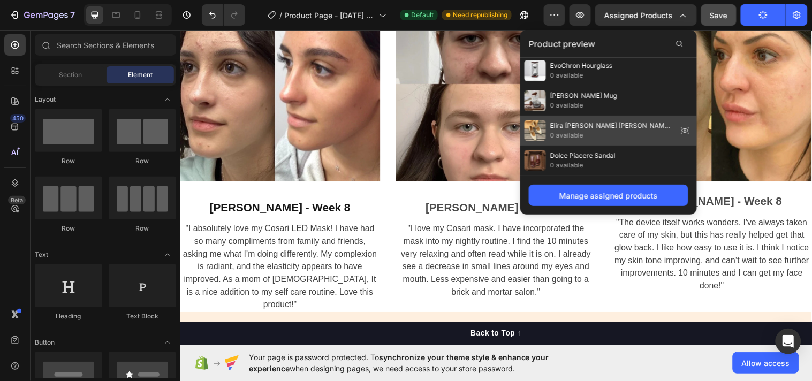
scroll to position [511, 0]
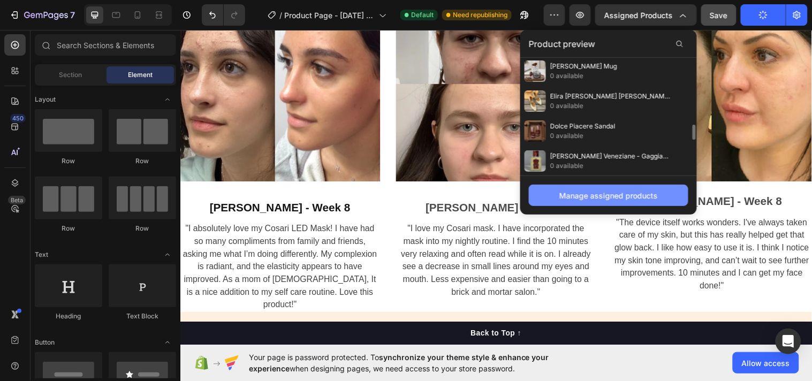
click at [641, 196] on div "Manage assigned products" at bounding box center [608, 195] width 99 height 11
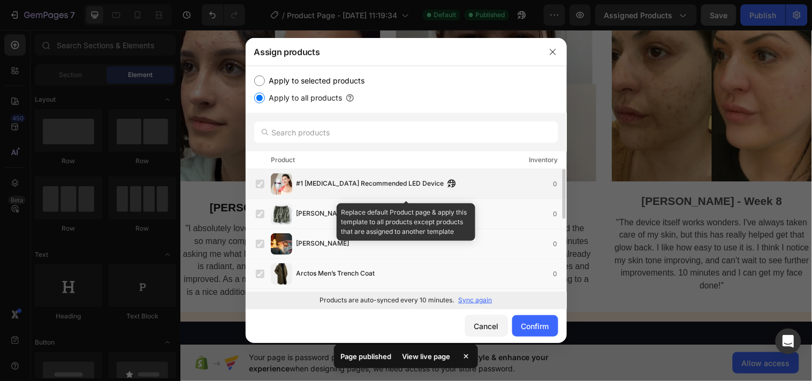
click at [256, 184] on label at bounding box center [260, 184] width 9 height 9
click at [259, 183] on label at bounding box center [260, 184] width 9 height 9
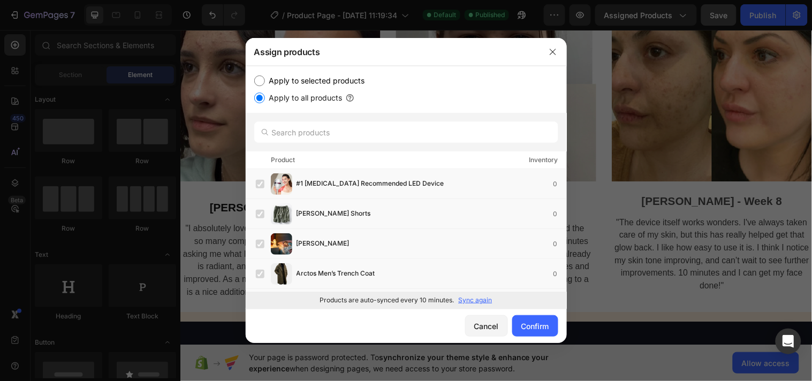
click at [259, 77] on input "Apply to selected products" at bounding box center [259, 80] width 11 height 11
radio input "true"
click at [261, 180] on label at bounding box center [260, 184] width 9 height 9
click at [534, 322] on div "Confirm" at bounding box center [535, 326] width 28 height 11
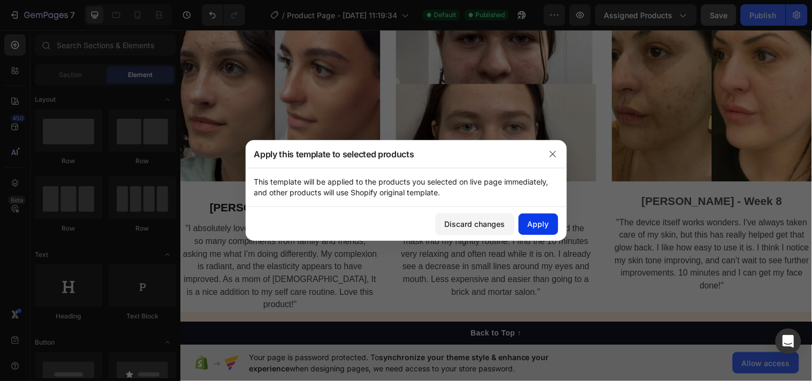
click at [534, 228] on div "Apply" at bounding box center [538, 223] width 21 height 11
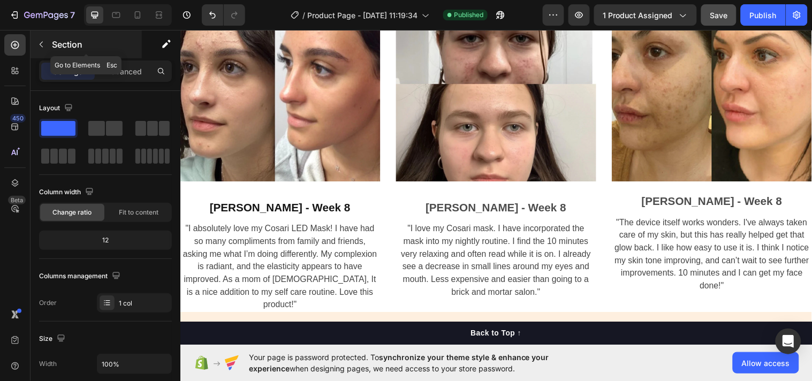
click at [39, 43] on icon "button" at bounding box center [41, 44] width 9 height 9
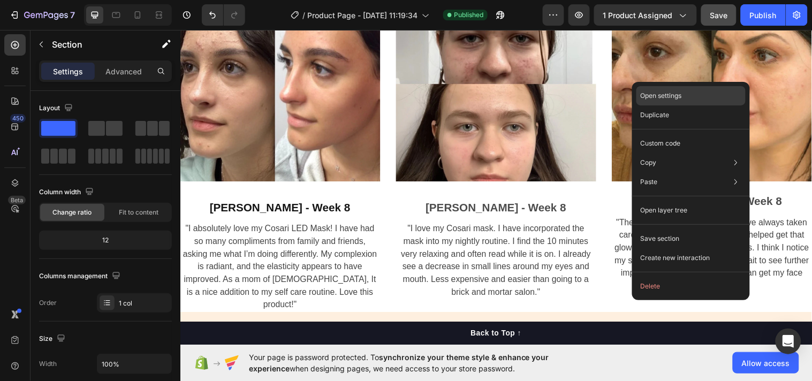
click at [656, 102] on div "Open settings" at bounding box center [691, 95] width 109 height 19
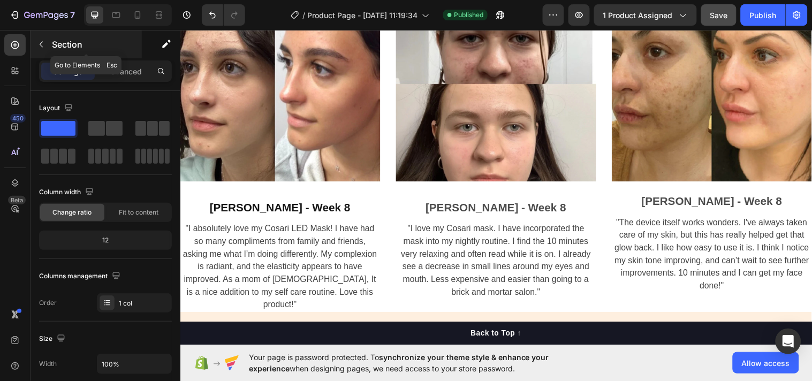
click at [46, 44] on button "button" at bounding box center [41, 44] width 17 height 17
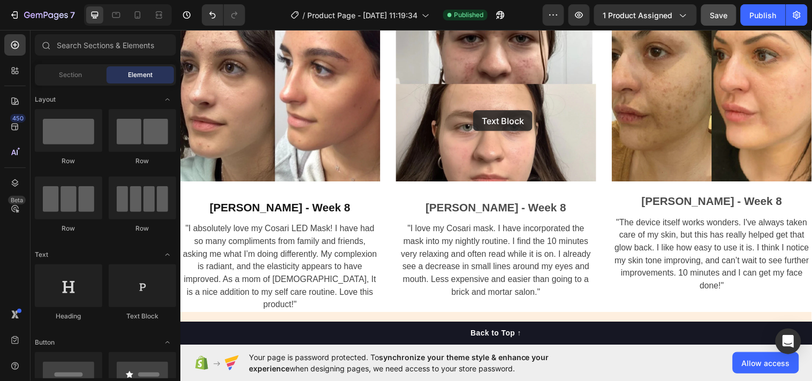
drag, startPoint x: 329, startPoint y: 329, endPoint x: 478, endPoint y: 111, distance: 263.9
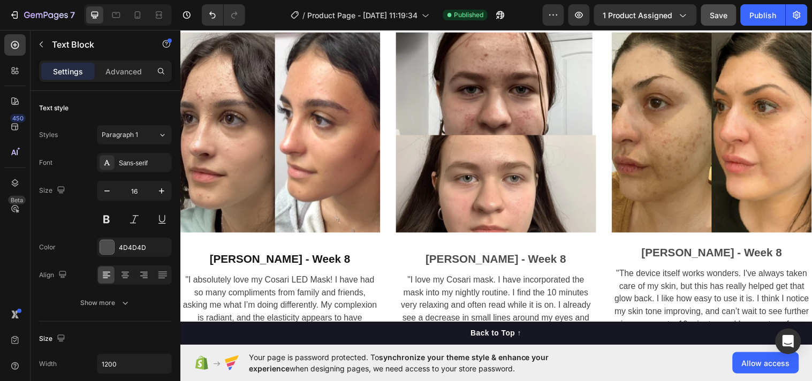
scroll to position [2943, 0]
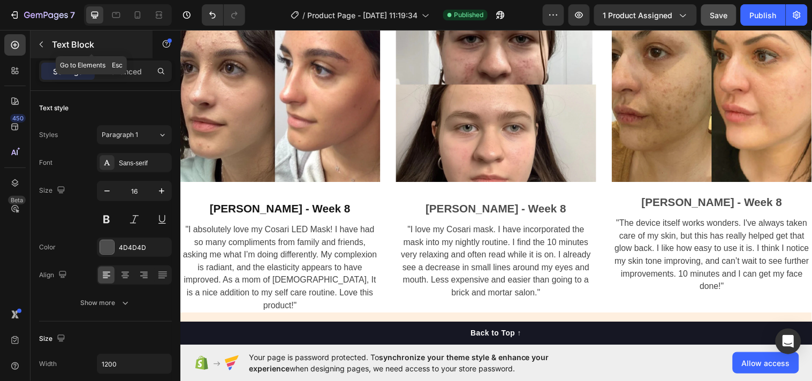
click at [35, 41] on button "button" at bounding box center [41, 44] width 17 height 17
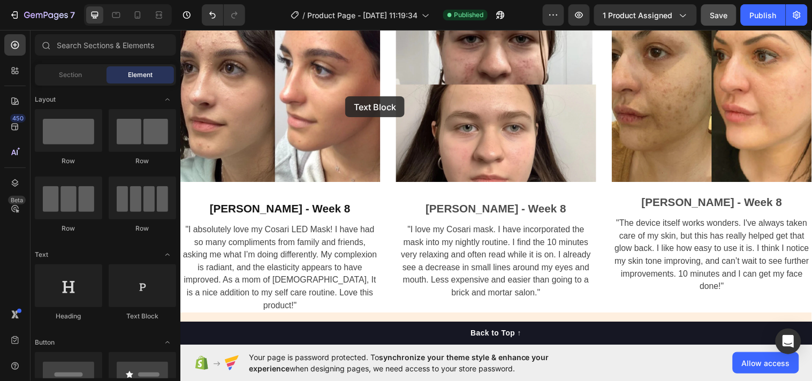
drag, startPoint x: 328, startPoint y: 322, endPoint x: 347, endPoint y: 97, distance: 225.7
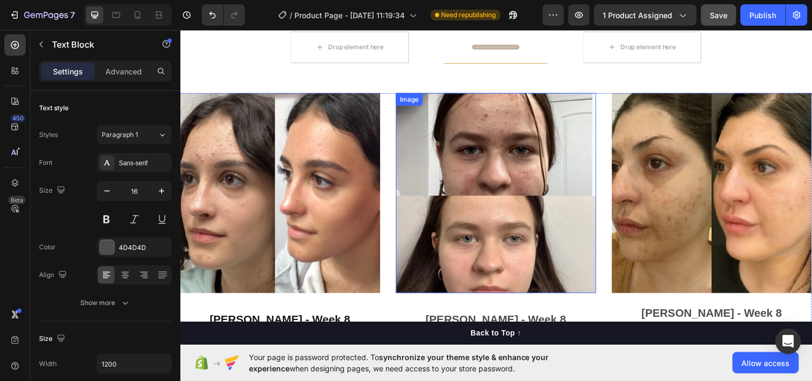
scroll to position [2857, 0]
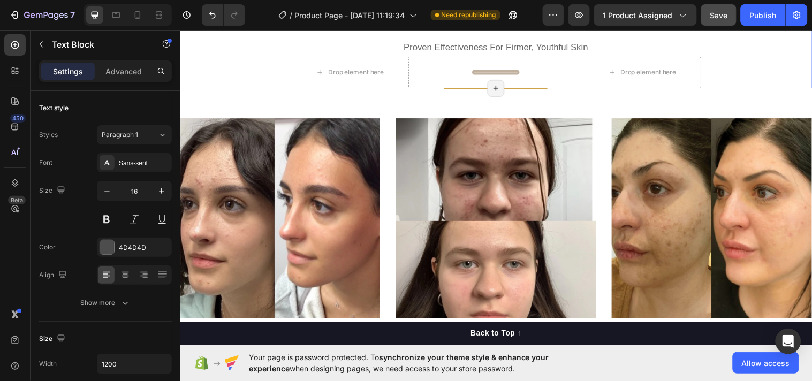
click at [734, 89] on div "Satisfaction Guaranteed With LED [MEDICAL_DATA] Mask Heading Proven Effectivene…" at bounding box center [501, 39] width 642 height 99
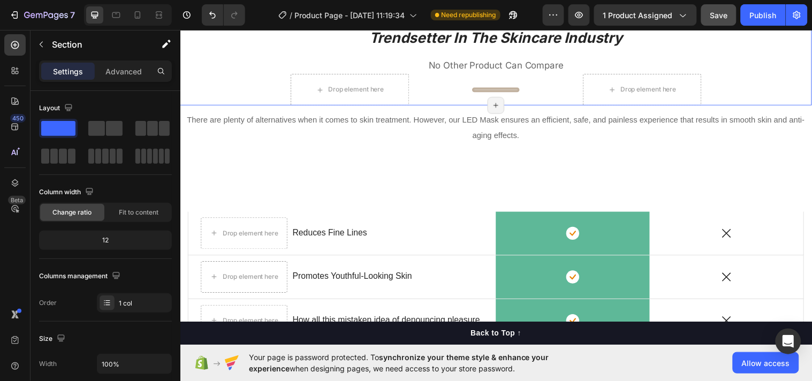
scroll to position [3557, 0]
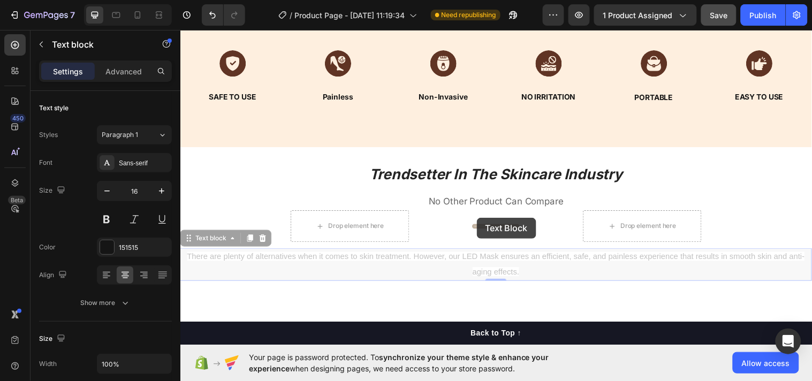
drag, startPoint x: 730, startPoint y: 266, endPoint x: 481, endPoint y: 221, distance: 253.0
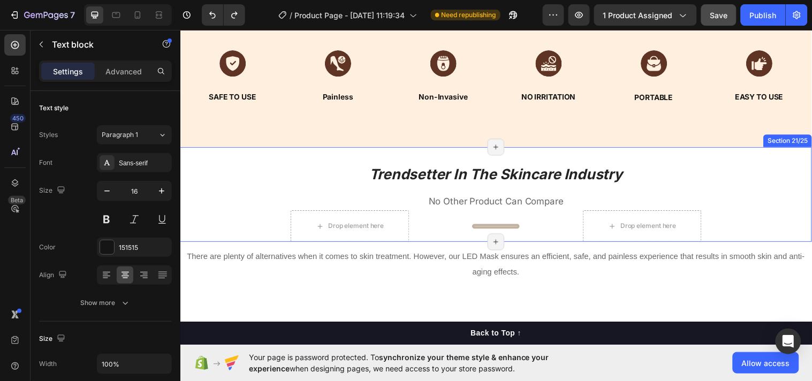
click at [775, 209] on div "Trendsetter In The Skincare Industry Heading No Other Product Can Compare Text …" at bounding box center [501, 205] width 642 height 79
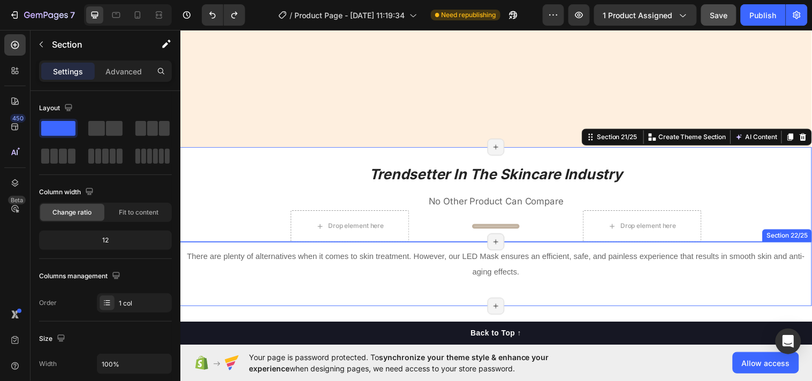
scroll to position [3695, 0]
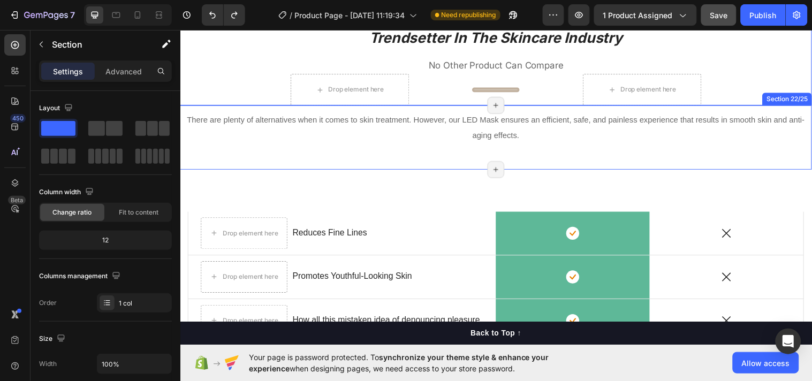
click at [653, 162] on div "There are plenty of alternatives when it comes to skin treatment. However, our …" at bounding box center [501, 142] width 642 height 59
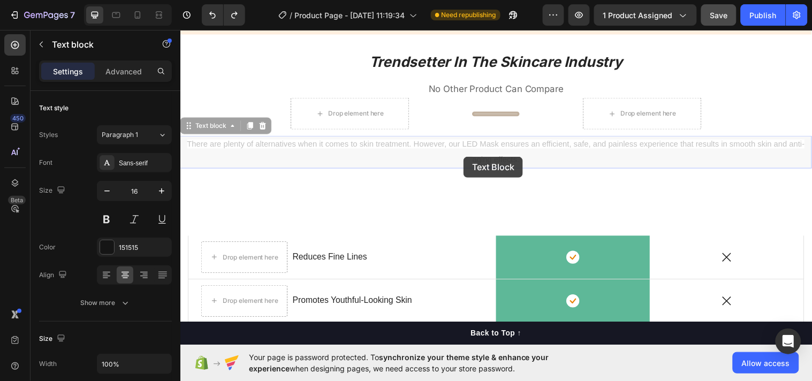
scroll to position [3669, 0]
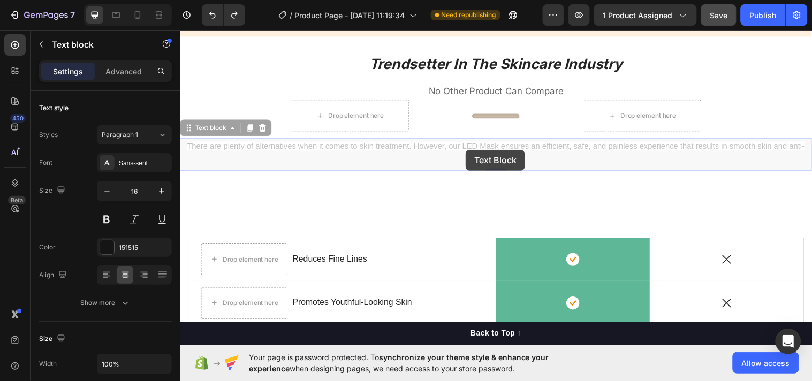
drag, startPoint x: 491, startPoint y: 124, endPoint x: 470, endPoint y: 151, distance: 34.4
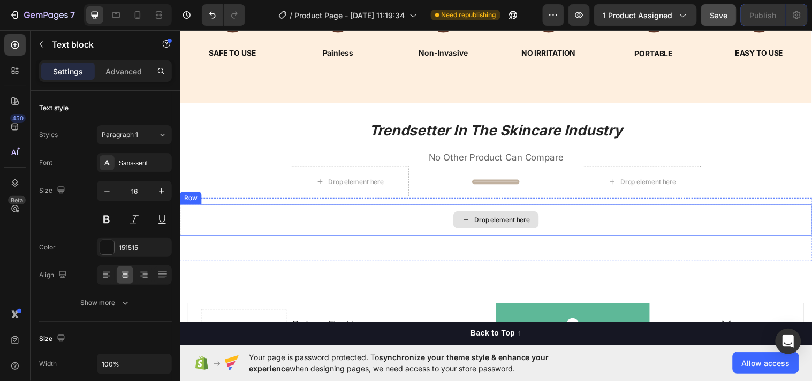
scroll to position [3737, 0]
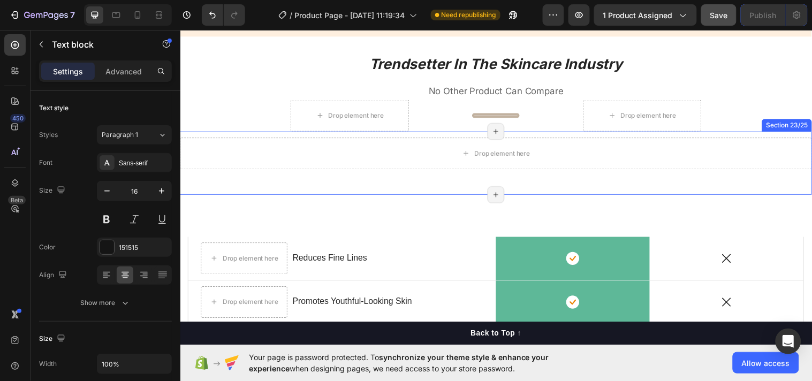
click at [762, 177] on div "Drop element here Row" at bounding box center [501, 168] width 642 height 58
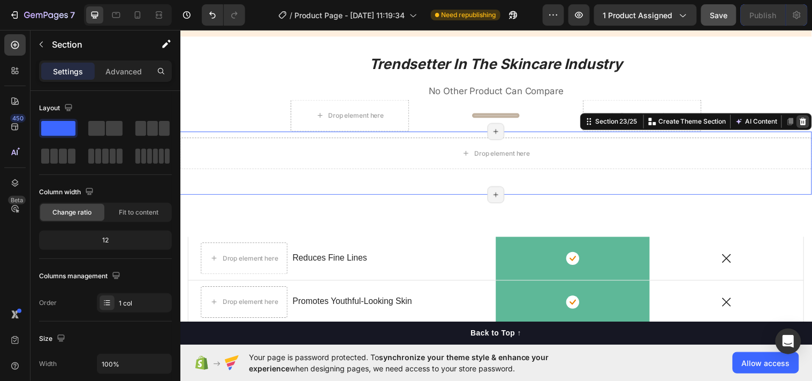
click at [810, 121] on icon at bounding box center [813, 122] width 7 height 7
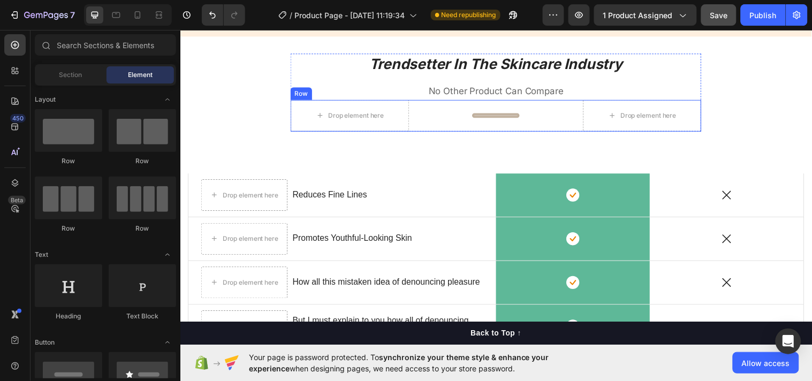
click at [572, 124] on div "Drop element here Title Line Drop element here Row" at bounding box center [501, 117] width 418 height 32
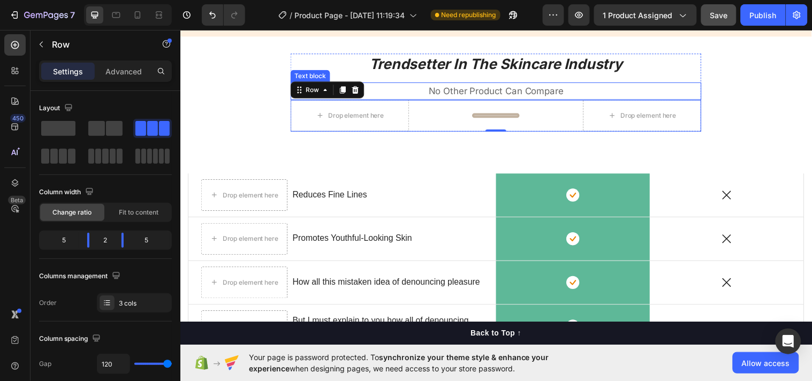
click at [534, 92] on span "No Other Product Can Compare" at bounding box center [501, 91] width 137 height 11
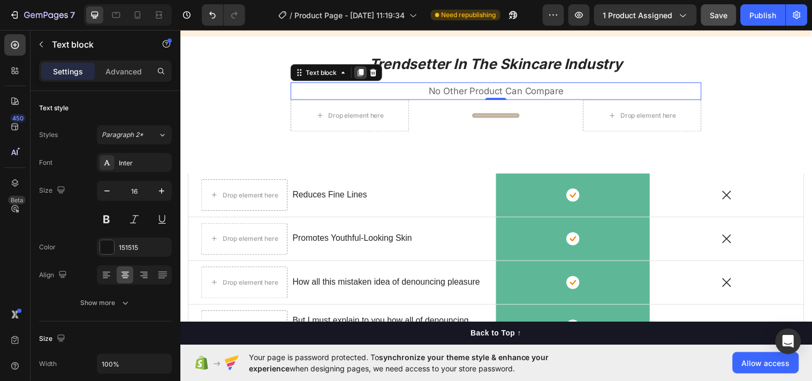
click at [359, 72] on icon at bounding box center [363, 73] width 9 height 9
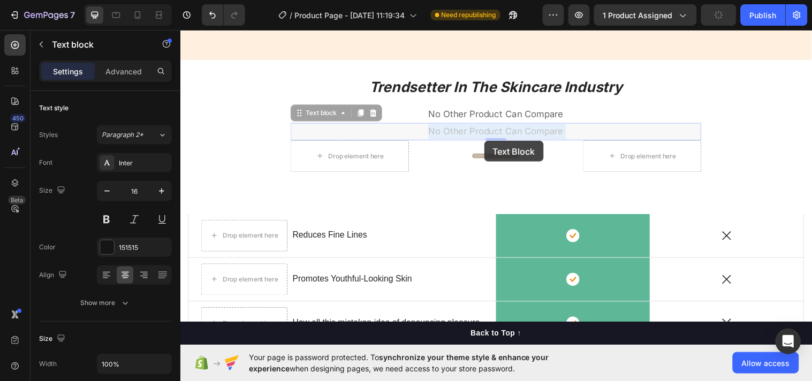
scroll to position [3708, 0]
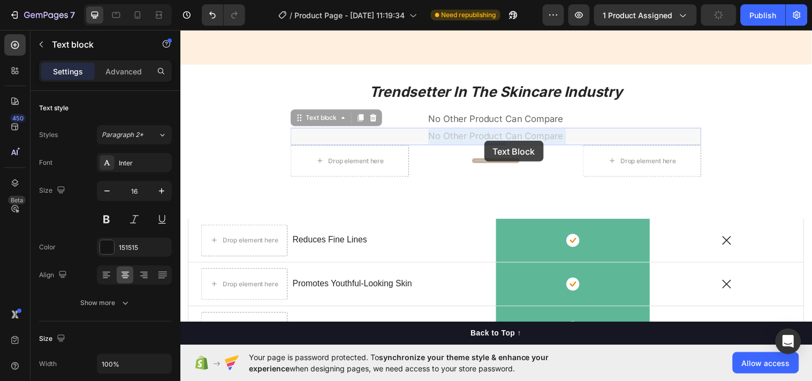
drag, startPoint x: 595, startPoint y: 107, endPoint x: 489, endPoint y: 142, distance: 111.9
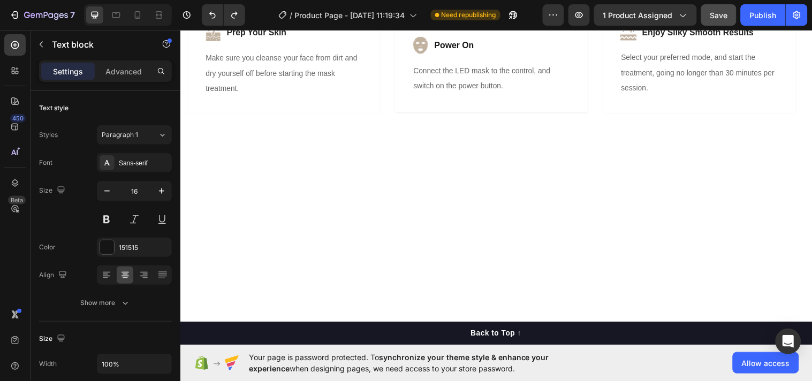
scroll to position [2340, 0]
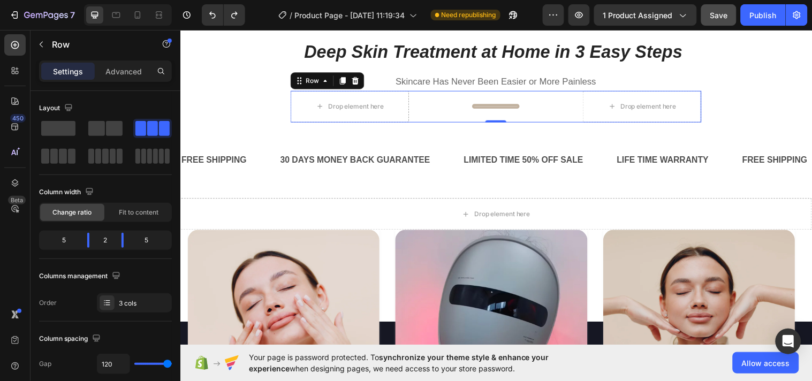
click at [482, 99] on div "Title Line" at bounding box center [501, 108] width 48 height 32
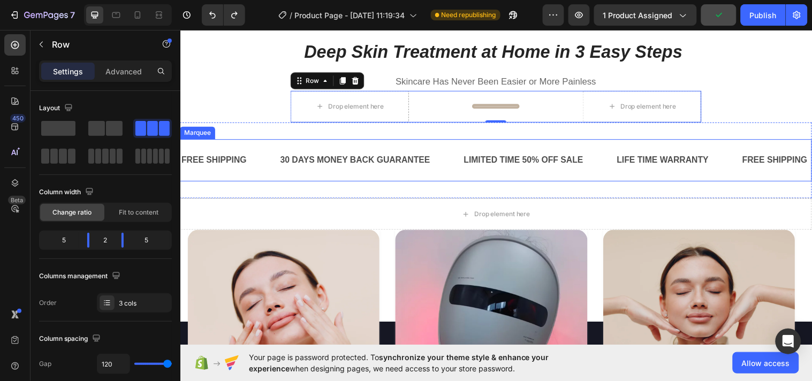
click at [456, 171] on div "30 DAYS MONEY BACK GUARANTEE Text Block" at bounding box center [374, 162] width 187 height 26
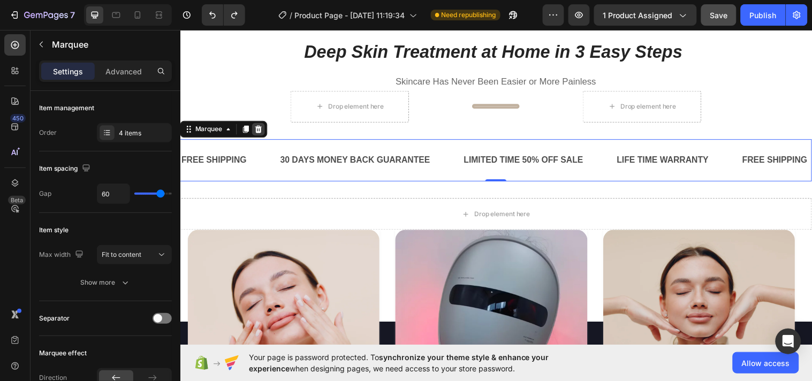
click at [258, 126] on icon at bounding box center [259, 130] width 9 height 9
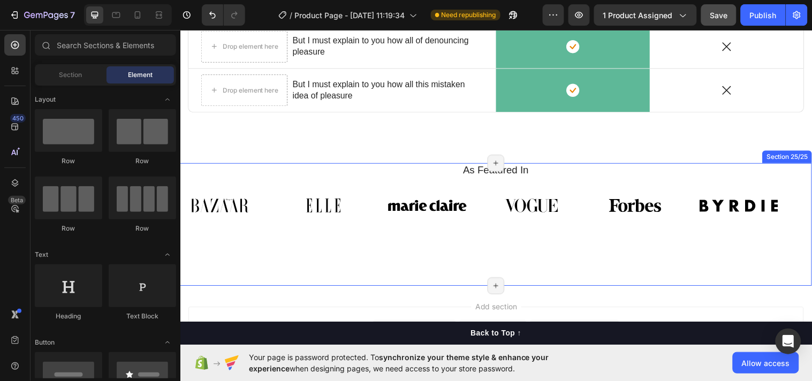
scroll to position [4094, 0]
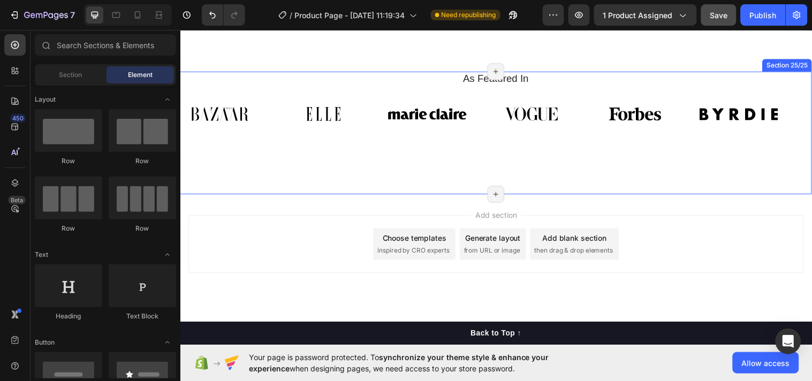
drag, startPoint x: 692, startPoint y: 163, endPoint x: 702, endPoint y: 158, distance: 10.8
click at [693, 163] on div "As Featured In Heading Image Image Image Image Image Image Image Image Image Im…" at bounding box center [501, 134] width 642 height 125
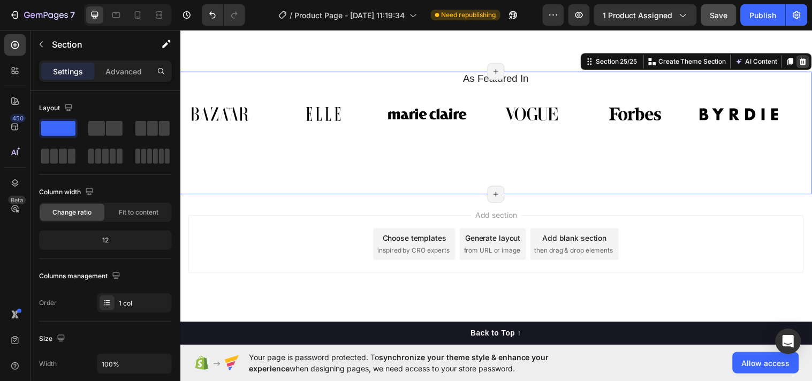
click at [809, 60] on icon at bounding box center [813, 61] width 9 height 9
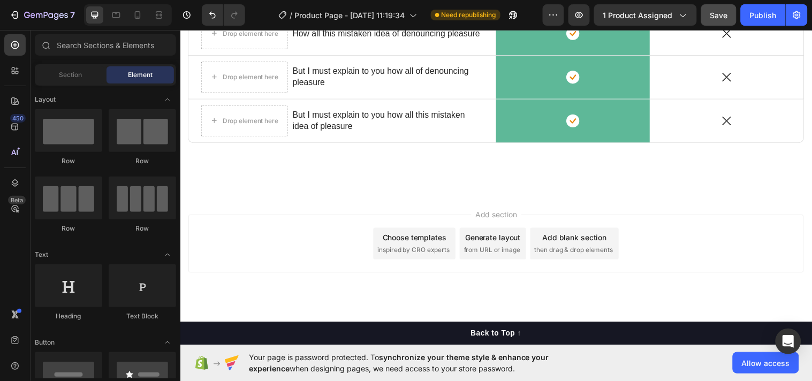
scroll to position [3970, 0]
drag, startPoint x: 249, startPoint y: 168, endPoint x: 466, endPoint y: 181, distance: 216.7
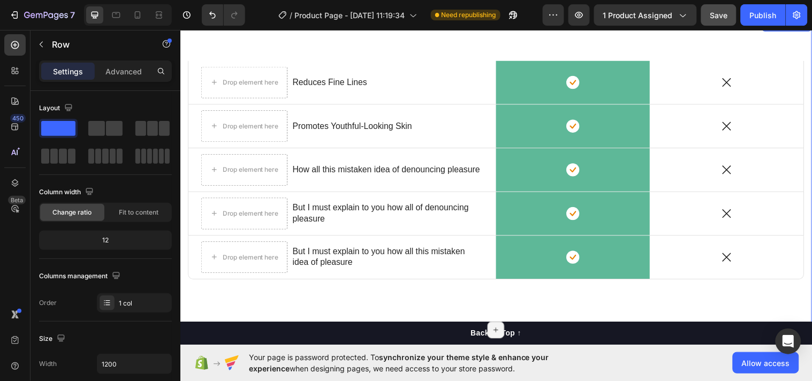
scroll to position [4045, 0]
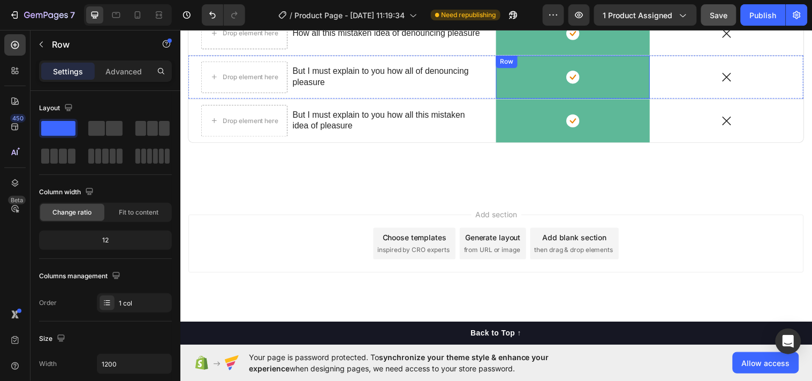
click at [516, 93] on div "Icon Row" at bounding box center [579, 78] width 156 height 44
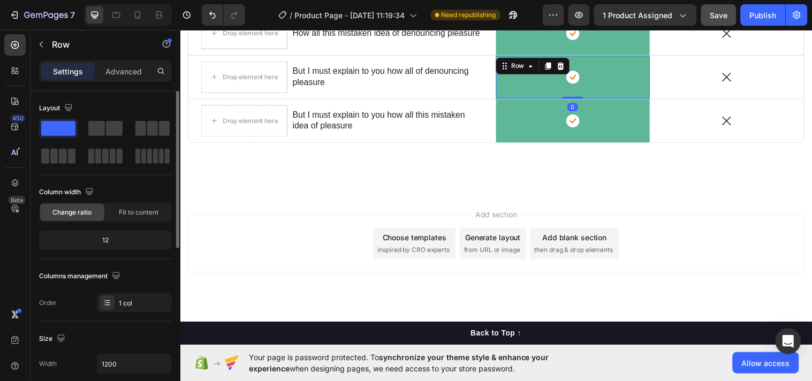
scroll to position [277, 0]
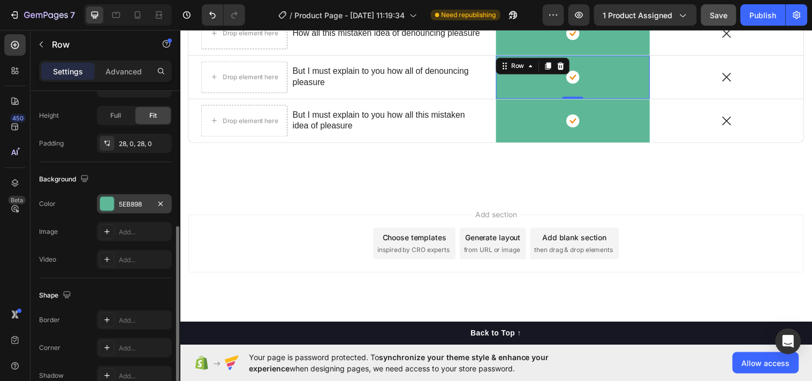
click at [111, 211] on div at bounding box center [107, 203] width 15 height 15
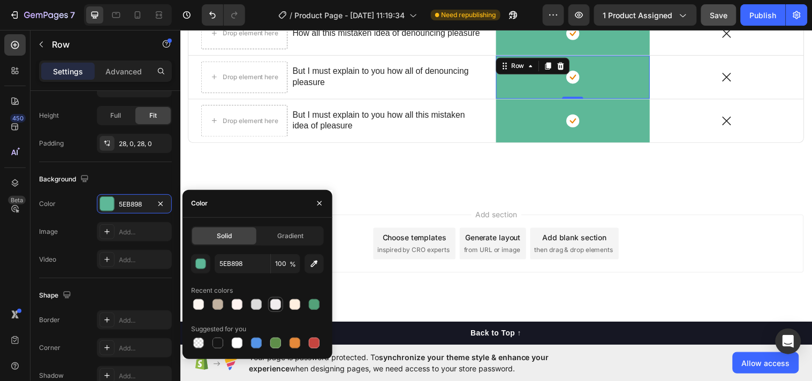
click at [273, 307] on div at bounding box center [275, 304] width 11 height 11
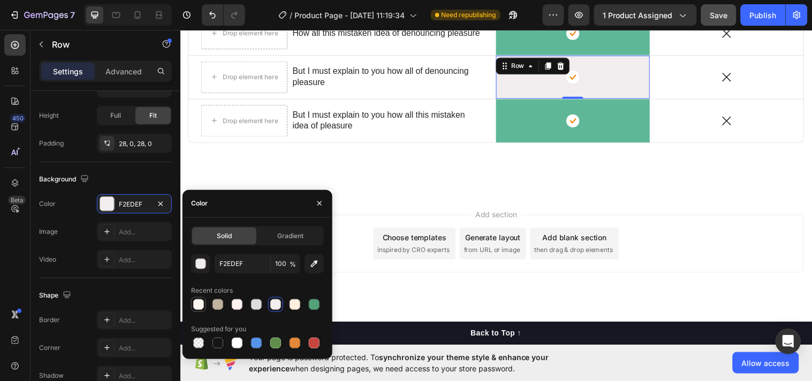
click at [196, 306] on div at bounding box center [198, 304] width 11 height 11
click at [231, 348] on div at bounding box center [237, 343] width 13 height 13
type input "FFFFFF"
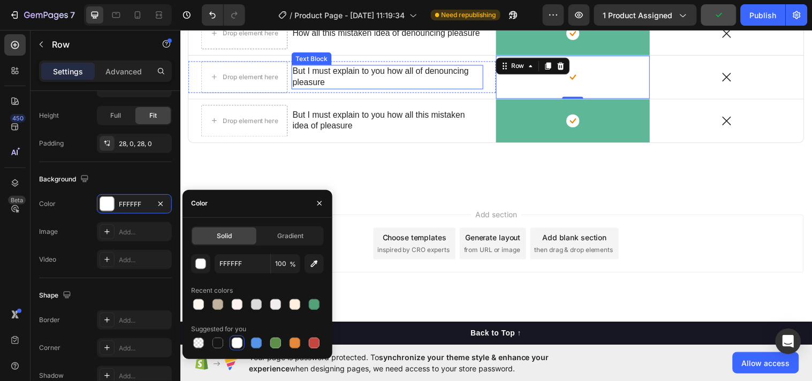
click at [380, 88] on p "But I must explain to you how all of denouncing pleasure" at bounding box center [390, 77] width 193 height 22
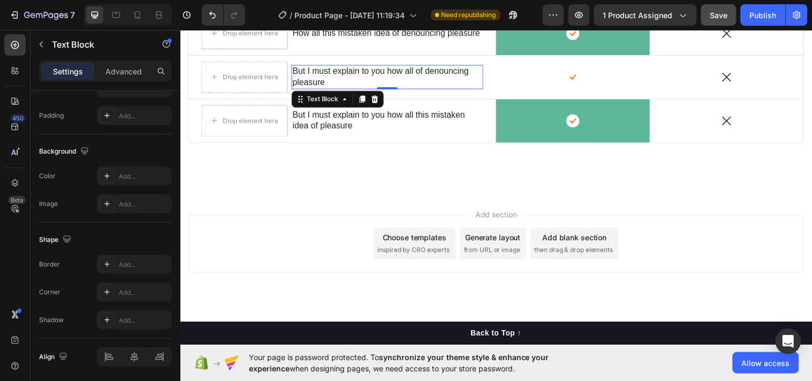
scroll to position [0, 0]
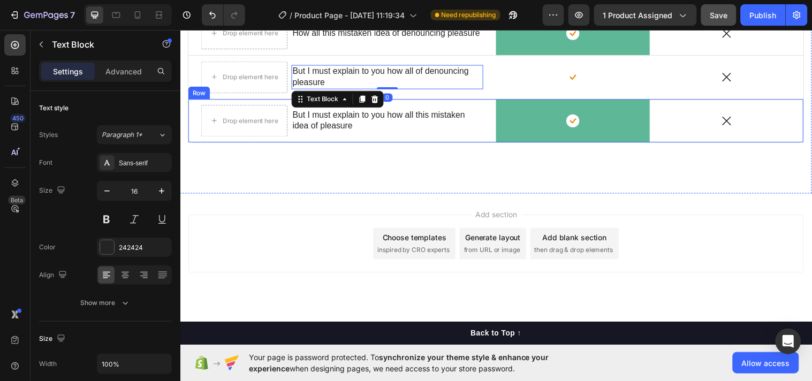
click at [425, 101] on div "Drop element here But I must explain to you how all this mistaken idea of pleas…" at bounding box center [344, 122] width 313 height 44
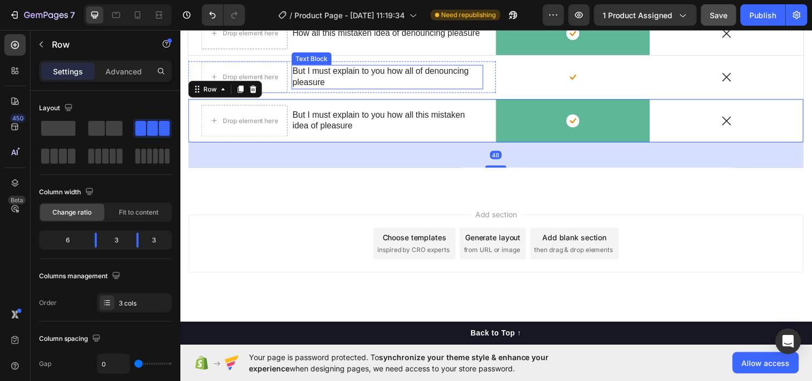
click at [435, 88] on div "But I must explain to you how all of denouncing pleasure" at bounding box center [390, 77] width 195 height 25
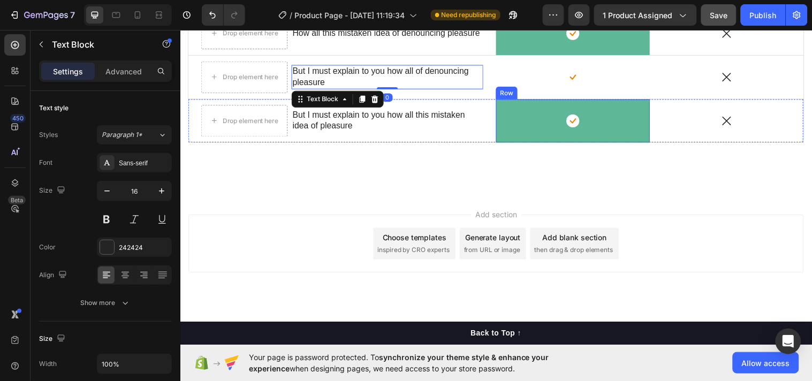
click at [510, 84] on div "Icon" at bounding box center [579, 78] width 156 height 14
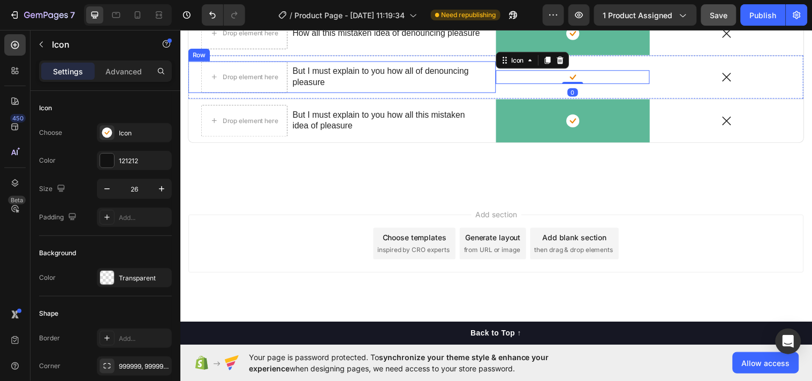
click at [460, 89] on div "But I must explain to you how all of denouncing pleasure Text Block" at bounding box center [390, 78] width 195 height 32
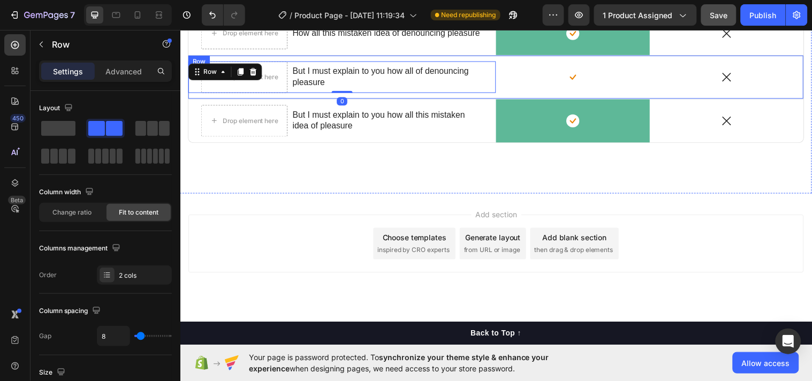
click at [795, 85] on div "Icon" at bounding box center [735, 78] width 156 height 44
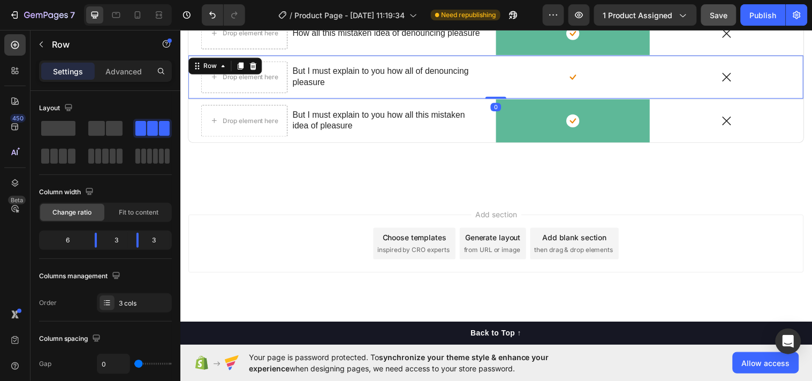
click at [795, 85] on div "Icon" at bounding box center [735, 78] width 156 height 44
drag, startPoint x: 102, startPoint y: 239, endPoint x: 87, endPoint y: 239, distance: 14.5
click at [87, 0] on body "7 Version history / Product Page - [DATE] 11:19:34 Need republishing Preview 1 …" at bounding box center [406, 0] width 812 height 0
click at [131, 70] on p "Advanced" at bounding box center [123, 71] width 36 height 11
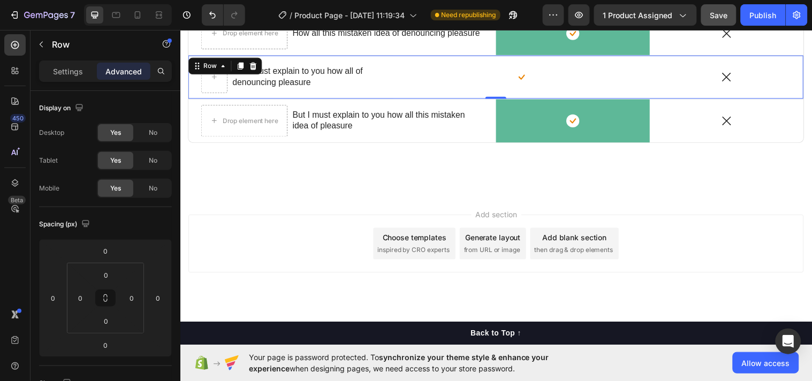
click at [39, 62] on div "Settings Advanced" at bounding box center [106, 75] width 150 height 31
click at [63, 73] on p "Settings" at bounding box center [68, 71] width 30 height 11
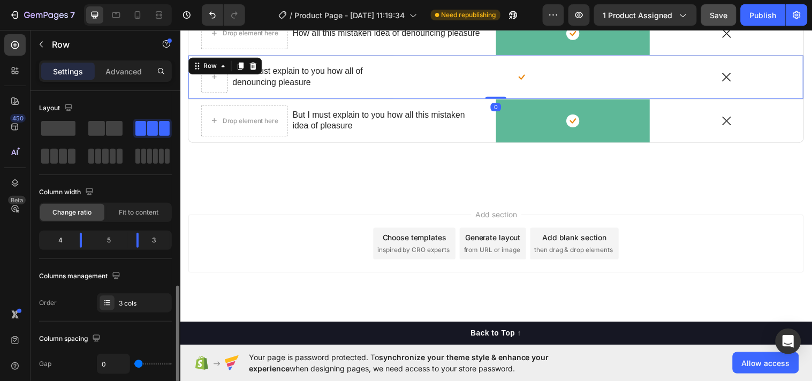
scroll to position [138, 0]
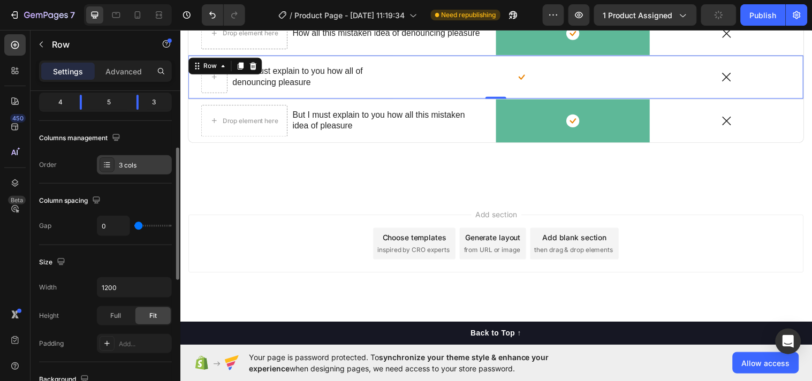
click at [111, 162] on icon at bounding box center [107, 165] width 9 height 9
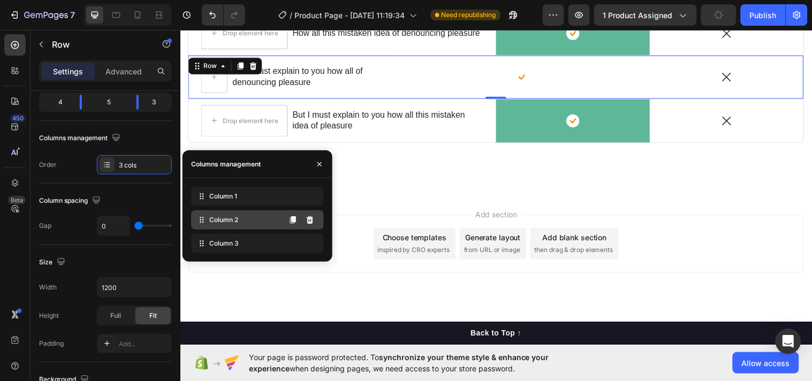
click at [217, 221] on span "Column 2" at bounding box center [223, 220] width 29 height 10
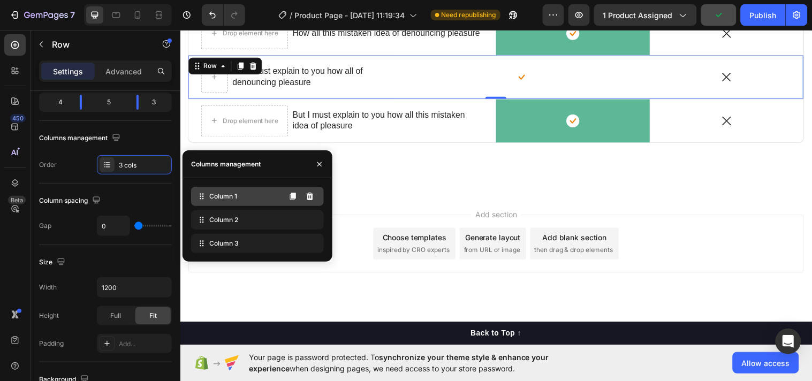
click at [274, 192] on div "Column 1" at bounding box center [257, 196] width 133 height 19
click at [482, 281] on div "Add section Choose templates inspired by CRO experts Generate layout from URL o…" at bounding box center [501, 262] width 642 height 132
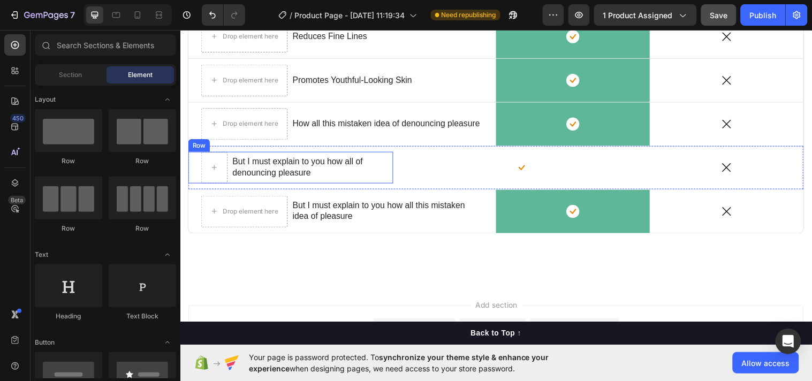
scroll to position [4045, 0]
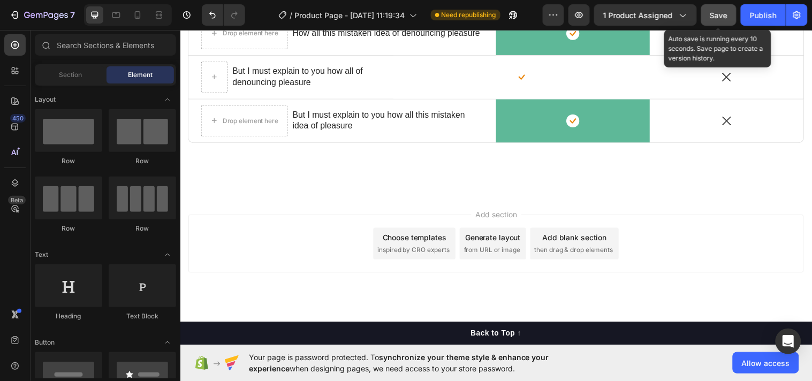
click at [711, 20] on div "Save" at bounding box center [719, 15] width 18 height 11
